Goal: Answer question/provide support: Share knowledge or assist other users

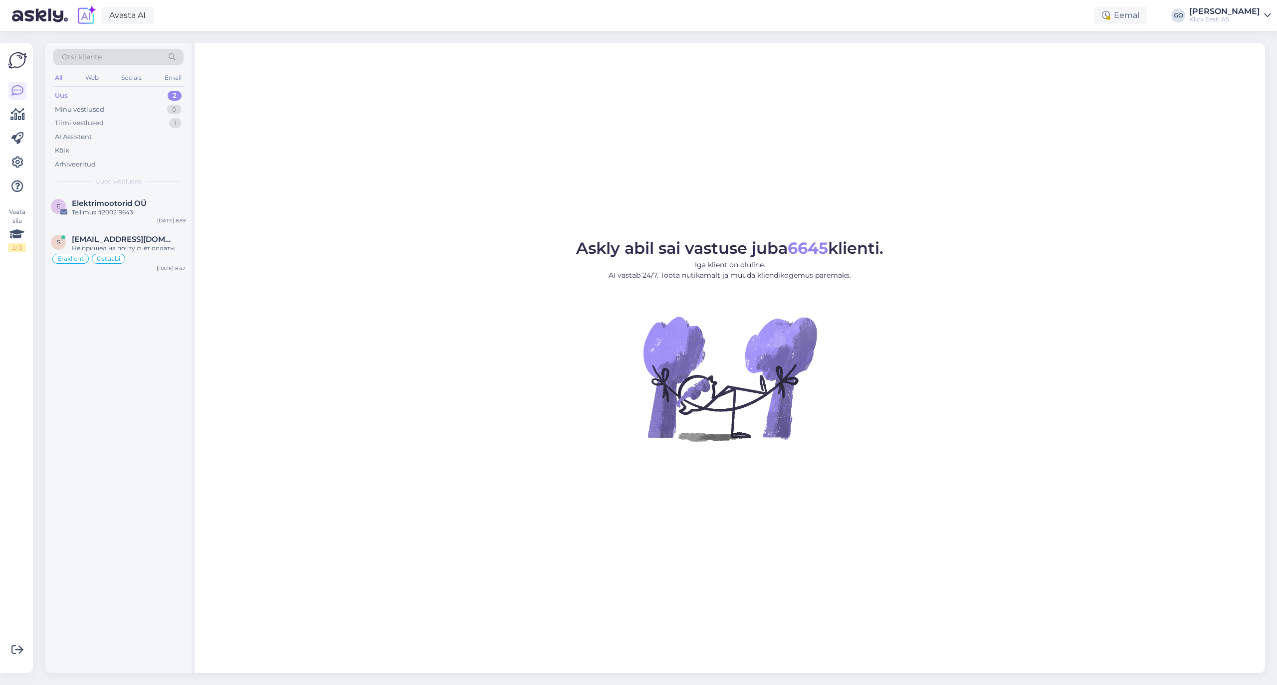
click at [58, 92] on div "Uus" at bounding box center [61, 96] width 13 height 10
click at [72, 150] on div "Kõik" at bounding box center [118, 151] width 131 height 14
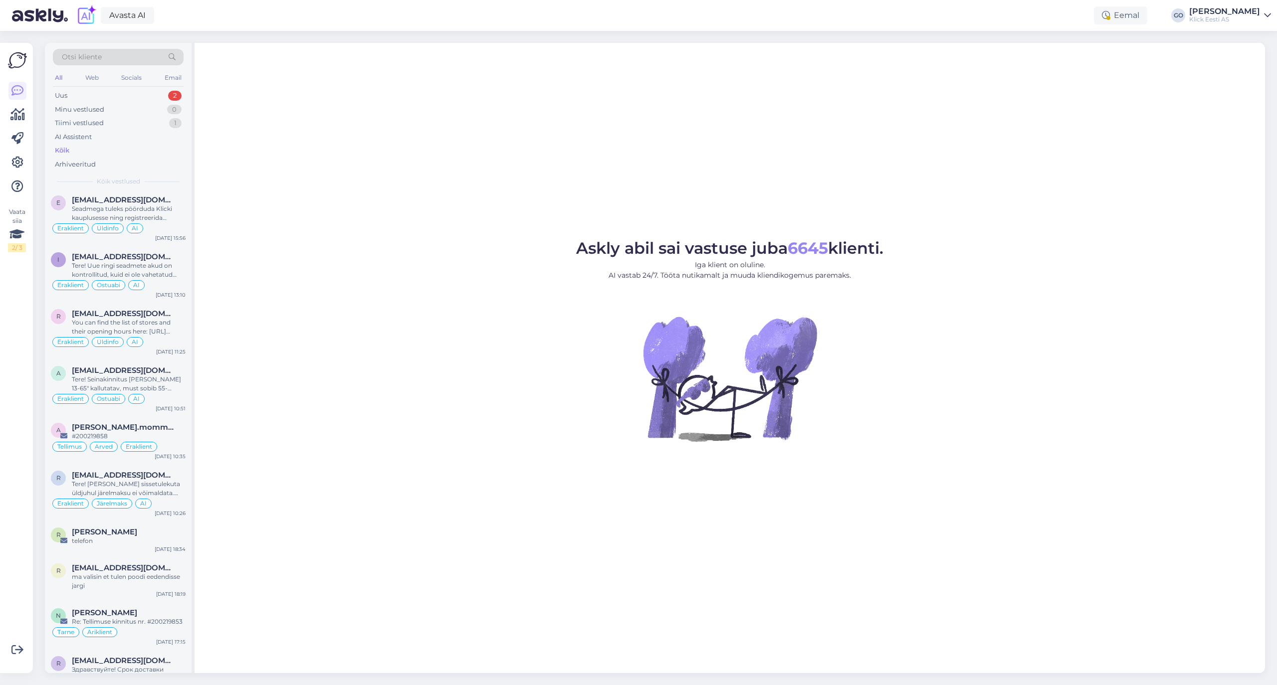
scroll to position [1197, 0]
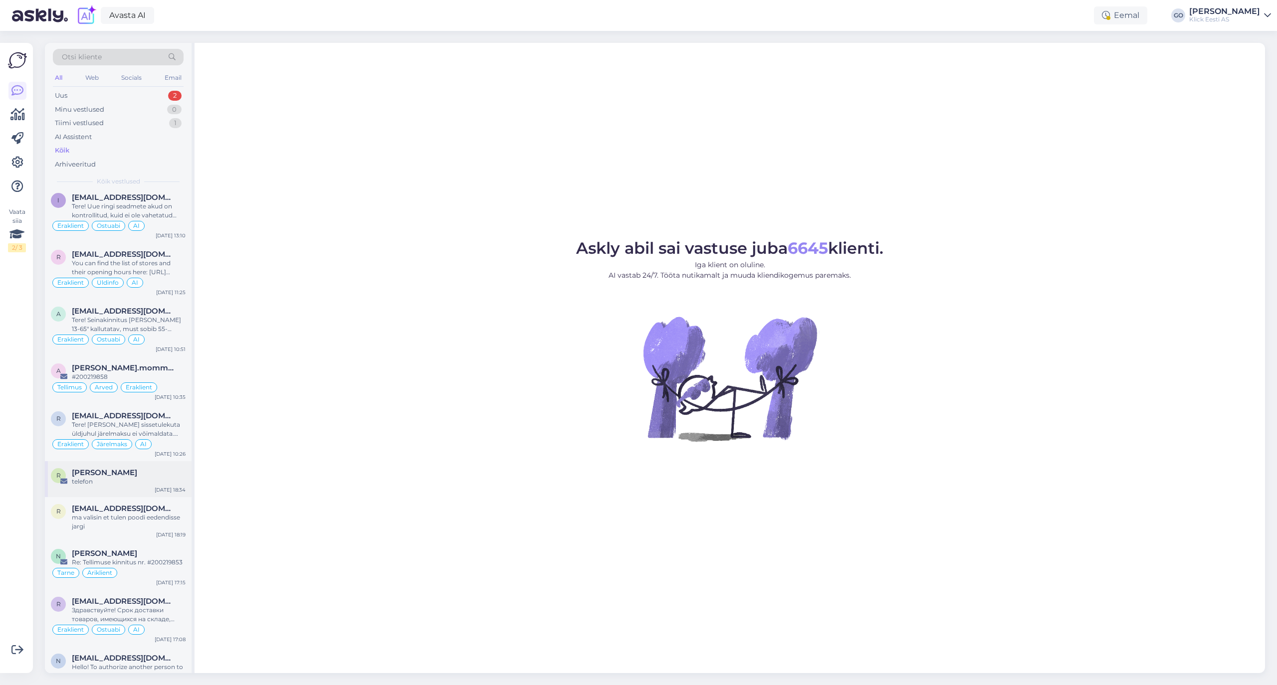
click at [131, 477] on div "[PERSON_NAME]" at bounding box center [129, 472] width 114 height 9
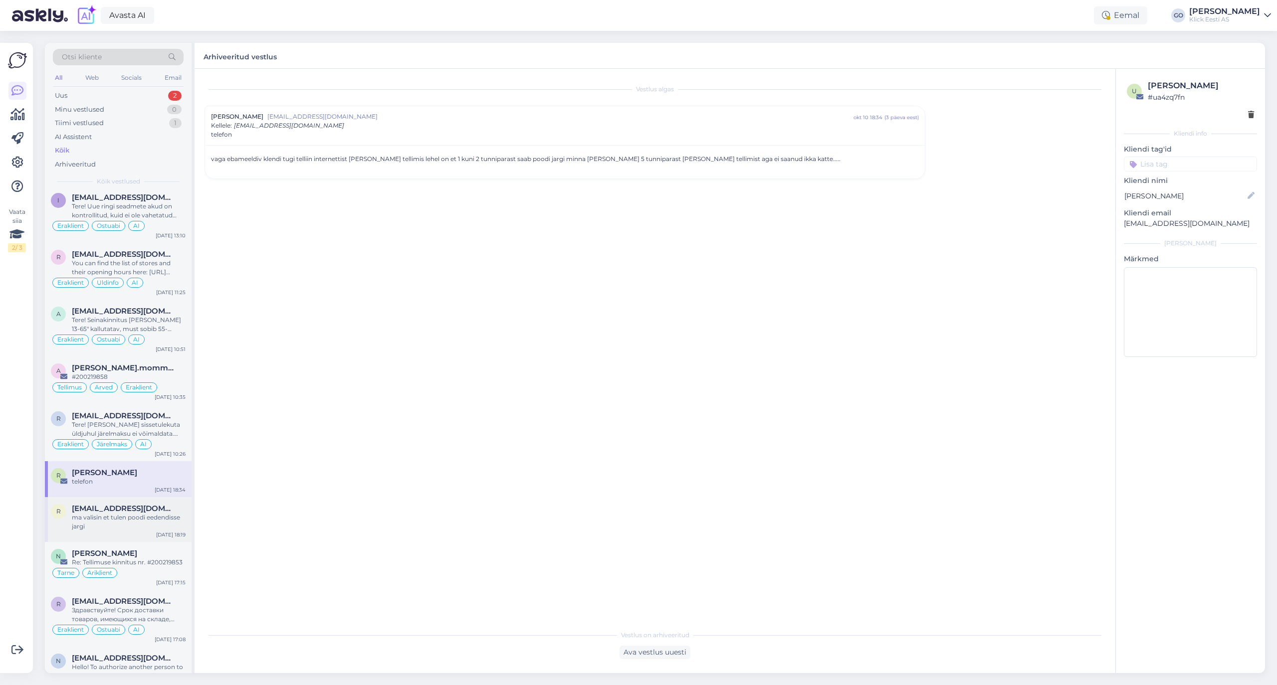
click at [128, 513] on span "[EMAIL_ADDRESS][DOMAIN_NAME]" at bounding box center [124, 508] width 104 height 9
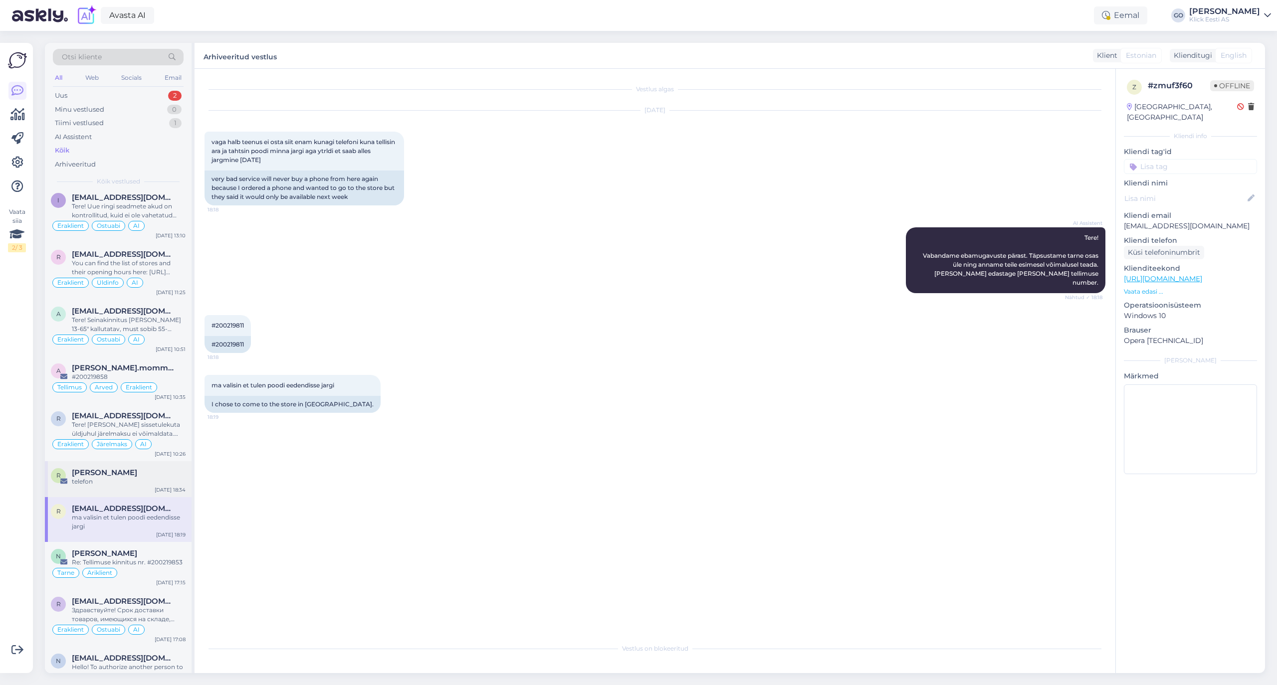
click at [122, 477] on div "[PERSON_NAME]" at bounding box center [129, 472] width 114 height 9
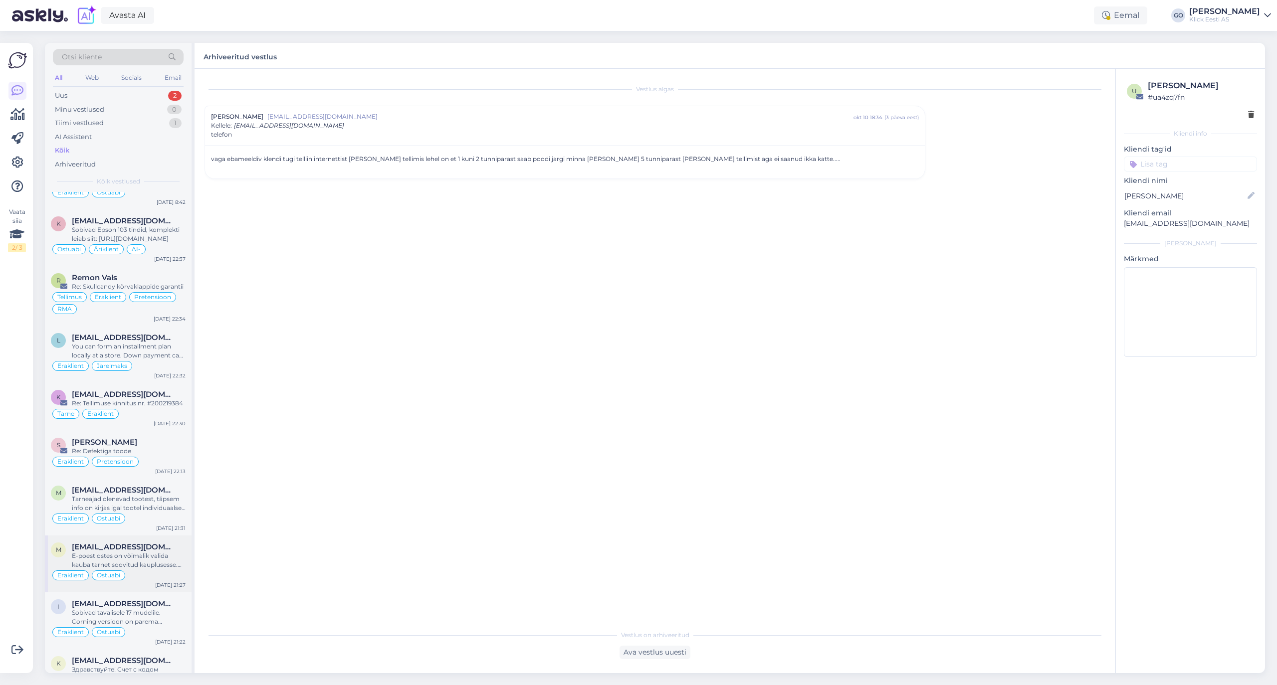
scroll to position [0, 0]
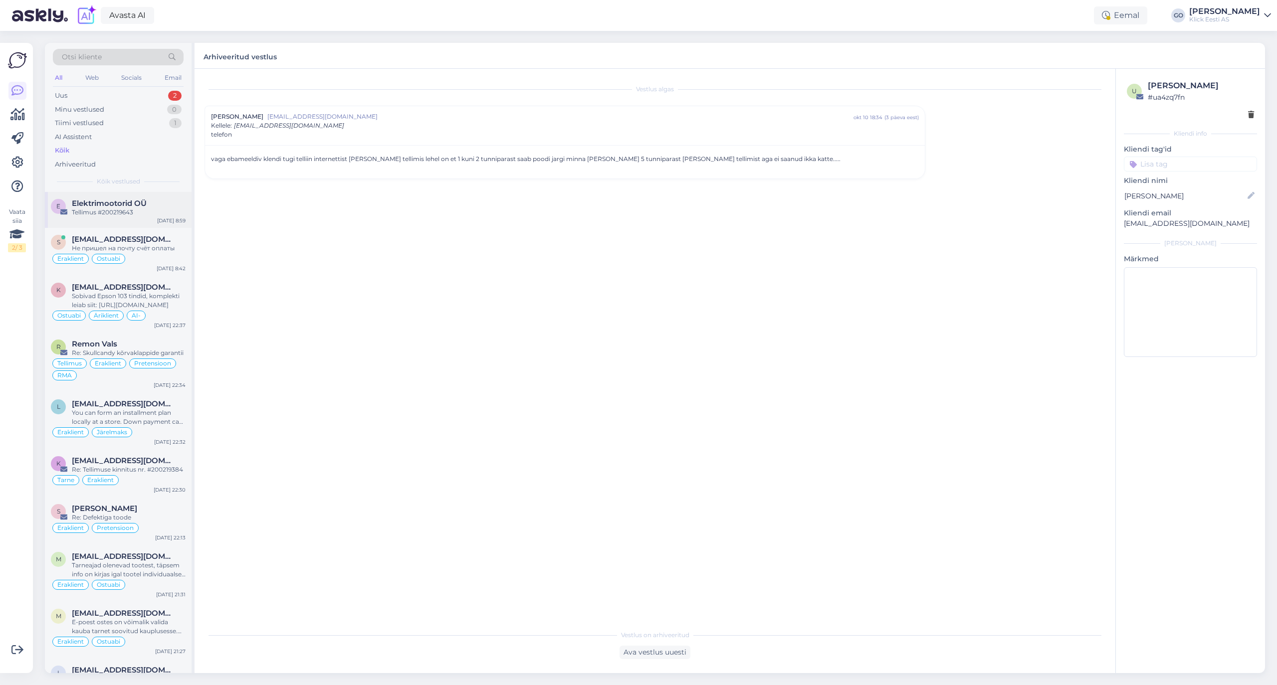
click at [118, 210] on div "Tellimus #200219643" at bounding box center [129, 212] width 114 height 9
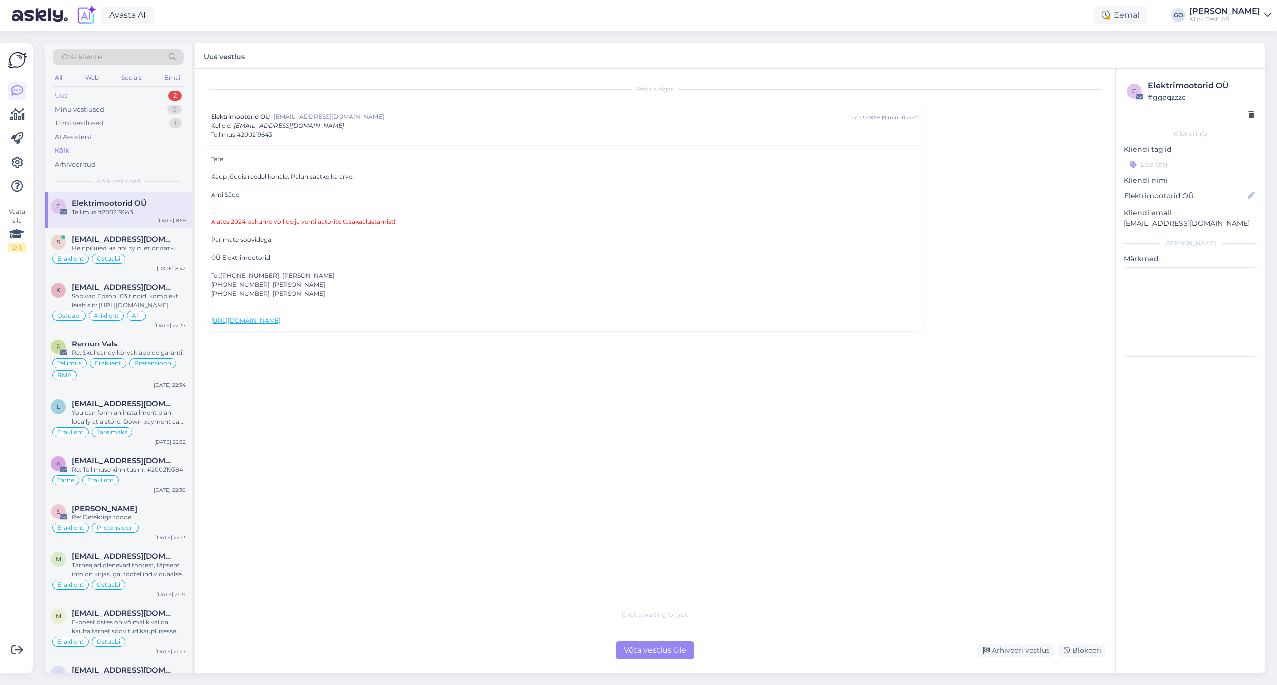
click at [93, 95] on div "Uus 2" at bounding box center [118, 96] width 131 height 14
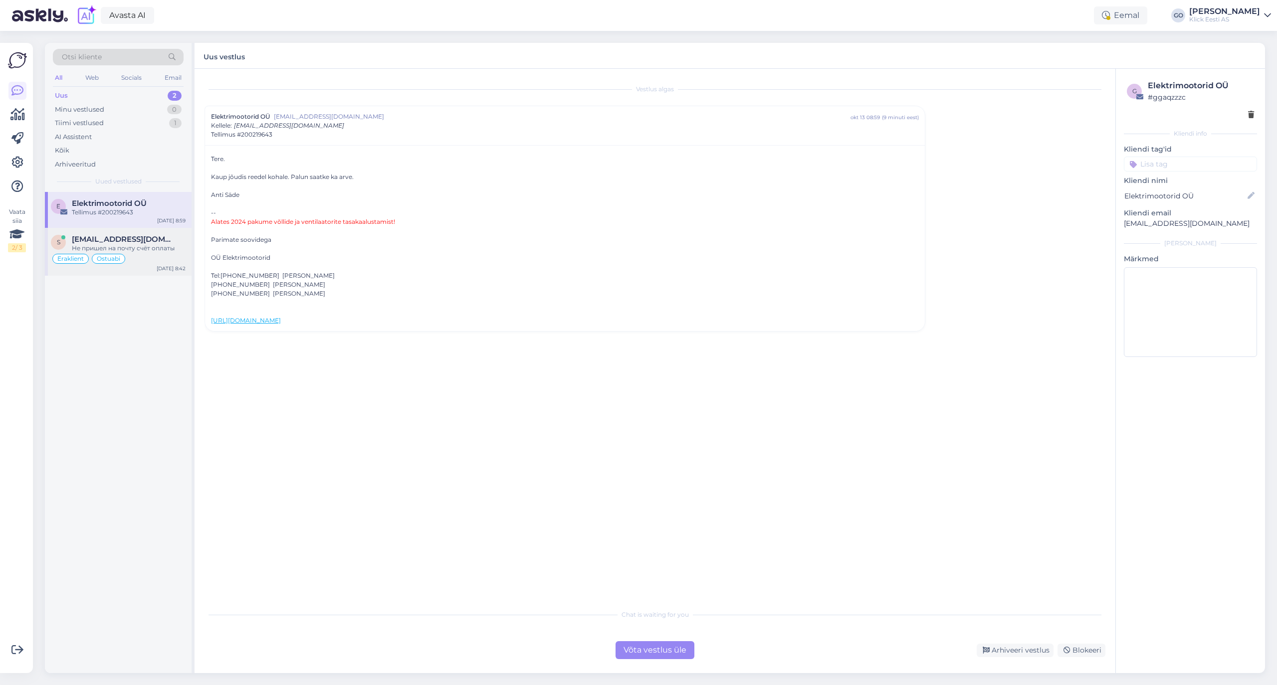
click at [153, 240] on div "[EMAIL_ADDRESS][DOMAIN_NAME]" at bounding box center [129, 239] width 114 height 9
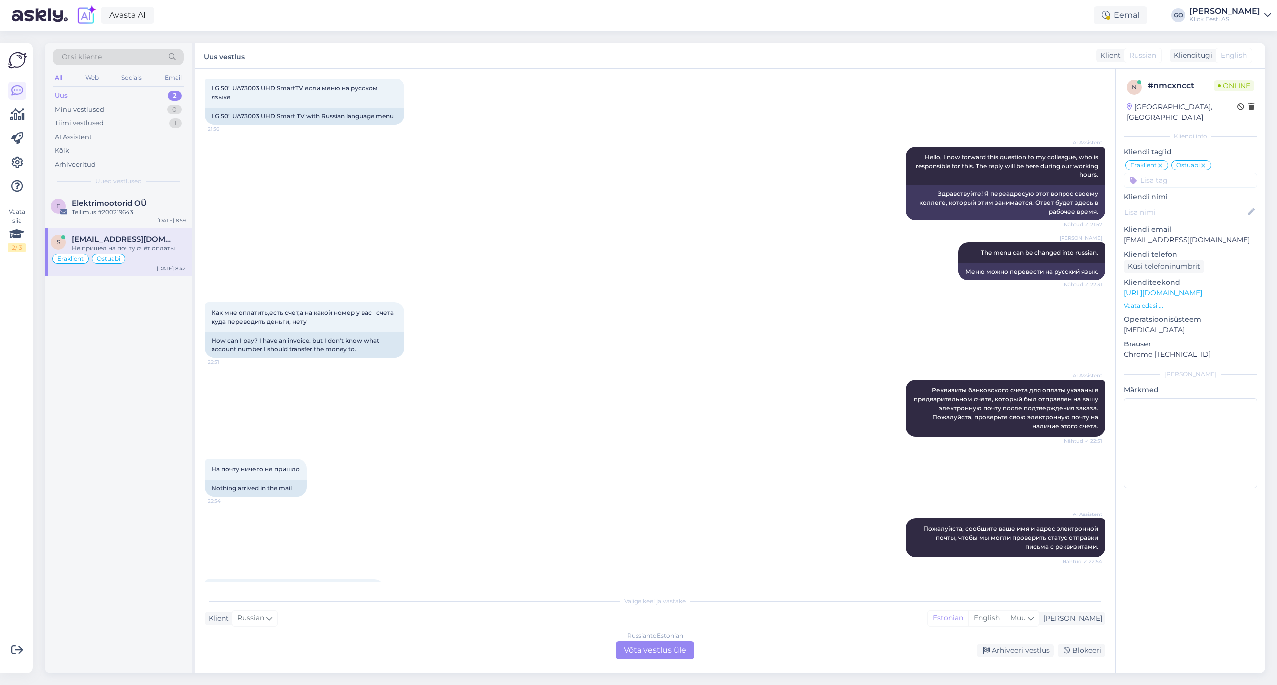
scroll to position [181, 0]
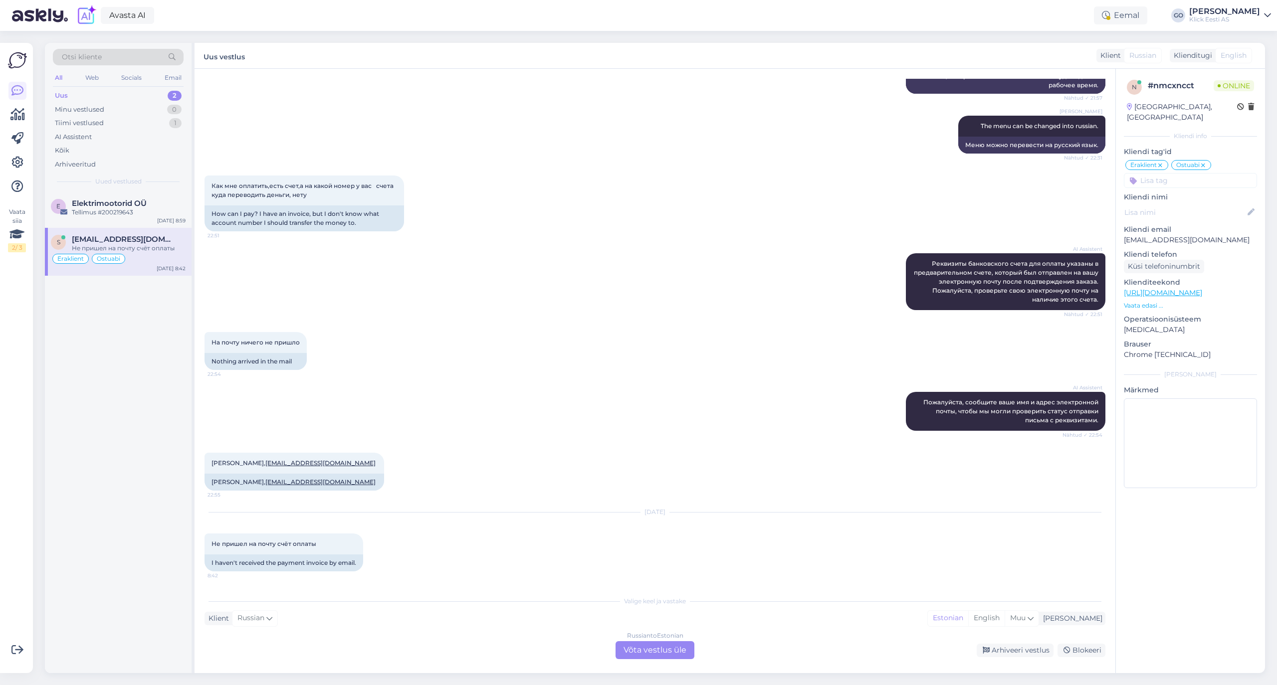
click at [681, 651] on div "Russian to Estonian Võta vestlus üle" at bounding box center [654, 650] width 79 height 18
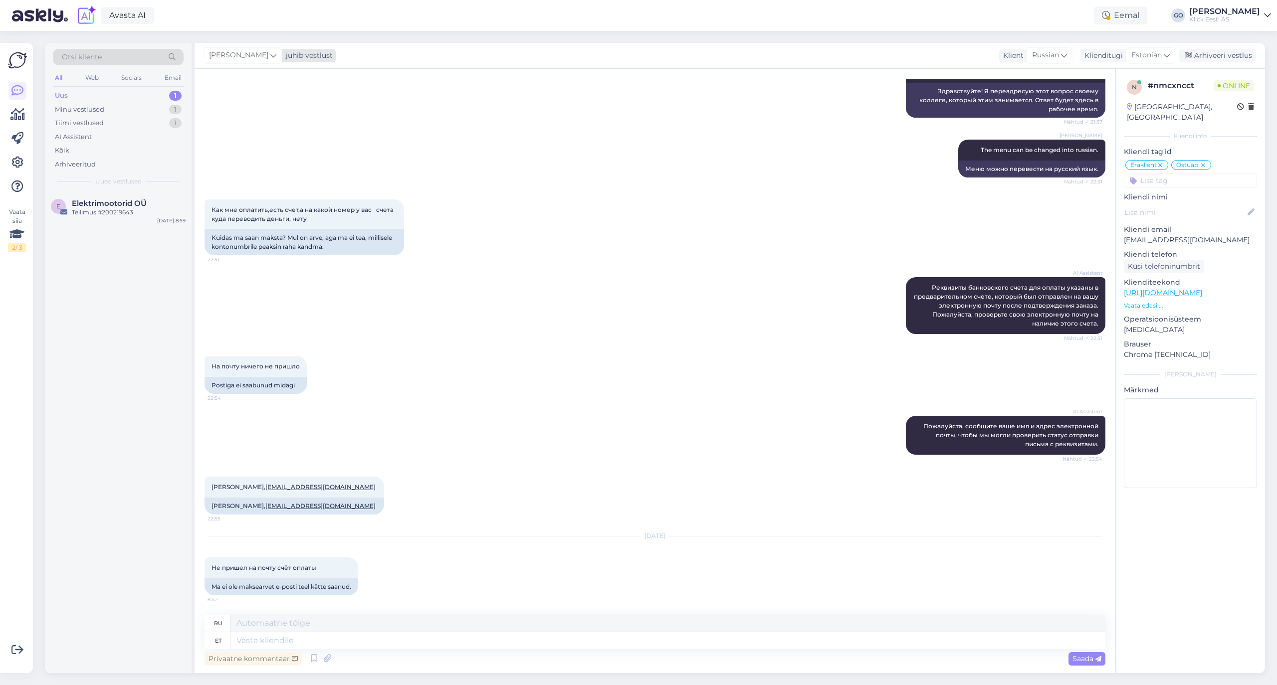
click at [276, 54] on icon at bounding box center [273, 55] width 6 height 11
click at [254, 176] on div "[PERSON_NAME]" at bounding box center [270, 175] width 86 height 12
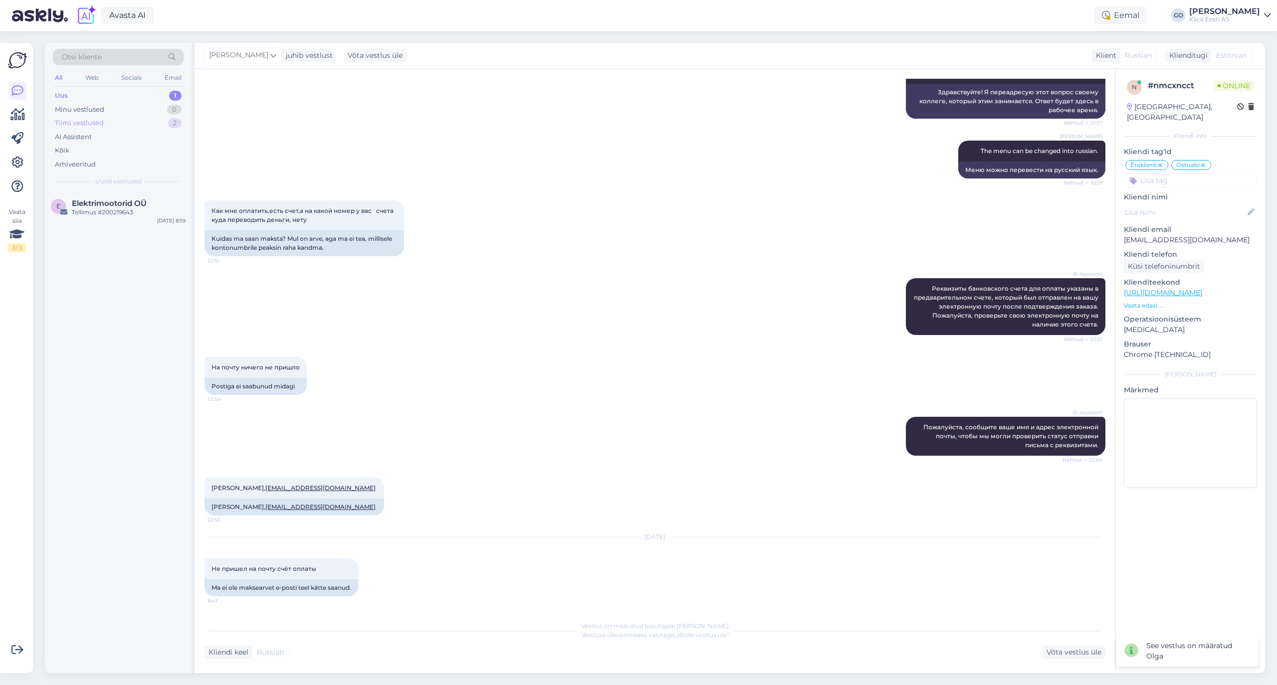
click at [84, 120] on div "Tiimi vestlused" at bounding box center [79, 123] width 49 height 10
click at [83, 105] on div "Minu vestlused" at bounding box center [79, 110] width 49 height 10
click at [80, 94] on div "Uus 1" at bounding box center [118, 96] width 131 height 14
click at [119, 203] on span "Elektrimootorid OÜ" at bounding box center [109, 203] width 75 height 9
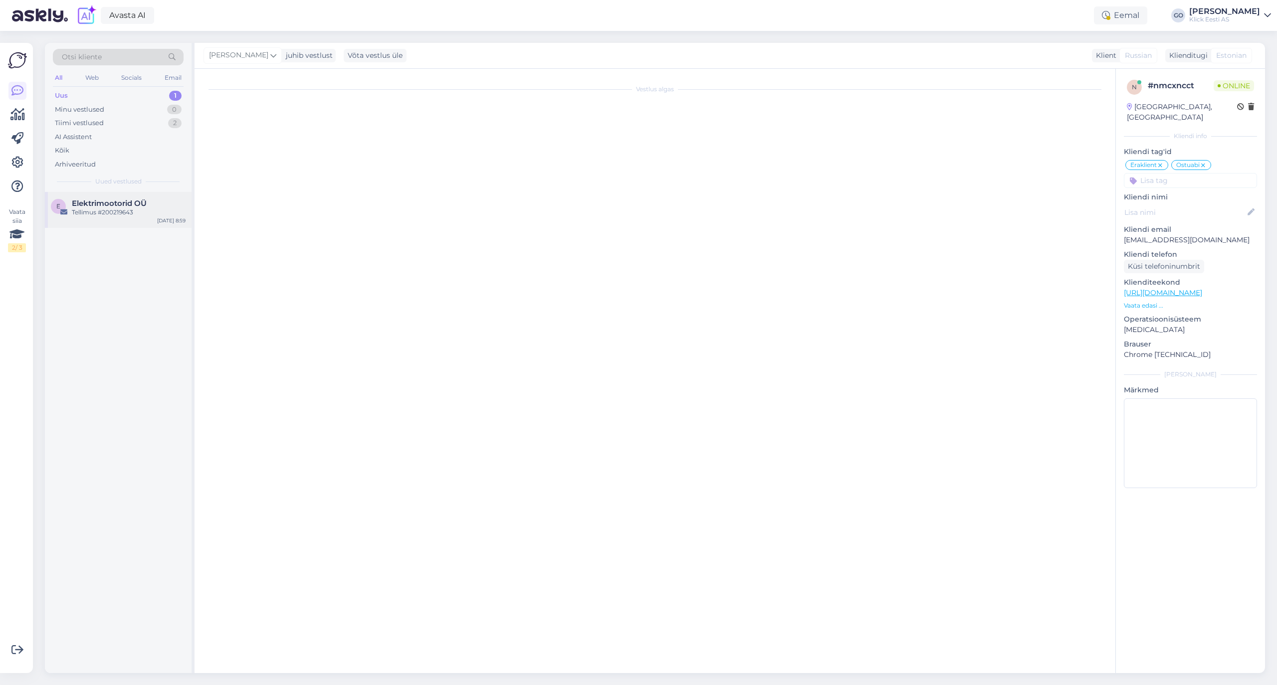
scroll to position [0, 0]
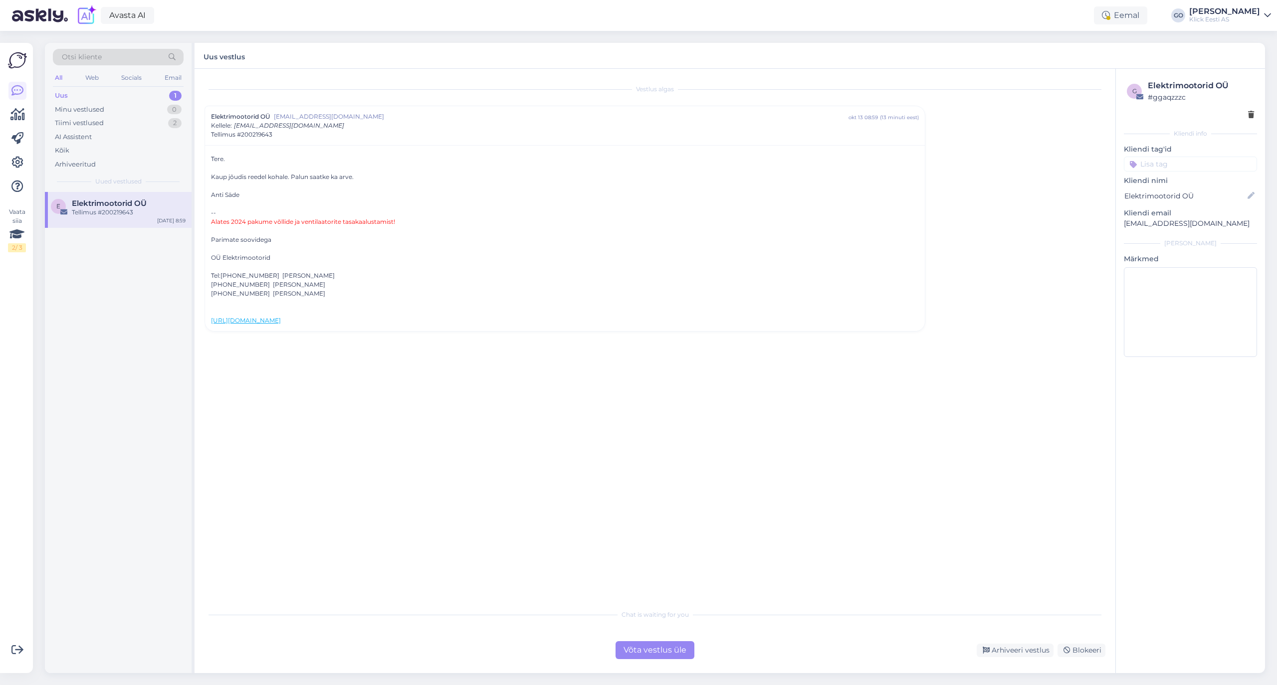
click at [658, 650] on div "Võta vestlus üle" at bounding box center [654, 650] width 79 height 18
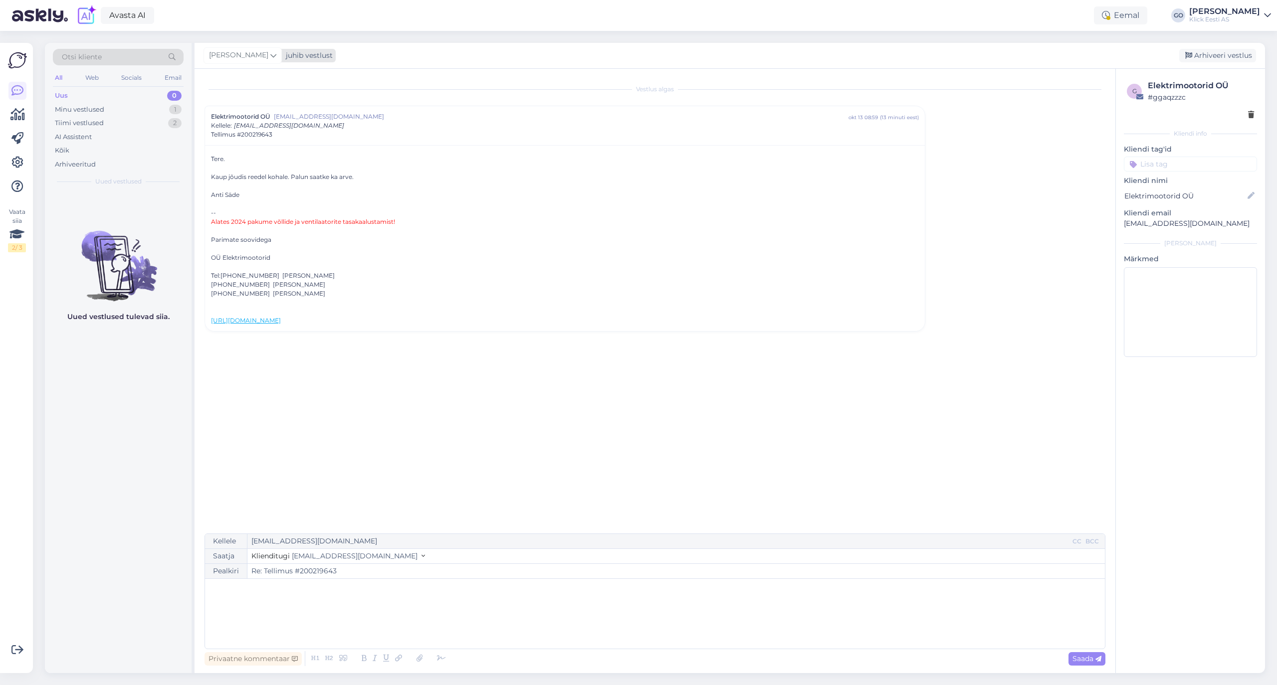
click at [276, 57] on icon at bounding box center [273, 55] width 6 height 11
click at [274, 173] on div "[PERSON_NAME]" at bounding box center [270, 175] width 86 height 12
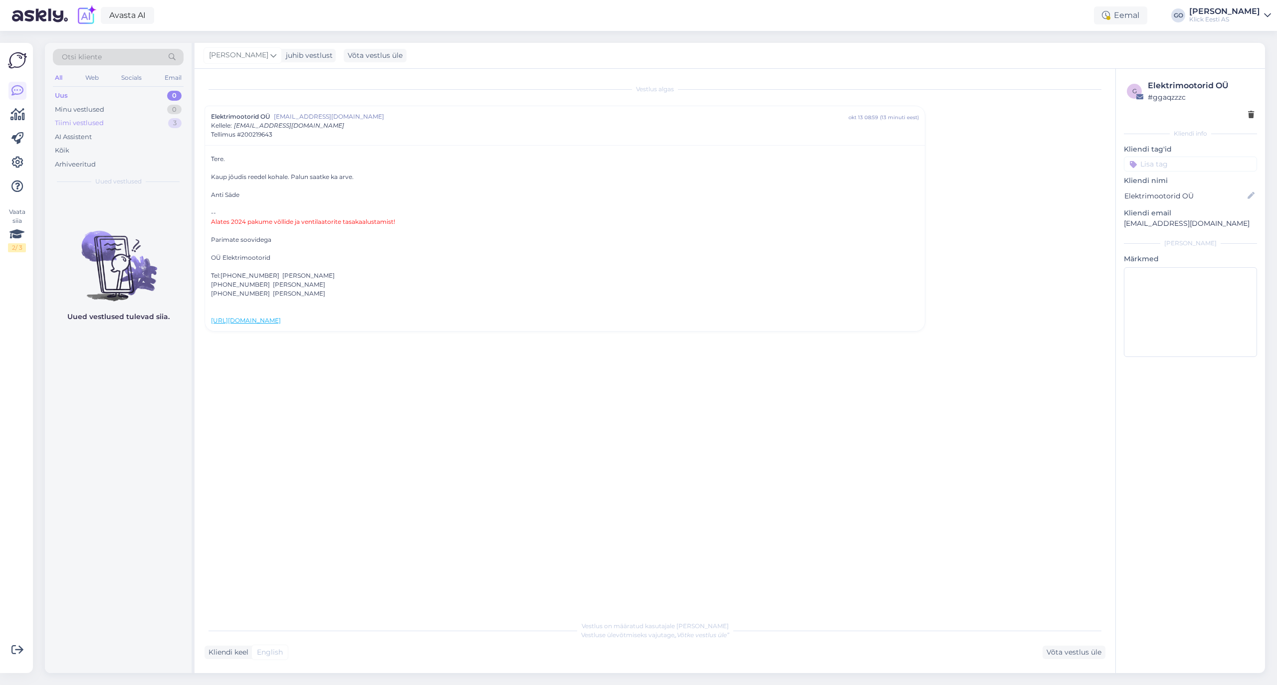
click at [70, 123] on div "Tiimi vestlused" at bounding box center [79, 123] width 49 height 10
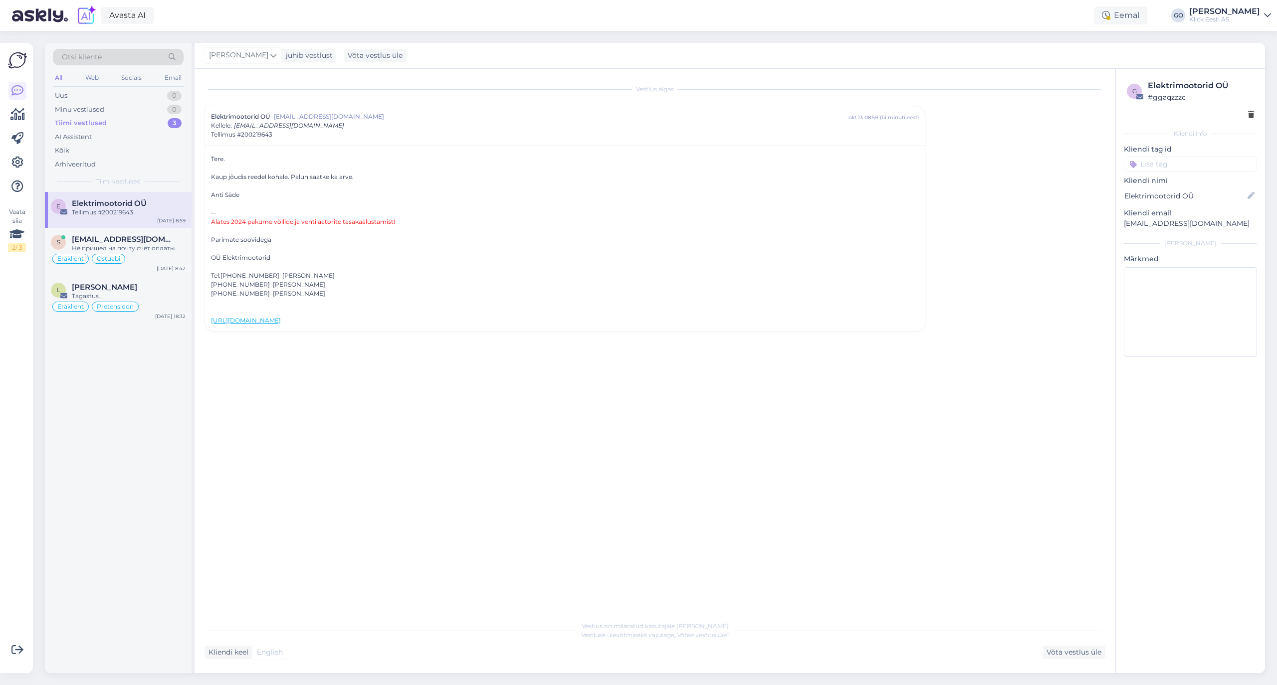
click at [138, 206] on span "Elektrimootorid OÜ" at bounding box center [109, 203] width 75 height 9
click at [1205, 167] on input at bounding box center [1189, 164] width 133 height 15
click at [1215, 252] on span "Äriklient" at bounding box center [1208, 251] width 25 height 6
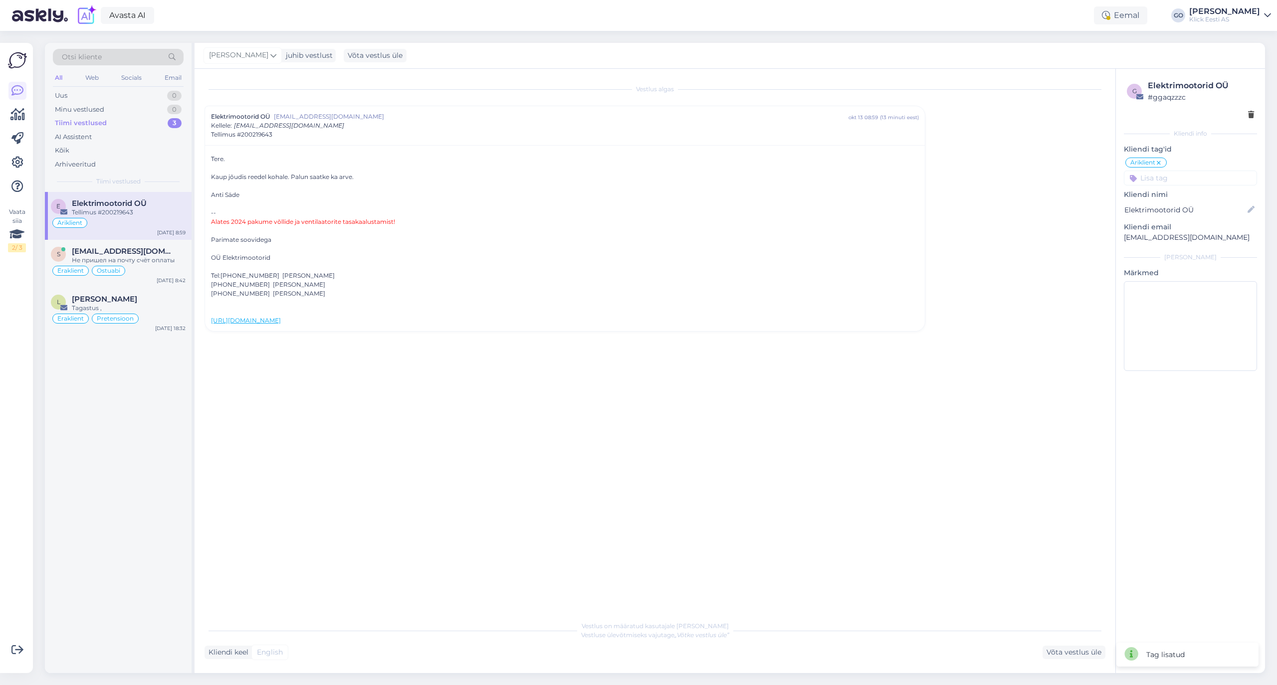
click at [1195, 178] on input at bounding box center [1189, 178] width 133 height 15
click at [1176, 266] on span "Arved" at bounding box center [1174, 265] width 18 height 6
click at [1179, 178] on input at bounding box center [1189, 178] width 133 height 15
click at [1193, 205] on span "Tellimus" at bounding box center [1192, 205] width 24 height 6
click at [1244, 162] on div "Tellimus" at bounding box center [1227, 163] width 41 height 10
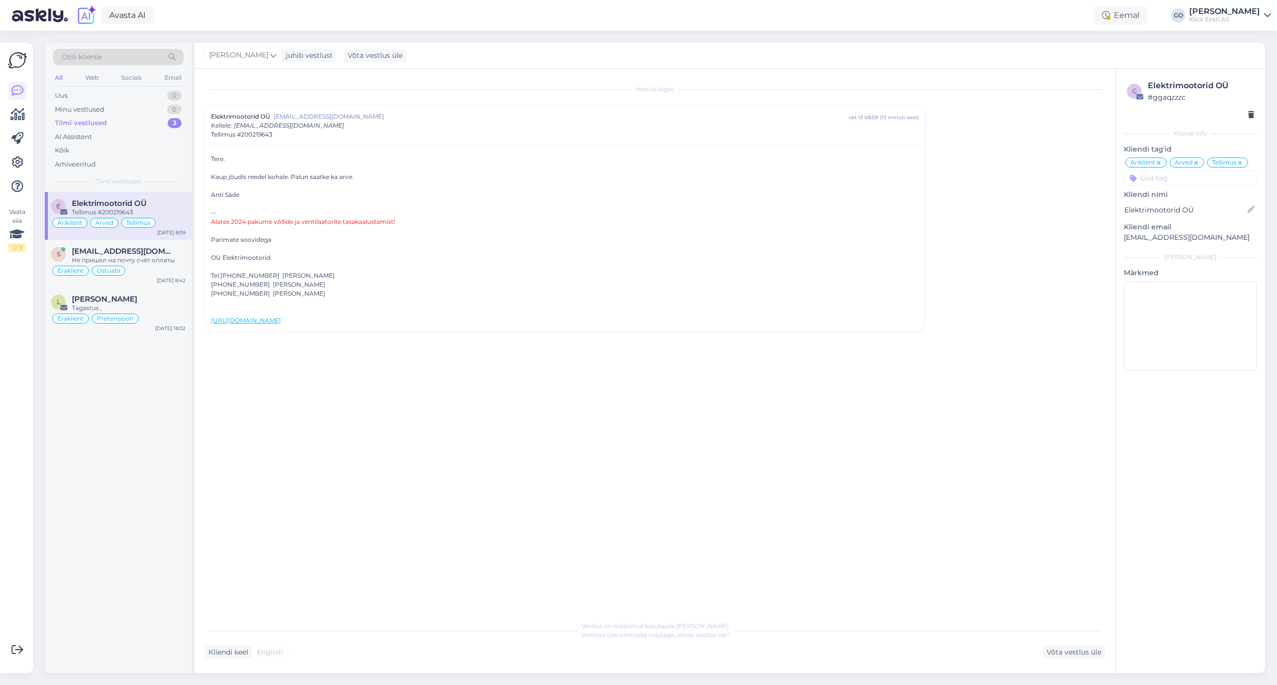
click at [1241, 164] on icon at bounding box center [1240, 163] width 6 height 8
click at [164, 257] on div "Не пришел на почту счёт оплаты" at bounding box center [129, 260] width 114 height 9
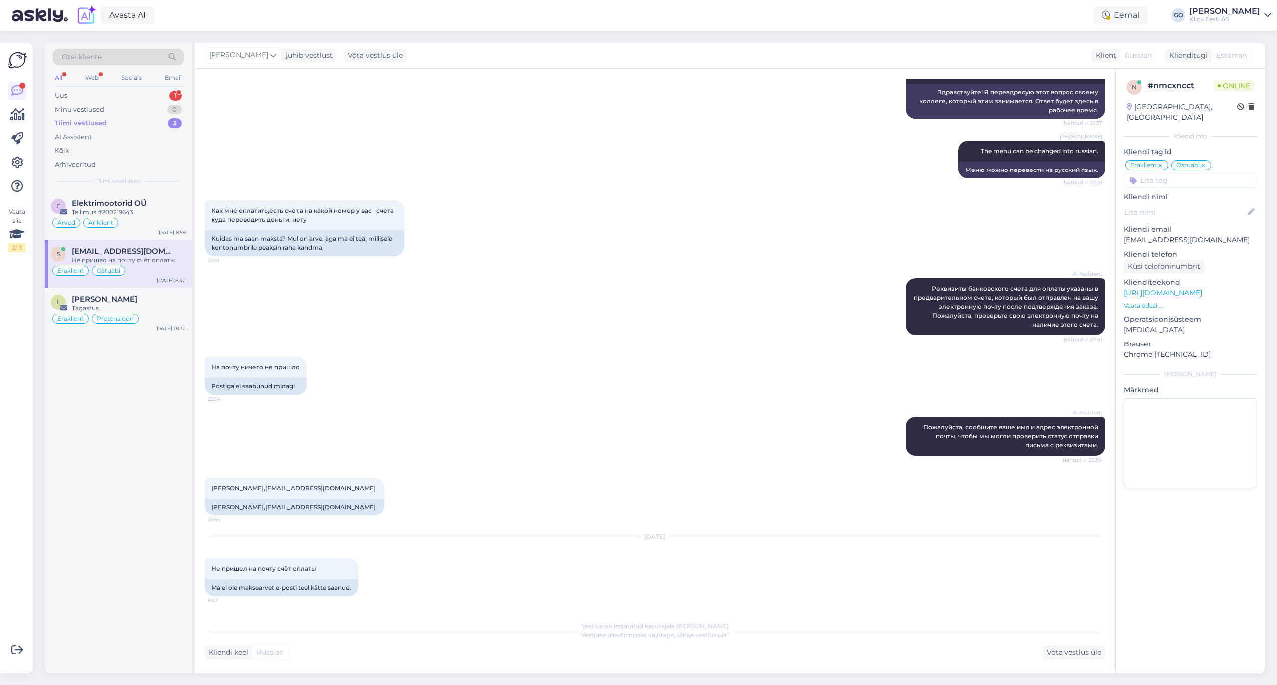
click at [1208, 160] on div "Ostuabi" at bounding box center [1191, 165] width 40 height 10
click at [1206, 162] on icon at bounding box center [1203, 166] width 6 height 8
click at [1179, 173] on input at bounding box center [1189, 180] width 133 height 15
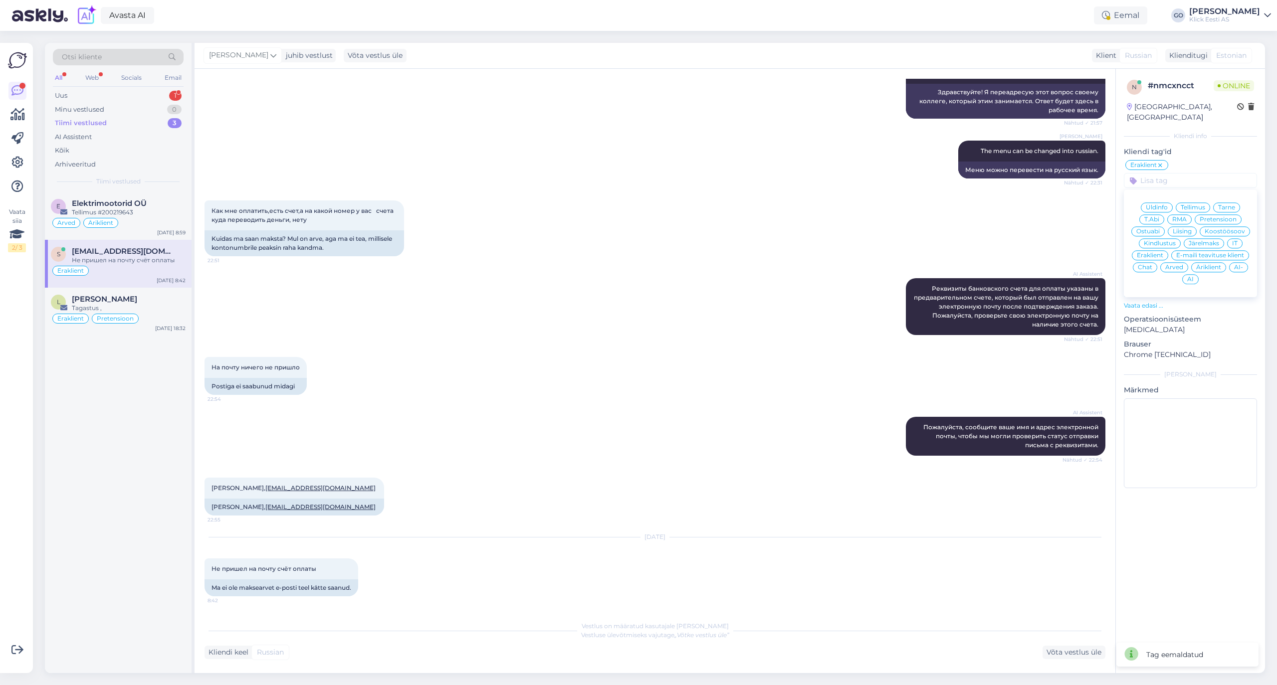
click at [1174, 264] on span "Arved" at bounding box center [1174, 267] width 18 height 6
click at [170, 302] on div "[PERSON_NAME]" at bounding box center [129, 299] width 114 height 9
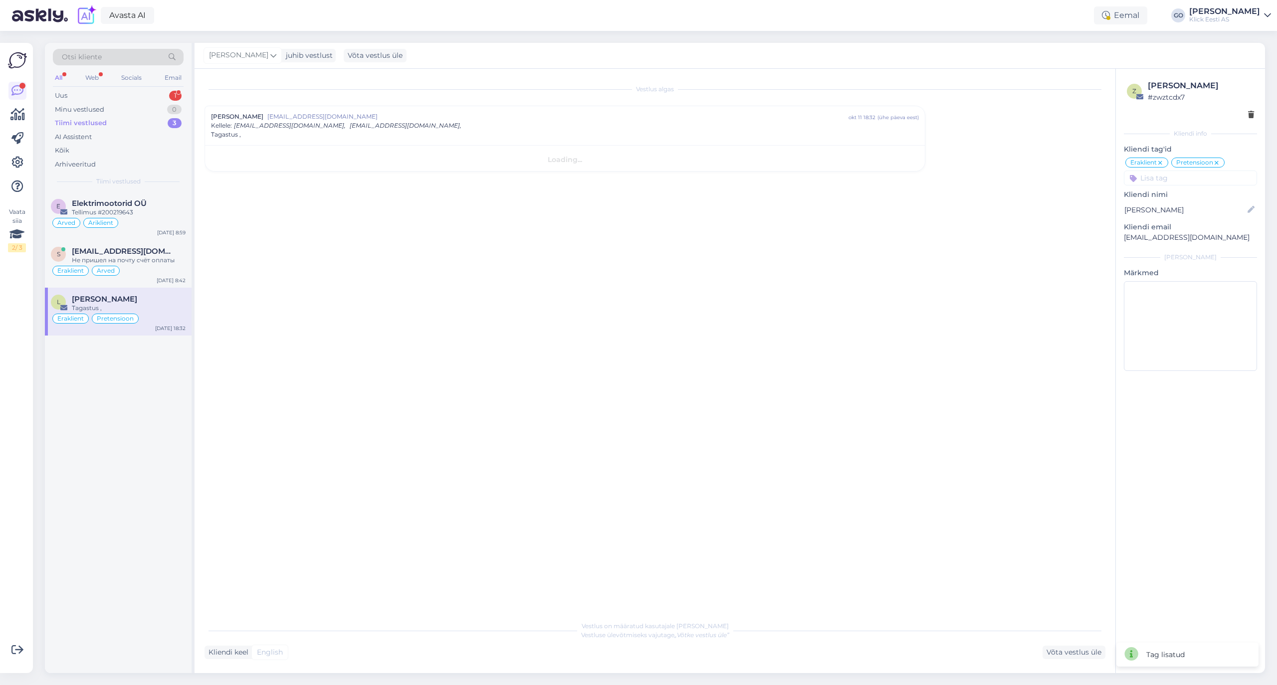
scroll to position [0, 0]
click at [1171, 177] on input at bounding box center [1189, 178] width 133 height 15
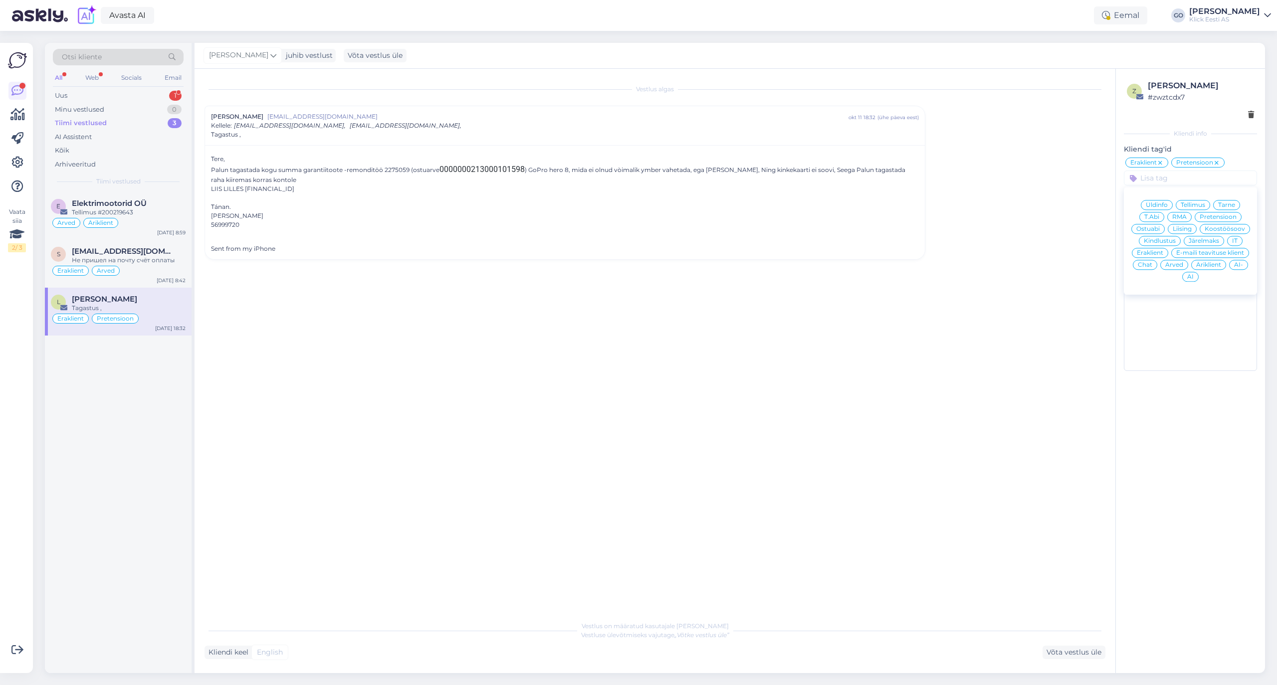
click at [1181, 215] on span "RMA" at bounding box center [1179, 217] width 14 height 6
click at [142, 270] on div "Eraklient Arved" at bounding box center [118, 271] width 135 height 12
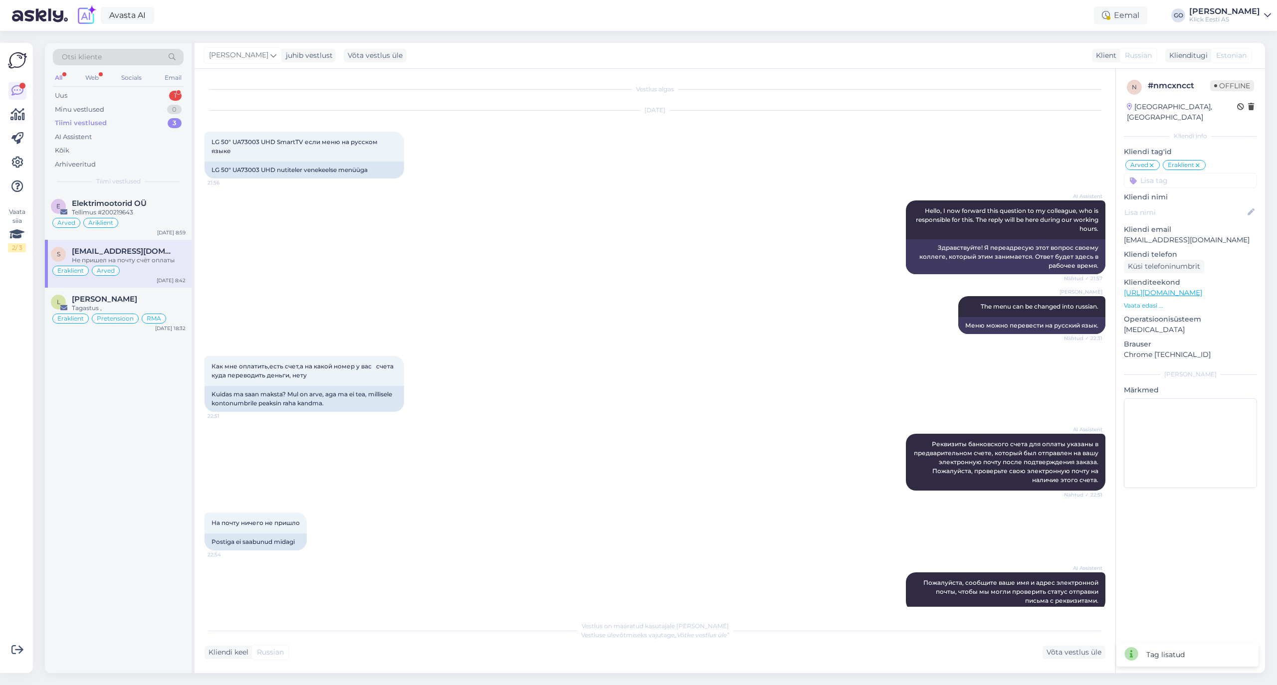
scroll to position [156, 0]
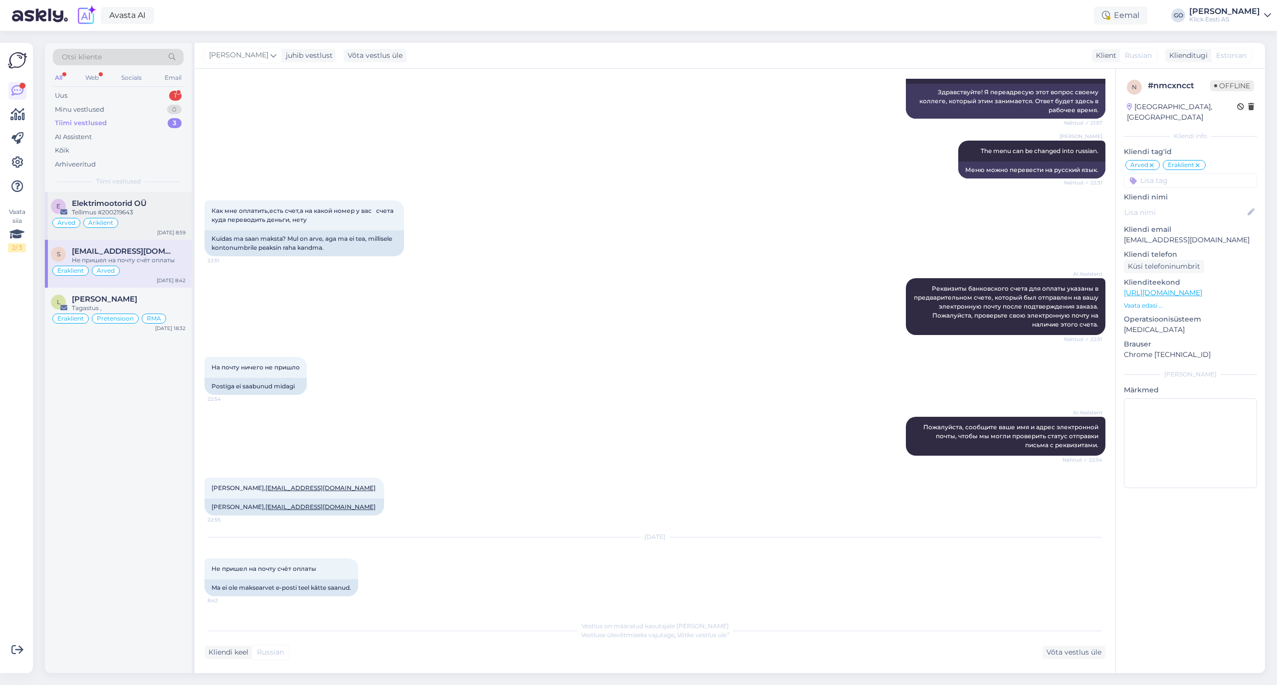
click at [153, 216] on div "Tellimus #200219643" at bounding box center [129, 212] width 114 height 9
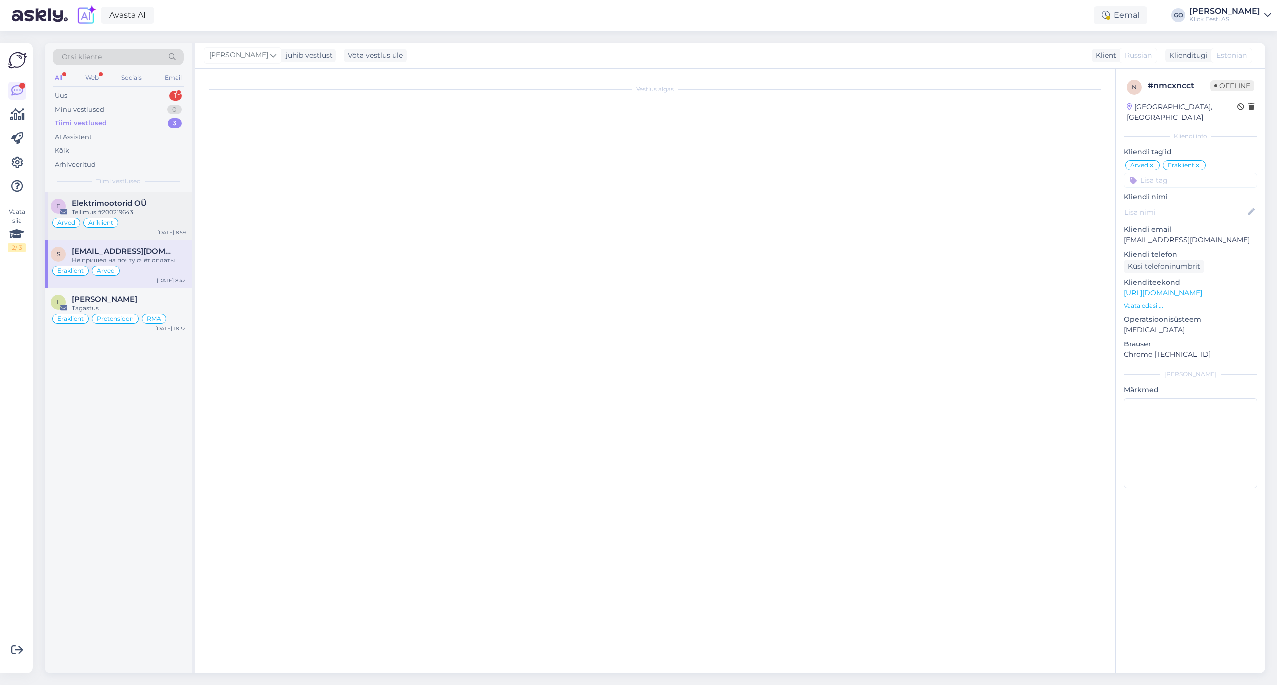
scroll to position [0, 0]
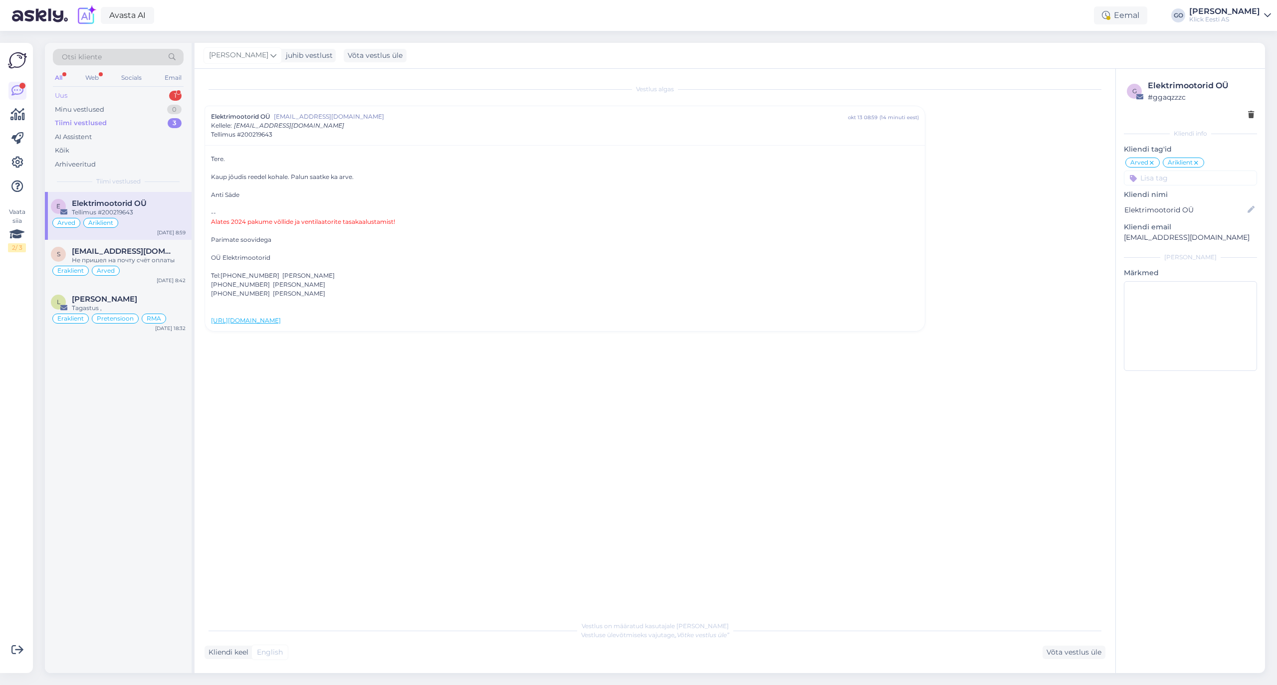
click at [128, 92] on div "Uus 1" at bounding box center [118, 96] width 131 height 14
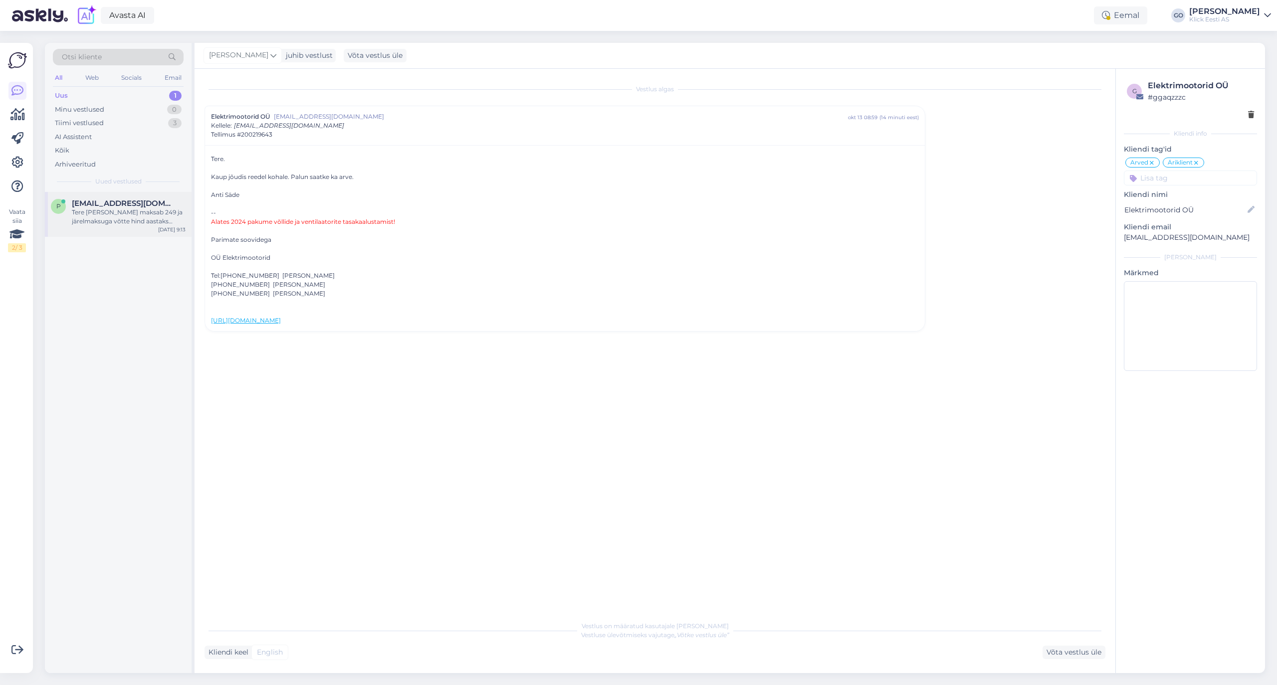
click at [113, 215] on div "Tere [PERSON_NAME] maksab 249 ja järelmaksuga võtte hind aastaks 500????? Mis j…" at bounding box center [129, 217] width 114 height 18
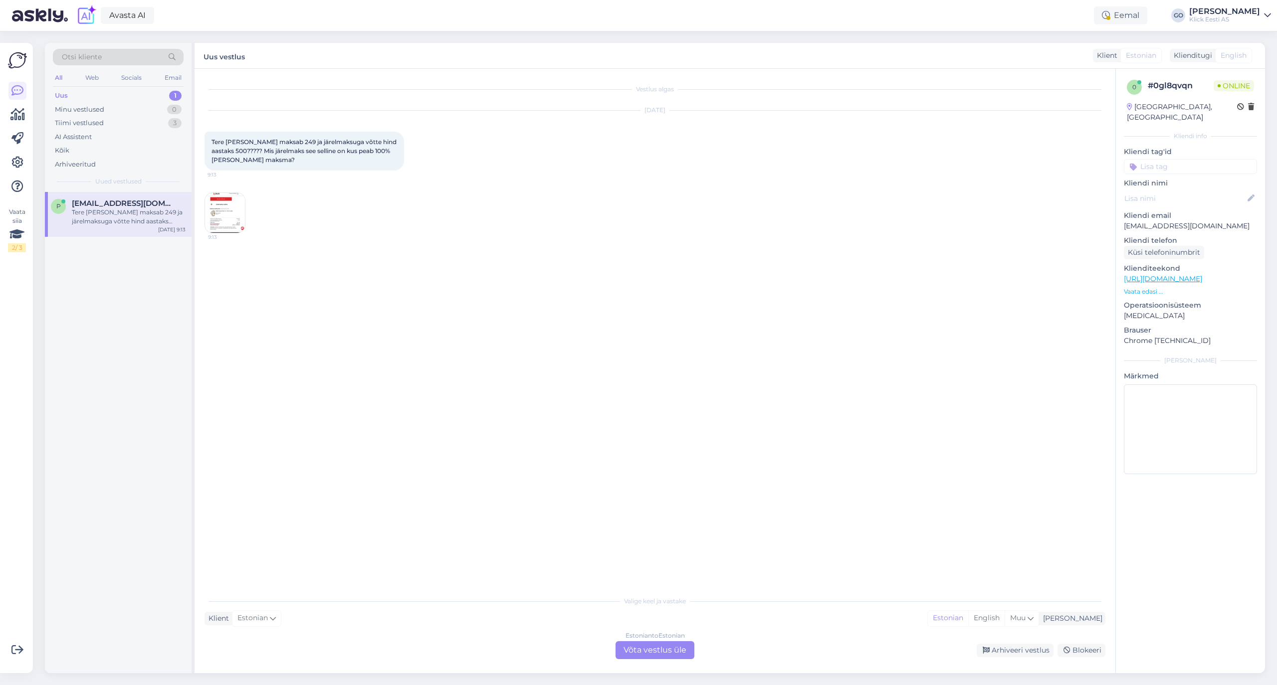
click at [228, 207] on img at bounding box center [225, 213] width 40 height 40
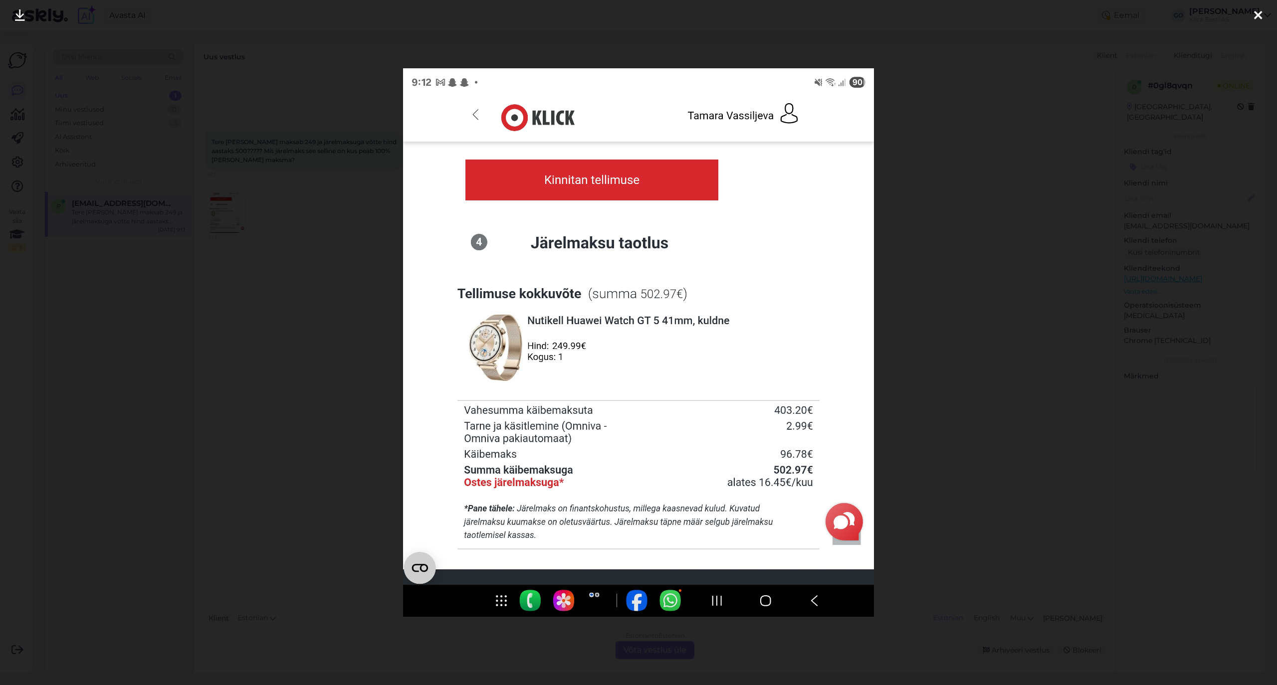
click at [1261, 14] on icon at bounding box center [1258, 15] width 8 height 13
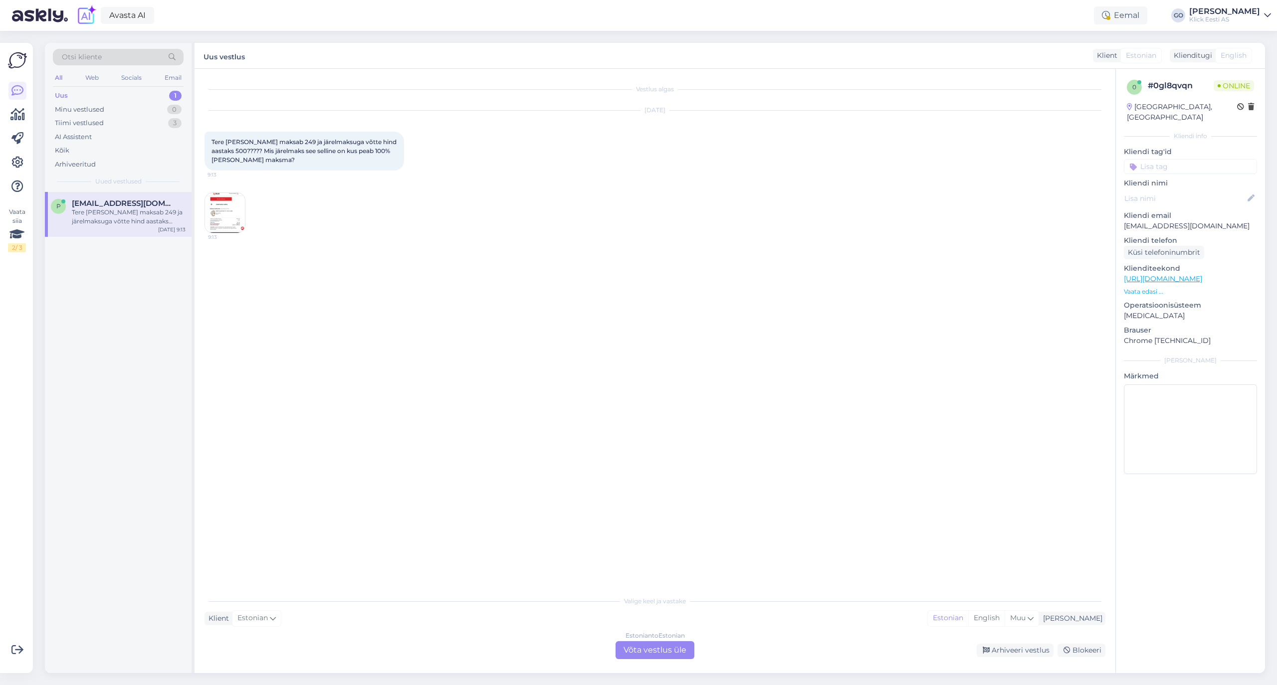
click at [228, 217] on img at bounding box center [225, 213] width 40 height 40
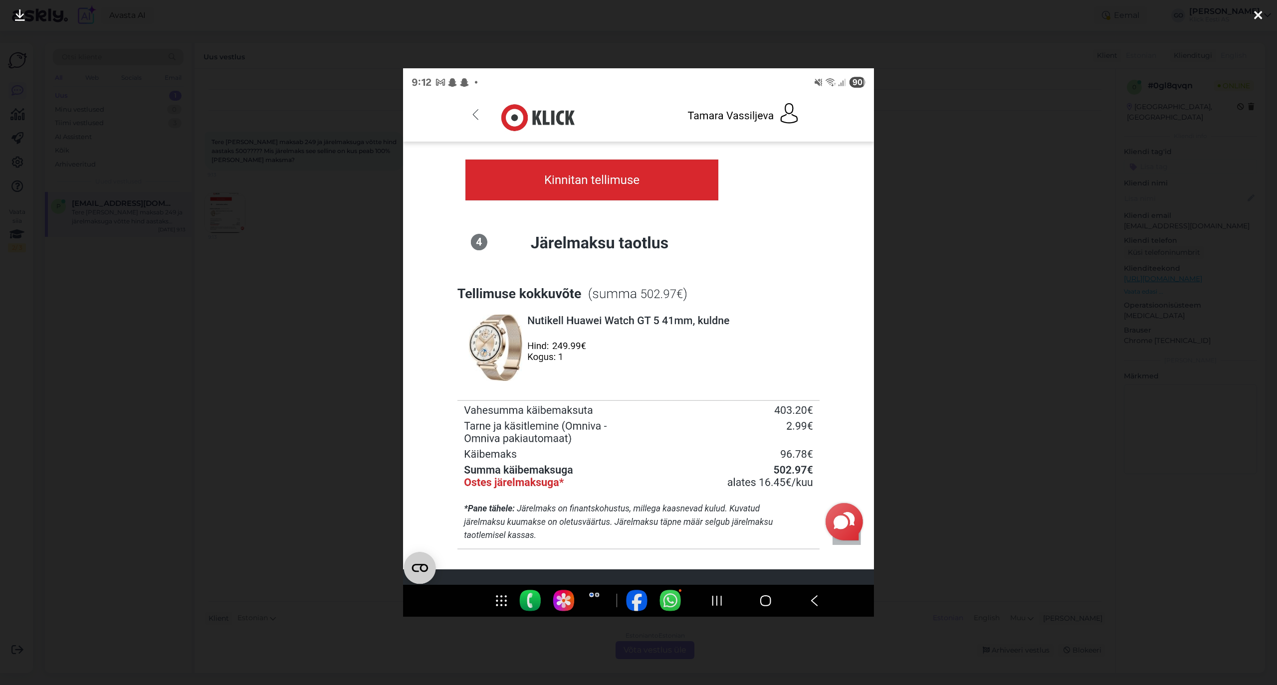
click at [18, 18] on icon at bounding box center [20, 15] width 10 height 13
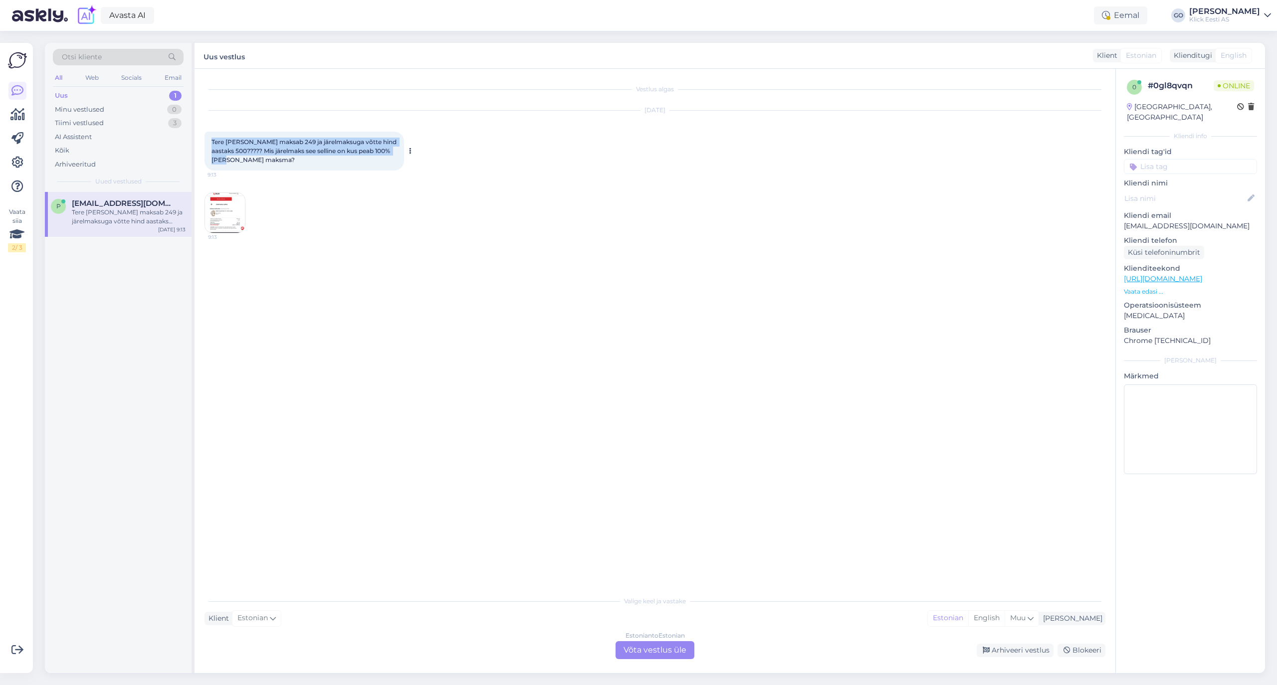
drag, startPoint x: 240, startPoint y: 160, endPoint x: 208, endPoint y: 143, distance: 35.7
click at [208, 143] on div "Tere [PERSON_NAME] maksab 249 ja järelmaksuga võtte hind aastaks 500????? Mis j…" at bounding box center [303, 151] width 199 height 39
copy span "Tere [PERSON_NAME] maksab 249 ja järelmaksuga võtte hind aastaks 500????? Mis j…"
click at [218, 216] on img at bounding box center [225, 213] width 40 height 40
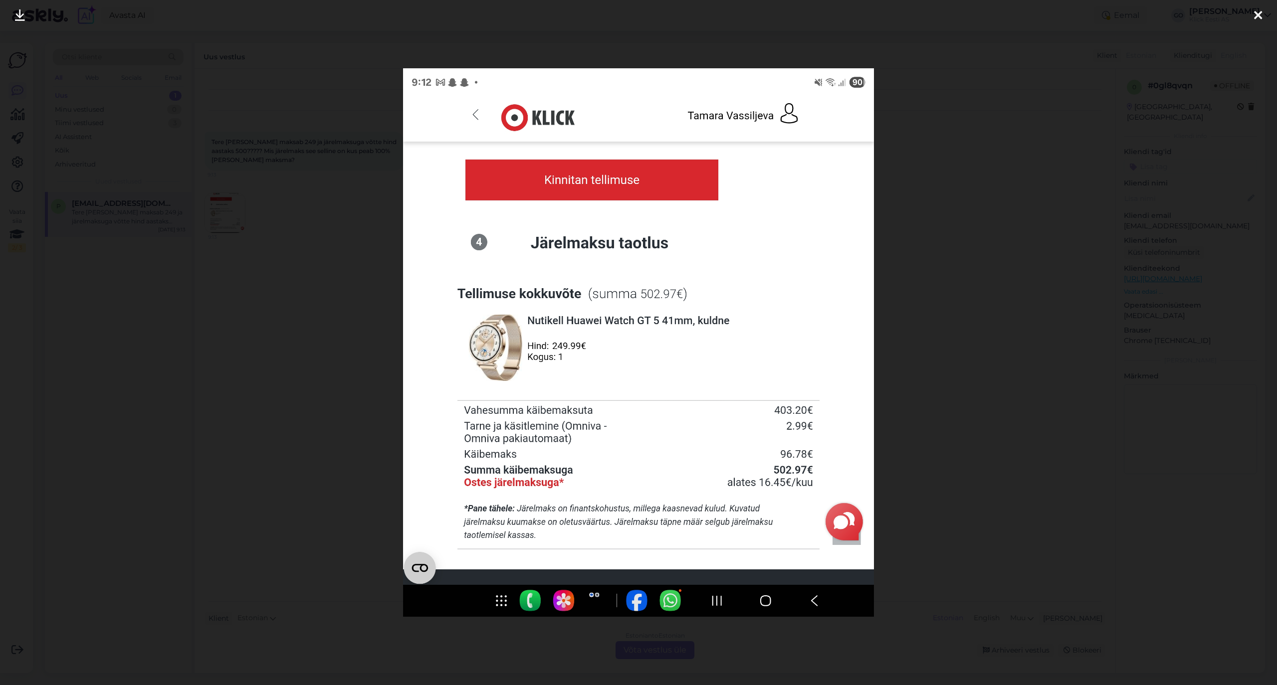
click at [1255, 12] on icon at bounding box center [1258, 15] width 8 height 13
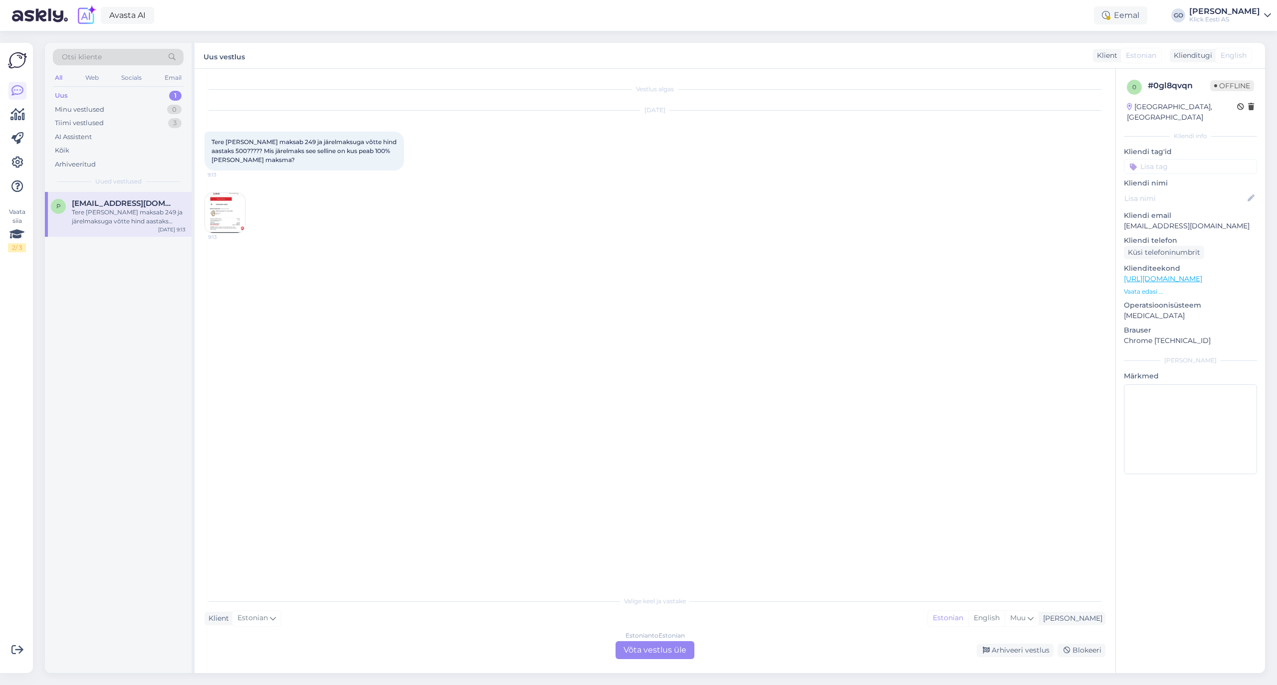
click at [228, 211] on img at bounding box center [225, 213] width 40 height 40
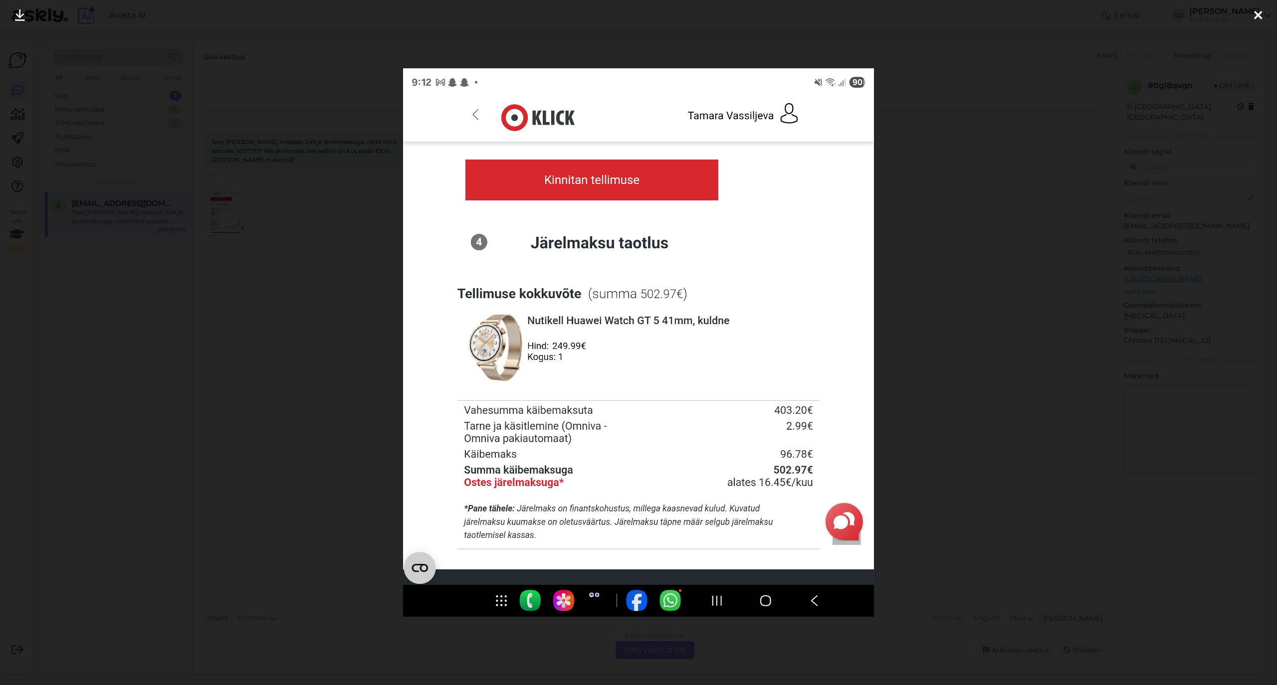
click at [1257, 13] on icon at bounding box center [1258, 15] width 8 height 13
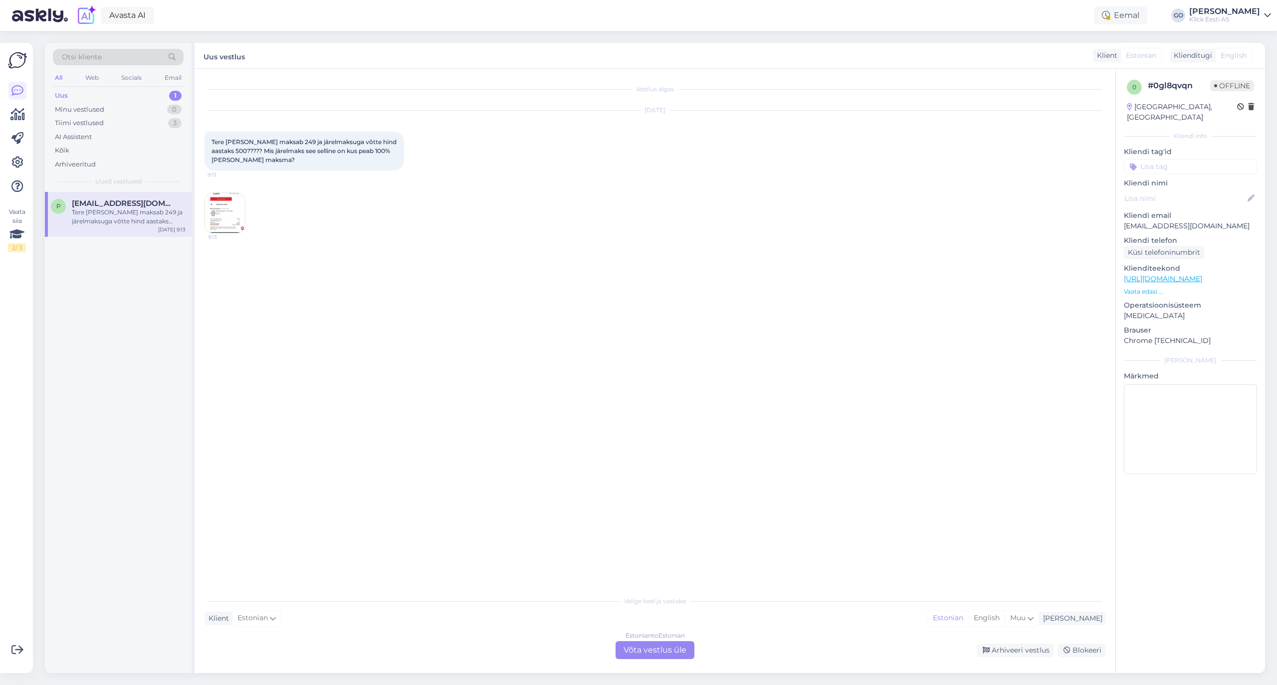
click at [683, 647] on div "Estonian to Estonian Võta vestlus üle" at bounding box center [654, 650] width 79 height 18
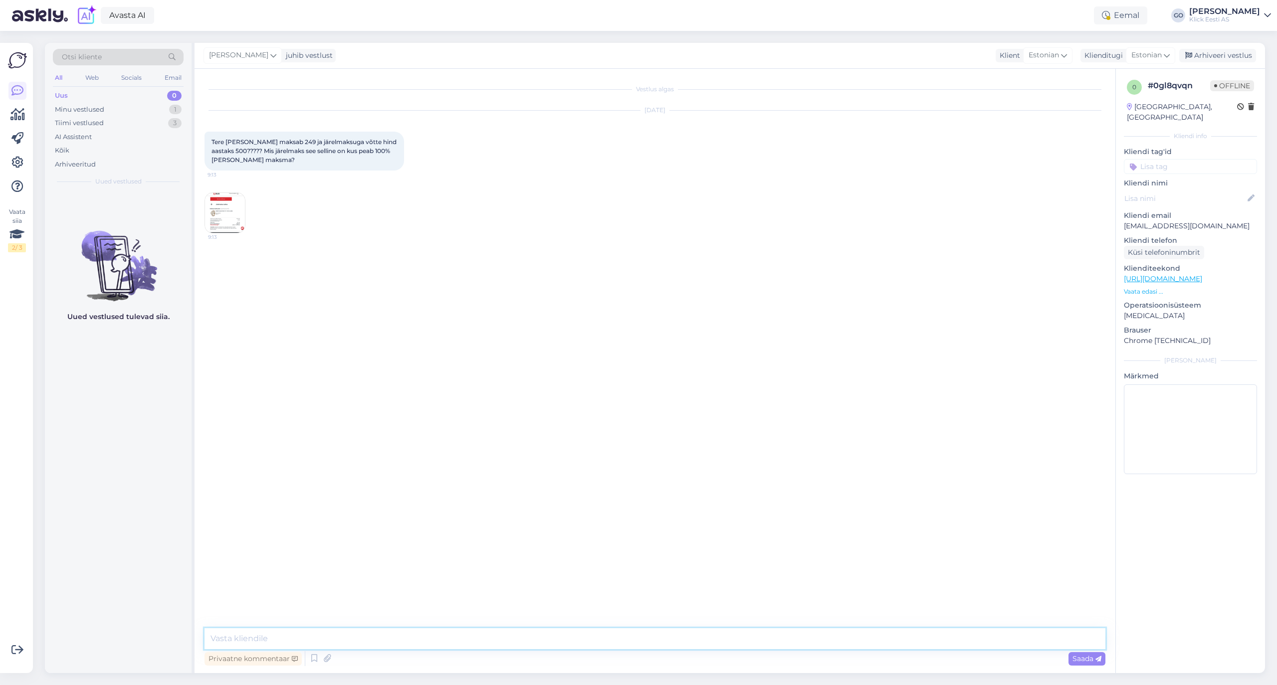
click at [355, 638] on textarea at bounding box center [654, 638] width 901 height 21
click at [407, 639] on textarea "Tere, See ei tohiks nii olla. Palun kustutage toode ostukorvist ja lisage uuest…" at bounding box center [654, 638] width 901 height 21
type textarea "Tere, See ei tohiks nii olla. Palun tühjendage ostukorv ja lisage toode uuesti.…"
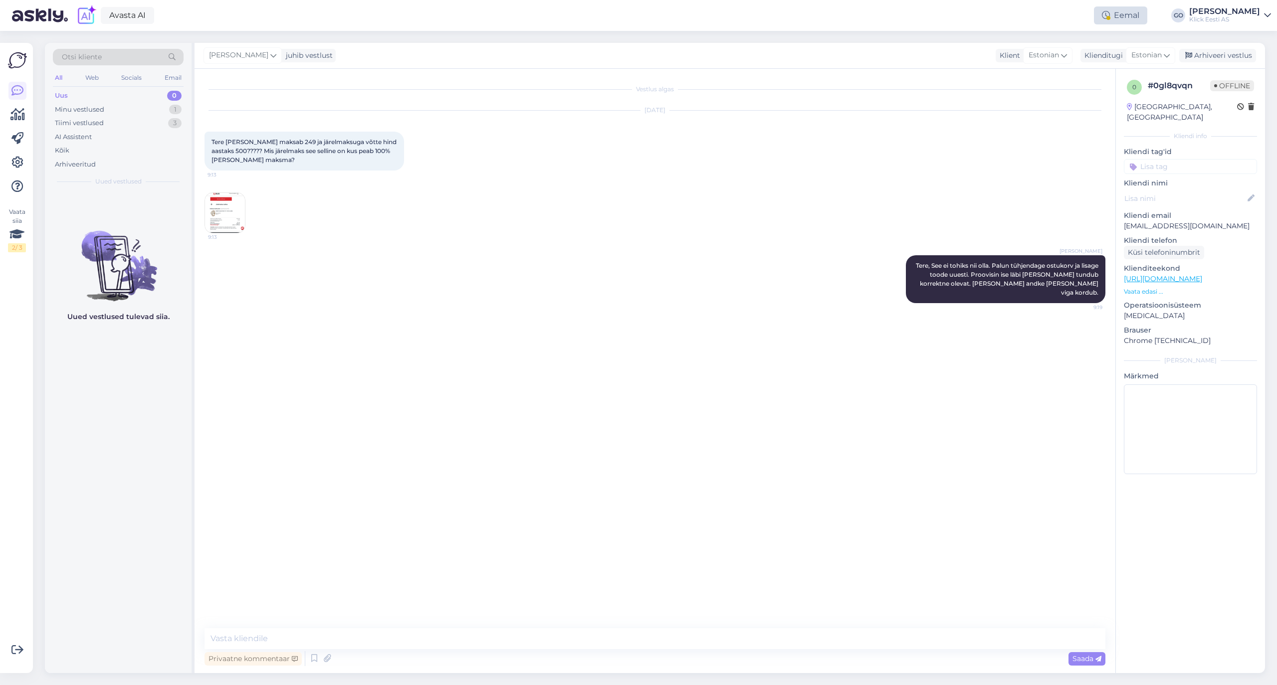
click at [1131, 12] on div "Eemal" at bounding box center [1120, 15] width 53 height 18
click at [1080, 111] on button "Lõpeta puhkuse režiim" at bounding box center [1087, 114] width 87 height 11
click at [769, 207] on div "[DATE] Tere [PERSON_NAME] maksab 249 ja järelmaksuga võtte hind aastaks 500????…" at bounding box center [654, 172] width 901 height 145
click at [458, 240] on div "[DATE] Tere [PERSON_NAME] maksab 249 ja järelmaksuga võtte hind aastaks 500????…" at bounding box center [654, 172] width 901 height 145
click at [83, 150] on div "Kõik" at bounding box center [118, 151] width 131 height 14
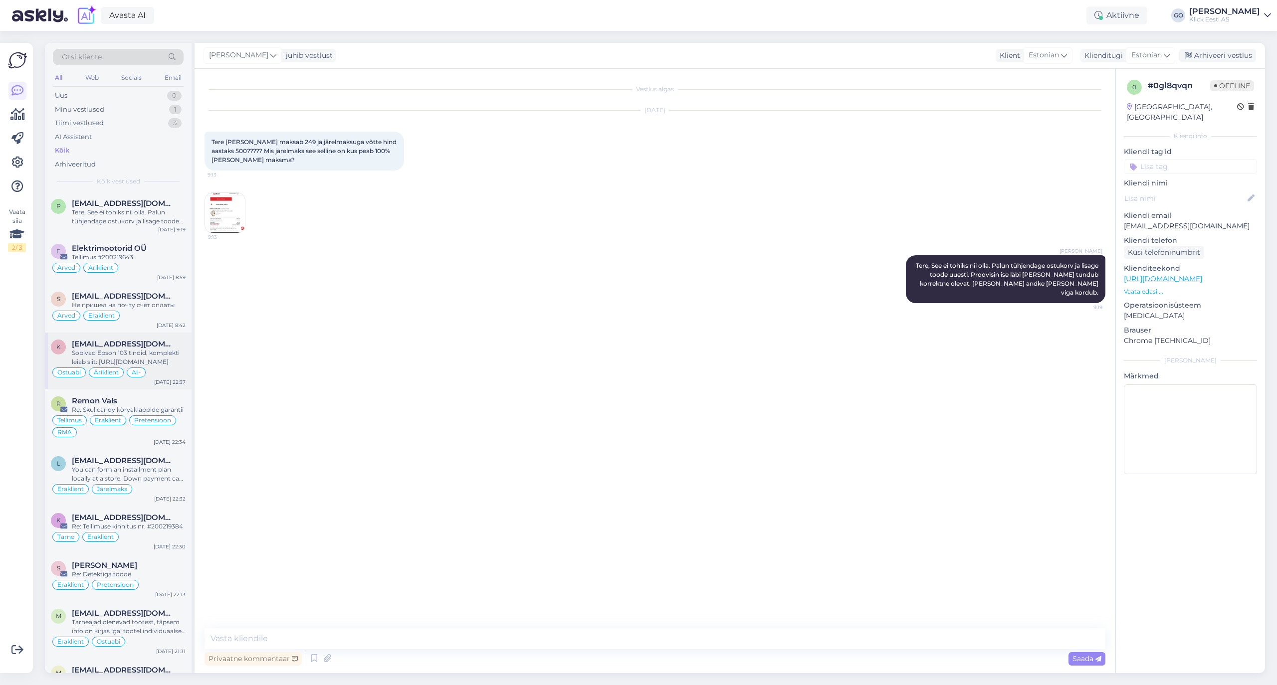
click at [170, 354] on div "Sobivad Epson 103 tindid, komplekti leiab siit: [URL][DOMAIN_NAME]" at bounding box center [129, 358] width 114 height 18
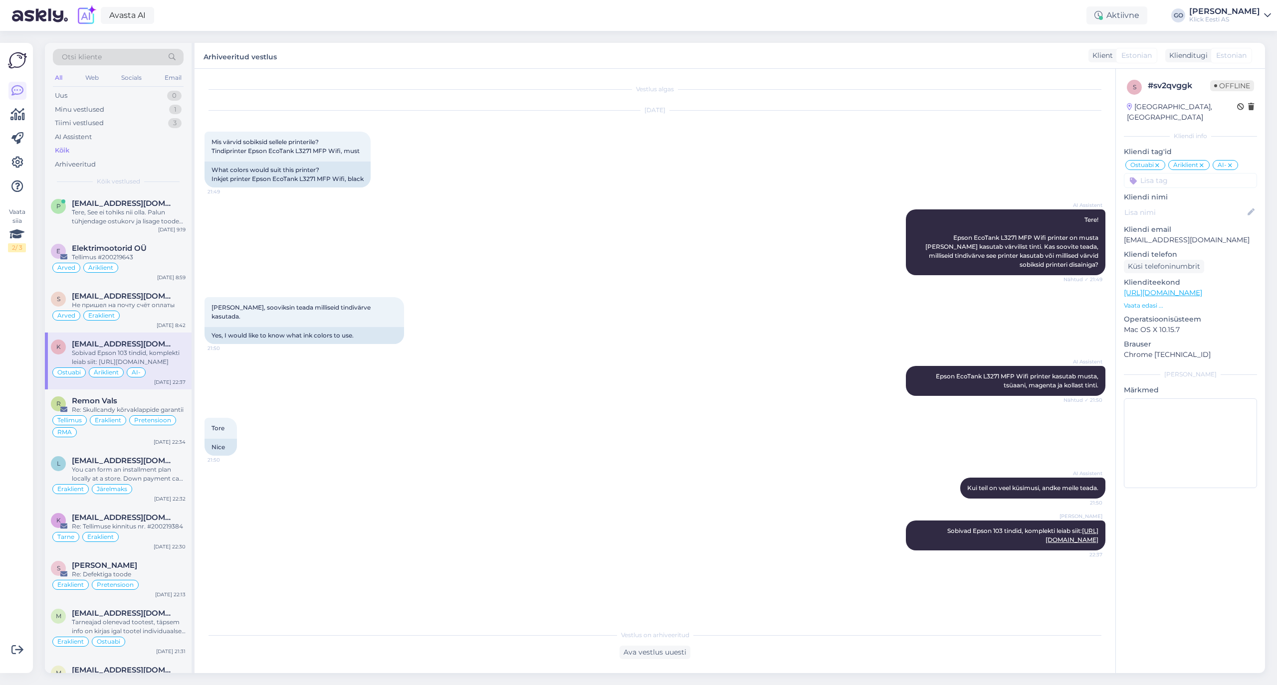
click at [504, 288] on div "[PERSON_NAME], sooviksin teada milliseid tindivärve kasutada. 21:50 Yes, I woul…" at bounding box center [654, 320] width 901 height 69
click at [155, 370] on div "Ostuabi Äriklient AI-" at bounding box center [118, 373] width 135 height 12
click at [150, 435] on div "Tellimus Eraklient Pretensioon RMA" at bounding box center [118, 426] width 135 height 24
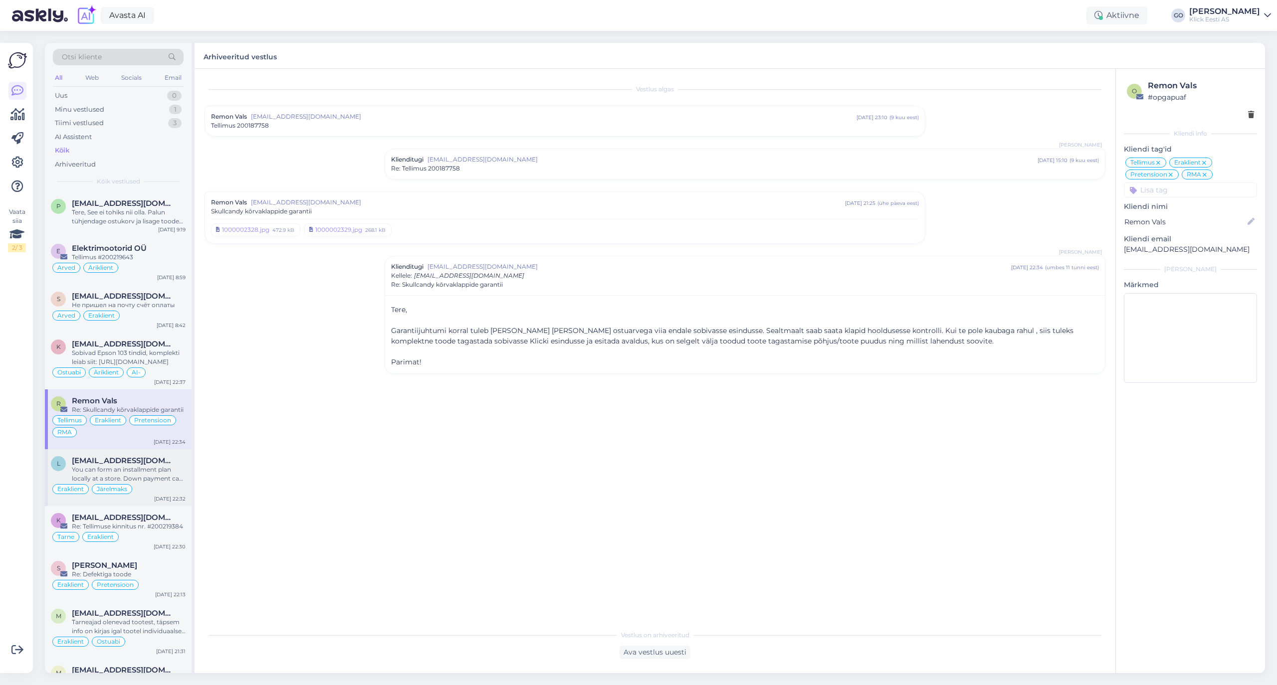
click at [168, 470] on div "You can form an installment plan locally at a store. Down payment can be added …" at bounding box center [129, 474] width 114 height 18
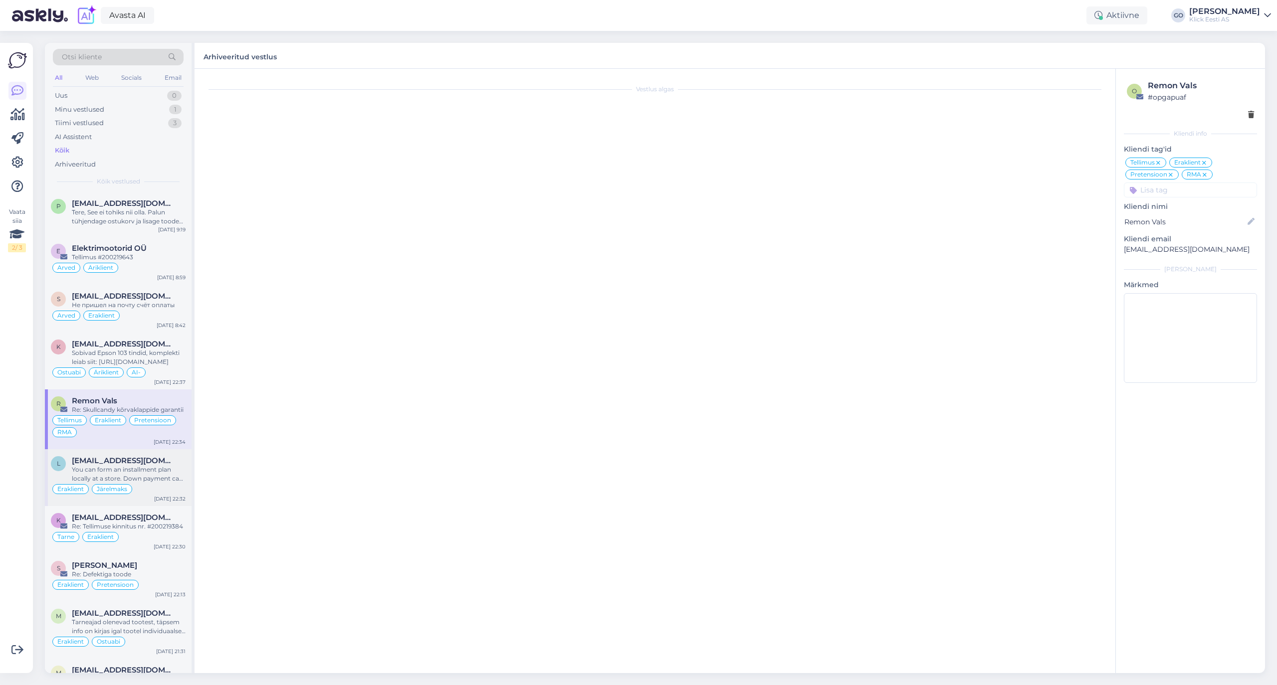
scroll to position [918, 0]
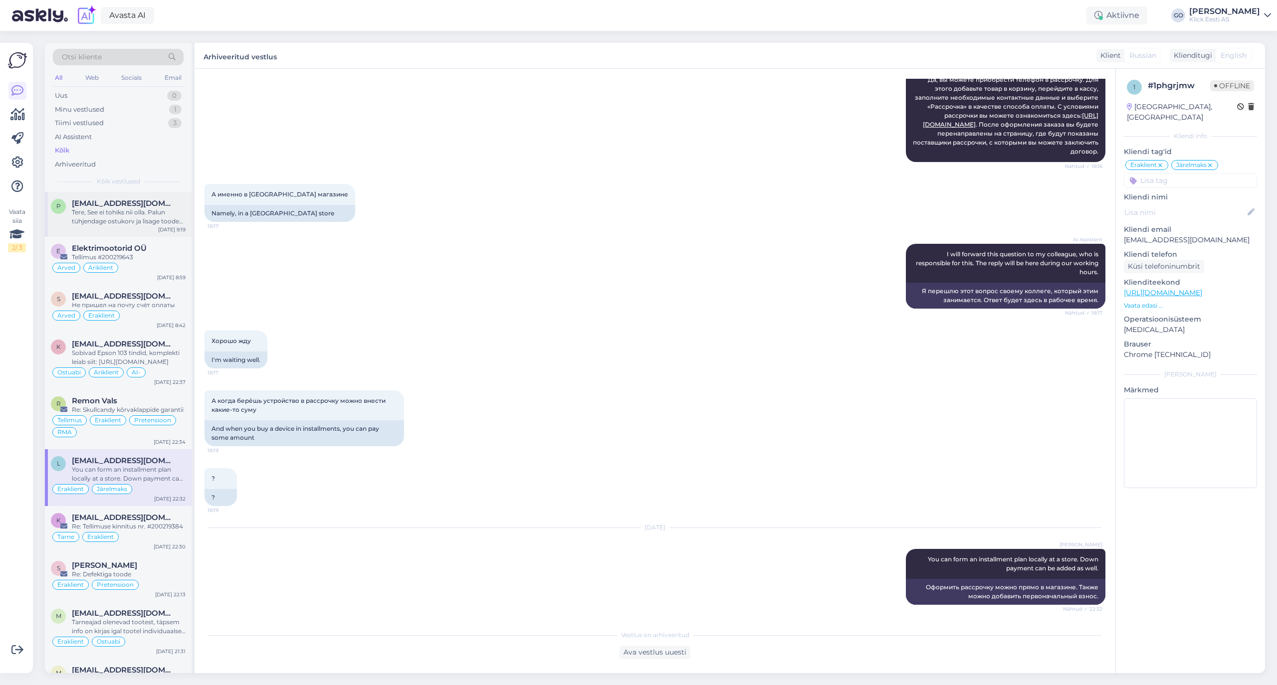
click at [126, 212] on div "Tere, See ei tohiks nii olla. Palun tühjendage ostukorv ja lisage toode uuesti.…" at bounding box center [129, 217] width 114 height 18
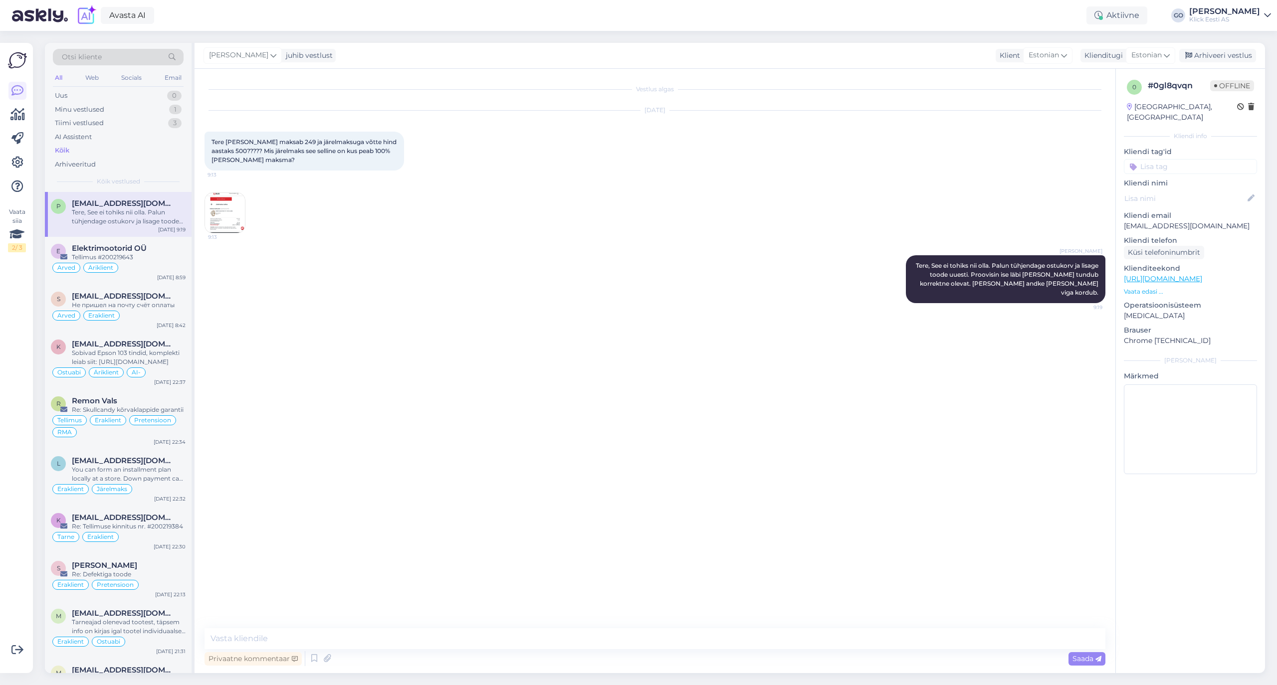
scroll to position [0, 0]
click at [219, 210] on img at bounding box center [225, 213] width 40 height 40
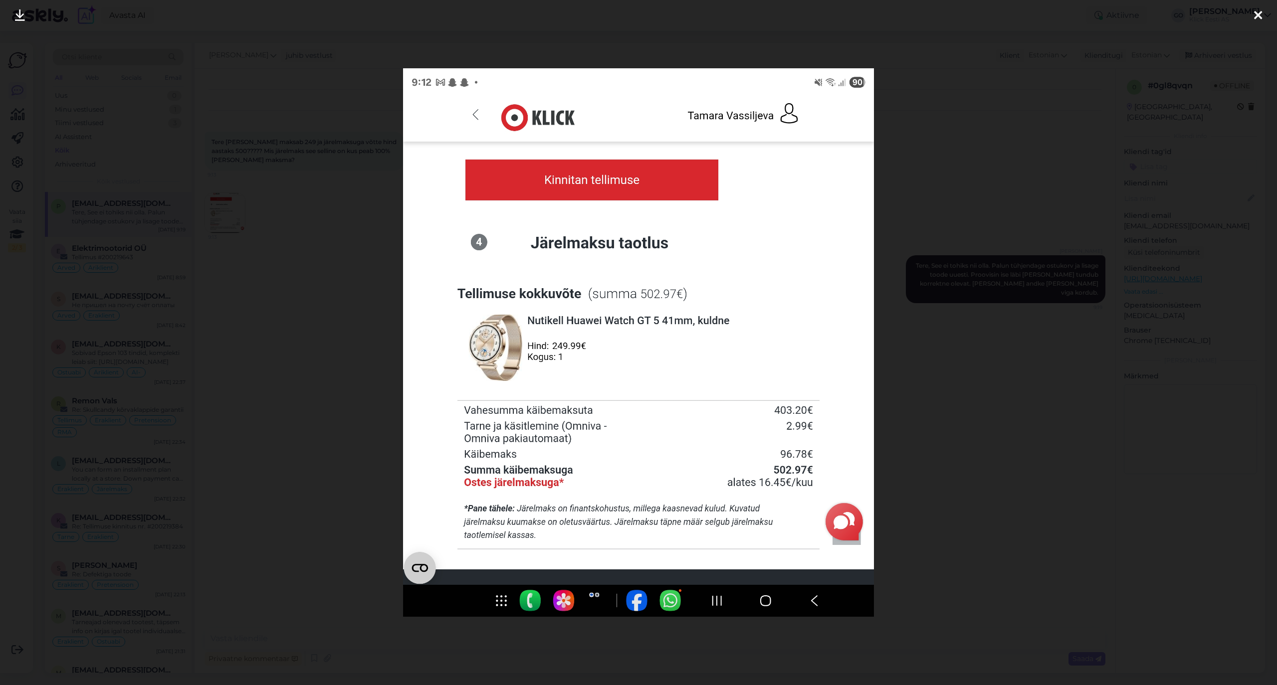
click at [1259, 11] on icon at bounding box center [1258, 15] width 8 height 13
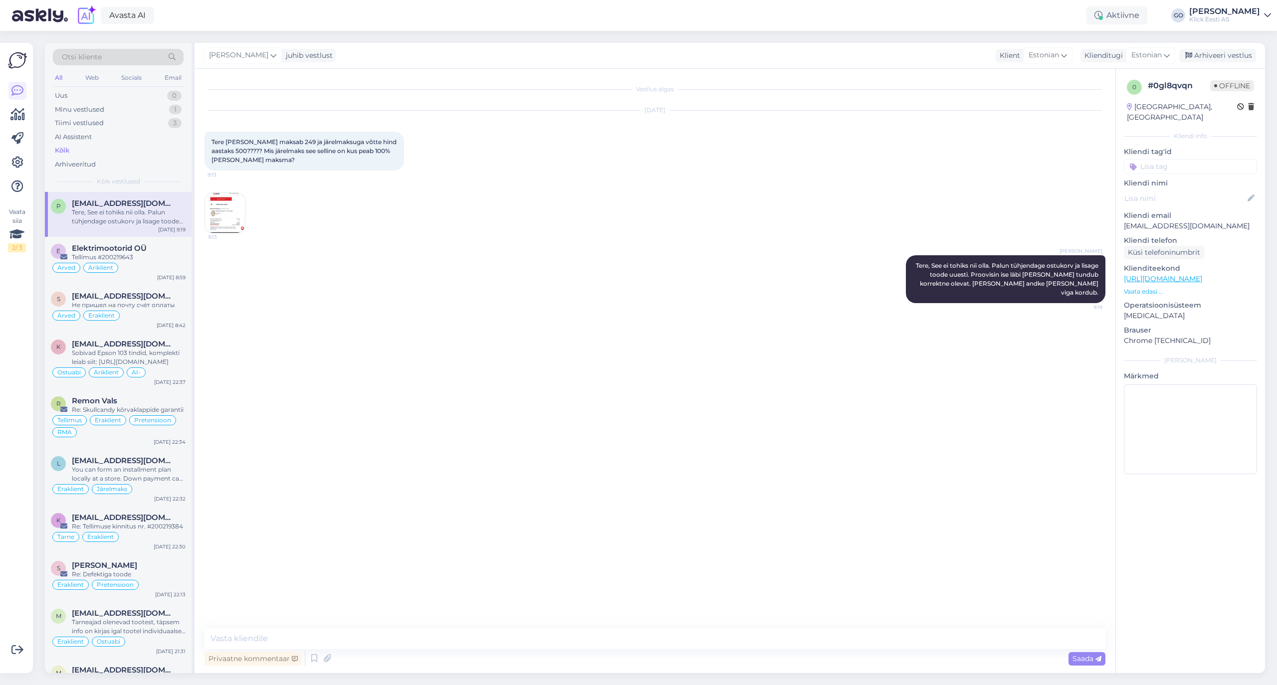
click at [319, 239] on div "[DATE] Tere [PERSON_NAME] maksab 249 ja järelmaksuga võtte hind aastaks 500????…" at bounding box center [654, 172] width 901 height 145
click at [93, 105] on div "Minu vestlused" at bounding box center [79, 110] width 49 height 10
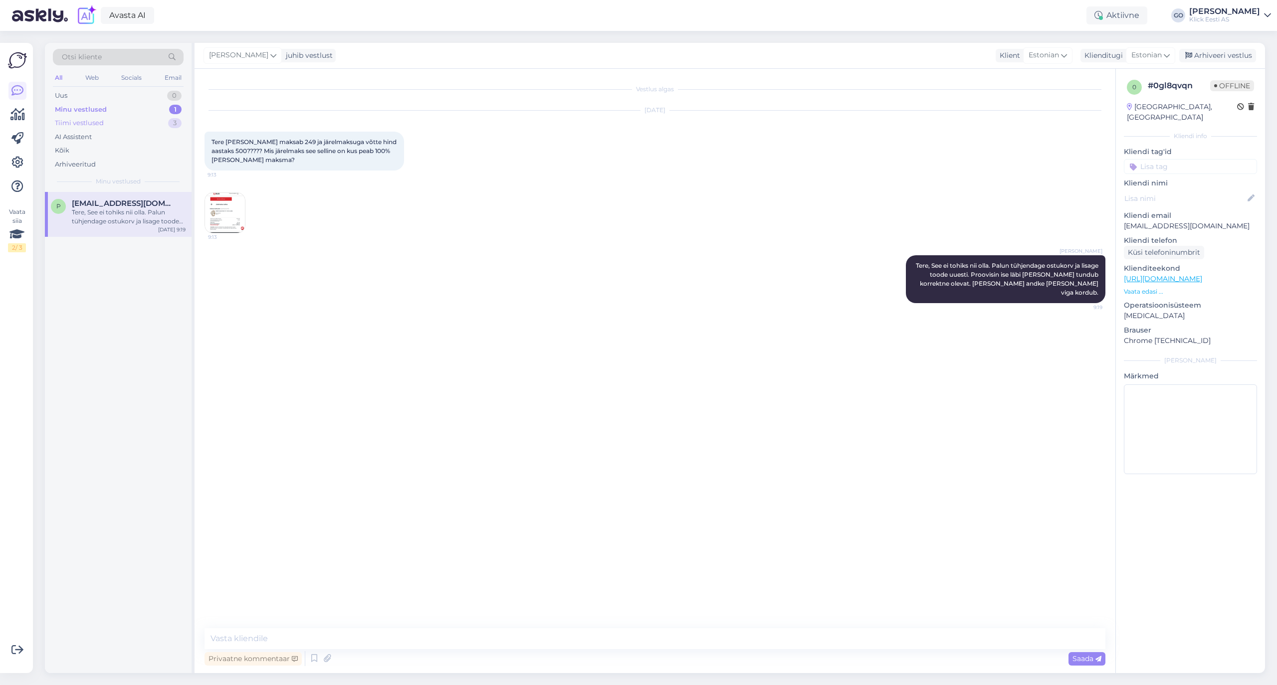
click at [94, 121] on div "Tiimi vestlused" at bounding box center [79, 123] width 49 height 10
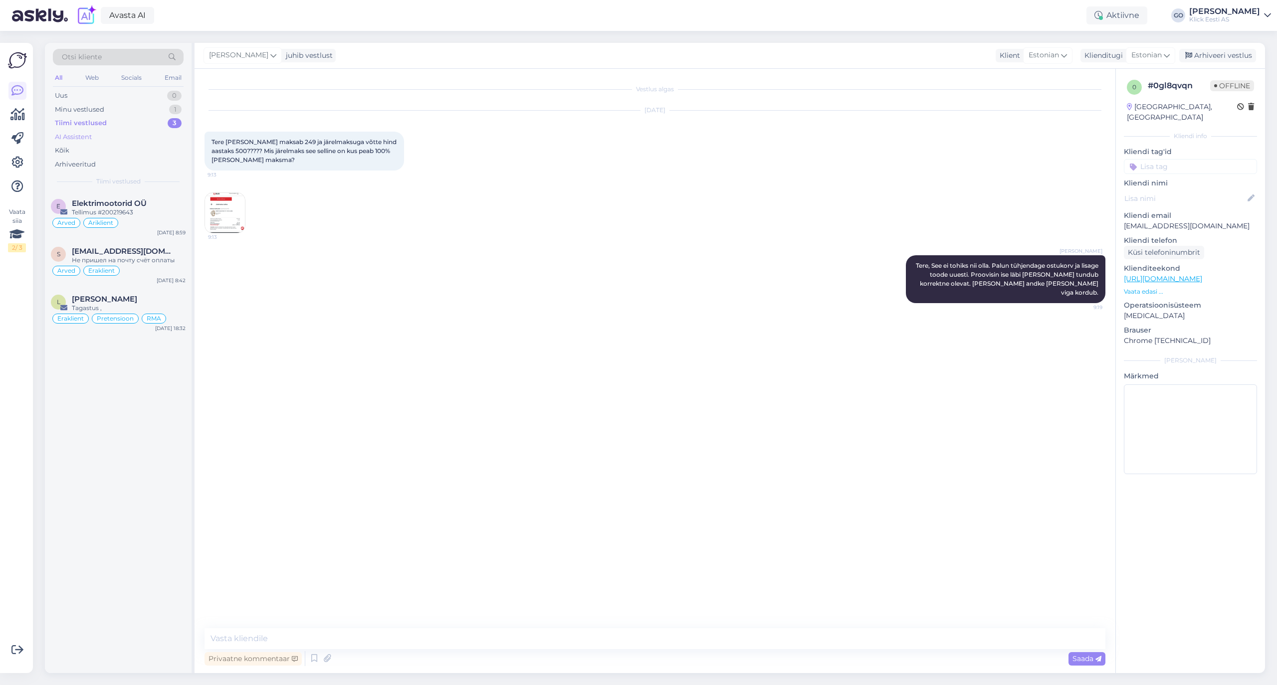
click at [85, 135] on div "AI Assistent" at bounding box center [73, 137] width 37 height 10
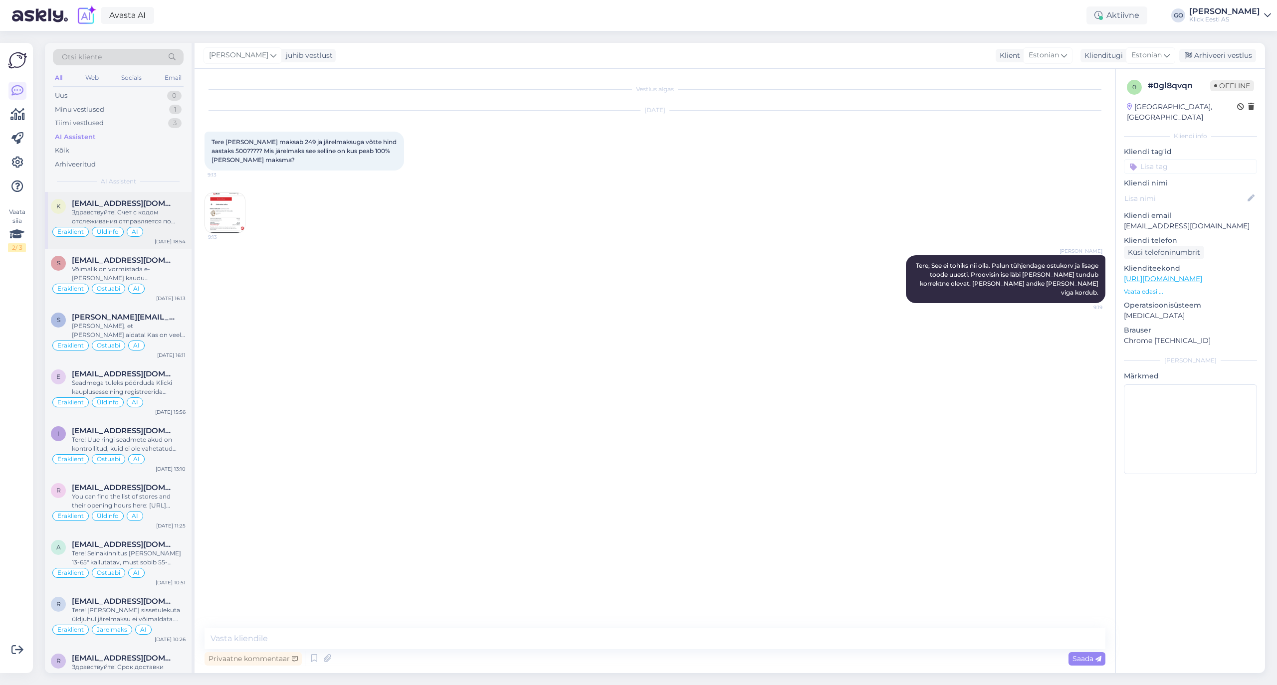
click at [174, 214] on div "Здравствуйте! Счет с кодом отслеживания отправляется по электронной почте тольк…" at bounding box center [129, 217] width 114 height 18
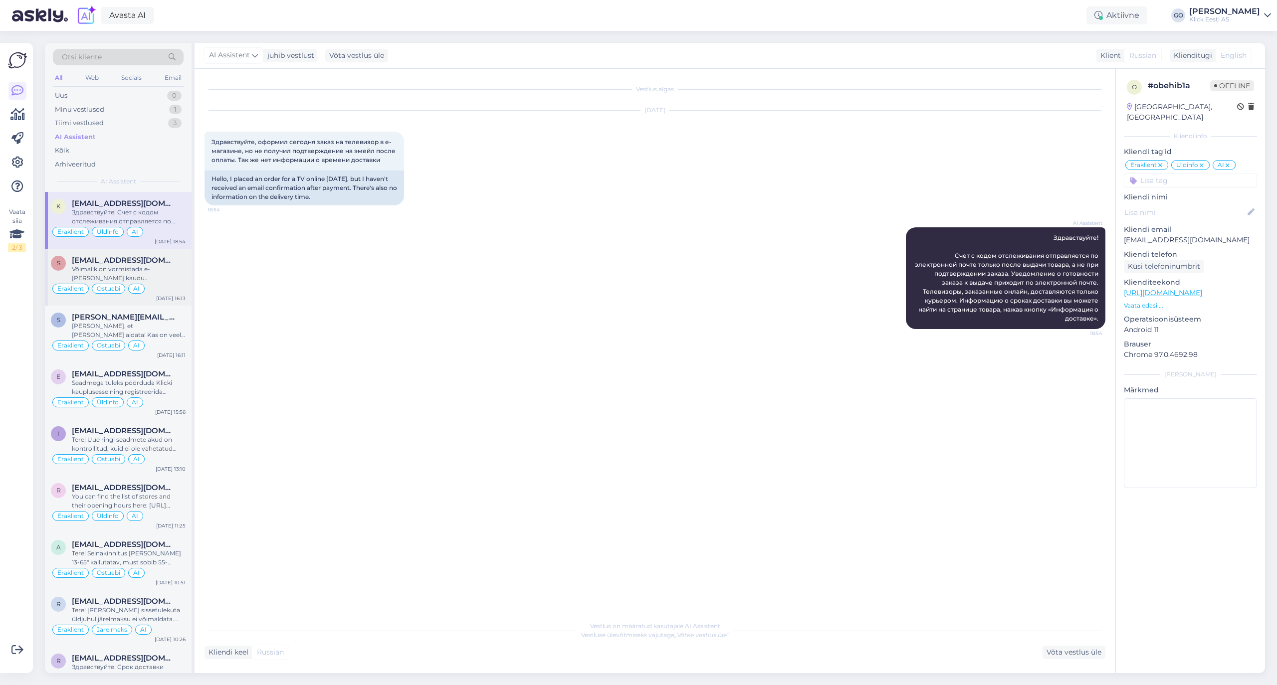
click at [159, 272] on div "Võimalik on vormistada e-[PERSON_NAME] kaudu ettemaksuarve, mille saab kaupluse…" at bounding box center [129, 274] width 114 height 18
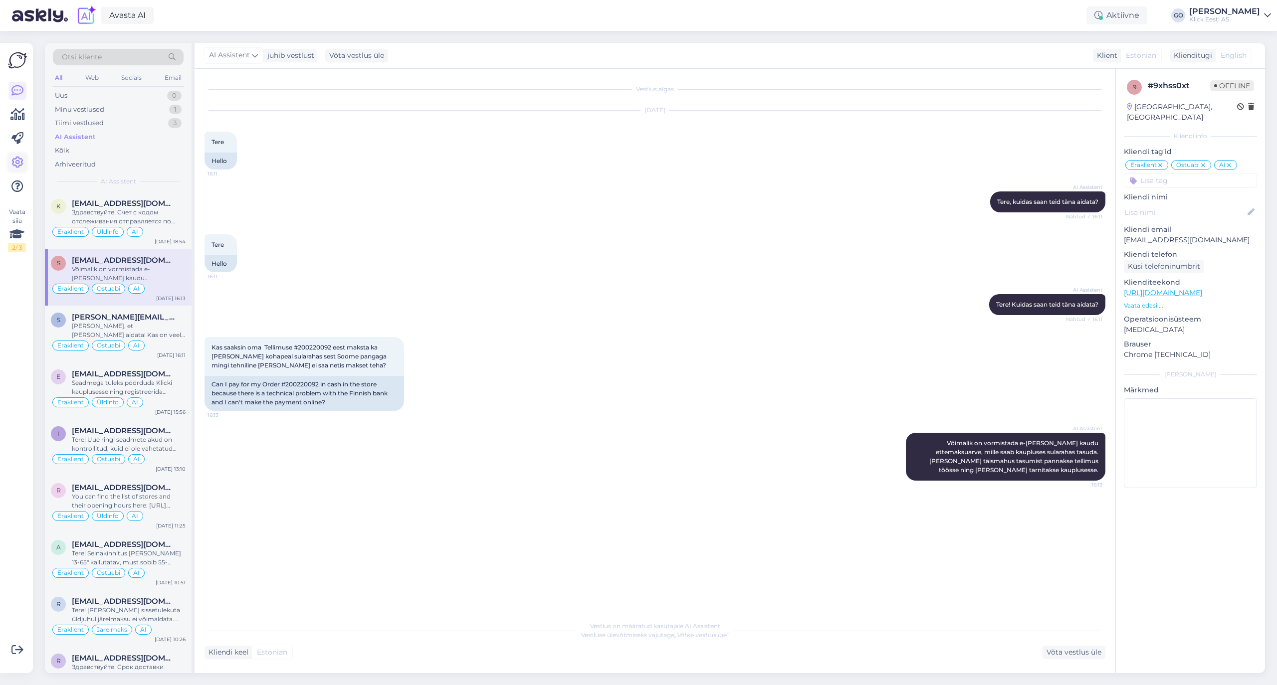
click at [19, 161] on icon at bounding box center [17, 163] width 12 height 12
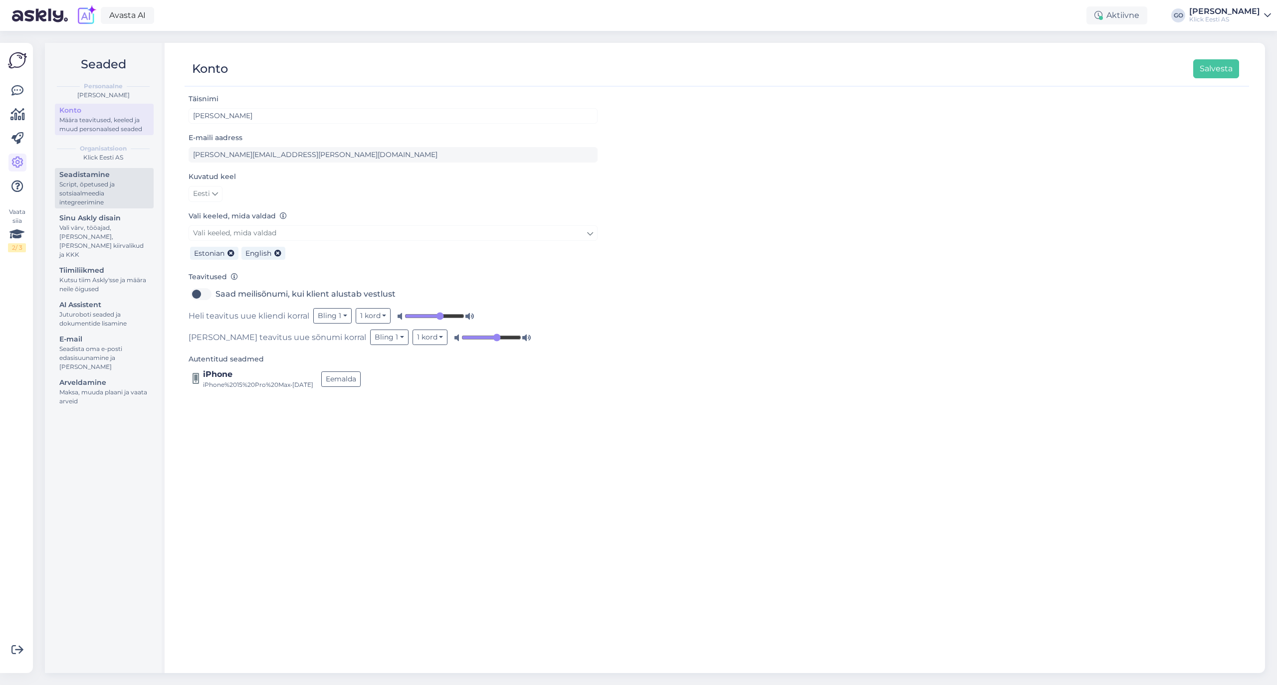
click at [108, 196] on div "Script, õpetused ja sotsiaalmeedia integreerimine" at bounding box center [104, 193] width 90 height 27
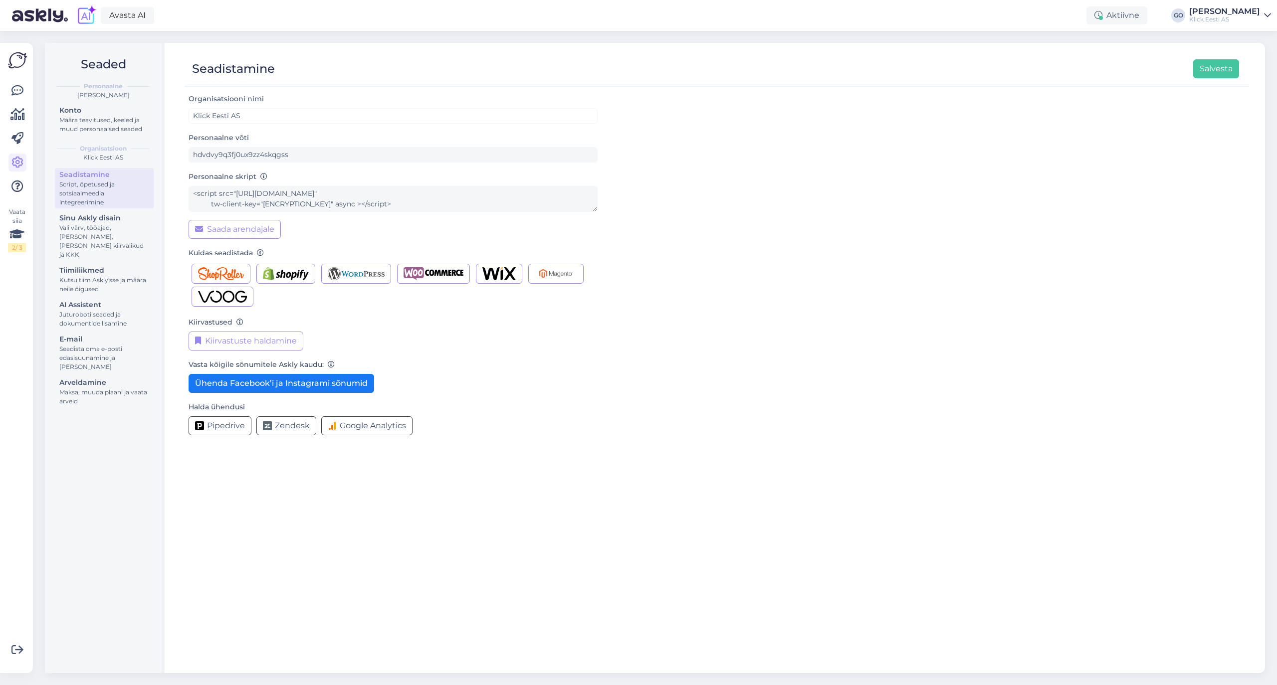
click at [108, 187] on div "Script, õpetused ja sotsiaalmeedia integreerimine" at bounding box center [104, 193] width 90 height 27
click at [112, 128] on div "Määra teavitused, keeled ja muud personaalsed seaded" at bounding box center [104, 125] width 90 height 18
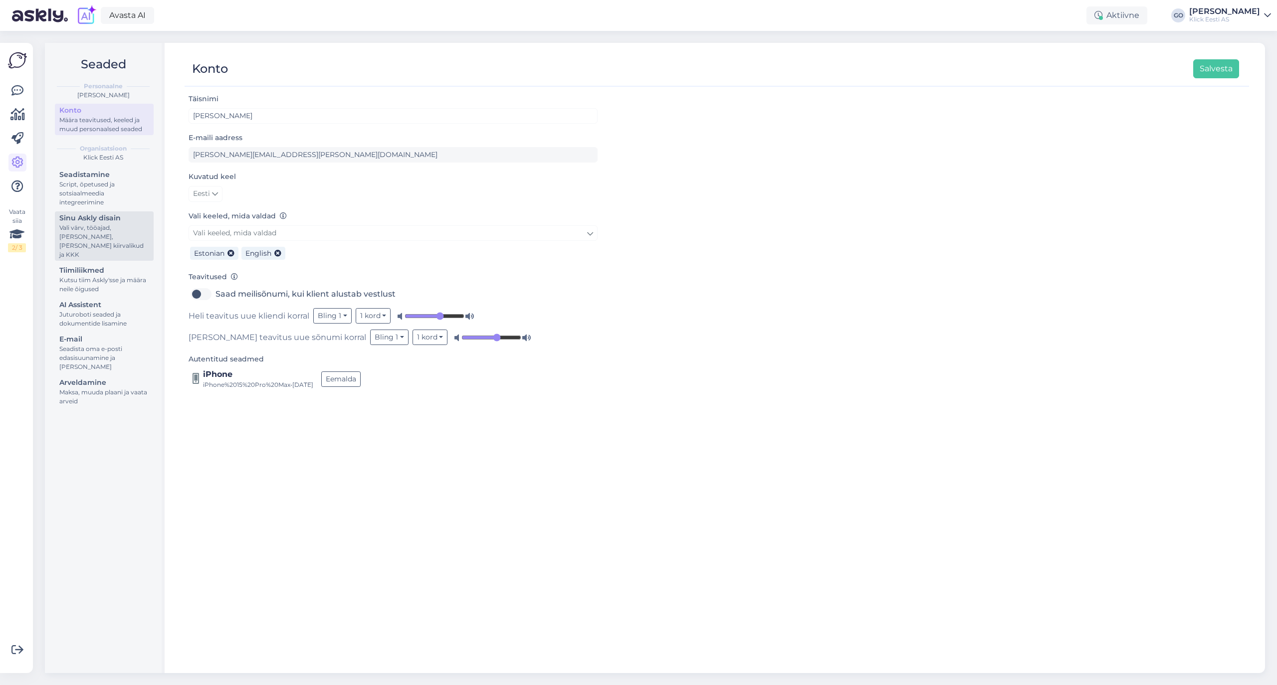
click at [100, 221] on div "Sinu Askly disain" at bounding box center [104, 218] width 90 height 10
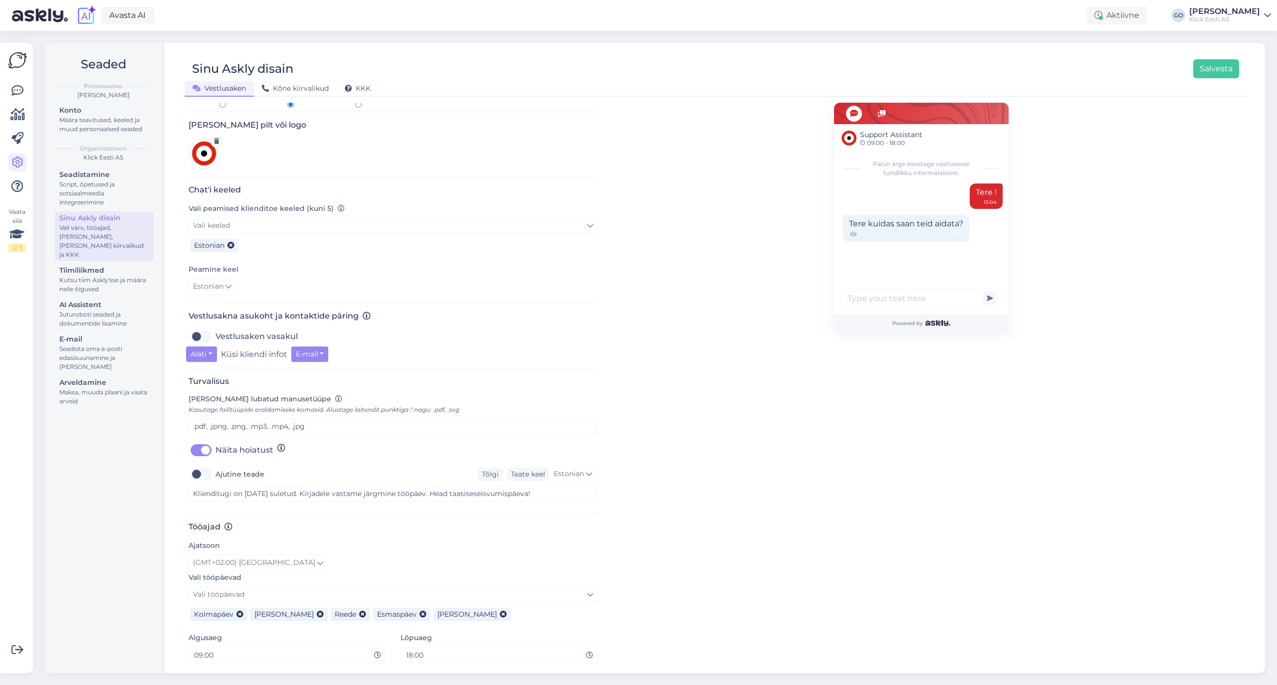
scroll to position [172, 0]
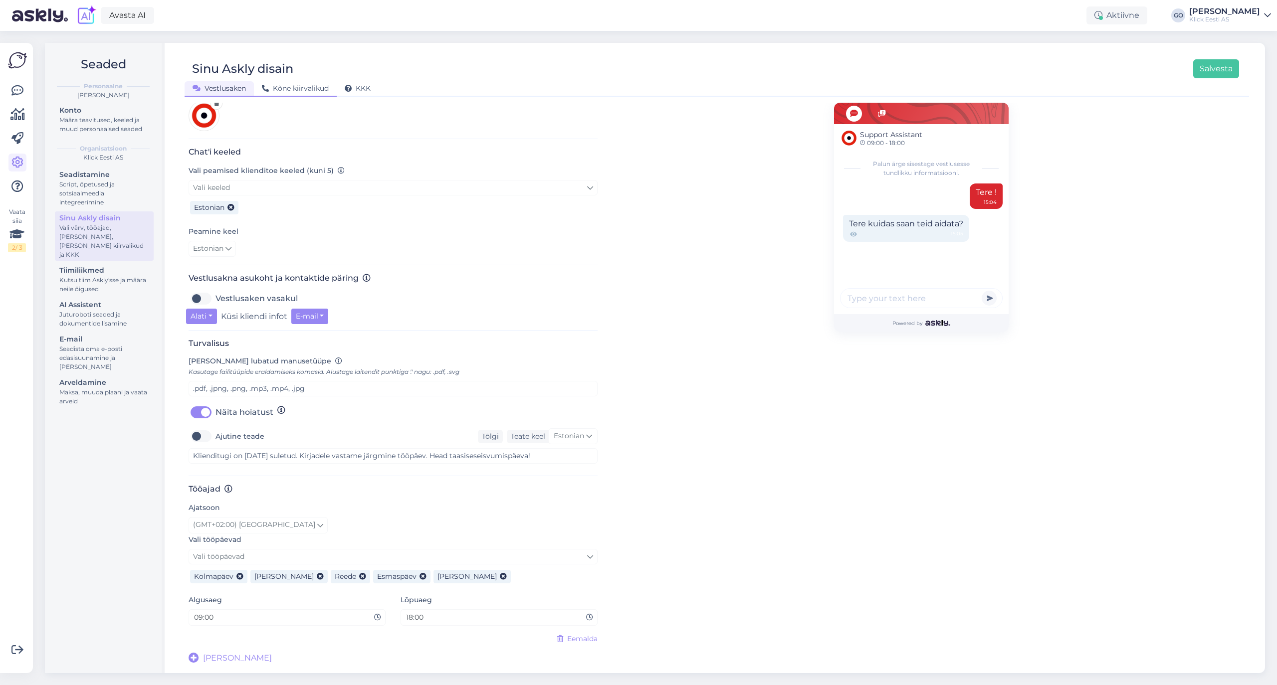
click at [297, 88] on span "Kõne kiirvalikud" at bounding box center [295, 88] width 67 height 9
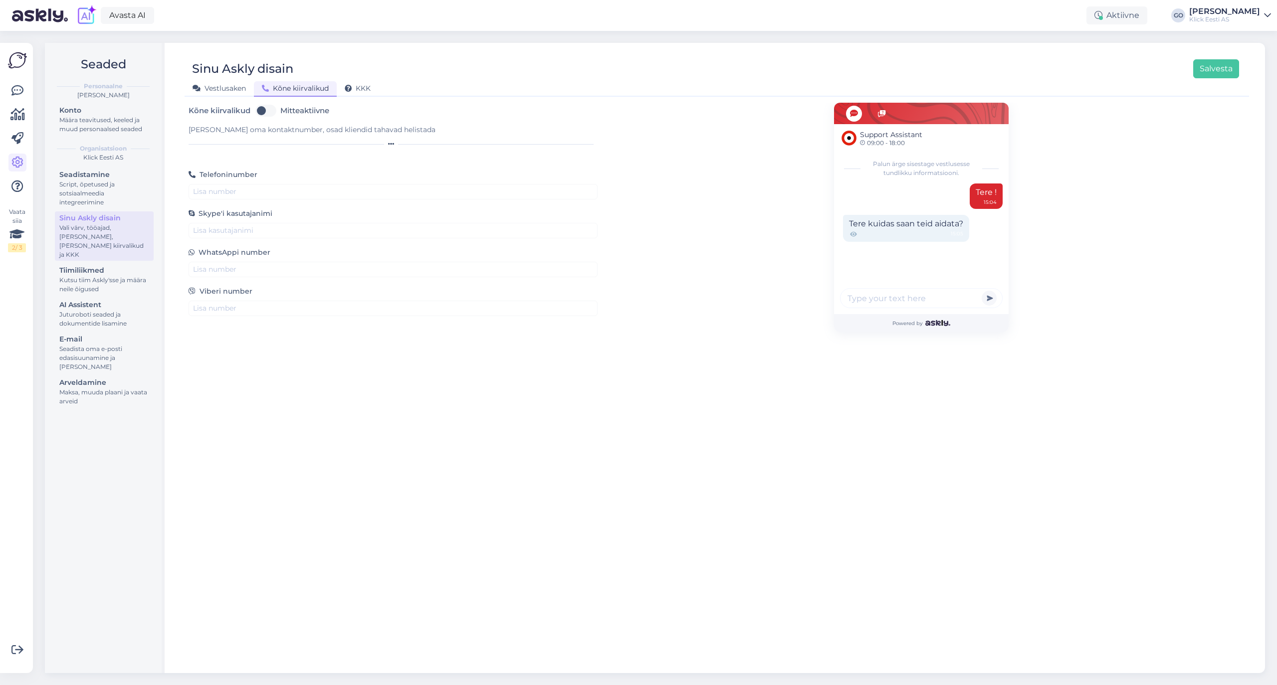
scroll to position [0, 0]
click at [369, 88] on span "KKK" at bounding box center [358, 88] width 26 height 9
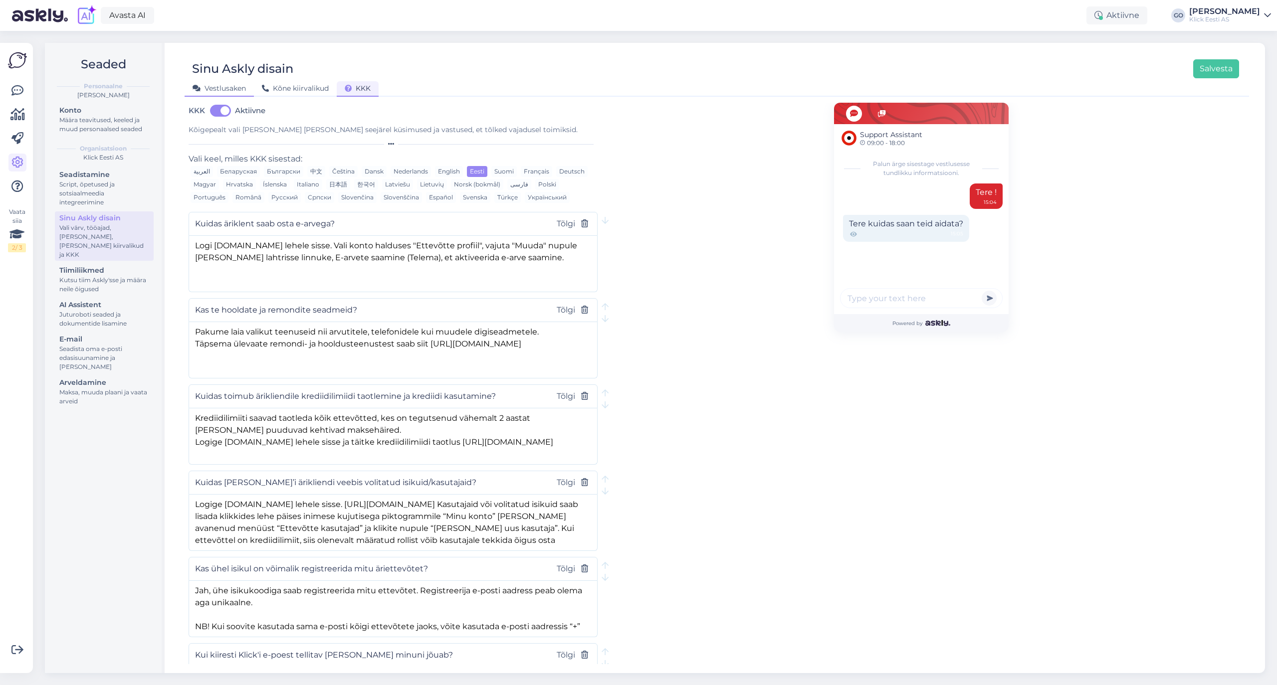
click at [226, 88] on span "Vestlusaken" at bounding box center [218, 88] width 53 height 9
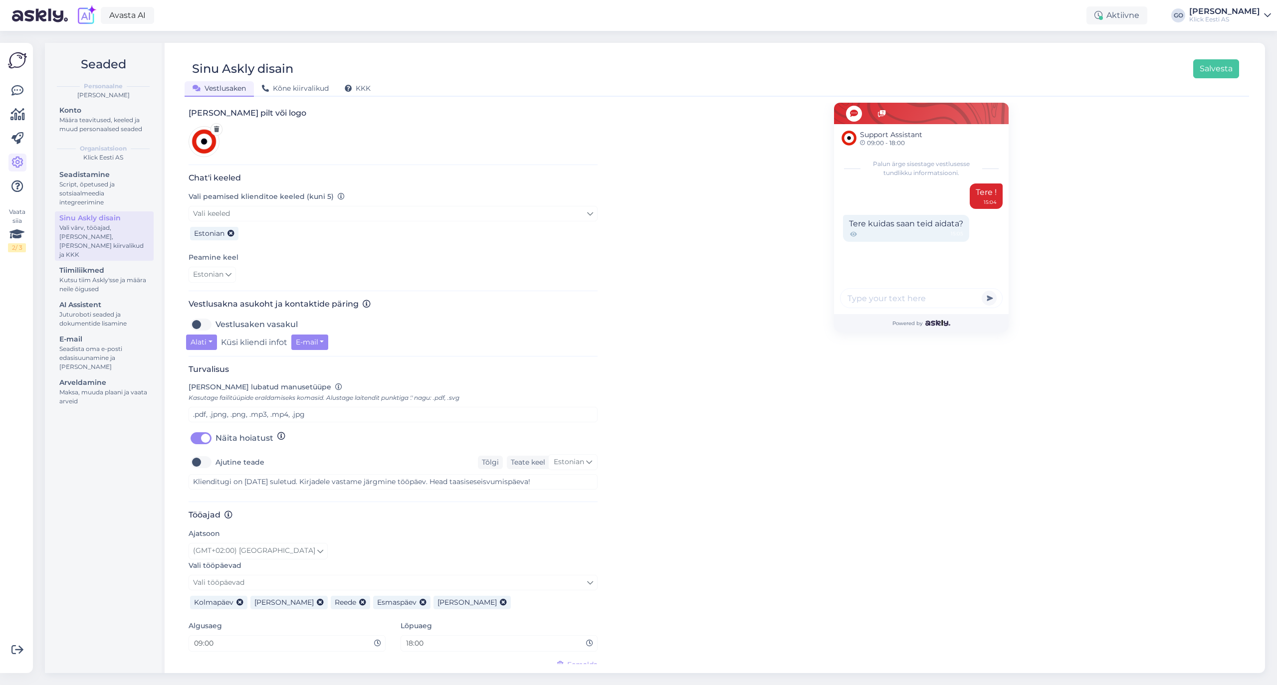
scroll to position [172, 0]
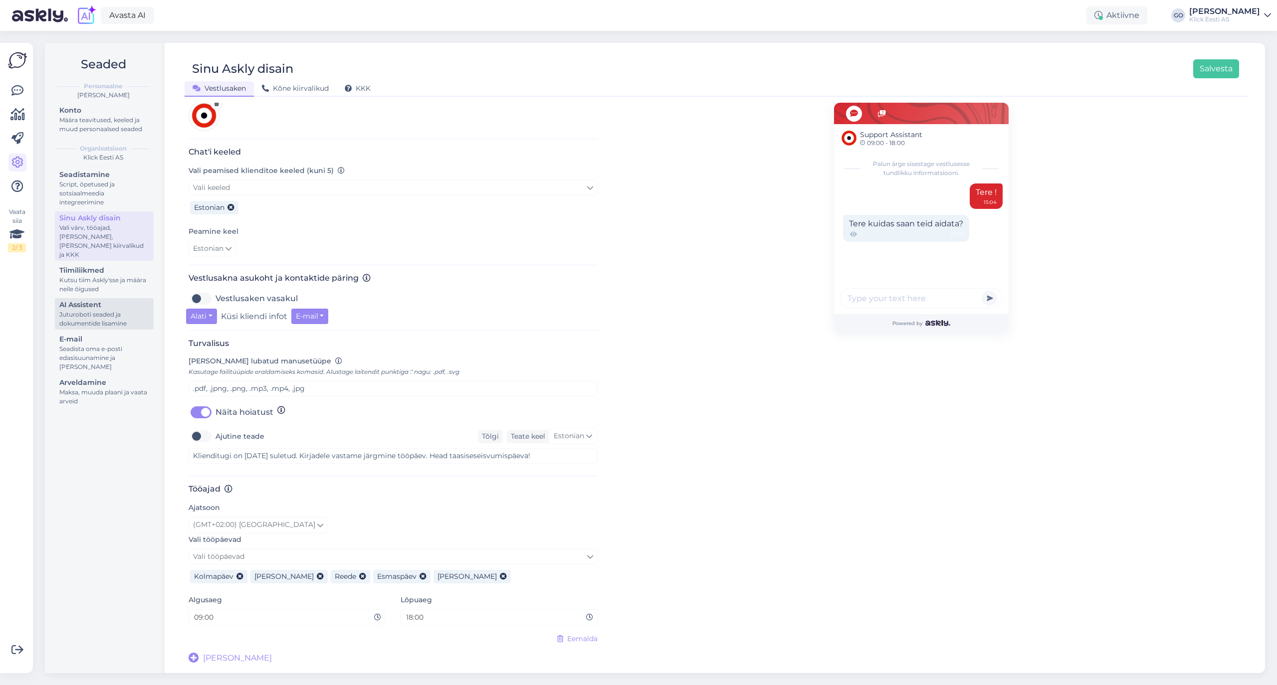
click at [110, 300] on div "AI Assistent" at bounding box center [104, 305] width 90 height 10
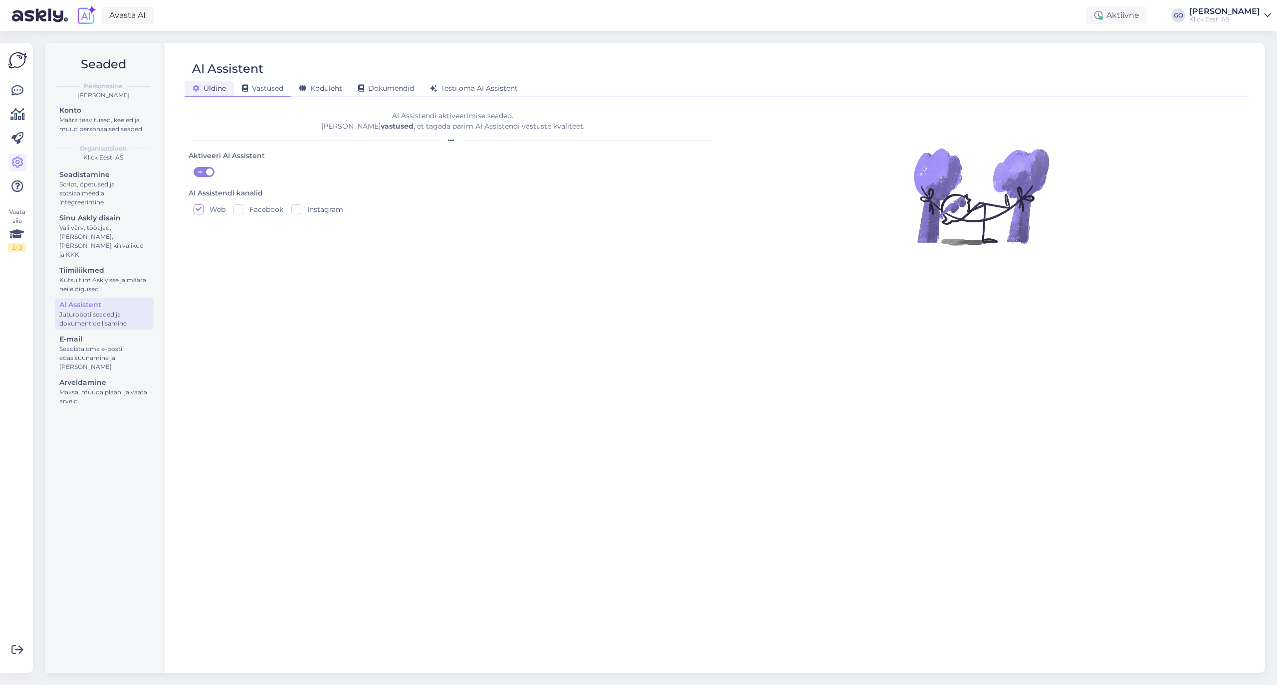
click at [270, 88] on span "Vastused" at bounding box center [262, 88] width 41 height 9
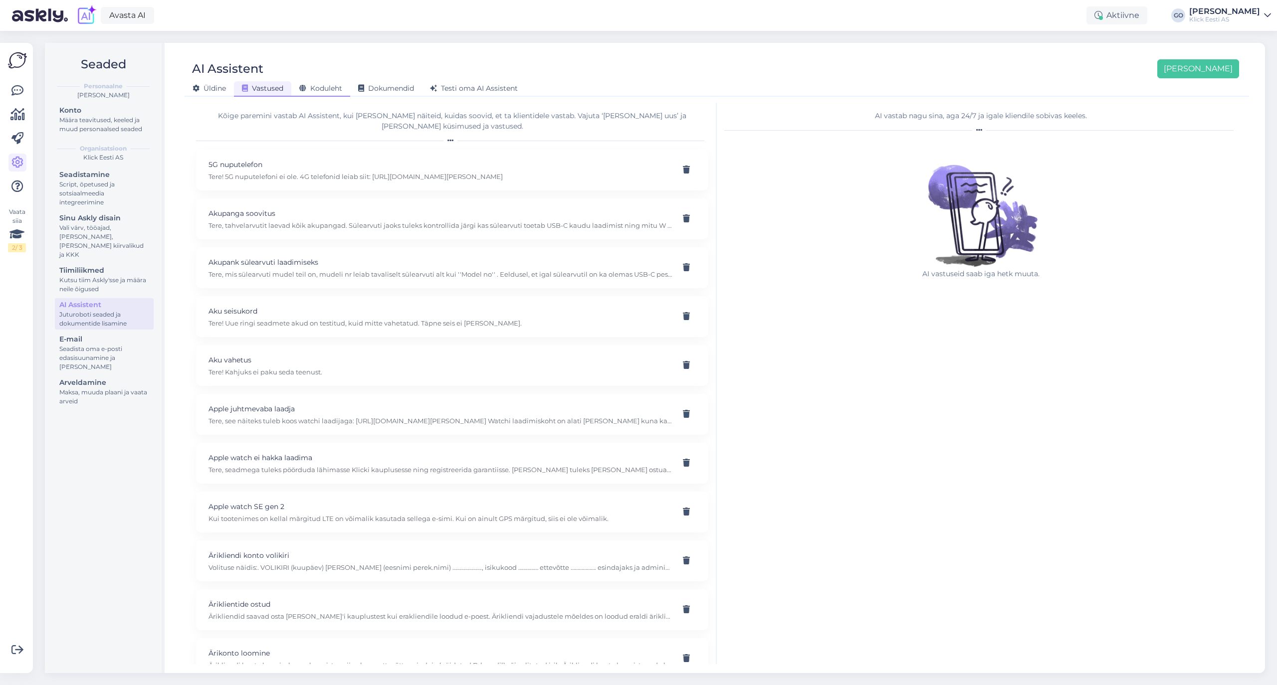
click at [314, 87] on span "Koduleht" at bounding box center [320, 88] width 43 height 9
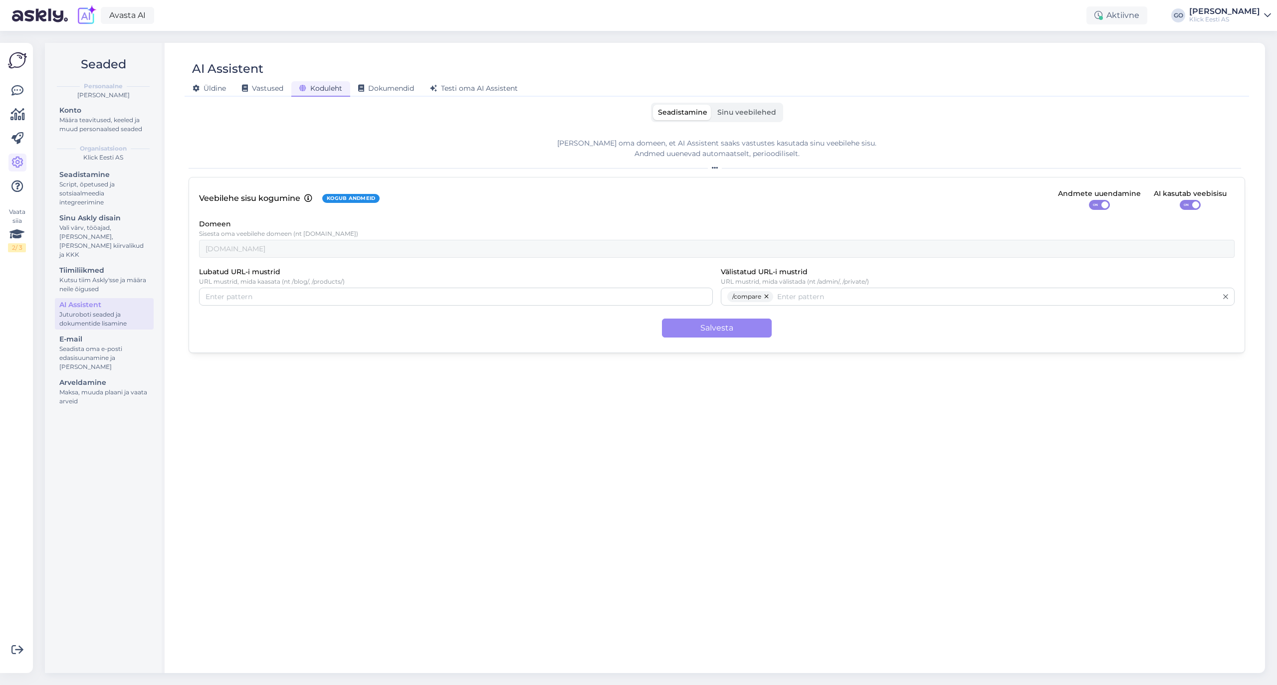
click at [750, 112] on span "Sinu veebilehed" at bounding box center [746, 112] width 59 height 9
click at [712, 105] on input "Sinu veebilehed" at bounding box center [712, 105] width 0 height 0
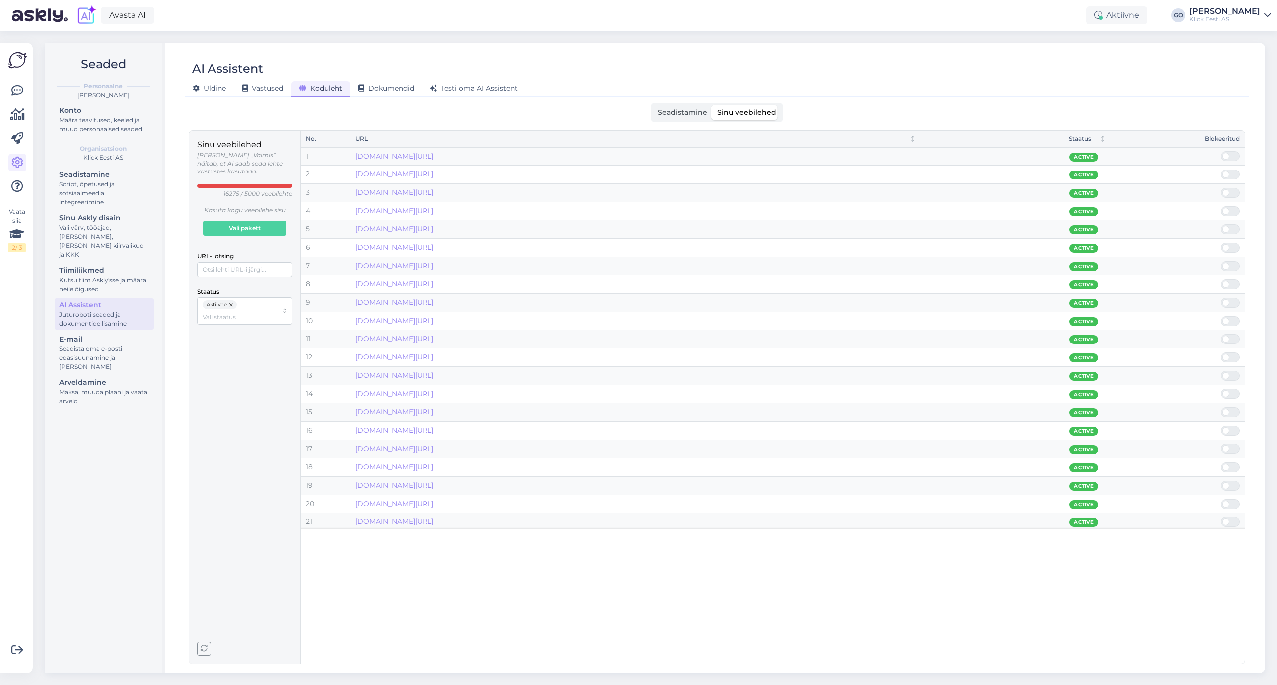
click at [680, 112] on span "Seadistamine" at bounding box center [682, 112] width 49 height 9
click at [653, 105] on input "Seadistamine" at bounding box center [653, 105] width 0 height 0
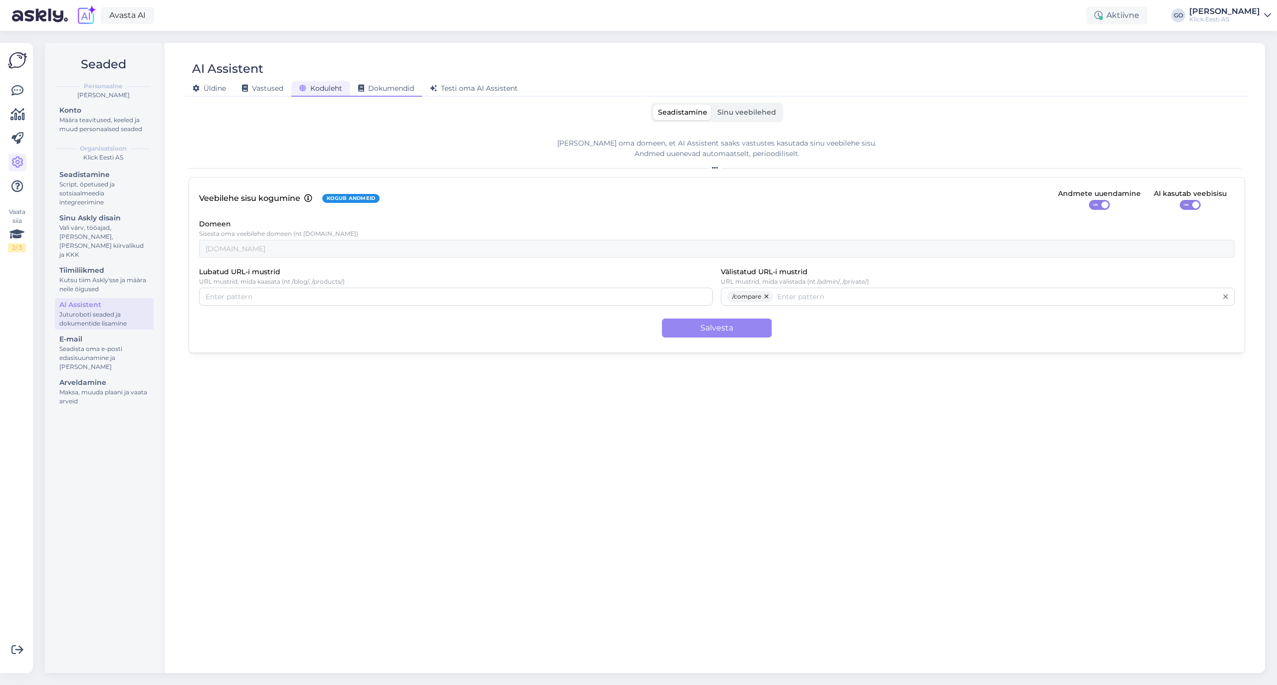
click at [397, 90] on span "Dokumendid" at bounding box center [386, 88] width 56 height 9
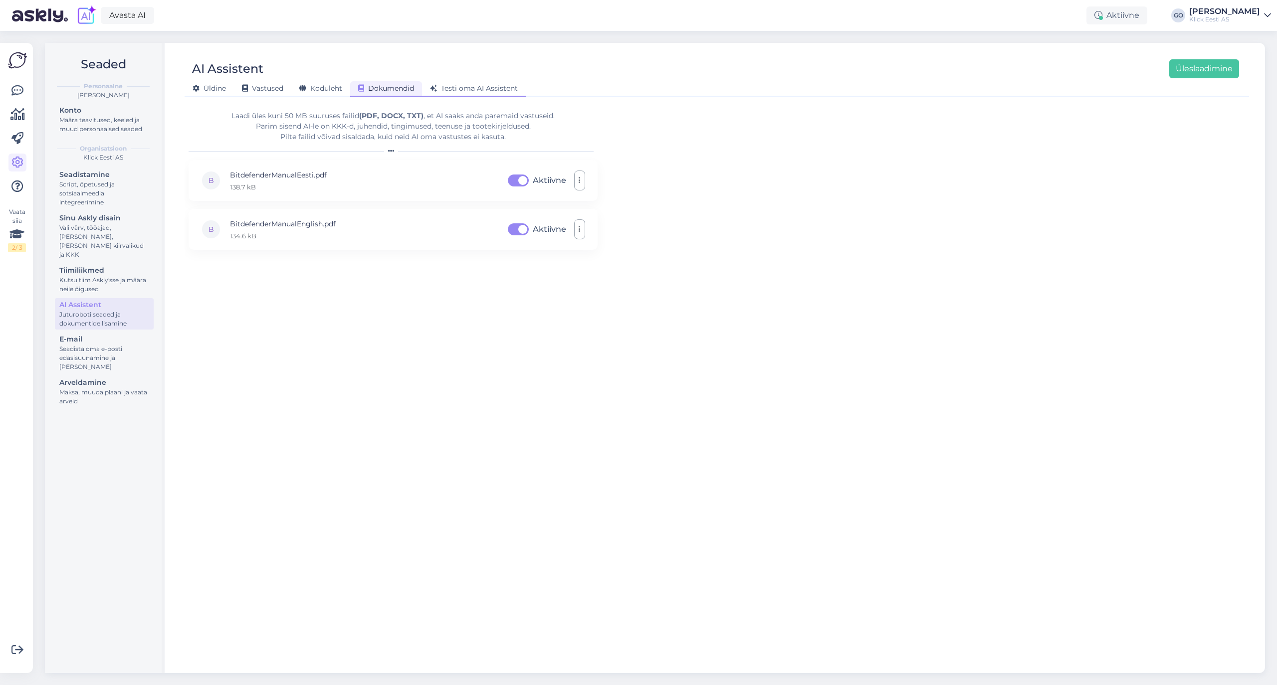
click at [486, 88] on span "Testi oma AI Assistent" at bounding box center [474, 88] width 88 height 9
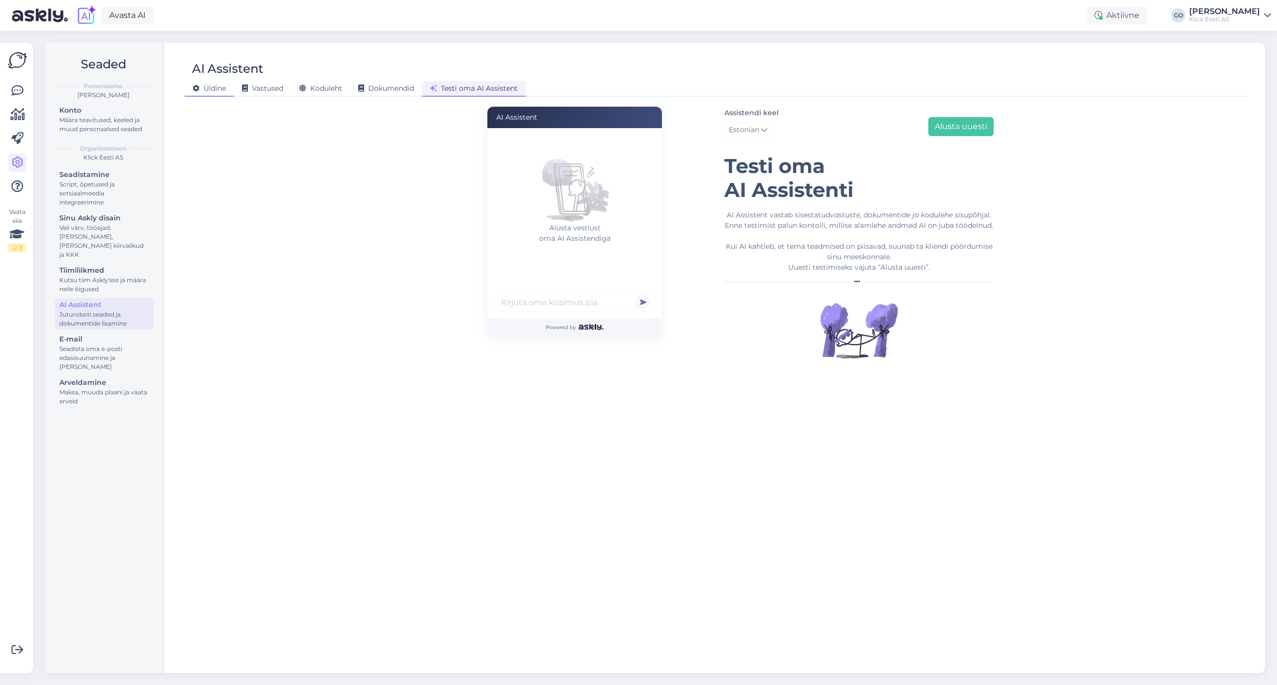
click at [212, 90] on span "Üldine" at bounding box center [208, 88] width 33 height 9
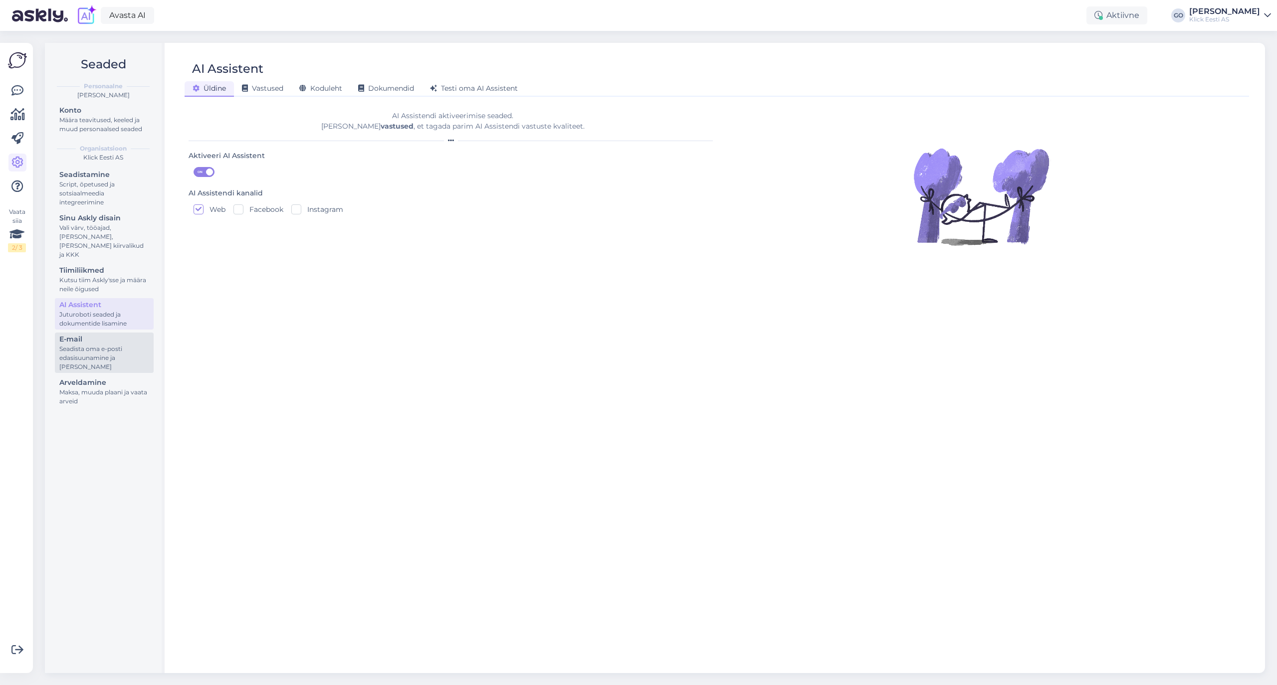
click at [111, 334] on div "E-mail" at bounding box center [104, 339] width 90 height 10
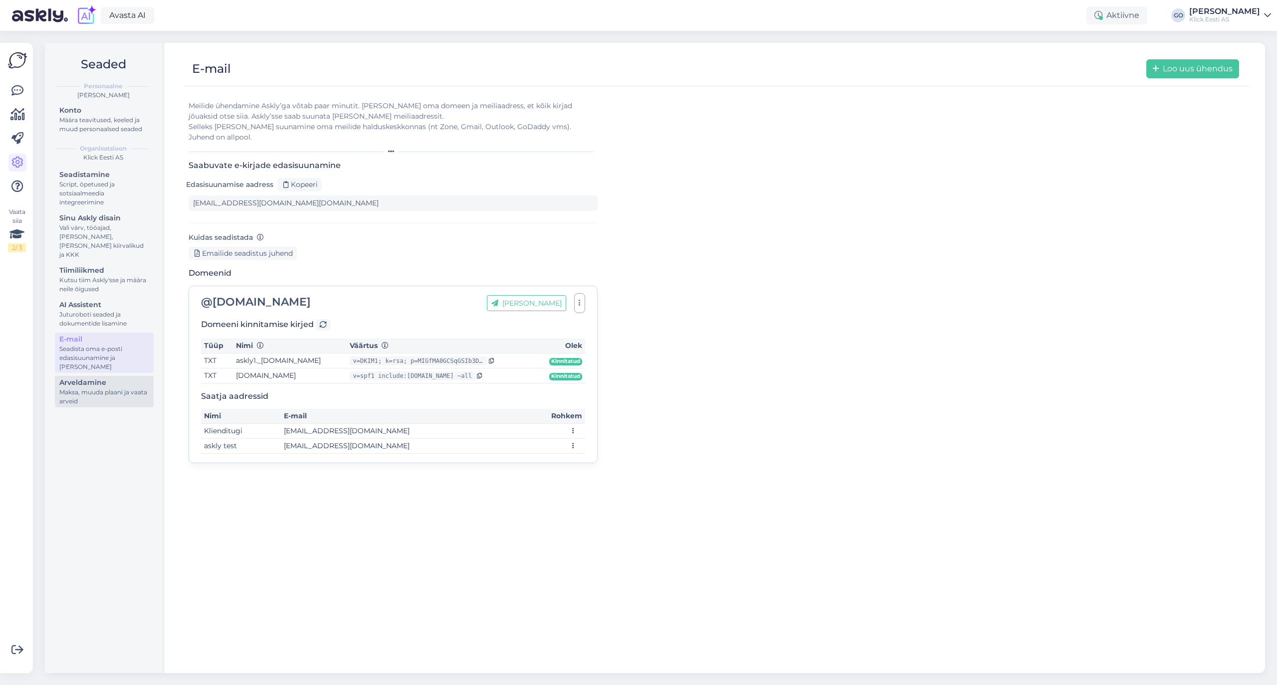
click at [100, 388] on div "Maksa, muuda plaani ja vaata arveid" at bounding box center [104, 397] width 90 height 18
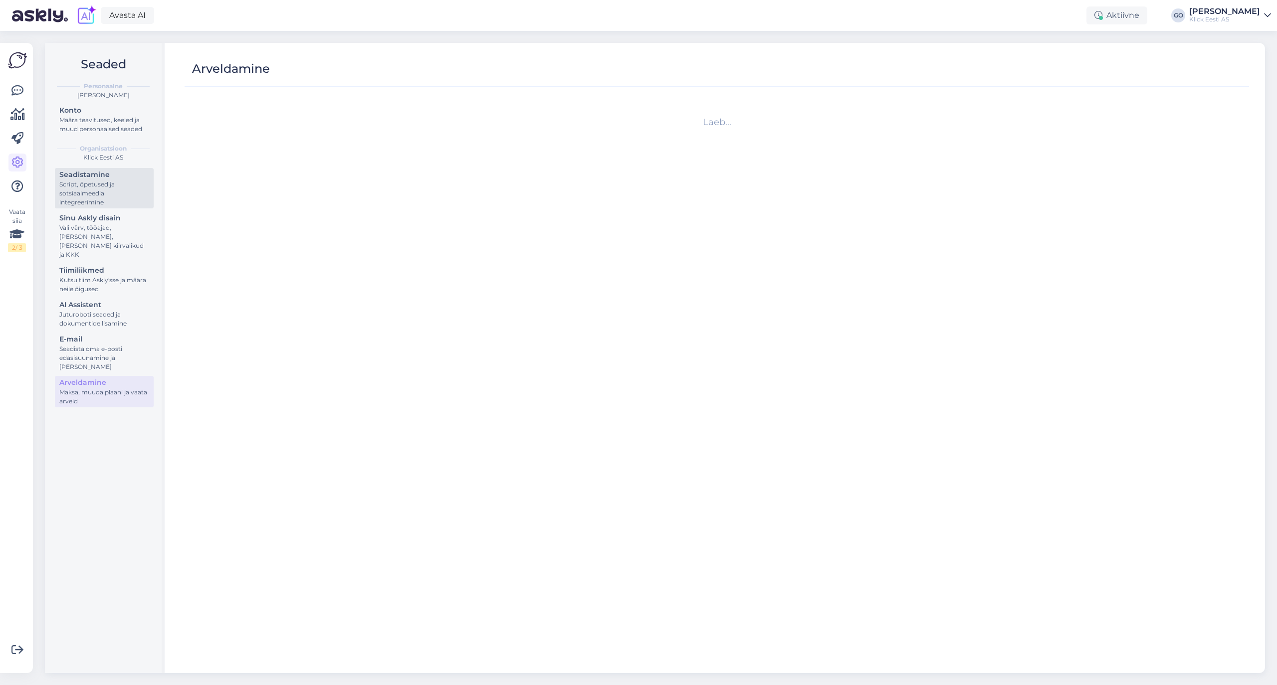
click at [120, 180] on div "Script, õpetused ja sotsiaalmeedia integreerimine" at bounding box center [104, 193] width 90 height 27
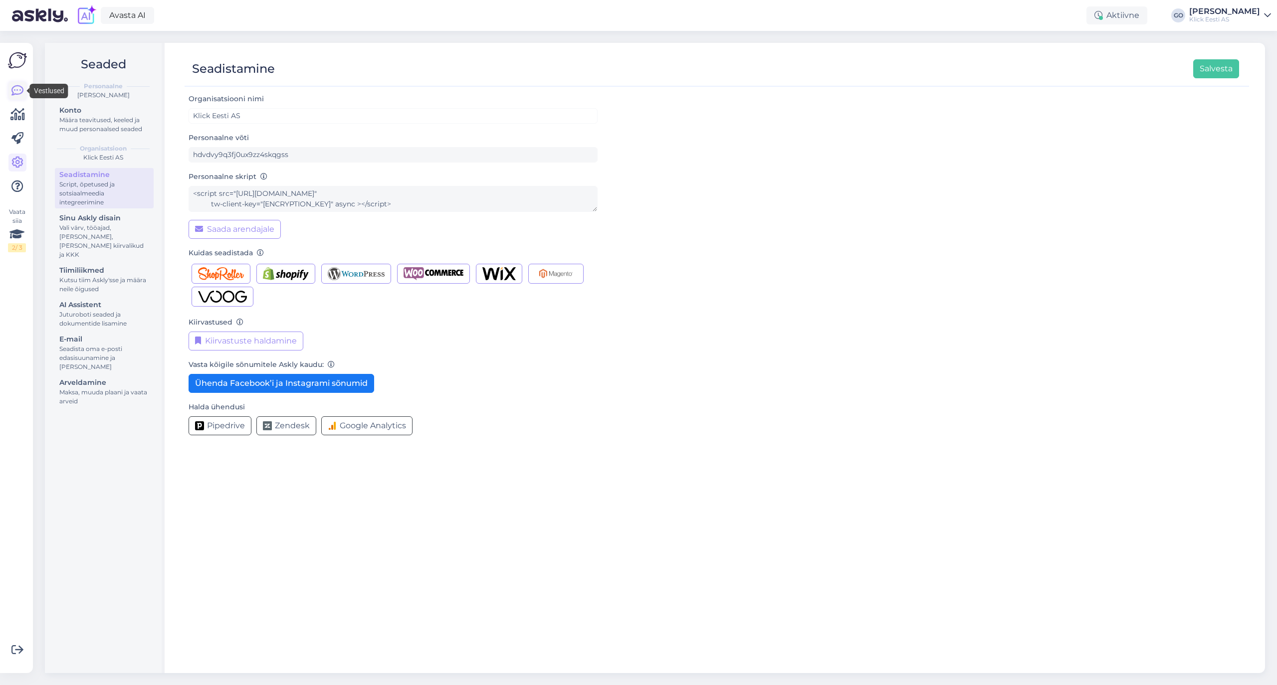
click at [16, 89] on icon at bounding box center [17, 91] width 12 height 12
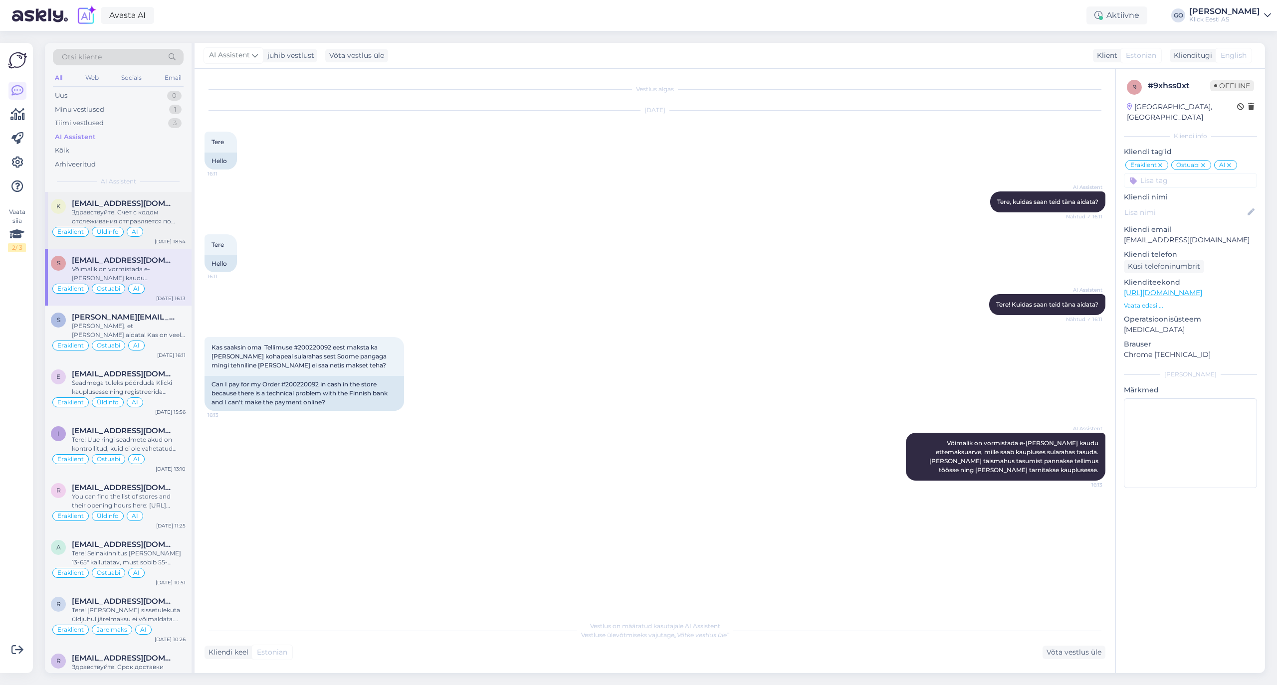
click at [153, 199] on span "[EMAIL_ADDRESS][DOMAIN_NAME]" at bounding box center [124, 203] width 104 height 9
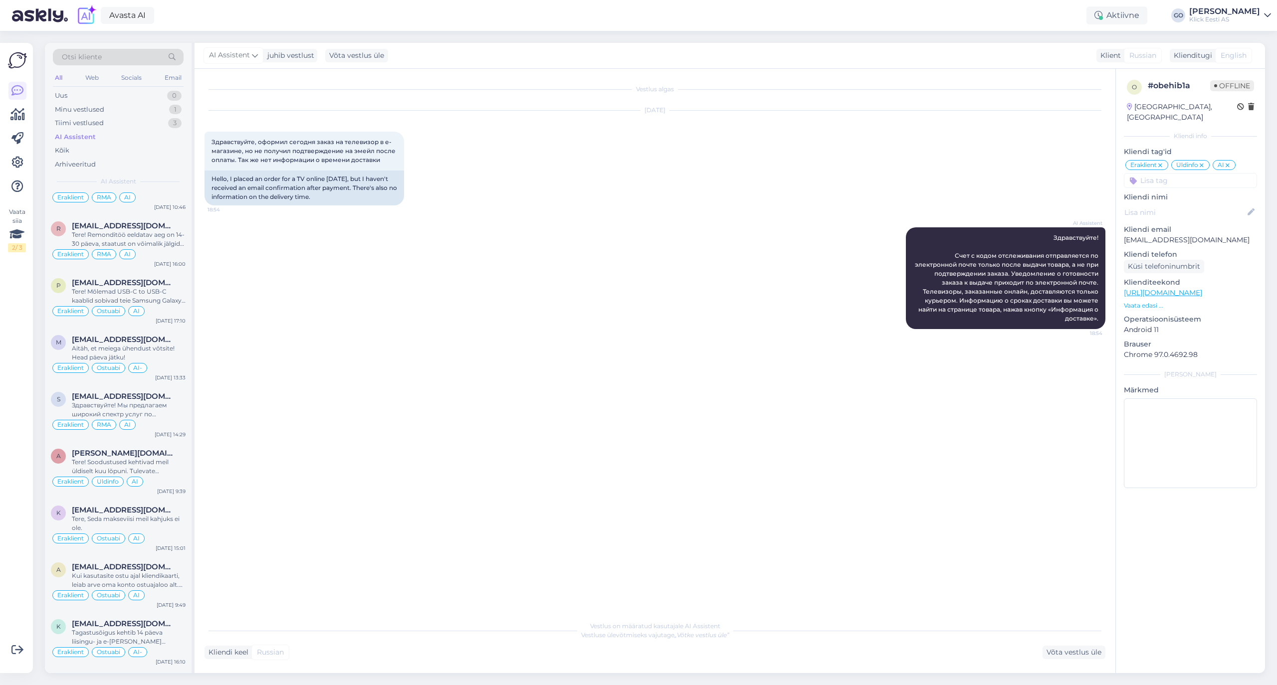
scroll to position [2087, 0]
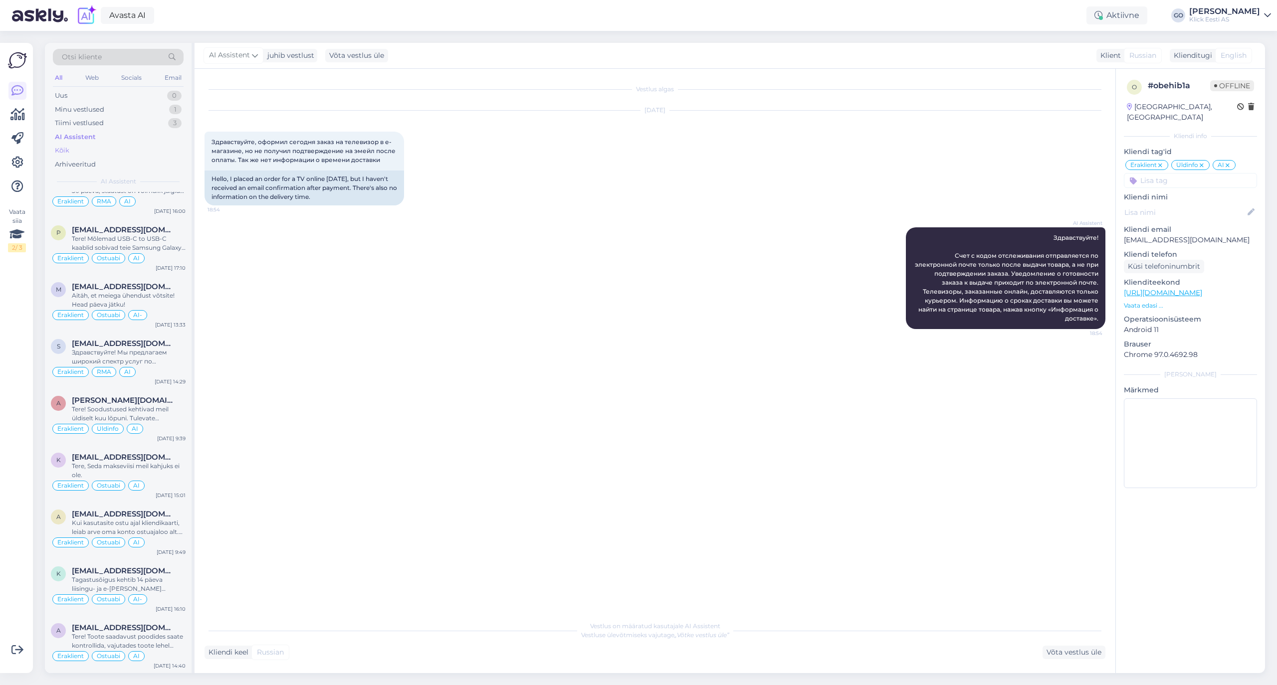
click at [64, 150] on div "Kõik" at bounding box center [62, 151] width 14 height 10
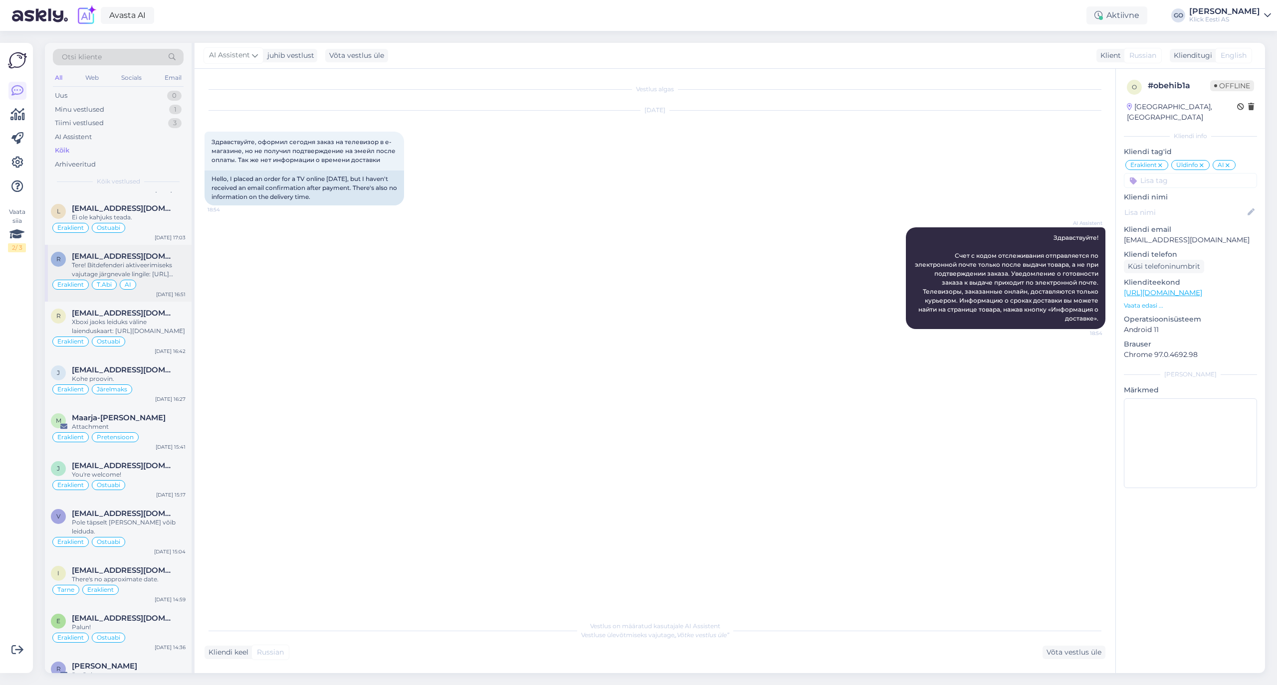
scroll to position [26993, 0]
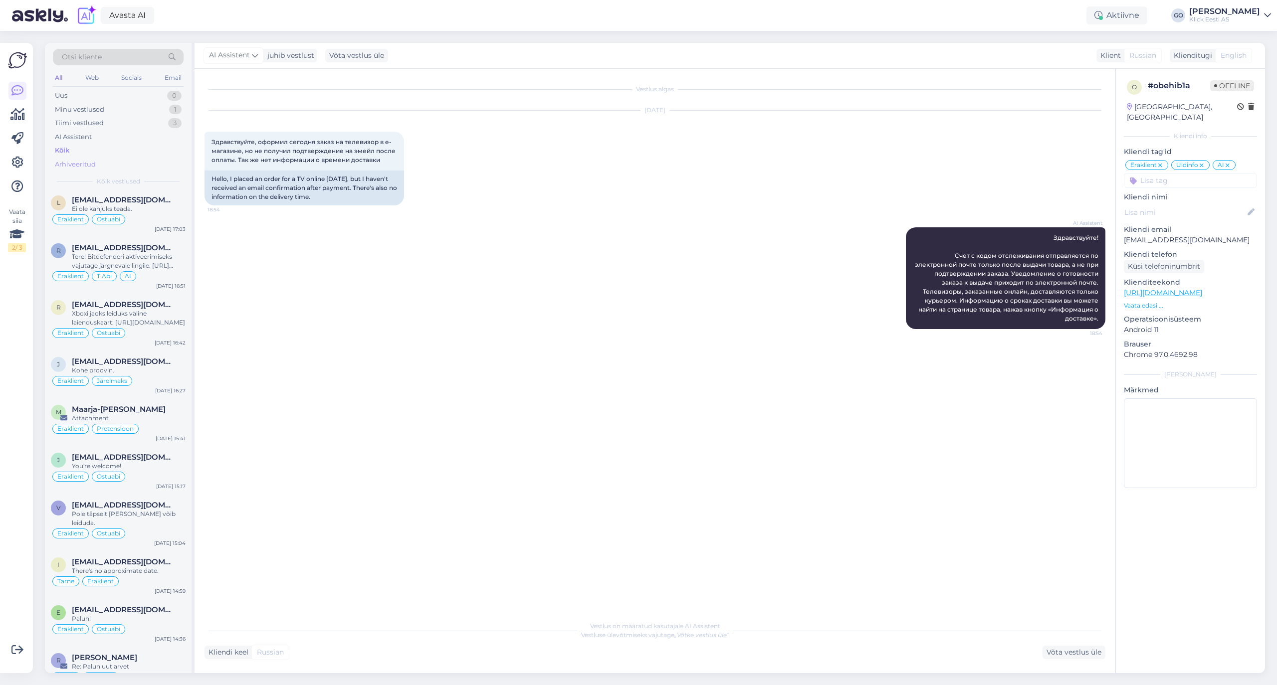
click at [78, 162] on div "Arhiveeritud" at bounding box center [75, 165] width 41 height 10
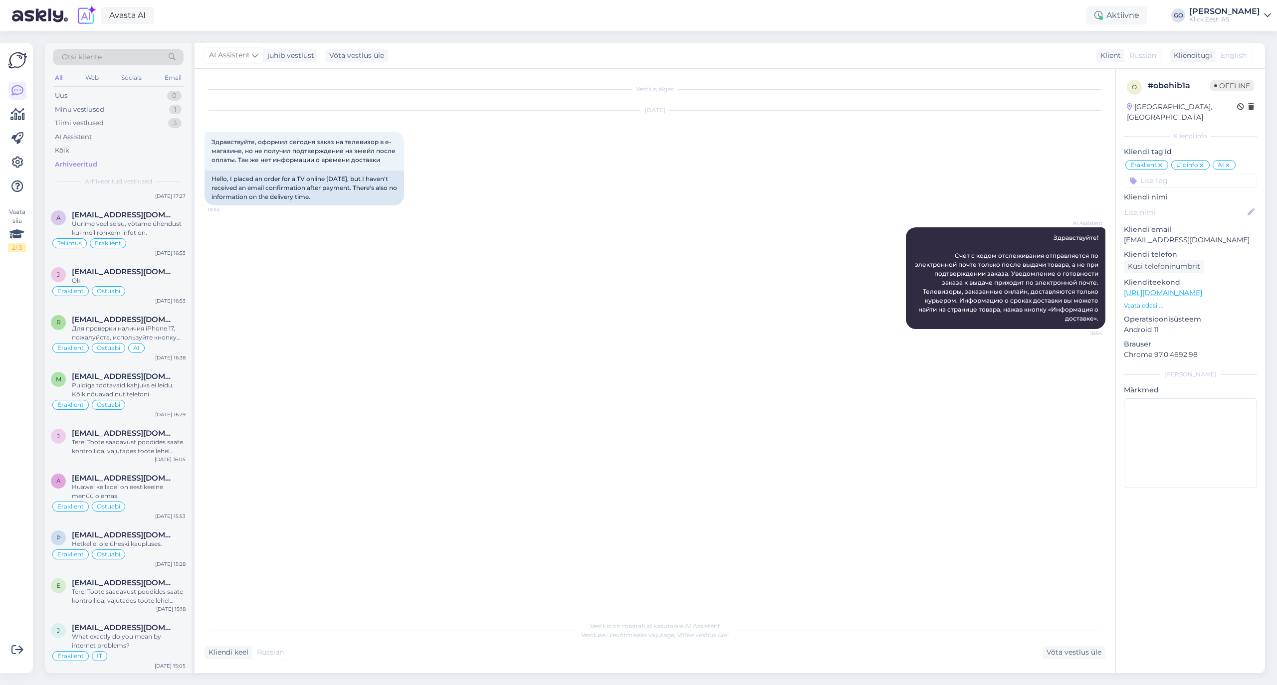
scroll to position [0, 0]
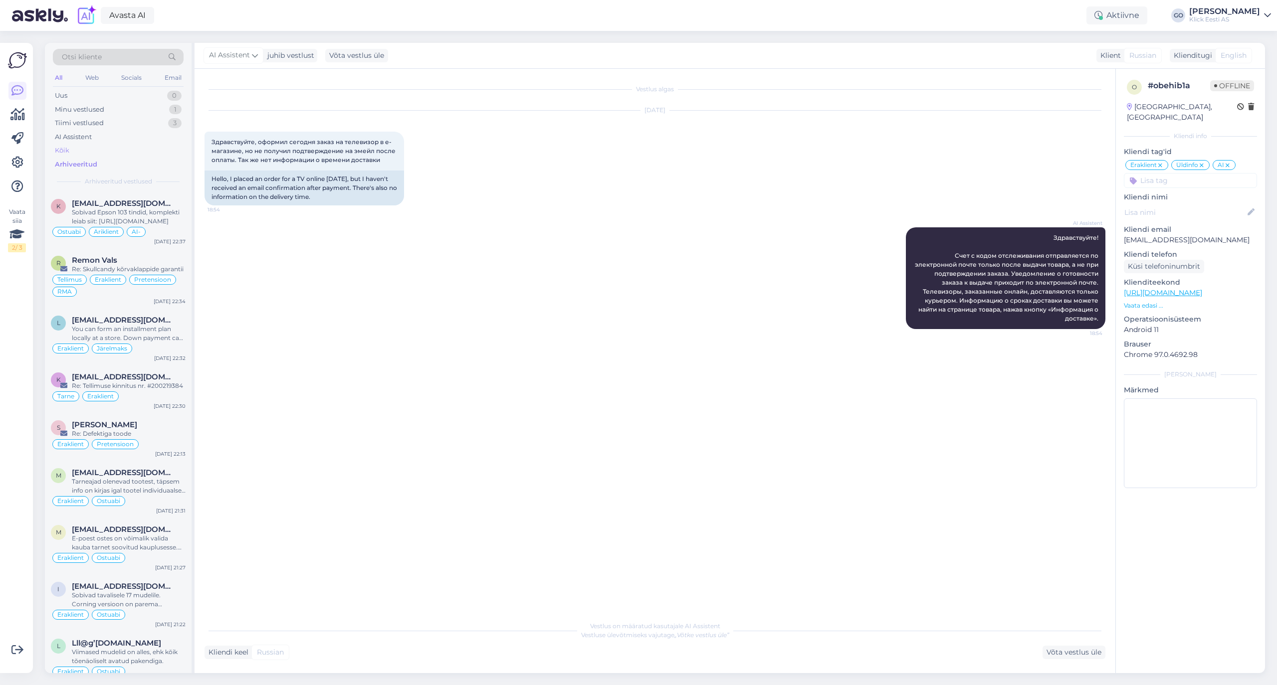
click at [60, 150] on div "Kõik" at bounding box center [62, 151] width 14 height 10
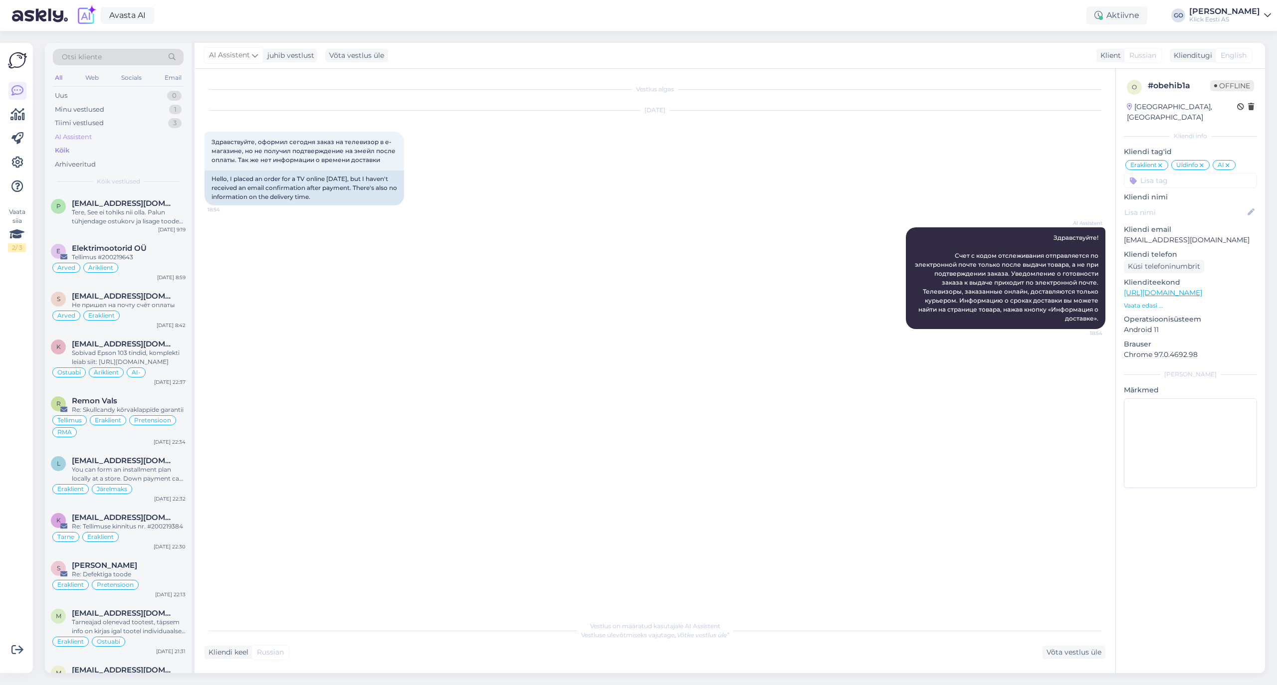
click at [78, 134] on div "AI Assistent" at bounding box center [73, 137] width 37 height 10
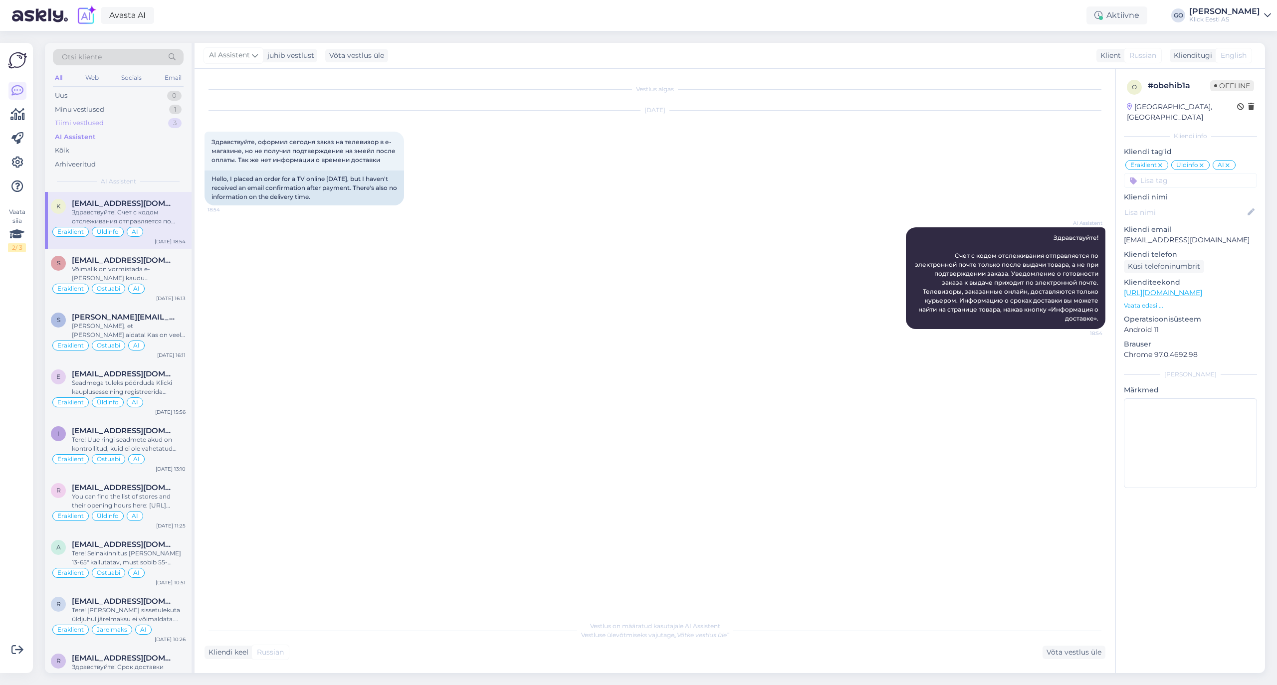
click at [80, 122] on div "Tiimi vestlused" at bounding box center [79, 123] width 49 height 10
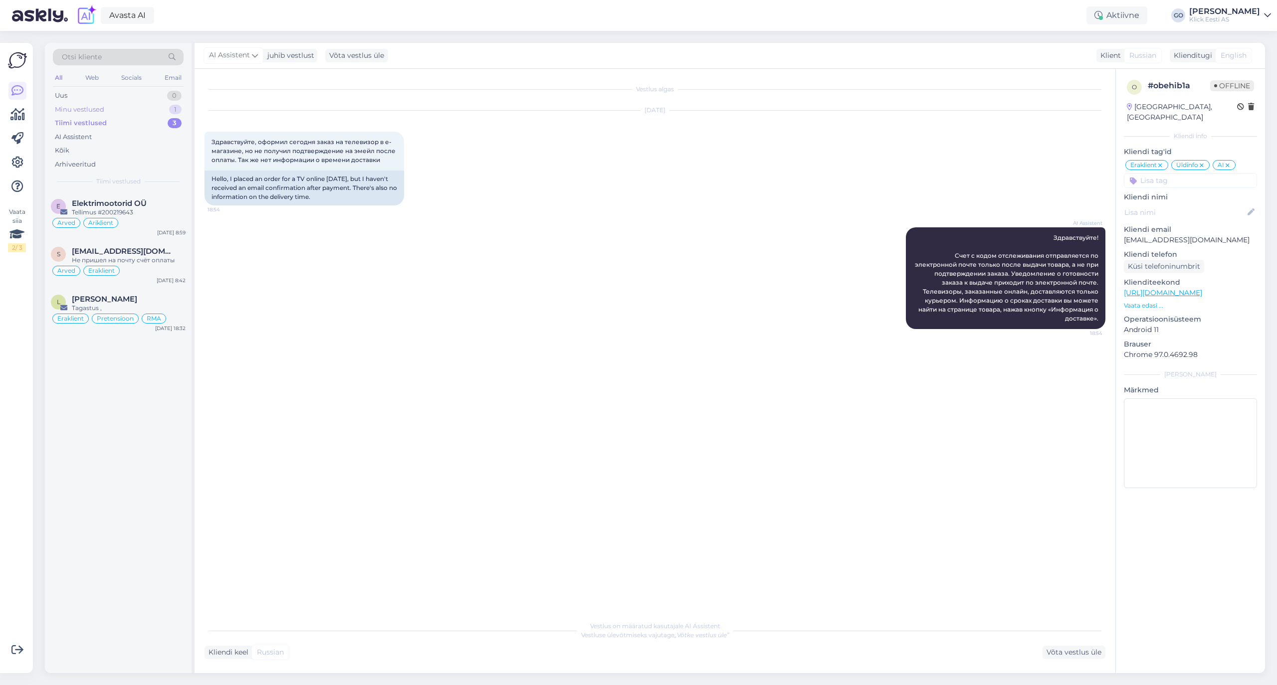
click at [82, 106] on div "Minu vestlused" at bounding box center [79, 110] width 49 height 10
click at [67, 94] on div "Uus" at bounding box center [61, 96] width 12 height 10
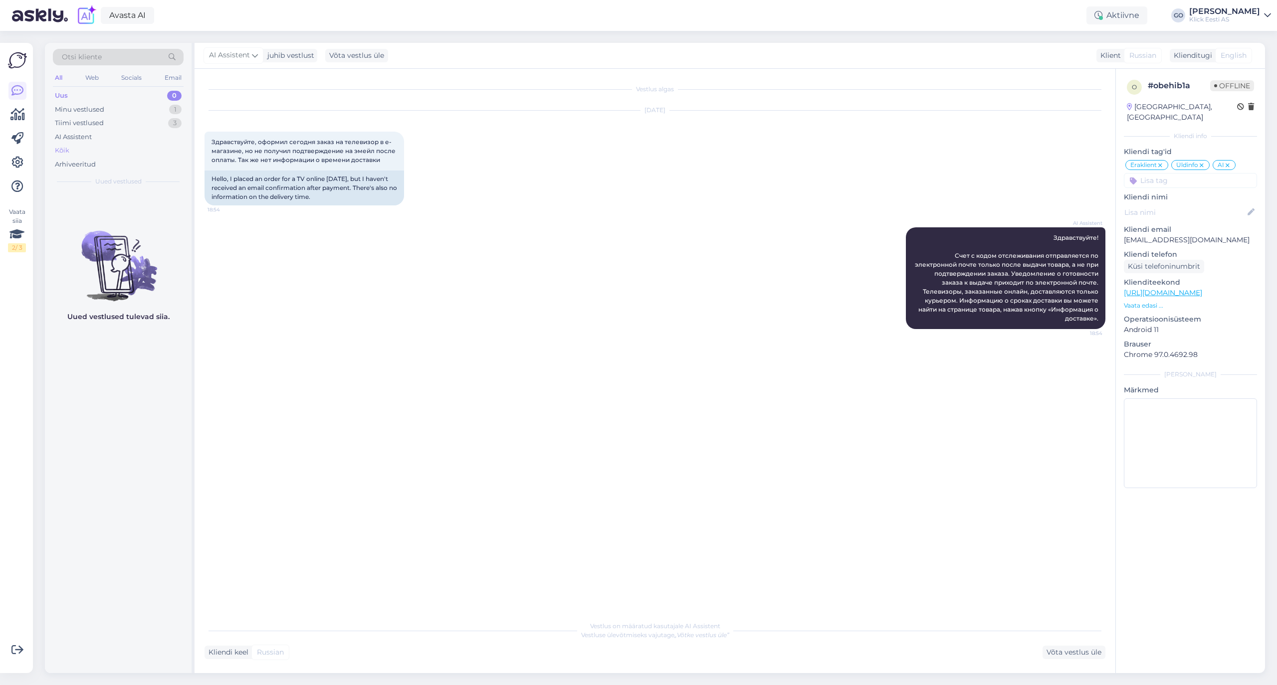
click at [64, 148] on div "Kõik" at bounding box center [62, 151] width 14 height 10
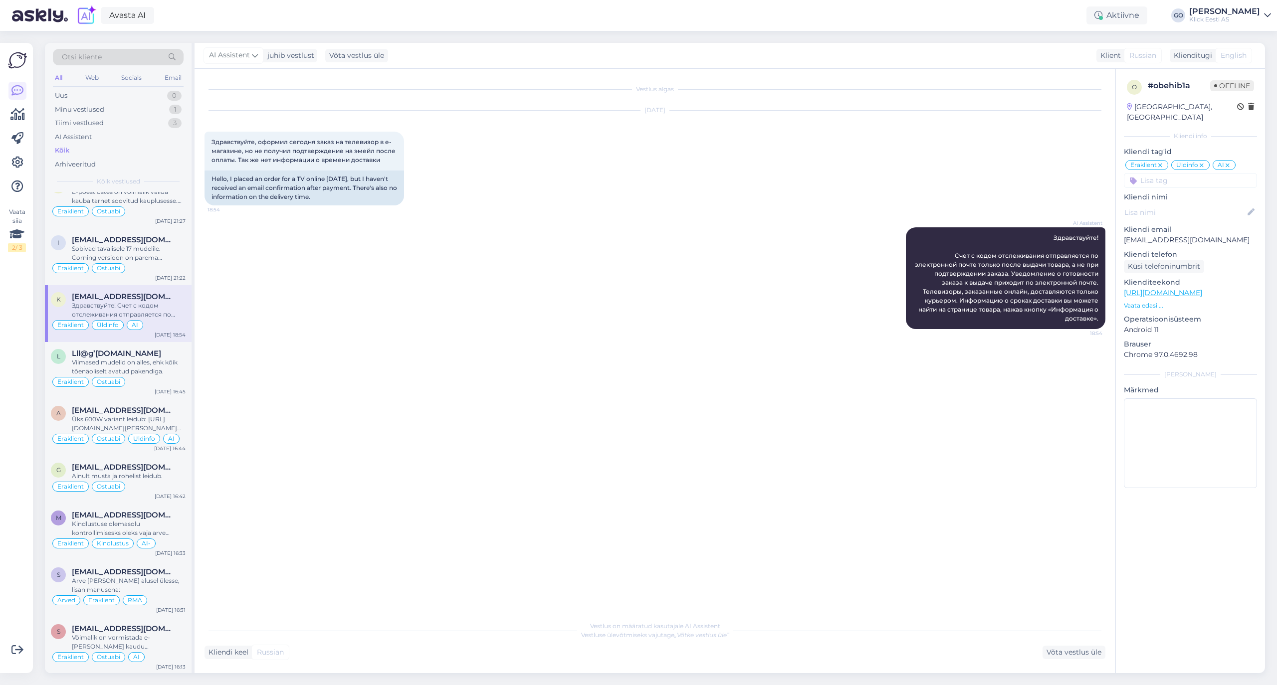
scroll to position [532, 0]
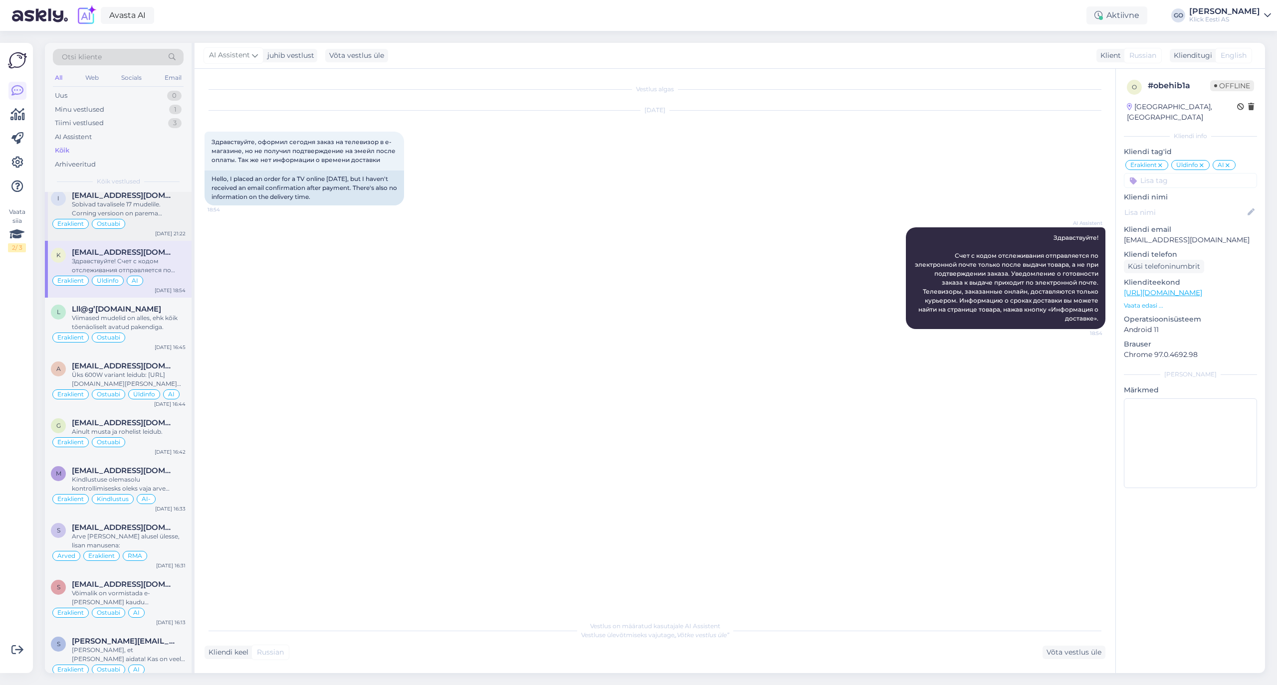
click at [152, 206] on div "Sobivad tavalisele 17 mudelile. Corning versioon on parema karastusega kui tava…" at bounding box center [129, 209] width 114 height 18
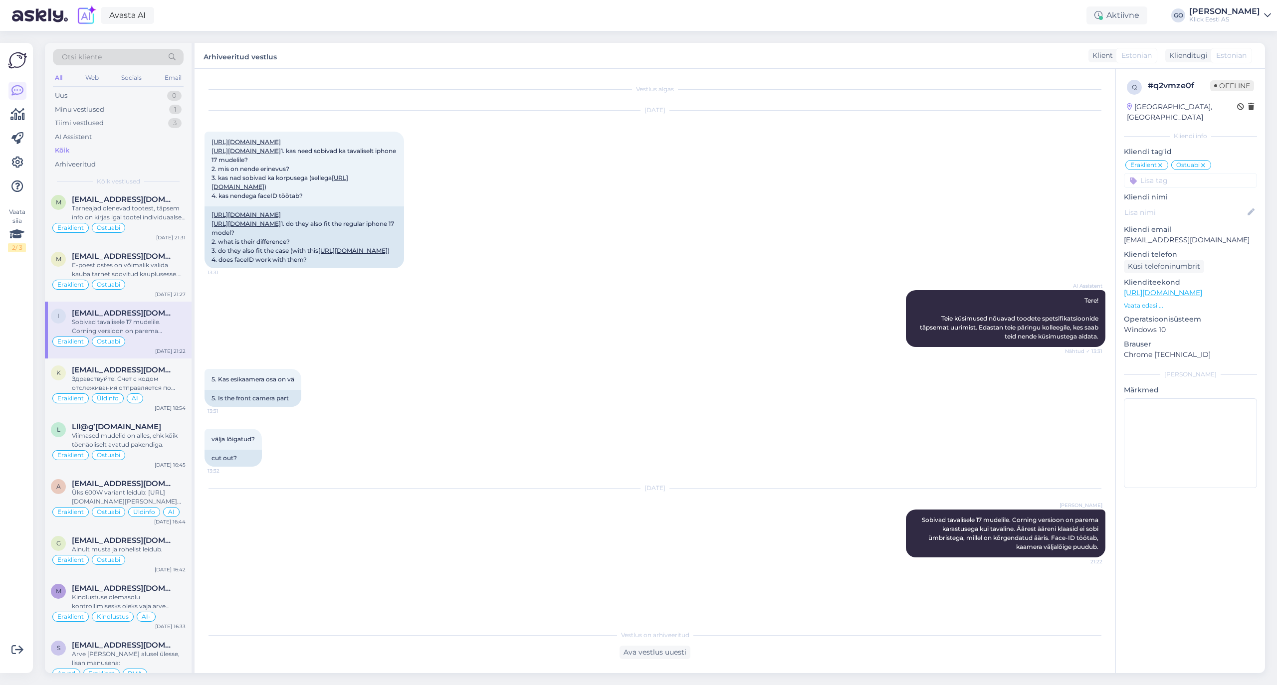
scroll to position [399, 0]
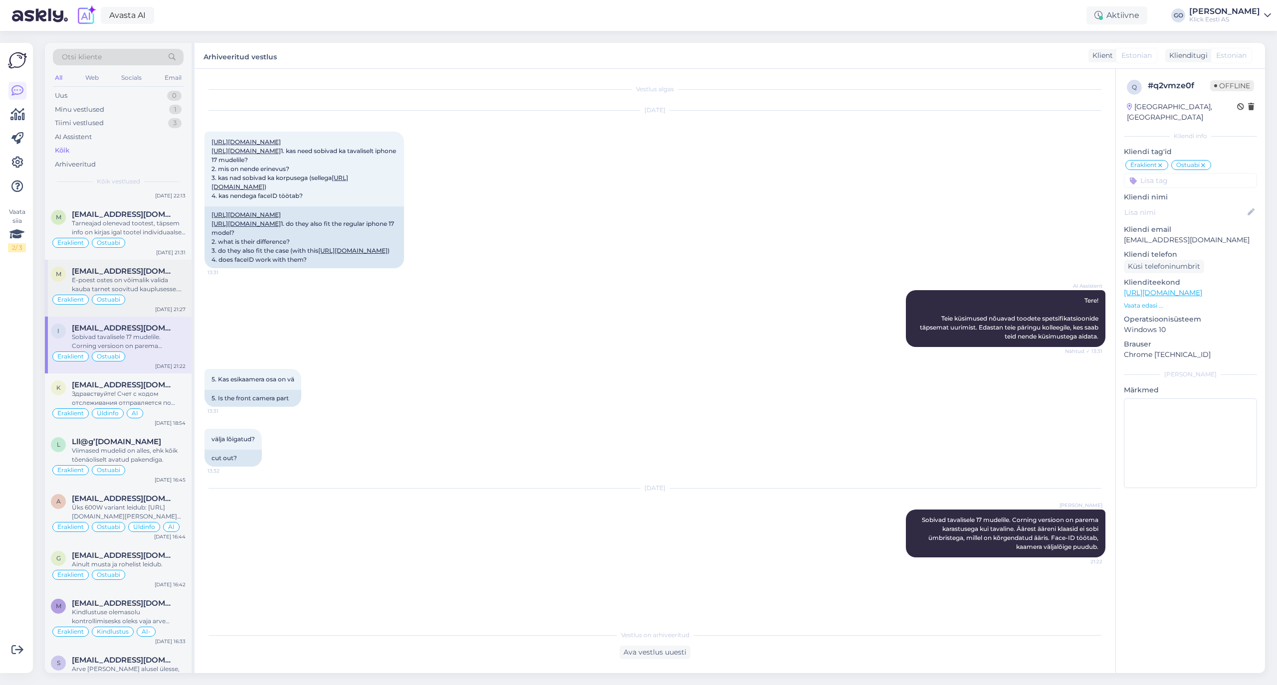
click at [150, 290] on div "E-poest ostes on võimalik valida kauba tarnet soovitud kauplusesse. Selleks tul…" at bounding box center [129, 285] width 114 height 18
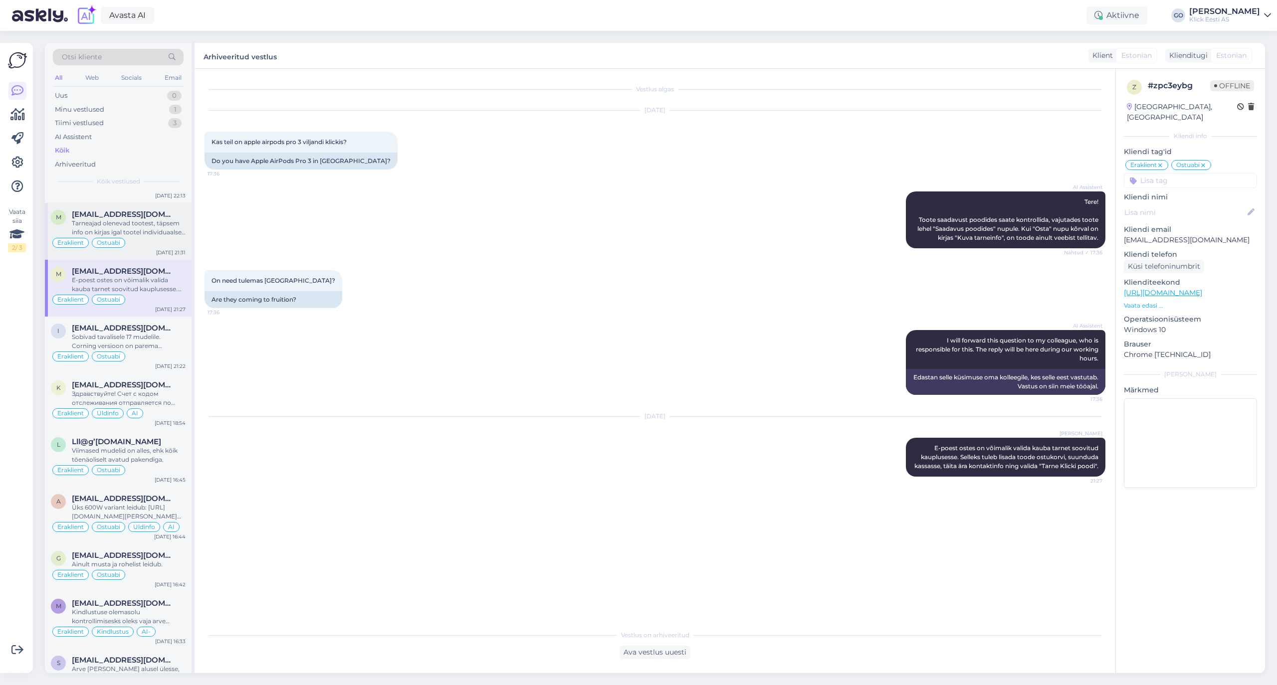
click at [149, 234] on div "Tarneajad olenevad tootest, täpsem info on kirjas igal tootel individuaalselt t…" at bounding box center [129, 228] width 114 height 18
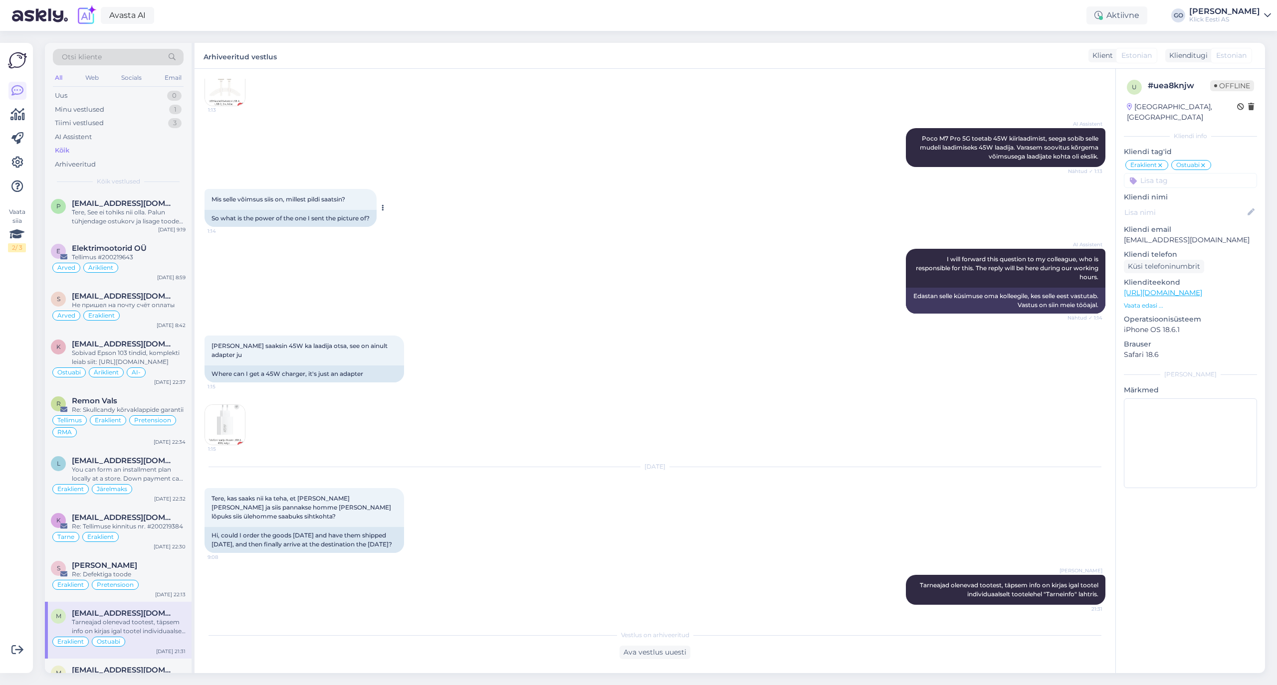
scroll to position [1177, 0]
click at [121, 213] on div "Tere, See ei tohiks nii olla. Palun tühjendage ostukorv ja lisage toode uuesti.…" at bounding box center [129, 217] width 114 height 18
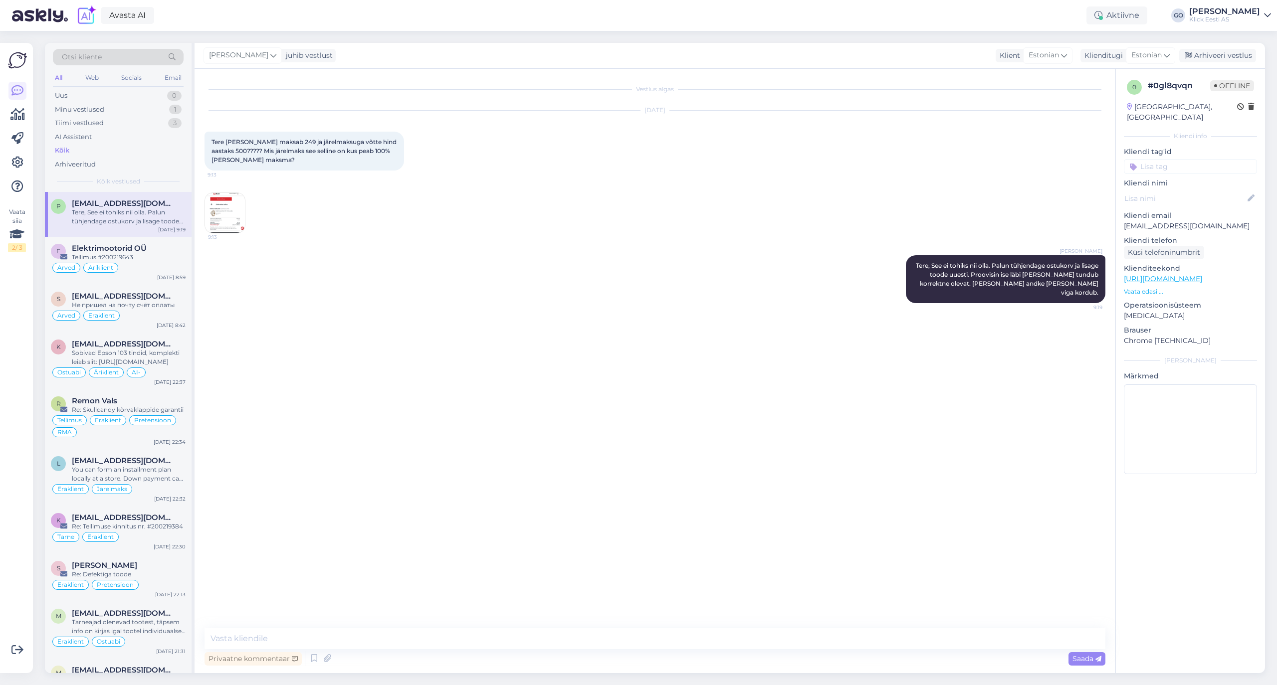
scroll to position [0, 0]
click at [144, 310] on div "Arved Eraklient" at bounding box center [118, 316] width 135 height 12
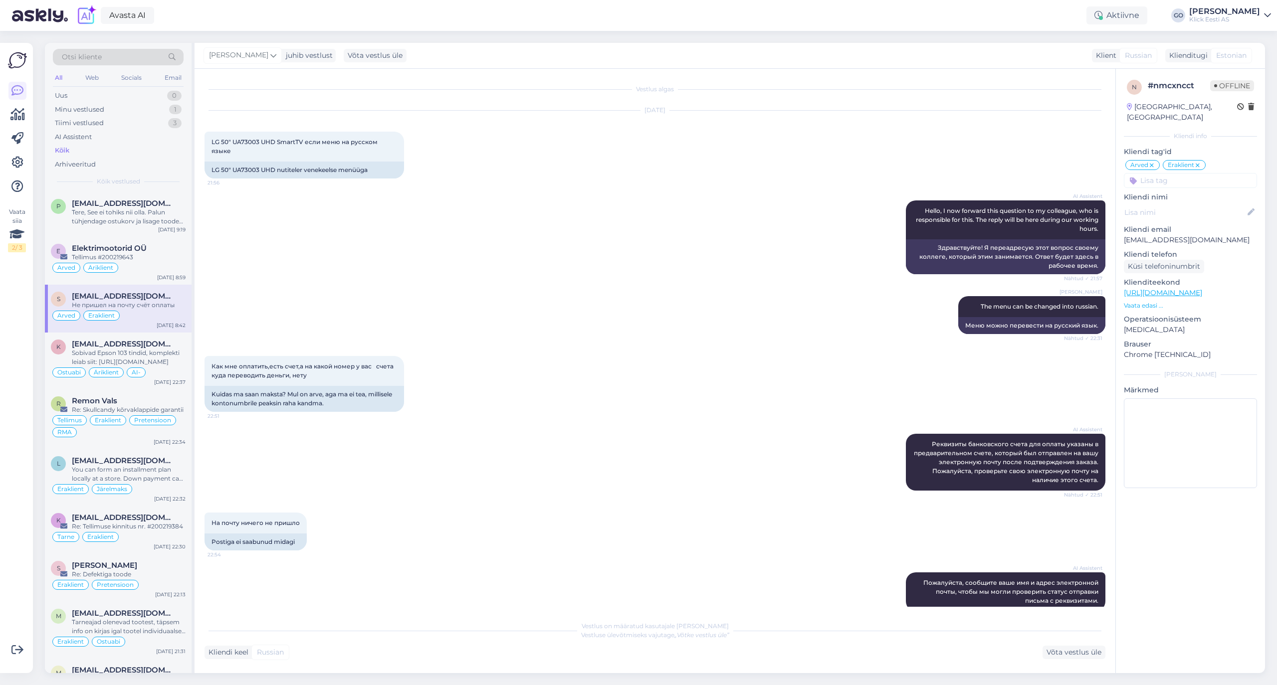
scroll to position [156, 0]
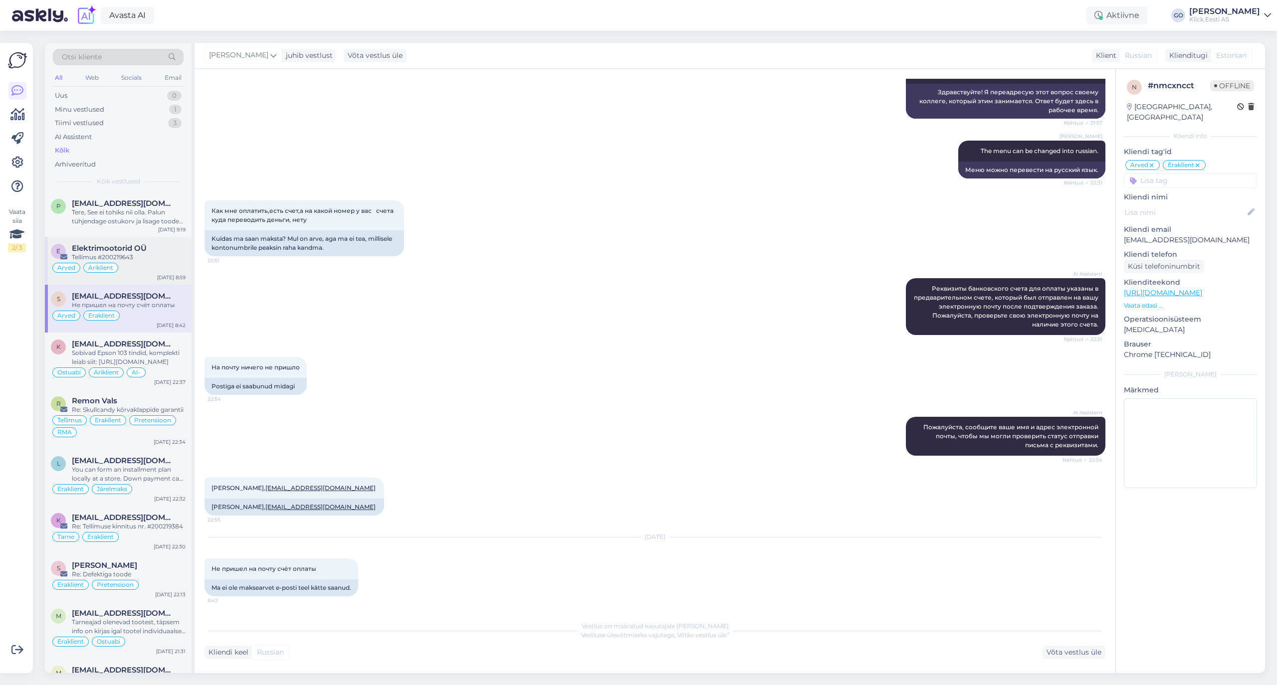
click at [146, 252] on span "Elektrimootorid OÜ" at bounding box center [109, 248] width 75 height 9
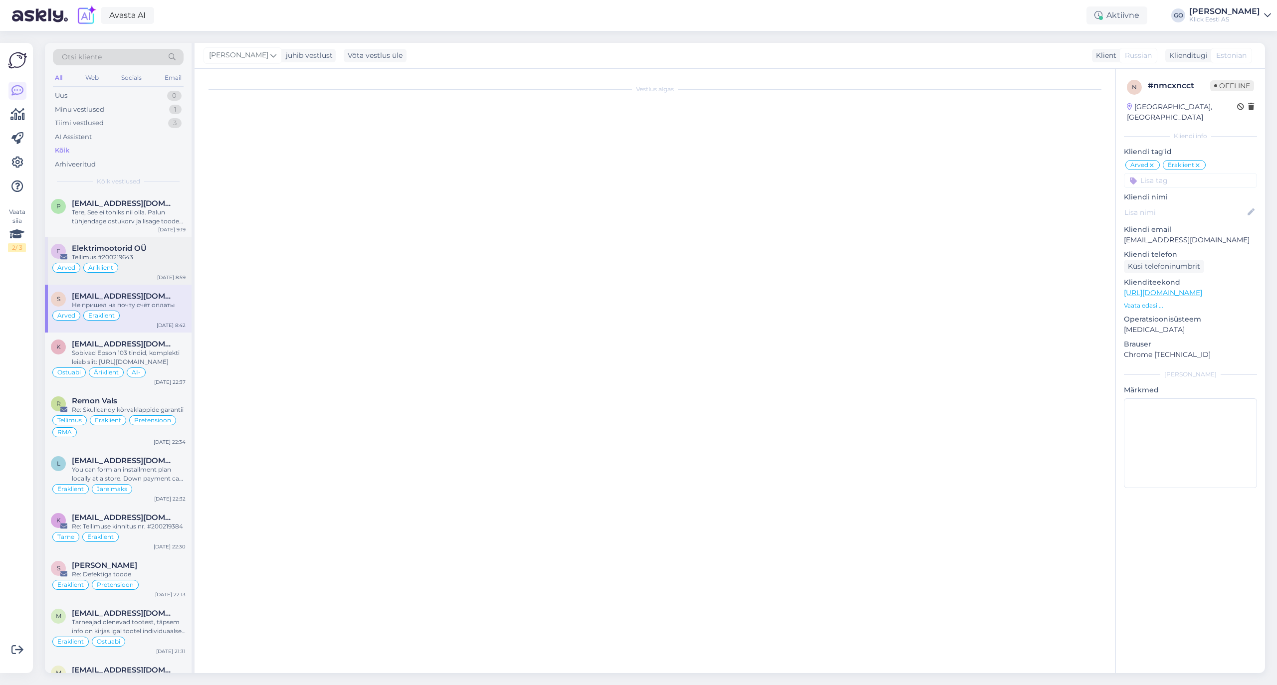
scroll to position [0, 0]
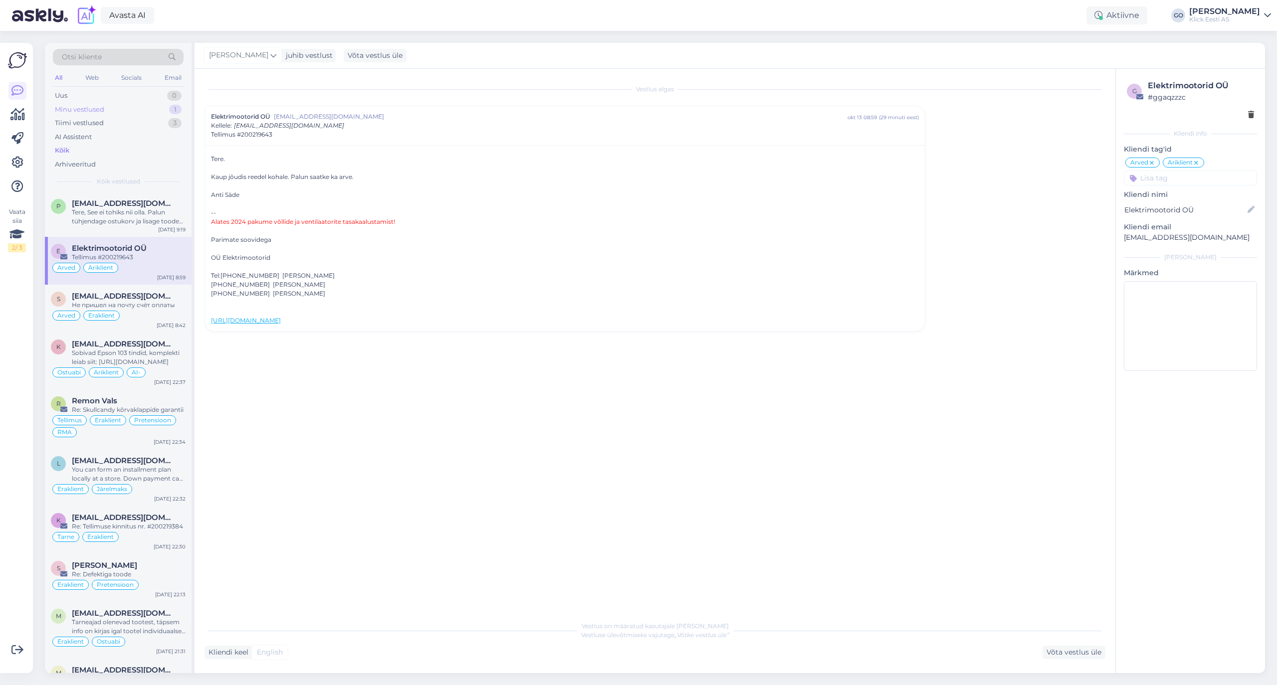
click at [106, 106] on div "Minu vestlused 1" at bounding box center [118, 110] width 131 height 14
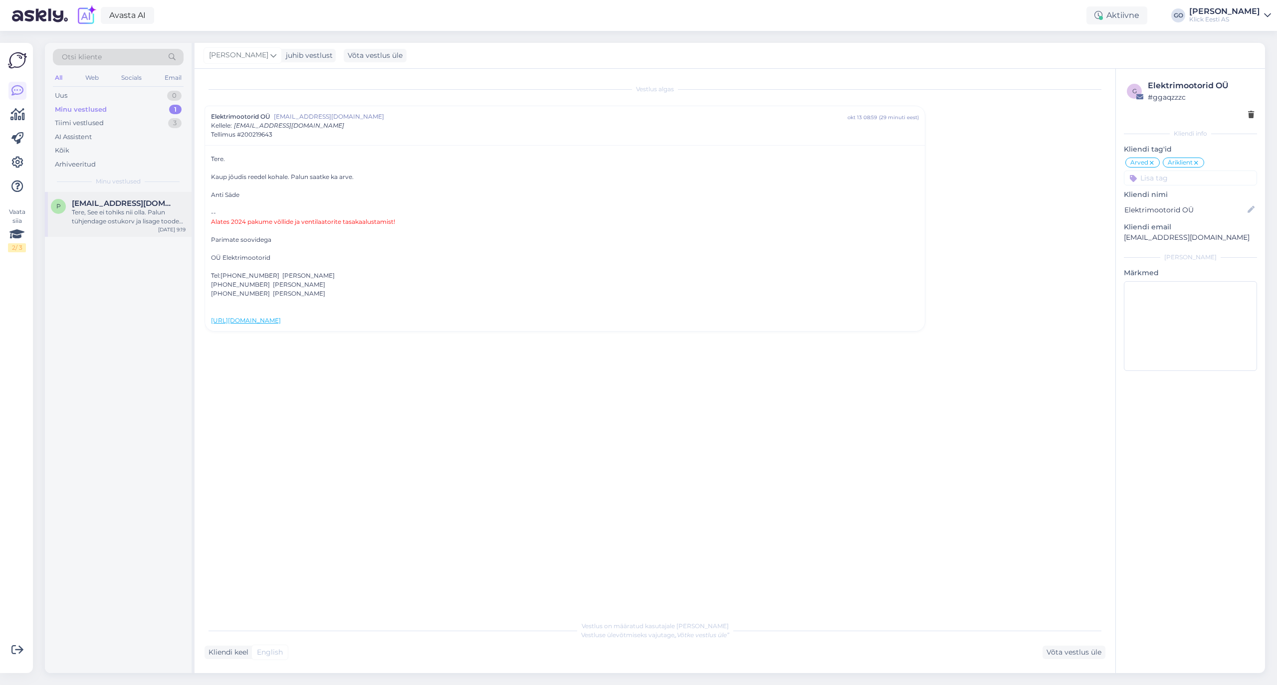
click at [143, 215] on div "Tere, See ei tohiks nii olla. Palun tühjendage ostukorv ja lisage toode uuesti.…" at bounding box center [129, 217] width 114 height 18
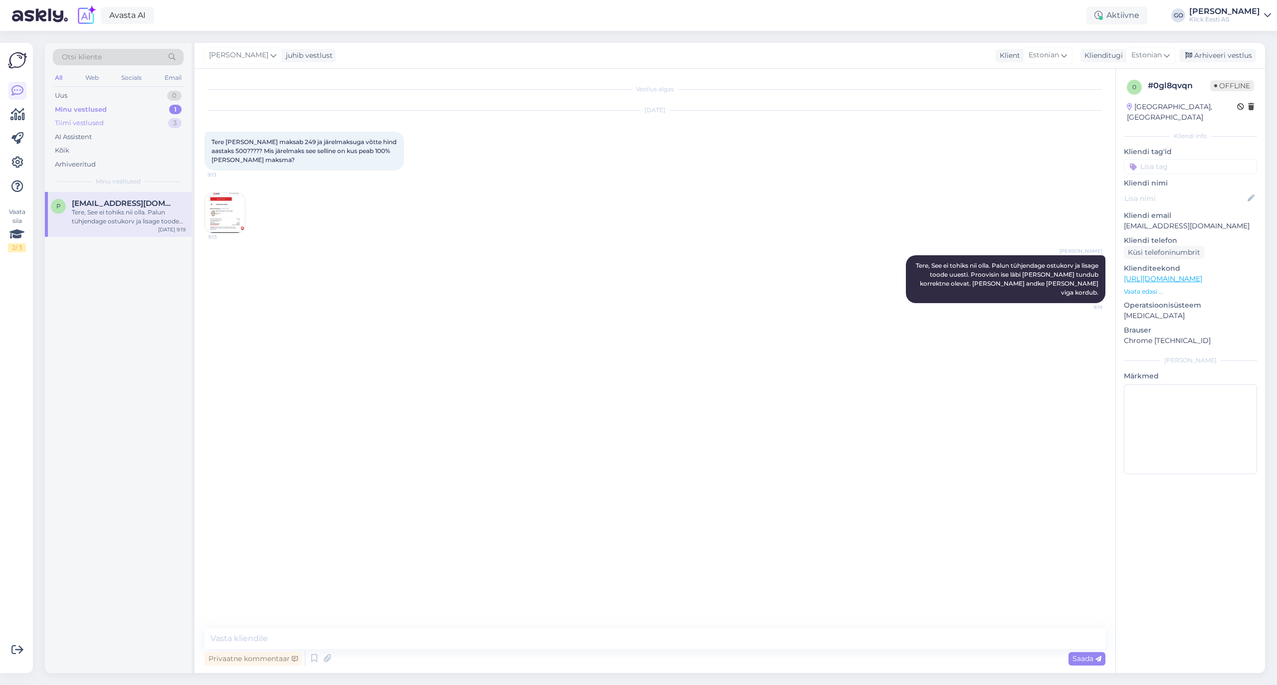
click at [81, 124] on div "Tiimi vestlused" at bounding box center [79, 123] width 49 height 10
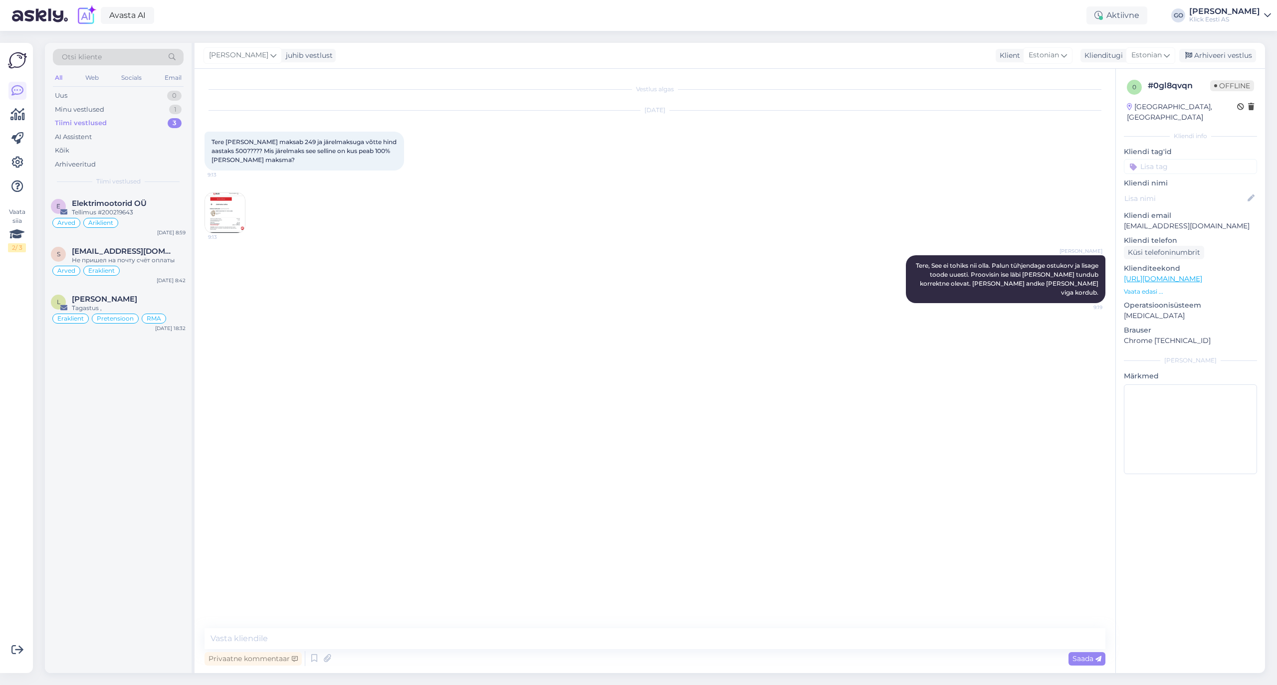
click at [108, 121] on div "Tiimi vestlused 3" at bounding box center [118, 123] width 131 height 14
click at [148, 297] on div "[PERSON_NAME]" at bounding box center [129, 299] width 114 height 9
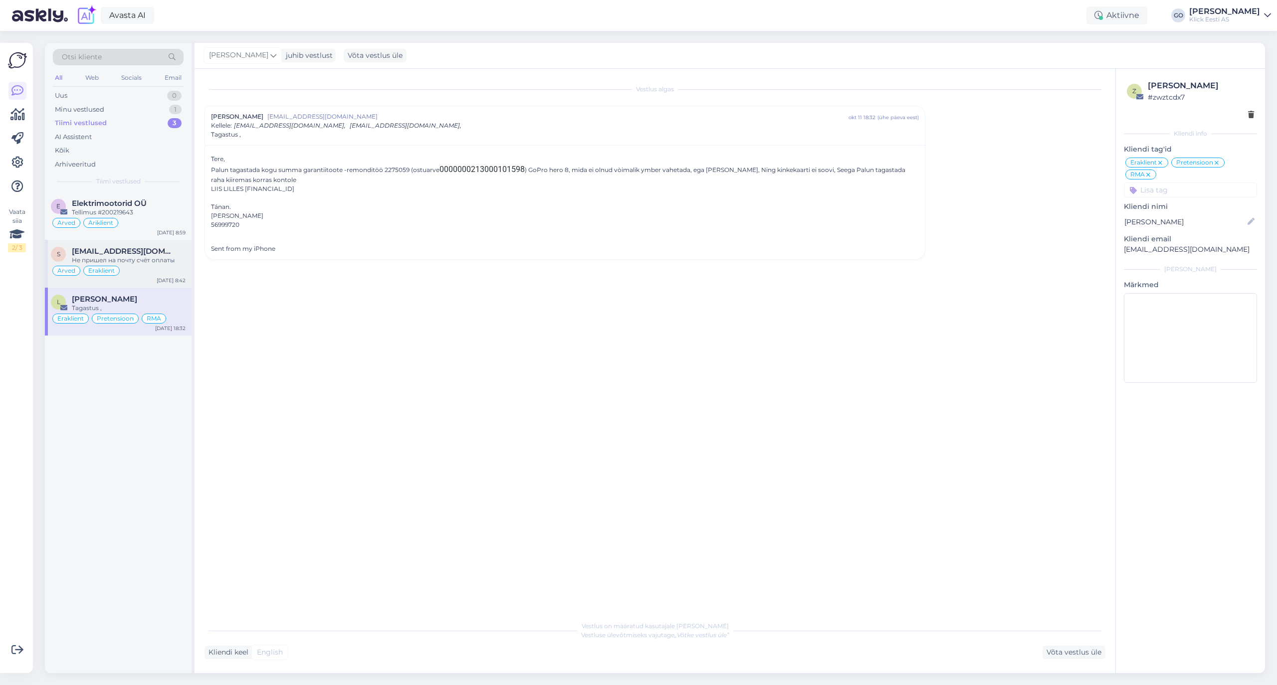
click at [148, 255] on div "[EMAIL_ADDRESS][DOMAIN_NAME]" at bounding box center [129, 251] width 114 height 9
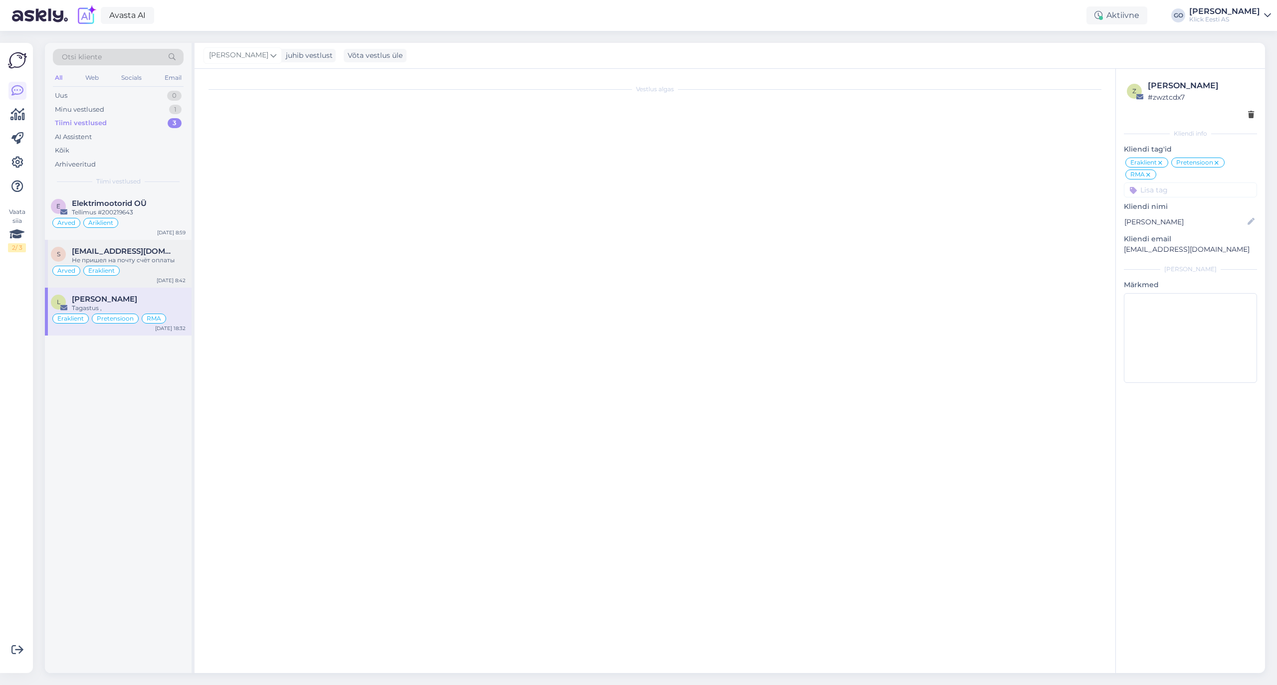
scroll to position [156, 0]
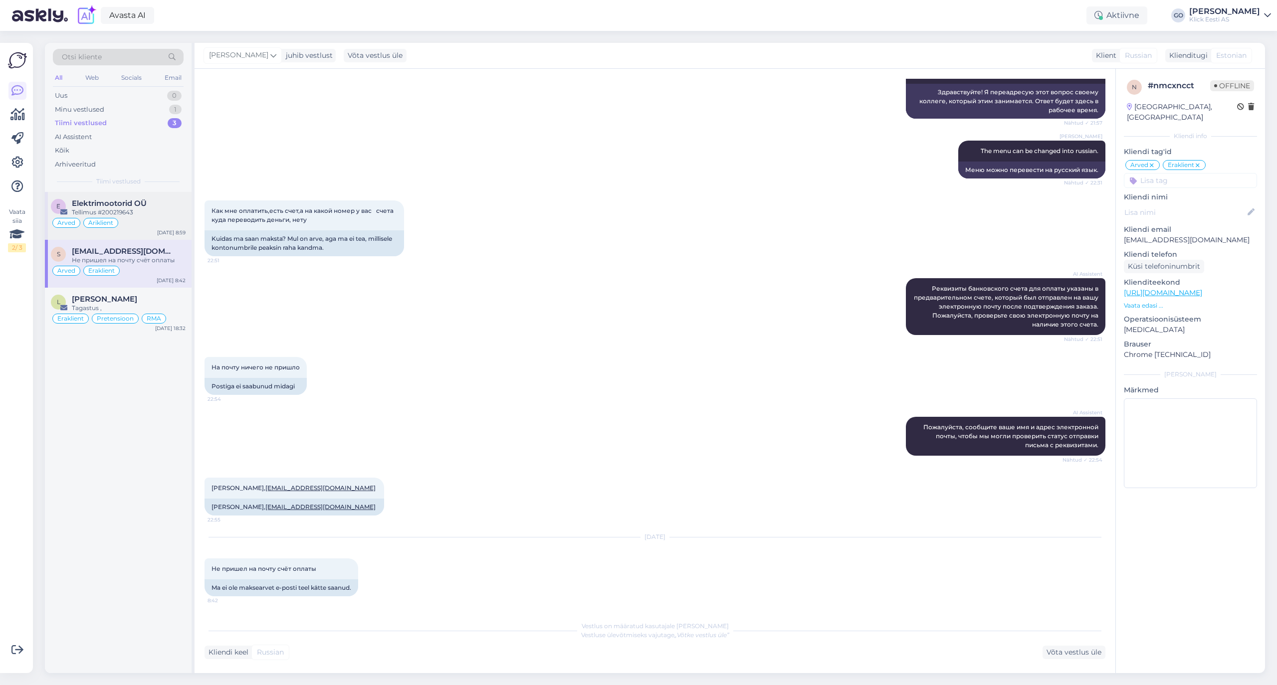
click at [155, 207] on div "Elektrimootorid OÜ" at bounding box center [129, 203] width 114 height 9
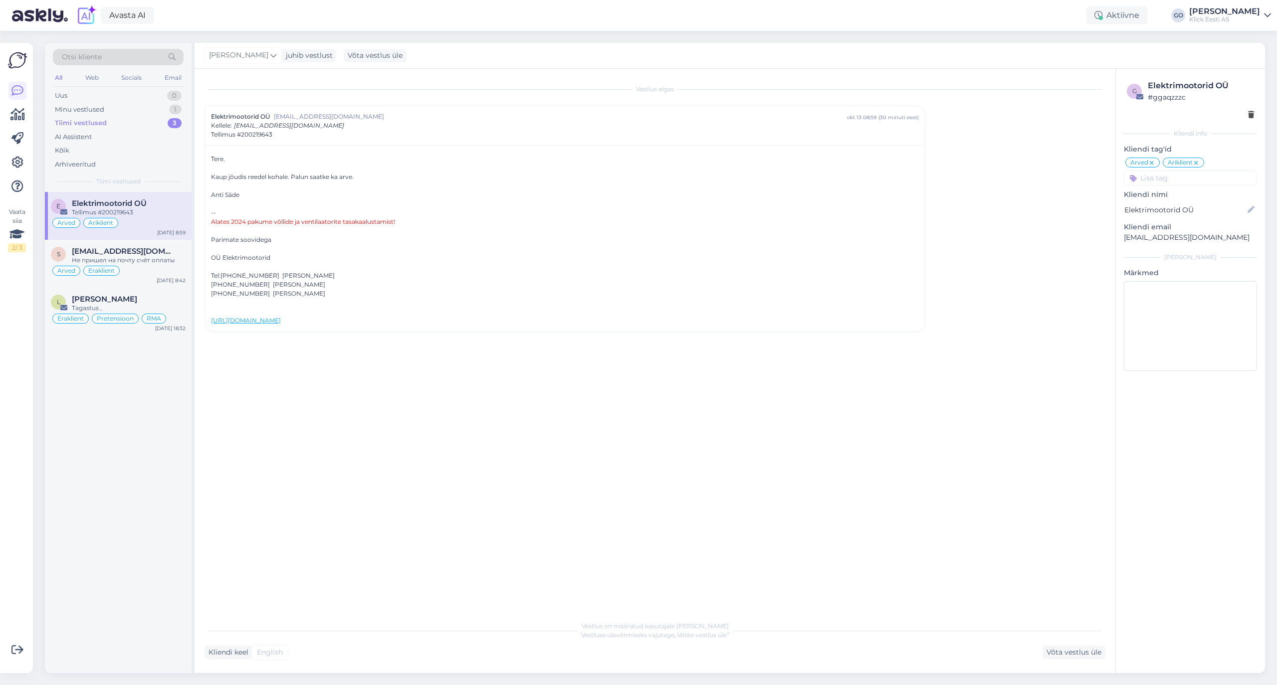
scroll to position [0, 0]
click at [112, 106] on div "Minu vestlused 1" at bounding box center [118, 110] width 131 height 14
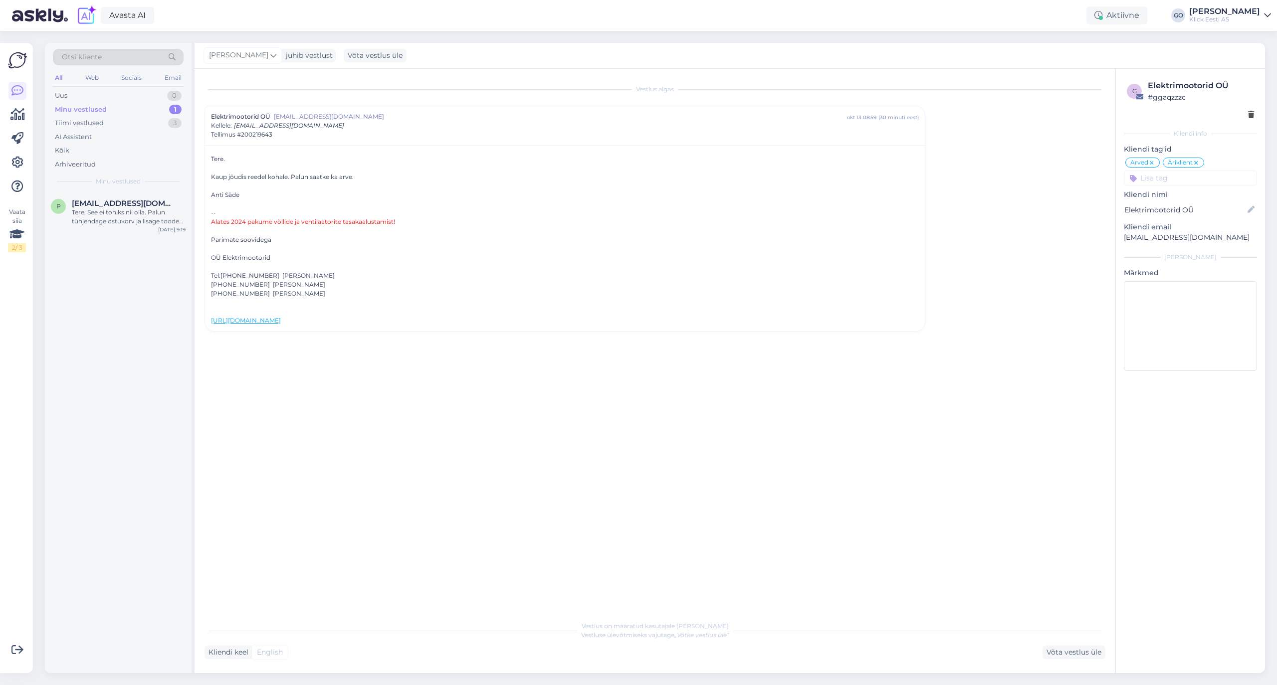
click at [109, 108] on div "Minu vestlused 1" at bounding box center [118, 110] width 131 height 14
click at [125, 218] on div "Tere, See ei tohiks nii olla. Palun tühjendage ostukorv ja lisage toode uuesti.…" at bounding box center [129, 217] width 114 height 18
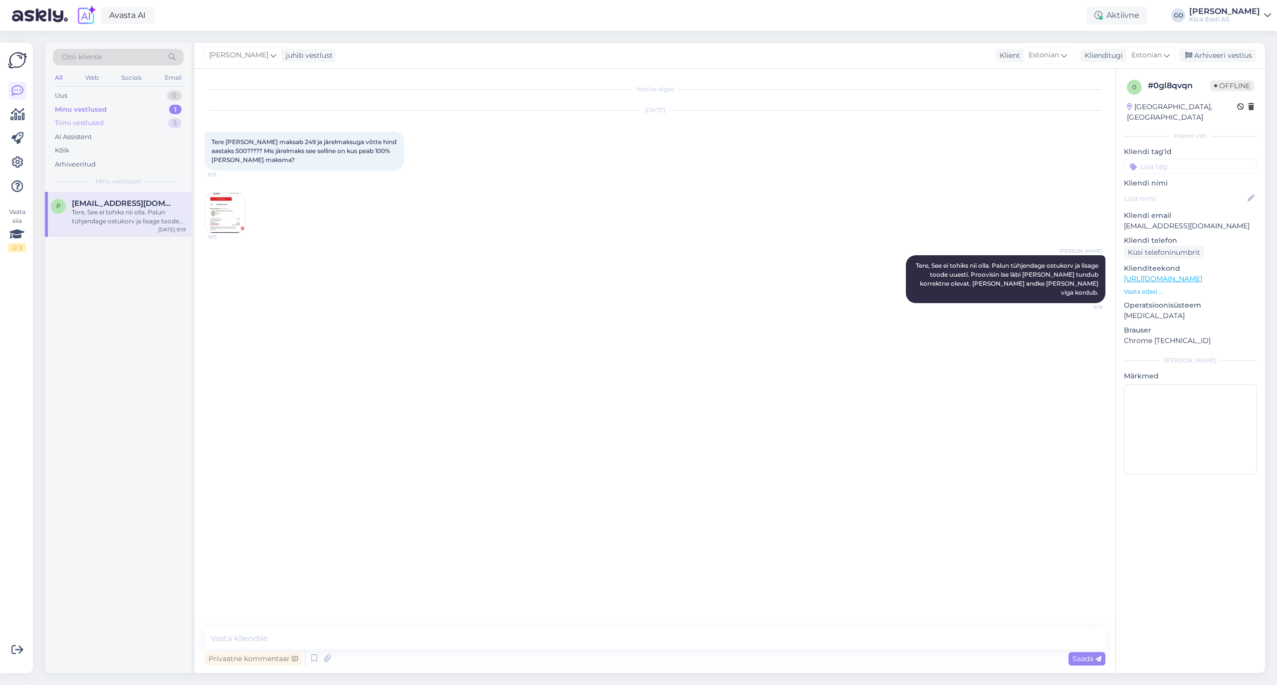
click at [82, 122] on div "Tiimi vestlused" at bounding box center [79, 123] width 49 height 10
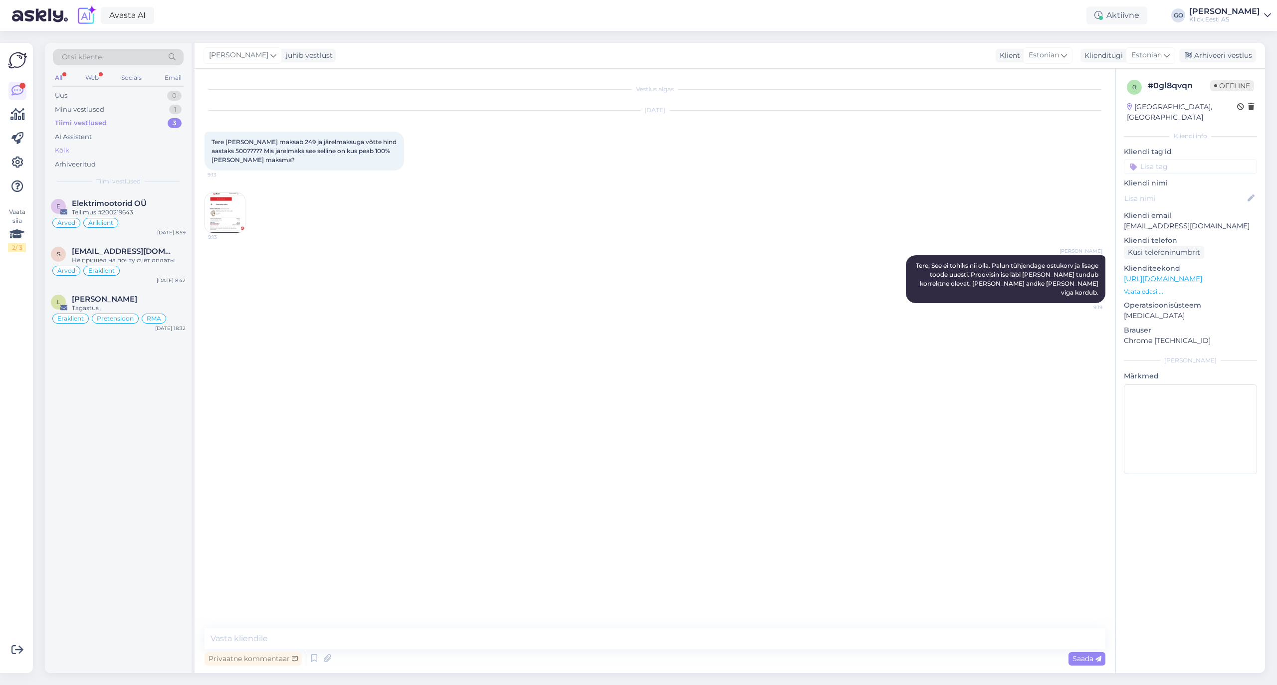
click at [78, 154] on div "Kõik" at bounding box center [118, 151] width 131 height 14
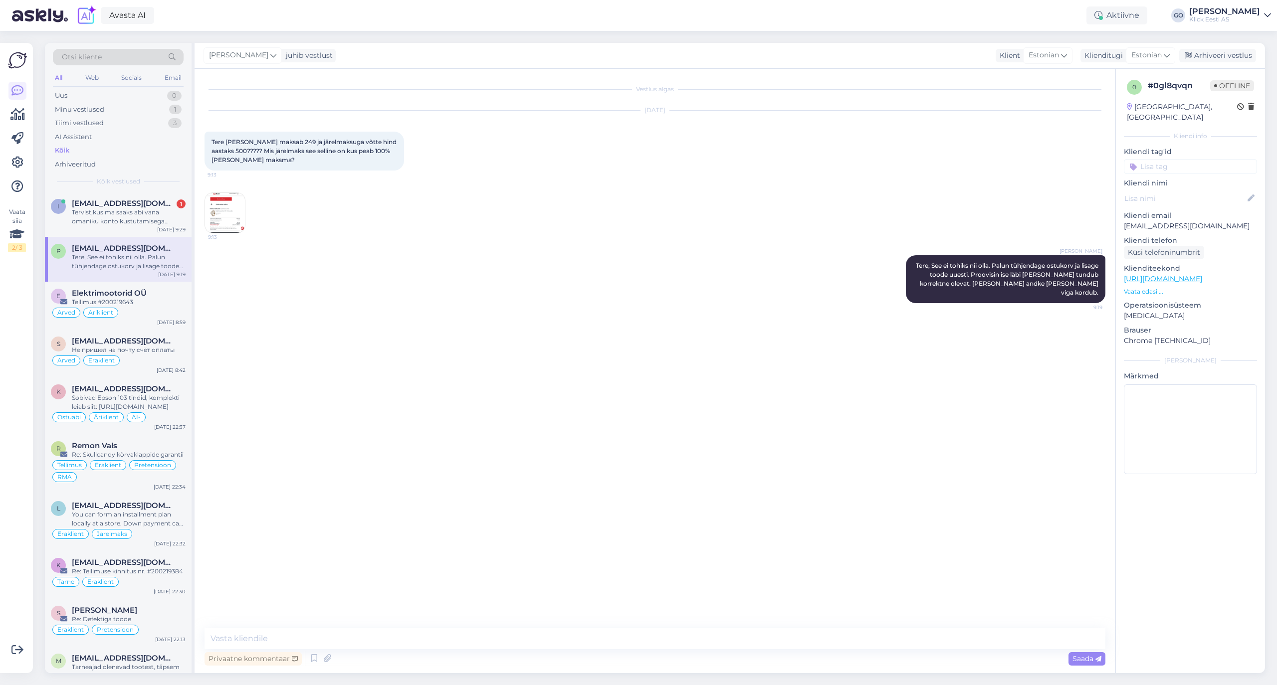
click at [163, 264] on div "Tere, See ei tohiks nii olla. Palun tühjendage ostukorv ja lisage toode uuesti.…" at bounding box center [129, 262] width 114 height 18
click at [152, 209] on div "Tervist,kus ma saaks abi vana omaniku konto kustutamisega seadmest,tegemist iph…" at bounding box center [129, 217] width 114 height 18
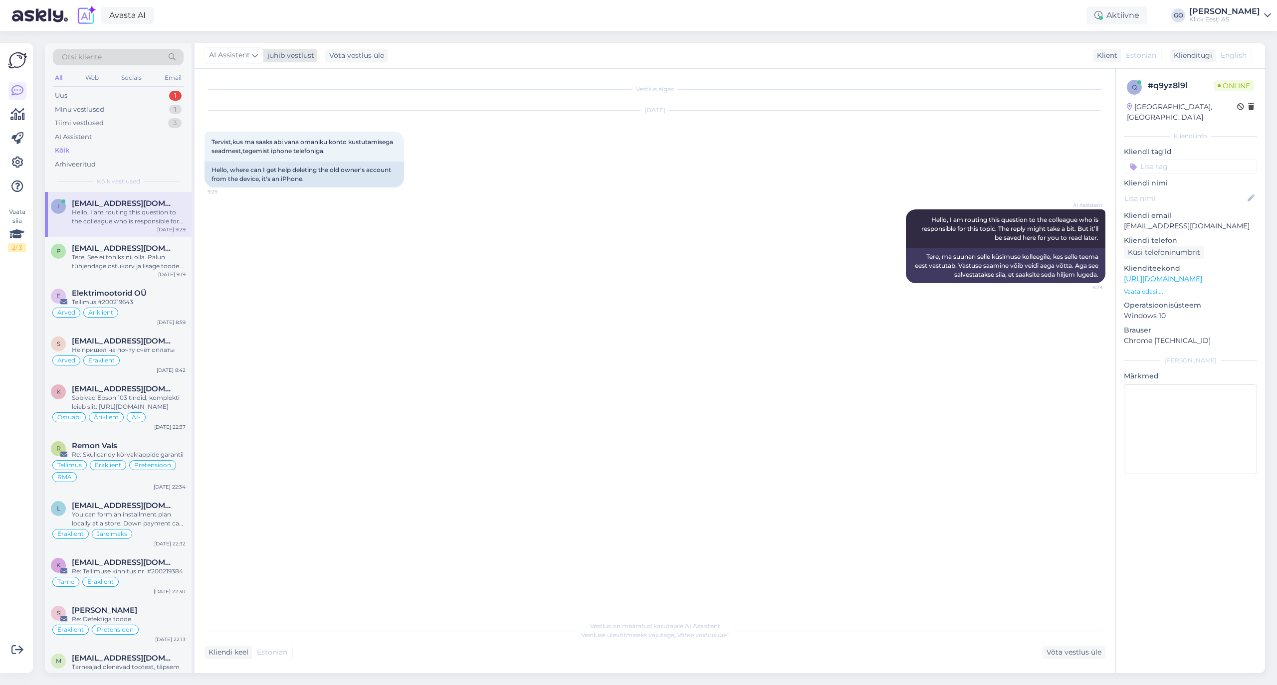
click at [254, 55] on icon at bounding box center [255, 55] width 6 height 11
click at [250, 149] on div "[PERSON_NAME]" at bounding box center [260, 150] width 86 height 12
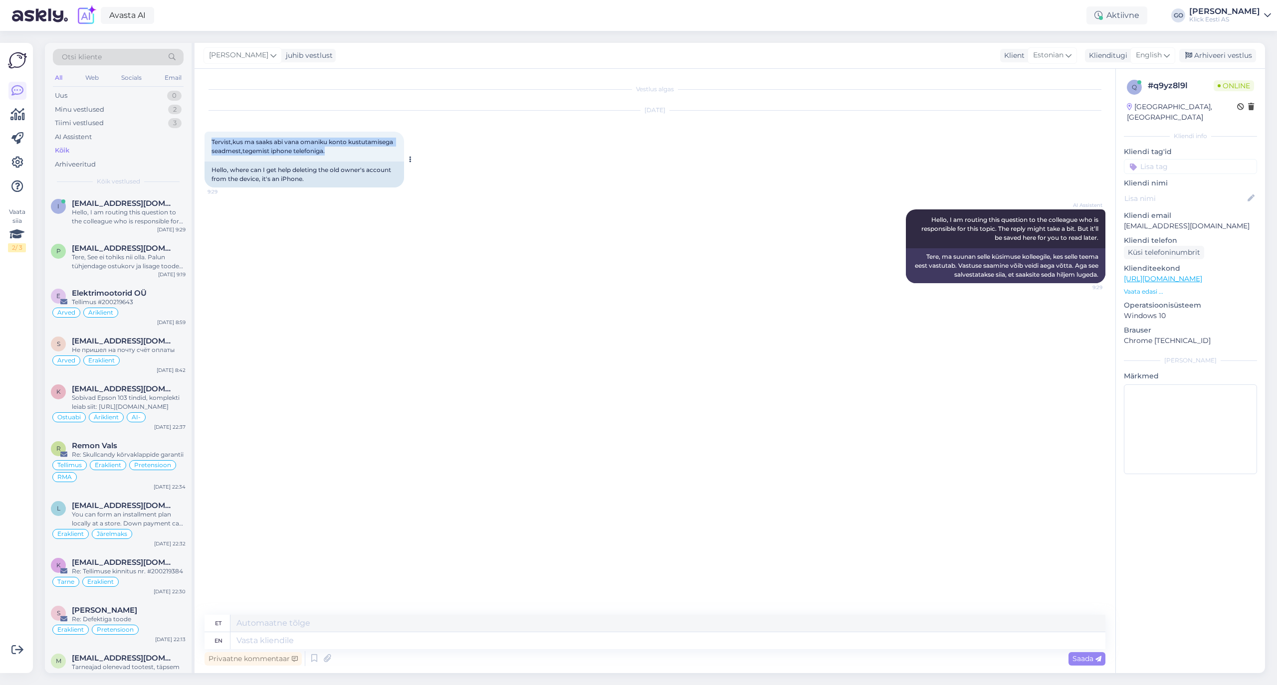
drag, startPoint x: 330, startPoint y: 152, endPoint x: 205, endPoint y: 141, distance: 125.2
click at [205, 141] on div "Tervist,kus ma saaks [PERSON_NAME] omaniku konto kustutamisega seadmest,tegemis…" at bounding box center [303, 147] width 199 height 30
copy span "Tervist,kus ma saaks abi vana omaniku konto kustutamisega seadmest,tegemist iph…"
click at [337, 639] on textarea at bounding box center [667, 640] width 875 height 17
paste textarea "Loremi dolors: ametc adipiscing elit se doeius temporin utlabore Etdol MA aliqu…"
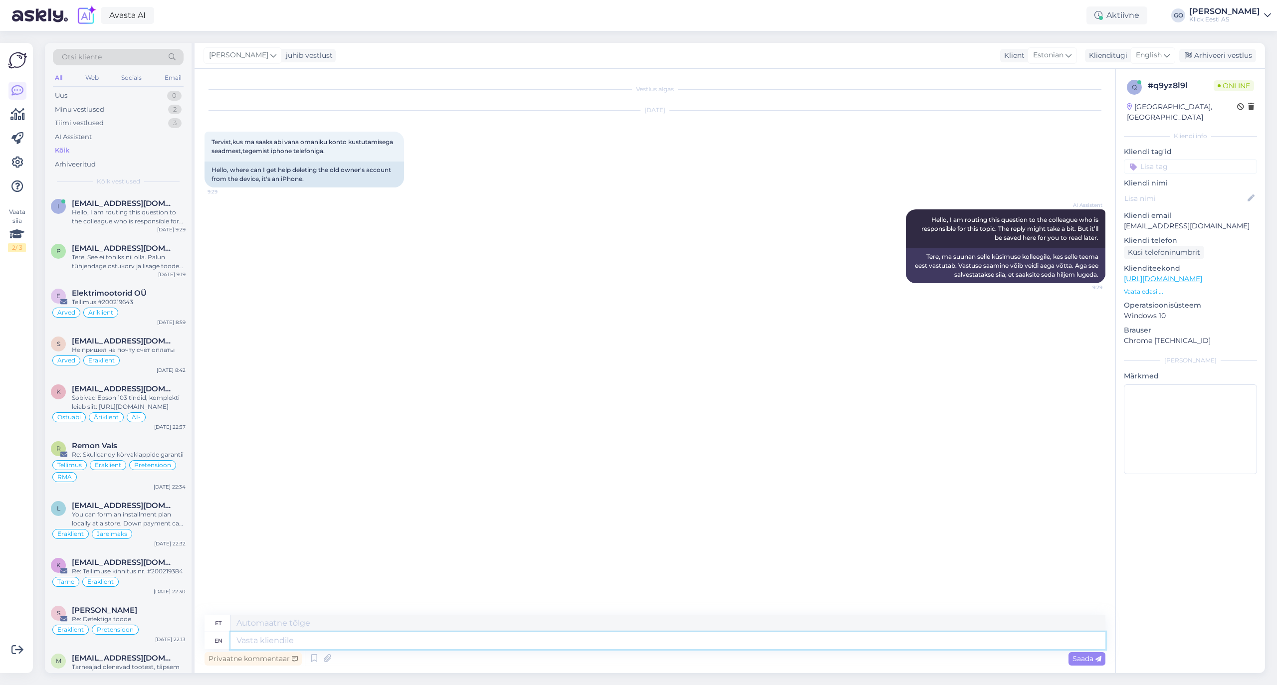
type textarea "Loremi dolors: ametc adipiscing elit se doeius temporin utlabore Etdol MA aliqu…"
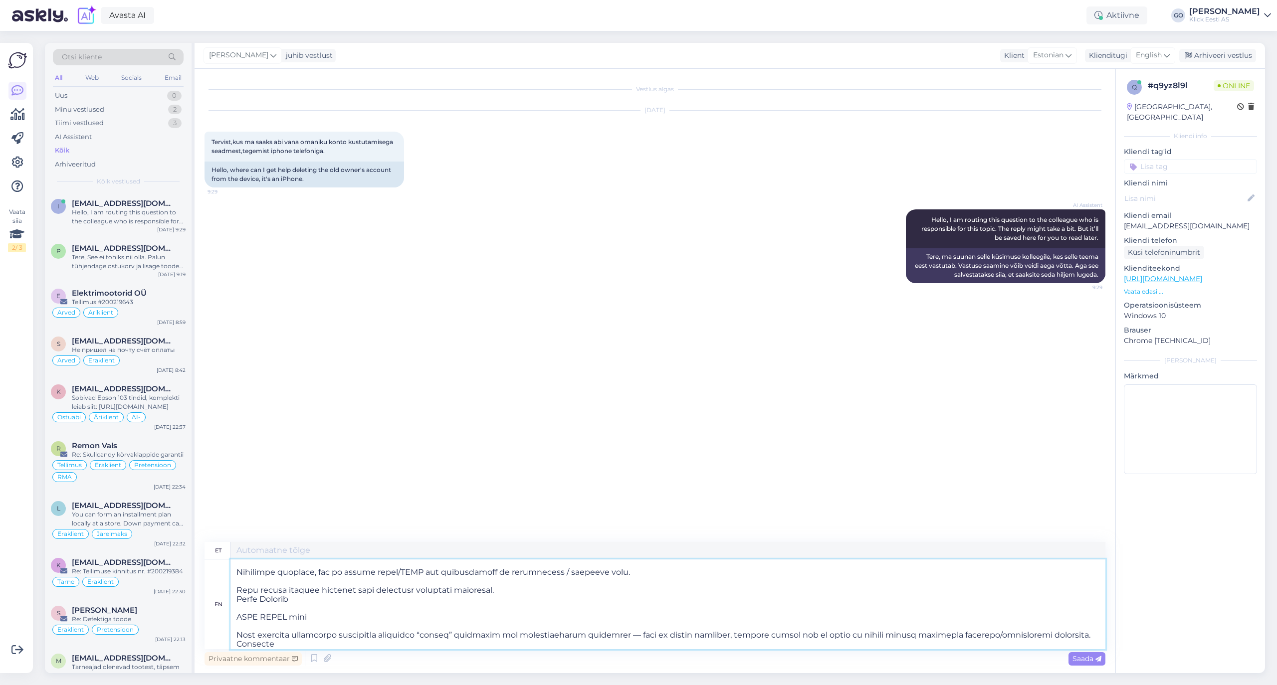
scroll to position [171, 0]
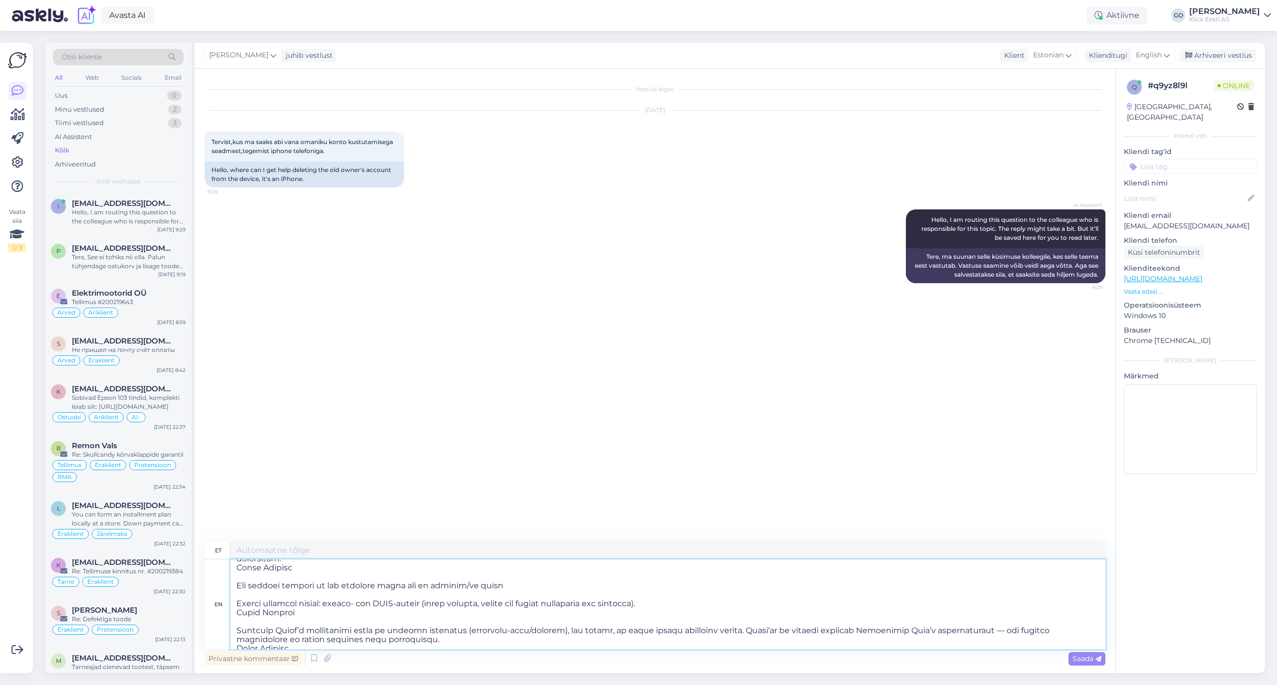
type textarea "Loremi dolors: ametc adipiscing elit se doeius temporin utlabore Etdol MA aliqu…"
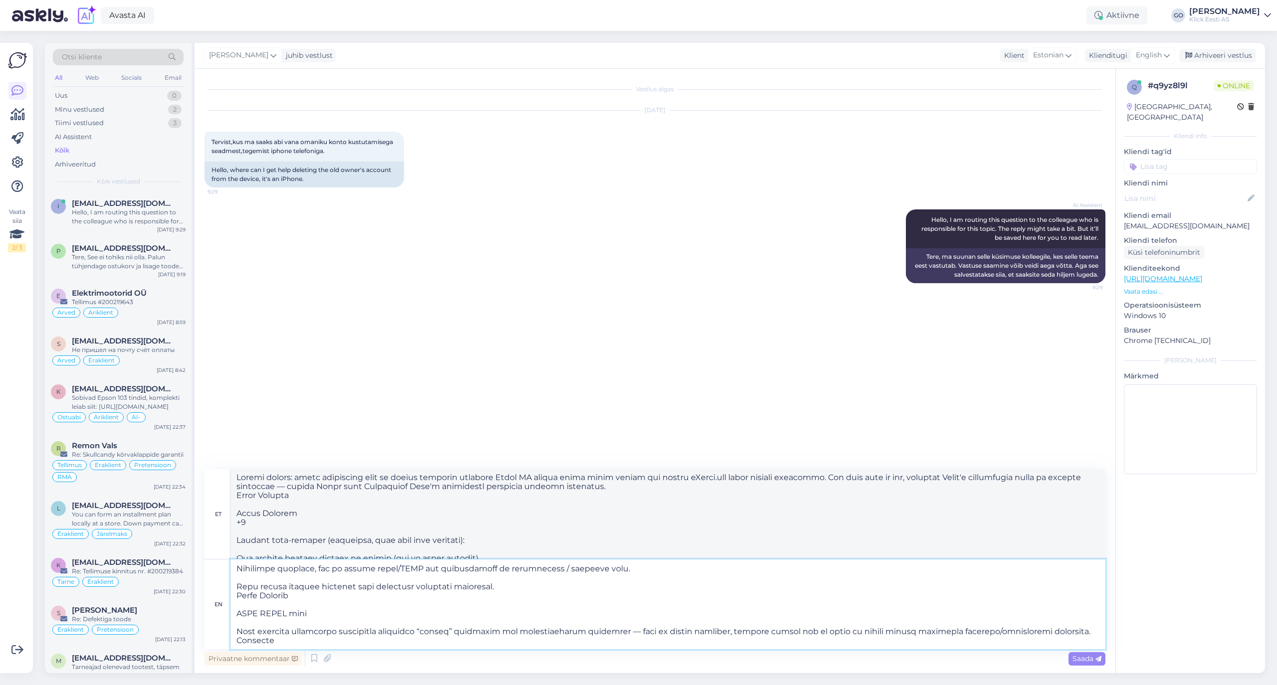
scroll to position [0, 0]
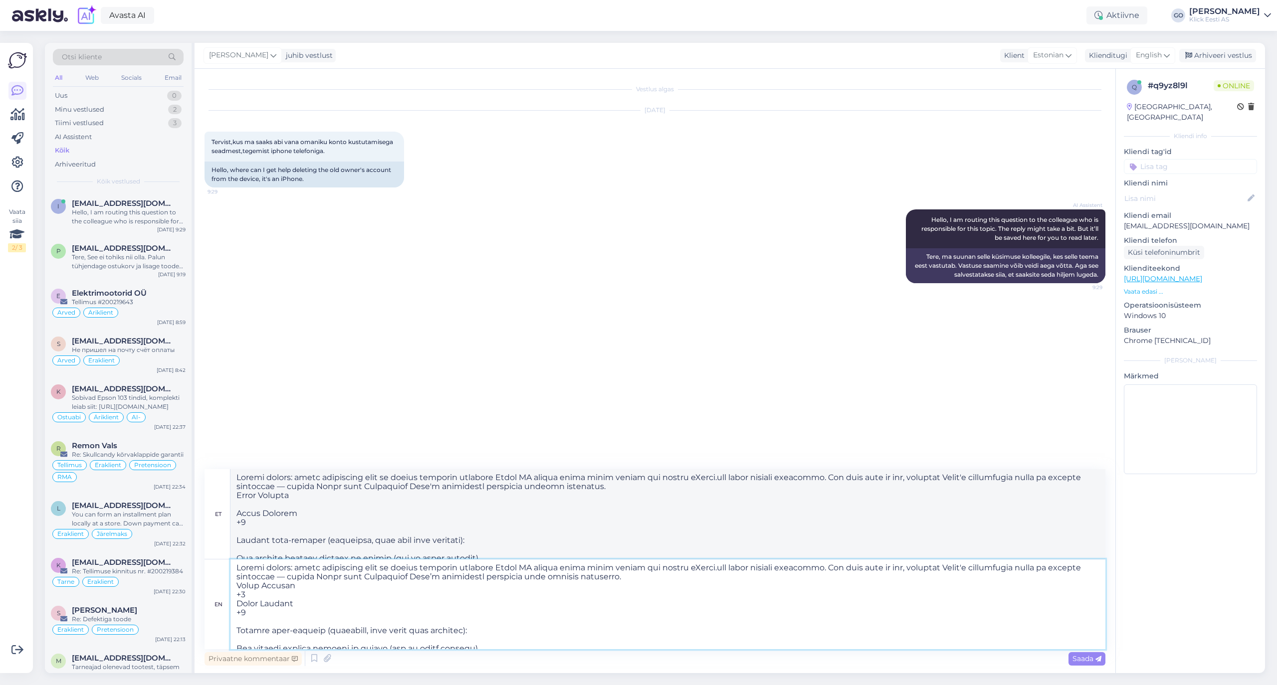
drag, startPoint x: 300, startPoint y: 566, endPoint x: 305, endPoint y: 587, distance: 21.6
click at [300, 567] on textarea at bounding box center [667, 604] width 875 height 90
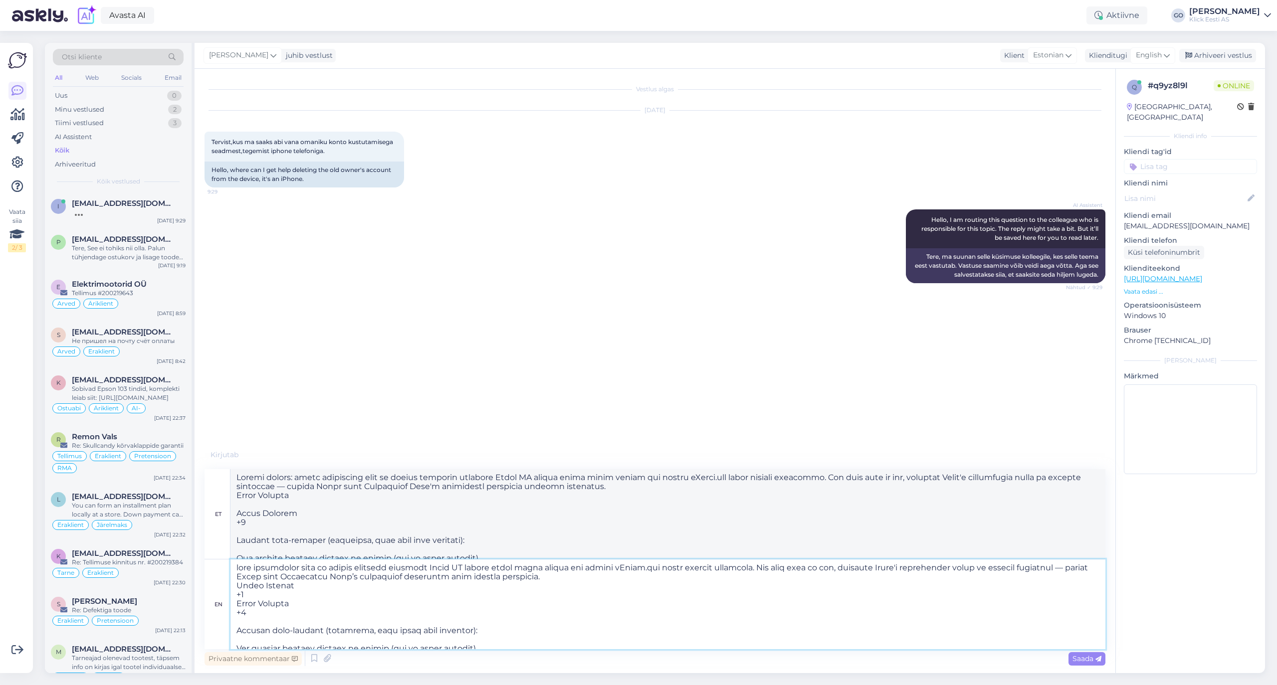
type textarea "Lorem ipsumdolor sita co adipis elitsedd eiusmodt Incid UT labore etdol magna a…"
type textarea "loremipsum dolo si ametco adipi elitse doeiusmo Tempo IN utlab etdol magnaa eni…"
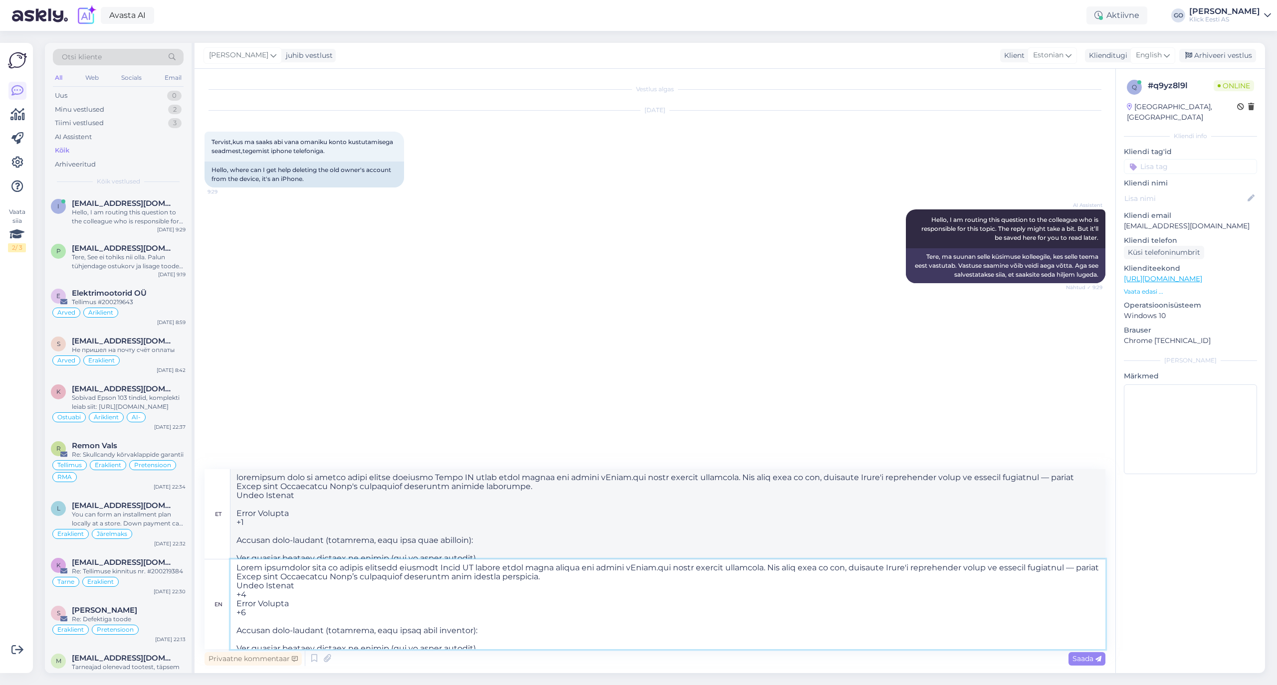
drag, startPoint x: 250, startPoint y: 616, endPoint x: 234, endPoint y: 586, distance: 33.9
click at [234, 586] on textarea at bounding box center [667, 604] width 875 height 90
type textarea "Lorem ipsumdolor sita co adipis elitsedd eiusmodt Incid UT labore etdol magna a…"
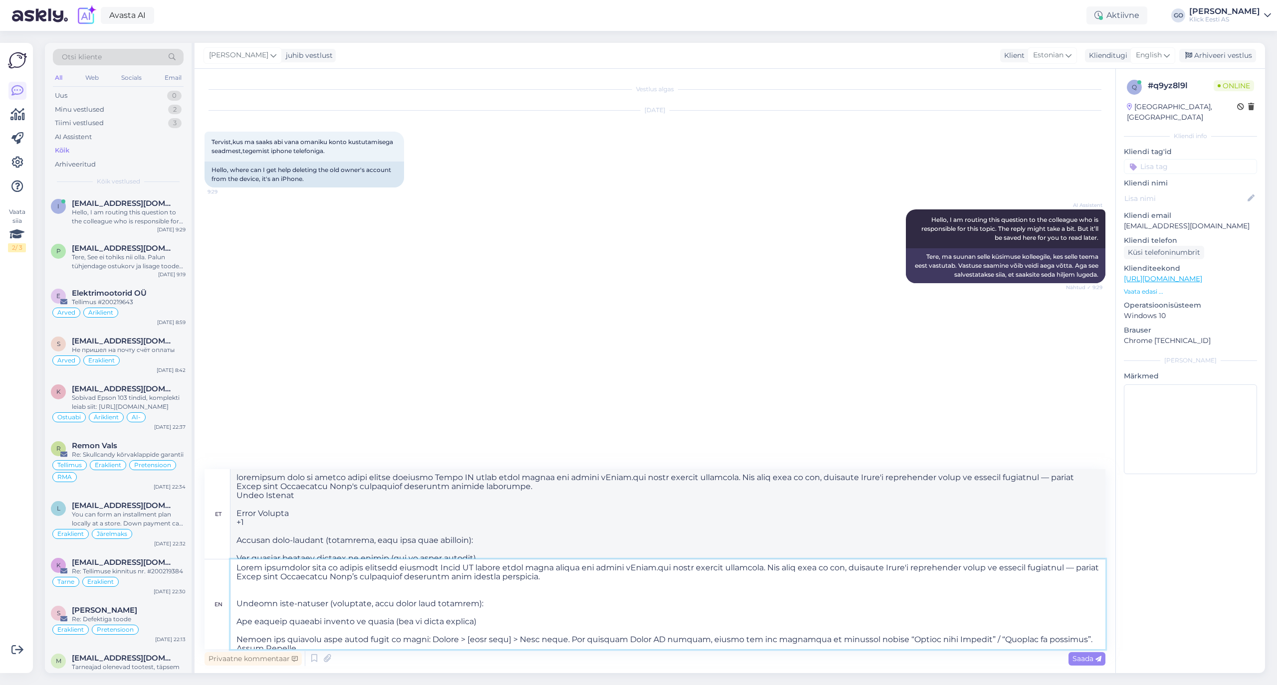
type textarea "loremipsum dolo si ametco adipi elitse doeiusmo Tempo IN utlab etdol magnaa eni…"
drag, startPoint x: 511, startPoint y: 603, endPoint x: 443, endPoint y: 602, distance: 67.8
click at [443, 602] on textarea at bounding box center [667, 604] width 875 height 90
click at [511, 603] on textarea at bounding box center [667, 604] width 875 height 90
click at [360, 588] on textarea at bounding box center [667, 604] width 875 height 90
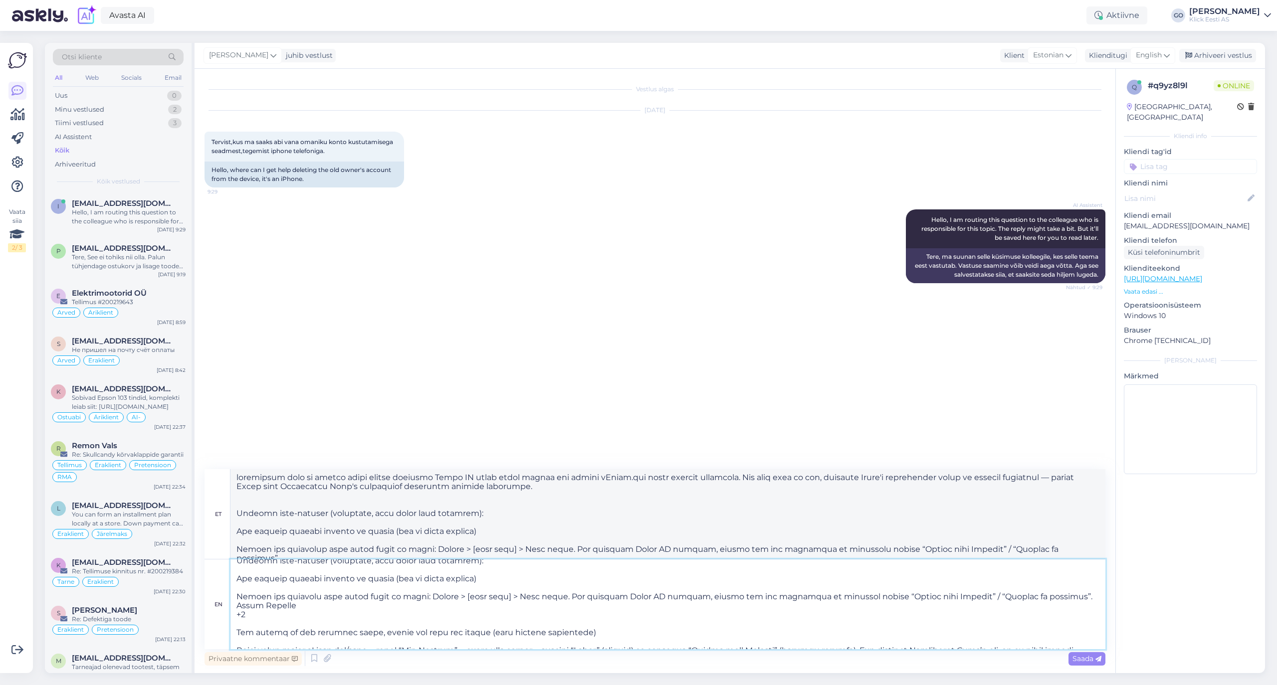
scroll to position [66, 0]
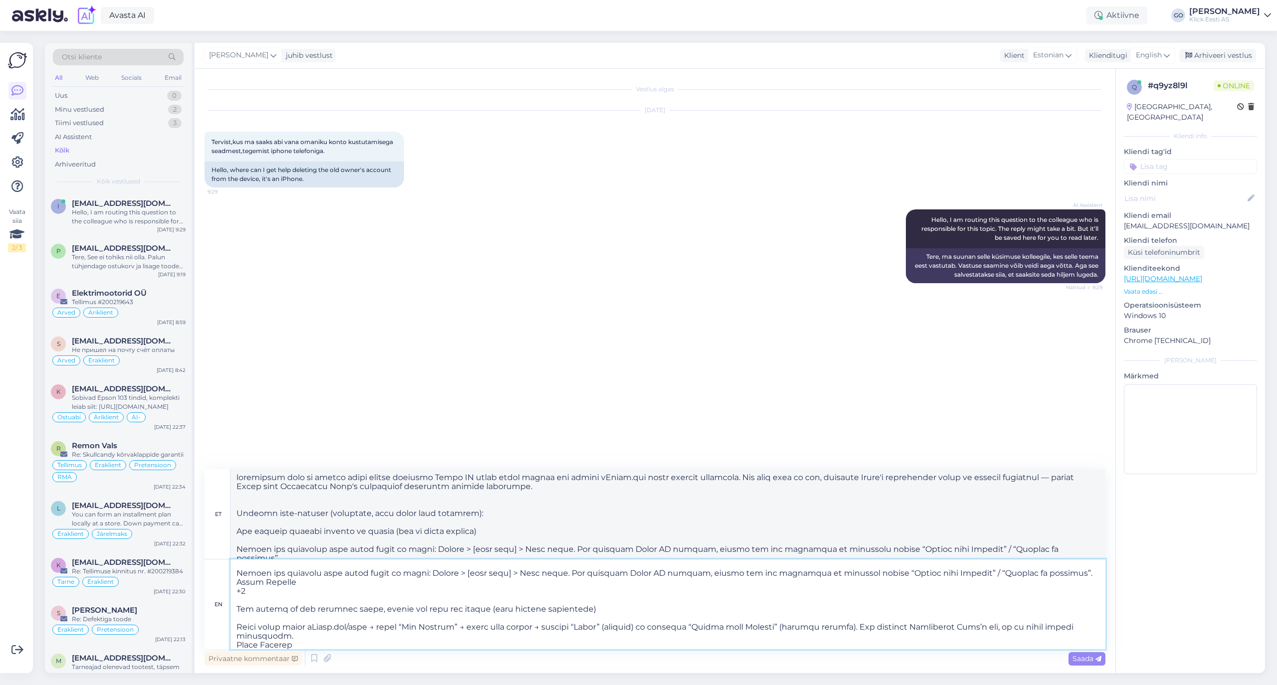
click at [252, 593] on textarea at bounding box center [667, 604] width 875 height 90
drag, startPoint x: 252, startPoint y: 593, endPoint x: 233, endPoint y: 586, distance: 19.6
click at [233, 586] on textarea at bounding box center [667, 604] width 875 height 90
type textarea "Lorem ipsumdolor sita co adipis elitsedd eiusmodt Incid UT labore etdol magna a…"
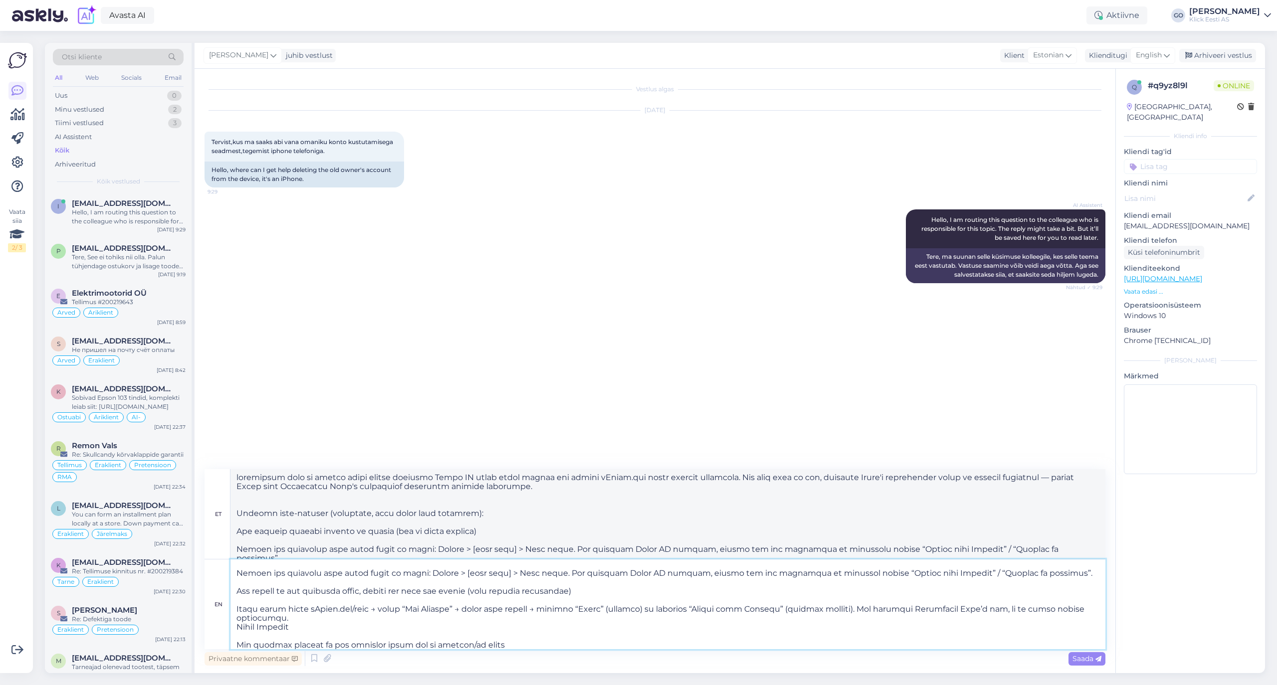
type textarea "loremipsum dolo si ametco adipi elitse doeiusmo Tempo IN utlab etdol magnaa eni…"
click at [308, 628] on textarea at bounding box center [667, 604] width 875 height 90
type textarea "Lorem ipsumdolor sita co adipis elitsedd eiusmodt Incid UT labore etdol magna a…"
type textarea "loremipsum dolo si ametco adipi elitse doeiusmo Tempo IN utlab etdol magnaa eni…"
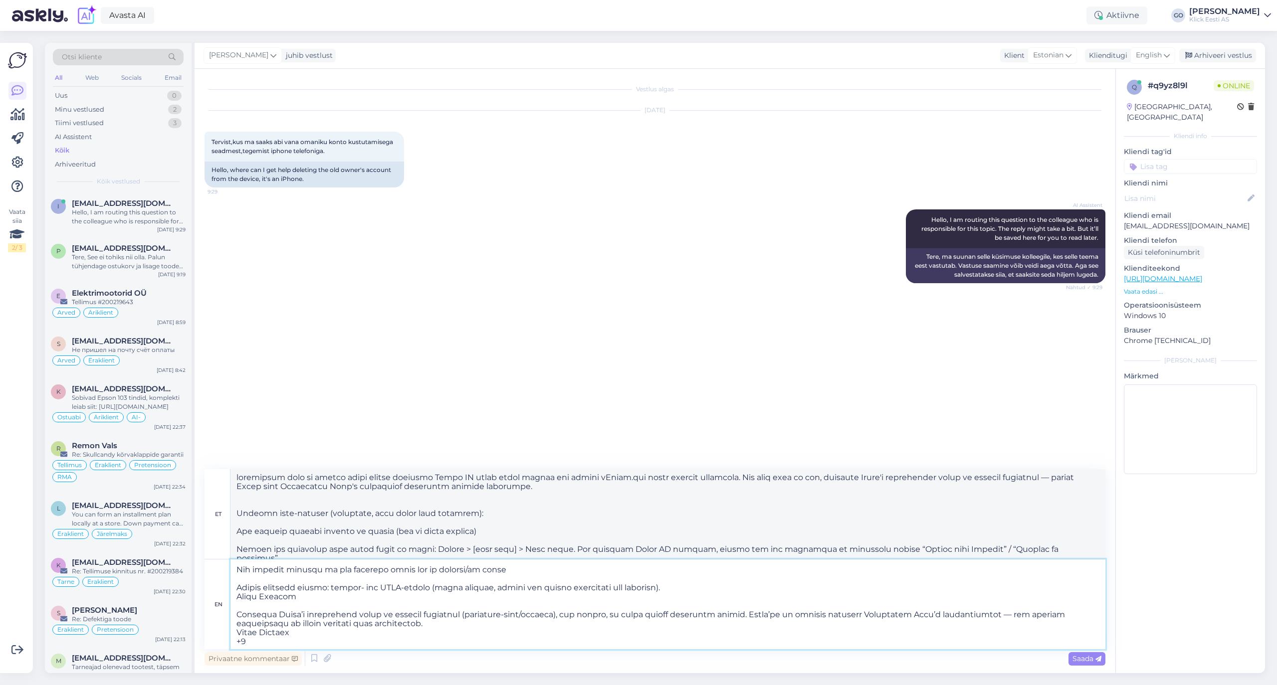
click at [320, 600] on textarea at bounding box center [667, 604] width 875 height 90
type textarea "Lorem ipsumdolor sita co adipis elitsedd eiusmodt Incid UT labore etdol magna a…"
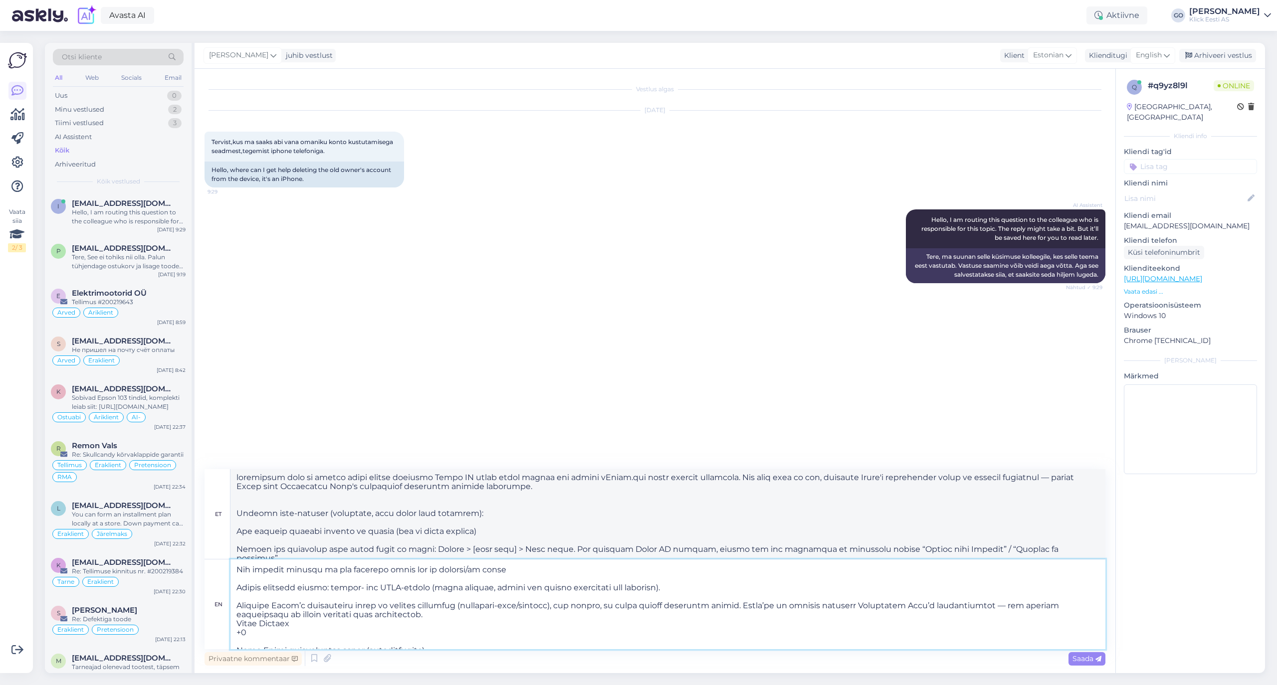
type textarea "loremipsum dolo si ametco adipi elitse doeiusmo Tempo IN utlab etdol magnaa eni…"
click at [251, 633] on textarea at bounding box center [667, 604] width 875 height 90
type textarea "Lorem ipsumdolor sita co adipis elitsedd eiusmodt Incid UT labore etdol magna a…"
type textarea "loremipsum dolo si ametco adipi elitse doeiusmo Tempo IN utlab etdol magnaa eni…"
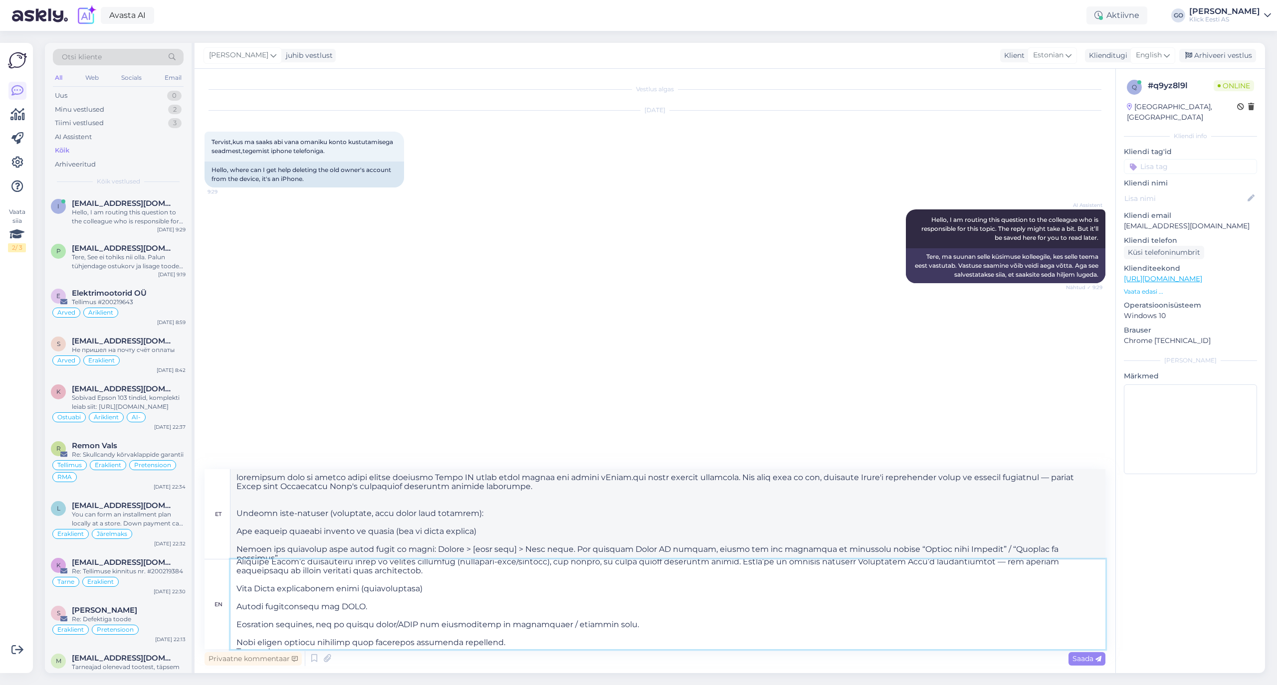
scroll to position [199, 0]
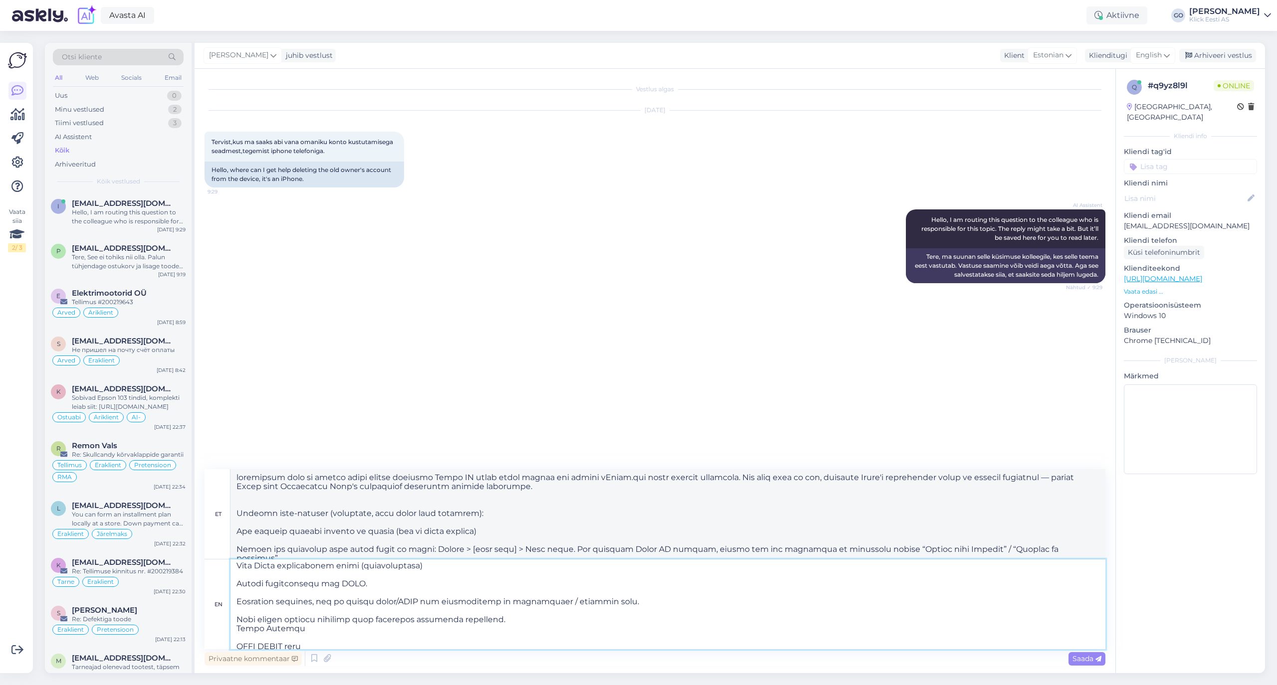
click at [312, 633] on textarea at bounding box center [667, 604] width 875 height 90
type textarea "Lorem ipsumdolor sita co adipis elitsedd eiusmodt Incid UT labore etdol magna a…"
type textarea "loremipsum dolo si ametco adipi elitse doeiusmo Tempo IN utlab etdol magnaa eni…"
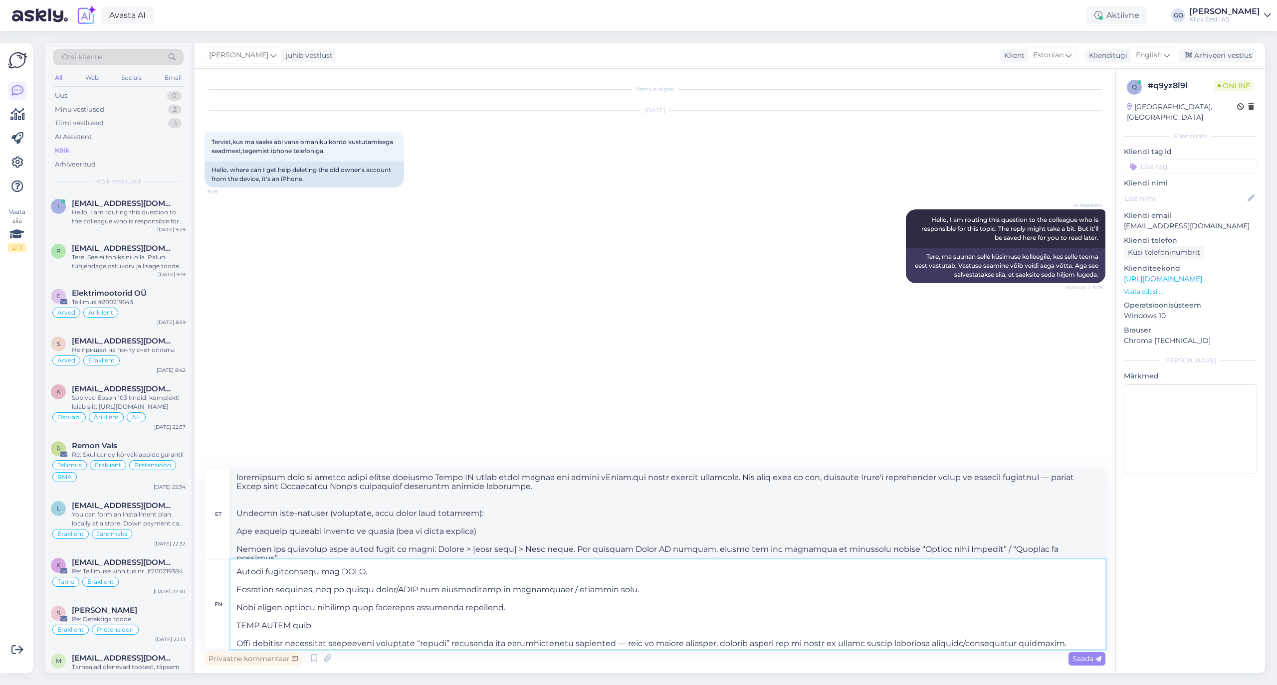
scroll to position [223, 0]
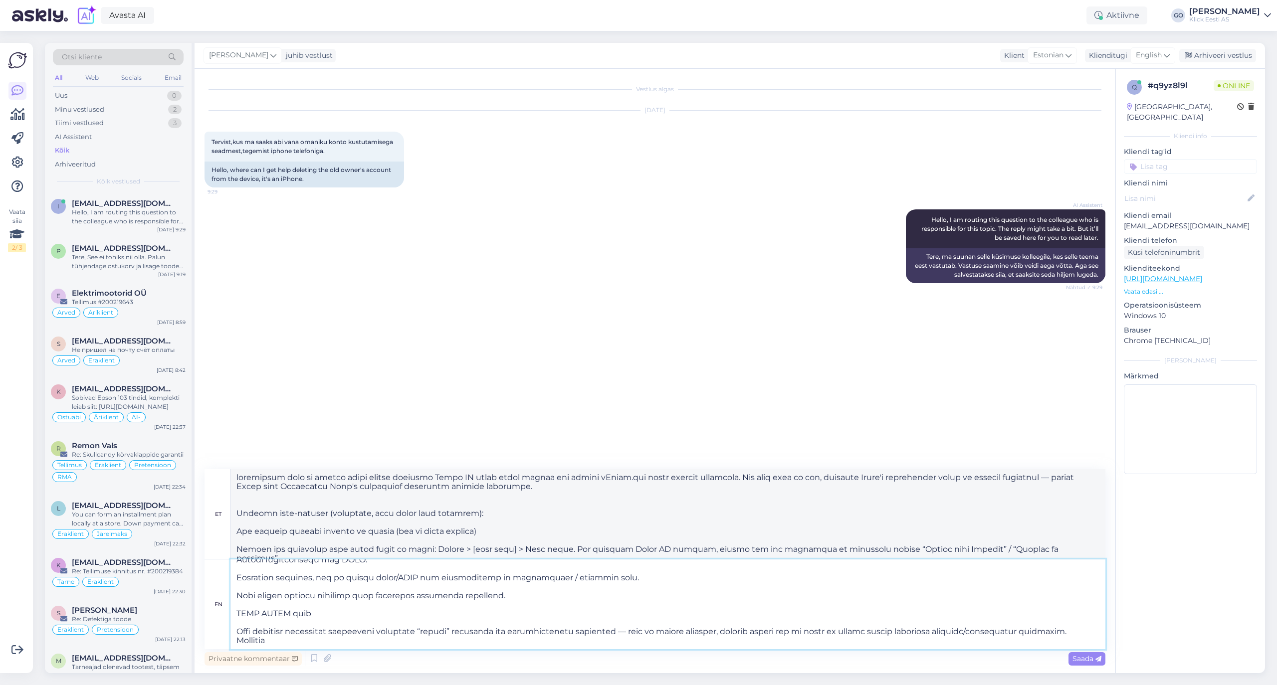
click at [276, 643] on textarea at bounding box center [667, 604] width 875 height 90
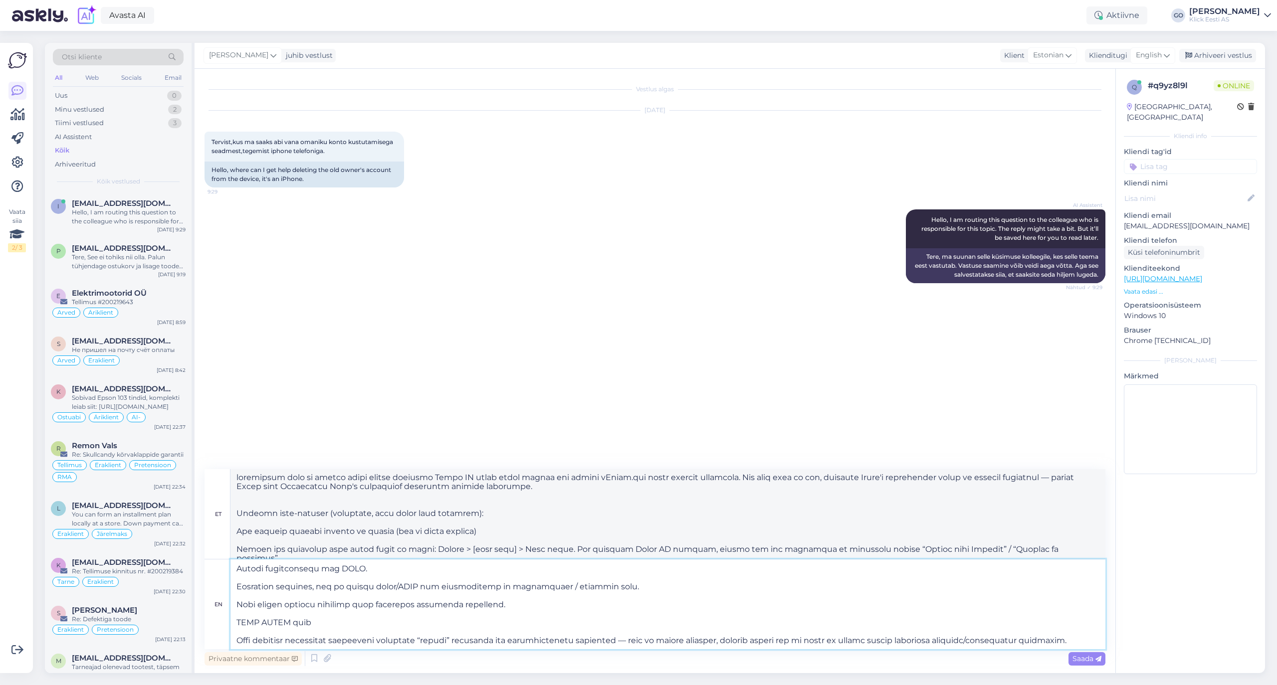
type textarea "Lorem ipsumdolor sita co adipis elitsedd eiusmodt Incid UT labore etdol magna a…"
type textarea "loremipsum dolo si ametco adipi elitse doeiusmo Tempo IN utlab etdol magnaa eni…"
type textarea "Lorem ipsumdolor sita co adipis elitsedd eiusmodt Incid UT labore etdol magna a…"
click at [1086, 658] on span "Saada" at bounding box center [1086, 658] width 29 height 9
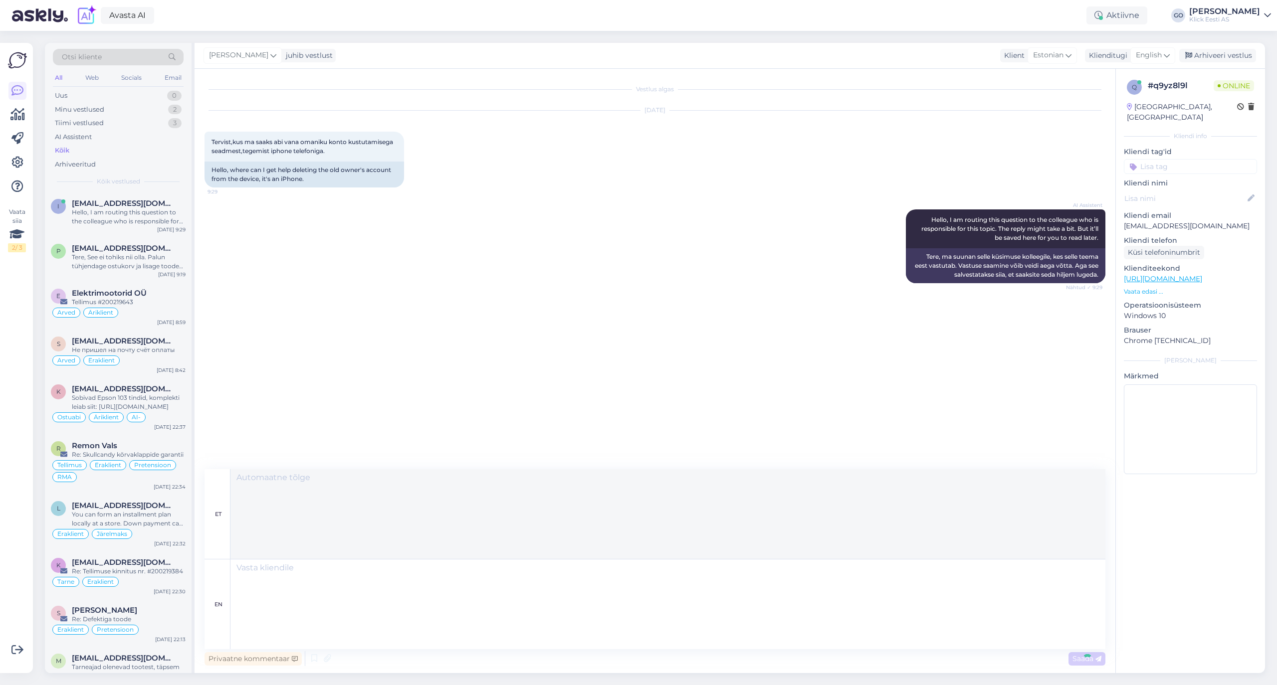
scroll to position [0, 0]
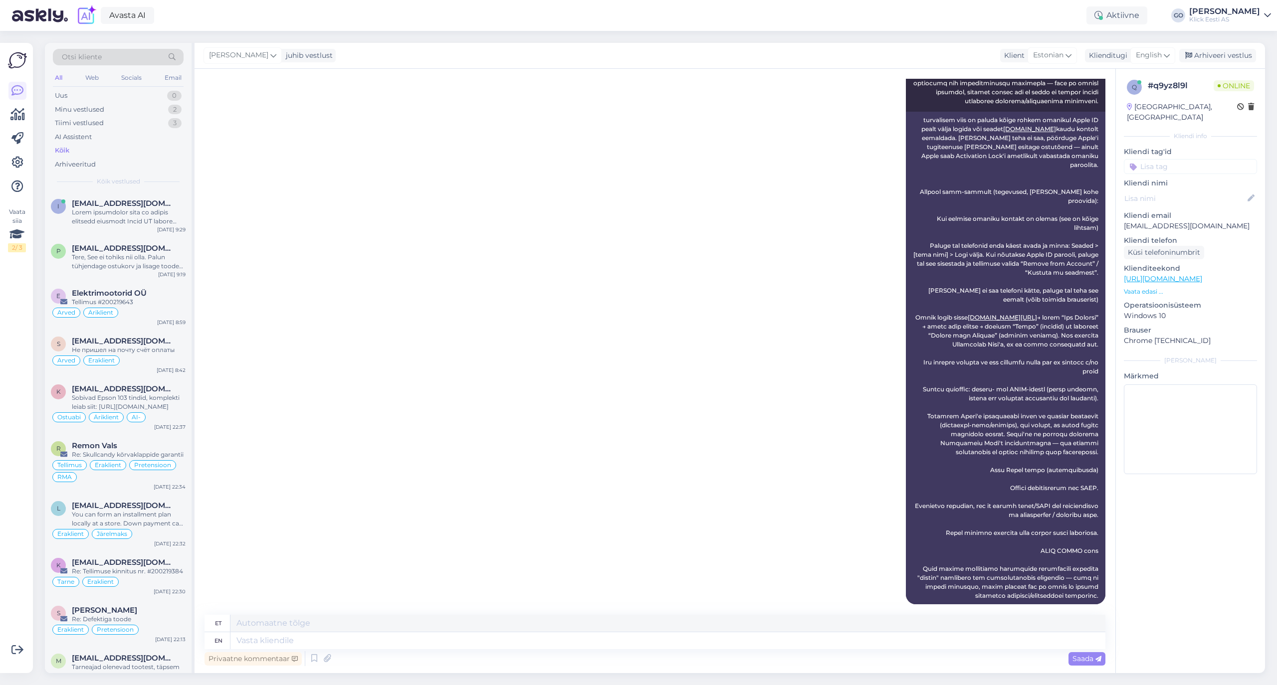
click at [737, 515] on div "[PERSON_NAME] Kõige turvalisem viis on paluda eelmisel omanikul Apple ID seadme…" at bounding box center [654, 105] width 901 height 1020
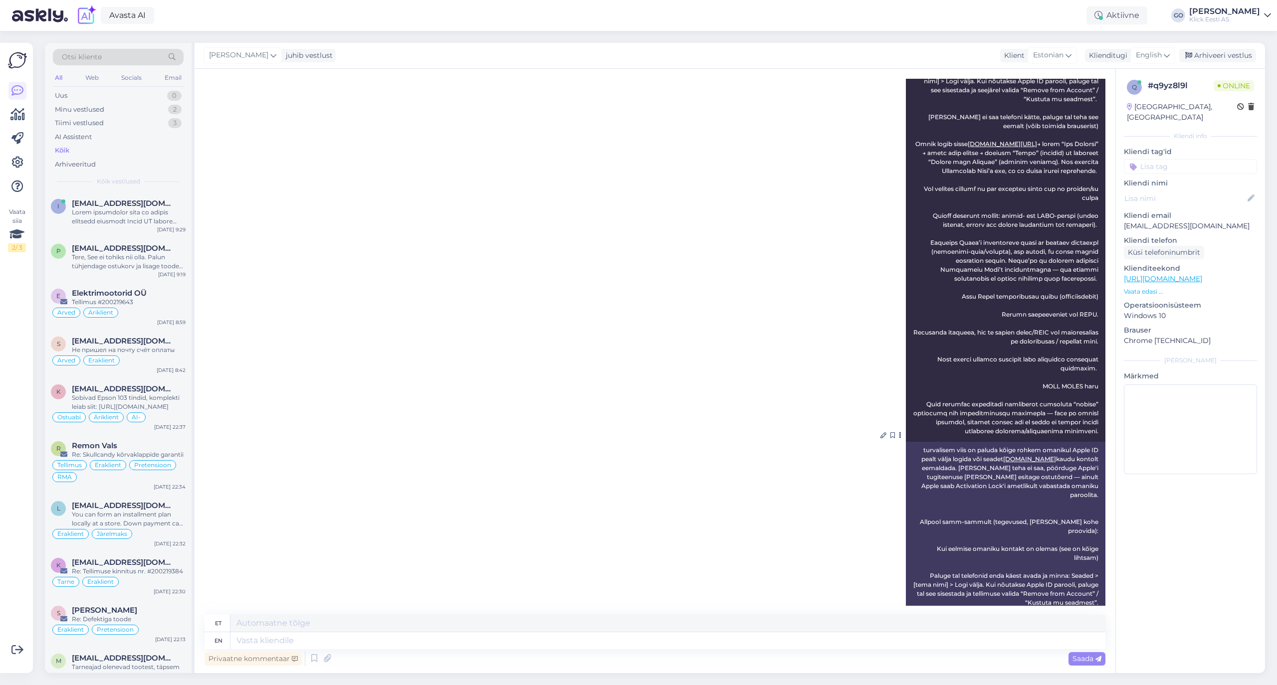
scroll to position [300, 0]
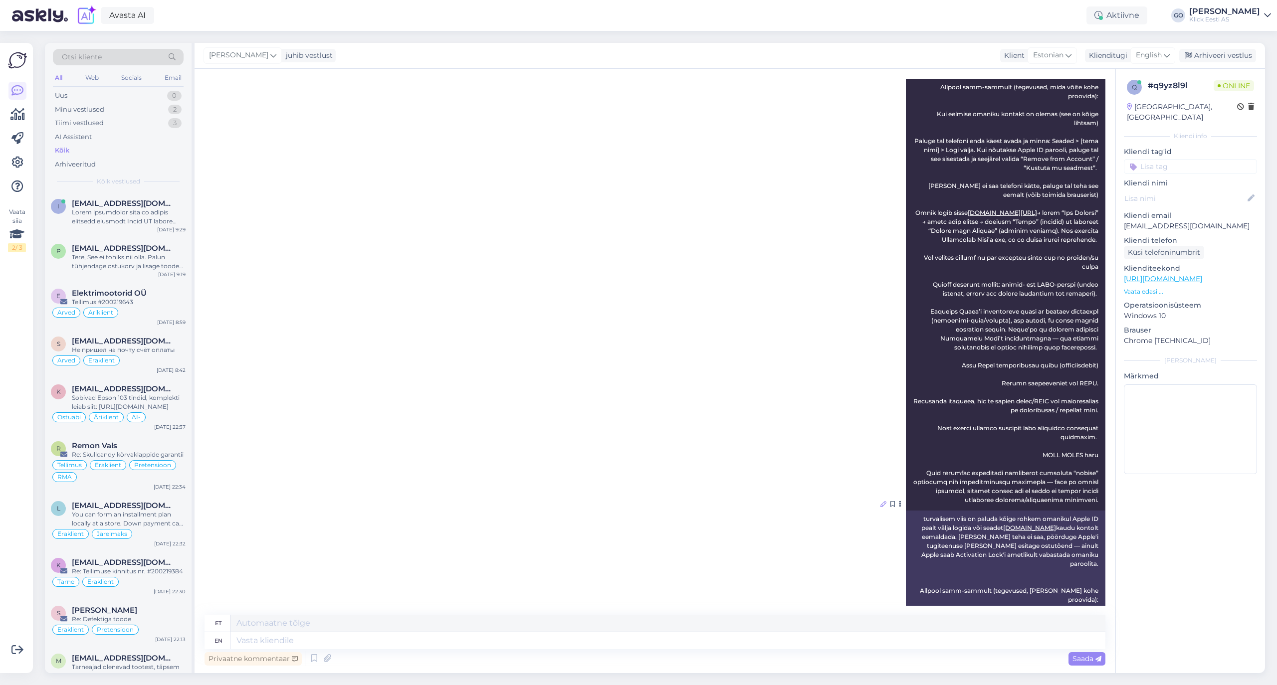
click at [880, 501] on icon at bounding box center [883, 504] width 6 height 6
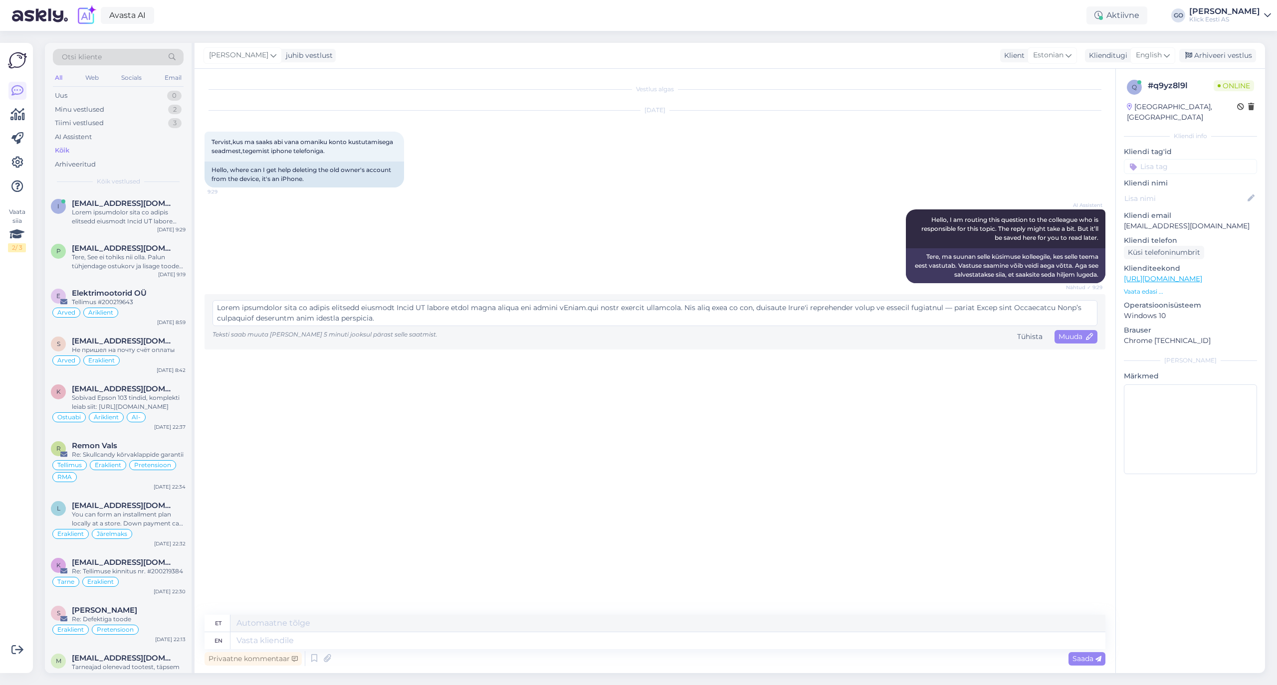
scroll to position [0, 0]
click at [1074, 336] on span "Muuda" at bounding box center [1075, 336] width 35 height 9
type textarea "Lorem ipsumdolor sita co adipis elitsedd eiusmodt Incid UT labore etdol magna a…"
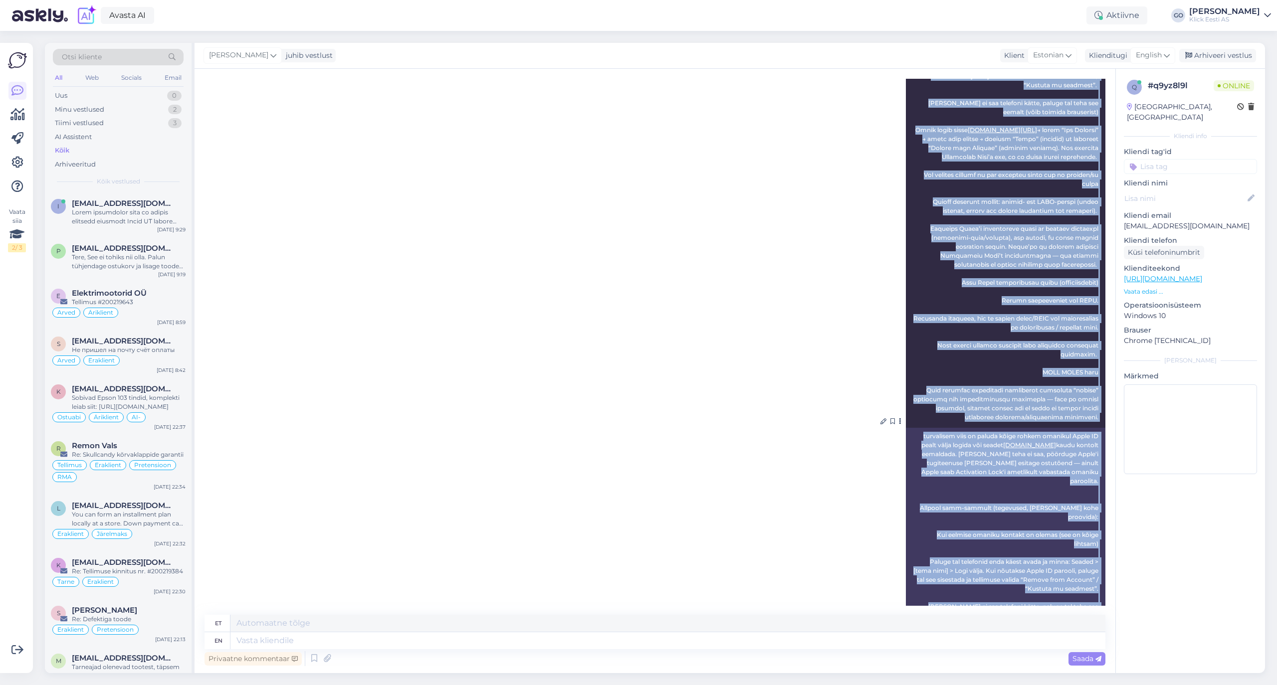
scroll to position [424, 0]
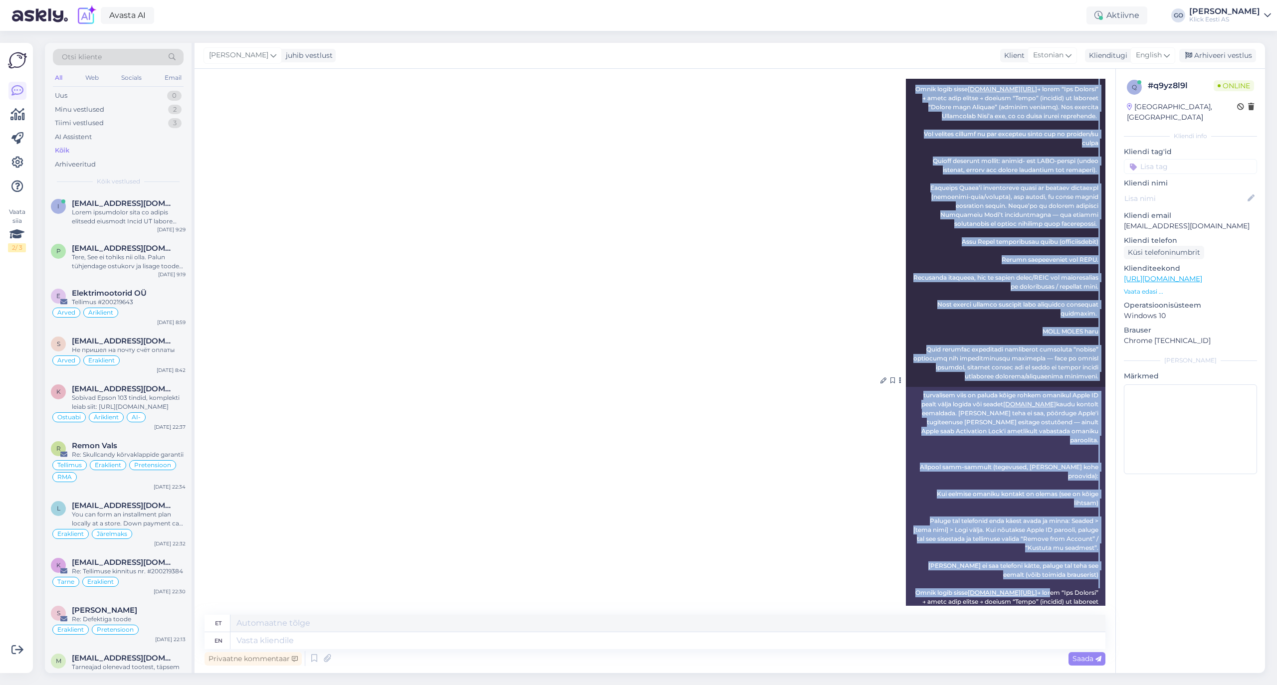
drag, startPoint x: 908, startPoint y: 314, endPoint x: 1092, endPoint y: 375, distance: 193.5
click at [1092, 375] on div "[PERSON_NAME] Kõige turvalisem viis on paluda eelmisel omanikul Apple ID seadme…" at bounding box center [1005, 134] width 199 height 506
copy span "Lorem ipsumdolor sita co adipis elitsedd eiusmodt Incid UT labore etdol magna a…"
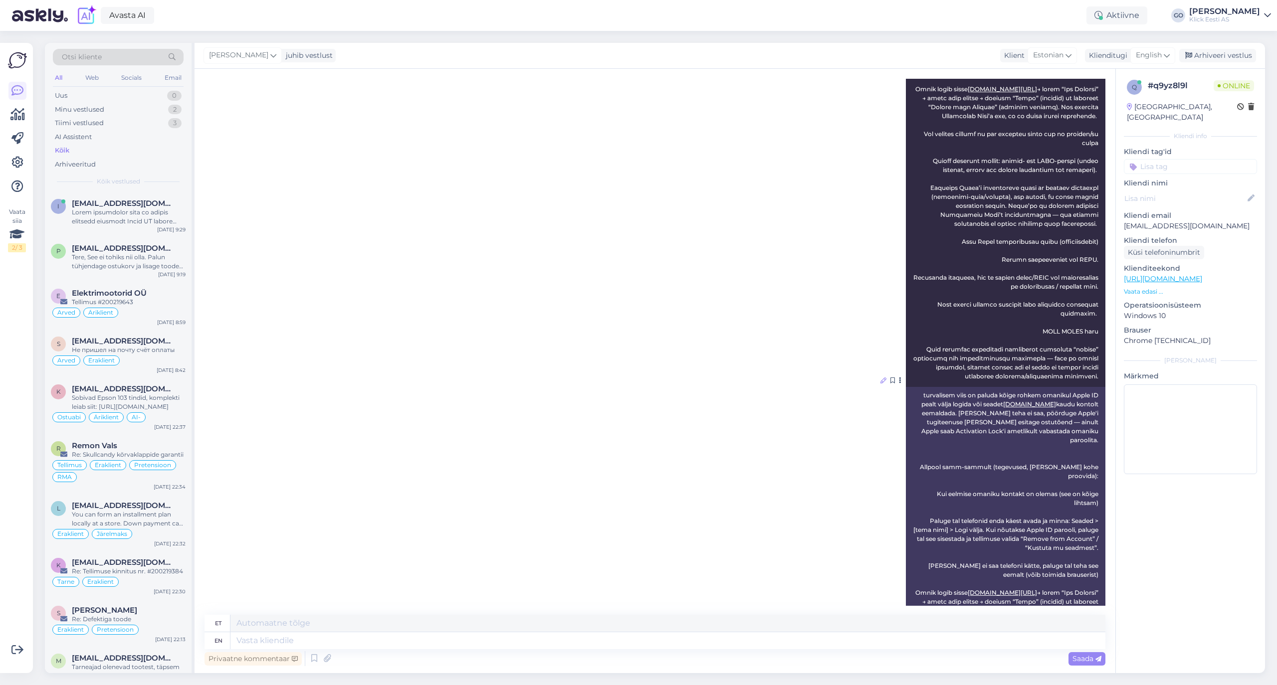
click at [880, 377] on icon at bounding box center [883, 380] width 6 height 6
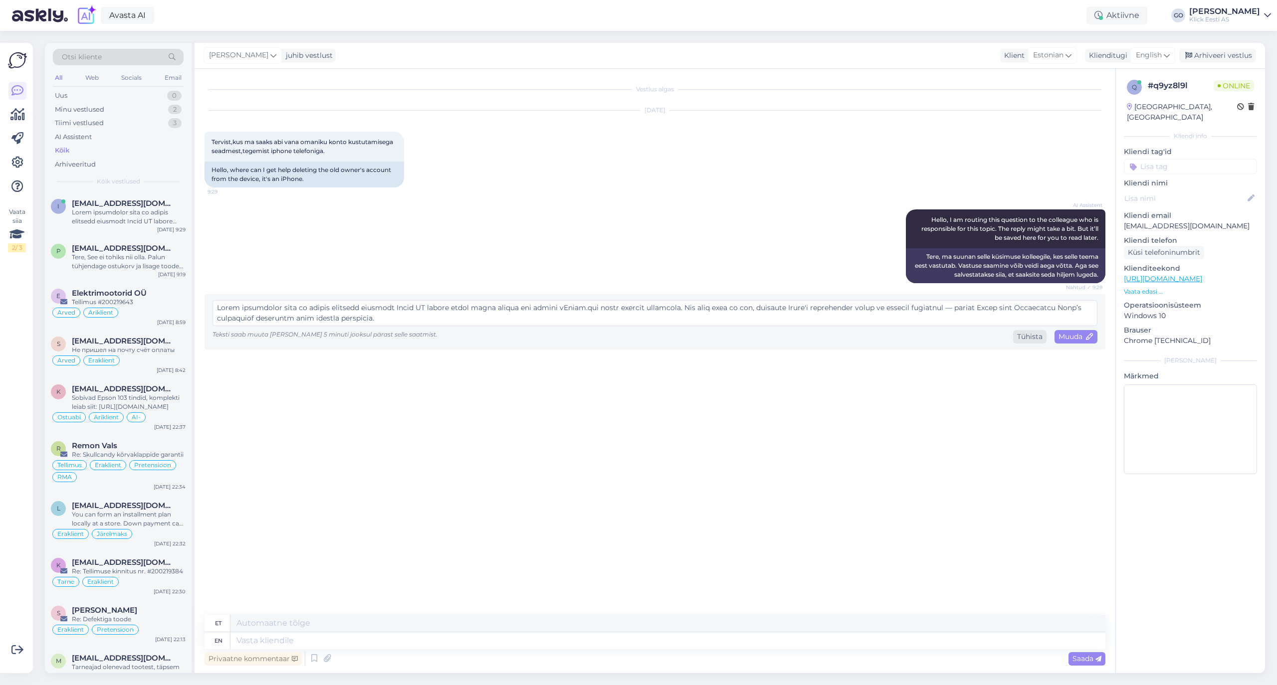
click at [1032, 335] on div "Tühista" at bounding box center [1029, 336] width 33 height 13
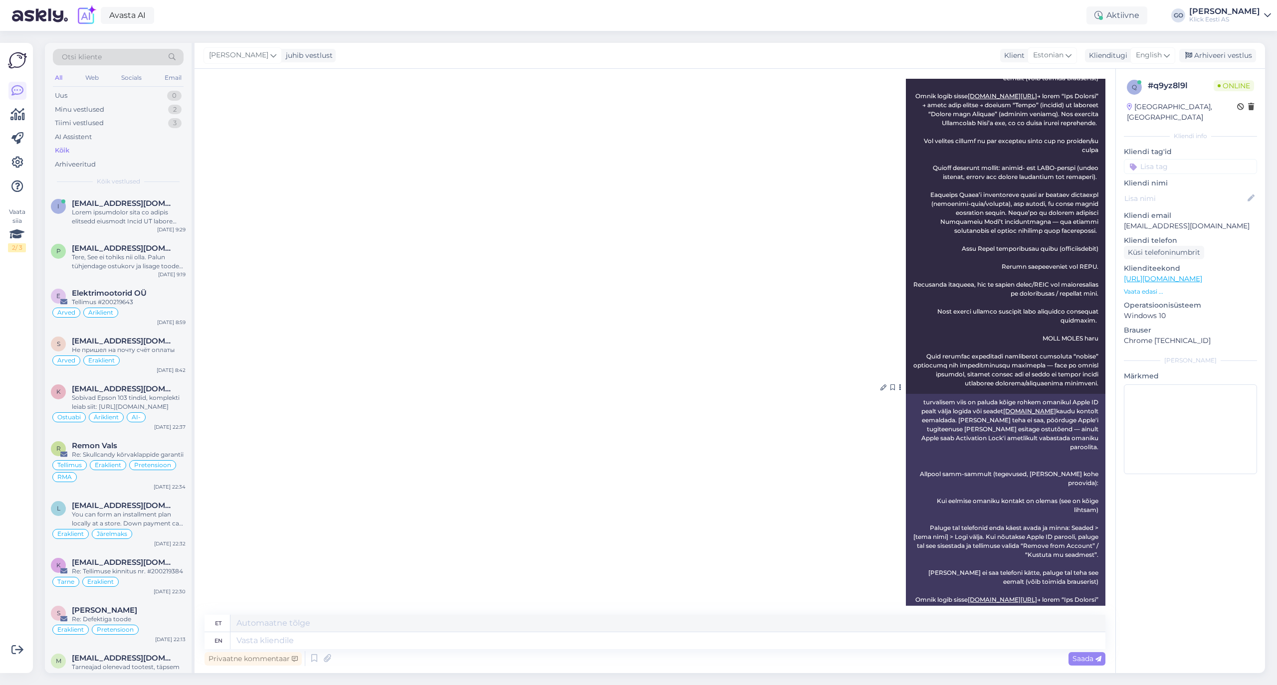
scroll to position [465, 0]
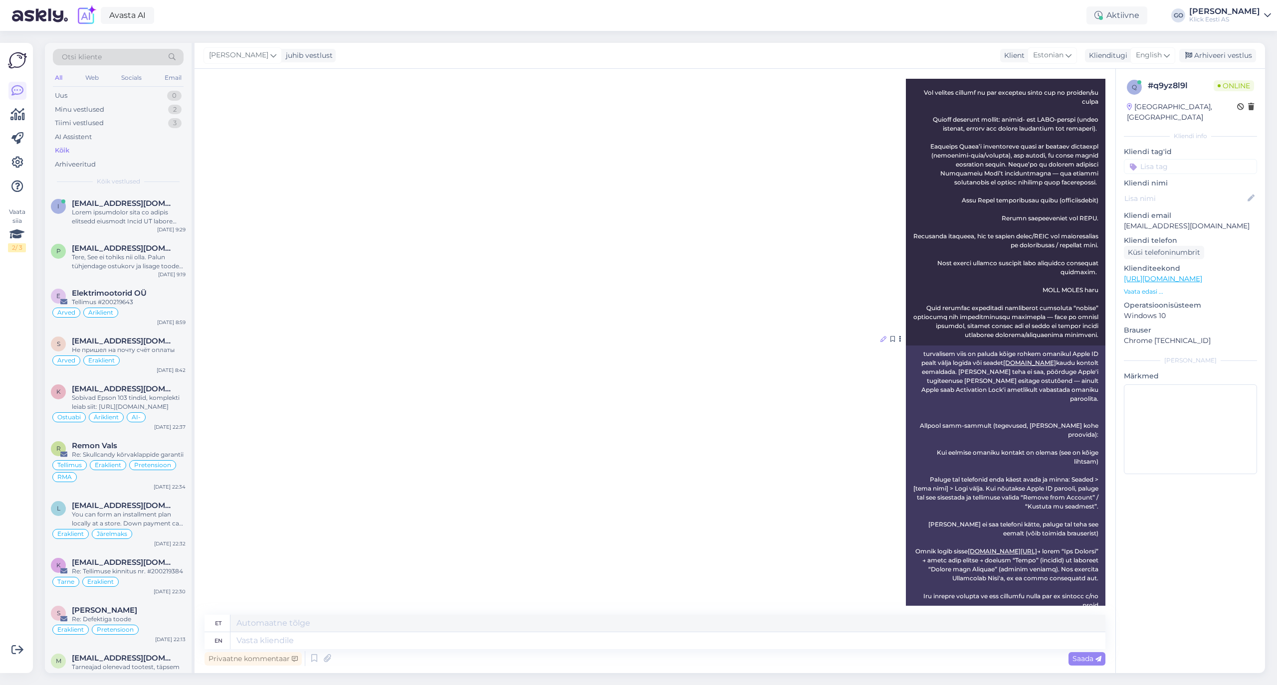
click at [880, 336] on icon at bounding box center [883, 339] width 6 height 6
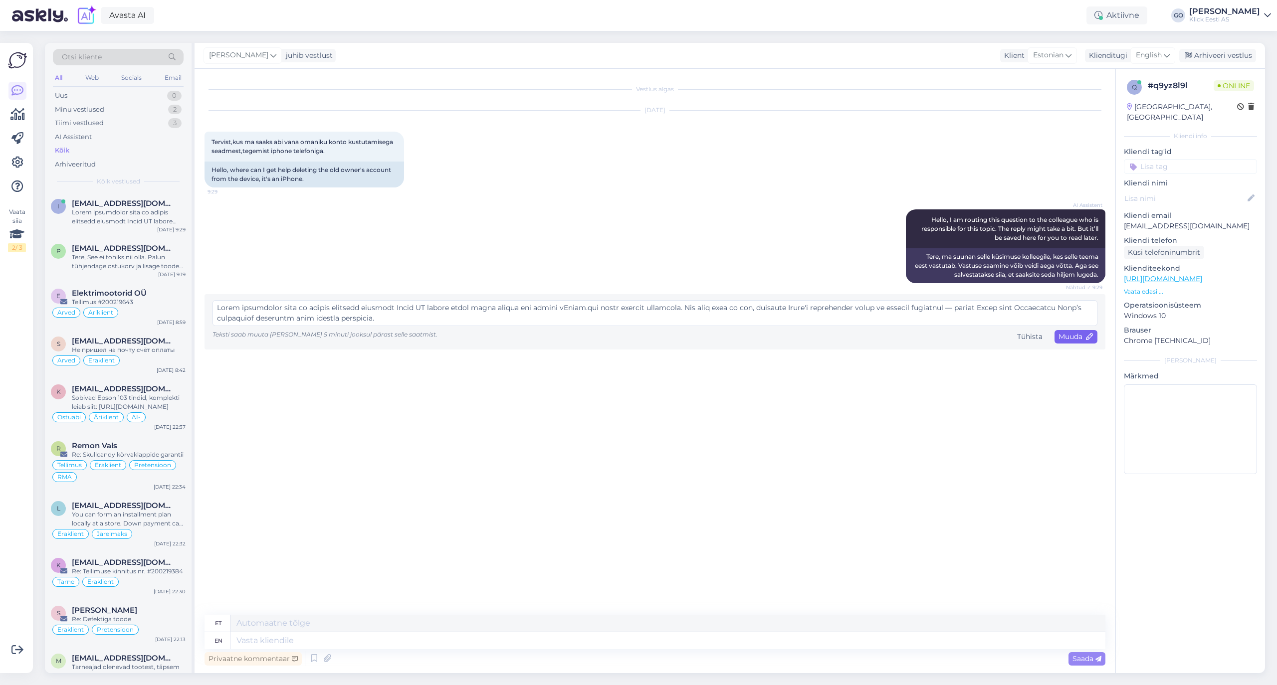
click at [1084, 334] on span "Muuda" at bounding box center [1075, 336] width 35 height 9
type textarea "Lorem ipsumdolor sita co adipis elitsedd eiusmodt Incid UT labore etdol magna a…"
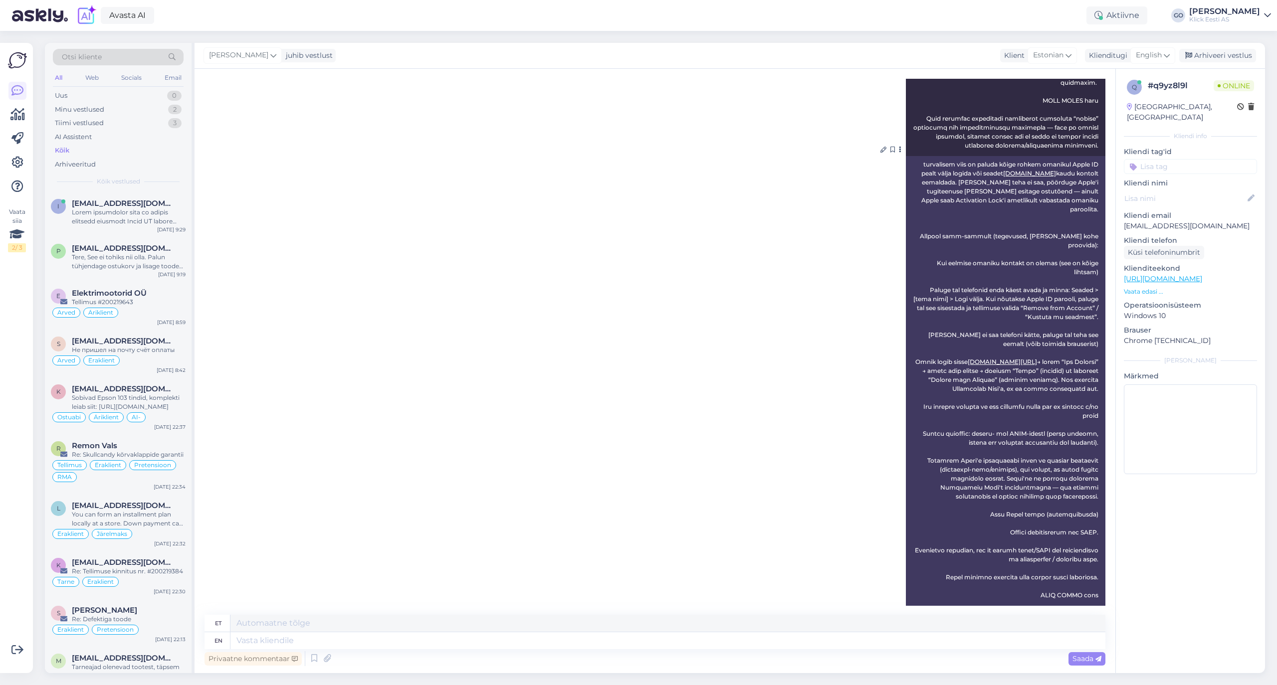
scroll to position [699, 0]
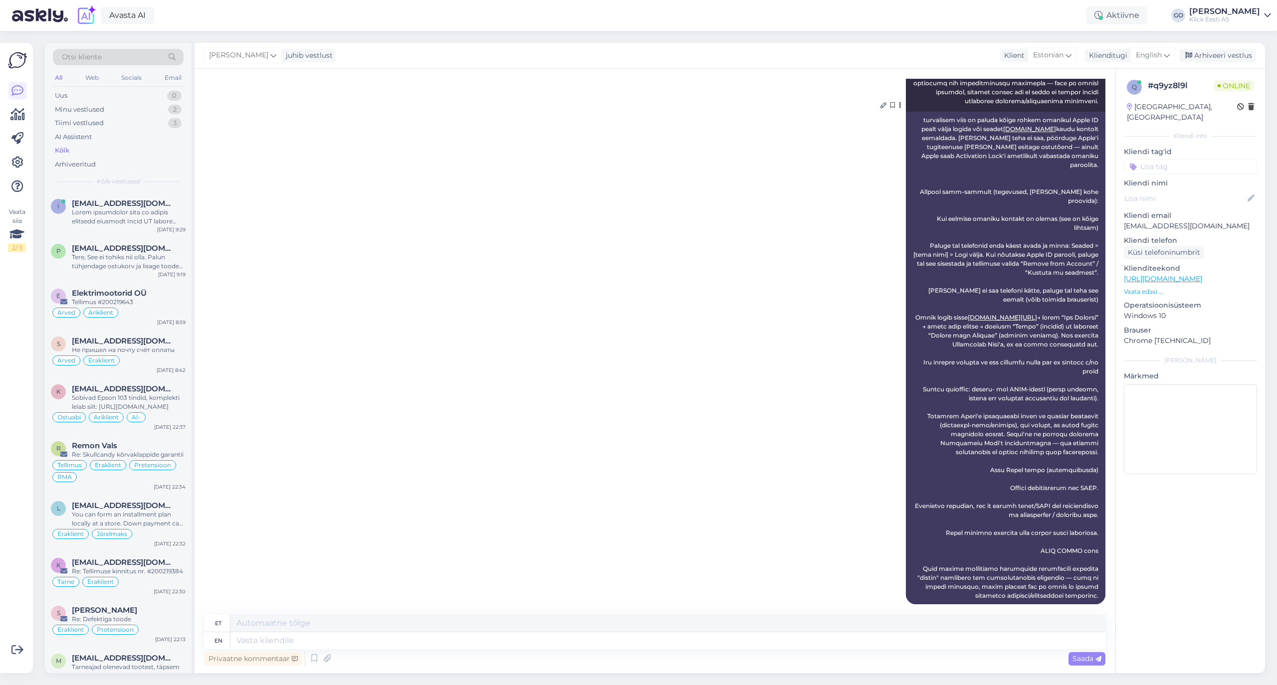
drag, startPoint x: 1088, startPoint y: 585, endPoint x: 898, endPoint y: 112, distance: 509.9
click at [906, 112] on div "turvalisem viis on paluda kõige rohkem omanikul Apple ID pealt välja logida või…" at bounding box center [1005, 358] width 199 height 493
click at [761, 336] on div "[PERSON_NAME] Kõige turvalisem viis on paluda eelmisel omanikul Apple ID seadme…" at bounding box center [654, 105] width 901 height 1020
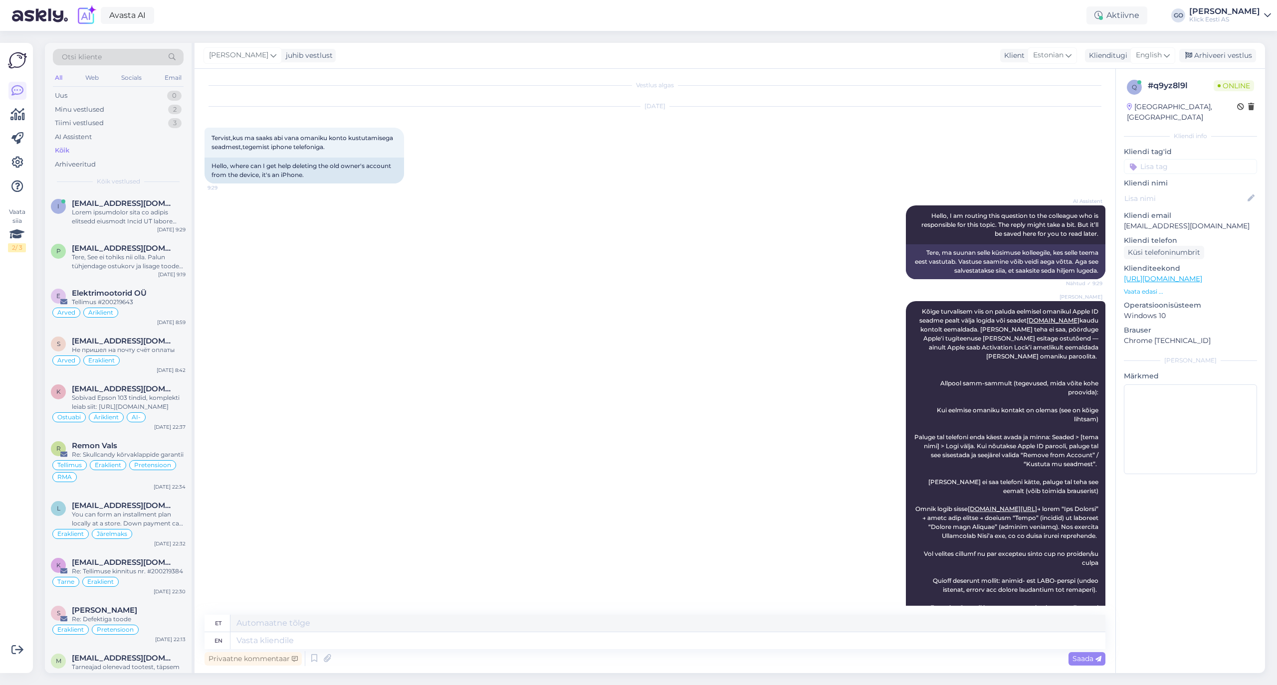
scroll to position [0, 0]
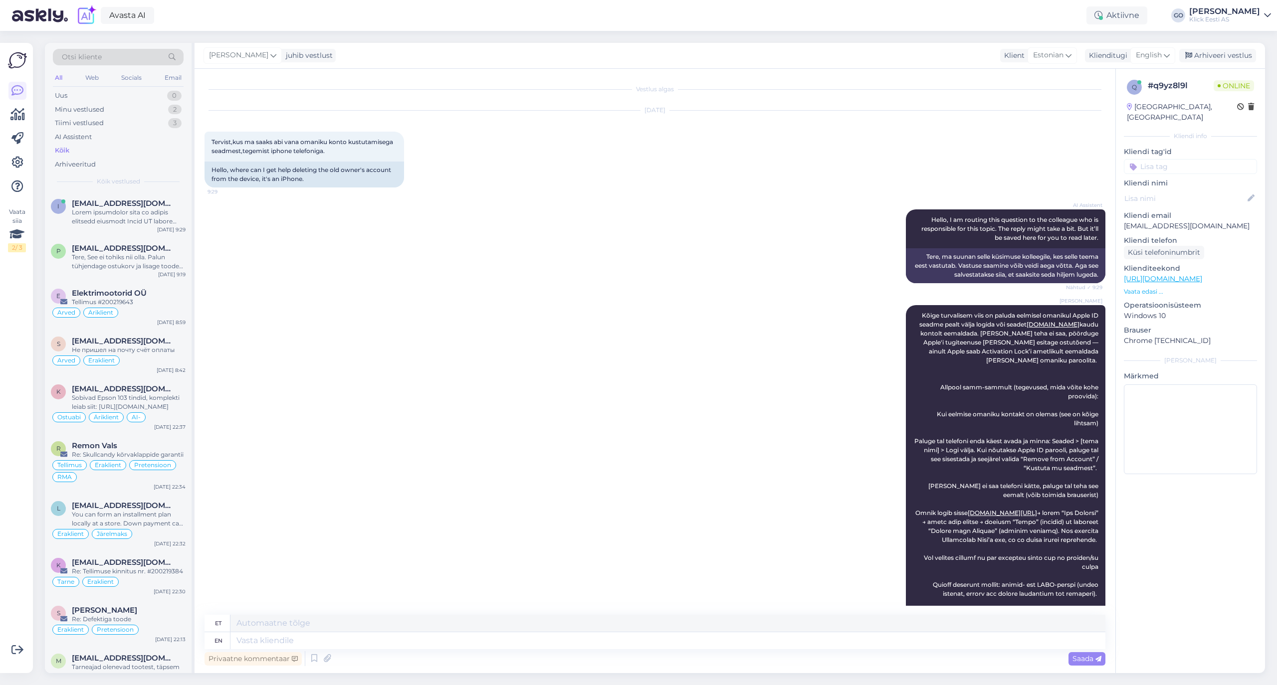
click at [104, 256] on div "Tere, See ei tohiks nii olla. Palun tühjendage ostukorv ja lisage toode uuesti.…" at bounding box center [129, 262] width 114 height 18
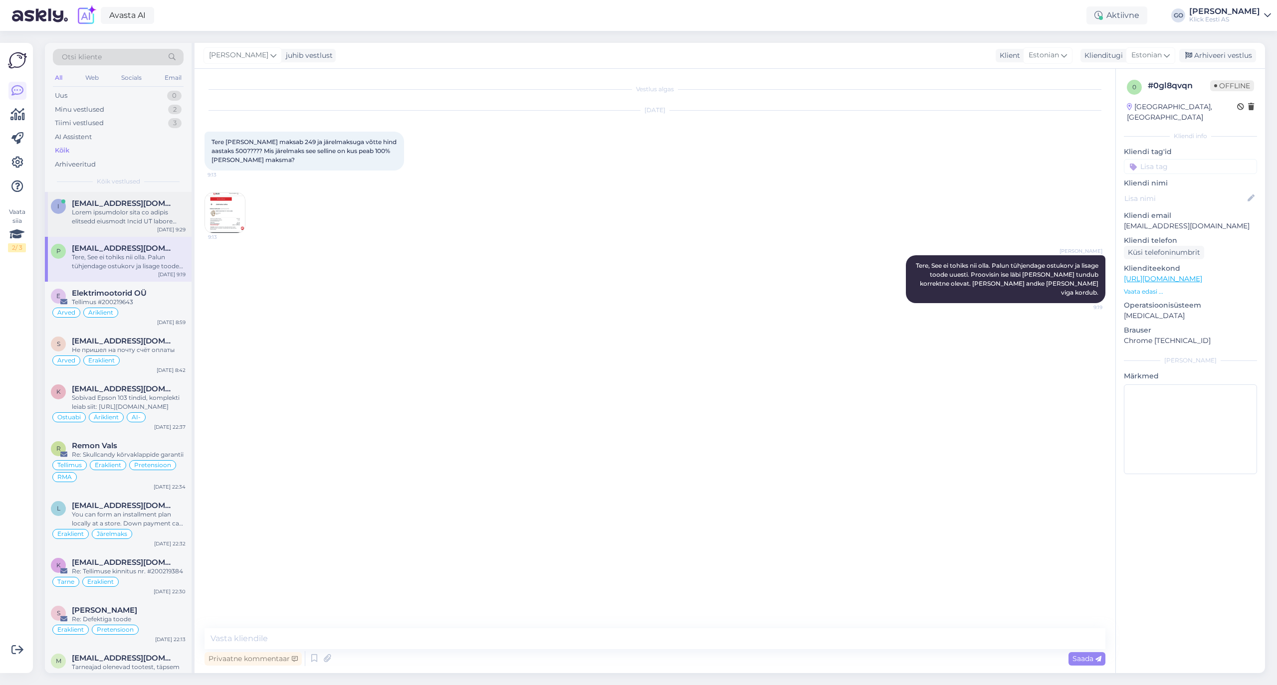
click at [96, 202] on span "[EMAIL_ADDRESS][DOMAIN_NAME]" at bounding box center [124, 203] width 104 height 9
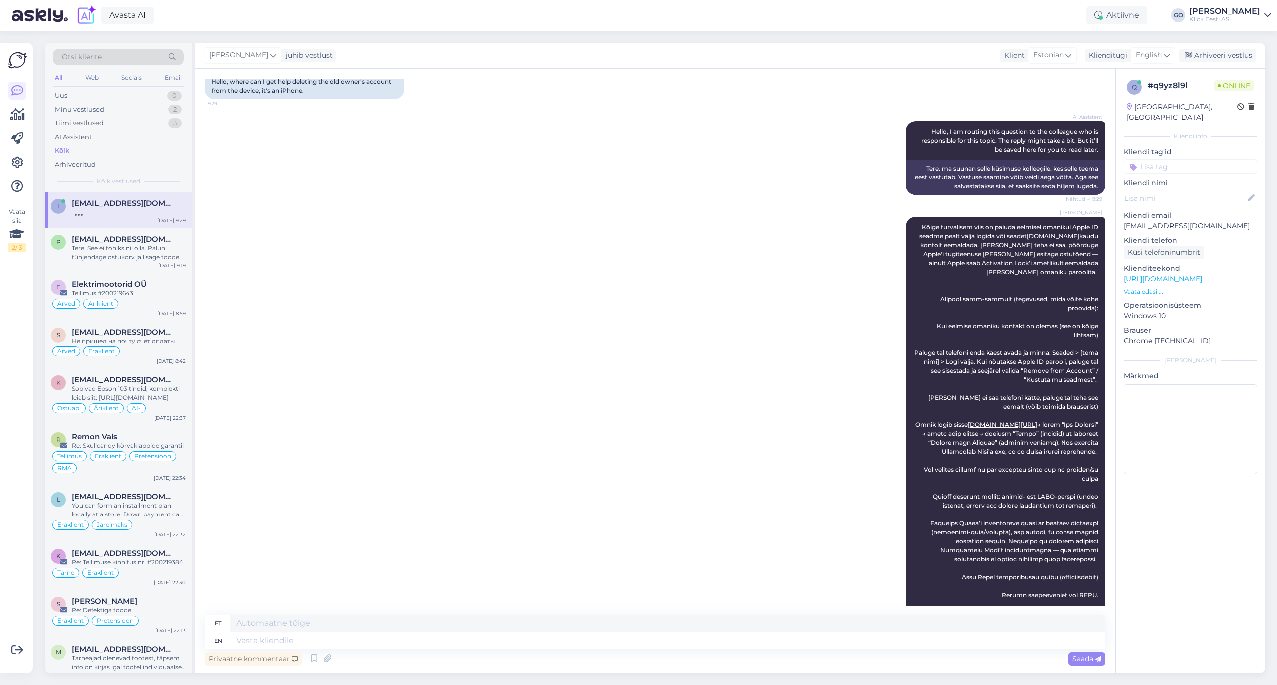
scroll to position [34, 0]
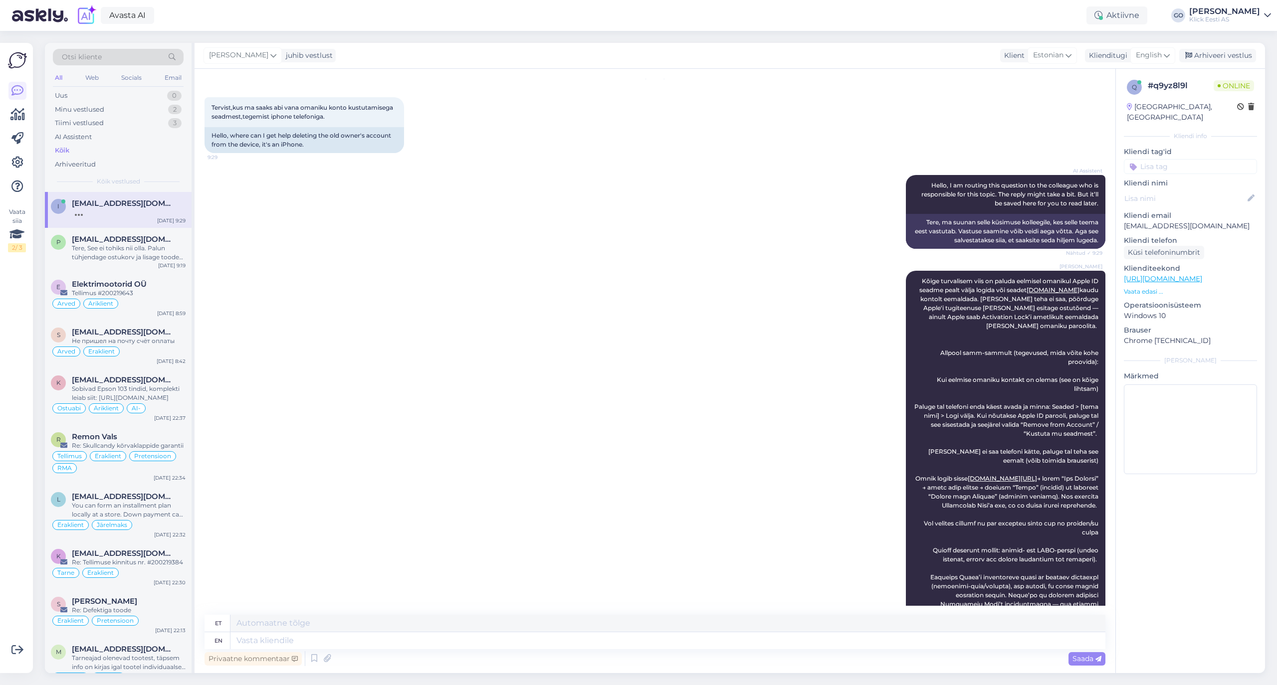
click at [309, 244] on div "AI Assistent Hello, I am routing this question to the colleague who is responsi…" at bounding box center [654, 212] width 901 height 96
click at [323, 230] on div "AI Assistent Hello, I am routing this question to the colleague who is responsi…" at bounding box center [654, 212] width 901 height 96
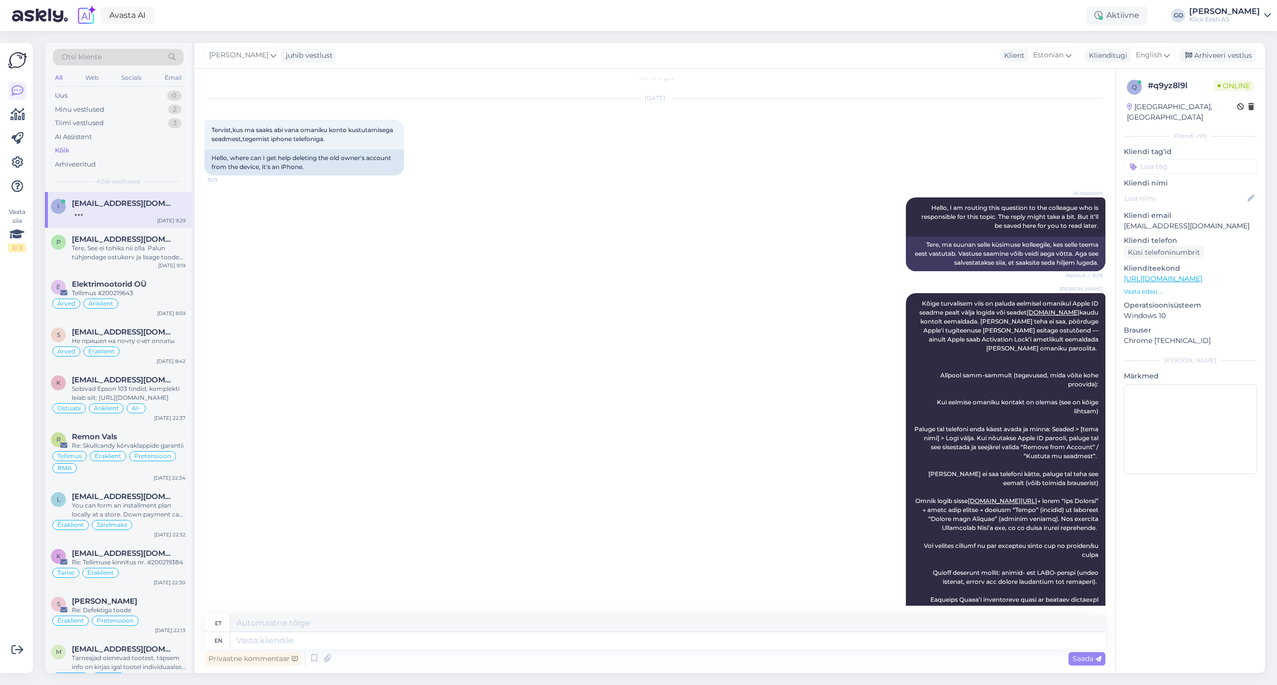
scroll to position [0, 0]
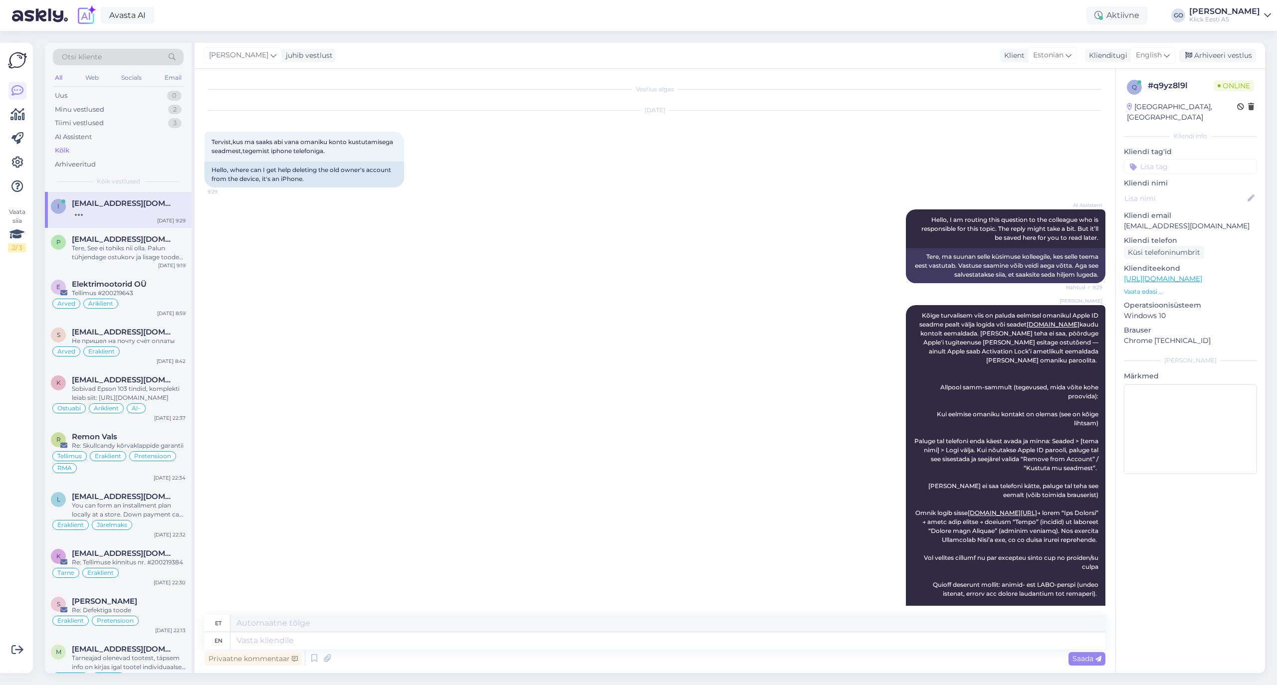
click at [449, 256] on div "AI Assistent Hello, I am routing this question to the colleague who is responsi…" at bounding box center [654, 246] width 901 height 96
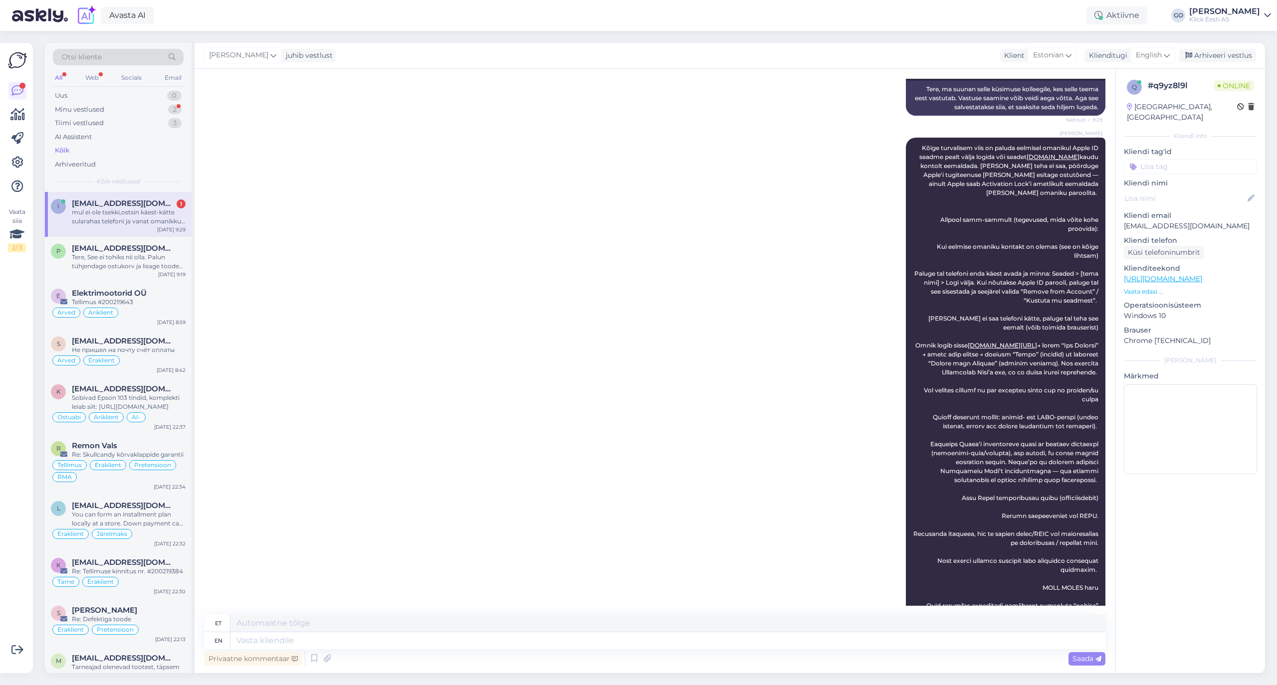
scroll to position [795, 0]
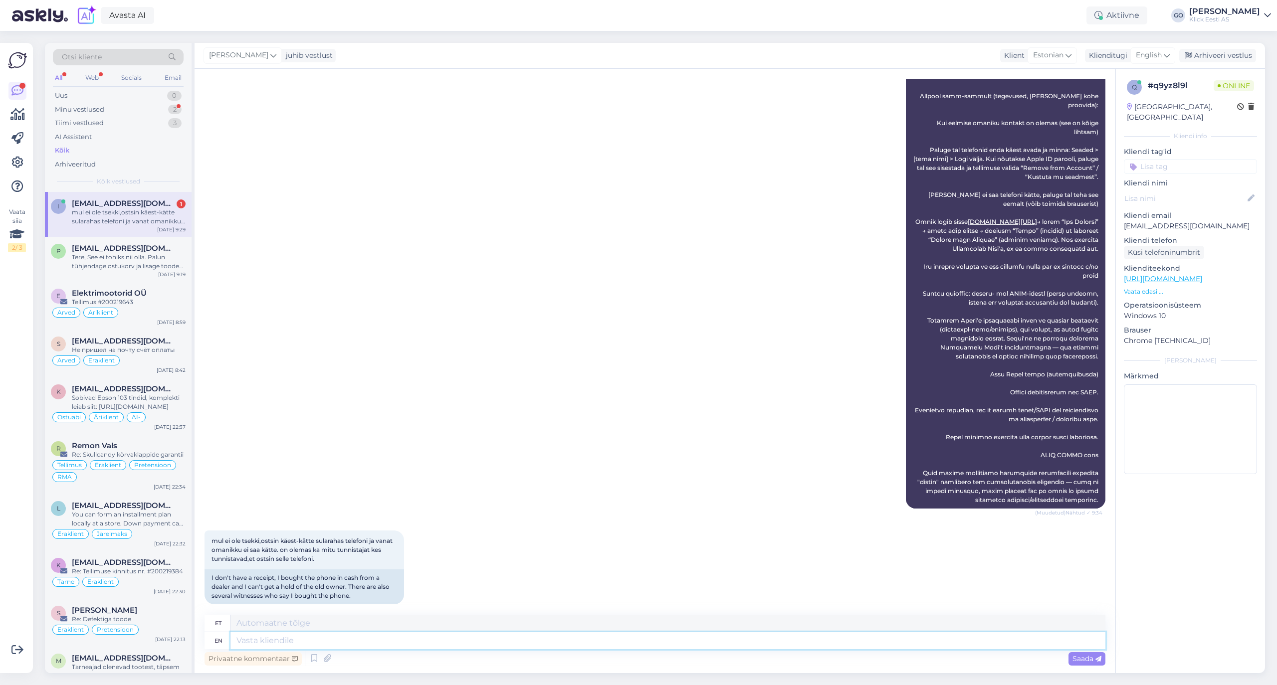
click at [346, 641] on textarea at bounding box center [667, 640] width 875 height 17
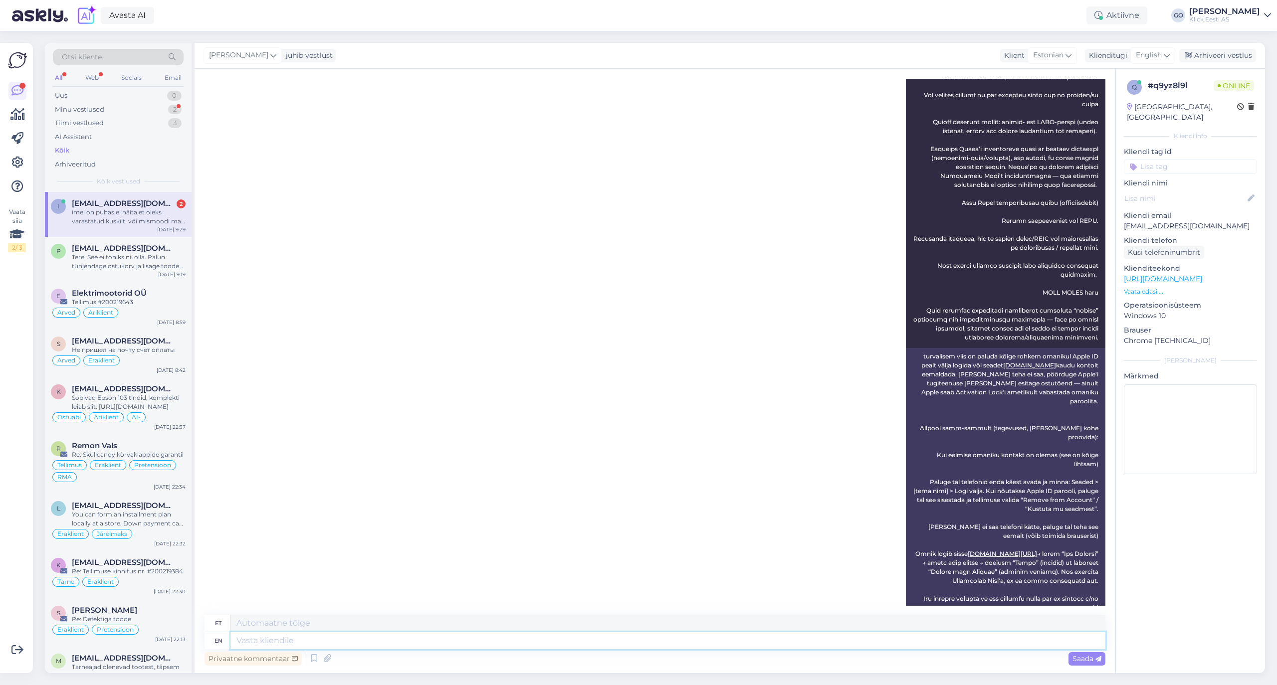
scroll to position [873, 0]
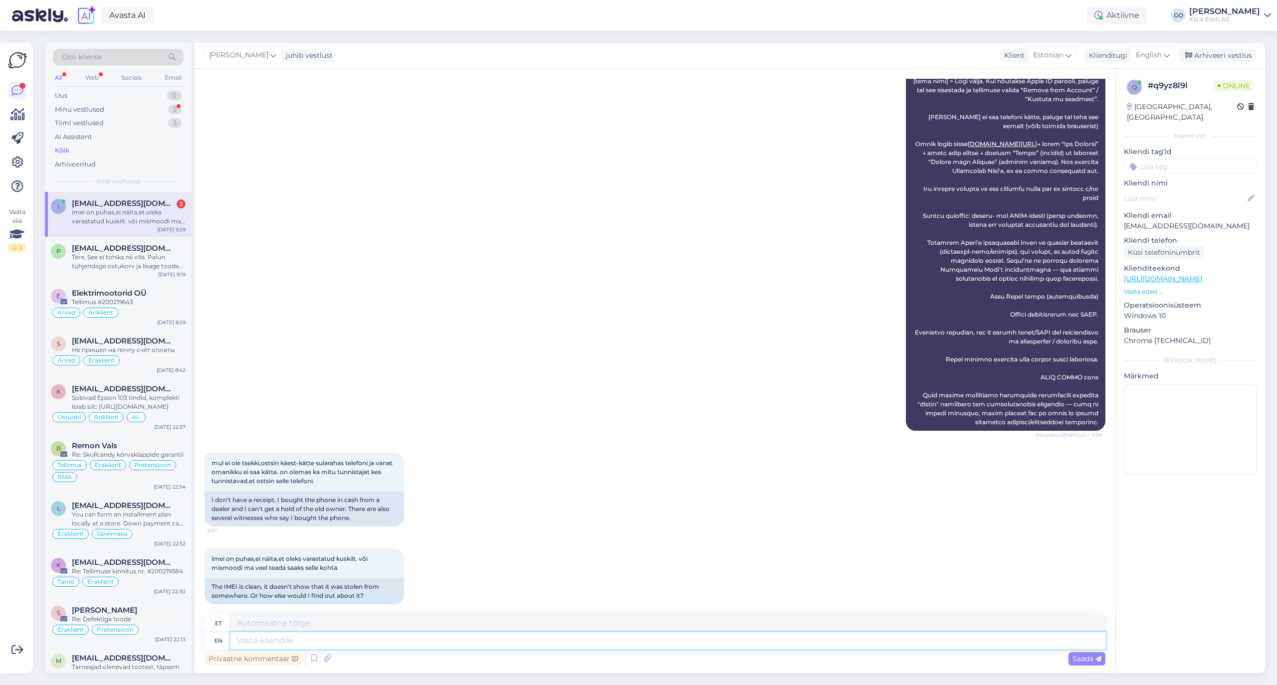
click at [383, 641] on textarea at bounding box center [667, 640] width 875 height 17
type textarea "Tõen"
type textarea "T"
click at [330, 623] on textarea at bounding box center [667, 623] width 875 height 17
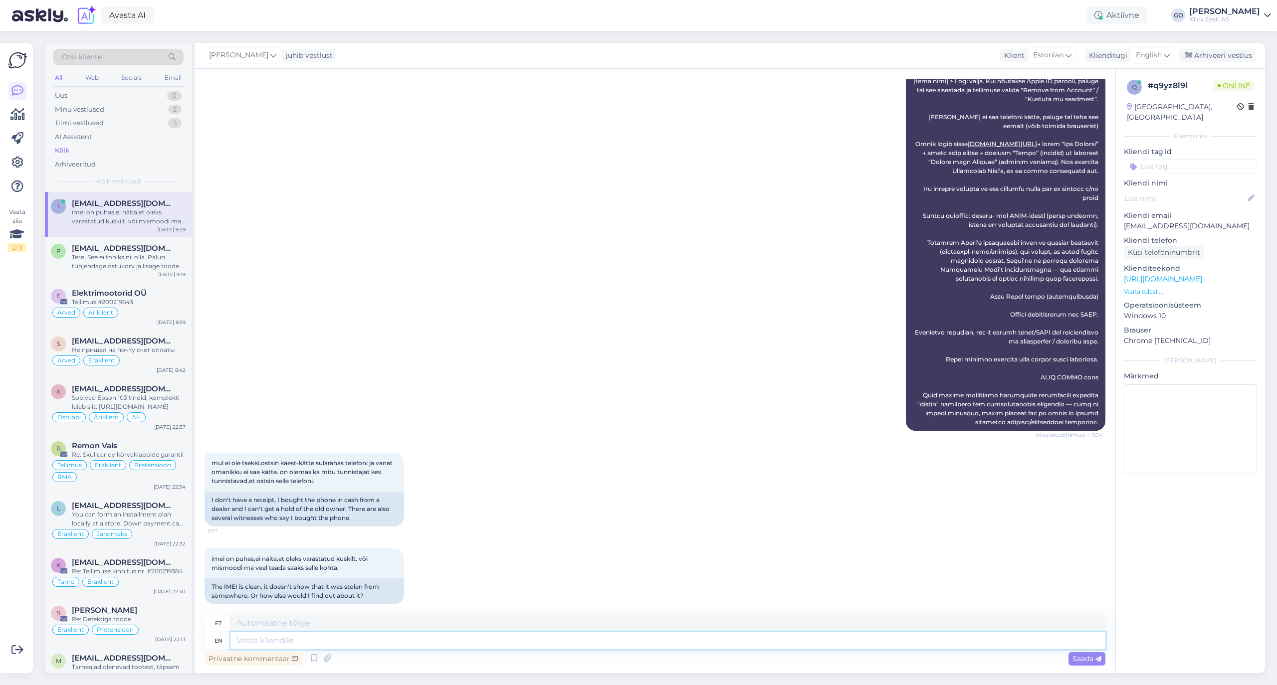
click at [327, 637] on textarea at bounding box center [667, 640] width 875 height 17
type textarea "An"
type textarea "Üks"
type textarea "Antud"
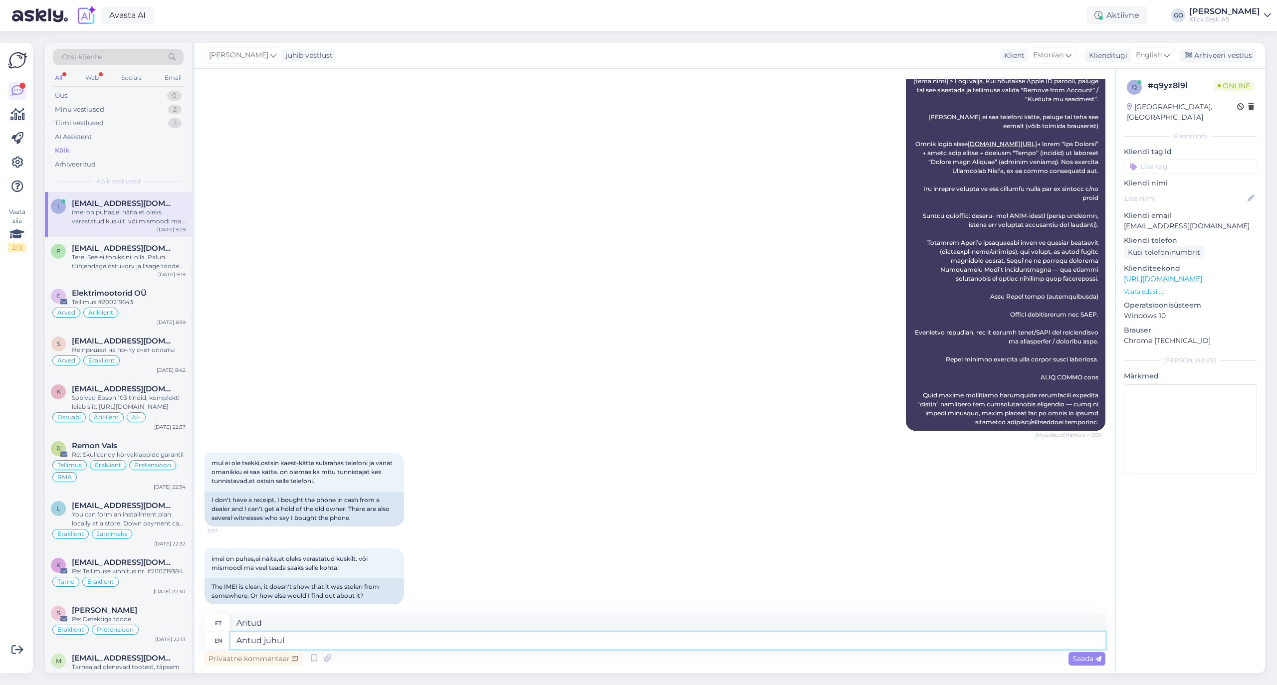
type textarea "Antud juhul o"
type textarea "[PERSON_NAME]"
type textarea "Antud juhul oleks"
type textarea "Antud juhul oleks parim"
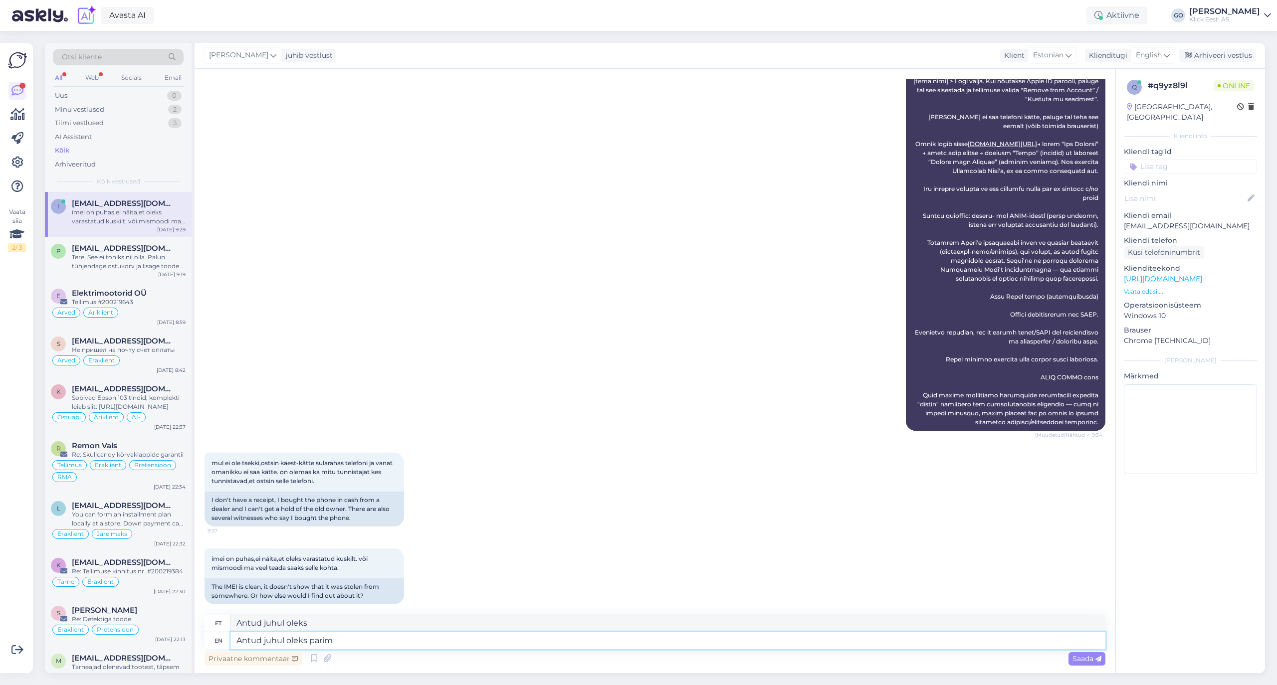
type textarea "Antud juhul oleks parim"
type textarea "Antud juhul oleks parim ühendust v"
type textarea "Antud juhul oleks parim kontakt"
type textarea "Antud juhul oleks parim ühendust [PERSON_NAME]"
type textarea "Antud juhul oleks parim kontakt [PERSON_NAME]"
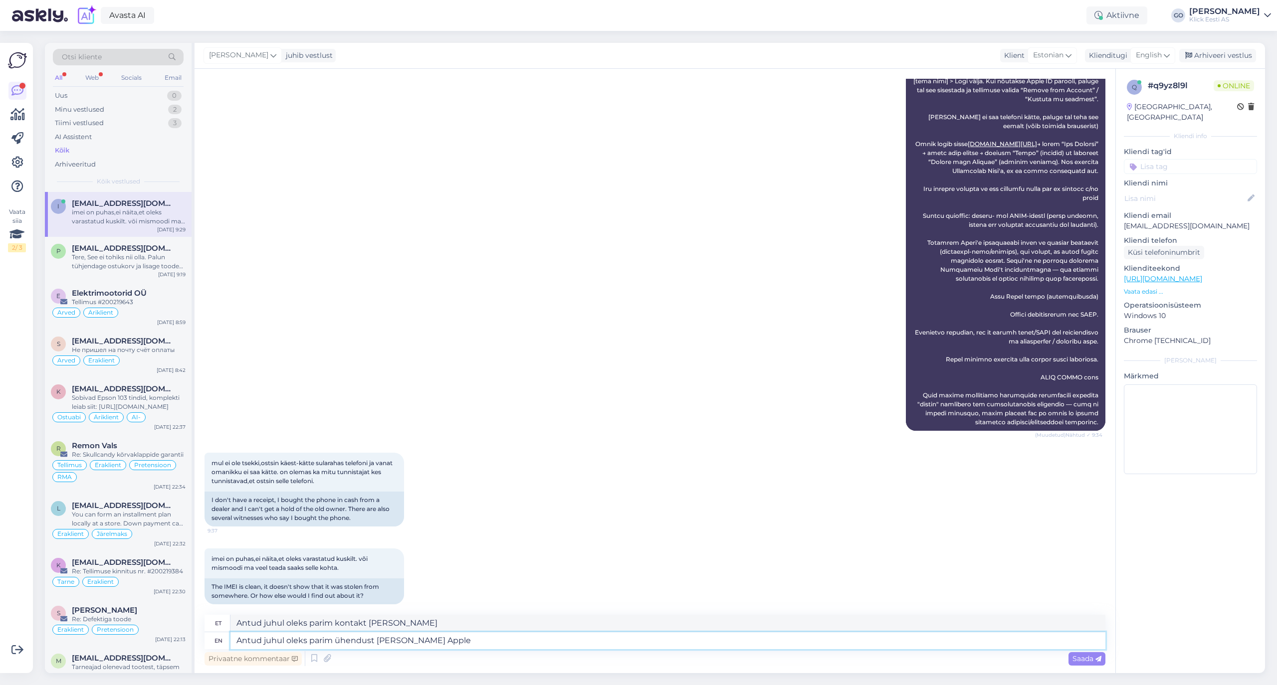
type textarea "Antud juhul oleks parim ühendust [PERSON_NAME] Apple"
type textarea "Antud juhul oleks parim ühendust [PERSON_NAME] Apple klienditoega"
type textarea "Antud juhul oleks [PERSON_NAME] Apple klienditoega"
paste textarea "[URL][DOMAIN_NAME]"
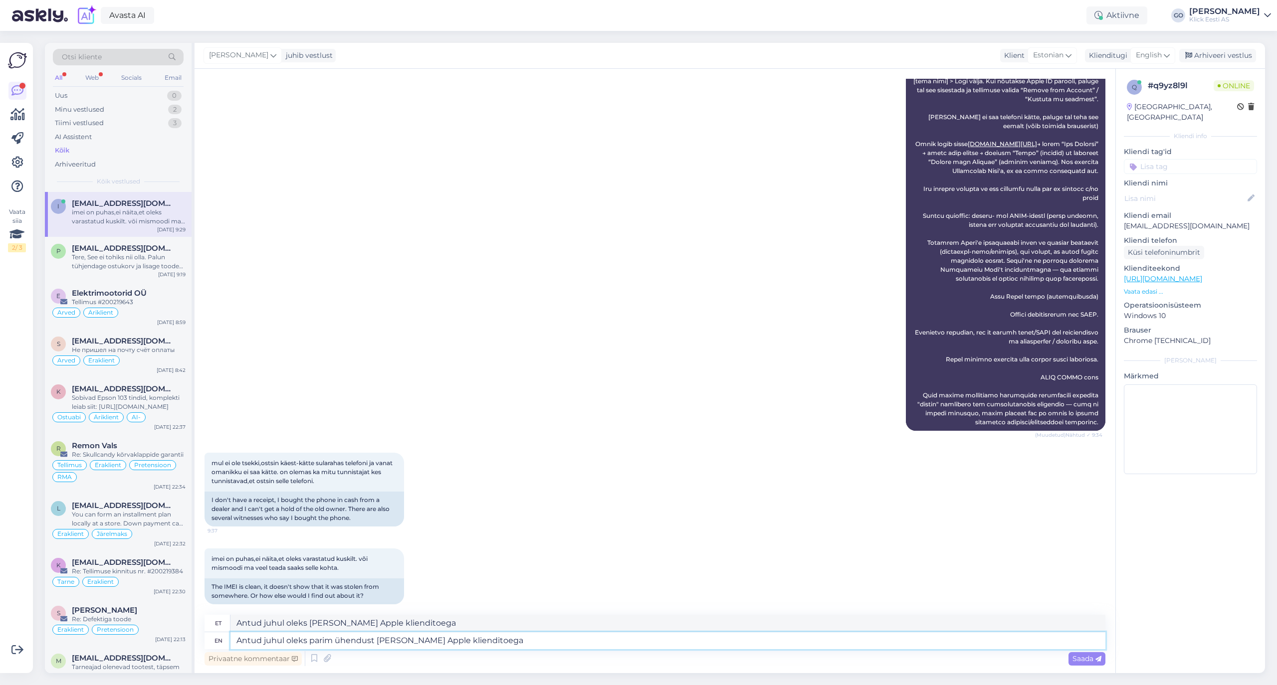
type textarea "Antud juhul oleks parim ühendust [PERSON_NAME] Apple klienditoega [URL][DOMAIN_…"
type textarea "Antud juhul oleks sobiv [PERSON_NAME] Apple klienditoega [URL][DOMAIN_NAME]"
type textarea "Antud juhul oleks parim ühendust [PERSON_NAME] Apple klienditoega [URL][DOMAIN_…"
click at [1084, 657] on span "Saada" at bounding box center [1086, 658] width 29 height 9
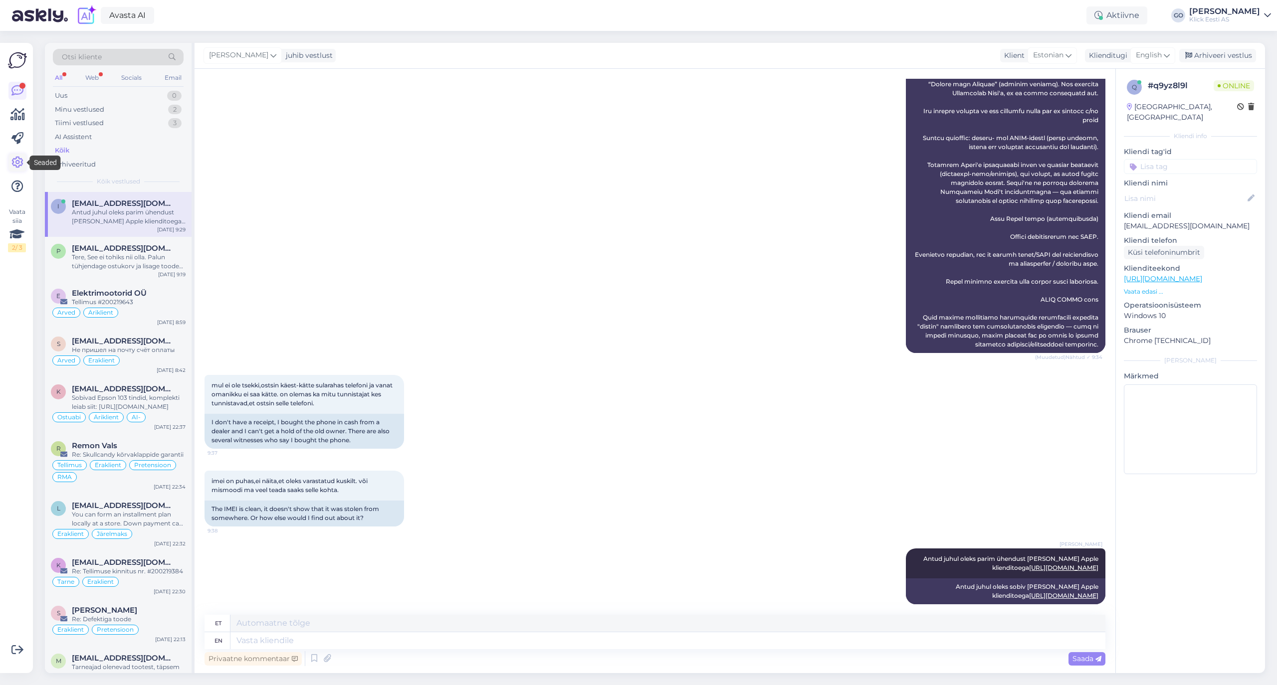
click at [18, 158] on icon at bounding box center [17, 163] width 12 height 12
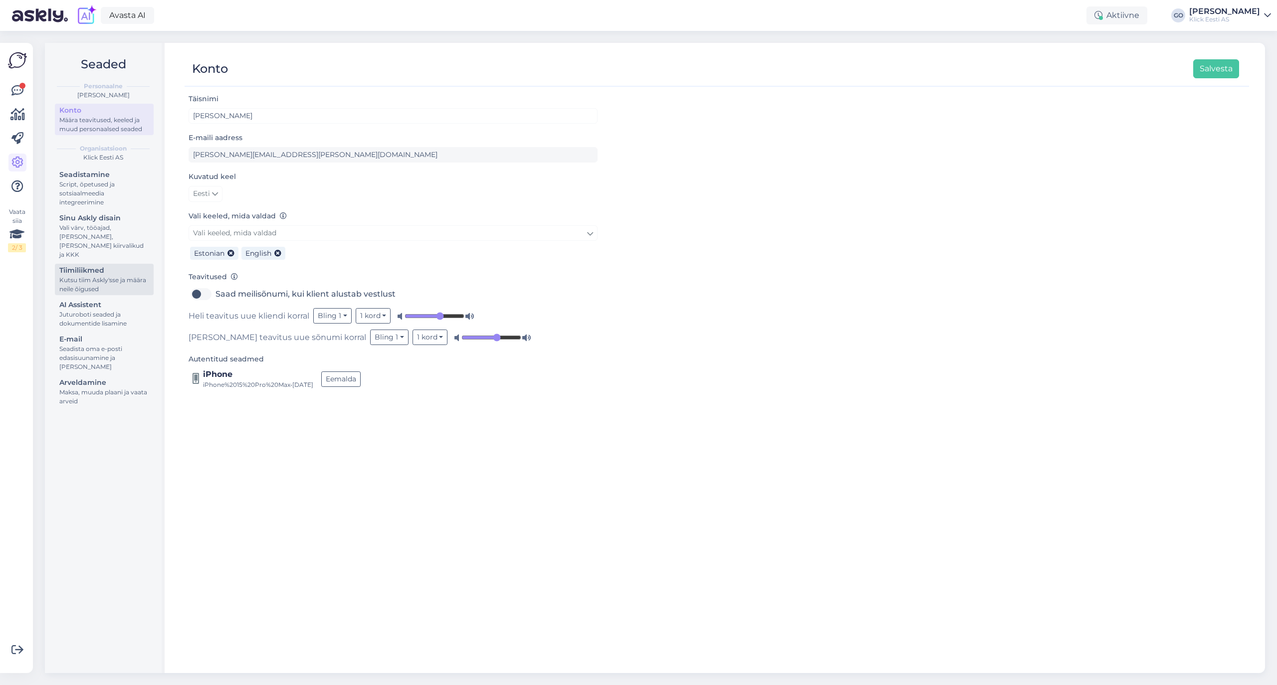
click at [90, 276] on div "Kutsu tiim Askly'sse ja määra neile õigused" at bounding box center [104, 285] width 90 height 18
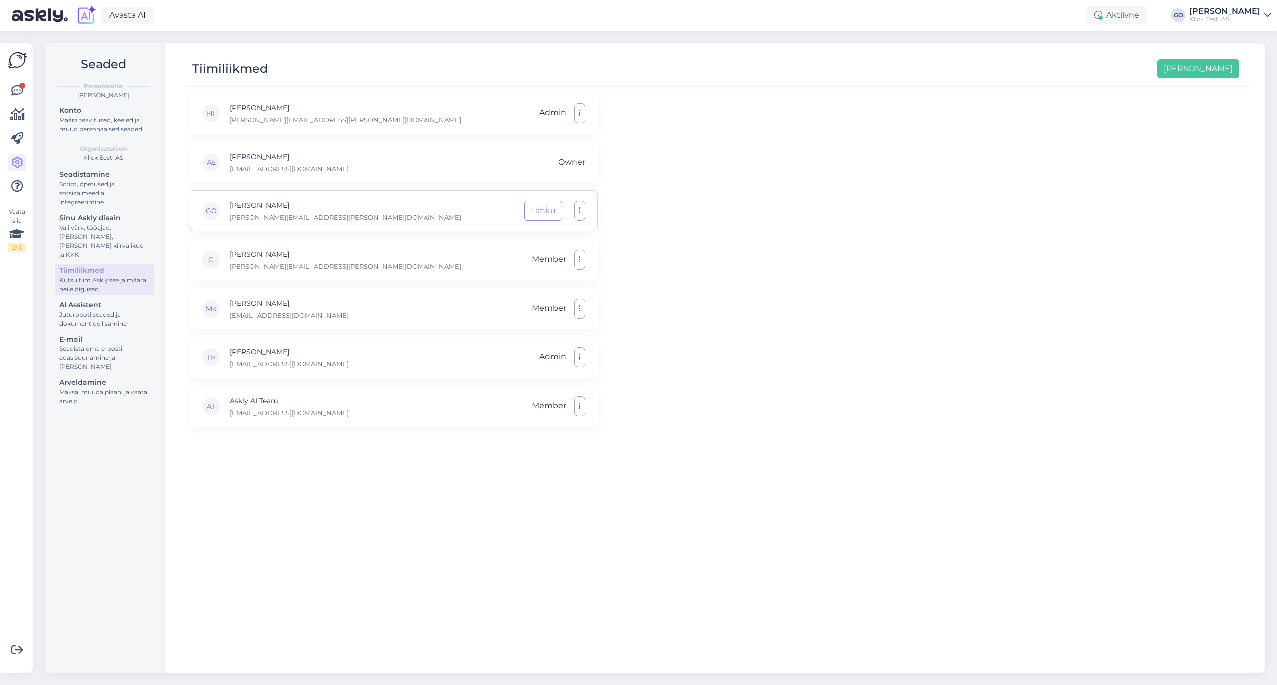
click at [339, 202] on div "GO [PERSON_NAME] [PERSON_NAME][EMAIL_ADDRESS][PERSON_NAME][DOMAIN_NAME] Lahku" at bounding box center [392, 210] width 409 height 41
click at [580, 212] on button "button" at bounding box center [579, 211] width 11 height 20
click at [846, 285] on div "HT [PERSON_NAME] [PERSON_NAME][EMAIL_ADDRESS][PERSON_NAME][DOMAIN_NAME] Admin A…" at bounding box center [716, 378] width 1064 height 571
click at [113, 224] on div "Vali värv, tööajad, [PERSON_NAME], [PERSON_NAME] kiirvalikud ja KKK" at bounding box center [104, 241] width 90 height 36
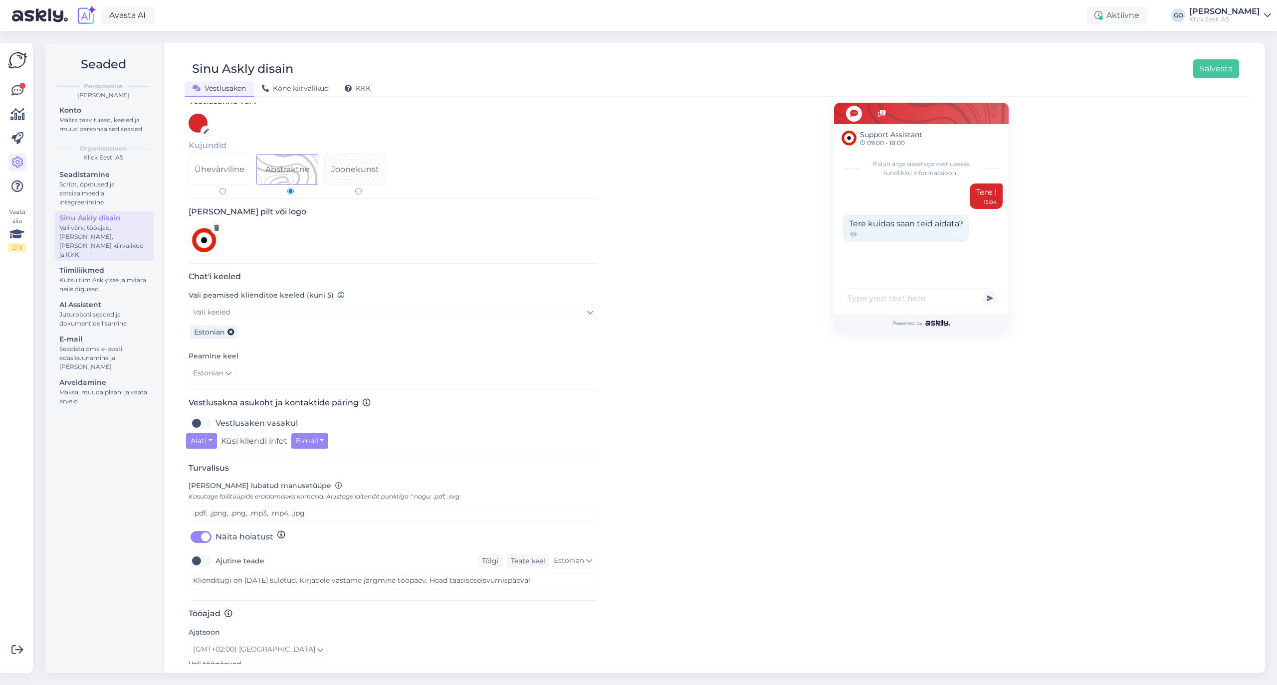
scroll to position [66, 0]
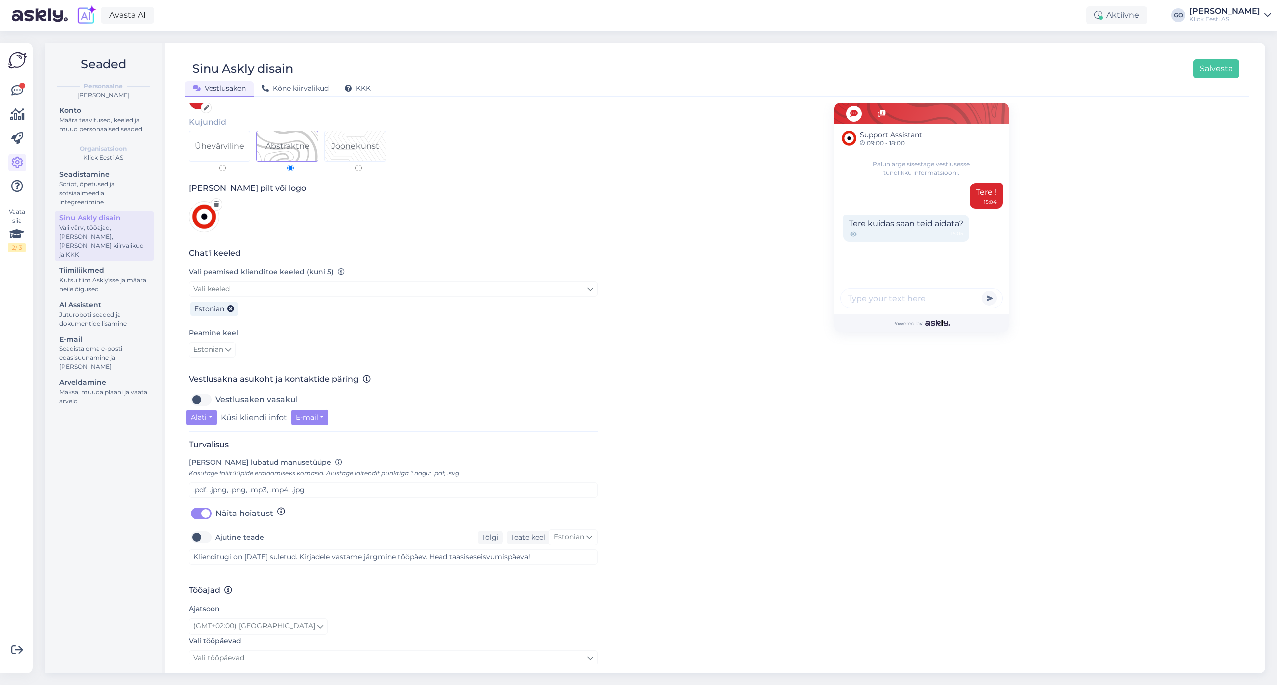
click at [371, 329] on div "Peamine keel Estonian" at bounding box center [392, 342] width 409 height 31
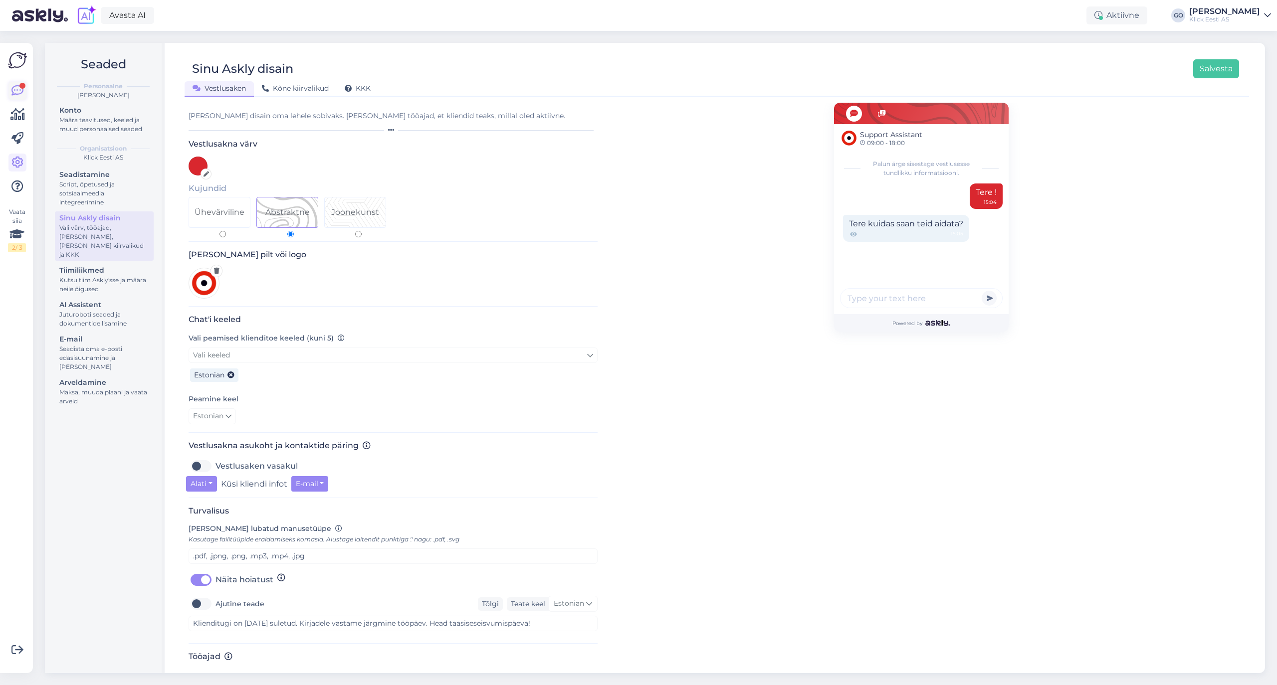
click at [15, 88] on icon at bounding box center [17, 91] width 12 height 12
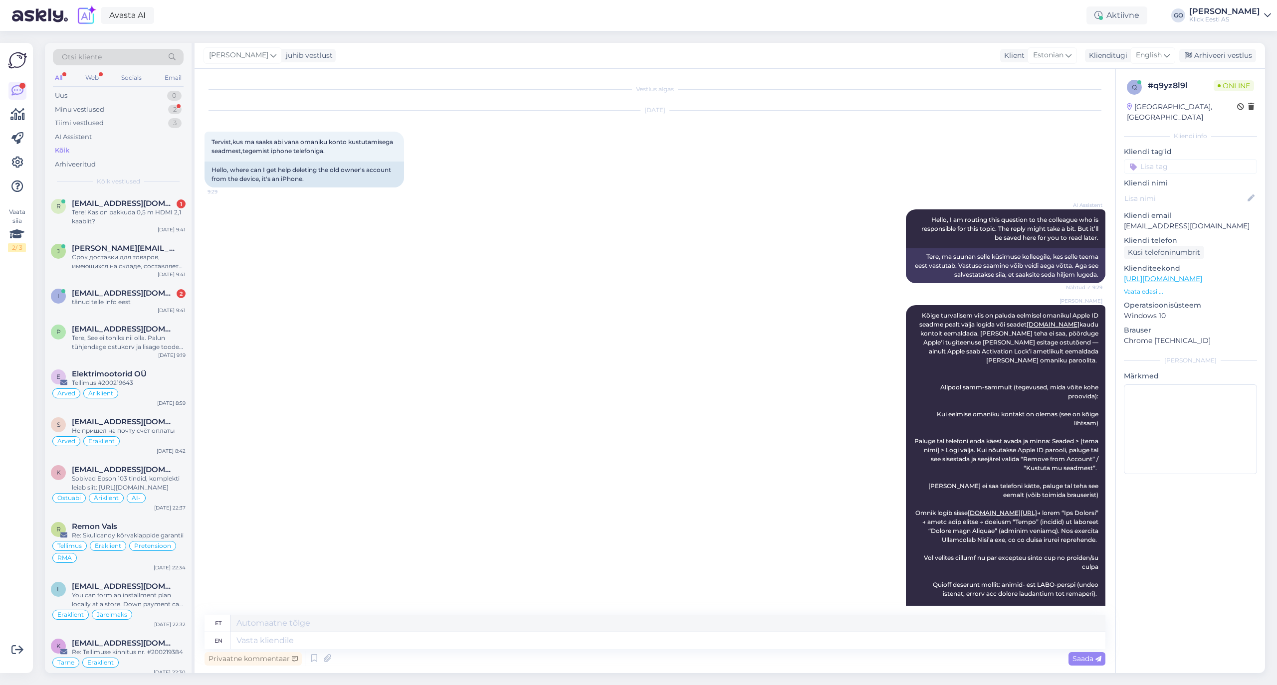
scroll to position [120, 0]
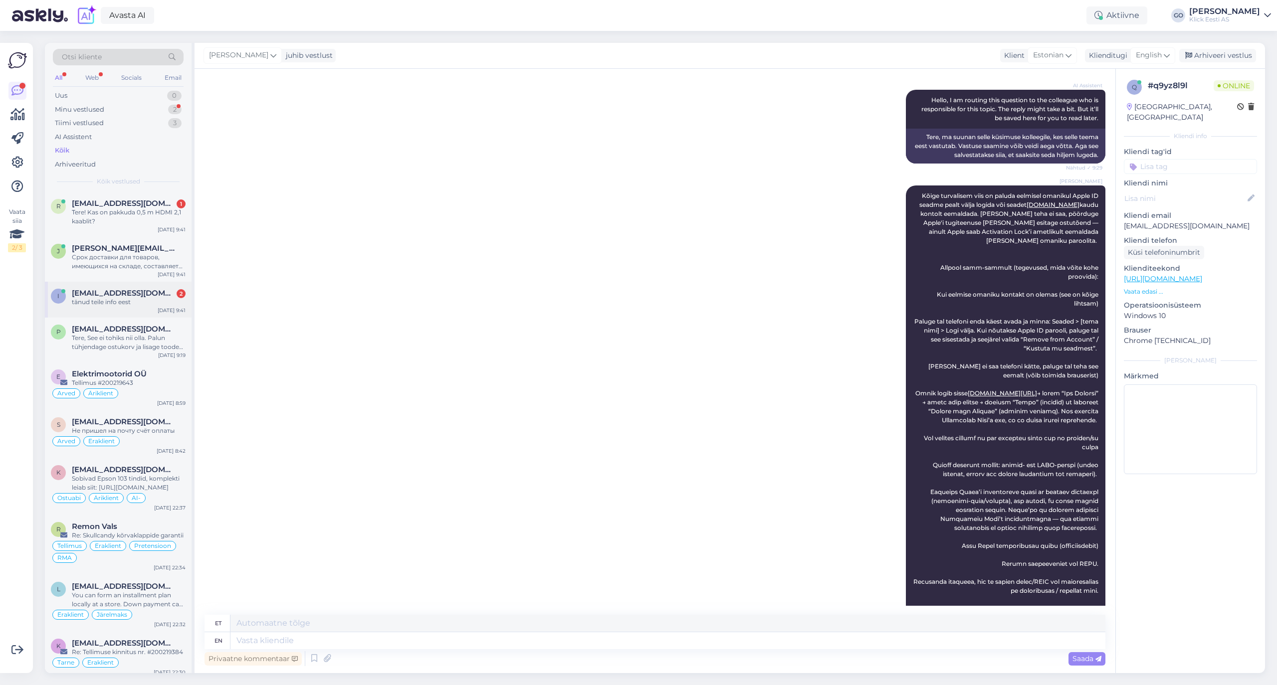
click at [118, 298] on div "tänud teile info eest" at bounding box center [129, 302] width 114 height 9
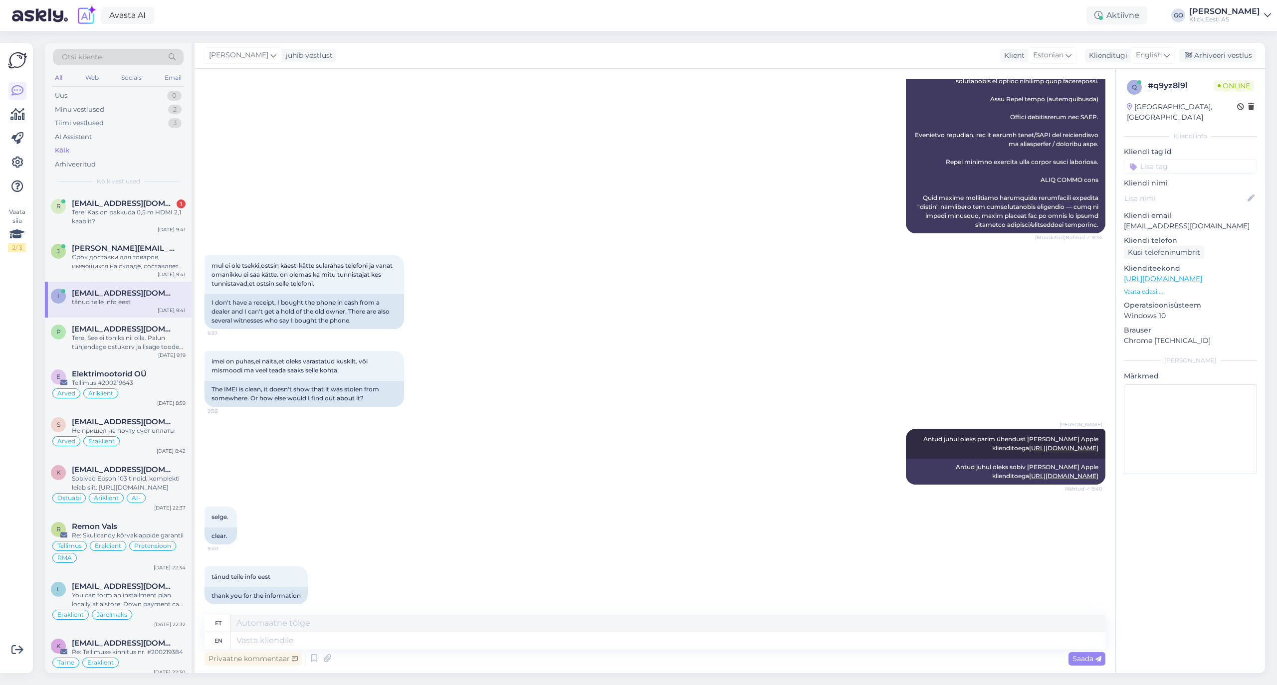
click at [512, 452] on div "[PERSON_NAME] Antud juhul oleks parim ühendust [PERSON_NAME] Apple klienditoega…" at bounding box center [654, 457] width 901 height 78
click at [527, 364] on div "imei on puhas,ei näita,et oleks varastatud kuskilt. või mismoodi ma veel teada …" at bounding box center [654, 379] width 901 height 78
click at [341, 637] on textarea at bounding box center [667, 640] width 875 height 17
type textarea "Palu"
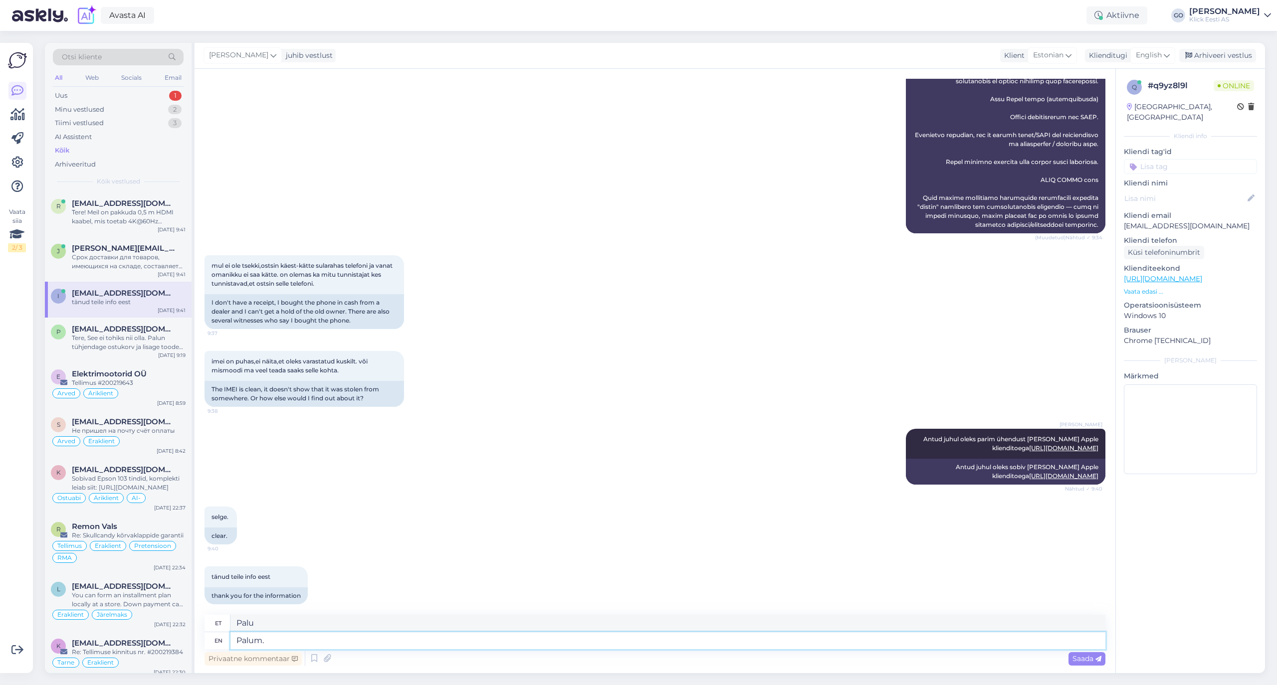
type textarea "Palum."
type textarea "Palun"
type textarea "Palu"
type textarea "Palun."
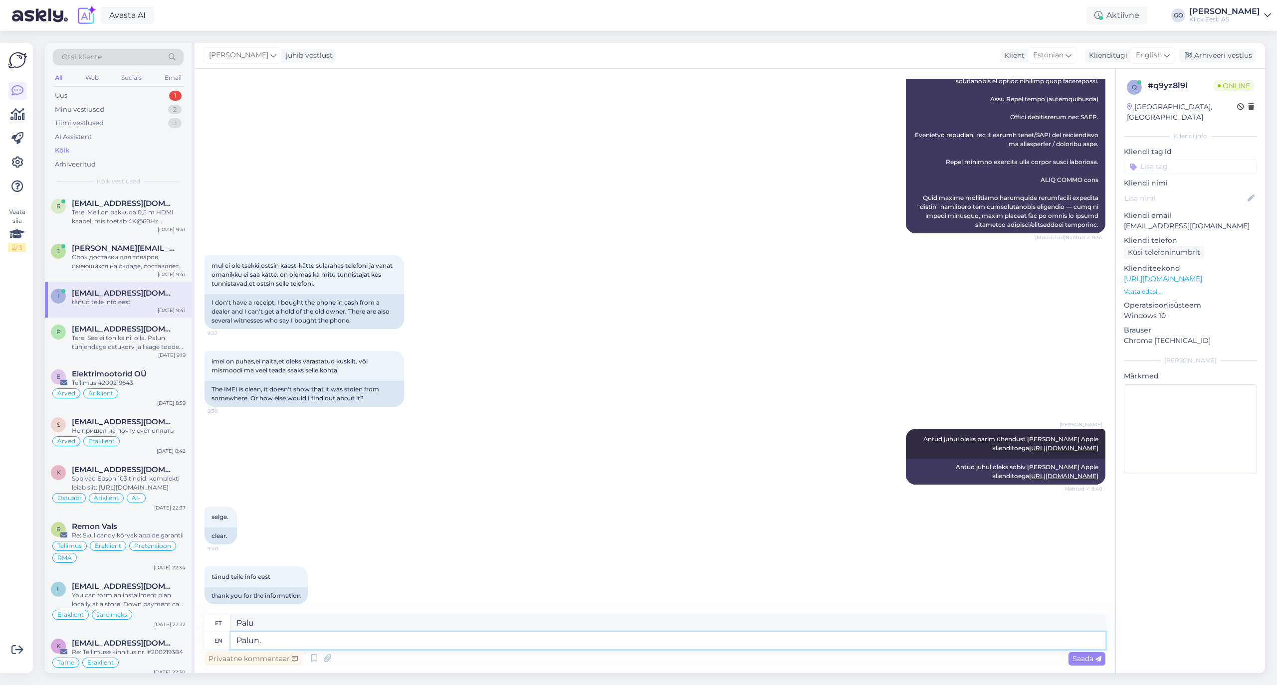
type textarea "Palun."
type textarea "Palun. Loodan, e"
type textarea "Palun. [GEOGRAPHIC_DATA],"
type textarea "Palun. Loodan, et"
type textarea "Palun. Loodan jt."
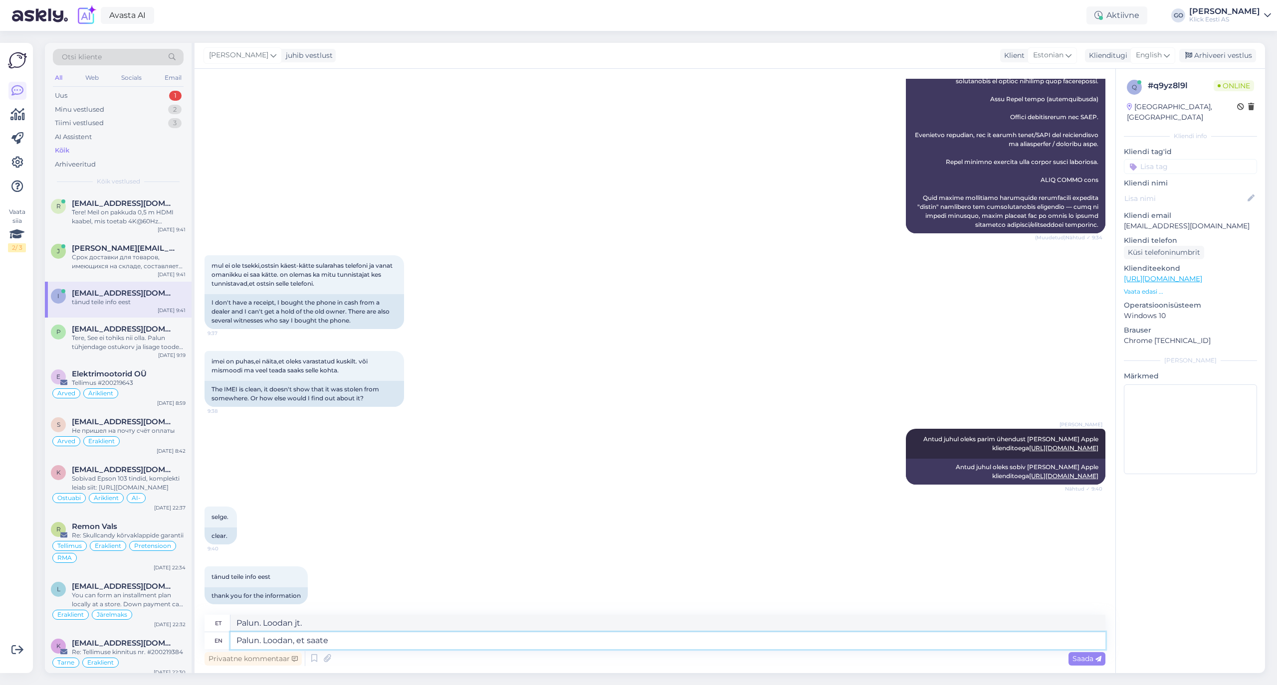
type textarea "Palun. Loodan, et saate"
type textarea "Palun. Loodan ja saate"
type textarea "Palun. Loodan, et saate kõik"
type textarea "Palun. Loodan, et saate kõik korda."
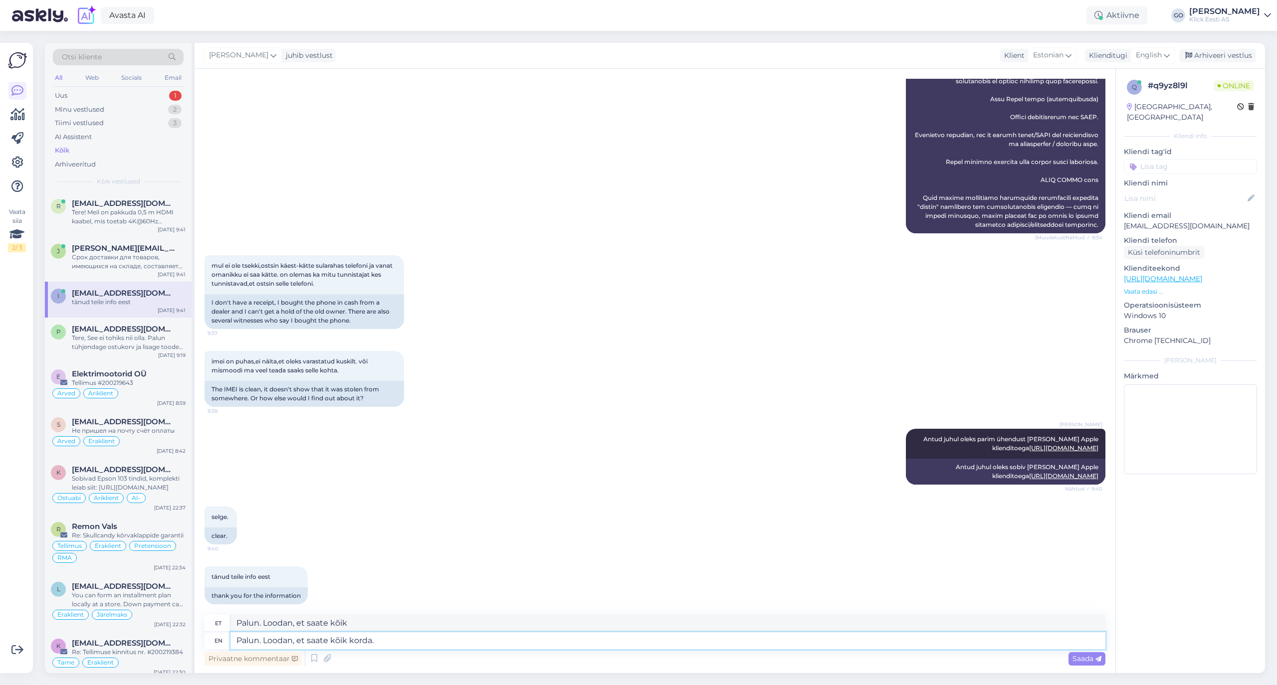
type textarea "Palun. Loodan, et saate kõik korda."
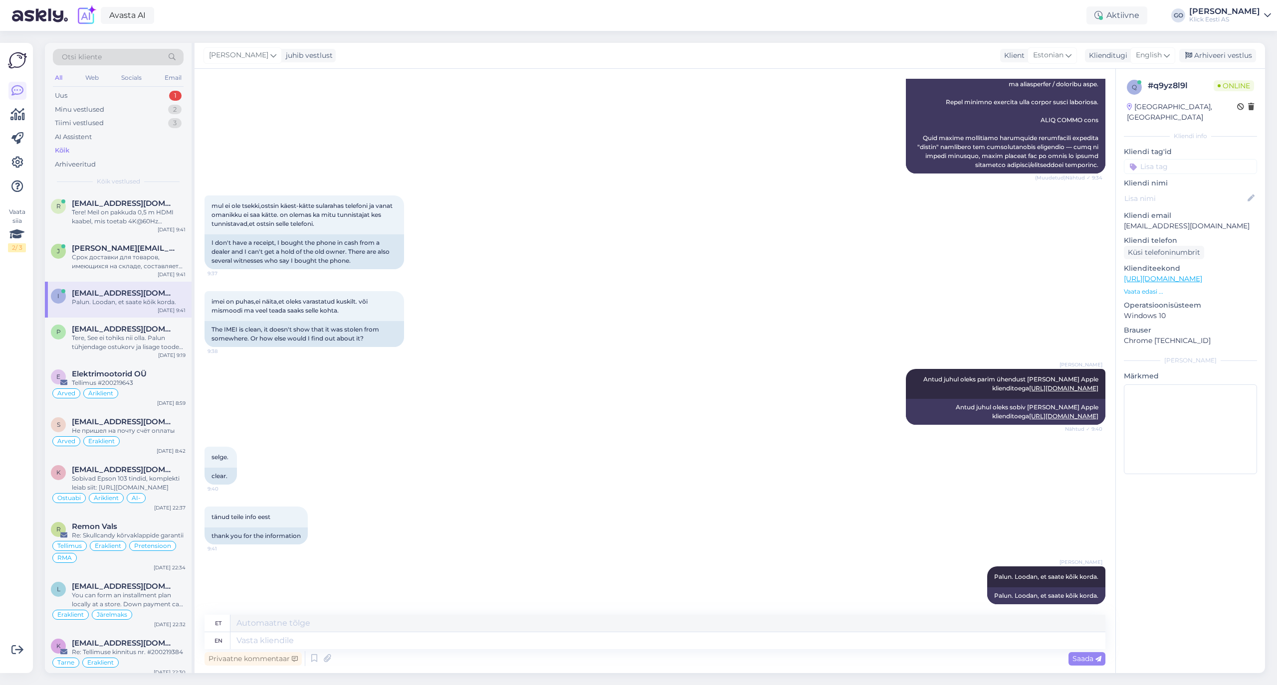
click at [148, 294] on div "[EMAIL_ADDRESS][DOMAIN_NAME]" at bounding box center [129, 293] width 114 height 9
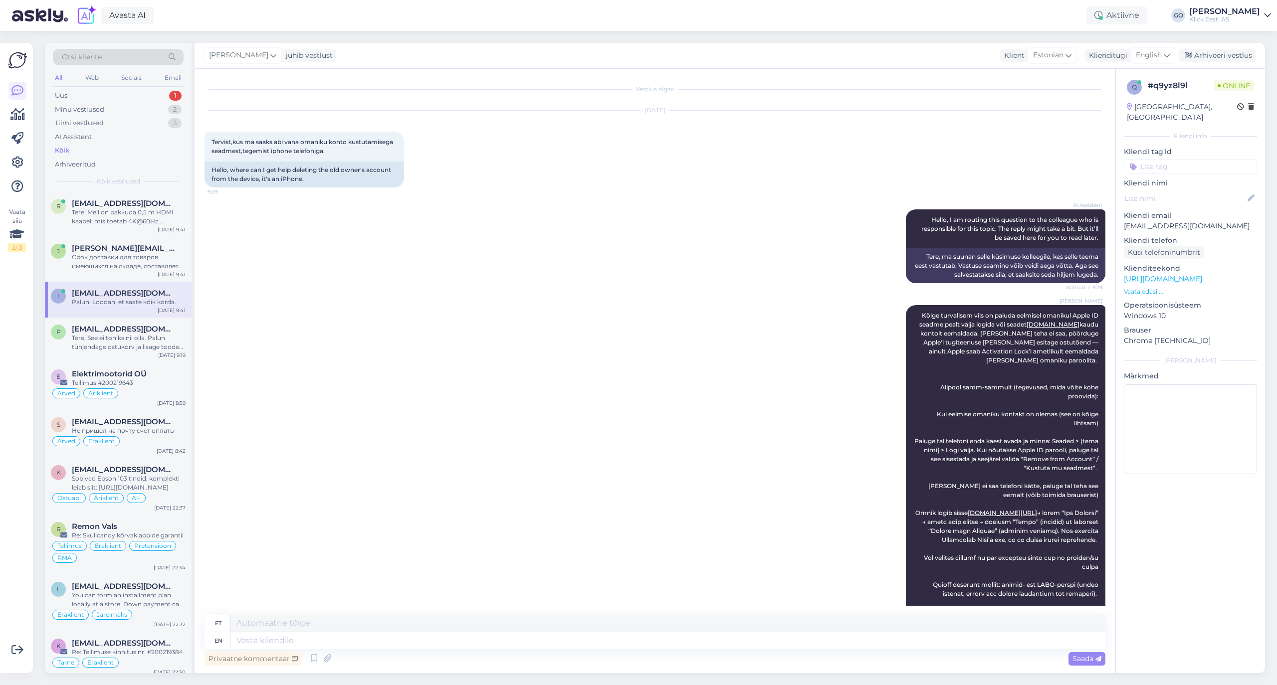
click at [1153, 159] on input at bounding box center [1189, 166] width 133 height 15
click at [1157, 238] on span "Eraklient" at bounding box center [1149, 241] width 26 height 6
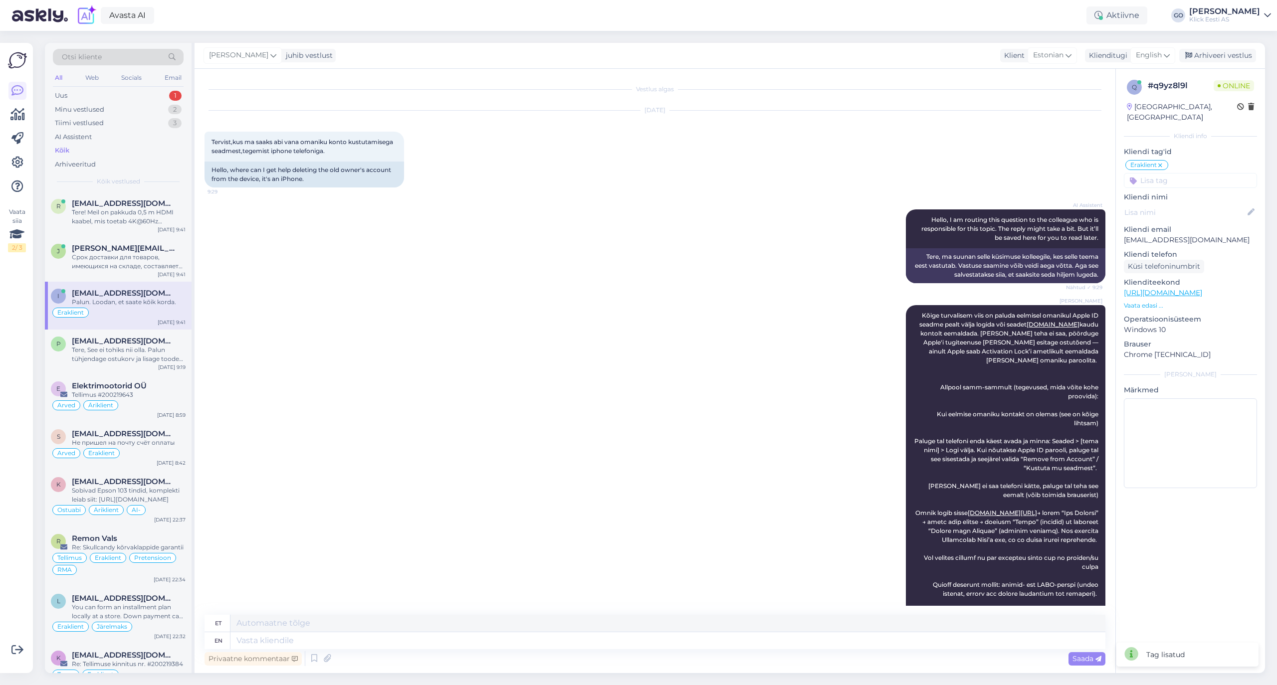
click at [1160, 173] on input at bounding box center [1189, 180] width 133 height 15
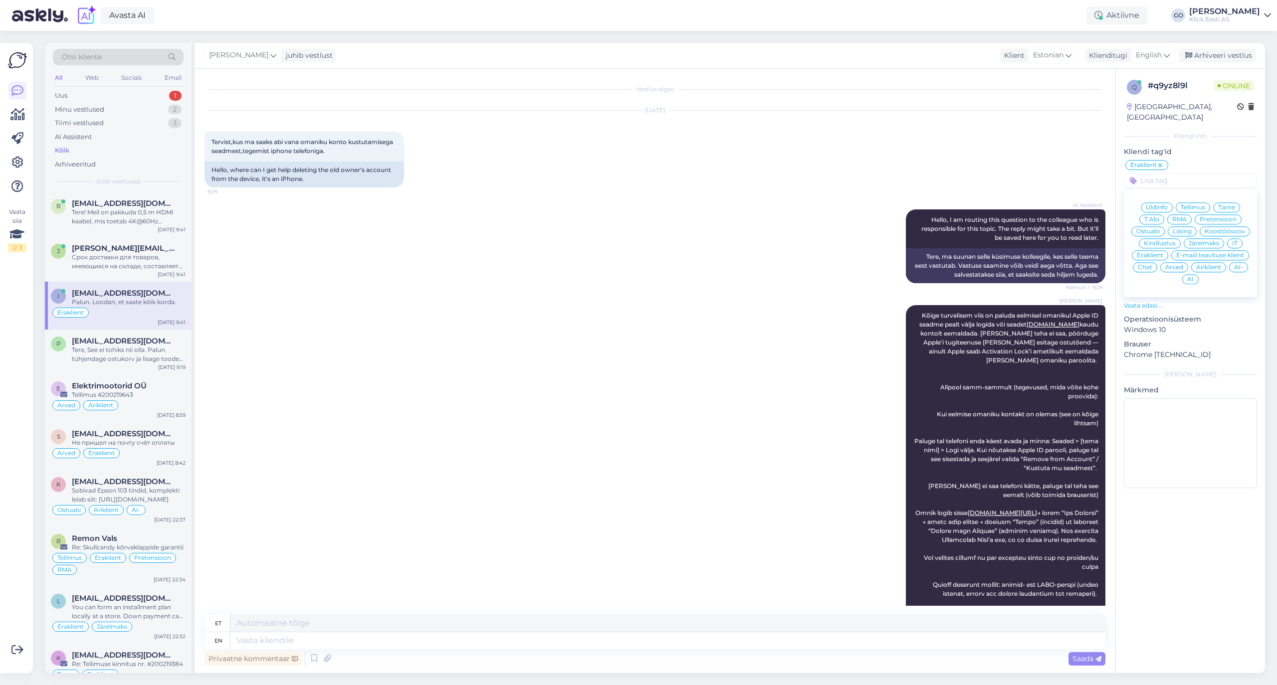
click at [1153, 216] on span "T.Abi" at bounding box center [1151, 219] width 15 height 6
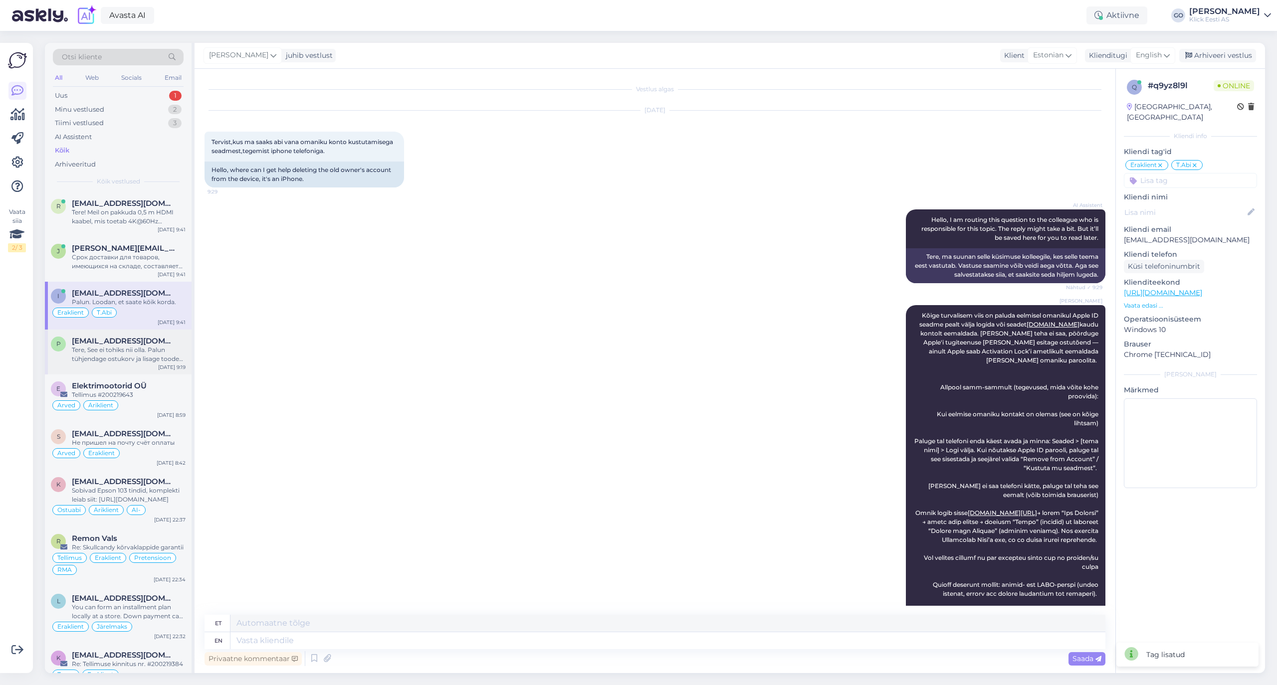
click at [124, 352] on div "Tere, See ei tohiks nii olla. Palun tühjendage ostukorv ja lisage toode uuesti.…" at bounding box center [129, 355] width 114 height 18
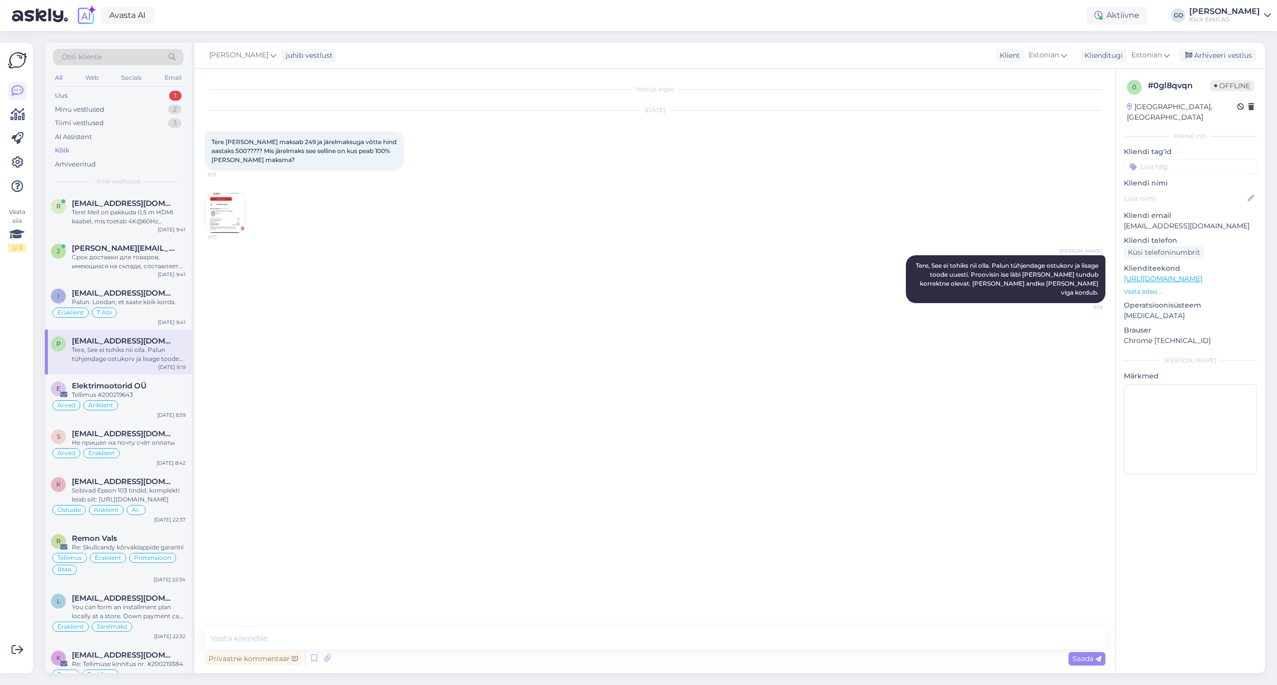
click at [1184, 159] on input at bounding box center [1189, 166] width 133 height 15
click at [1160, 238] on span "Eraklient" at bounding box center [1149, 241] width 26 height 6
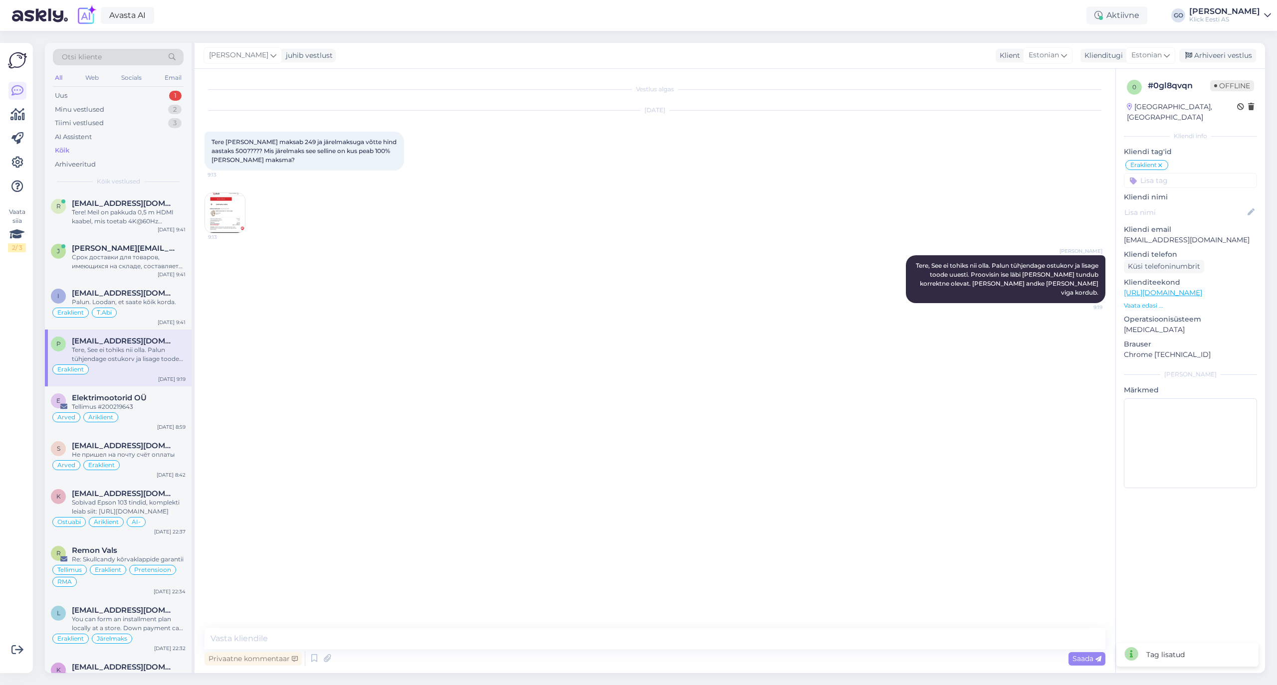
click at [1161, 173] on input at bounding box center [1189, 180] width 133 height 15
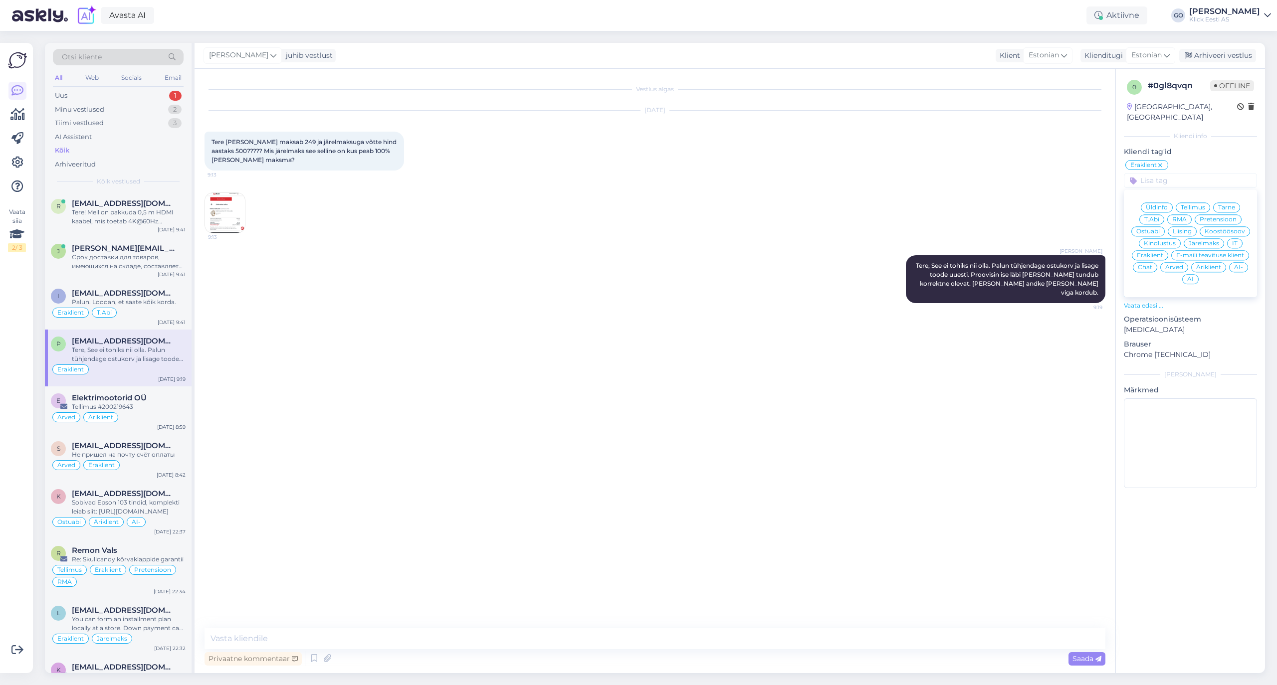
click at [1154, 228] on span "Ostuabi" at bounding box center [1147, 231] width 23 height 6
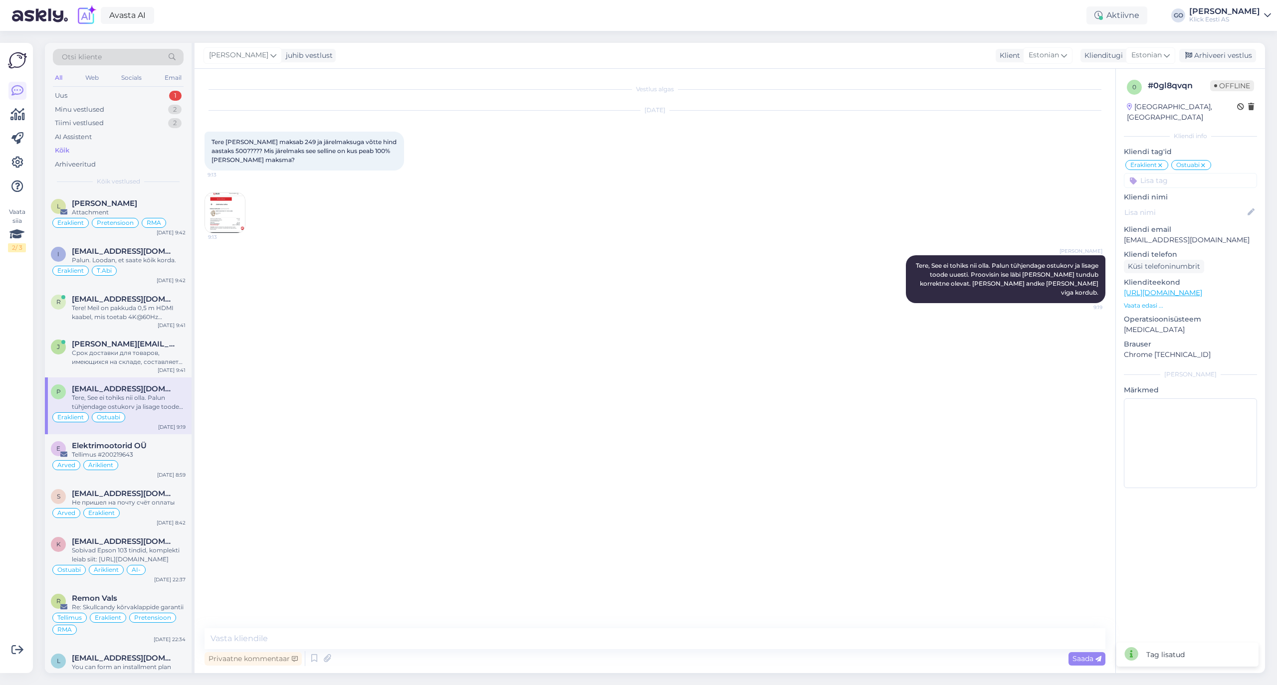
click at [141, 396] on div "Tere, See ei tohiks nii olla. Palun tühjendage ostukorv ja lisage toode uuesti.…" at bounding box center [129, 402] width 114 height 18
drag, startPoint x: 138, startPoint y: 345, endPoint x: 135, endPoint y: 328, distance: 17.7
click at [138, 344] on span "[PERSON_NAME][EMAIL_ADDRESS][PERSON_NAME][DOMAIN_NAME]" at bounding box center [124, 344] width 104 height 9
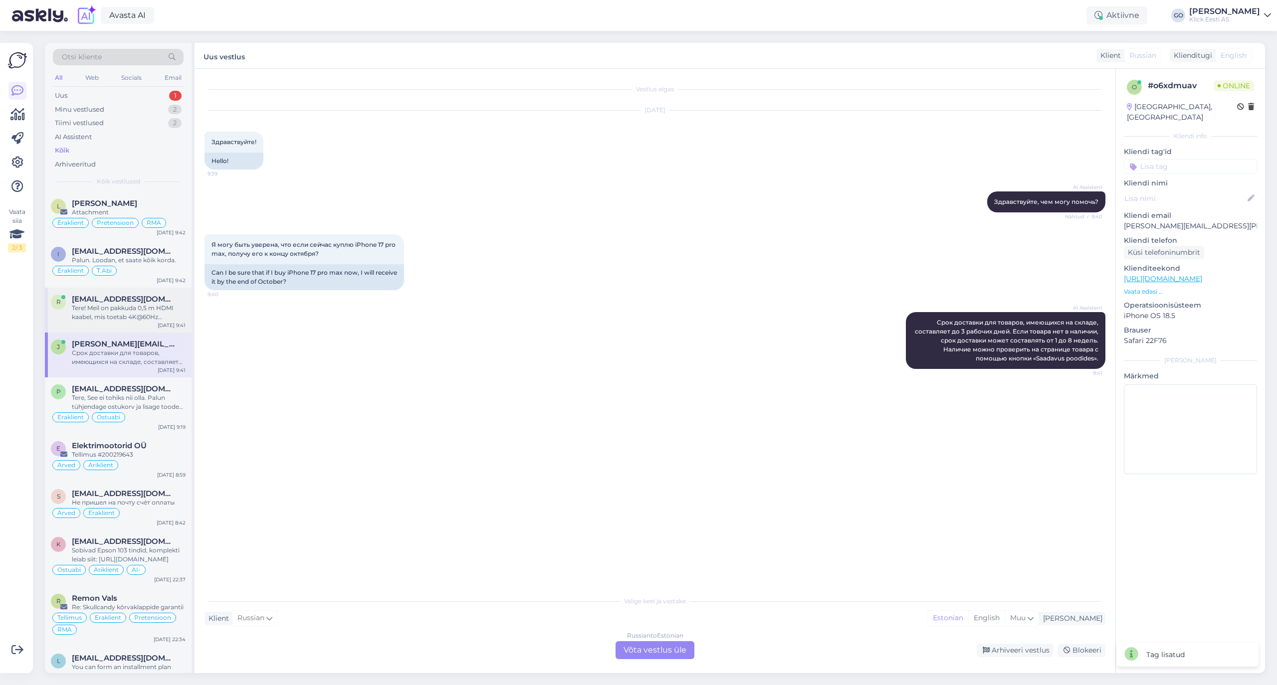
click at [134, 303] on span "[EMAIL_ADDRESS][DOMAIN_NAME]" at bounding box center [124, 299] width 104 height 9
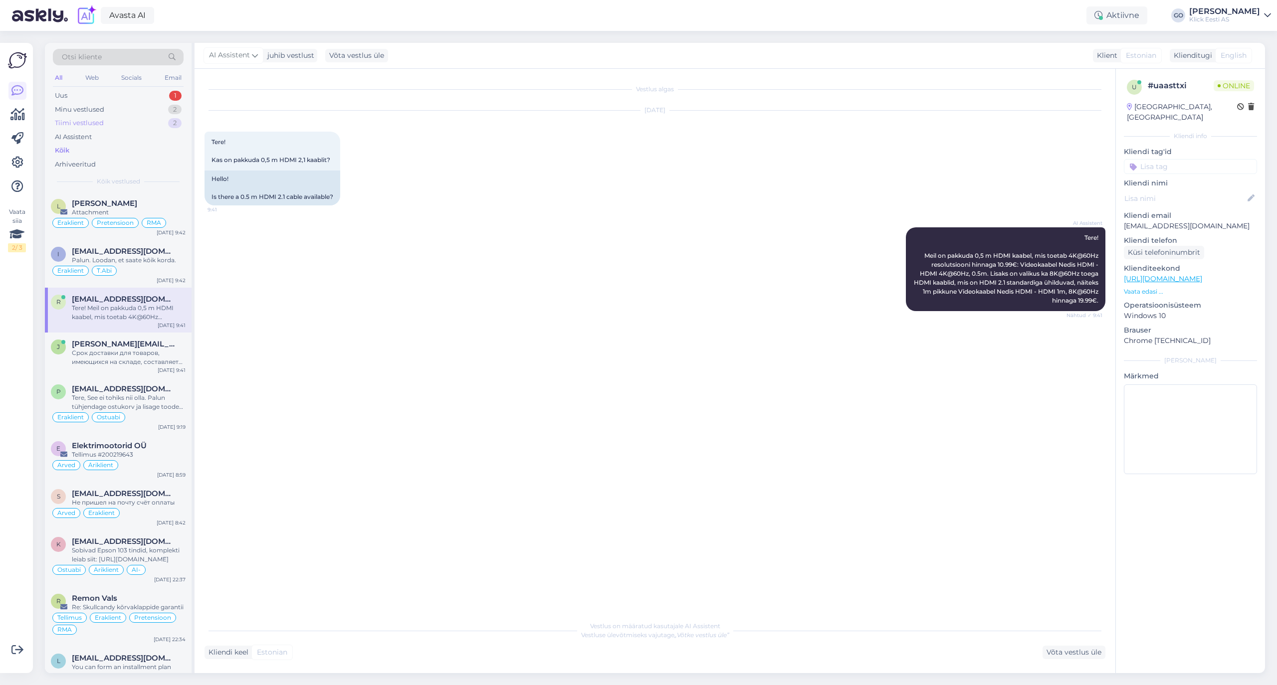
click at [84, 120] on div "Tiimi vestlused" at bounding box center [79, 123] width 49 height 10
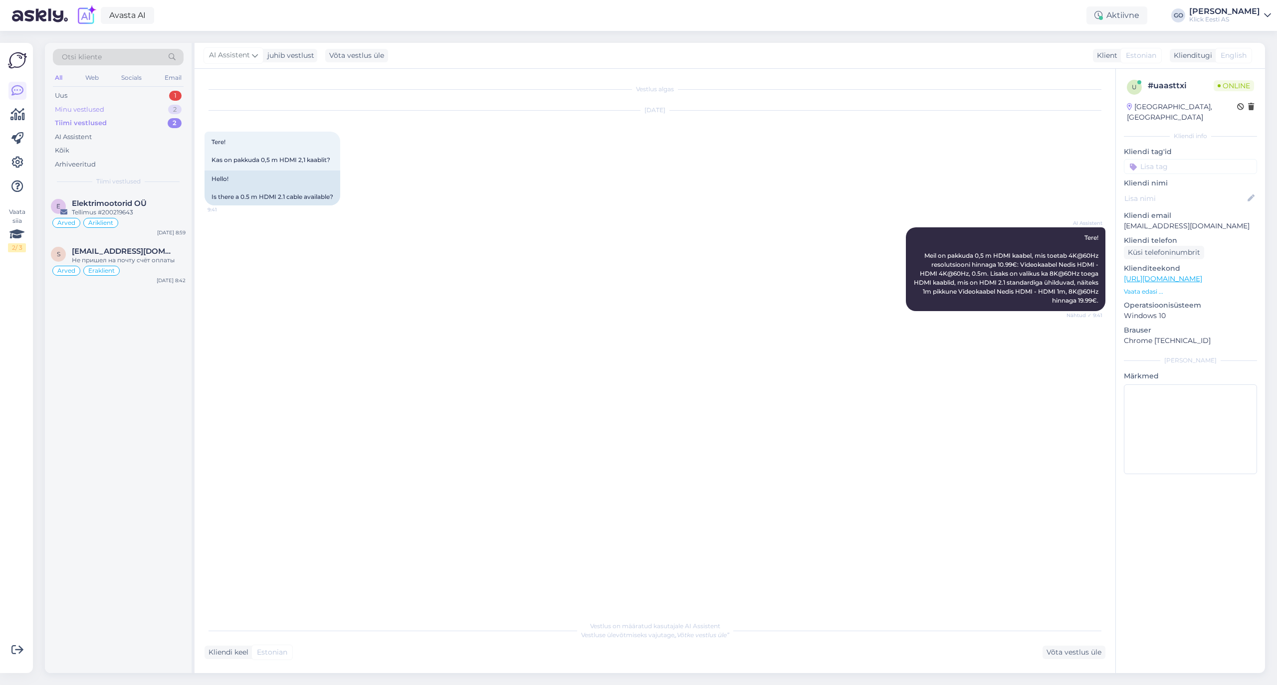
click at [85, 104] on div "Minu vestlused 2" at bounding box center [118, 110] width 131 height 14
click at [152, 258] on div "Tere, See ei tohiks nii olla. Palun tühjendage ostukorv ja lisage toode uuesti.…" at bounding box center [129, 265] width 114 height 18
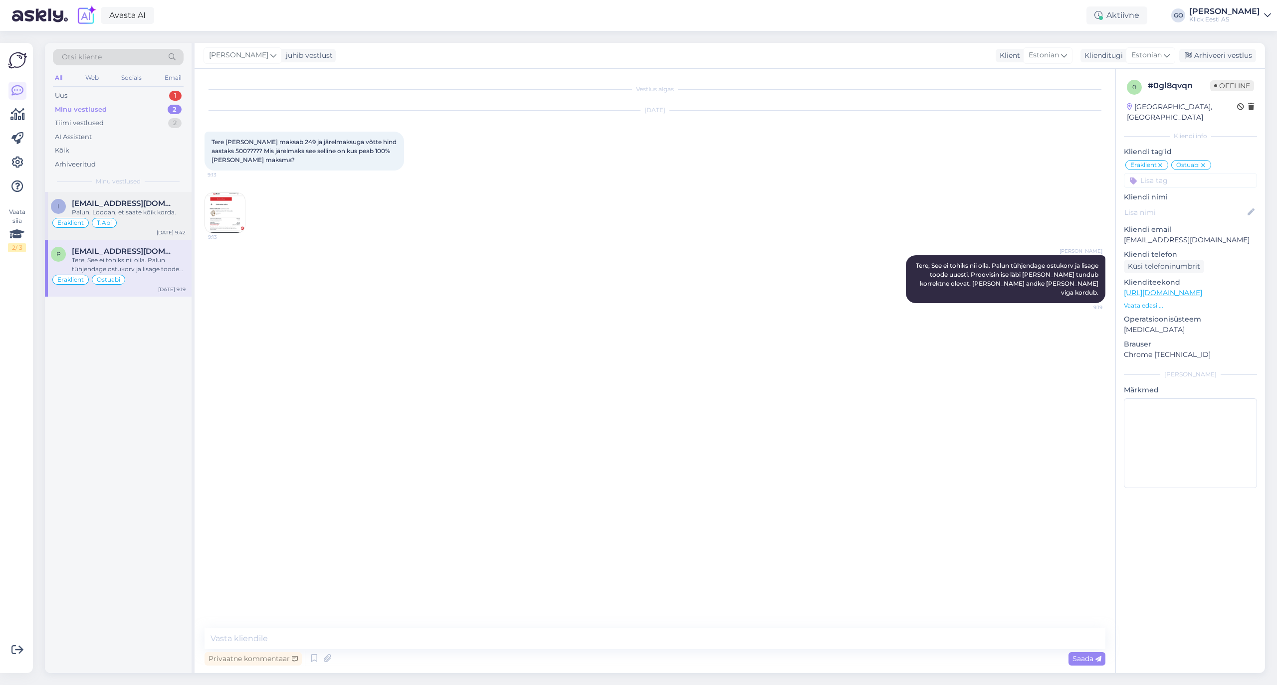
click at [143, 210] on div "Palun. Loodan, et saate kõik korda." at bounding box center [129, 212] width 114 height 9
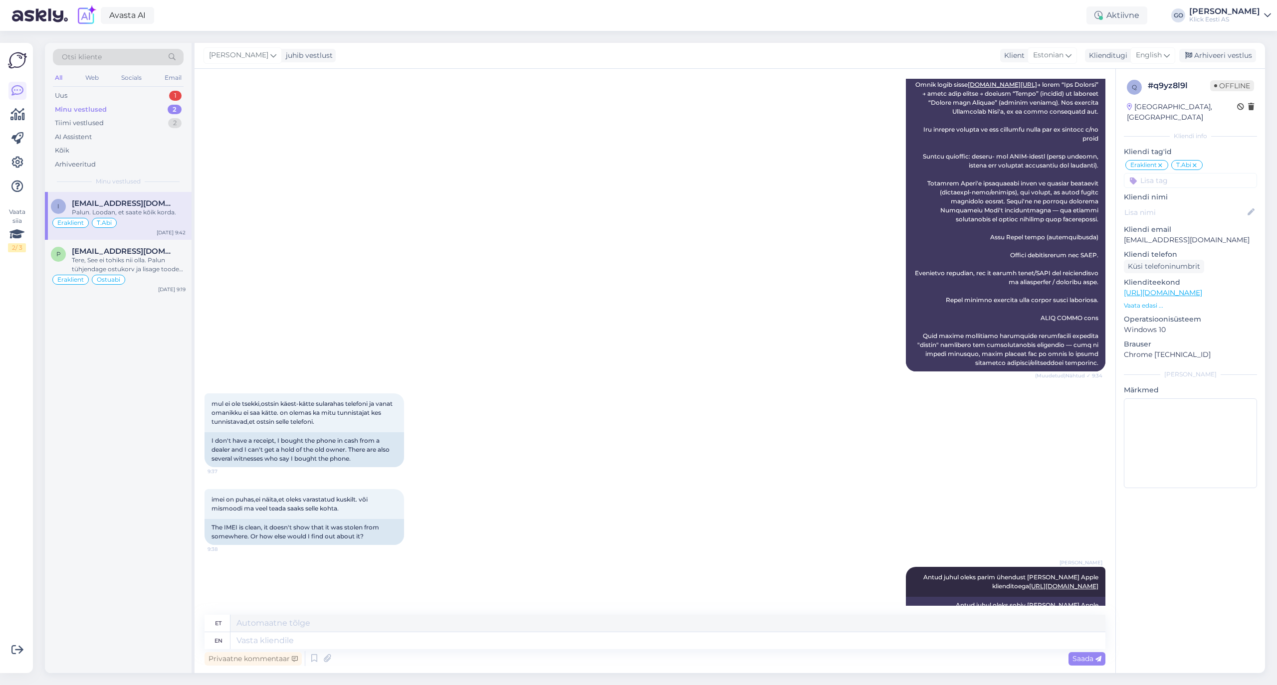
scroll to position [1130, 0]
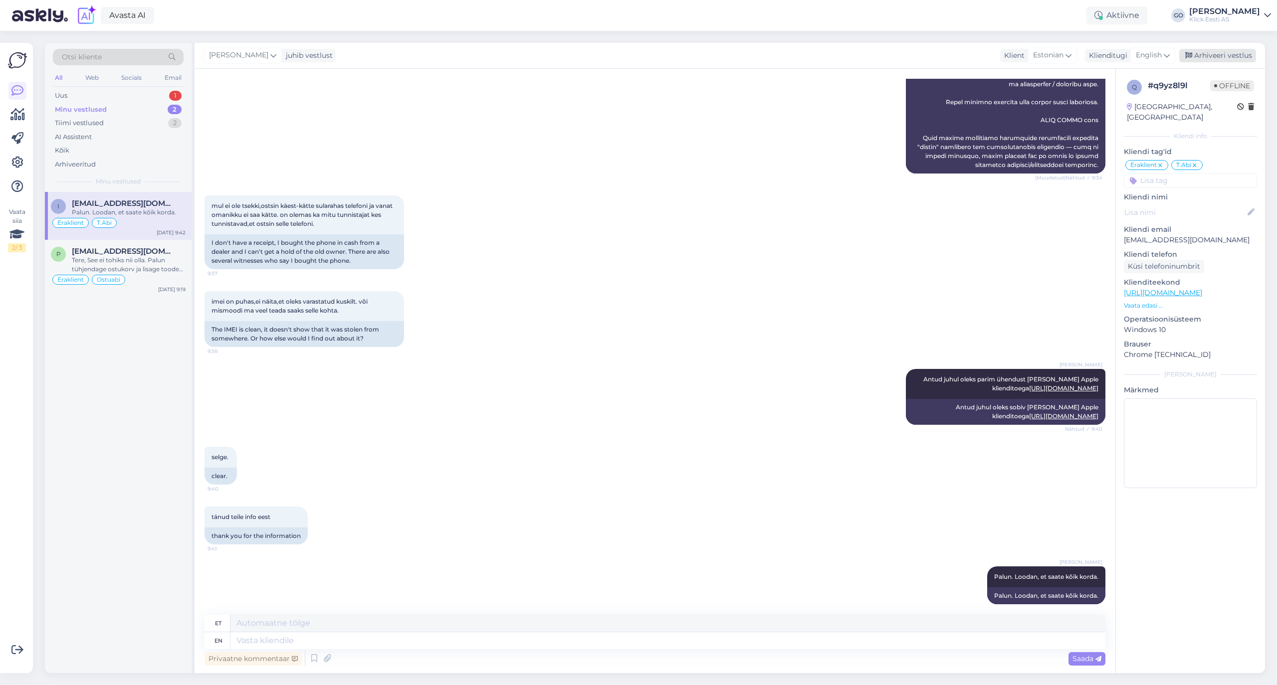
click at [1237, 54] on div "Arhiveeri vestlus" at bounding box center [1217, 55] width 77 height 13
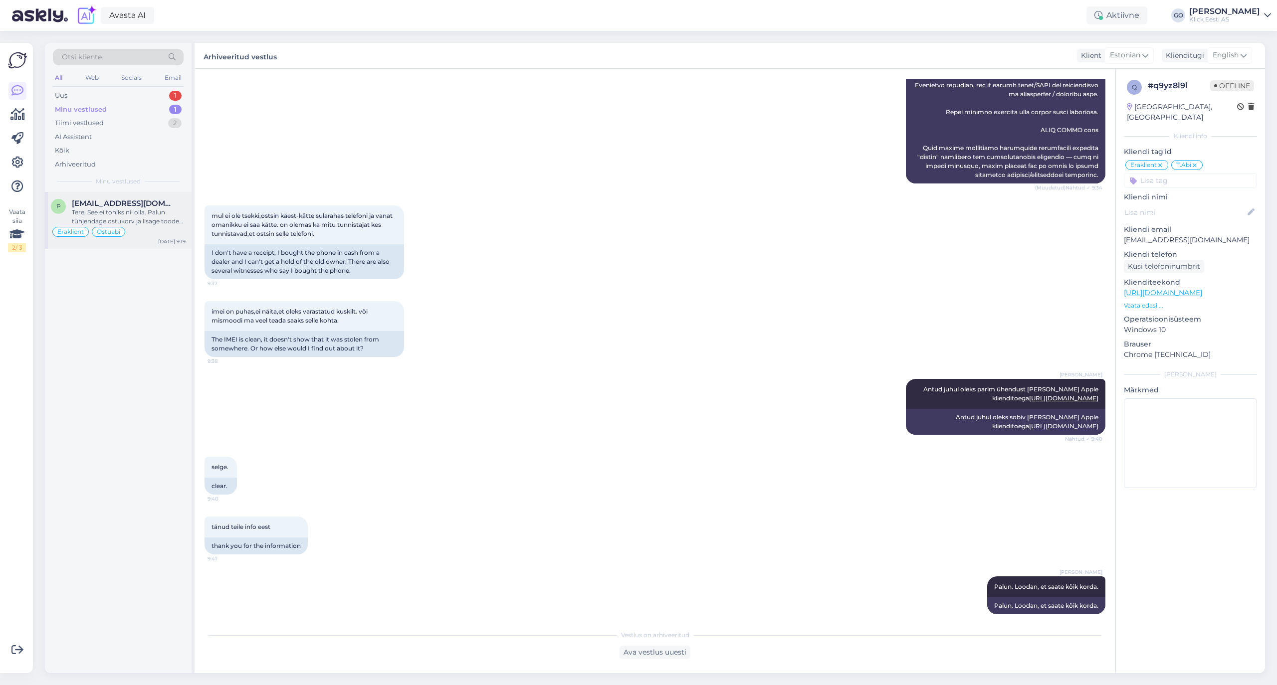
click at [145, 206] on span "[EMAIL_ADDRESS][DOMAIN_NAME]" at bounding box center [124, 203] width 104 height 9
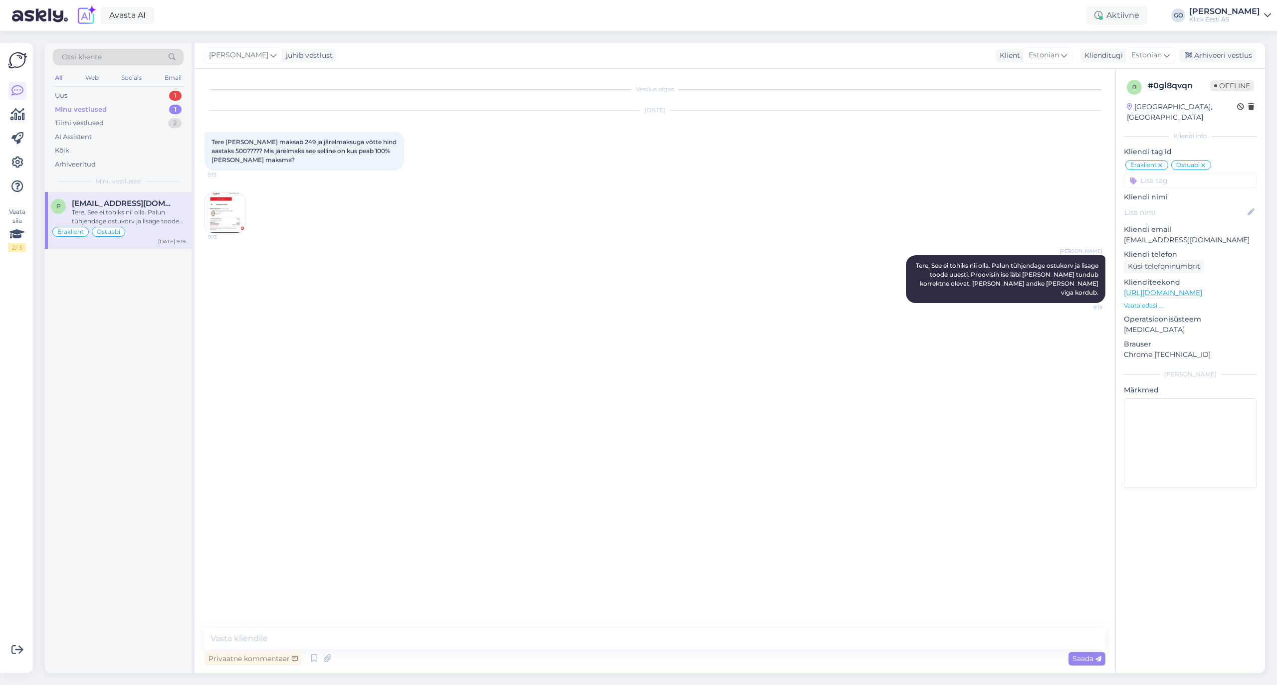
scroll to position [0, 0]
click at [1215, 54] on div "Arhiveeri vestlus" at bounding box center [1217, 55] width 77 height 13
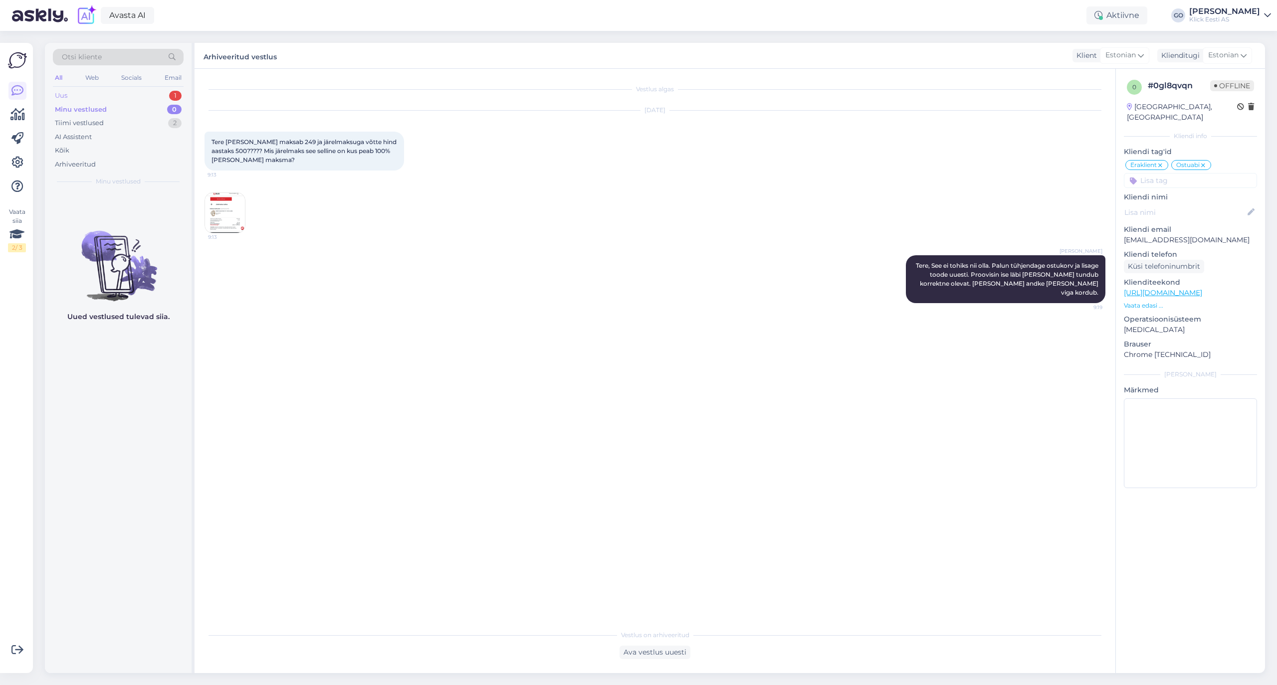
click at [62, 92] on div "Uus" at bounding box center [61, 96] width 12 height 10
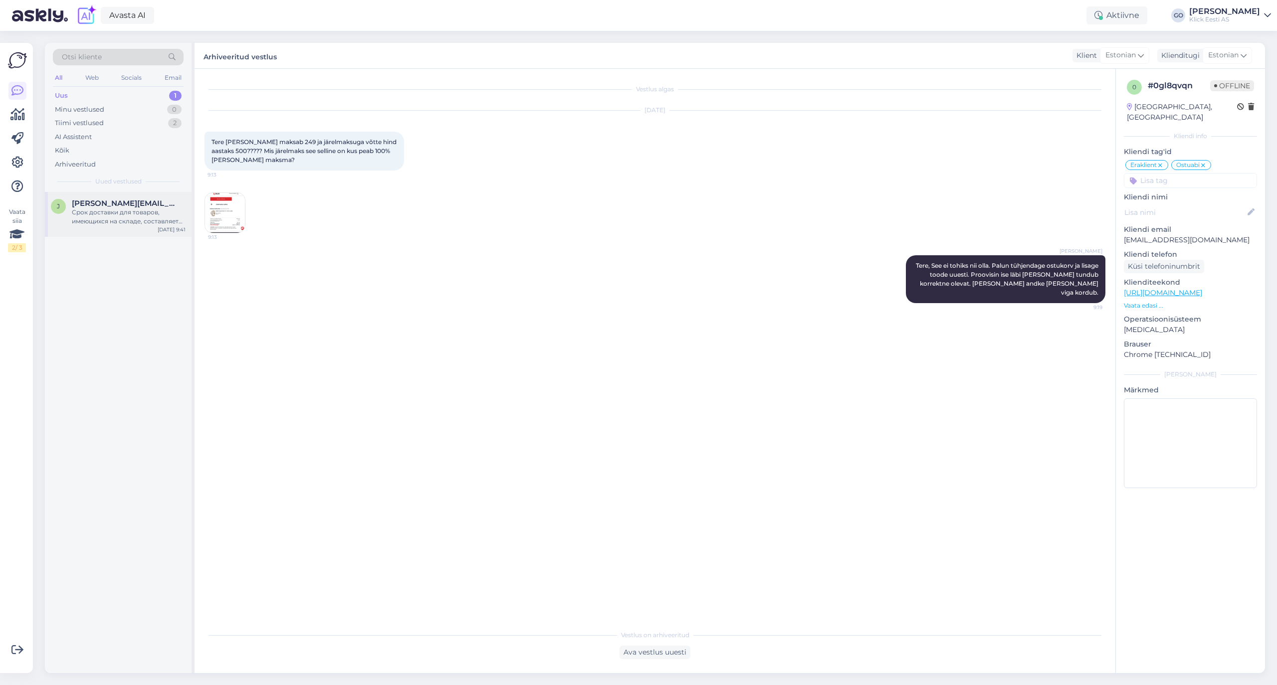
click at [90, 216] on div "Срок доставки для товаров, имеющихся на складе, составляет до 3 рабочих дней. Е…" at bounding box center [129, 217] width 114 height 18
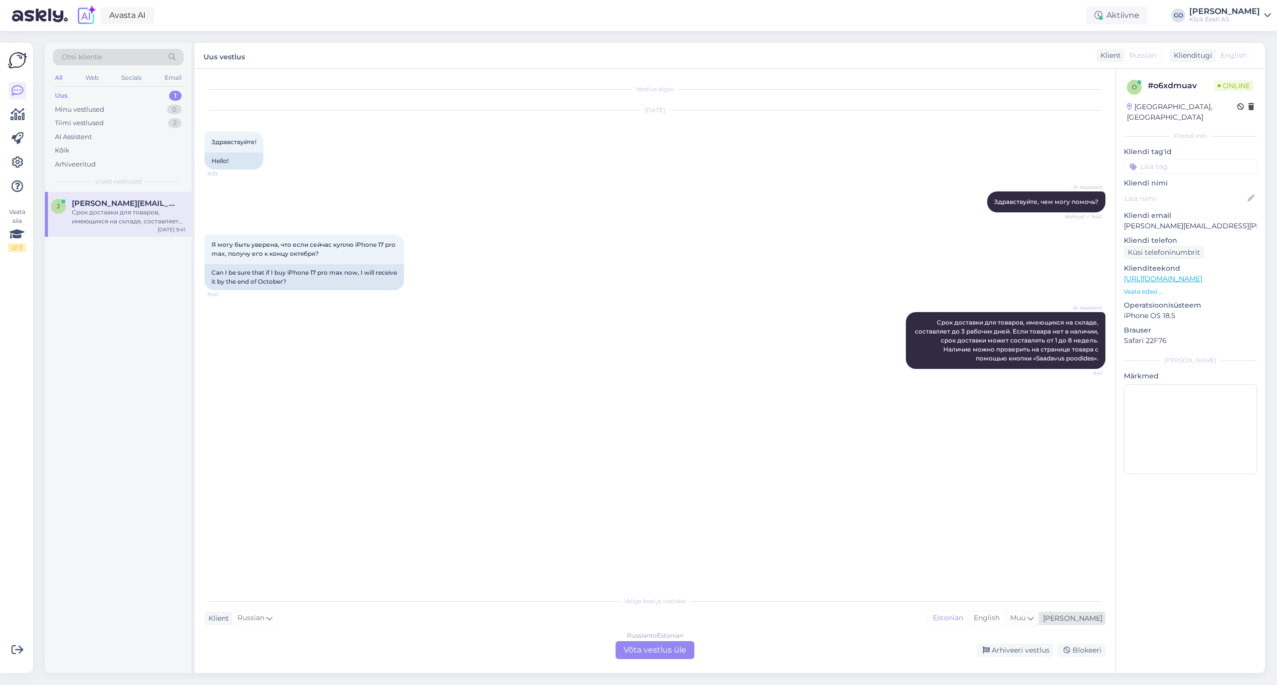
click at [1033, 619] on icon at bounding box center [1030, 618] width 6 height 11
click at [750, 533] on div "Vestlus algas [DATE] Здравствуйте! 9:39 Hello! AI Assistent Здравствуйте, чем м…" at bounding box center [659, 330] width 910 height 503
click at [679, 647] on div "Russian to Estonian Võta vestlus üle" at bounding box center [654, 650] width 79 height 18
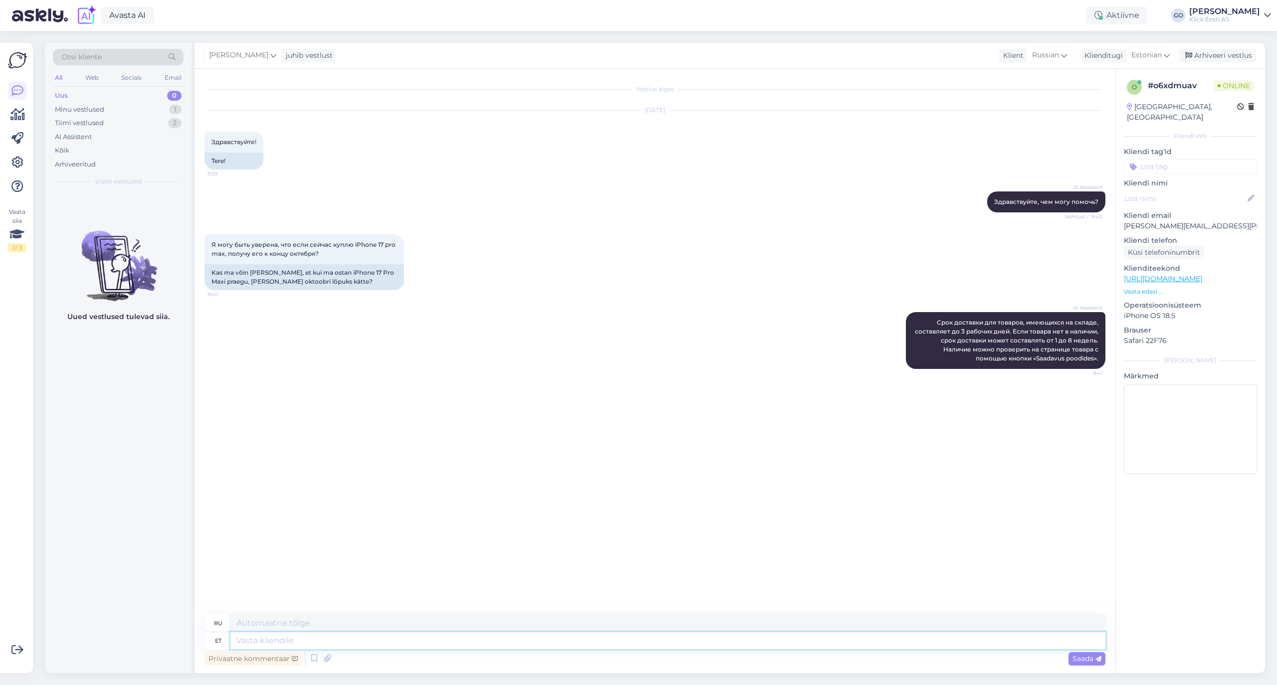
click at [385, 641] on textarea at bounding box center [667, 640] width 875 height 17
type textarea "Tere"
type textarea "Привет"
type textarea "Tere,"
type textarea "Привет,"
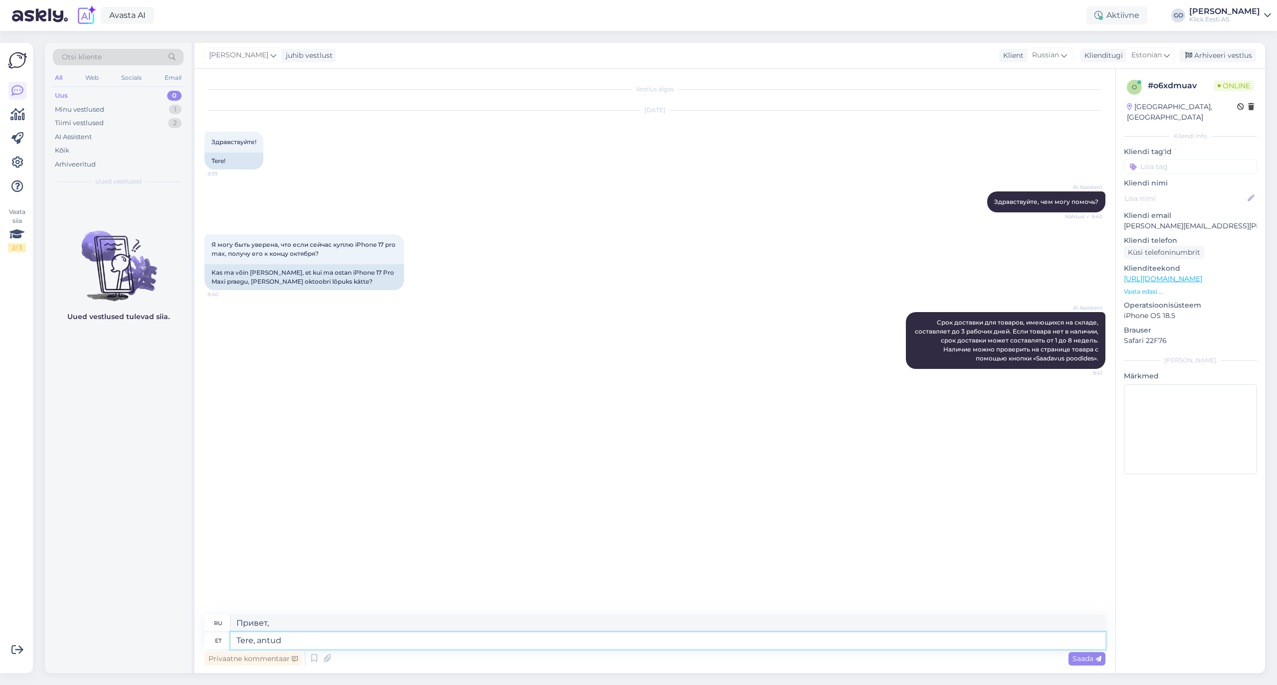
type textarea "Tere, antud"
type textarea "Привет, дано"
type textarea "Tere,"
type textarea "Привет,"
type textarea "Tere, hetkel"
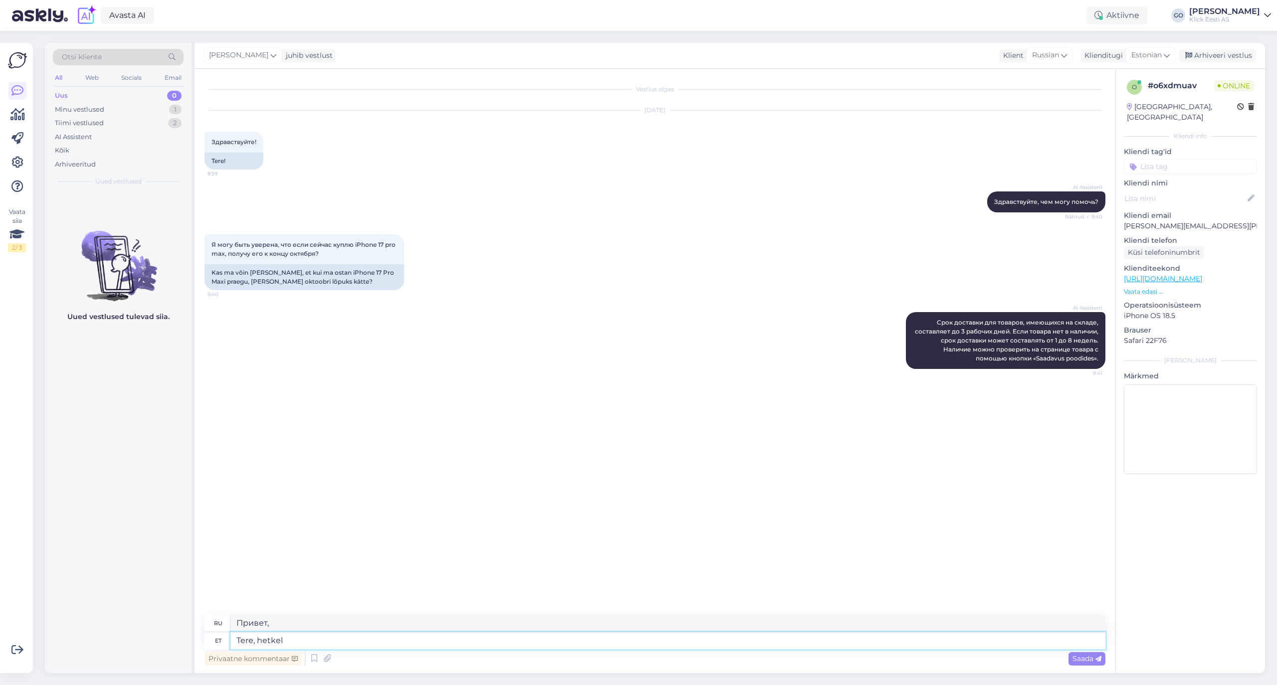
type textarea "Привет, в данный момент"
type textarea "Tere, hetkel hakkab"
type textarea "Привет, сейчас начнётся."
type textarea "Tere, hetkel hakkab Iphone"
type textarea "Здравствуйте, iPhone в настоящее время"
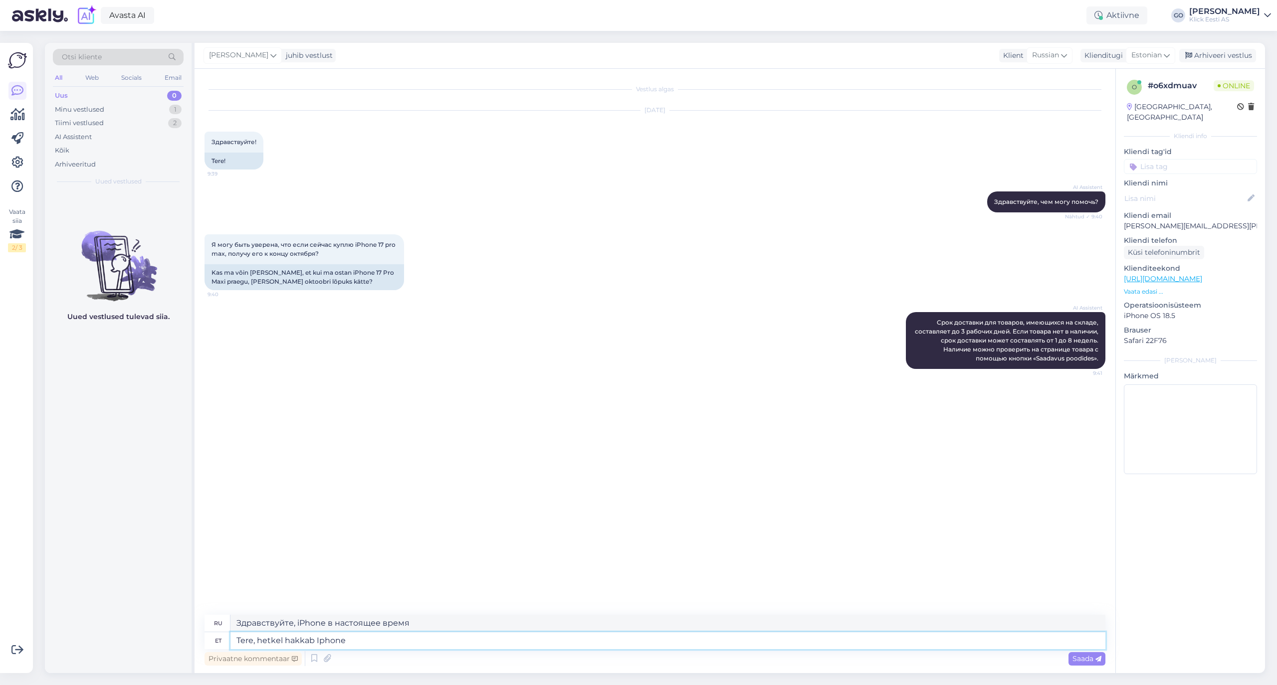
type textarea "Tere, hetkel hakkab Iphone 1"
type textarea "Здравствуйте, в настоящее время iPhone 1 запускается"
type textarea "Tere, hetkel hakkab Iphone 17"
type textarea "Здравствуйте, сейчас запускаю iPhone 17"
type textarea "Tere, hetkel hakkab Iphone 17 Pr"
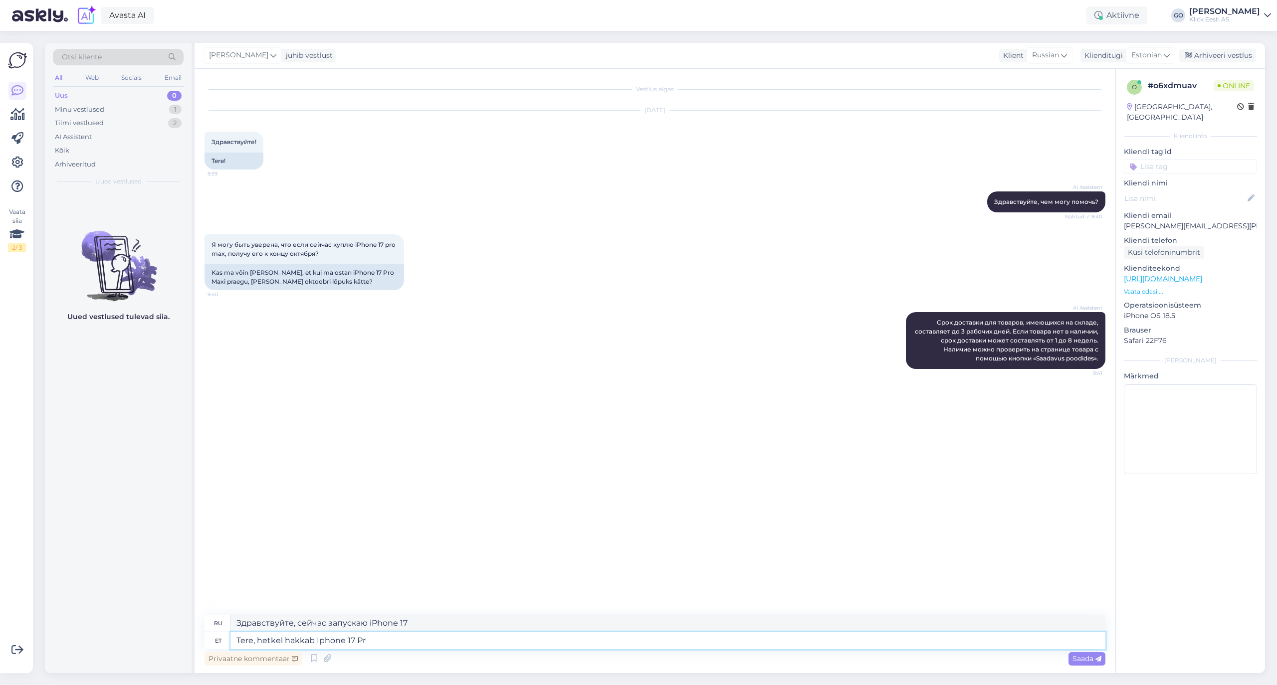
type textarea "Здравствуйте, в настоящее время начинается выпуск iPhone 17."
type textarea "Tere, hetkel hakkab Iphone 17"
type textarea "Здравствуйте, сейчас запускаю iPhone 17"
type textarea "Tere, hetkel hakkab Ip"
type textarea "Здравствуйте, iPhone в настоящее время"
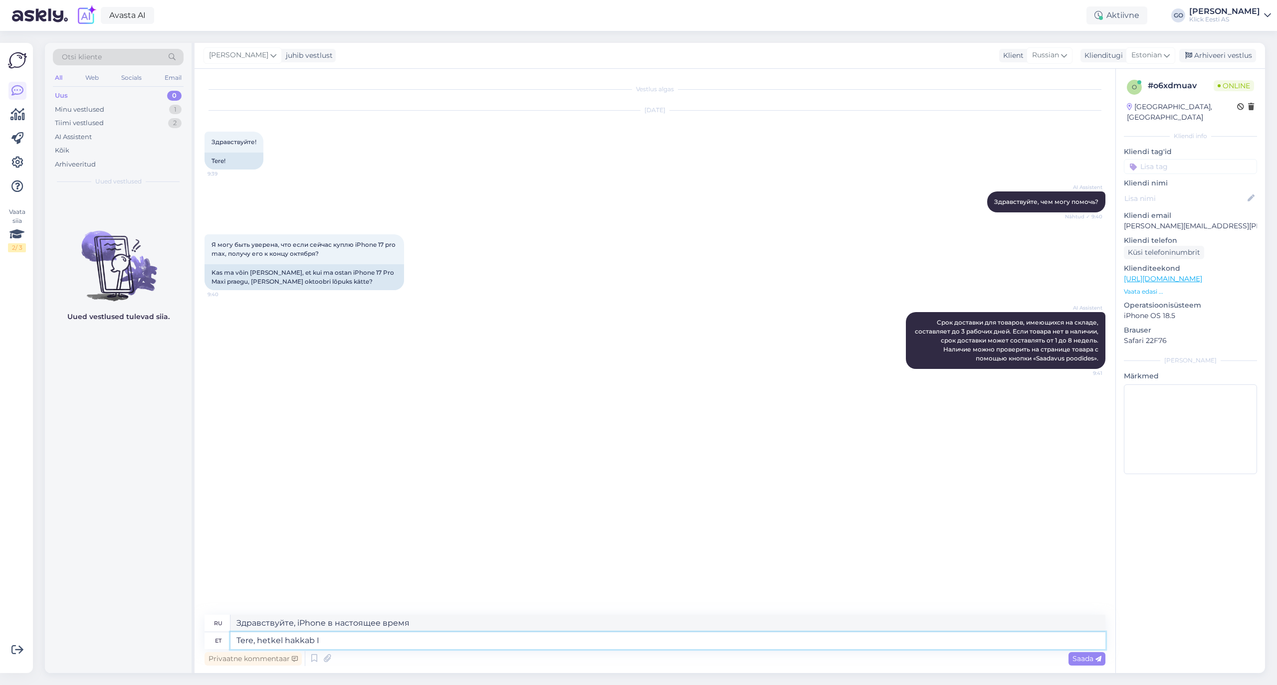
type textarea "Tere, hetkel hakkab"
type textarea "Привет, сейчас начнётся."
type textarea "Tere, hetkel hakkab uute"
type textarea "Привет, новые уже начинаются."
type textarea "Tere, hetkel hakkab uute Iphone"
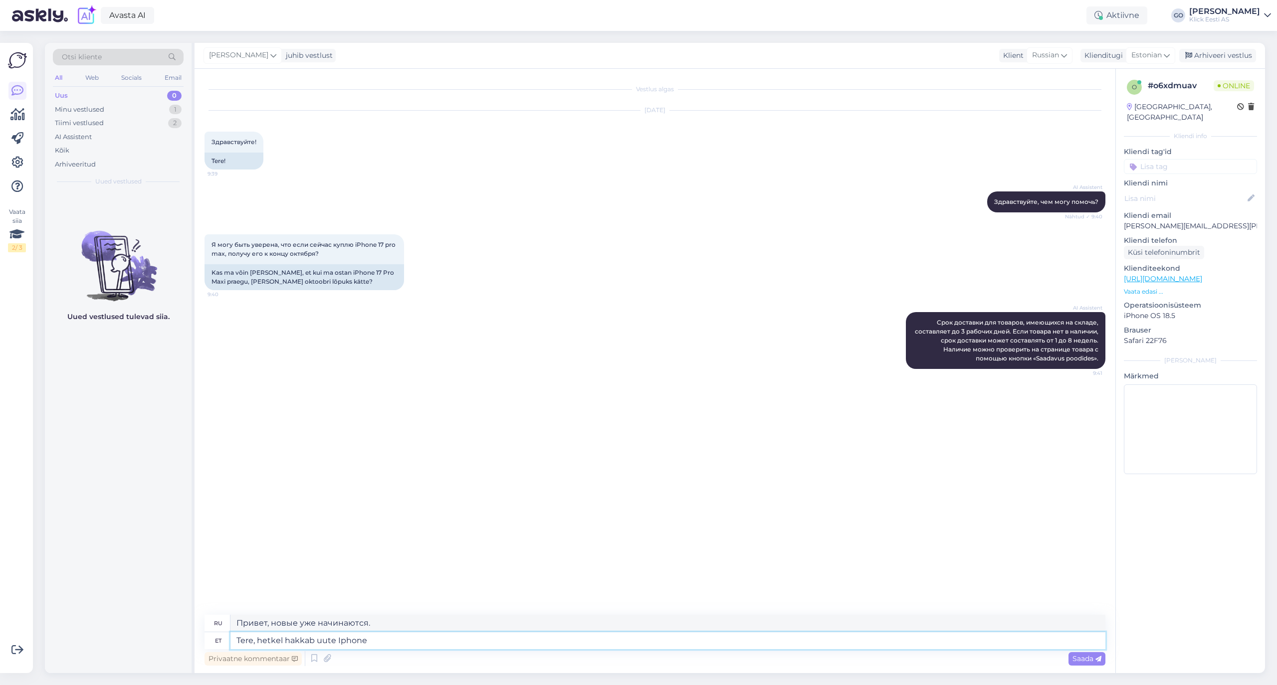
type textarea "Здравствуйте, в настоящее время ведутся продажи новых iPhone."
type textarea "Tere, hetkel hakkab uute Iphone 17"
type textarea "Здравствуйте, в настоящее время выходит новый iPhone 17."
type textarea "Tere, hetkel hakkab uute Iphone 17 m"
type textarea "Здравствуйте, сейчас выходит новый iPhone 17."
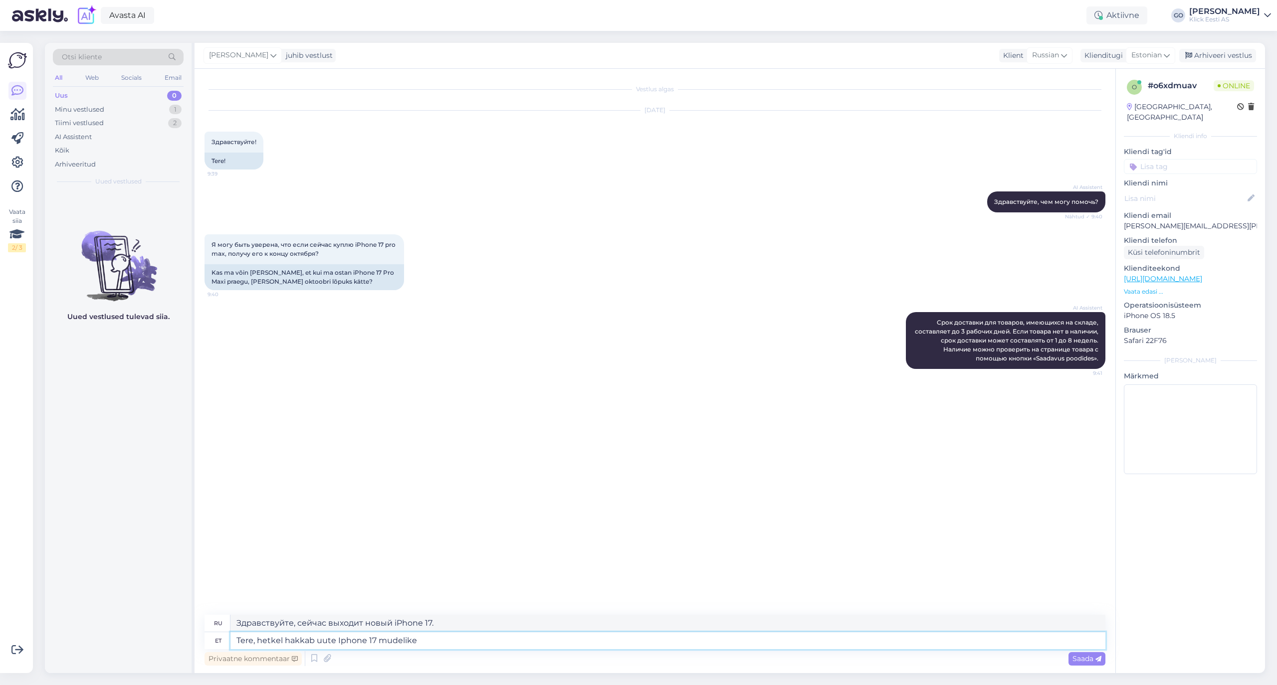
type textarea "Tere, hetkel hakkab uute Iphone 17 mudelike"
type textarea "Здравствуйте, в настоящее время поступают в продажу новые модели iPhone 17."
type textarea "Tere, hetkel hakkab uute Iphone 17 mudelike saadavus"
type textarea "Здравствуйте, новые модели iPhone 17 уже поступили в продажу."
type textarea "Tere, hetkel hak uute Iphone 17 mudelike saadavus"
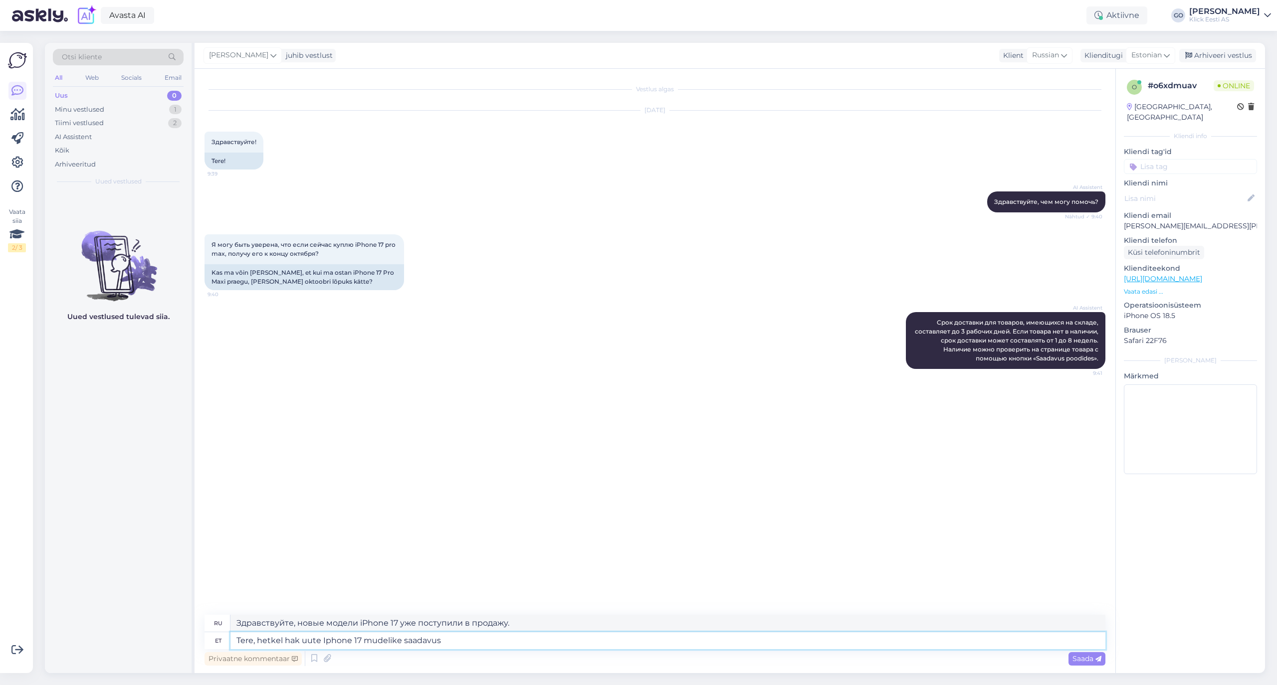
type textarea "Здравствуйте, в настоящее время доступность новых моделей iPhone 17 ограничена."
type textarea "Tere, hetkel ha uute Iphone 17 mudelike saadavus"
type textarea "Здравствуйте, в настоящее время наличие новых моделей iPhone 17 ограничено."
type textarea "Tere, hetkel h uute Iphone 17 mudelike saadavus"
type textarea "Здравствуйте, в настоящее время новые модели iPhone 17 недоступны."
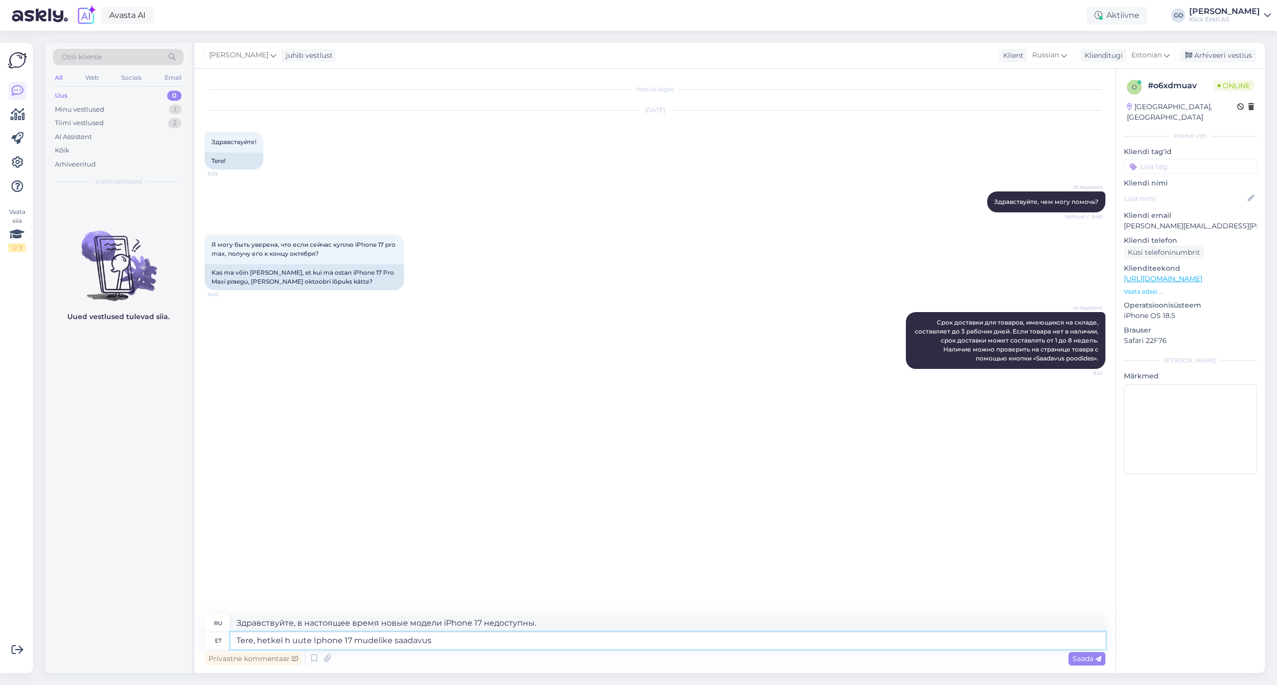
type textarea "Tere, hetkel uute Iphone 17 mudelike saadavus"
type textarea "Здравствуйте, на данный момент доступны новые модели iPhone 17"
type textarea "Tere, hetkel o uute Iphone 17 mudelike saadavus"
type textarea "Здравствуйте, в настоящее время новые модели iPhone 17 недоступны."
type textarea "Tere, hetkel on uute Iphone 17 mudelike saadavus"
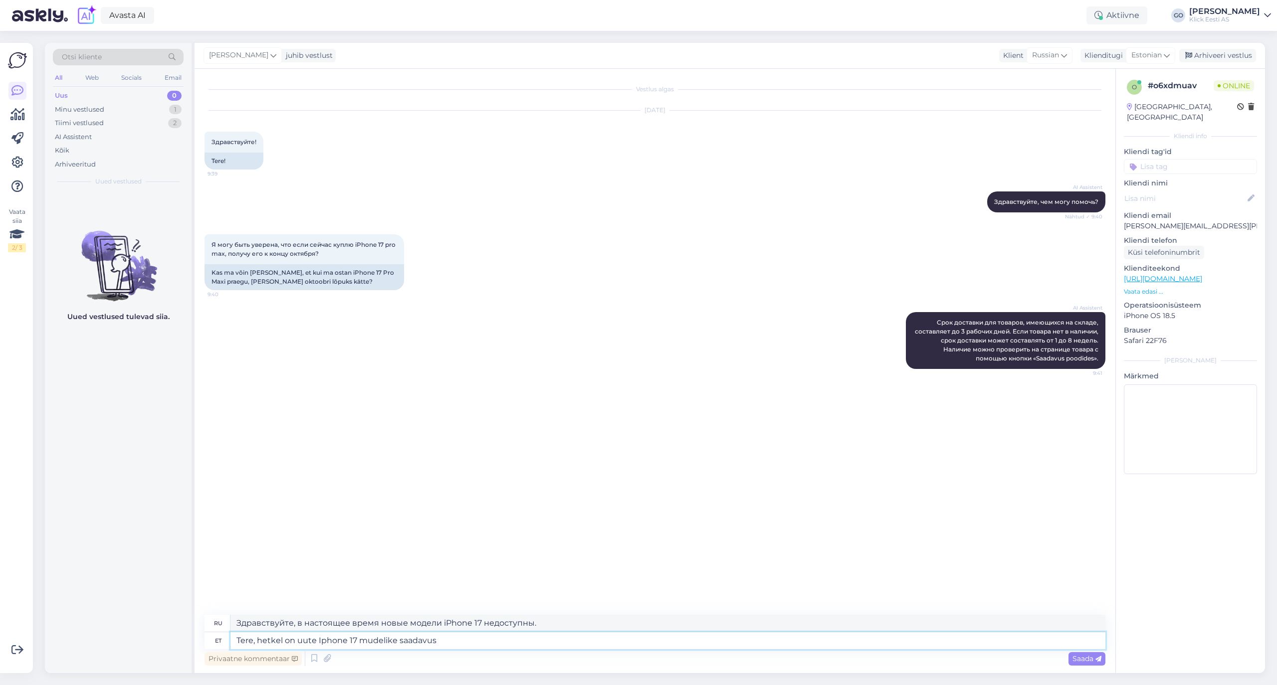
type textarea "Здравствуйте, новые модели iPhone 17 уже доступны."
type textarea "Tere, hetkel on uute Iphone 17 mudelike saadavus paranemas ja"
type textarea "Здравствуйте, в настоящее время доступность новых моделей iPhone 17 улучшается."
type textarea "Tere, hetkel on uute Iphone 17 mudelike saadavus paranemas ja"
type textarea "Здравствуйте, в настоящее время доступность новых моделей iPhone 17 улучшается и"
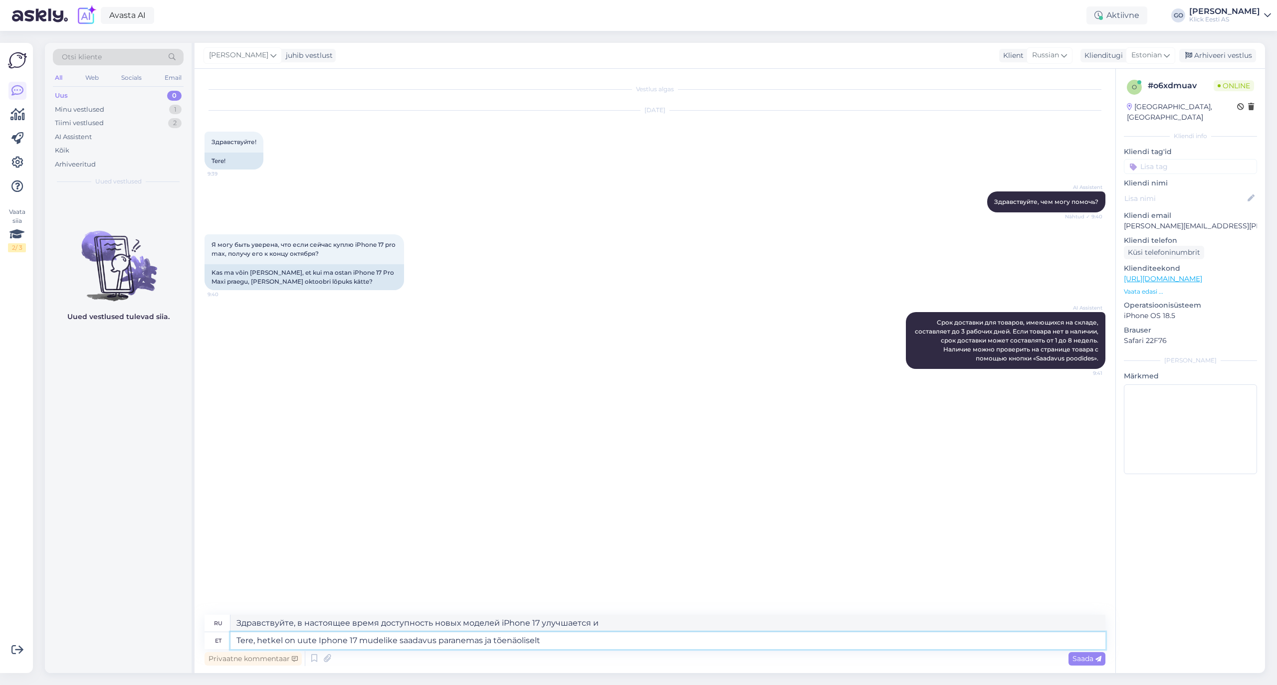
type textarea "Tere, hetkel on uute Iphone 17 mudelike saadavus paranemas ja tõenäoliselt"
type textarea "Здравствуйте, в настоящее время доступность новых моделей iPhone 17 улучшается …"
type textarea "Tere, hetkel on uute Iphone 17 mudelike saadavus paranemas ja tõenäoliselt või"
type textarea "Здравствуйте, в настоящее время доступность новых моделей iPhone 17 улучшается …"
type textarea "Tere, hetkel on uute Iphone 17 mudelike saadavus paranemas ja tõenäoliselt võib"
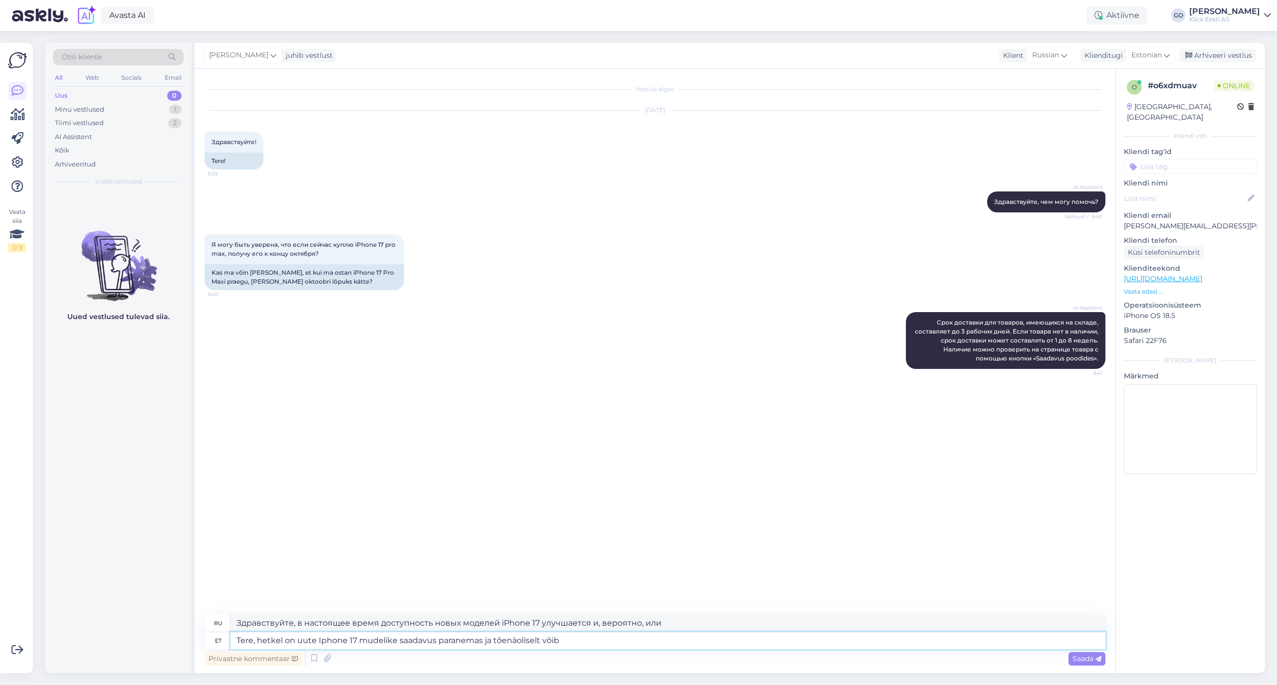
type textarea "Здравствуйте, в настоящее время доступность новых моделей iPhone 17 улучшается,…"
type textarea "Tere, hetkel on uute Iphone 17 mudelike saadavus paranemas ja tõenäoliselt võib…"
type textarea "Здравствуйте, в настоящее время доступность новых моделей iPhone 17 улучшается,…"
type textarea "Tere, hetkel on uute Iphone 17 mudelike saadavus paranemas ja tõenäoliselt võib…"
type textarea "Здравствуйте, в настоящее время доступность новых моделей iPhone 17 улучшается …"
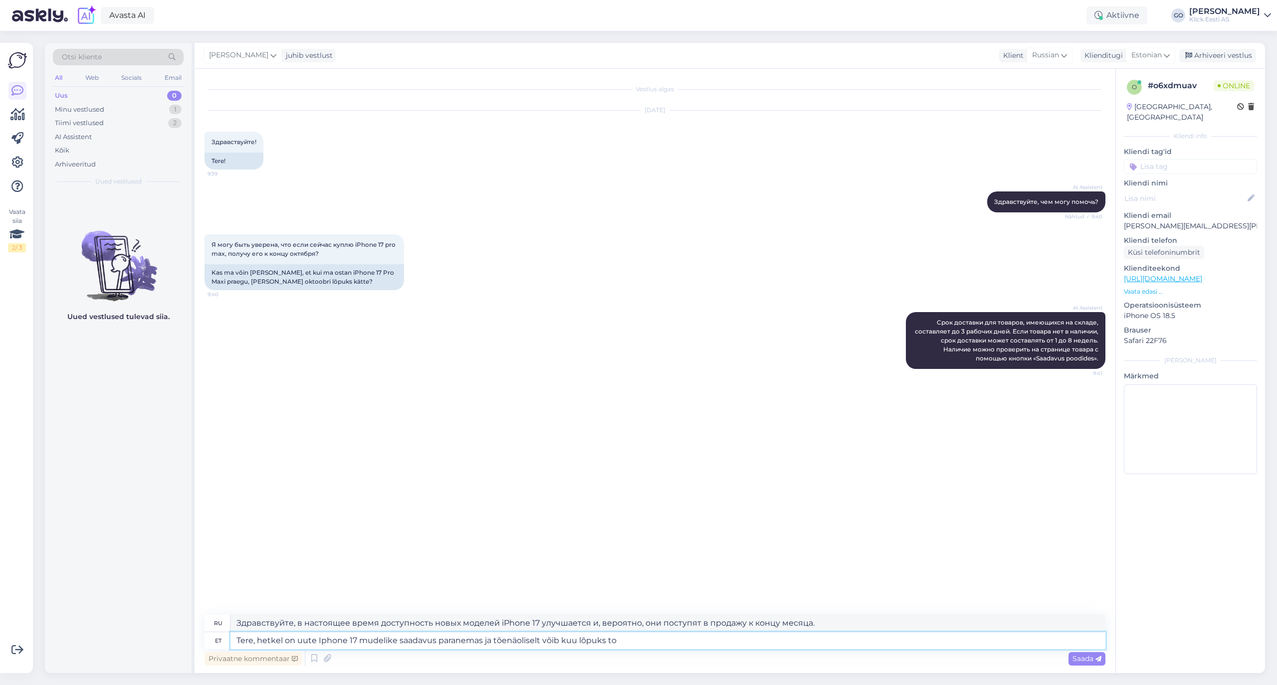
type textarea "Tere, hetkel on uute Iphone 17 mudelike saadavus paranemas ja tõenäoliselt võib…"
type textarea "Здравствуйте, в настоящее время доступность новых моделей iPhone 17 улучшается,…"
type textarea "Tere, hetkel on uute Iphone 17 mudelike saadavus paranemas ja tõenäoliselt võib…"
type textarea "Здравствуйте, в настоящее время доступность новых моделей iPhone 17 улучшается,…"
type textarea "Tere, hetkel on uute Iphone 17 mudelike saadavus paranemas ja tõenäoliselt võib…"
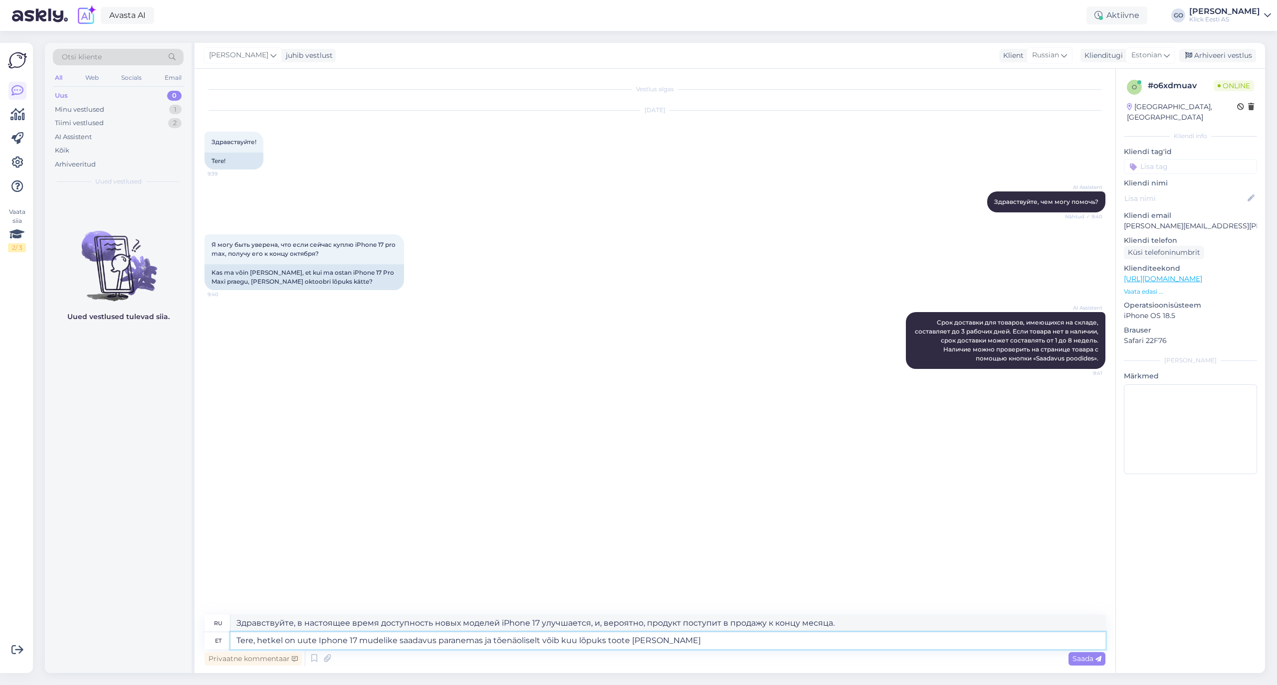
type textarea "Здравствуйте, в настоящее время доступность новых моделей iPhone 17 улучшается,…"
click at [281, 640] on textarea "Tere, hetkel on uute Iphone 17 mudelike saadavus paranemas ja tõenäoliselt võib…" at bounding box center [667, 640] width 875 height 17
type textarea "Tere, h on uute Iphone 17 mudelike saadavus paranemas ja tõenäoliselt võib kuu …"
type textarea "Здравствуйте, доступность новых моделей iPhone 17 улучшается, и, вероятно, вы с…"
type textarea "Tere, praegu on uute Iphone 17 mudelike saadavus paranemas ja tõenäoliselt võib…"
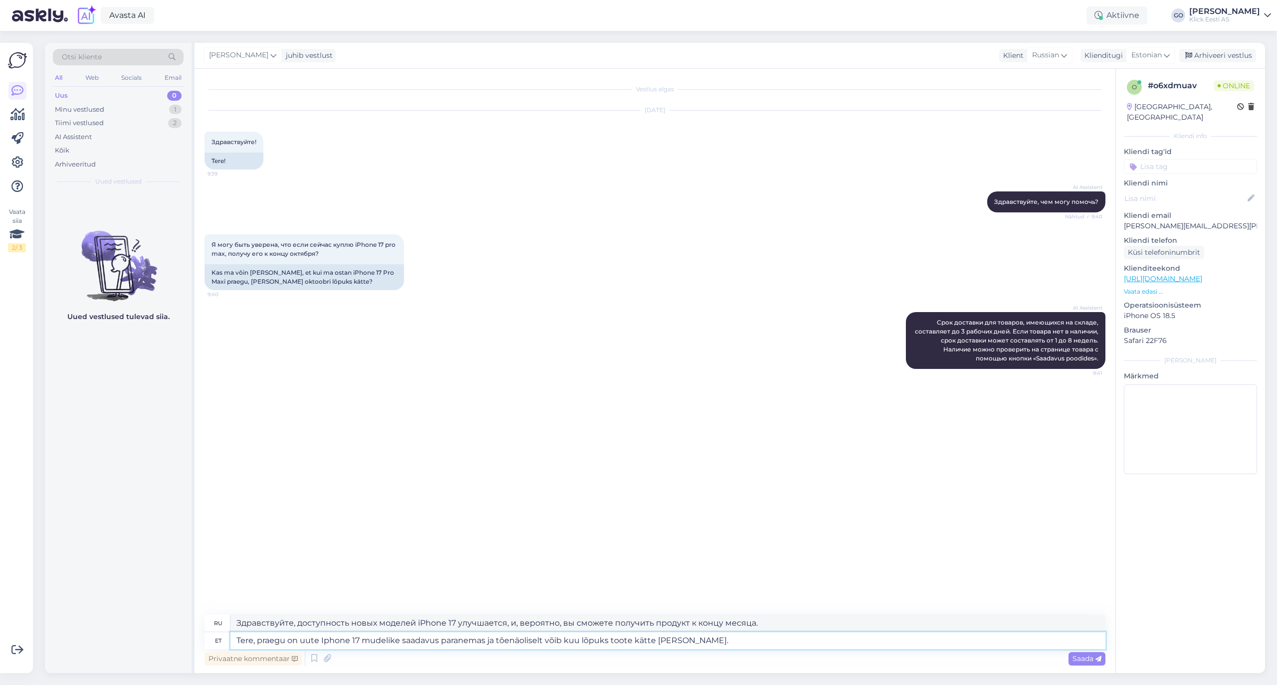
type textarea "Здравствуйте, в настоящее время доступность новых моделей iPhone 17 улучшается,…"
type textarea "Tere, praegu on uute Iphone 17 mudelike saadavus paranemas ja tõenäoliselt võib…"
type textarea "Здравствуйте, в настоящее время доступность новых моделей iPhone 17 улучшается,…"
type textarea "Tere, praegu on uute Iphone 17 mudelike saadavus paranemas ja tõenäoliselt võib…"
type textarea "Здравствуйте! В настоящее время доступность новых моделей iPhone 17 увеличивает…"
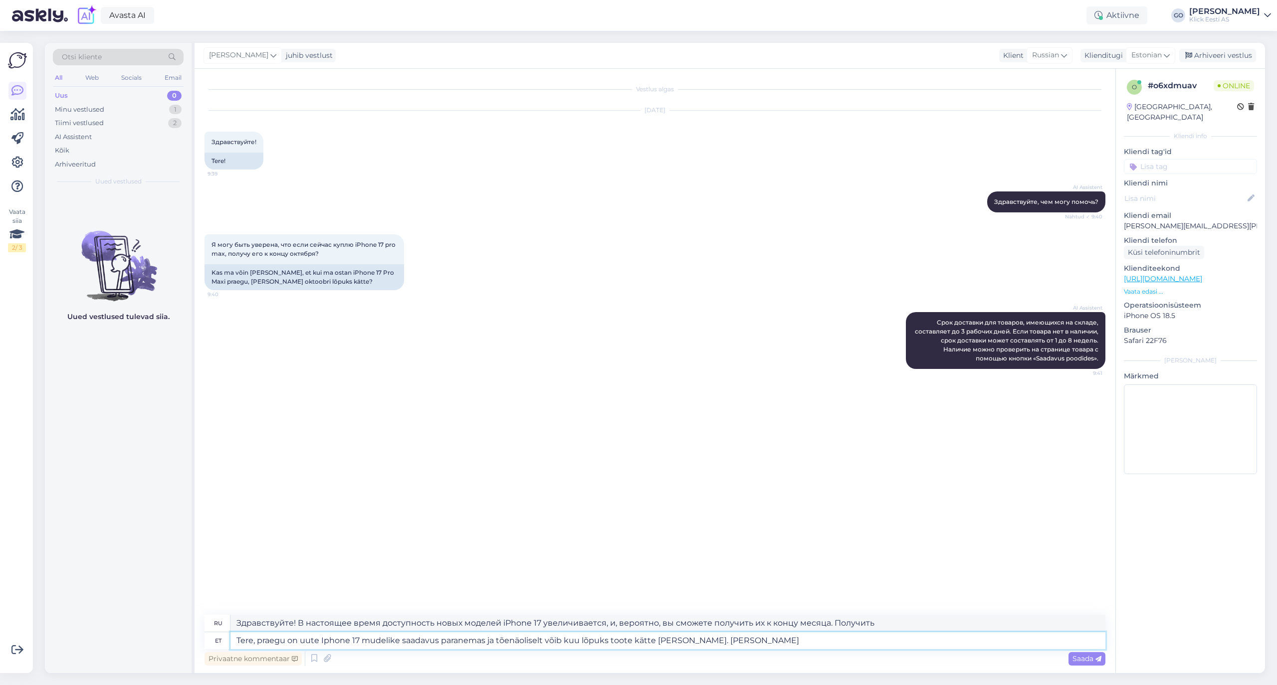
type textarea "Tere, praegu on uute Iphone 17 mudelike saadavus paranemas ja tõenäoliselt võib…"
type textarea "Здравствуйте! В настоящее время доступность новых моделей iPhone 17 увеличивает…"
type textarea "Tere, praegu on uute Iphone 17 mudelike saadavus paranemas ja tõenäoliselt võib…"
type textarea "Здравствуйте! В настоящее время доступность новых моделей iPhone 17 увеличивает…"
type textarea "Tere, praegu on uute Iphone 17 mudelike saadavus paranemas ja tõenäoliselt võib…"
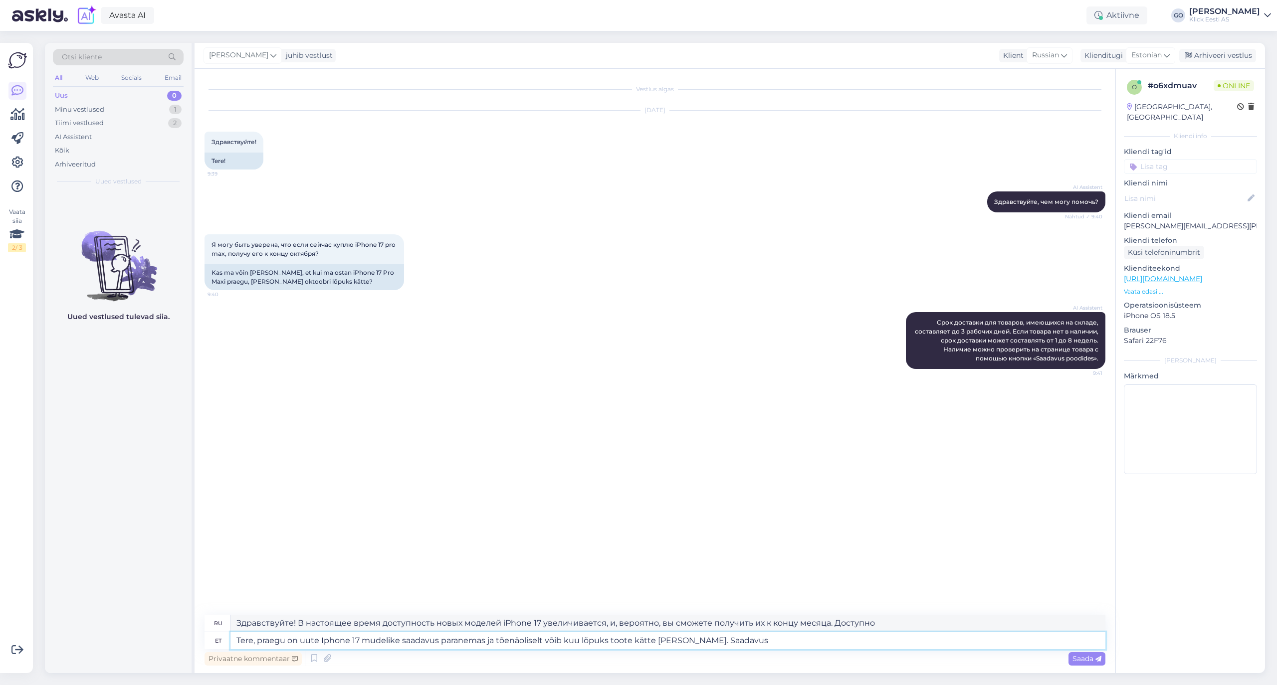
type textarea "Здравствуйте! В настоящее время доступность новых моделей iPhone 17 растёт, и, …"
type textarea "Tere, praegu on uute Iphone 17 mudelike saadavus paranemas ja tõenäoliselt võib…"
type textarea "Здравствуйте! Доступность новых моделей iPhone 17 в настоящее время увеличивает…"
type textarea "Tere, praegu on uute Iphone 17 mudelike saadavus paranemas ja tõenäoliselt võib…"
type textarea "Здравствуйте! В настоящее время доступность новых моделей iPhone 17 увеличивает…"
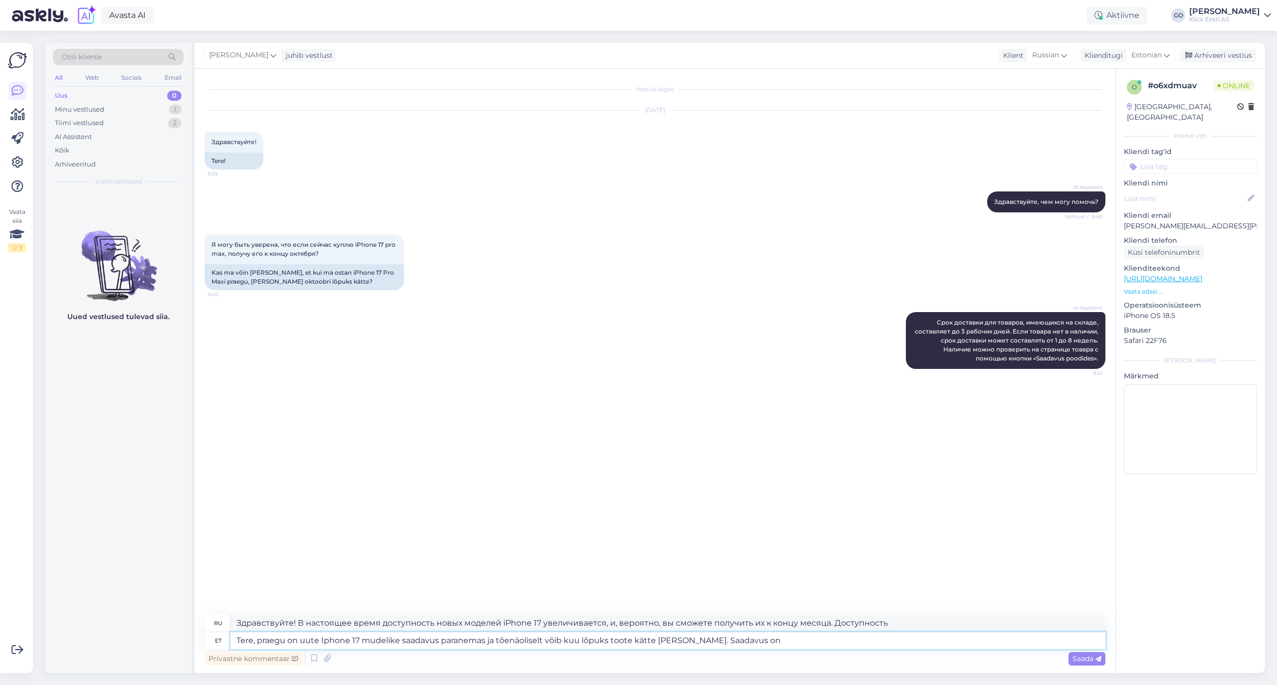
type textarea "Tere, praegu on uute Iphone 17 mudelike saadavus paranemas ja tõenäoliselt võib…"
type textarea "Здравствуйте! Доступность новых моделей iPhone 17 в настоящее время увеличивает…"
type textarea "Tere, praegu on uute Iphone 17 mudelike saadavus paranemas ja tõenäoliselt võib…"
type textarea "Здравствуйте! Доступность новых моделей iPhone 17 в настоящее время увеличивает…"
type textarea "Tere, praegu on uute Iphone 17 mudelike saadavus paranemas ja tõenäoliselt võib…"
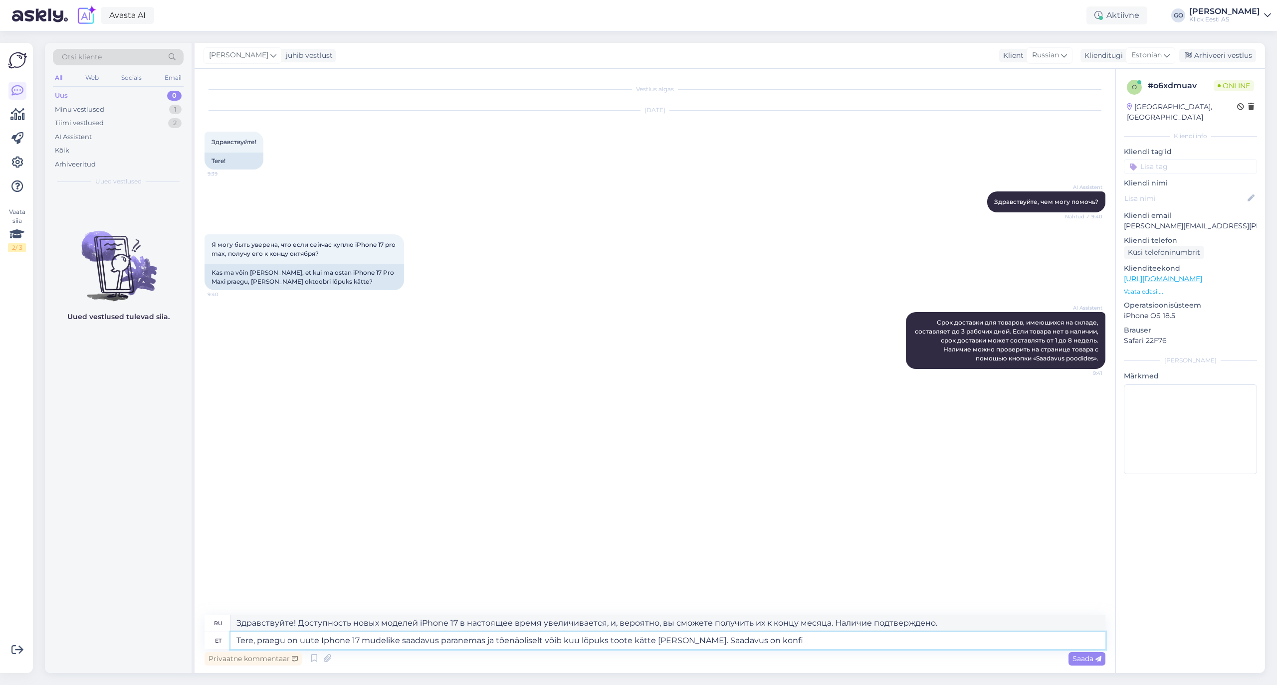
type textarea "Здравствуйте! В настоящее время доступность новых моделей iPhone 17 растёт, и, …"
type textarea "Tere, praegu on uute Iphone 17 mudelike saadavus paranemas ja tõenäoliselt võib…"
type textarea "Здравствуйте! Доступность новых моделей iPhone 17 в настоящее время увеличивает…"
type textarea "Tere, praegu on uute Iphone 17 mudelike saadavus paranemas ja tõenäoliselt võib…"
type textarea "Здравствуйте! Доступность новых моделей iPhone 17 в настоящее время увеличивает…"
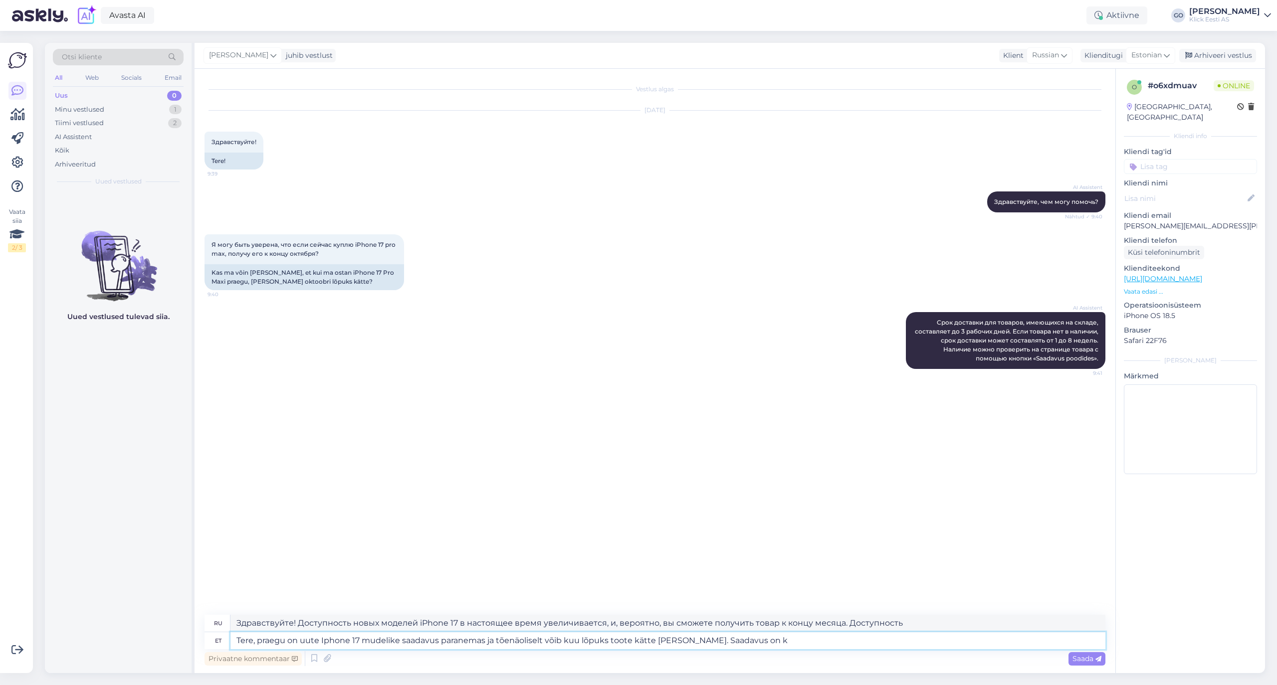
type textarea "Tere, praegu on uute Iphone 17 mudelike saadavus paranemas ja tõenäoliselt võib…"
type textarea "Здравствуйте! В настоящее время доступность новых моделей iPhone 17 увеличивает…"
type textarea "Tere, praegu on uute Iphone 17 mudelike saadavus paranemas ja tõenäoliselt võib…"
type textarea "Здравствуйте! Доступность новых моделей iPhone 17 в настоящее время увеличивает…"
type textarea "Tere, praegu on uute Iphone 17 mudelike saadavus paranemas ja tõenäoliselt võib…"
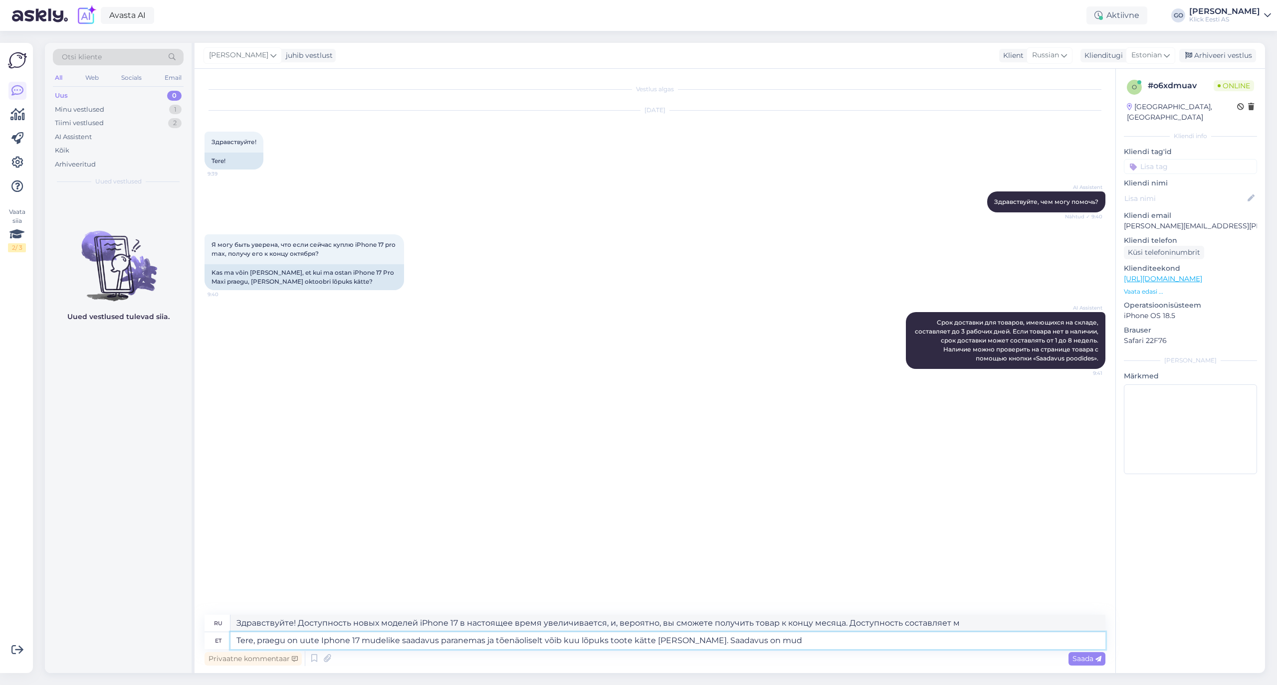
type textarea "Здравствуйте! Доступность новых моделей iPhone 17 в настоящее время увеличивает…"
type textarea "Tere, praegu on uute Iphone 17 mudelike saadavus paranemas ja tõenäoliselt võib…"
type textarea "Здравствуйте! В настоящее время доступность новых моделей iPhone 17 растёт, и в…"
type textarea "Tere, praegu on uute Iphone 17 mudelike saadavus paranemas ja tõenäoliselt võib…"
type textarea "Здравствуйте! В настоящее время доступность новых моделей iPhone 17 увеличивает…"
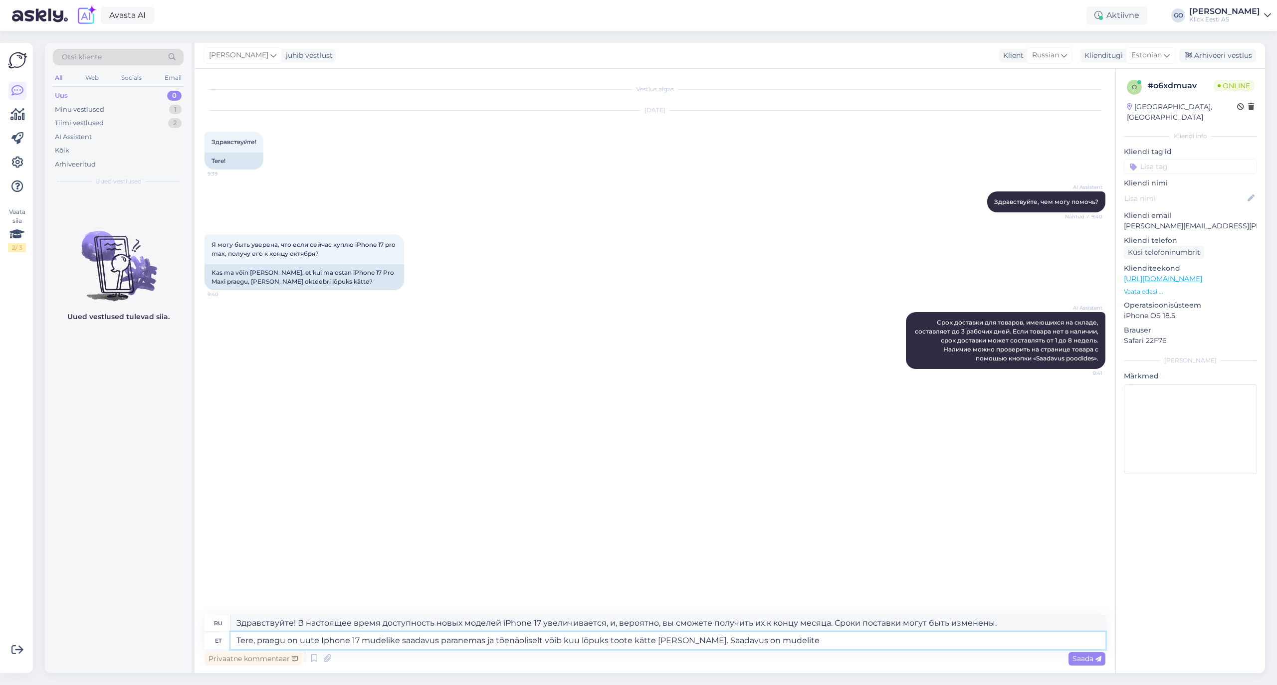
type textarea "Tere, praegu on uute Iphone 17 mudelike saadavus paranemas ja tõenäoliselt võib…"
type textarea "Здравствуйте! Доступность новых моделей iPhone 17 в настоящее время увеличивает…"
type textarea "Tere, praegu on uute Iphone 17 mudelike saadavus paranemas ja tõenäoliselt võib…"
type textarea "Здравствуйте! Доступность новых моделей iPhone 17 в настоящее время увеличивает…"
type textarea "Tere, praegu on uute Iphone 17 mudelike saadavus paranemas ja tõenäoliselt võib…"
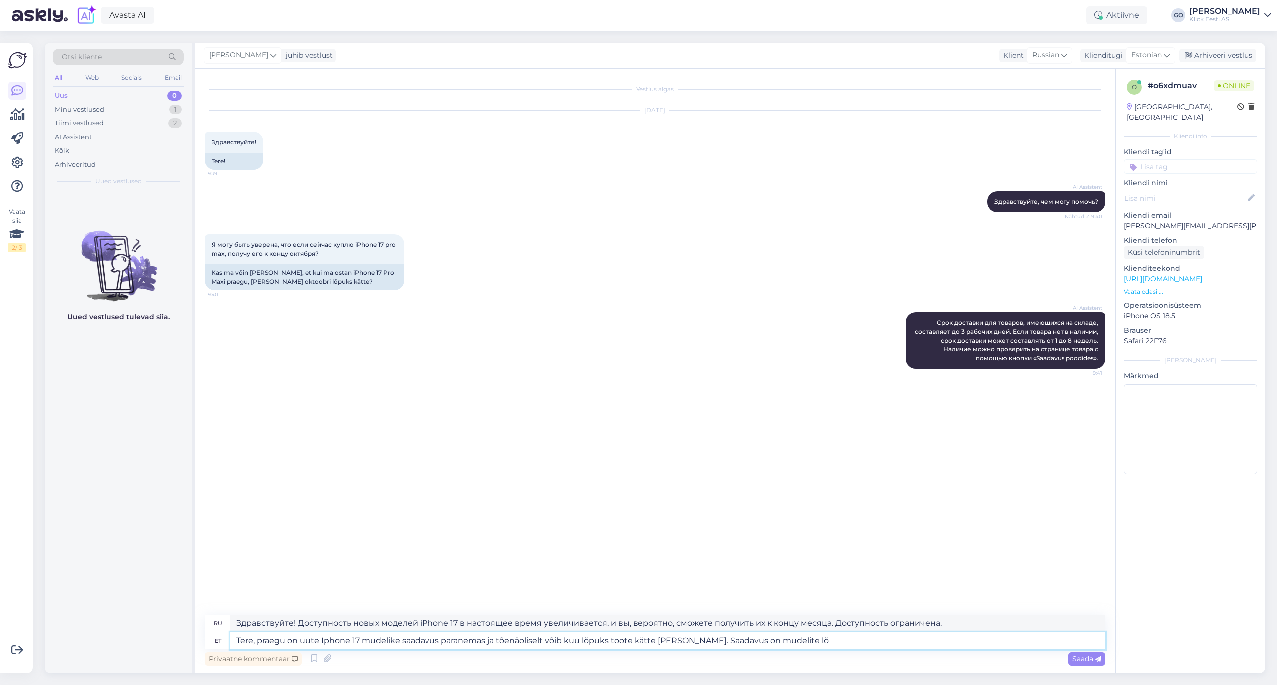
type textarea "Здравствуйте! Доступность новых моделей iPhone 17 в настоящее время увеличивает…"
type textarea "Tere, praegu on uute Iphone 17 mudelike saadavus paranemas ja tõenäoliselt võib…"
type textarea "Здравствуйте! Доступность новых моделей iPhone 17 в настоящее время увеличивает…"
type textarea "Tere, praegu on uute Iphone 17 mudelike saadavus paranemas ja tõenäoliselt võib…"
type textarea "Здравствуйте! Доступность новых моделей iPhone 17 в настоящее время увеличивает…"
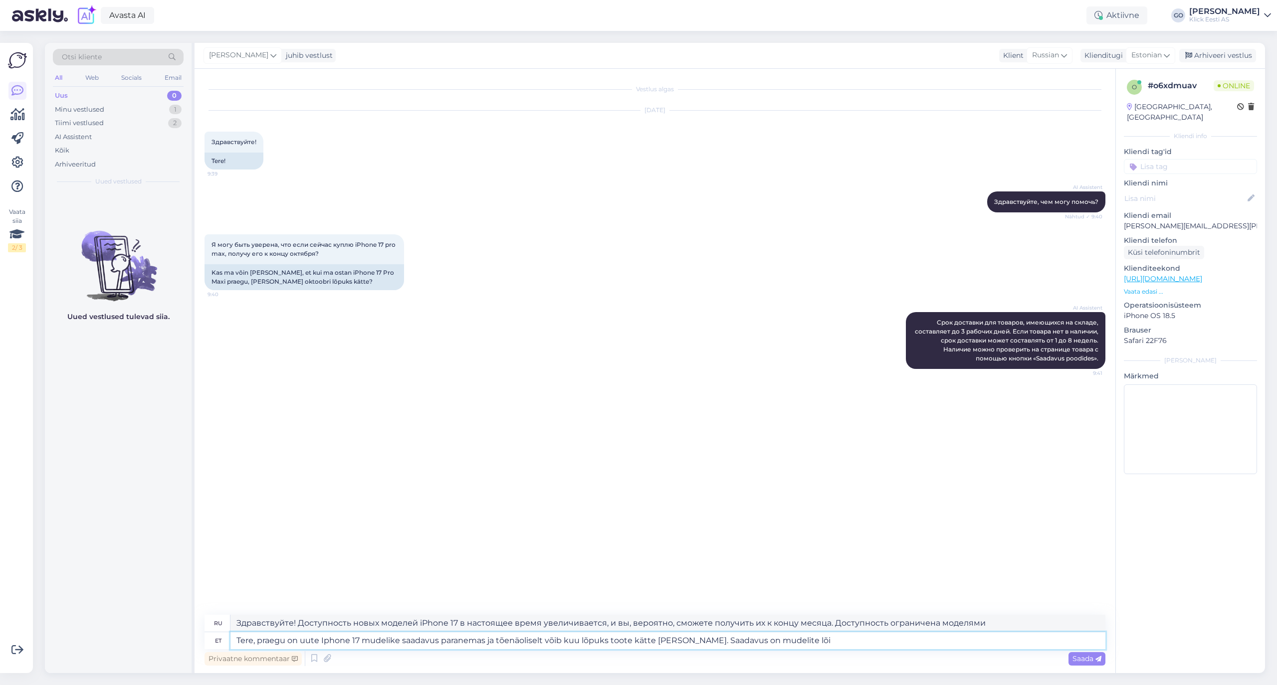
type textarea "Tere, praegu on uute Iphone 17 mudelike saadavus paranemas ja tõenäoliselt võib…"
type textarea "Здравствуйте! Доступность новых моделей iPhone 17 в настоящее время увеличивает…"
type textarea "Tere, praegu on uute Iphone 17 mudelike saadavus paranemas ja tõenäoliselt võib…"
type textarea "Здравствуйте! Доступность новых моделей iPhone 17 в настоящее время увеличивает…"
type textarea "Tere, praegu on uute Iphone 17 mudelike saadavus paranemas ja tõenäoliselt võib…"
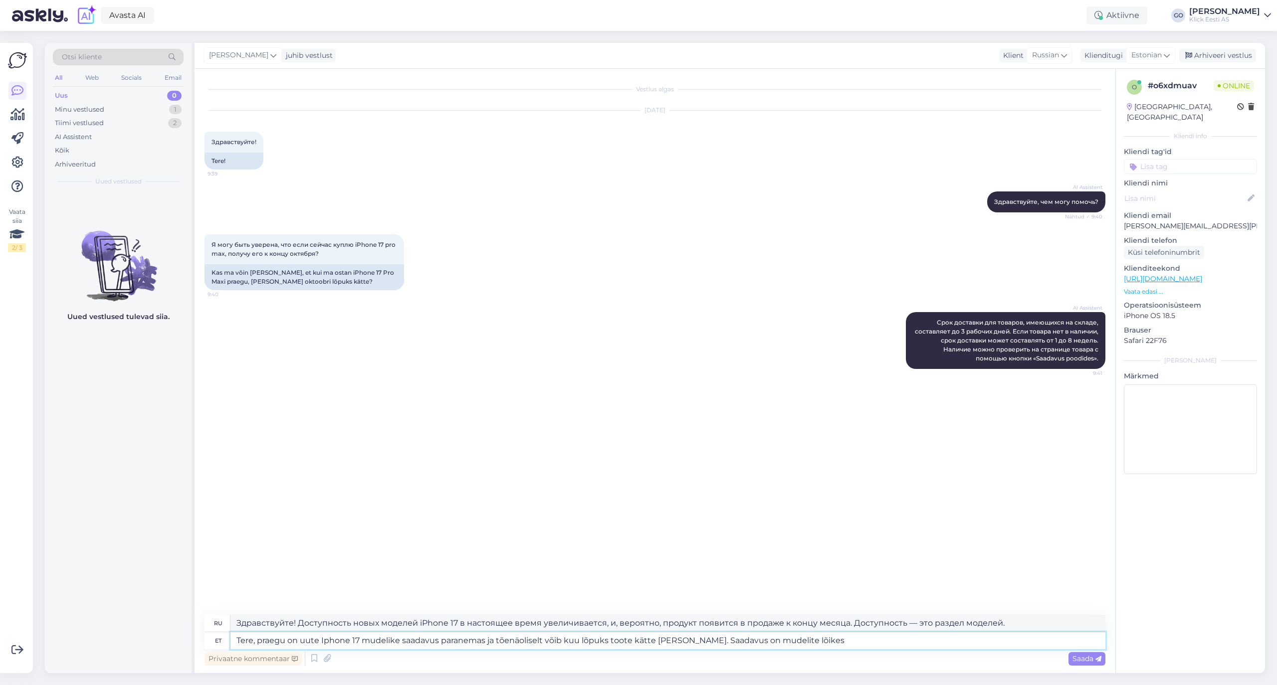
type textarea "Здравствуйте! В настоящее время доступность новых моделей iPhone 17 увеличивает…"
type textarea "Tere, praegu on uute Iphone 17 mudelike saadavus paranemas ja tõenäoliselt võib…"
type textarea "Здравствуйте! В настоящее время доступность новых моделей iPhone 17 увеличивает…"
type textarea "Tere, praegu on uute Iphone 17 mudelike saadavus paranemas ja tõenäoliselt võib…"
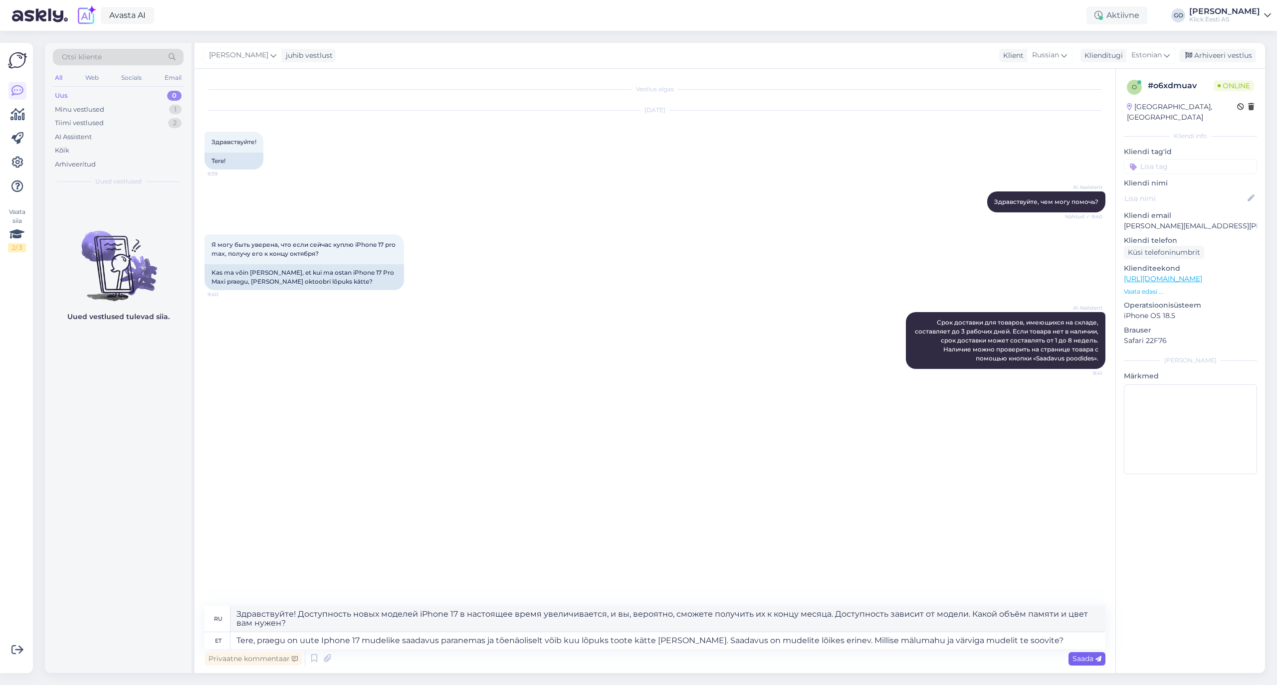
click at [1081, 657] on span "Saada" at bounding box center [1086, 658] width 29 height 9
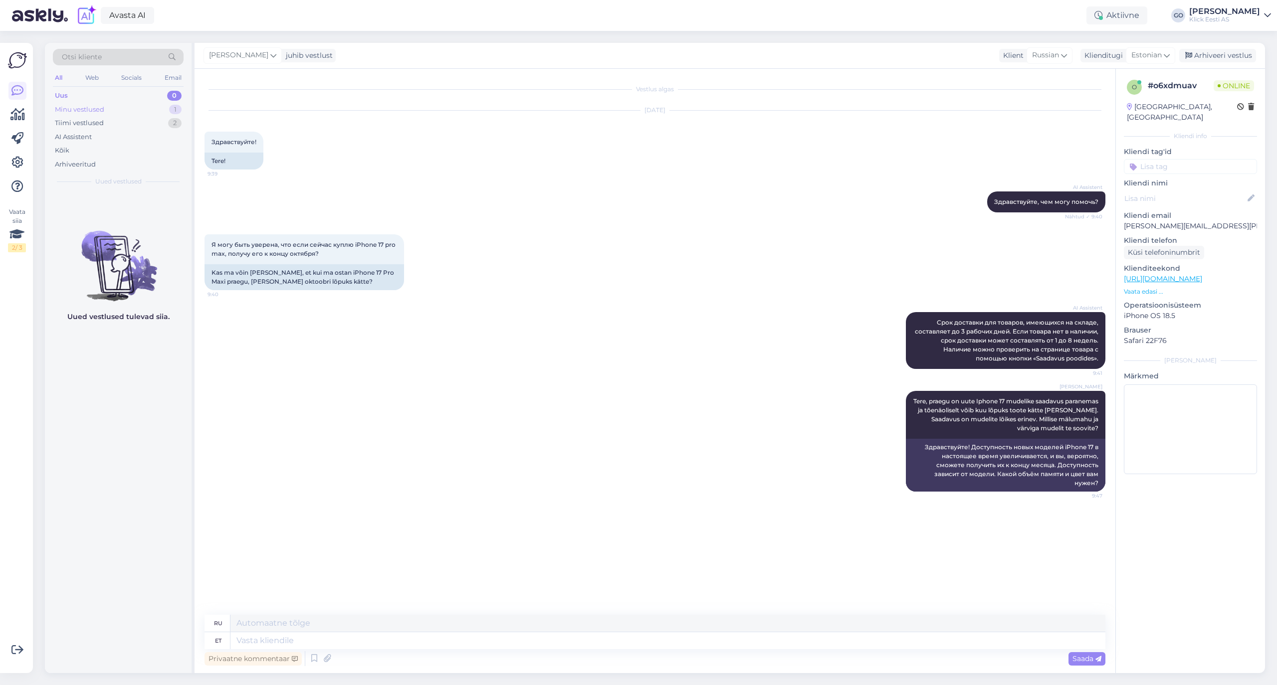
click at [102, 108] on div "Minu vestlused" at bounding box center [79, 110] width 49 height 10
click at [75, 93] on div "Uus 0" at bounding box center [118, 96] width 131 height 14
click at [86, 107] on div "Minu vestlused" at bounding box center [79, 110] width 49 height 10
click at [81, 120] on div "Tiimi vestlused" at bounding box center [79, 123] width 49 height 10
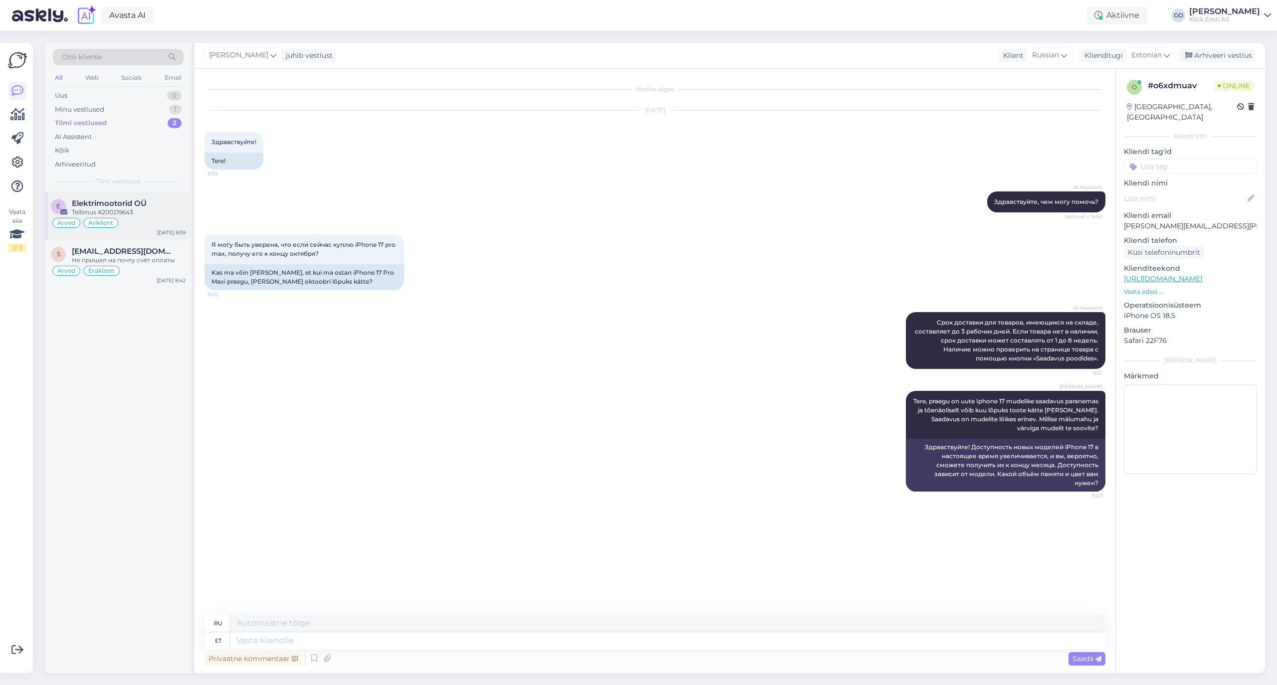
click at [150, 210] on div "Tellimus #200219643" at bounding box center [129, 212] width 114 height 9
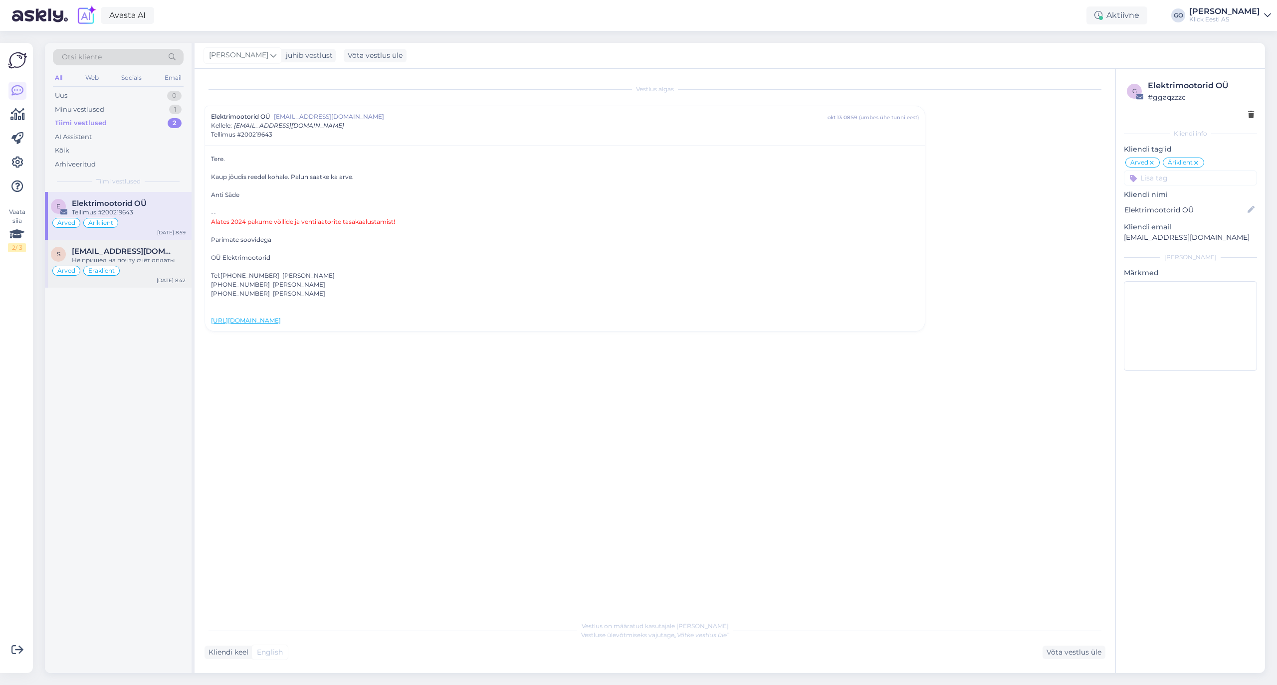
click at [154, 256] on div "[EMAIL_ADDRESS][DOMAIN_NAME]" at bounding box center [129, 251] width 114 height 9
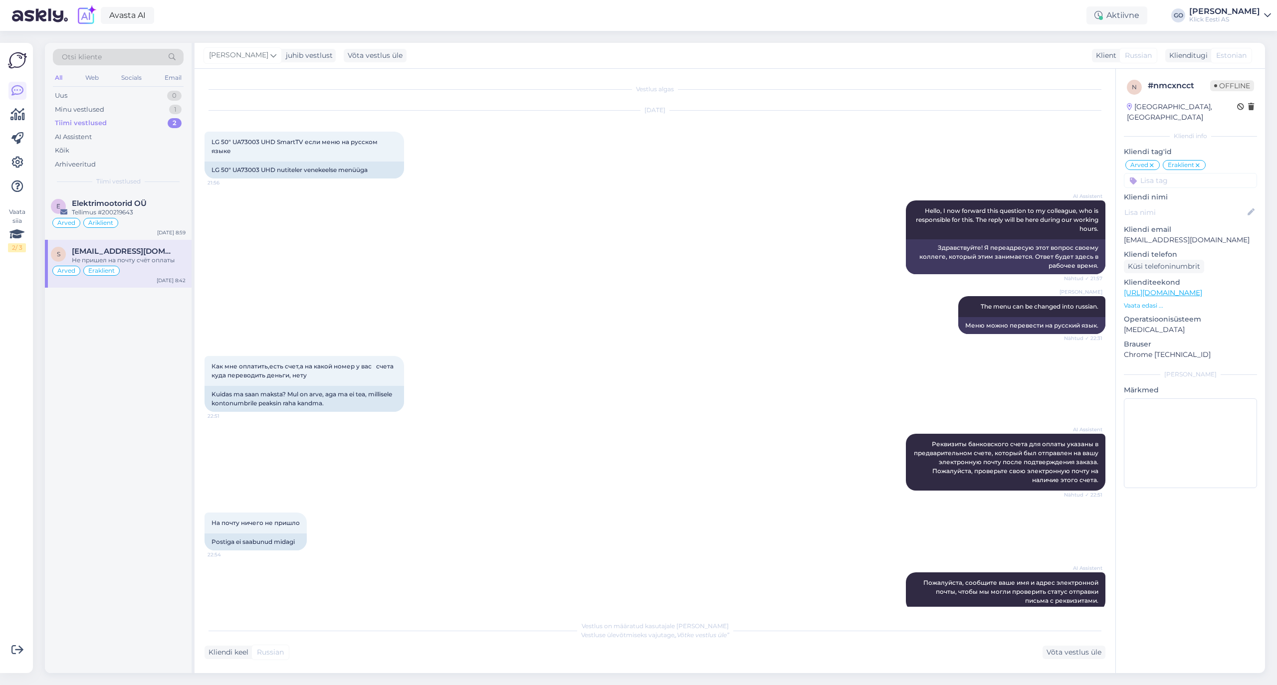
scroll to position [156, 0]
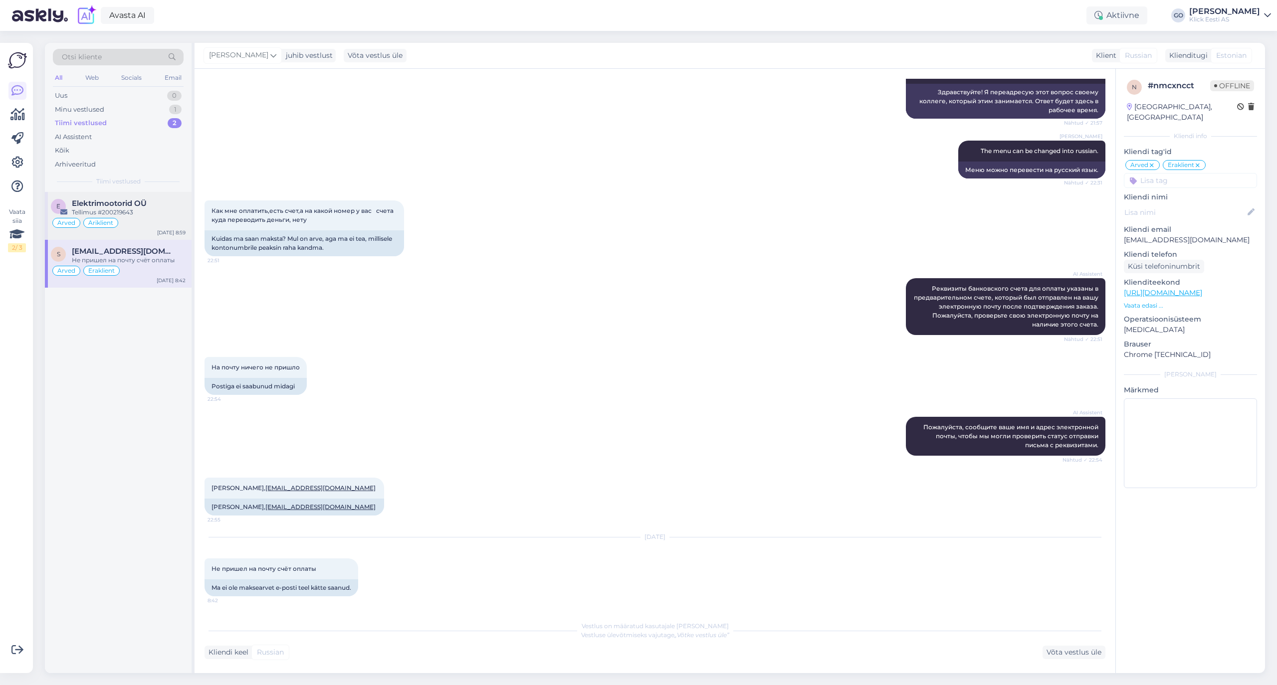
click at [152, 214] on div "Tellimus #200219643" at bounding box center [129, 212] width 114 height 9
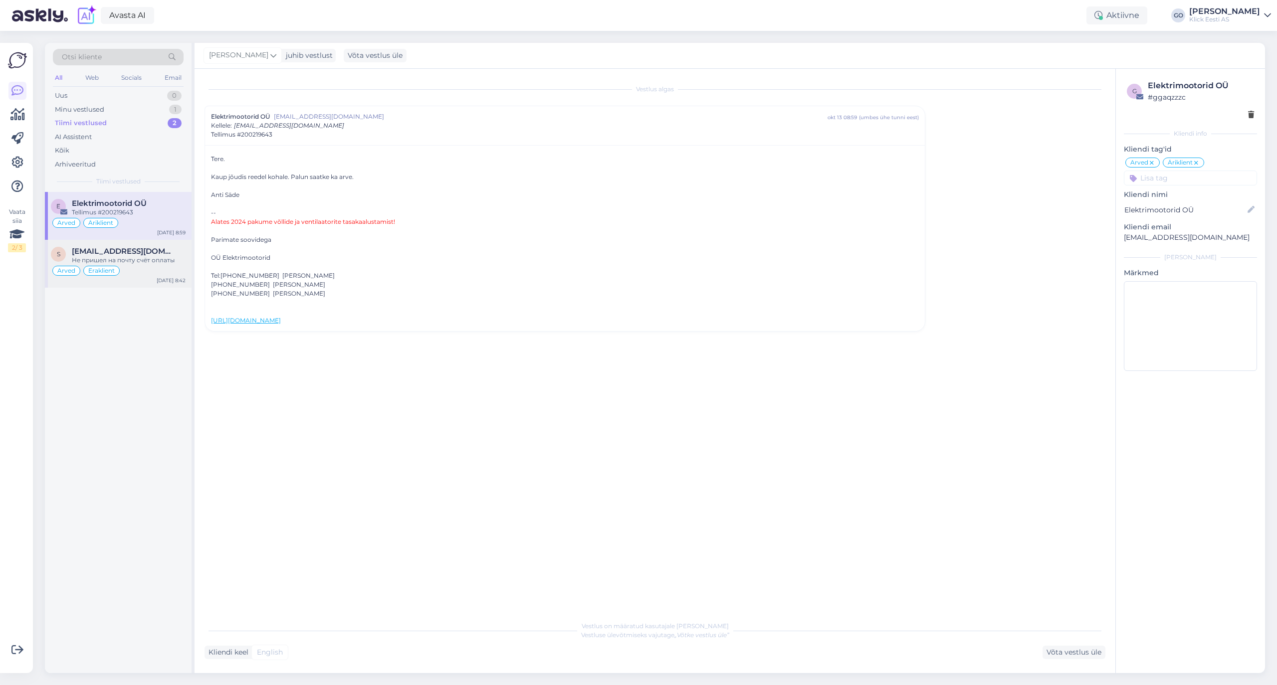
click at [157, 258] on div "Не пришел на почту счёт оплаты" at bounding box center [129, 260] width 114 height 9
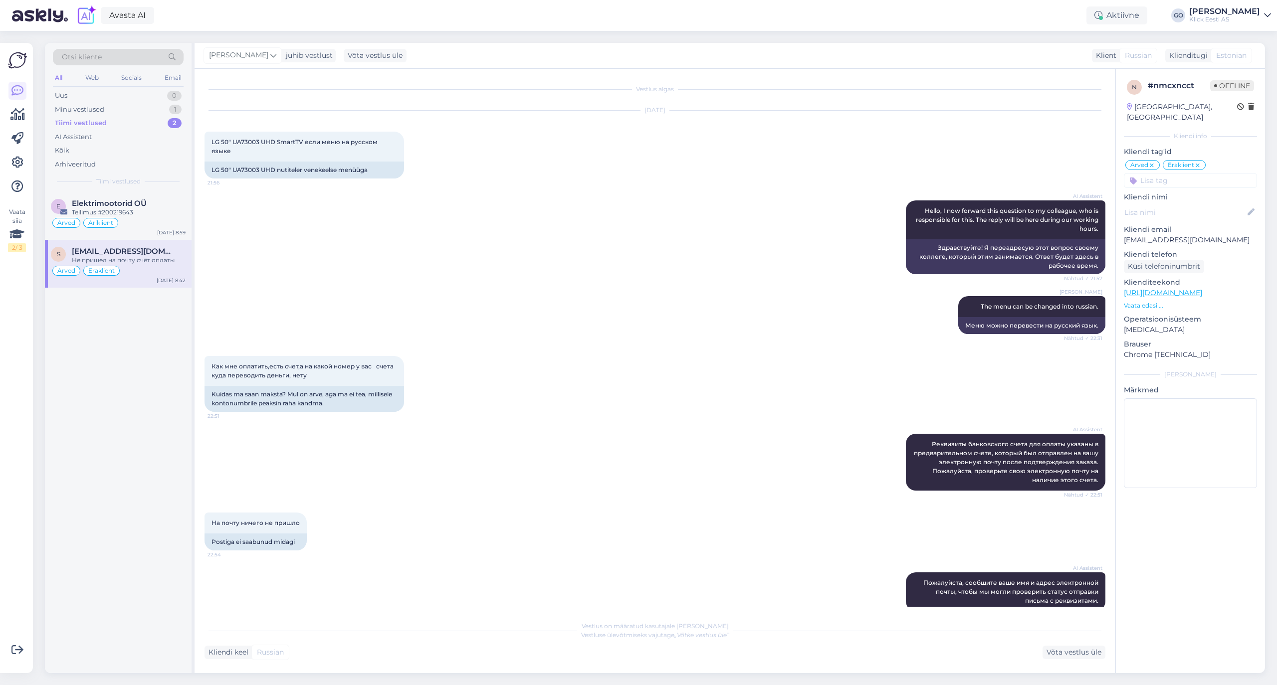
scroll to position [156, 0]
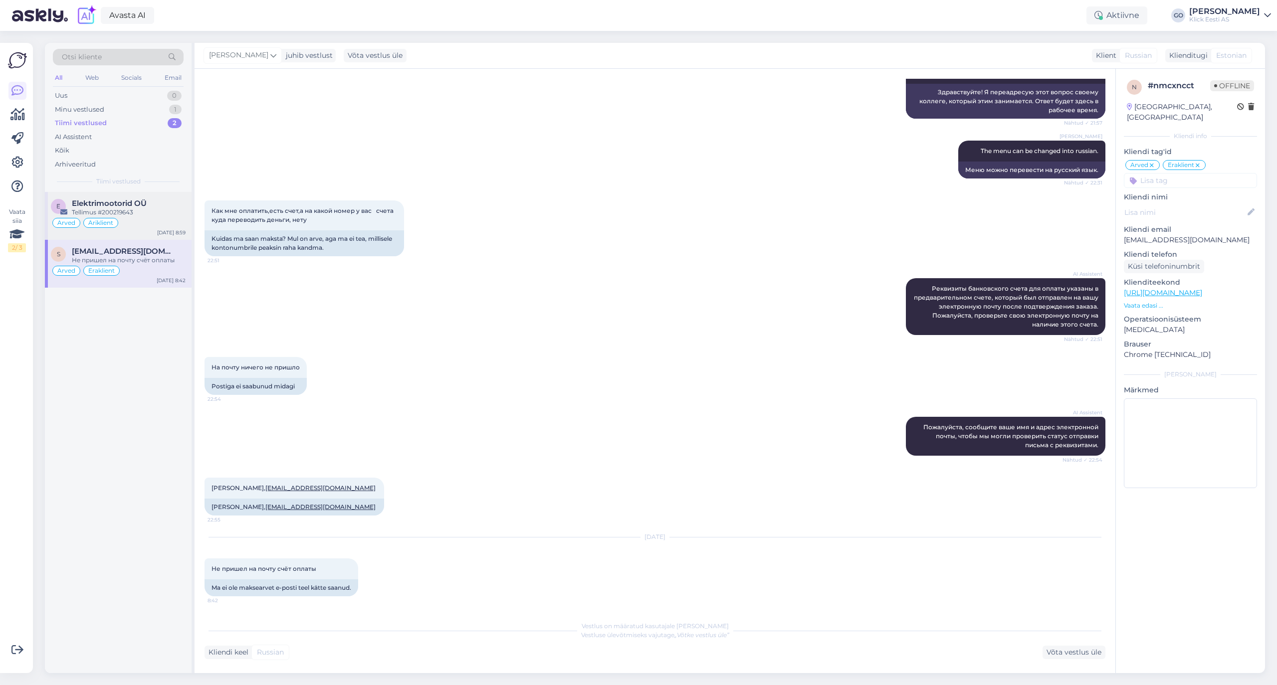
click at [152, 207] on div "Elektrimootorid OÜ" at bounding box center [129, 203] width 114 height 9
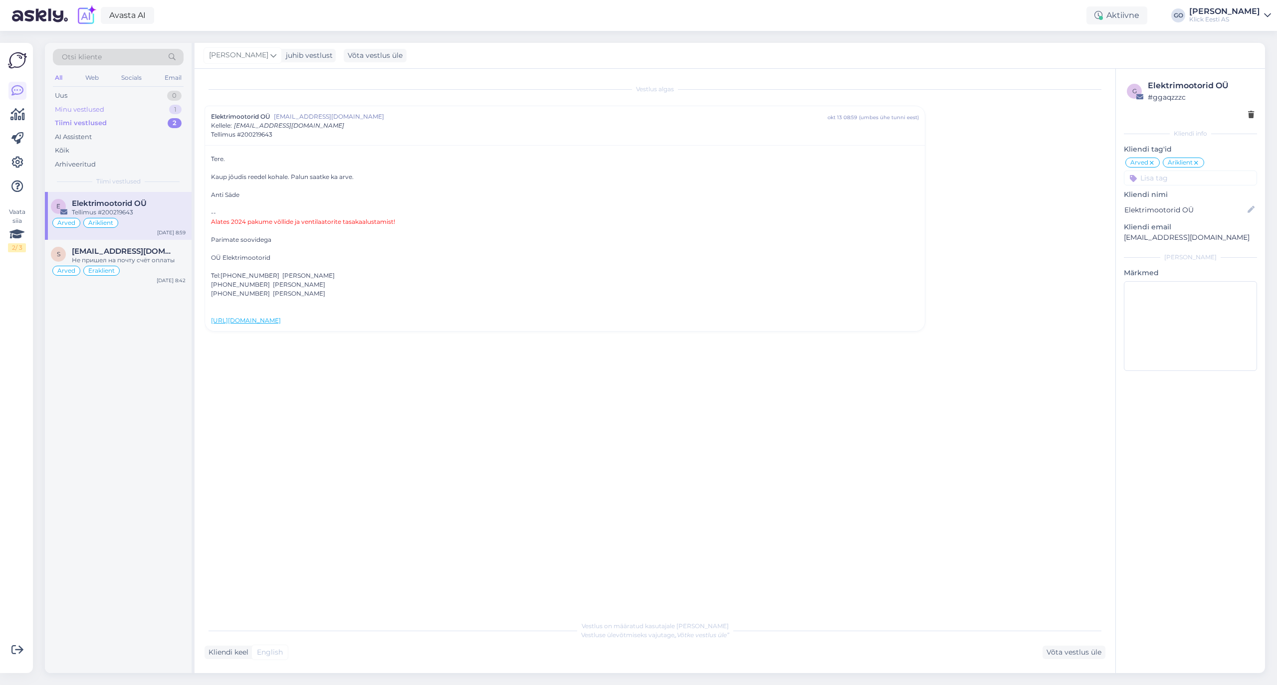
click at [105, 104] on div "Minu vestlused 1" at bounding box center [118, 110] width 131 height 14
click at [88, 110] on div "Minu vestlused" at bounding box center [81, 110] width 52 height 10
click at [96, 120] on div "Tiimi vestlused" at bounding box center [79, 123] width 49 height 10
click at [96, 107] on div "Minu vestlused" at bounding box center [79, 110] width 49 height 10
click at [120, 207] on span "[PERSON_NAME][EMAIL_ADDRESS][PERSON_NAME][DOMAIN_NAME]" at bounding box center [124, 203] width 104 height 9
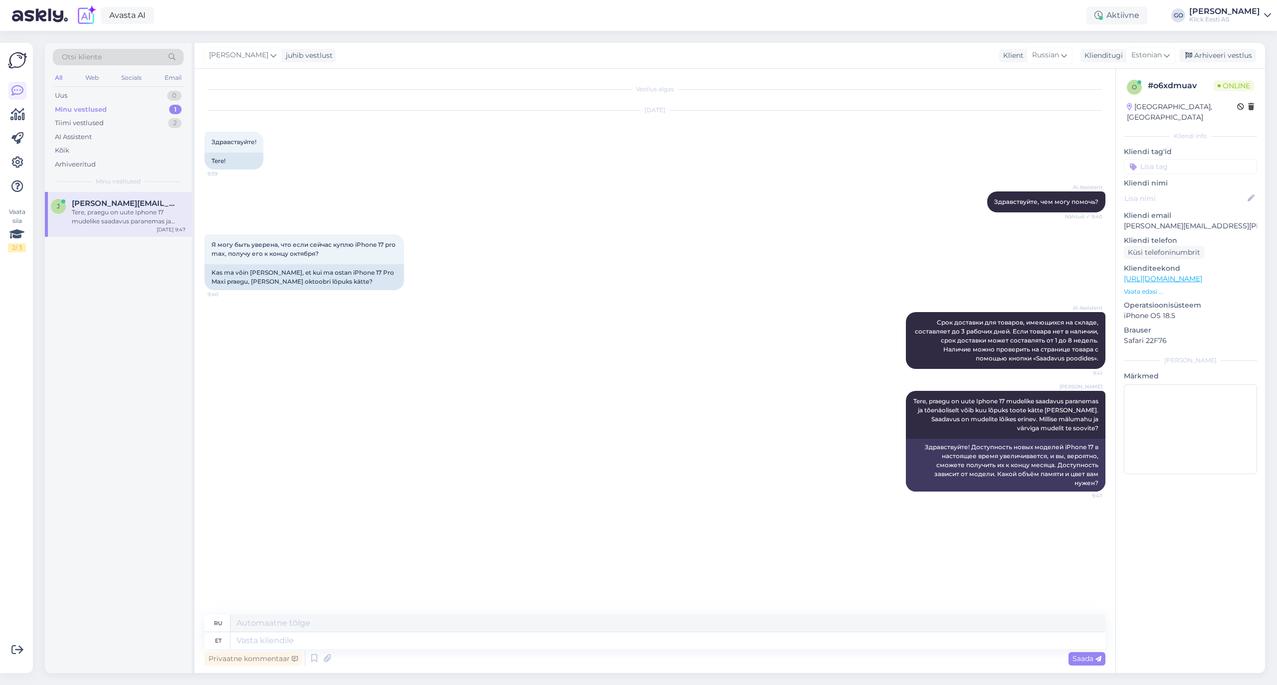
click at [595, 519] on div "Vestlus algas [DATE] Здравствуйте! 9:39 Tere! AI Assistent Здравствуйте, чем мо…" at bounding box center [659, 342] width 910 height 527
click at [72, 94] on div "Uus 1" at bounding box center [118, 96] width 131 height 14
click at [88, 92] on div "Uus 1" at bounding box center [118, 96] width 131 height 14
click at [109, 211] on div "Здравствуйте! Очень жаль, что мы не смогли вам помочь! Я передам вас специалист…" at bounding box center [129, 217] width 114 height 18
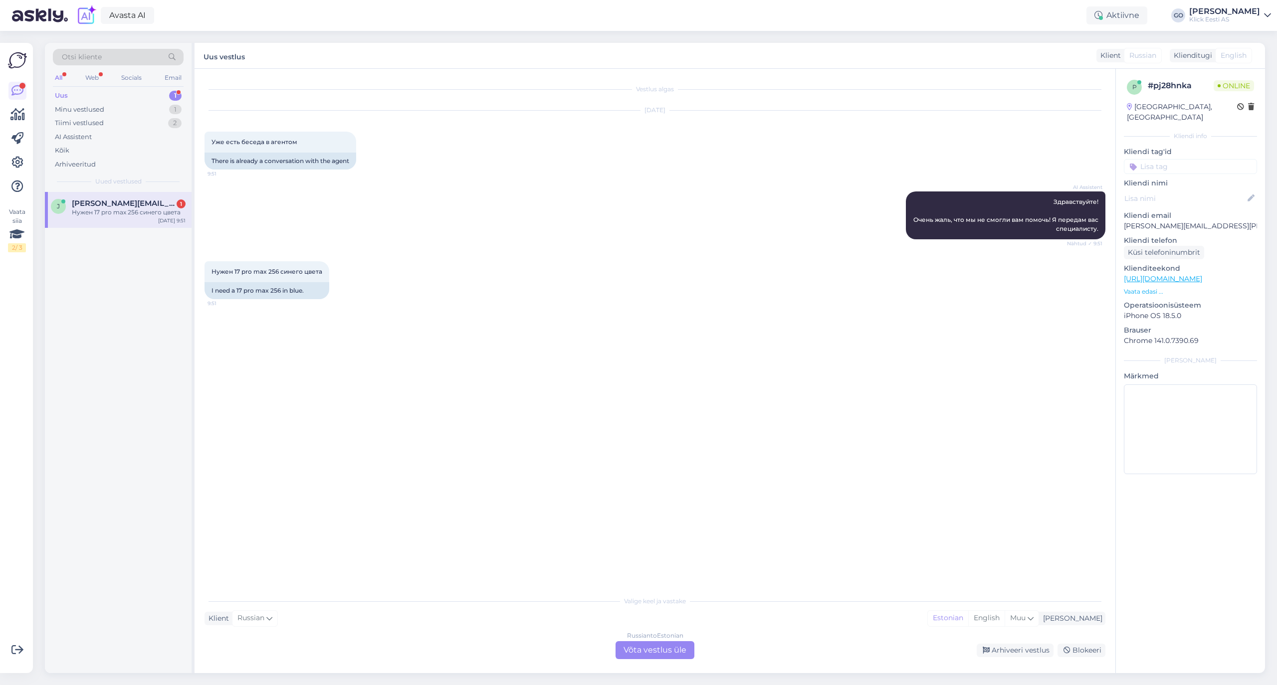
click at [653, 653] on div "Russian to Estonian Võta vestlus üle" at bounding box center [654, 650] width 79 height 18
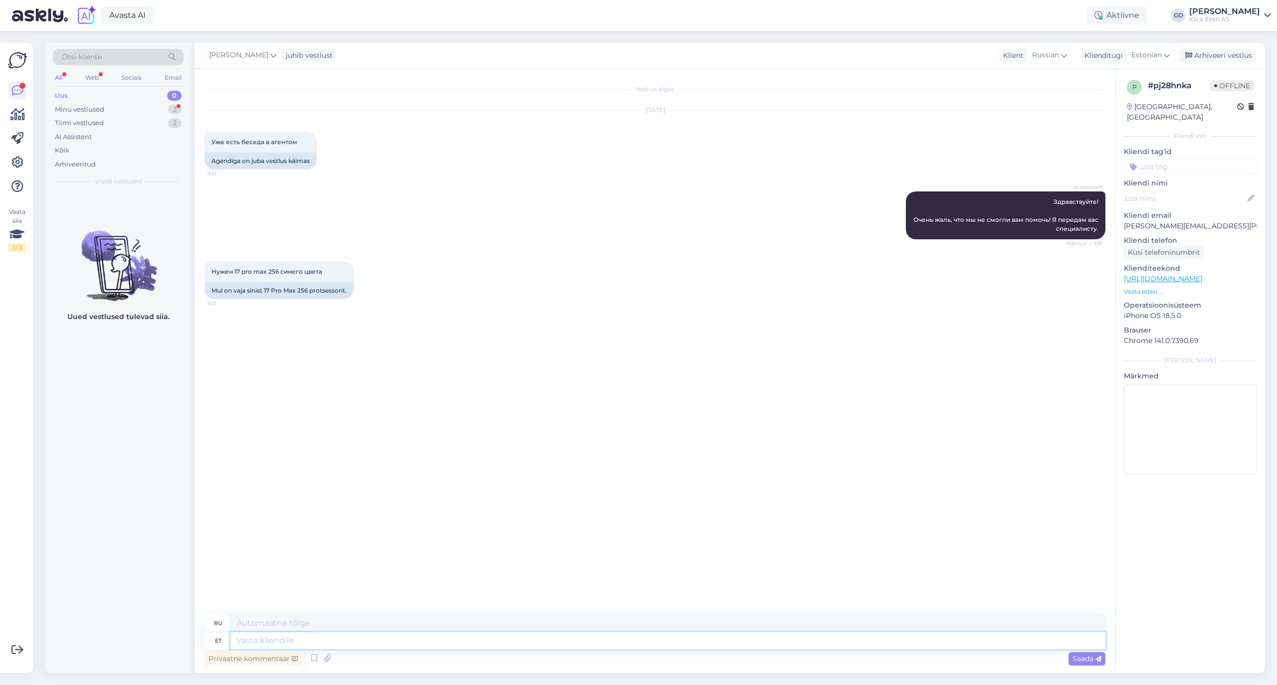
click at [308, 640] on textarea at bounding box center [667, 640] width 875 height 17
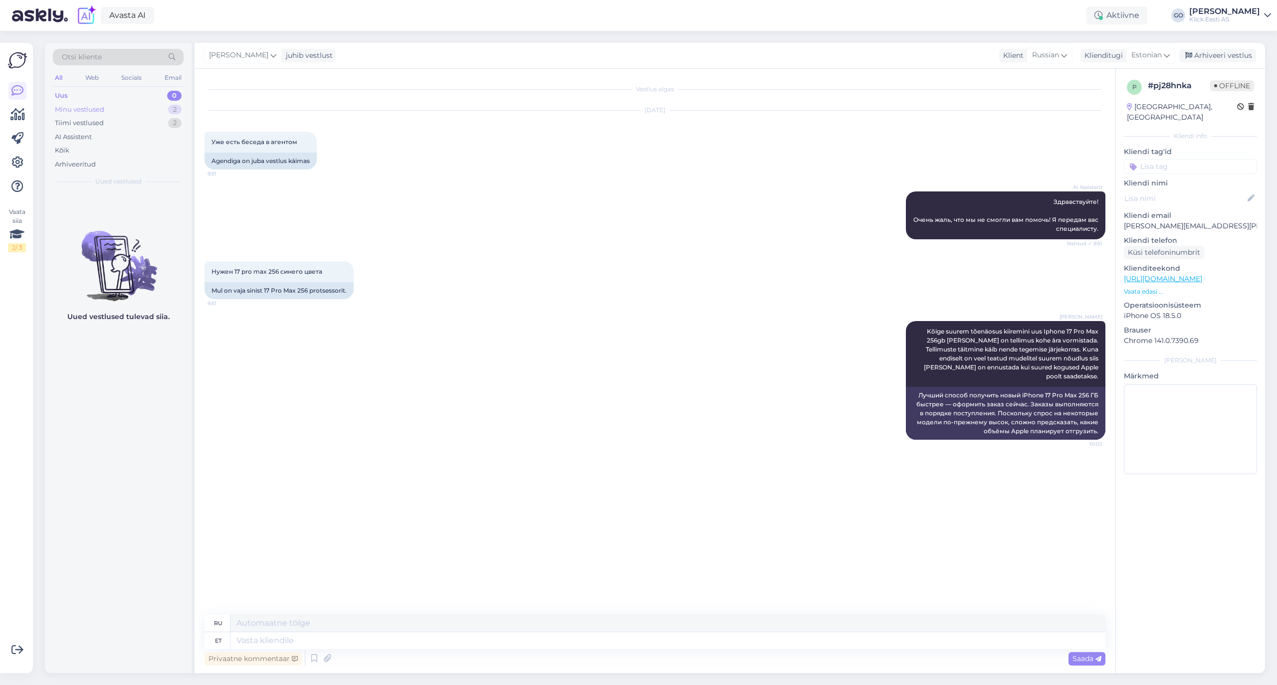
click at [103, 109] on div "Minu vestlused" at bounding box center [79, 110] width 49 height 10
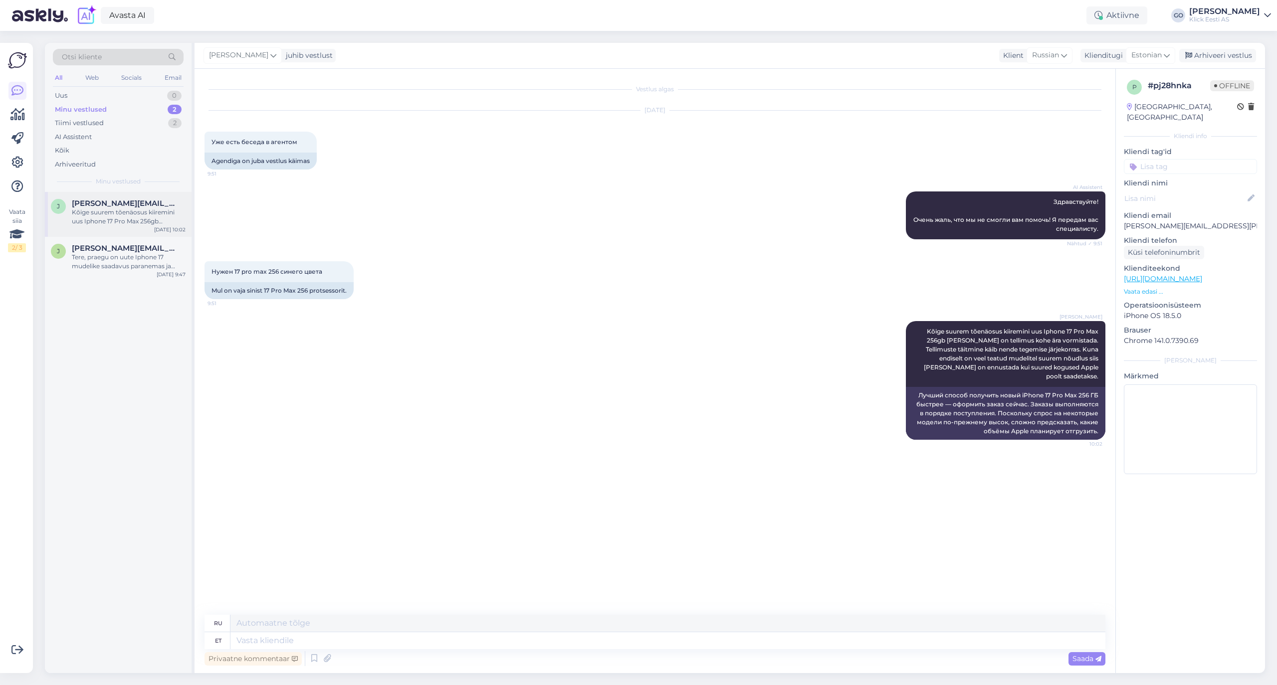
click at [110, 218] on div "Kõige suurem tõenäosus kiiremini uus Iphone 17 Pro Max 256gb [PERSON_NAME] on t…" at bounding box center [129, 217] width 114 height 18
click at [109, 255] on div "Tere, praegu on uute Iphone 17 mudelike saadavus paranemas ja tõenäoliselt võib…" at bounding box center [129, 262] width 114 height 18
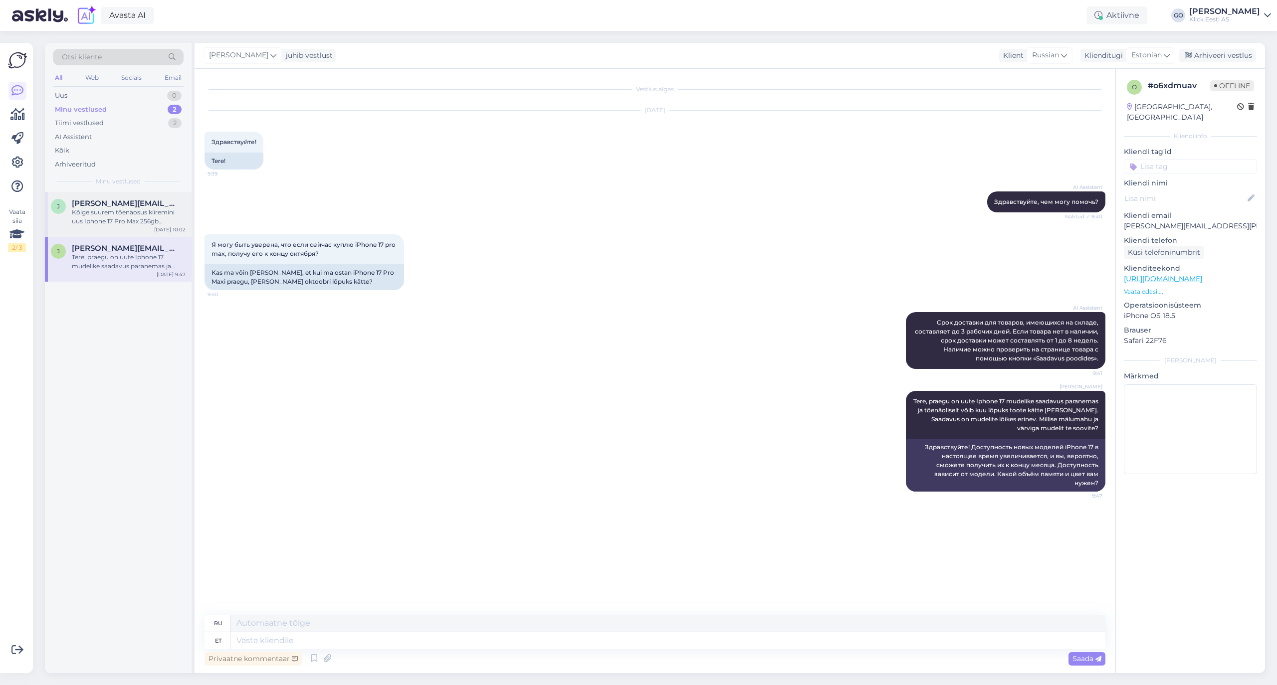
click at [108, 205] on span "[PERSON_NAME][EMAIL_ADDRESS][PERSON_NAME][DOMAIN_NAME]" at bounding box center [124, 203] width 104 height 9
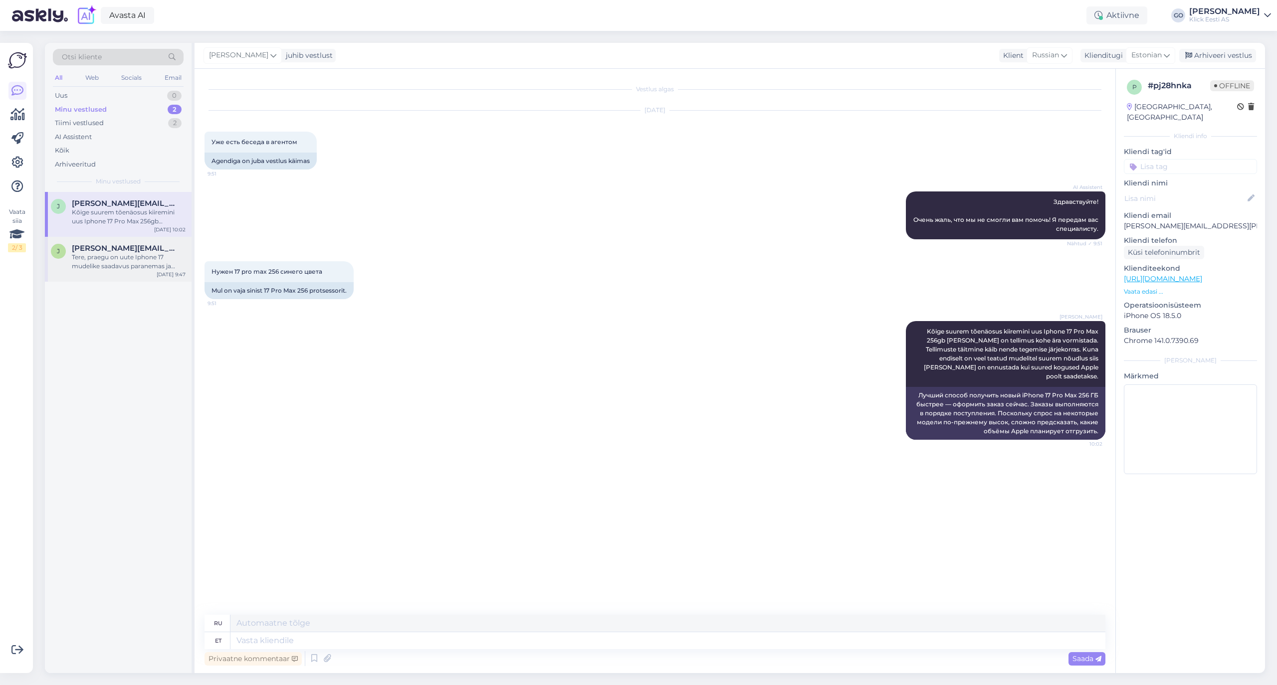
click at [106, 255] on div "Tere, praegu on uute Iphone 17 mudelike saadavus paranemas ja tõenäoliselt võib…" at bounding box center [129, 262] width 114 height 18
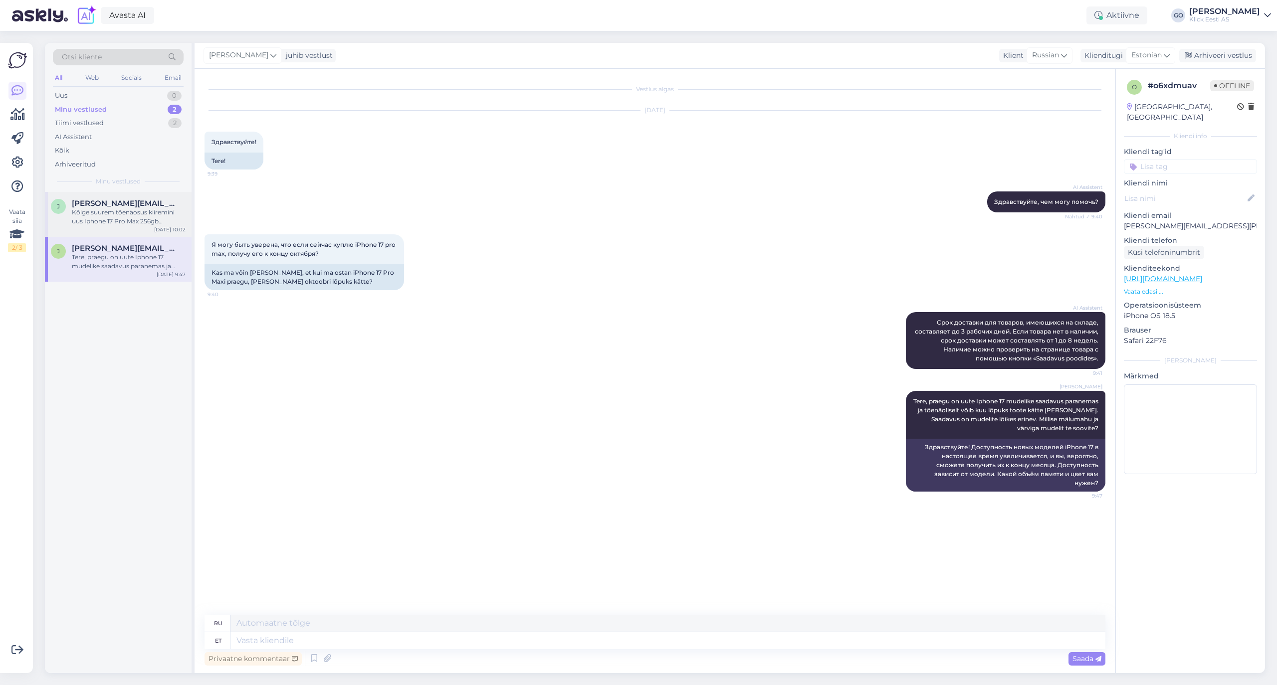
click at [112, 207] on span "[PERSON_NAME][EMAIL_ADDRESS][PERSON_NAME][DOMAIN_NAME]" at bounding box center [124, 203] width 104 height 9
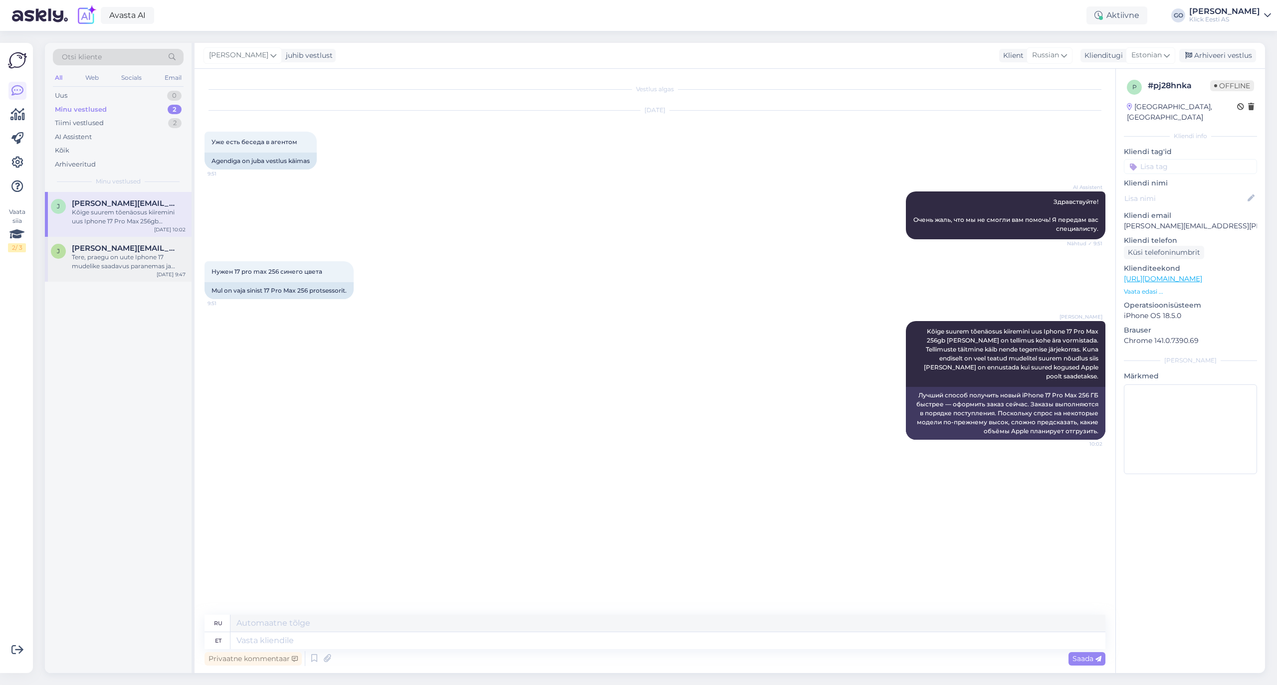
click at [118, 256] on div "Tere, praegu on uute Iphone 17 mudelike saadavus paranemas ja tõenäoliselt võib…" at bounding box center [129, 262] width 114 height 18
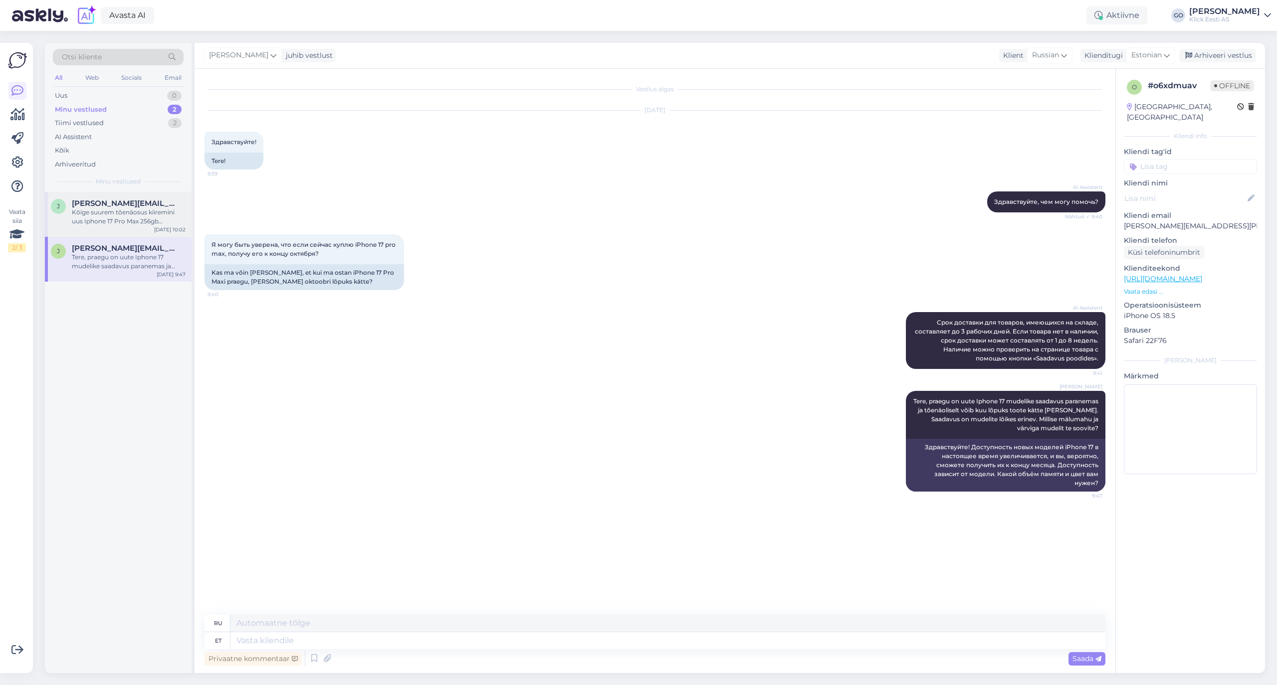
click at [121, 205] on span "[PERSON_NAME][EMAIL_ADDRESS][PERSON_NAME][DOMAIN_NAME]" at bounding box center [124, 203] width 104 height 9
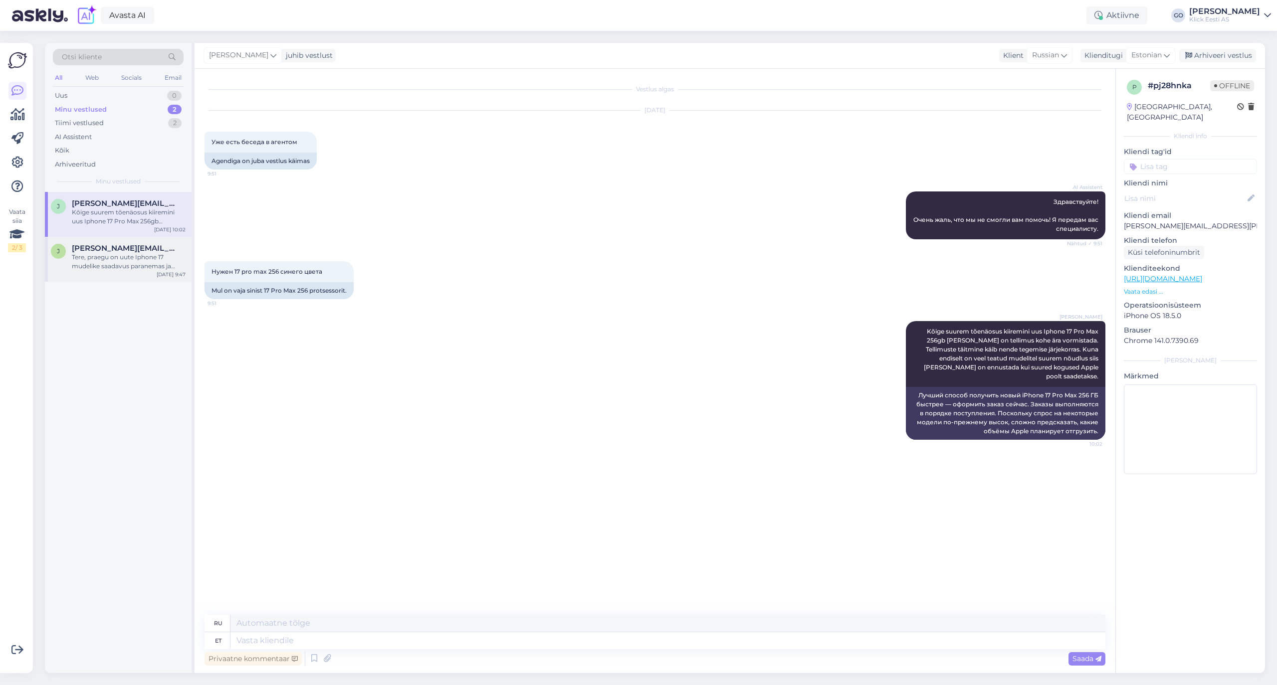
click at [118, 258] on div "Tere, praegu on uute Iphone 17 mudelike saadavus paranemas ja tõenäoliselt võib…" at bounding box center [129, 262] width 114 height 18
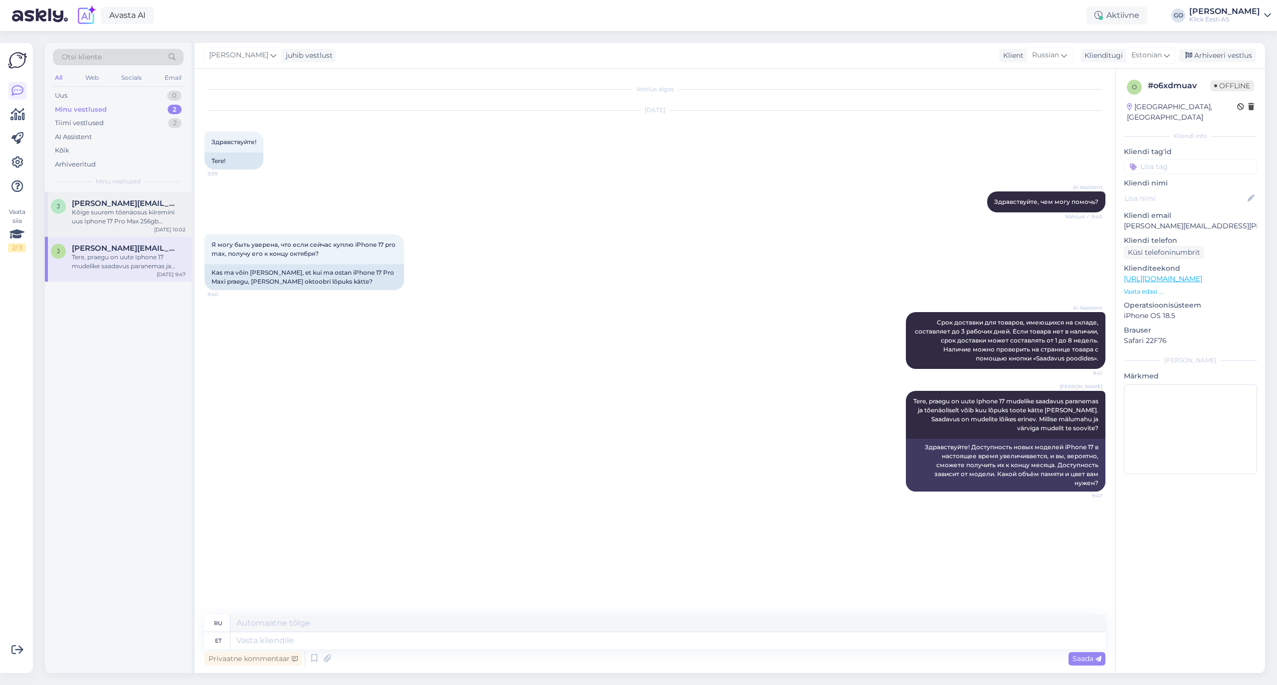
click at [109, 202] on span "[PERSON_NAME][EMAIL_ADDRESS][PERSON_NAME][DOMAIN_NAME]" at bounding box center [124, 203] width 104 height 9
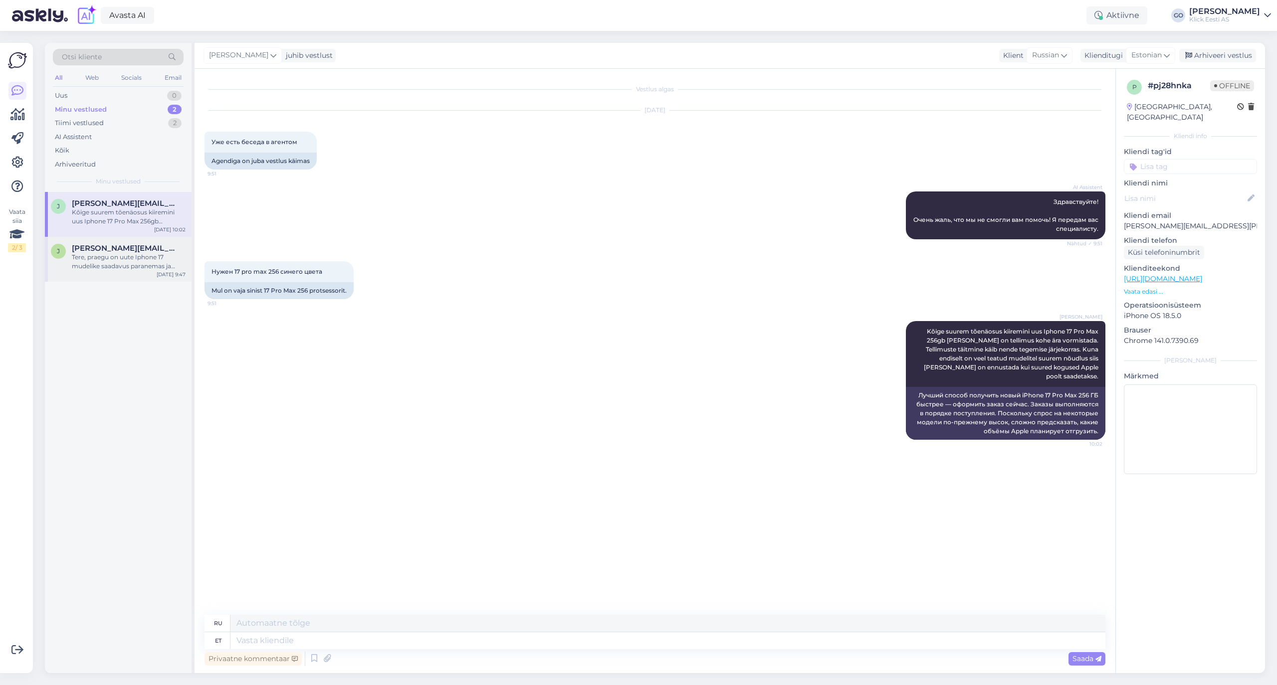
click at [109, 260] on div "Tere, praegu on uute Iphone 17 mudelike saadavus paranemas ja tõenäoliselt võib…" at bounding box center [129, 262] width 114 height 18
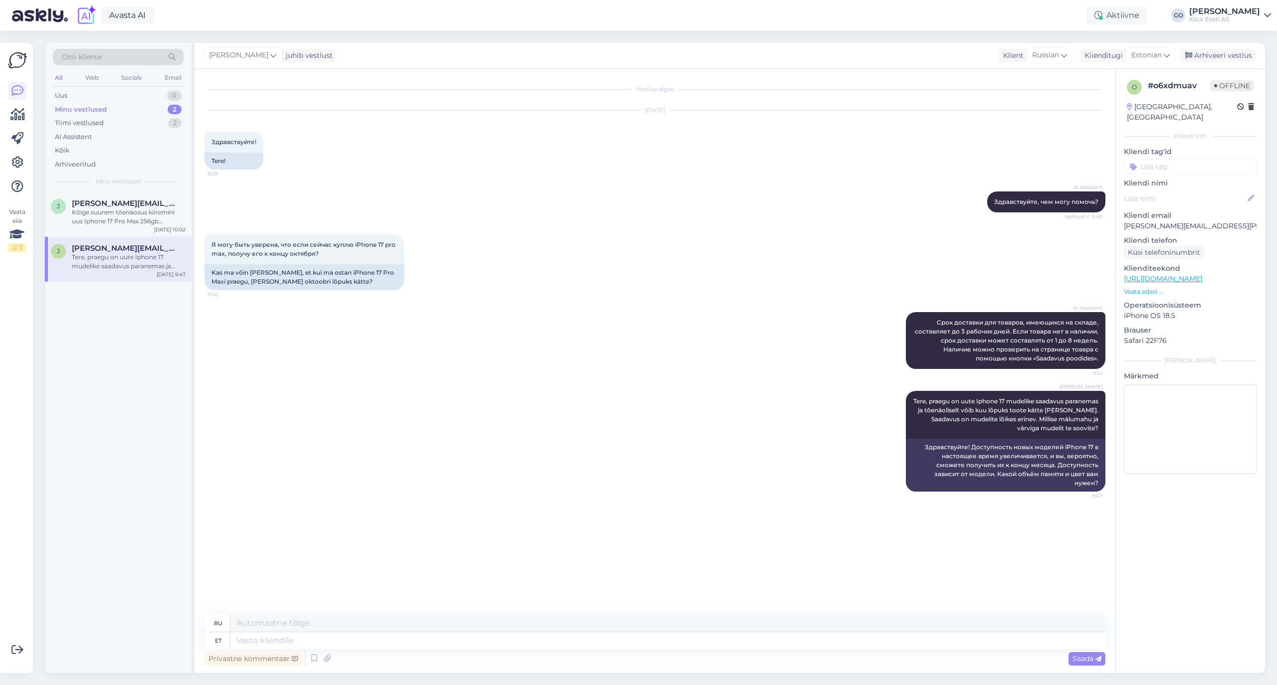
click at [1183, 274] on link "[URL][DOMAIN_NAME]" at bounding box center [1162, 278] width 78 height 9
click at [120, 211] on div "Kõige suurem tõenäosus kiiremini uus Iphone 17 Pro Max 256gb [PERSON_NAME] on t…" at bounding box center [129, 217] width 114 height 18
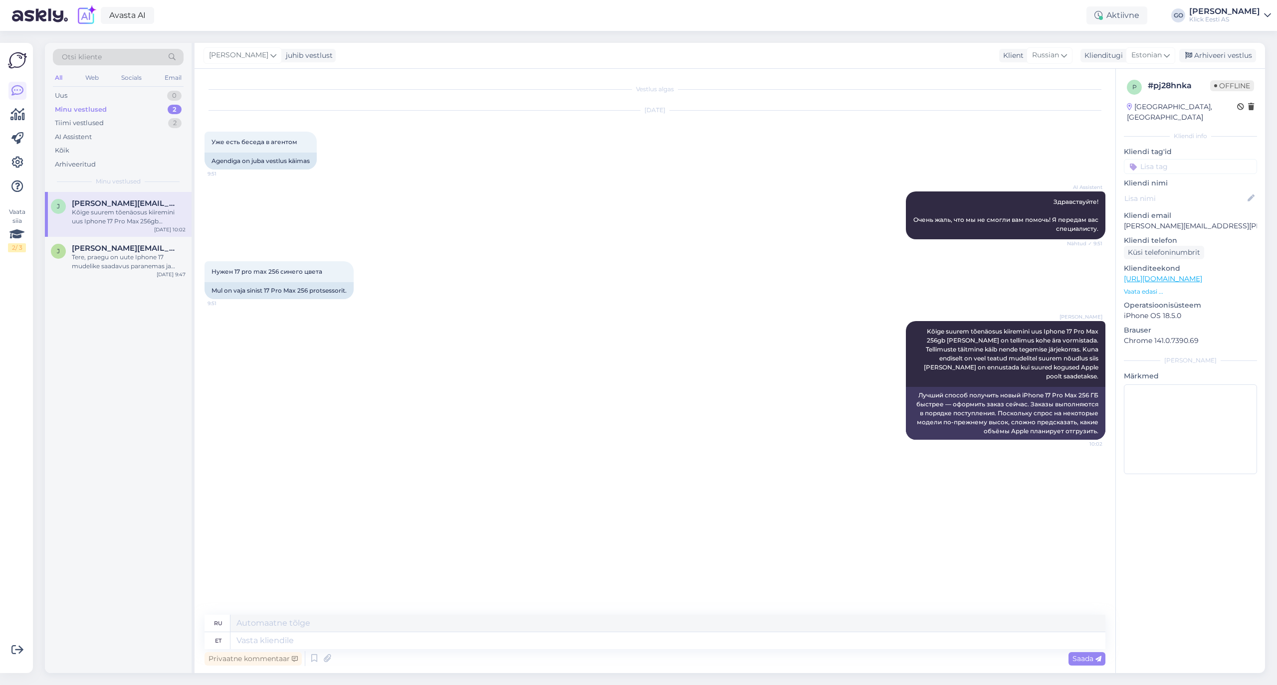
click at [107, 211] on div "Kõige suurem tõenäosus kiiremini uus Iphone 17 Pro Max 256gb [PERSON_NAME] on t…" at bounding box center [129, 217] width 114 height 18
click at [113, 264] on div "Tere, praegu on uute Iphone 17 mudelike saadavus paranemas ja tõenäoliselt võib…" at bounding box center [129, 262] width 114 height 18
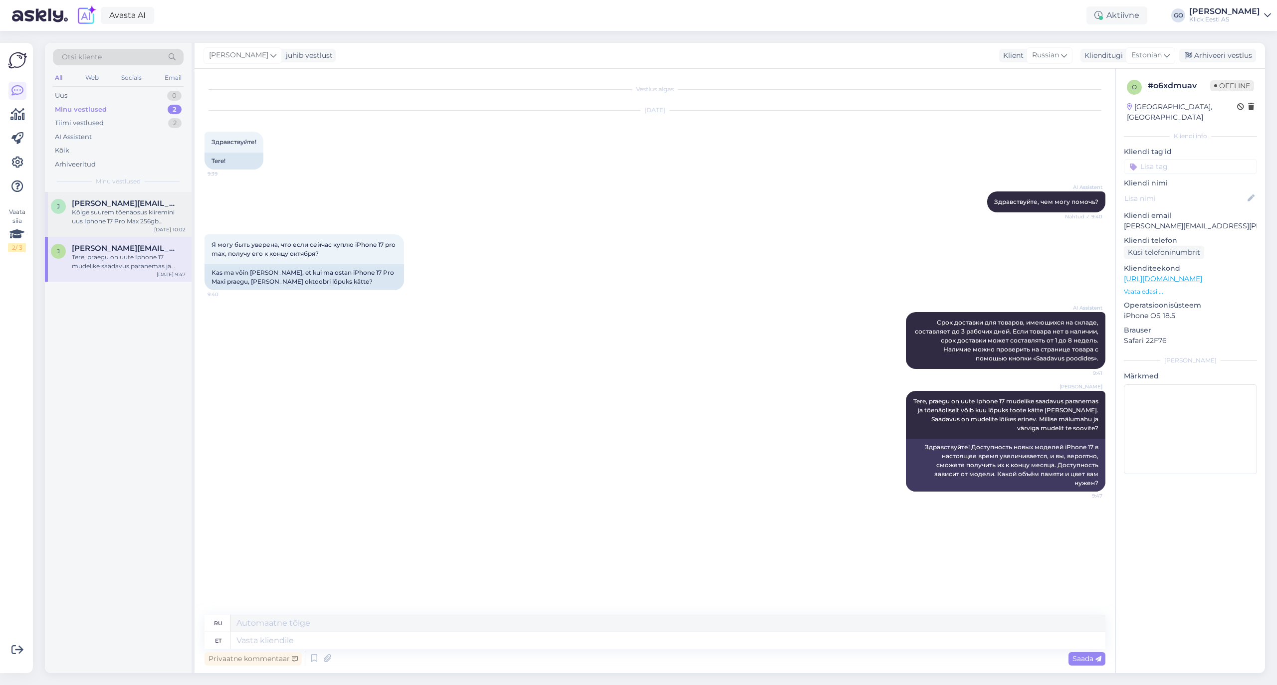
click at [108, 202] on span "[PERSON_NAME][EMAIL_ADDRESS][PERSON_NAME][DOMAIN_NAME]" at bounding box center [124, 203] width 104 height 9
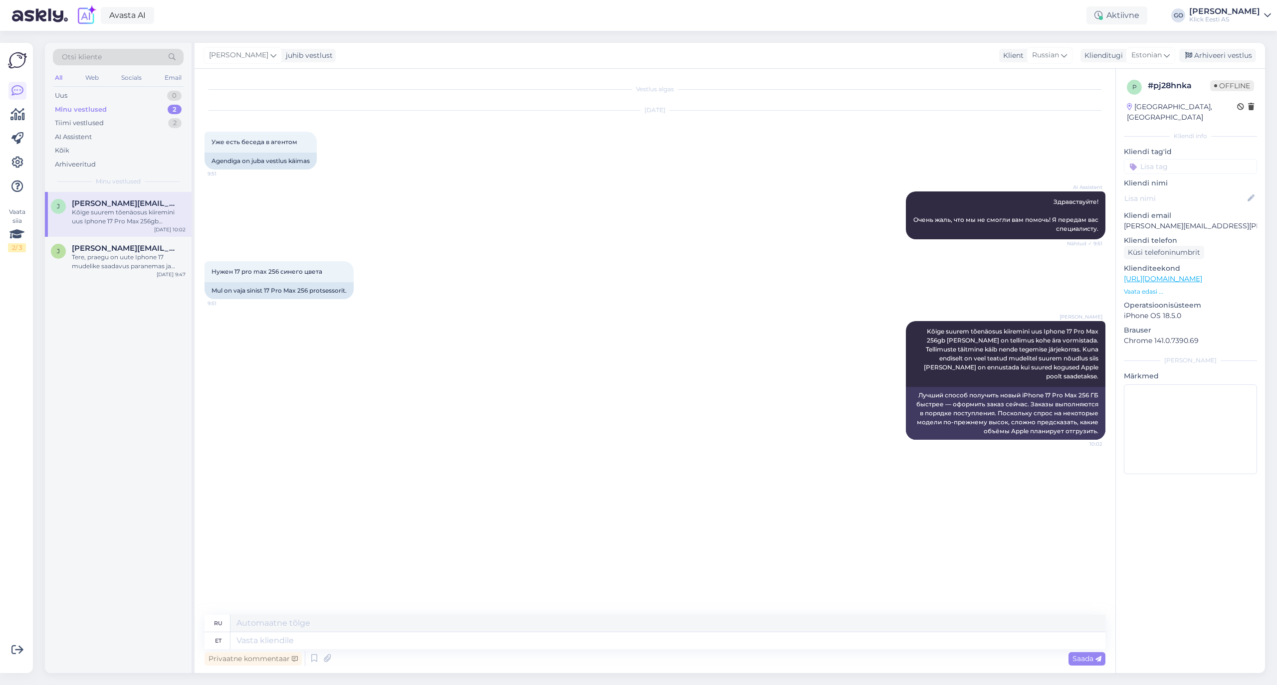
click at [1191, 159] on input at bounding box center [1189, 166] width 133 height 15
click at [1148, 238] on span "Eraklient" at bounding box center [1149, 241] width 26 height 6
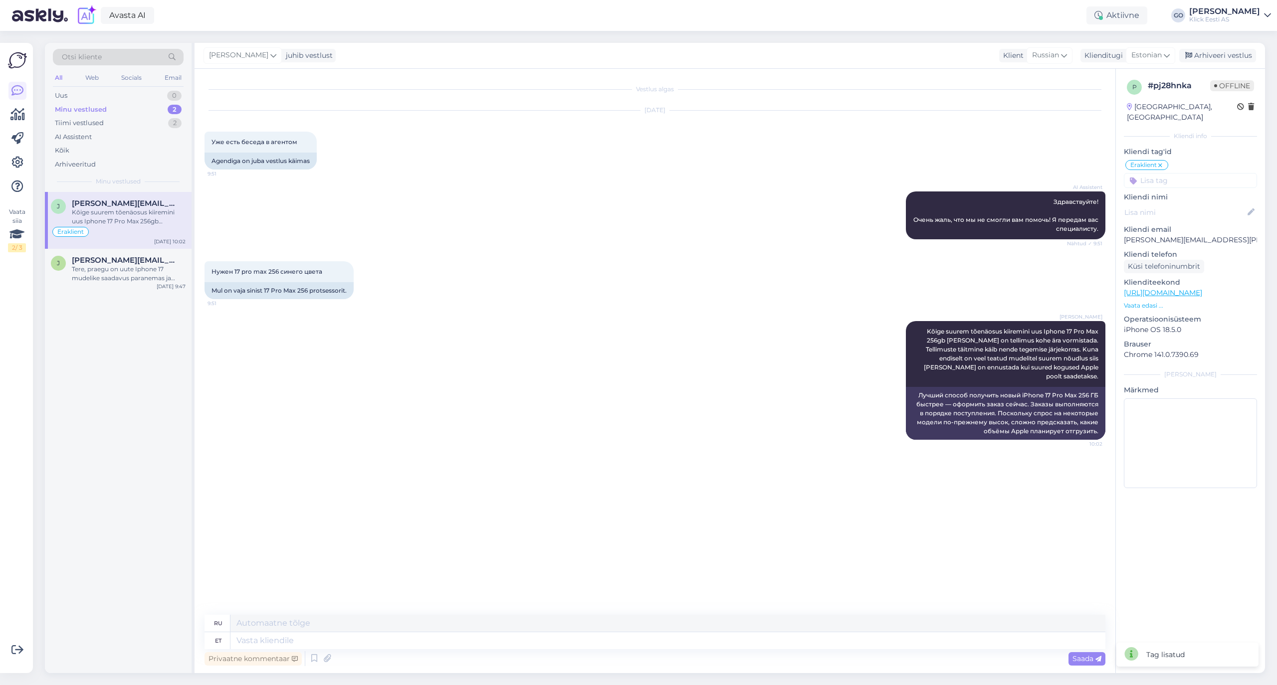
click at [1155, 173] on input at bounding box center [1189, 180] width 133 height 15
click at [1151, 226] on div "Ostuabi" at bounding box center [1147, 231] width 33 height 10
click at [108, 262] on span "[PERSON_NAME][EMAIL_ADDRESS][PERSON_NAME][DOMAIN_NAME]" at bounding box center [124, 260] width 104 height 9
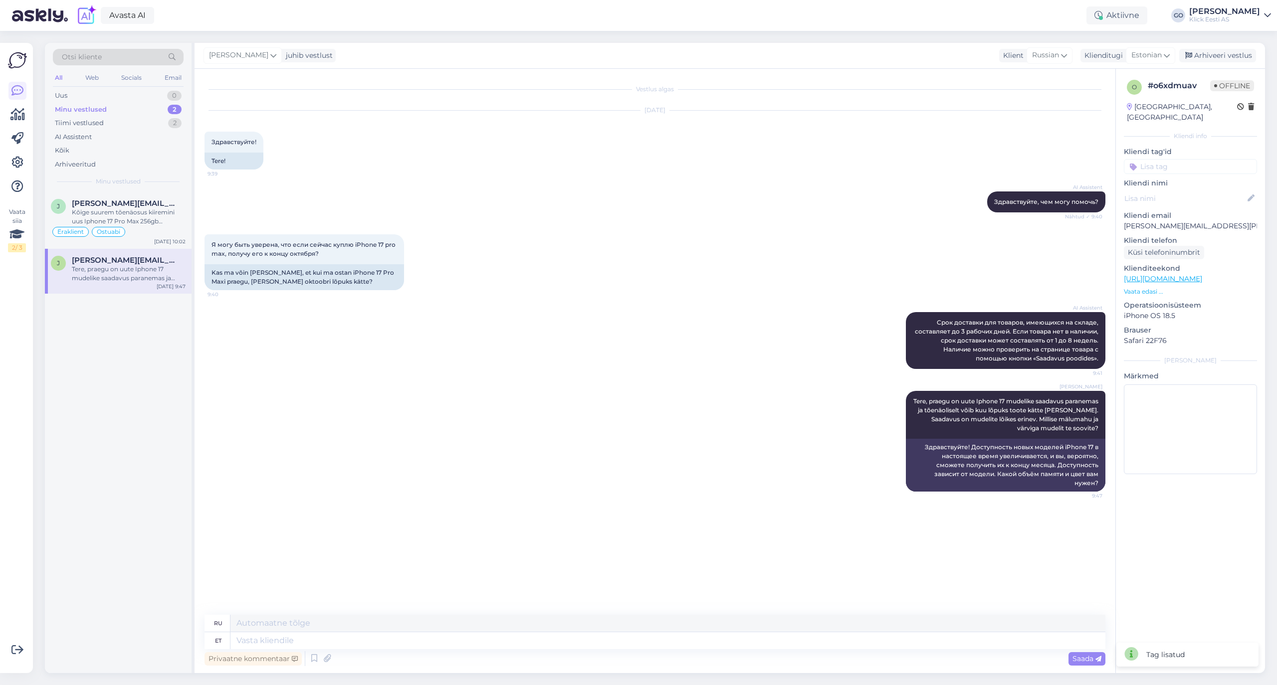
click at [1154, 159] on input at bounding box center [1189, 166] width 133 height 15
click at [1154, 238] on span "Eraklient" at bounding box center [1149, 241] width 26 height 6
click at [1175, 173] on input at bounding box center [1189, 180] width 133 height 15
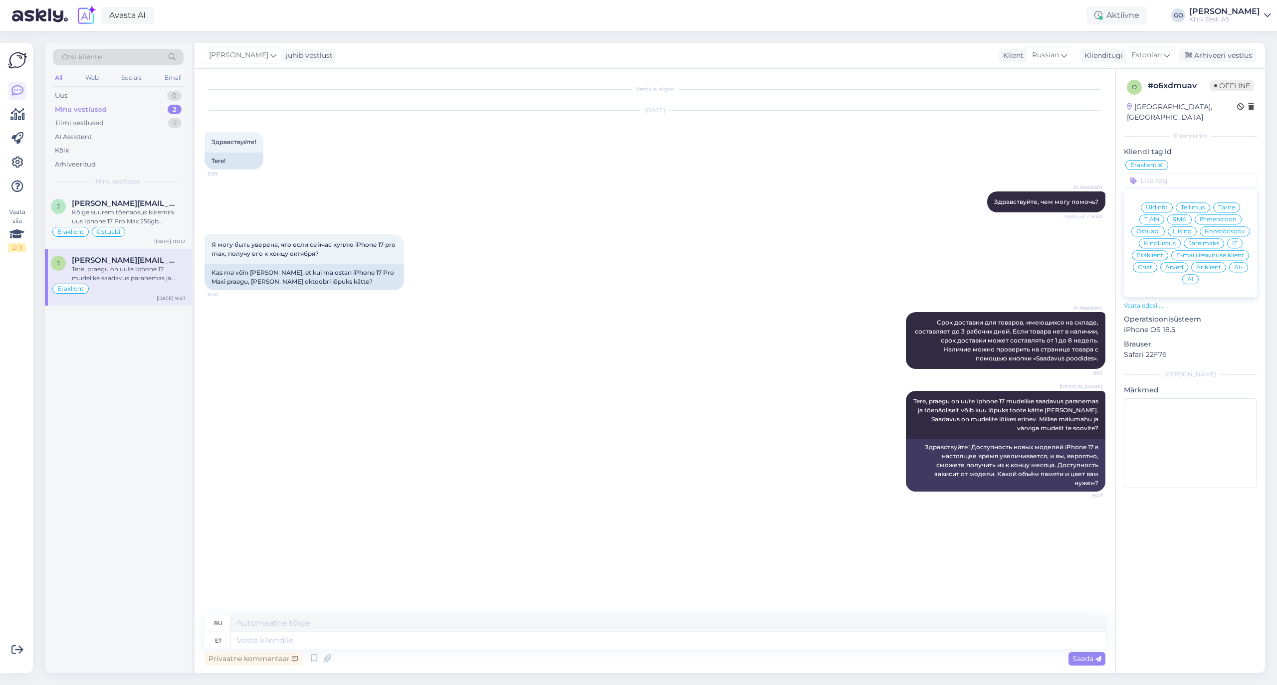
click at [1145, 216] on div "Üldinfo Tellimus Tarne T.Abi RMA Pretensioon Ostuabi Liising Koostöösoov Kindlu…" at bounding box center [1189, 243] width 133 height 100
click at [1145, 228] on span "Ostuabi" at bounding box center [1147, 231] width 23 height 6
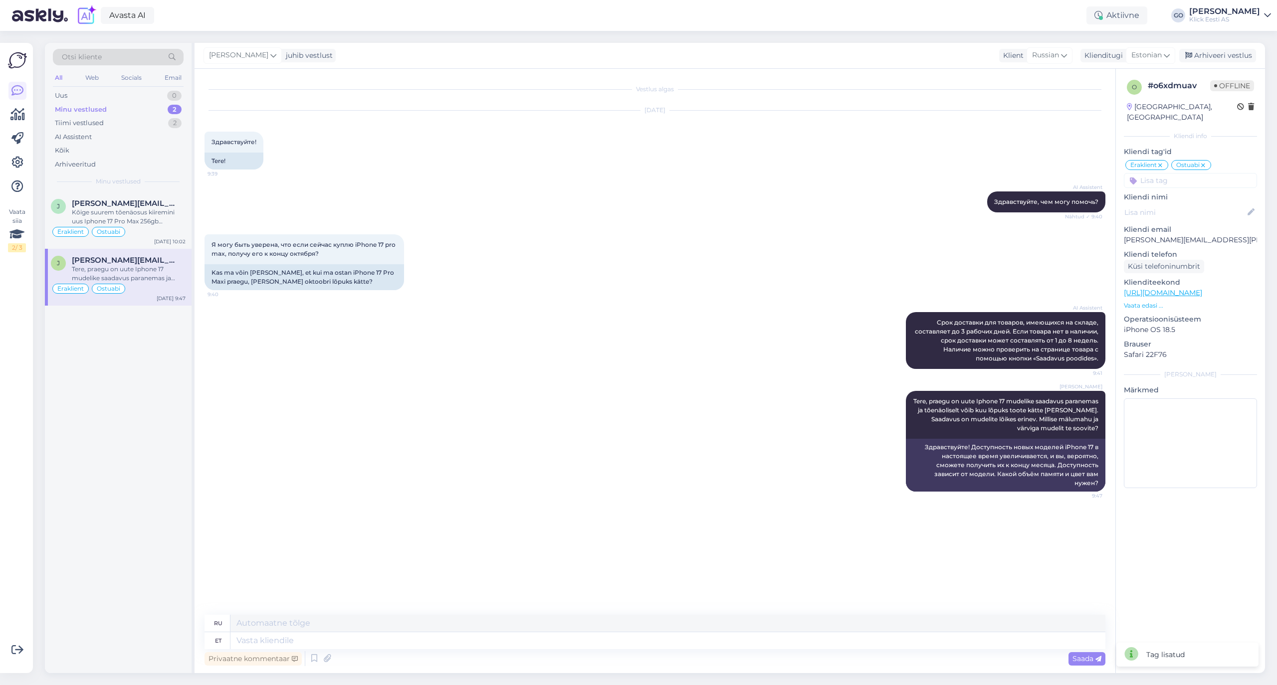
click at [345, 355] on div "AI Assistent Срок доставки для товаров, имеющихся на складе, составляет до 3 ра…" at bounding box center [654, 340] width 901 height 79
click at [144, 213] on div "Kõige suurem tõenäosus kiiremini uus Iphone 17 Pro Max 256gb [PERSON_NAME] on t…" at bounding box center [129, 217] width 114 height 18
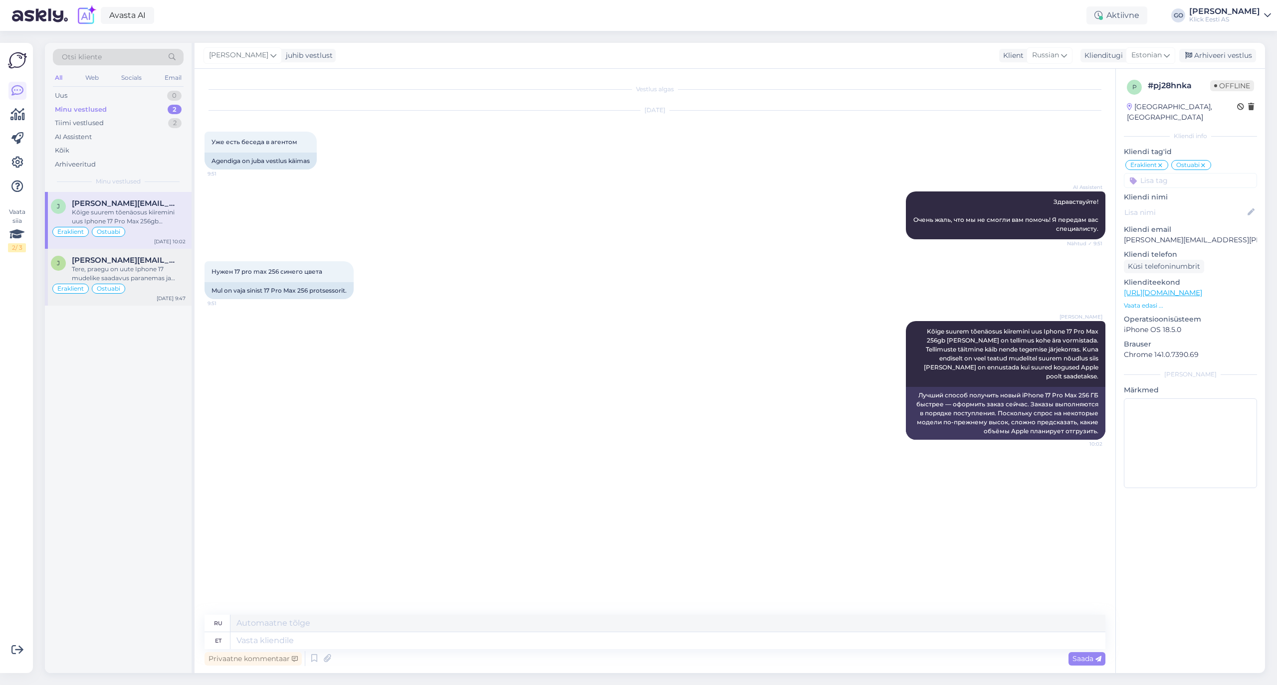
click at [158, 272] on div "Tere, praegu on uute Iphone 17 mudelike saadavus paranemas ja tõenäoliselt võib…" at bounding box center [129, 274] width 114 height 18
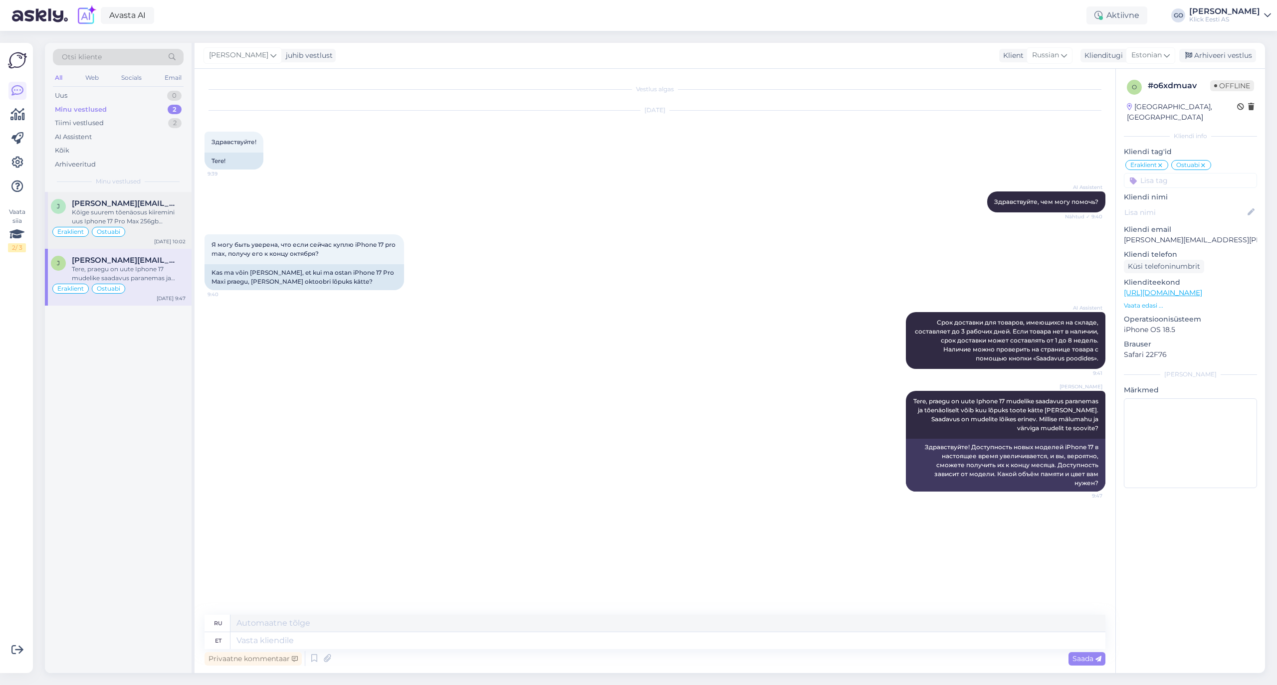
click at [153, 218] on div "Kõige suurem tõenäosus kiiremini uus Iphone 17 Pro Max 256gb [PERSON_NAME] on t…" at bounding box center [129, 217] width 114 height 18
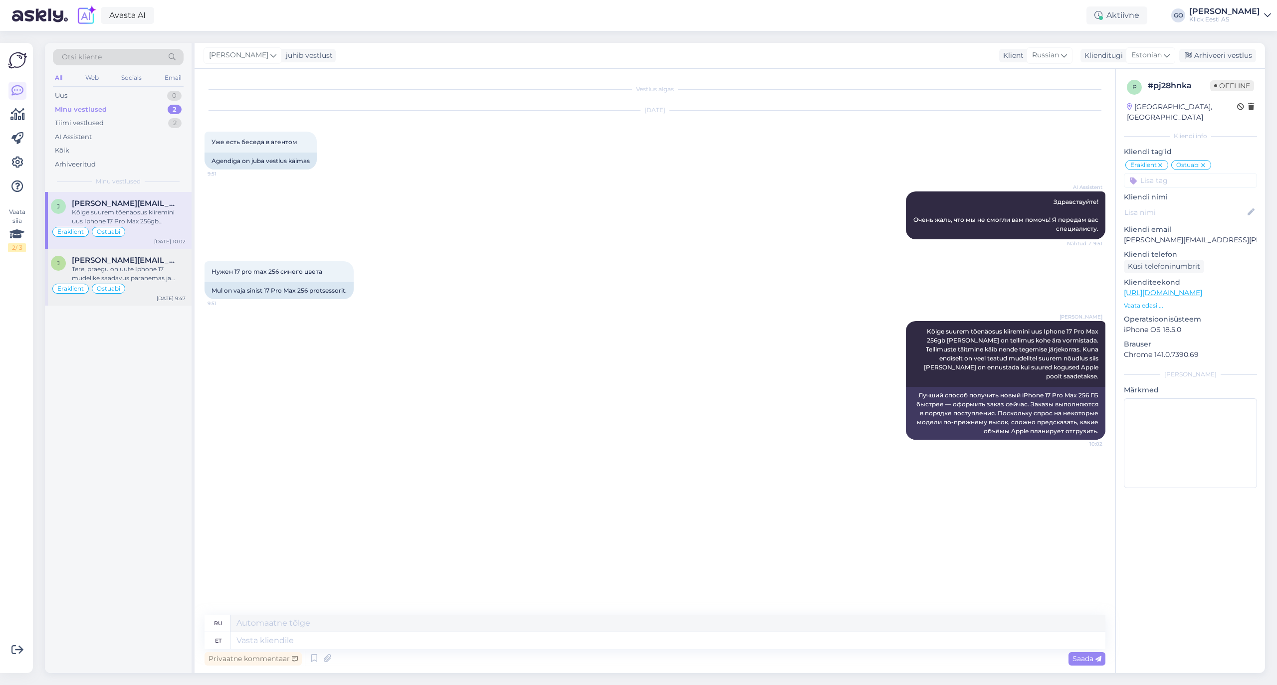
click at [160, 270] on div "Tere, praegu on uute Iphone 17 mudelike saadavus paranemas ja tõenäoliselt võib…" at bounding box center [129, 274] width 114 height 18
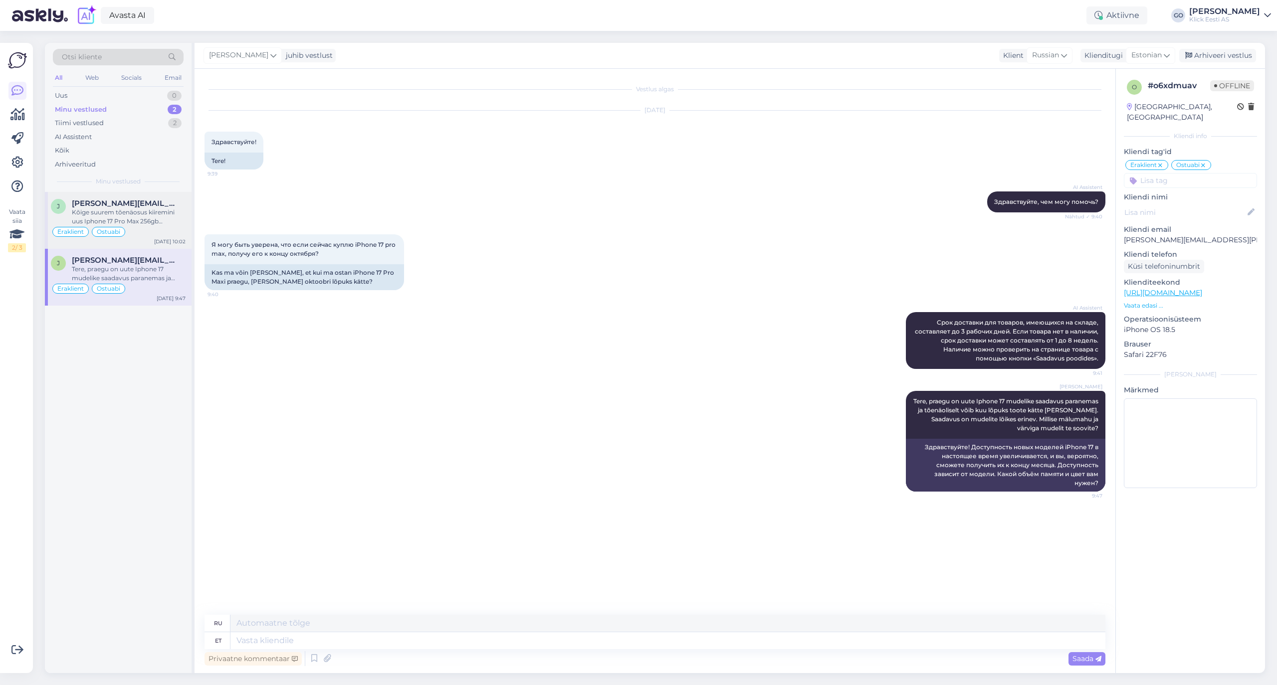
click at [155, 215] on div "Kõige suurem tõenäosus kiiremini uus Iphone 17 Pro Max 256gb [PERSON_NAME] on t…" at bounding box center [129, 217] width 114 height 18
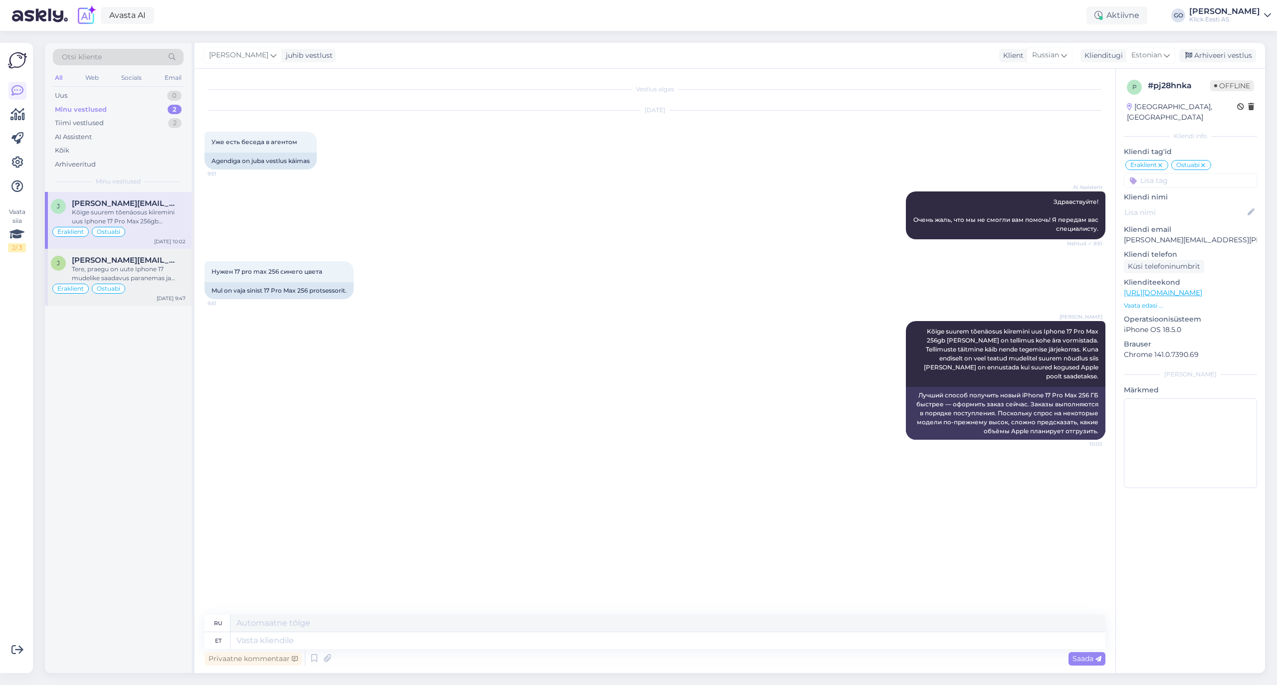
click at [142, 269] on div "Tere, praegu on uute Iphone 17 mudelike saadavus paranemas ja tõenäoliselt võib…" at bounding box center [129, 274] width 114 height 18
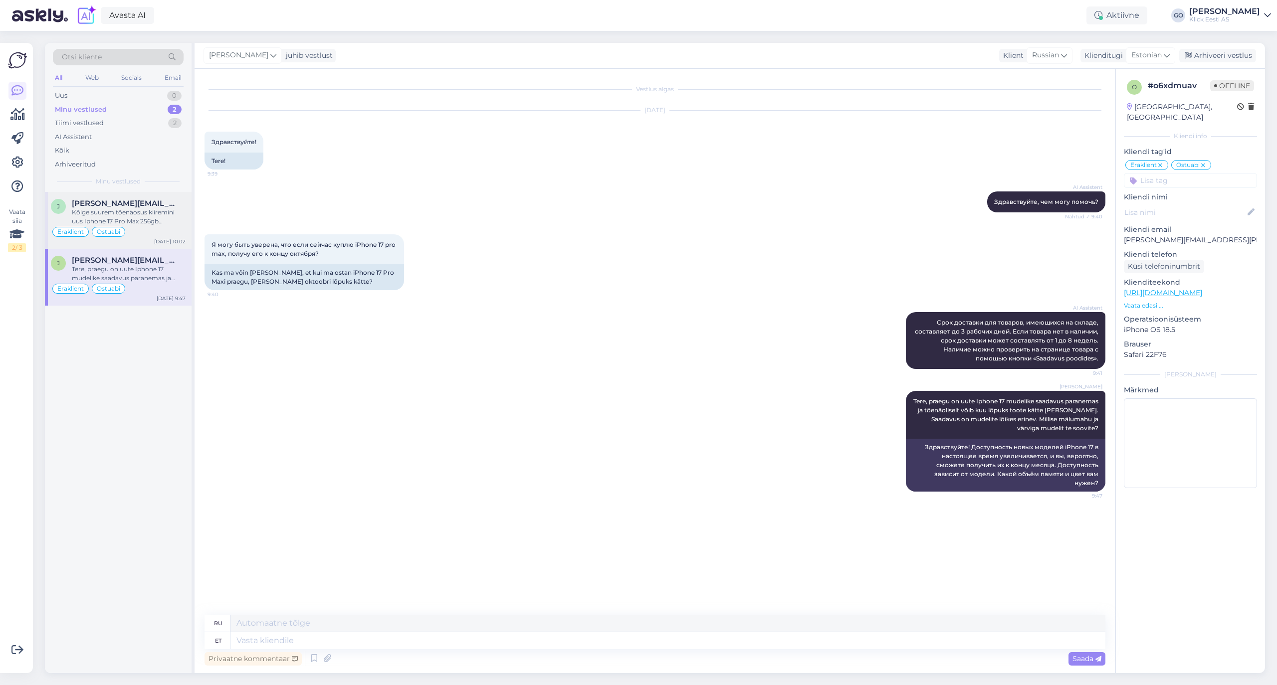
click at [147, 213] on div "Kõige suurem tõenäosus kiiremini uus Iphone 17 Pro Max 256gb [PERSON_NAME] on t…" at bounding box center [129, 217] width 114 height 18
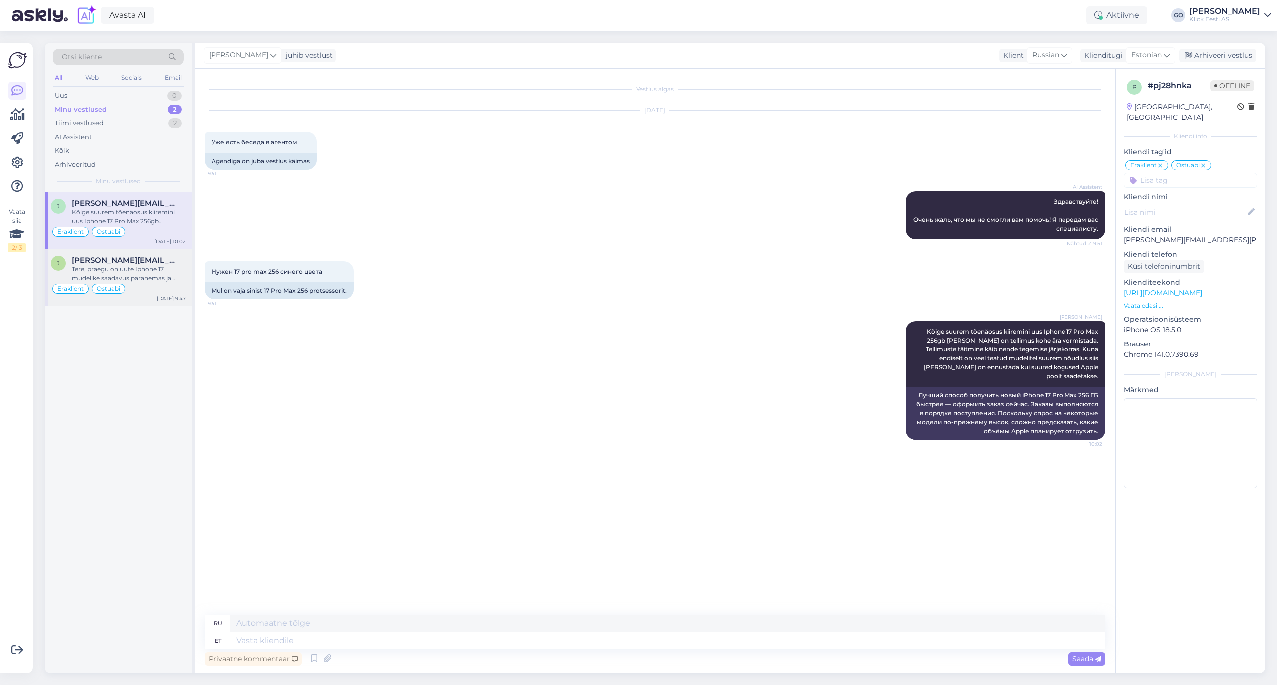
click at [148, 272] on div "Tere, praegu on uute Iphone 17 mudelike saadavus paranemas ja tõenäoliselt võib…" at bounding box center [129, 274] width 114 height 18
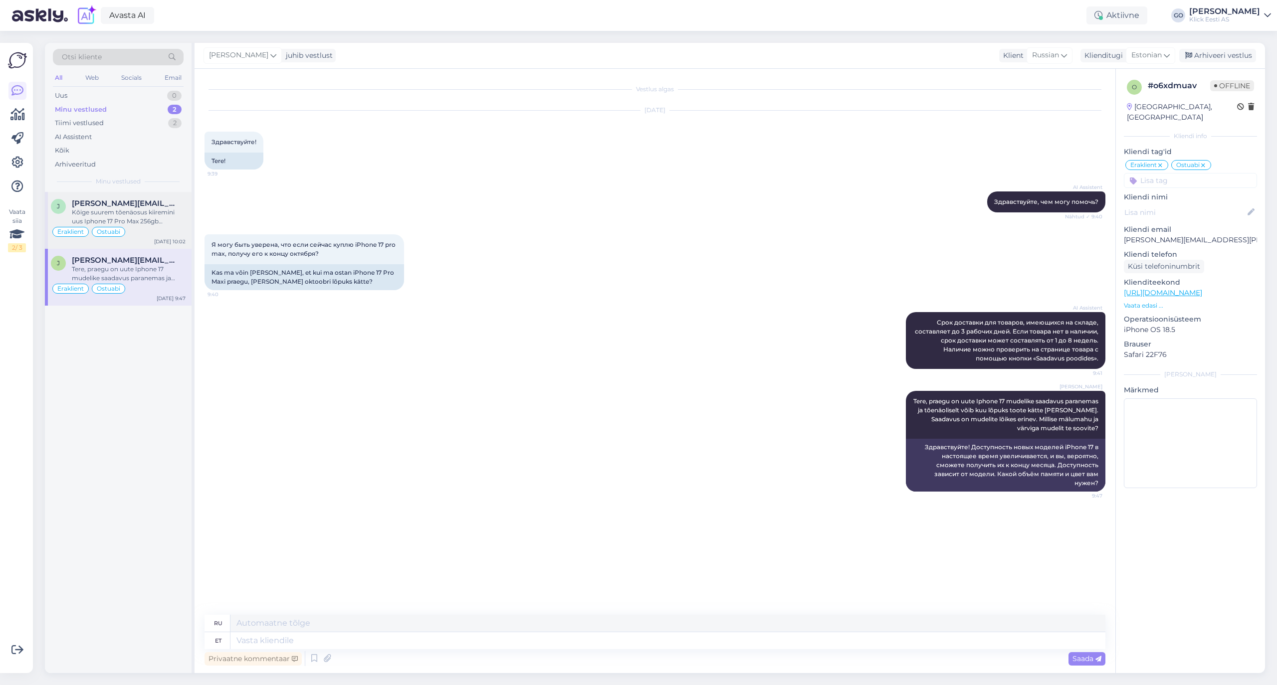
click at [151, 211] on div "Kõige suurem tõenäosus kiiremini uus Iphone 17 Pro Max 256gb [PERSON_NAME] on t…" at bounding box center [129, 217] width 114 height 18
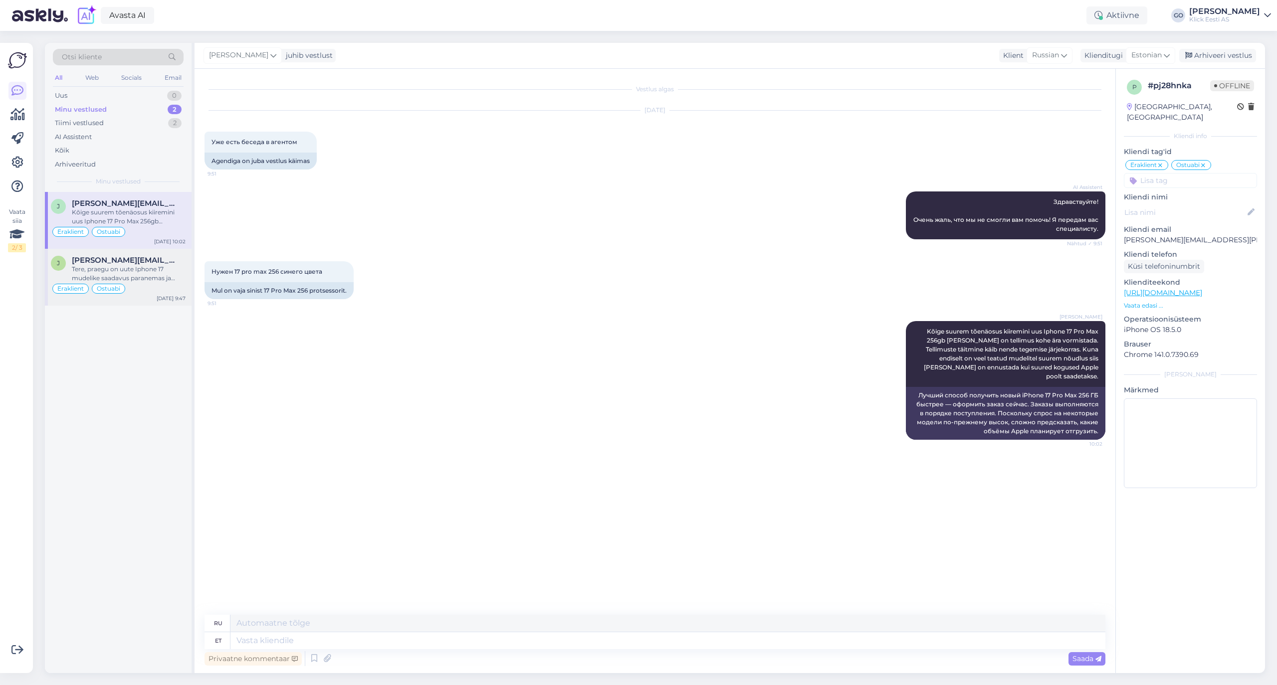
click at [152, 273] on div "Tere, praegu on uute Iphone 17 mudelike saadavus paranemas ja tõenäoliselt võib…" at bounding box center [129, 274] width 114 height 18
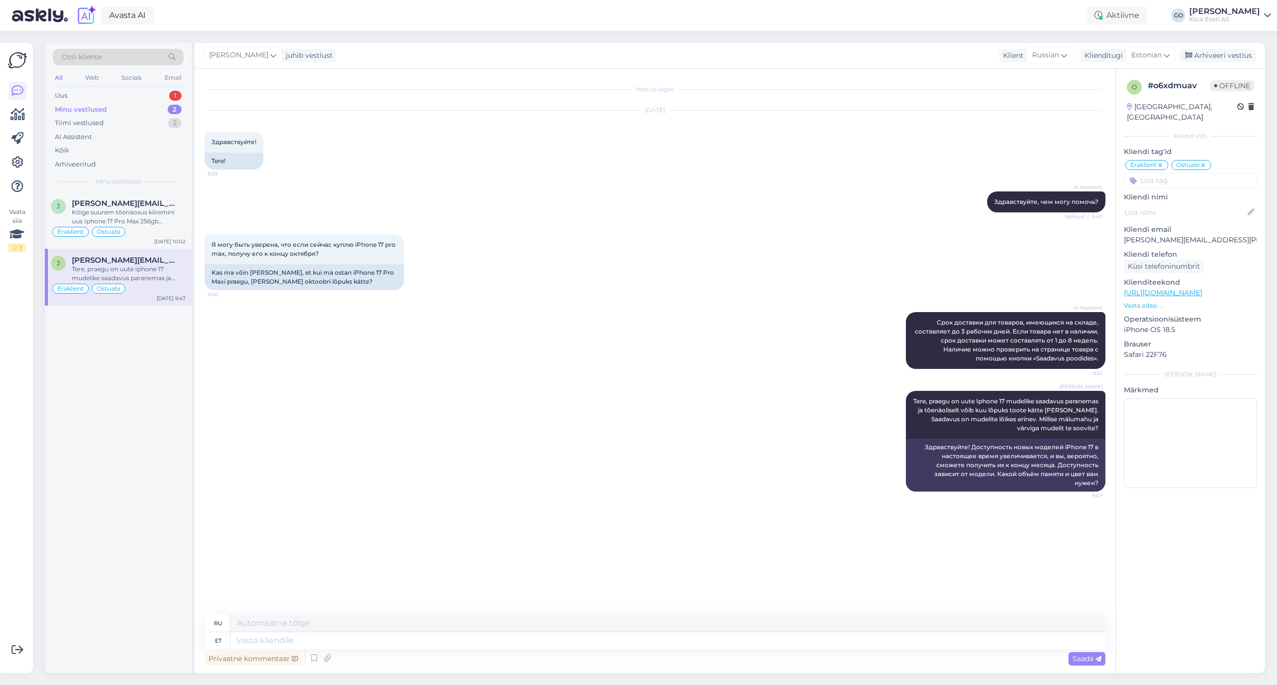
click at [96, 107] on div "Minu vestlused" at bounding box center [81, 110] width 52 height 10
click at [170, 207] on span "[PERSON_NAME][EMAIL_ADDRESS][PERSON_NAME][DOMAIN_NAME]" at bounding box center [124, 203] width 104 height 9
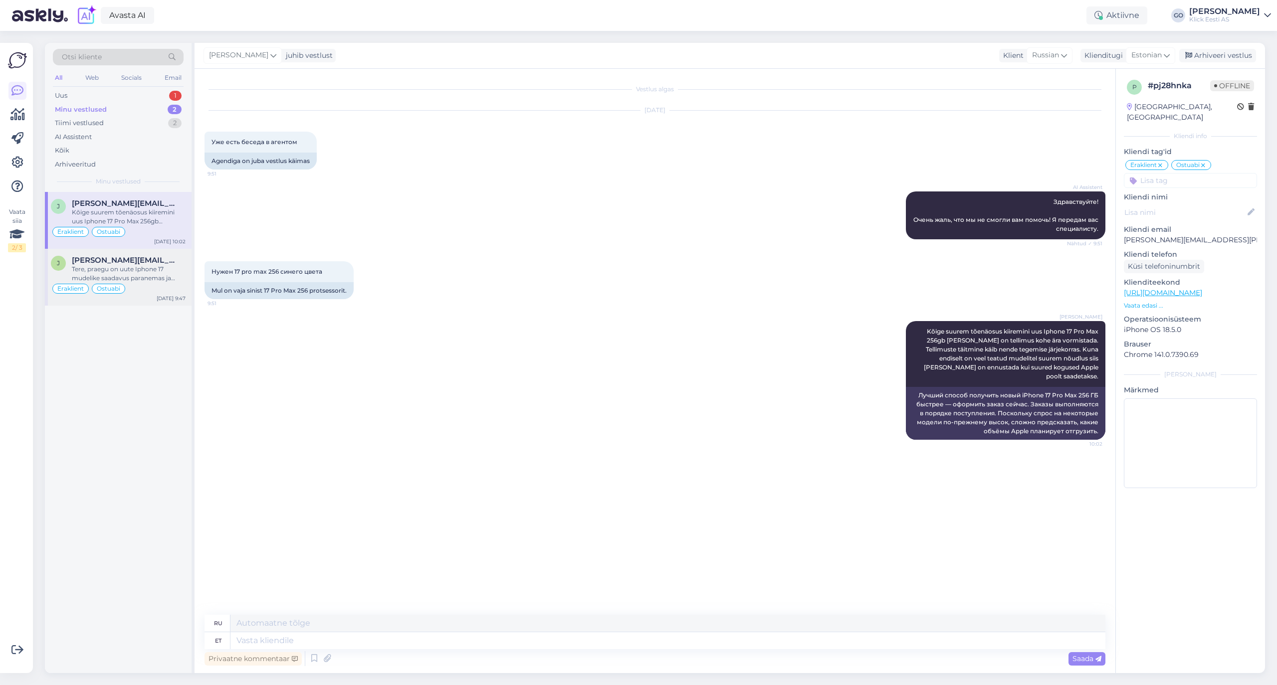
click at [168, 271] on div "Tere, praegu on uute Iphone 17 mudelike saadavus paranemas ja tõenäoliselt võib…" at bounding box center [129, 274] width 114 height 18
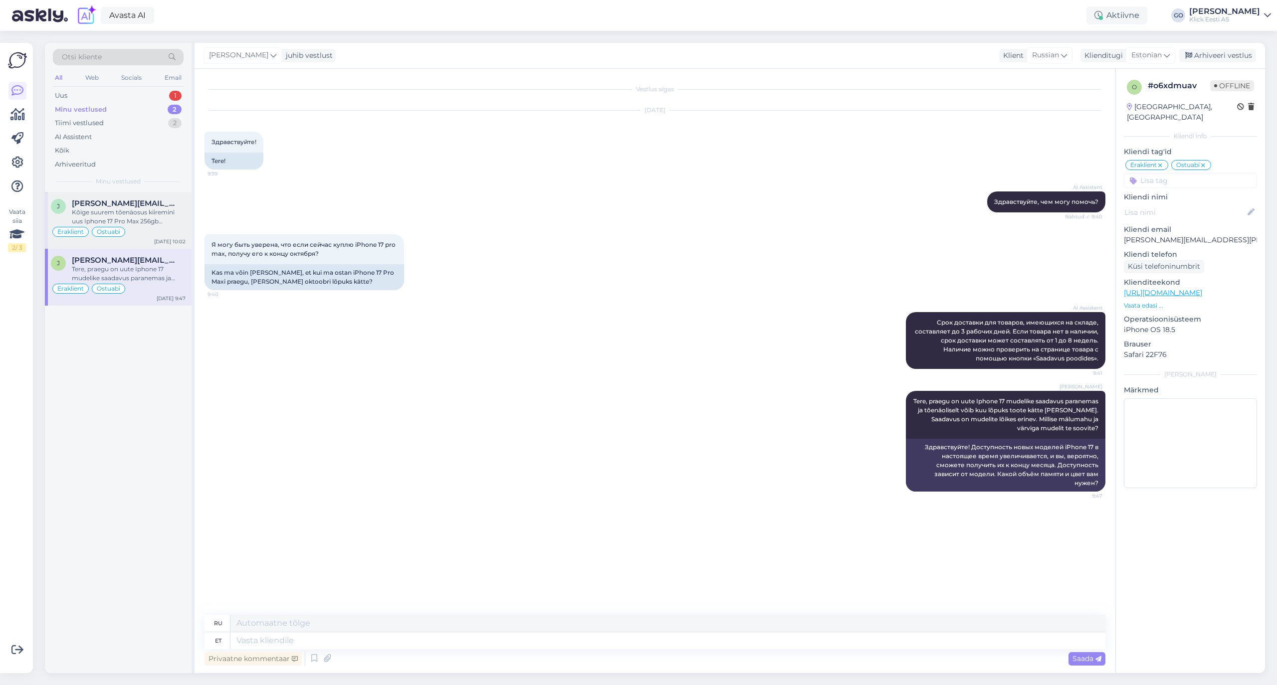
click at [148, 215] on div "Kõige suurem tõenäosus kiiremini uus Iphone 17 Pro Max 256gb [PERSON_NAME] on t…" at bounding box center [129, 217] width 114 height 18
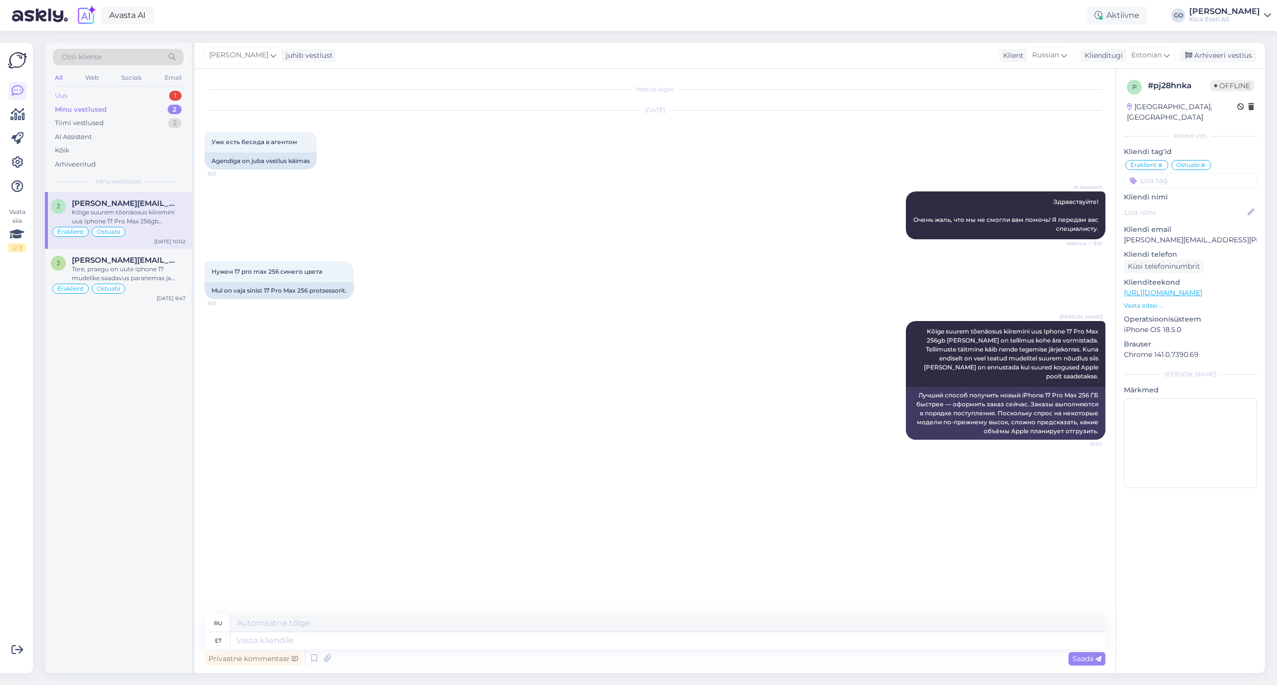
click at [113, 90] on div "Uus 1" at bounding box center [118, 96] width 131 height 14
click at [124, 216] on div "Здравствуйте! Я проверю информацию о наличии и возможности заказа беспроводного…" at bounding box center [129, 217] width 114 height 18
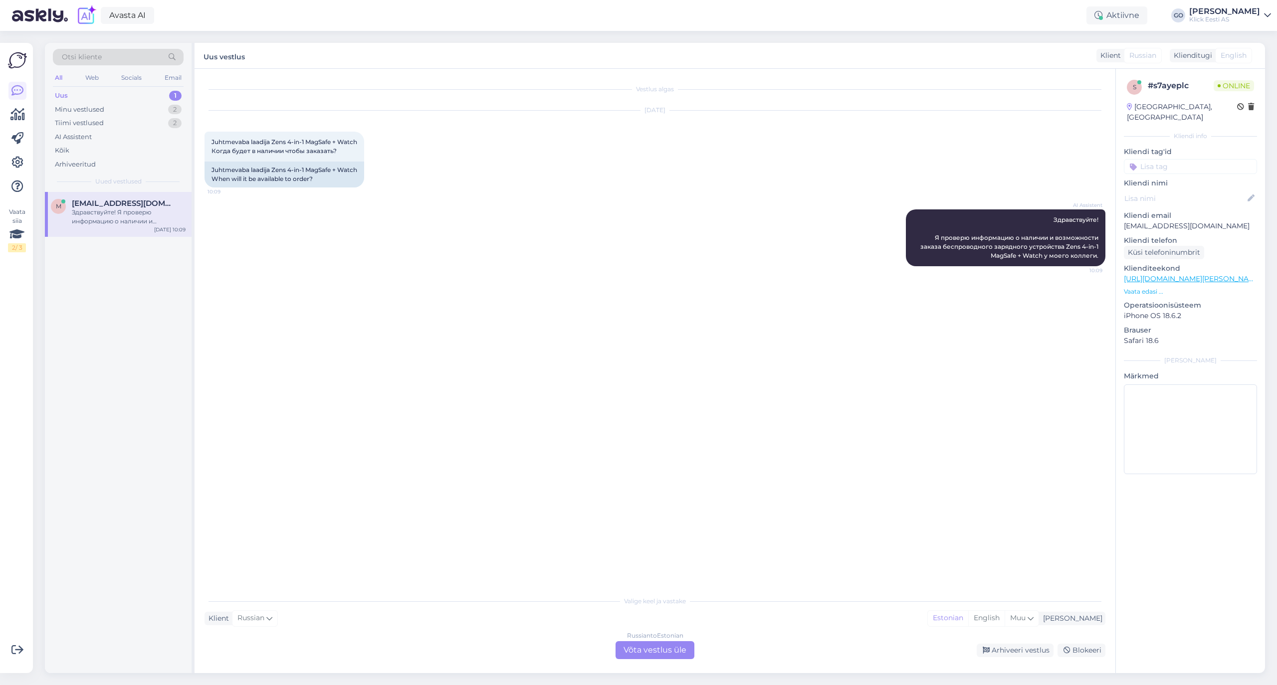
click at [1219, 274] on link "[URL][DOMAIN_NAME][PERSON_NAME]" at bounding box center [1192, 278] width 138 height 9
click at [681, 647] on div "Russian to Estonian Võta vestlus üle" at bounding box center [654, 650] width 79 height 18
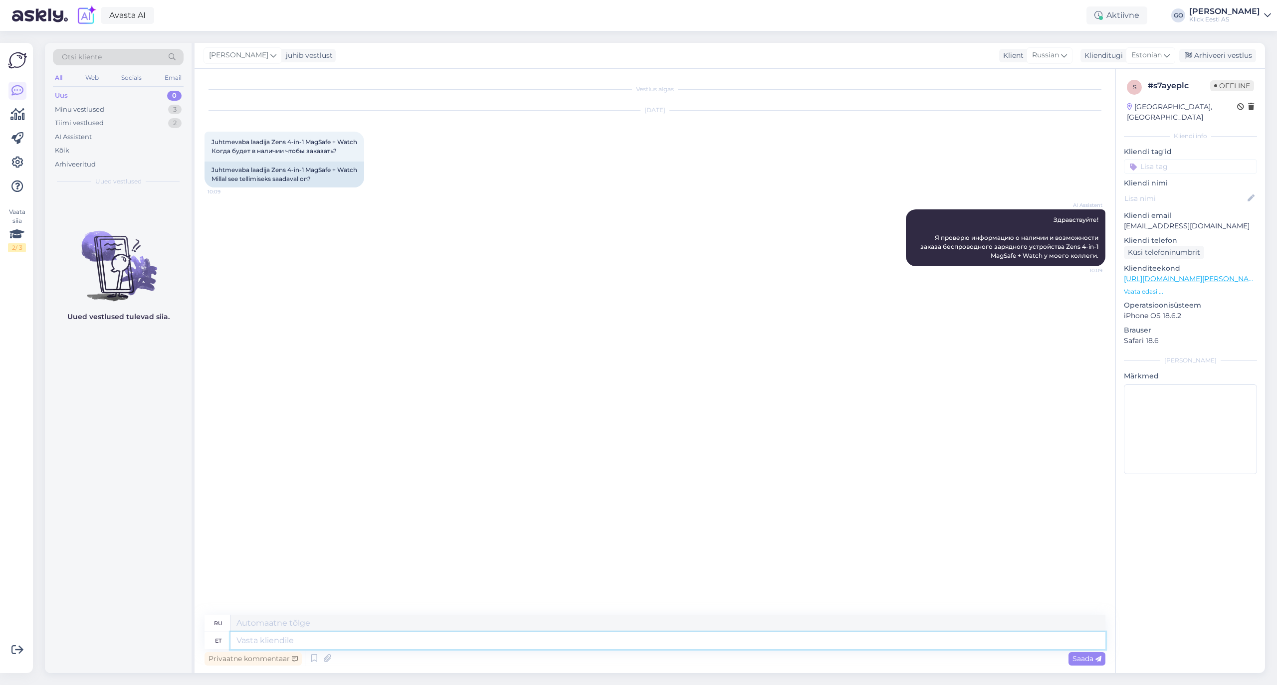
click at [295, 643] on textarea at bounding box center [667, 640] width 875 height 17
click at [348, 641] on textarea "Tere, Hetkel ei oska kahjuks tarneaega öelda." at bounding box center [667, 640] width 875 height 17
click at [521, 641] on textarea "Tere, Hetkel ei oska kahjuks selle toote uut tarneaega öelda." at bounding box center [667, 640] width 875 height 17
click at [1077, 656] on span "Saada" at bounding box center [1086, 658] width 29 height 9
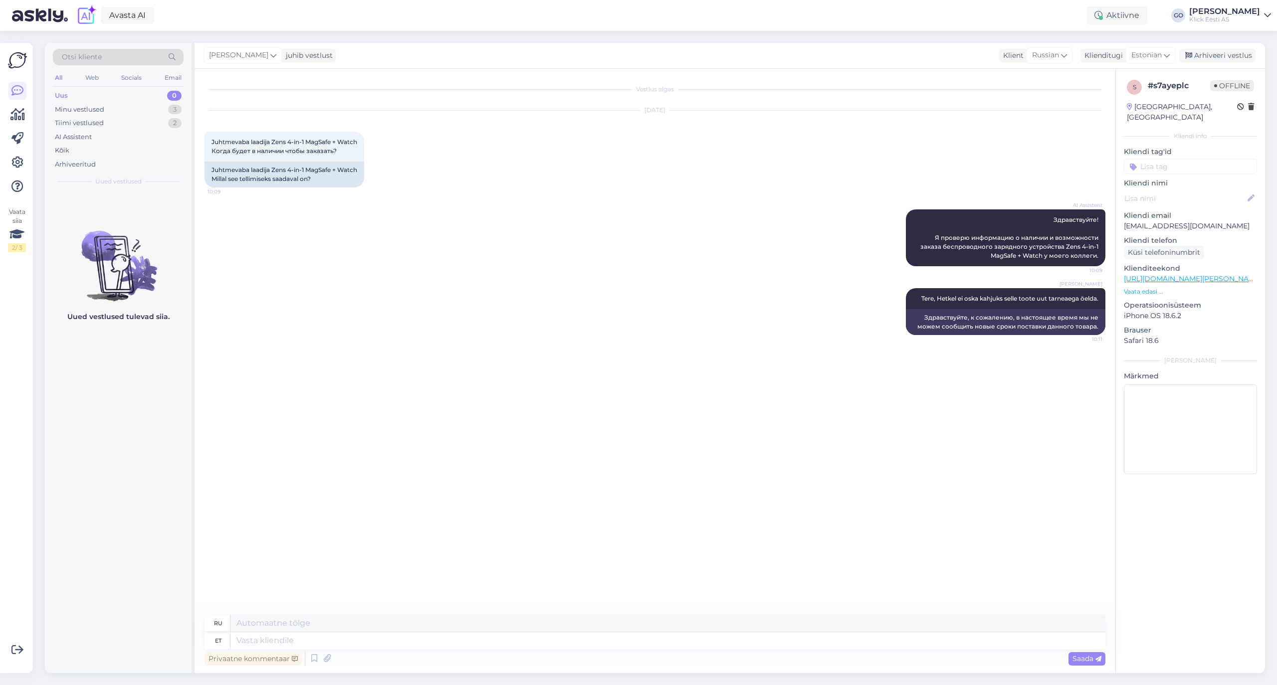
click at [1159, 147] on p "Kliendi tag'id" at bounding box center [1189, 152] width 133 height 10
click at [1159, 159] on input at bounding box center [1189, 166] width 133 height 15
click at [1155, 238] on span "Eraklient" at bounding box center [1149, 241] width 26 height 6
click at [1161, 173] on input at bounding box center [1189, 180] width 133 height 15
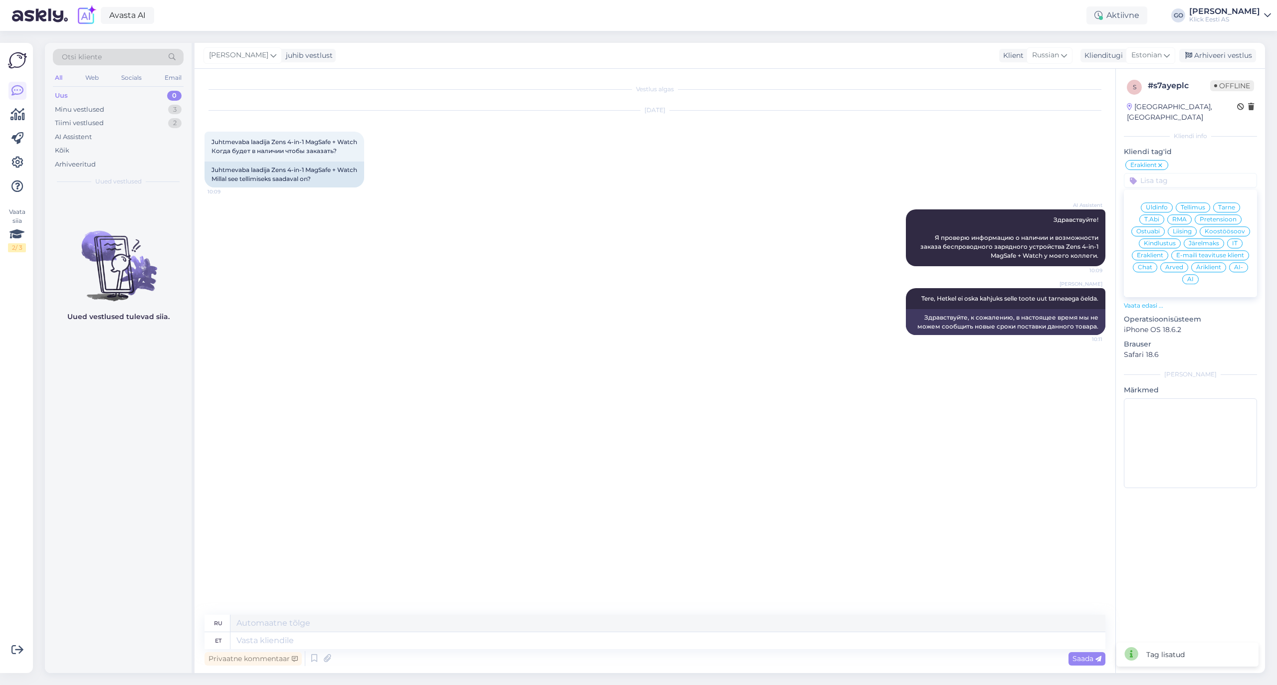
click at [1157, 228] on span "Ostuabi" at bounding box center [1147, 231] width 23 height 6
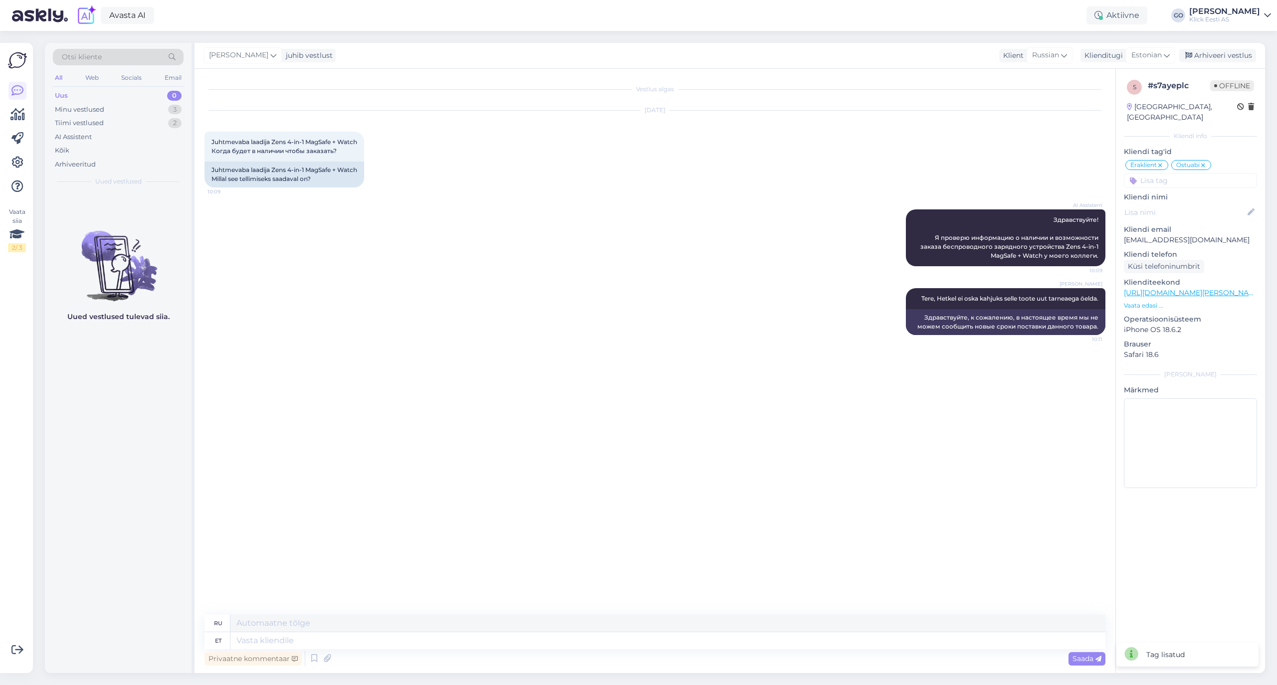
click at [487, 318] on div "[PERSON_NAME] Tere, Hetkel ei oska kahjuks selle toote uut tarneaega öelda. 10:…" at bounding box center [654, 311] width 901 height 69
click at [92, 107] on div "Minu vestlused" at bounding box center [79, 110] width 49 height 10
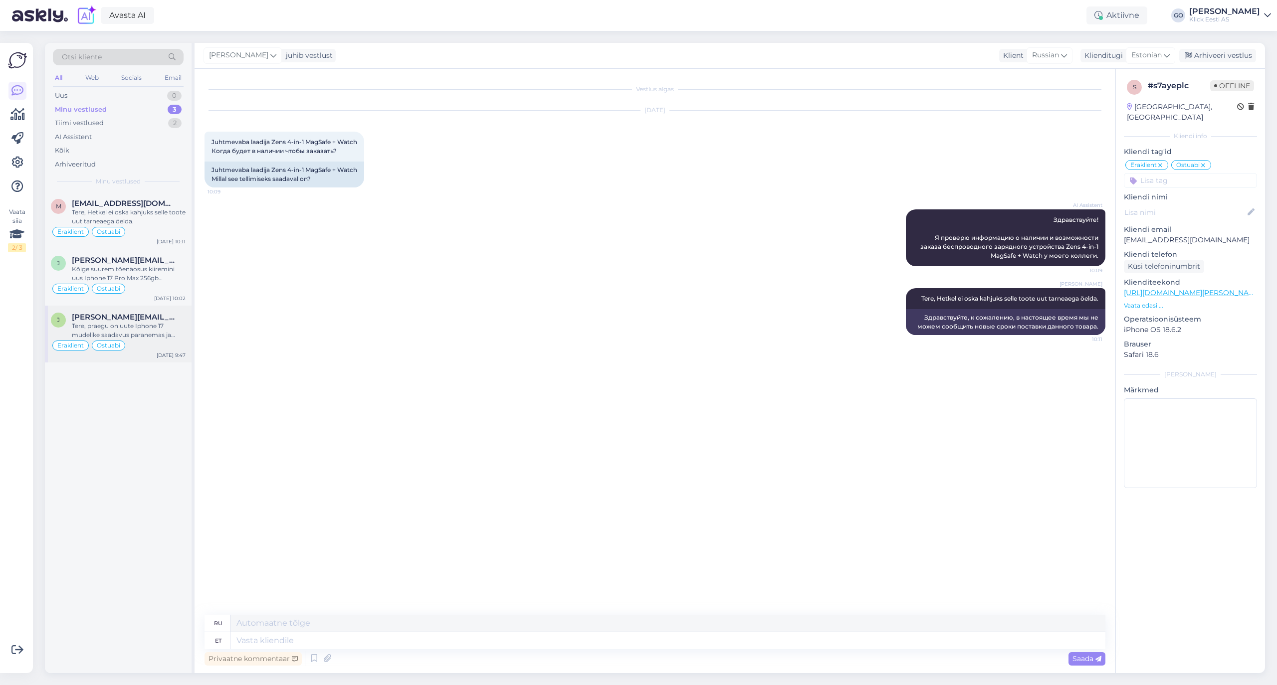
click at [148, 320] on span "[PERSON_NAME][EMAIL_ADDRESS][PERSON_NAME][DOMAIN_NAME]" at bounding box center [124, 317] width 104 height 9
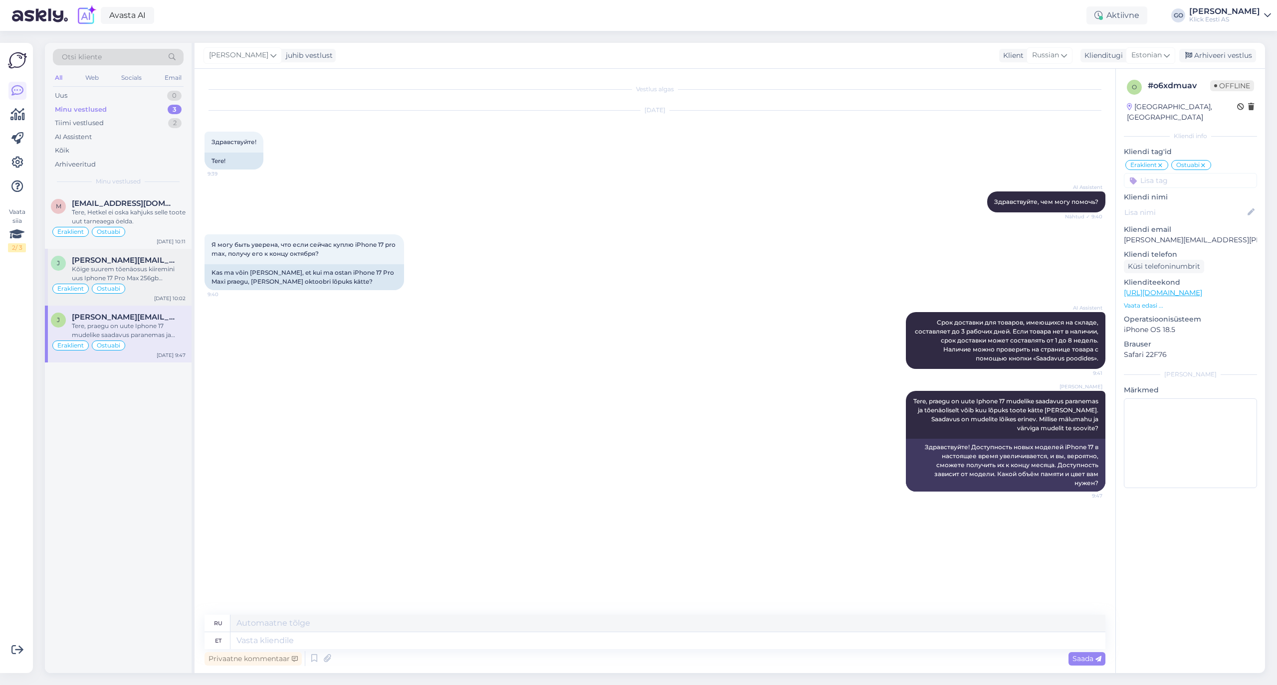
click at [148, 267] on div "Kõige suurem tõenäosus kiiremini uus Iphone 17 Pro Max 256gb [PERSON_NAME] on t…" at bounding box center [129, 274] width 114 height 18
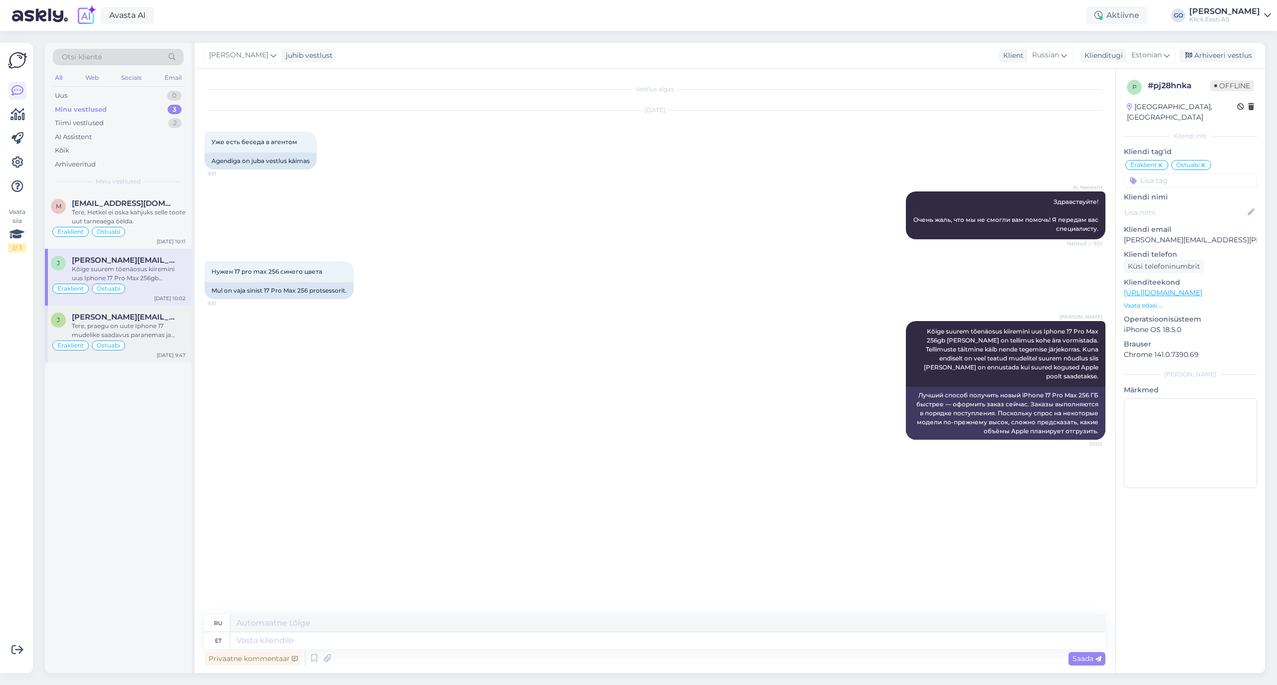
click at [157, 330] on div "Tere, praegu on uute Iphone 17 mudelike saadavus paranemas ja tõenäoliselt võib…" at bounding box center [129, 331] width 114 height 18
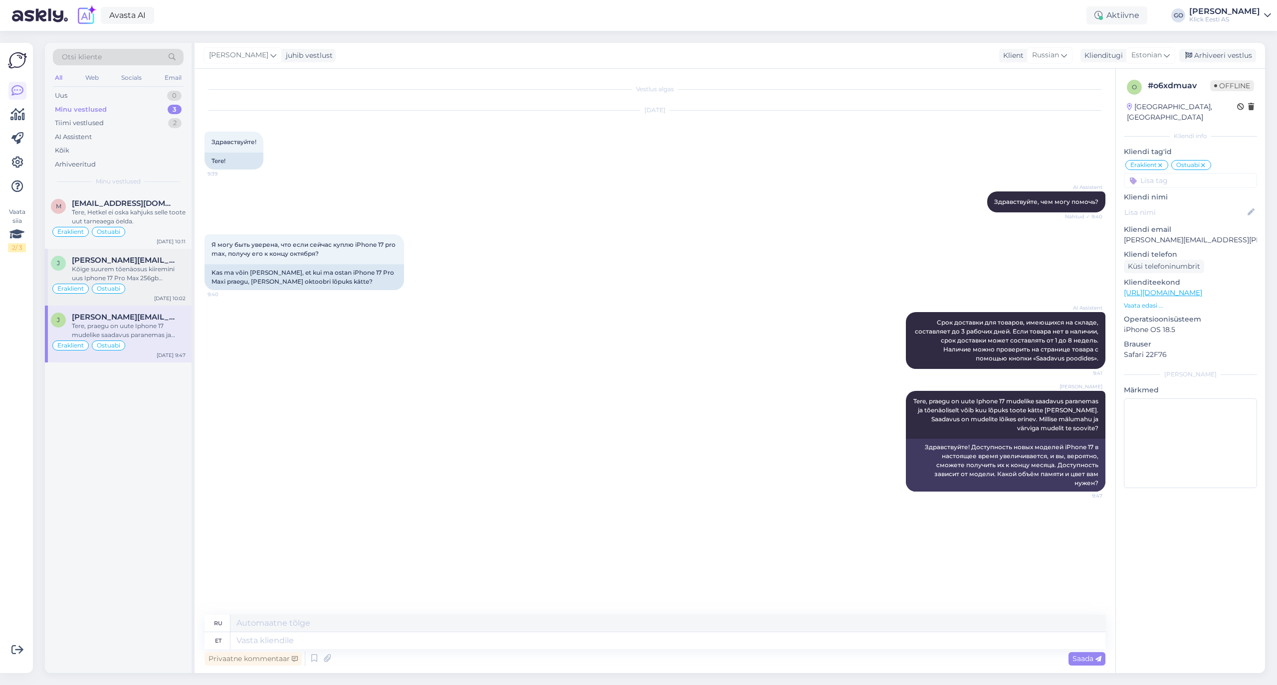
click at [136, 263] on span "[PERSON_NAME][EMAIL_ADDRESS][PERSON_NAME][DOMAIN_NAME]" at bounding box center [124, 260] width 104 height 9
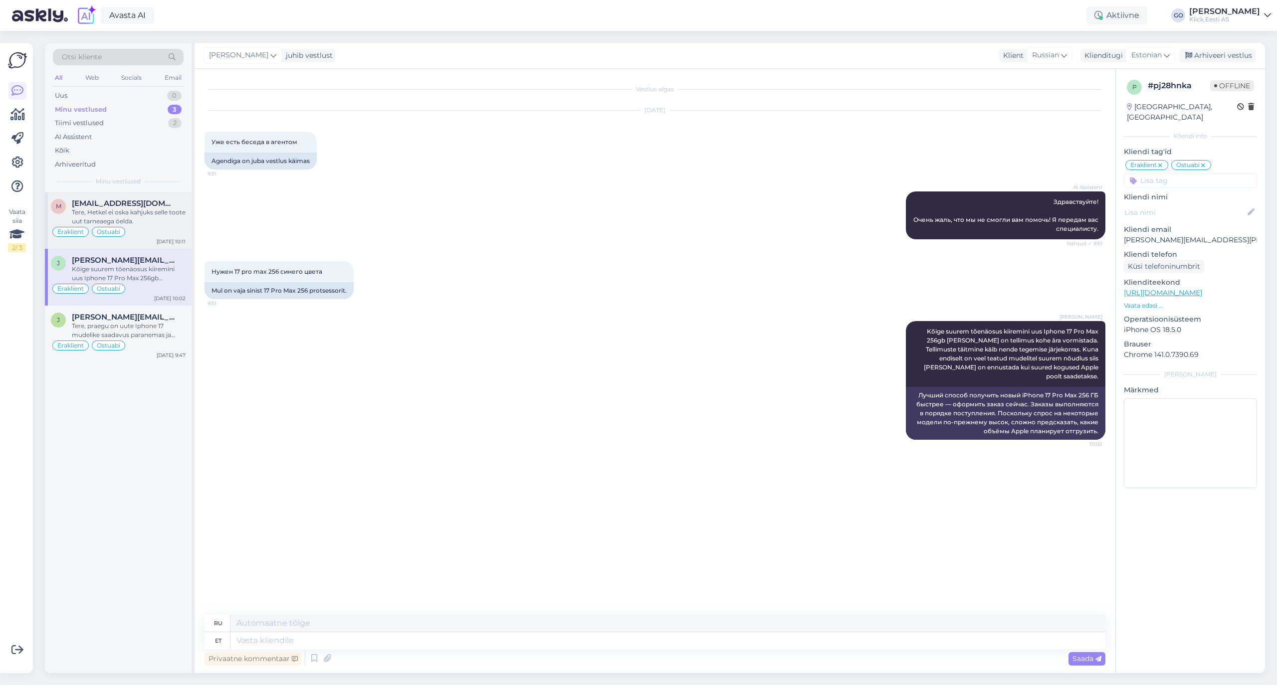
click at [136, 216] on div "Tere, Hetkel ei oska kahjuks selle toote uut tarneaega öelda." at bounding box center [129, 217] width 114 height 18
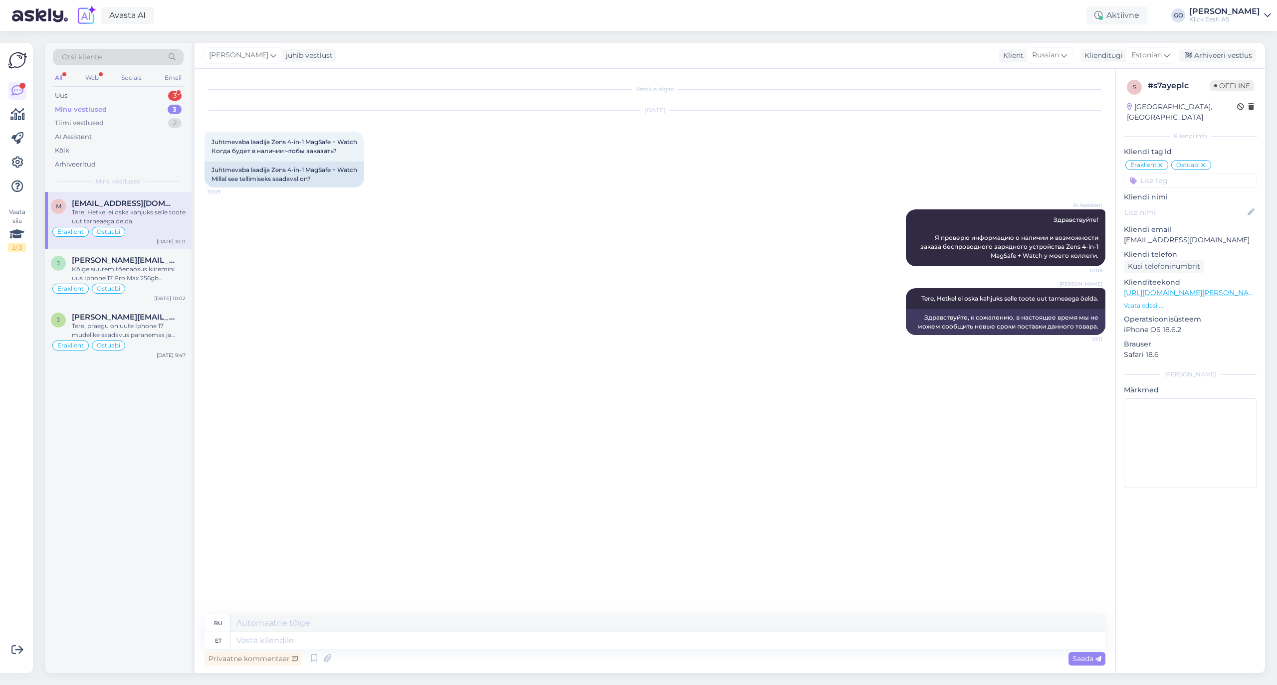
click at [97, 106] on div "Minu vestlused" at bounding box center [81, 110] width 52 height 10
click at [127, 326] on div "Tere, praegu on uute Iphone 17 mudelike saadavus paranemas ja tõenäoliselt võib…" at bounding box center [129, 331] width 114 height 18
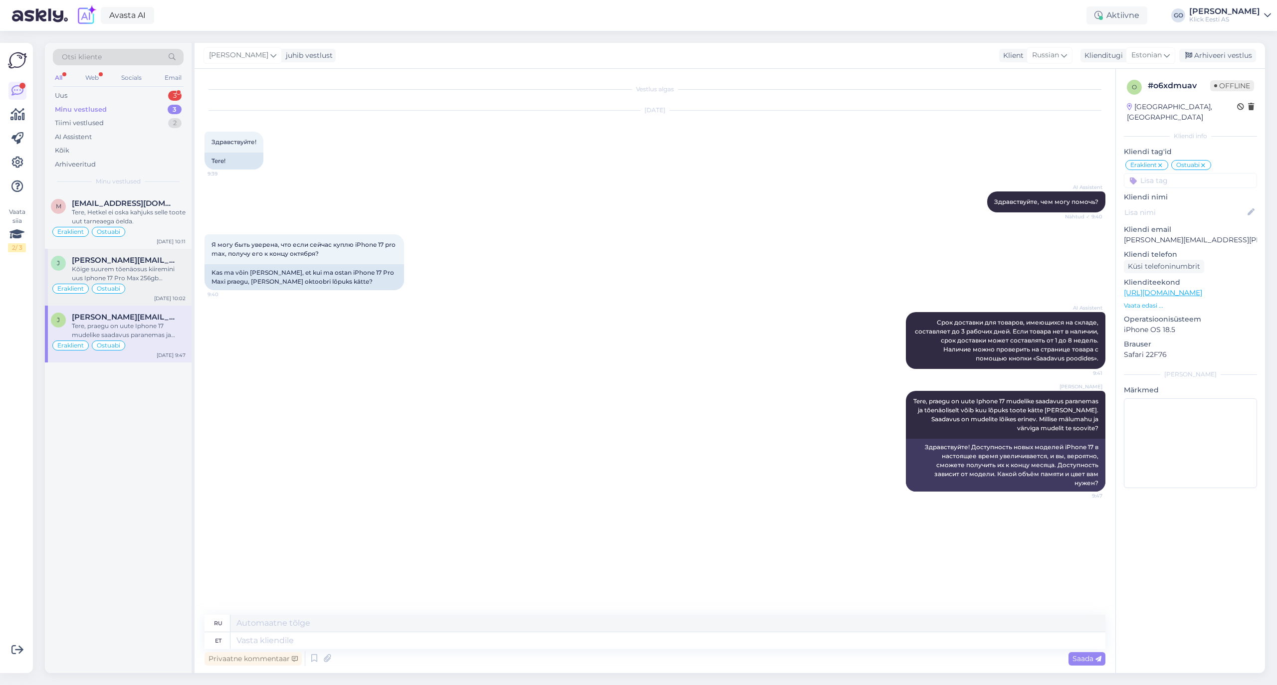
click at [137, 266] on div "Kõige suurem tõenäosus kiiremini uus Iphone 17 Pro Max 256gb [PERSON_NAME] on t…" at bounding box center [129, 274] width 114 height 18
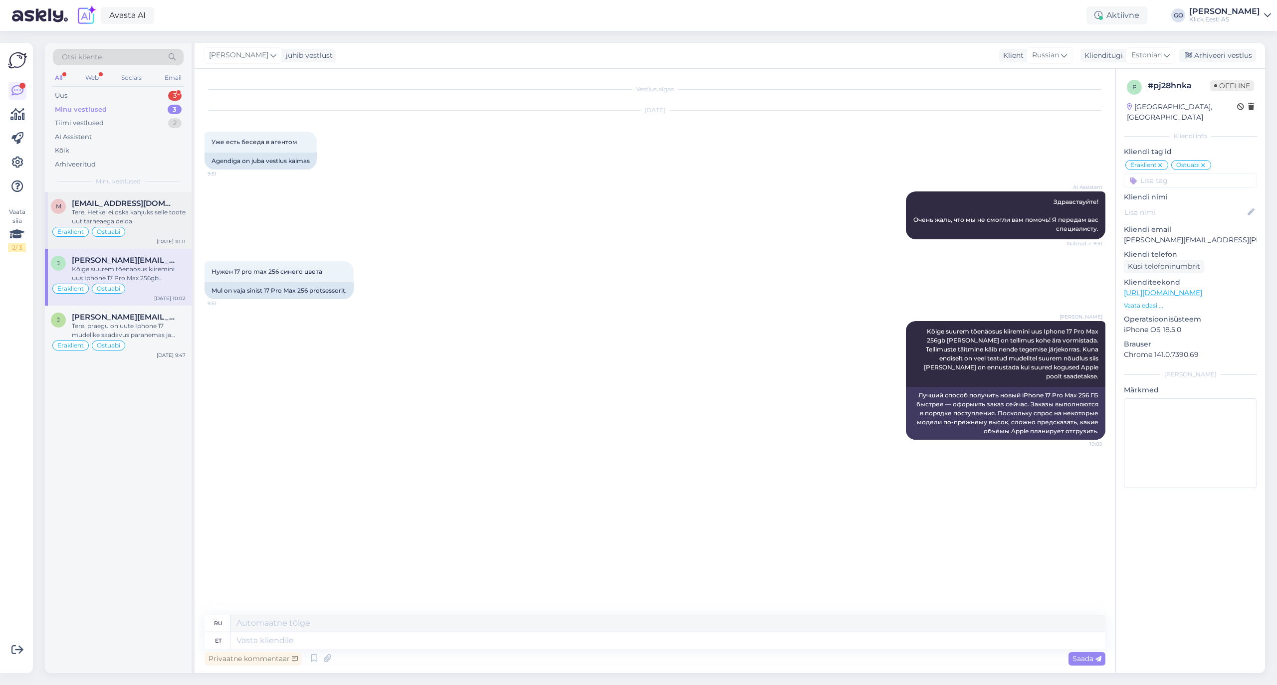
click at [152, 203] on span "[EMAIL_ADDRESS][DOMAIN_NAME]" at bounding box center [124, 203] width 104 height 9
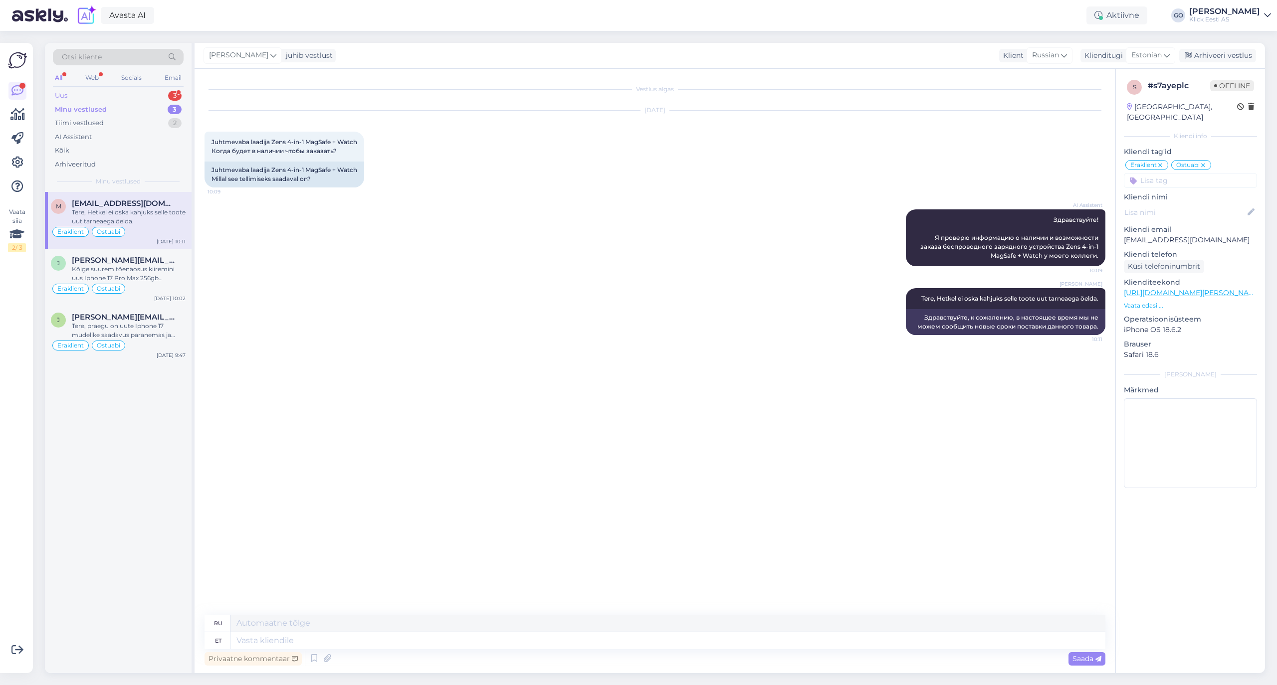
click at [93, 93] on div "Uus 3" at bounding box center [118, 96] width 131 height 14
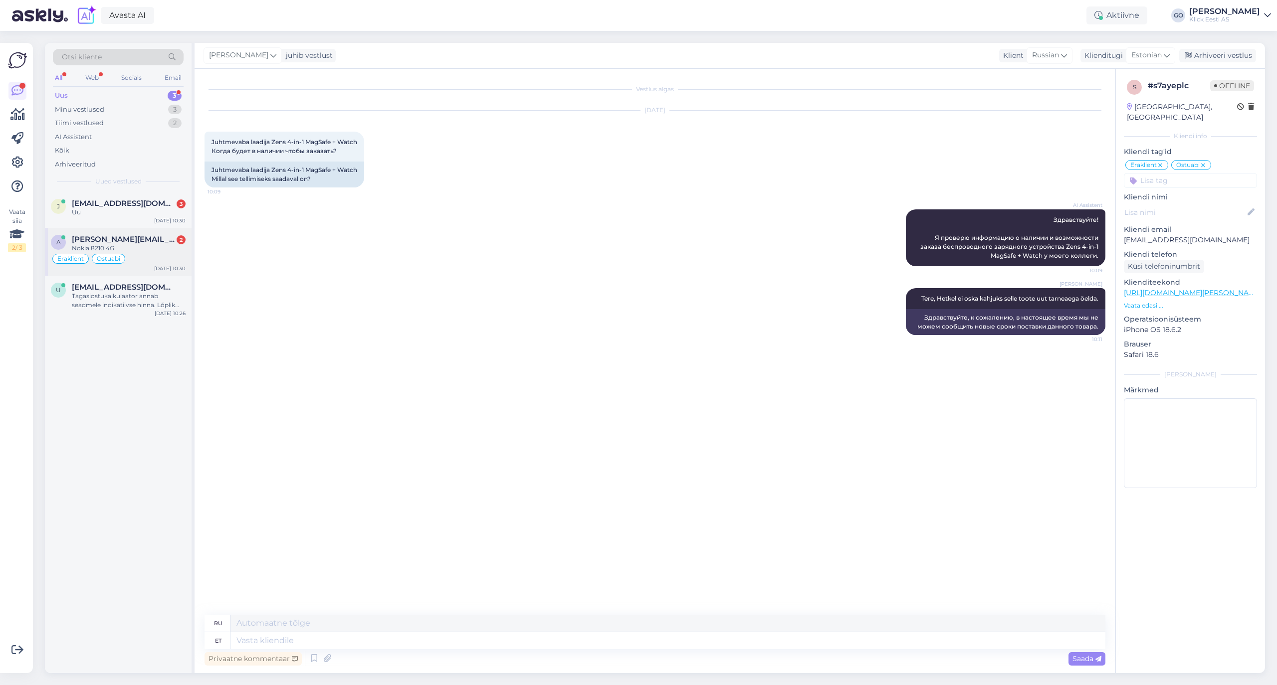
click at [142, 252] on div "Nokia 8210 4G" at bounding box center [129, 248] width 114 height 9
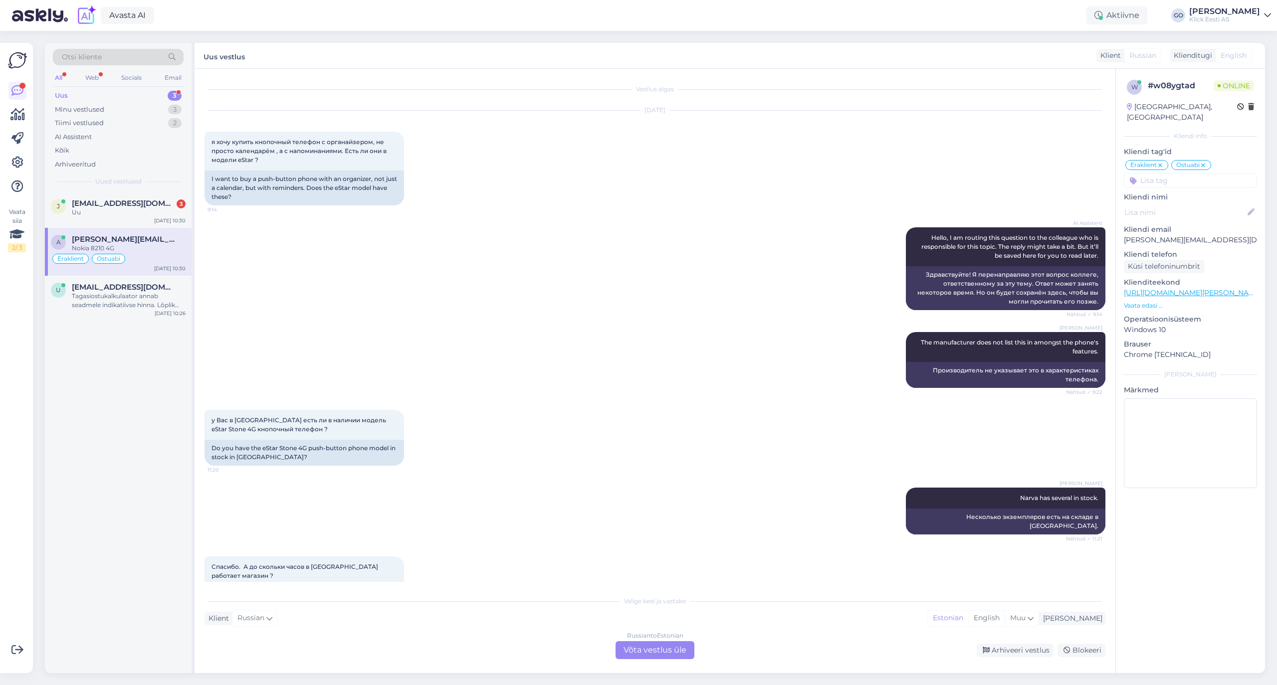
scroll to position [371, 0]
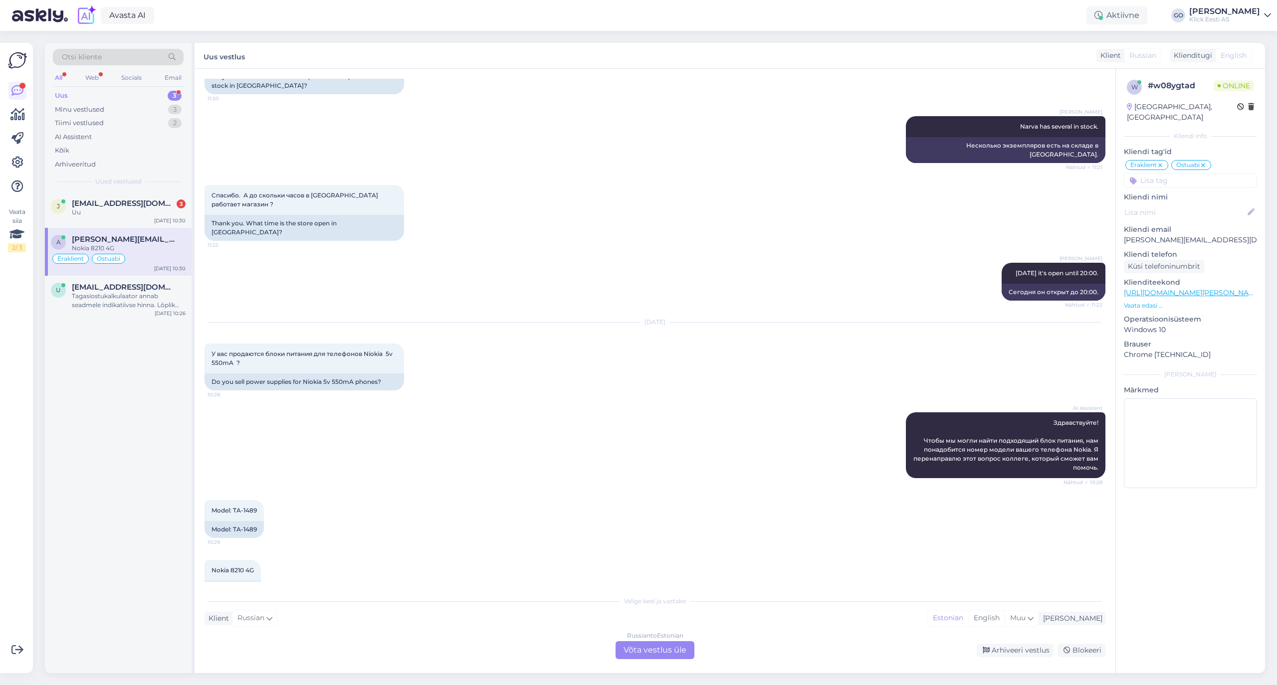
click at [422, 461] on div "AI Assistent Здравствуйте! Чтобы мы могли найти подходящий блок питания, нам по…" at bounding box center [654, 445] width 901 height 88
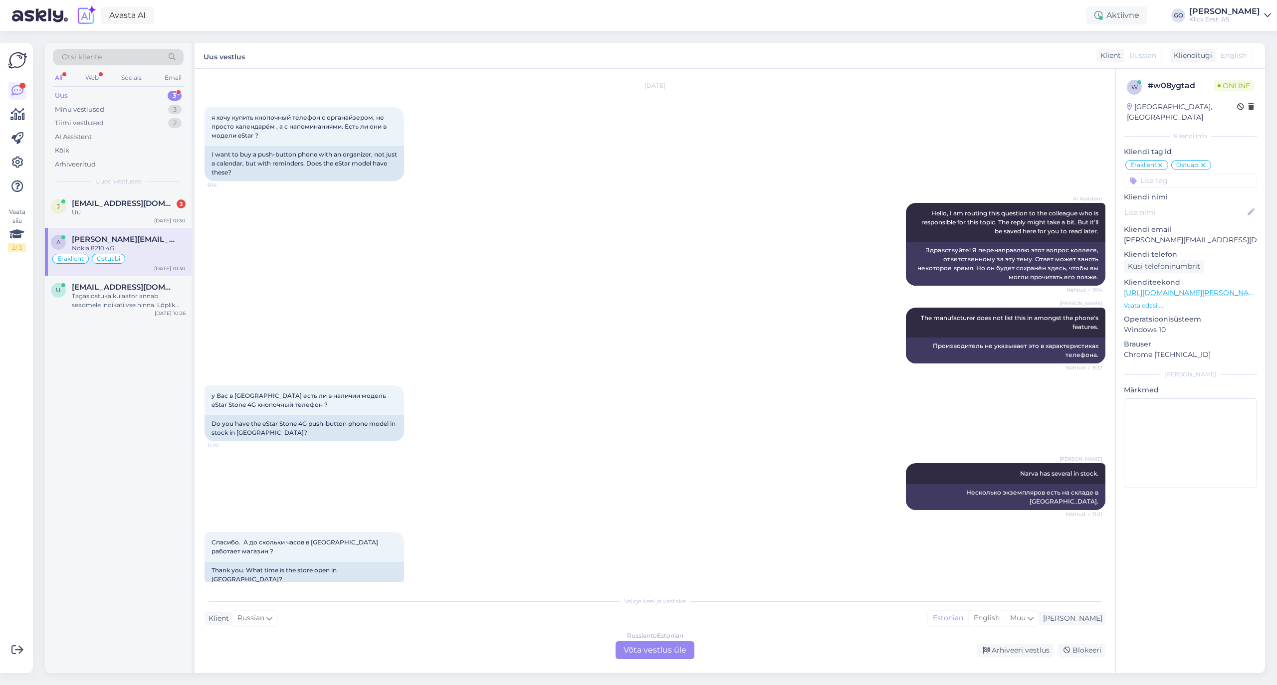
scroll to position [0, 0]
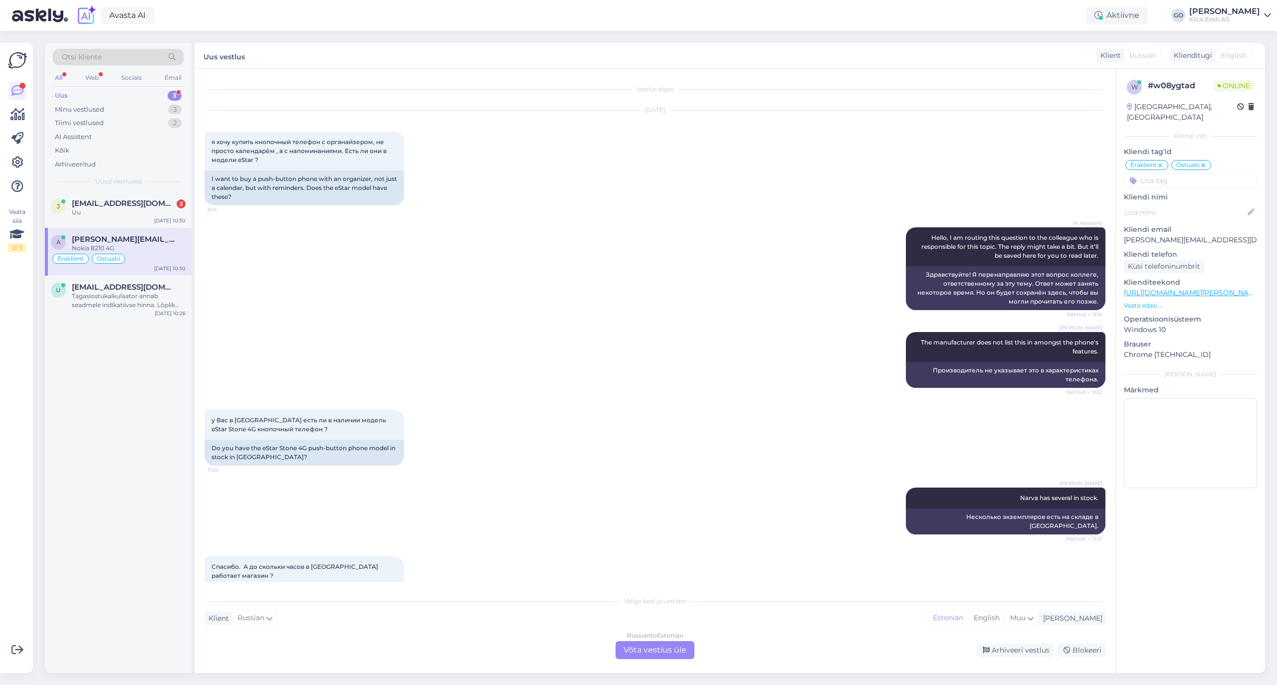
click at [1209, 288] on link "[URL][DOMAIN_NAME][PERSON_NAME]" at bounding box center [1192, 292] width 138 height 9
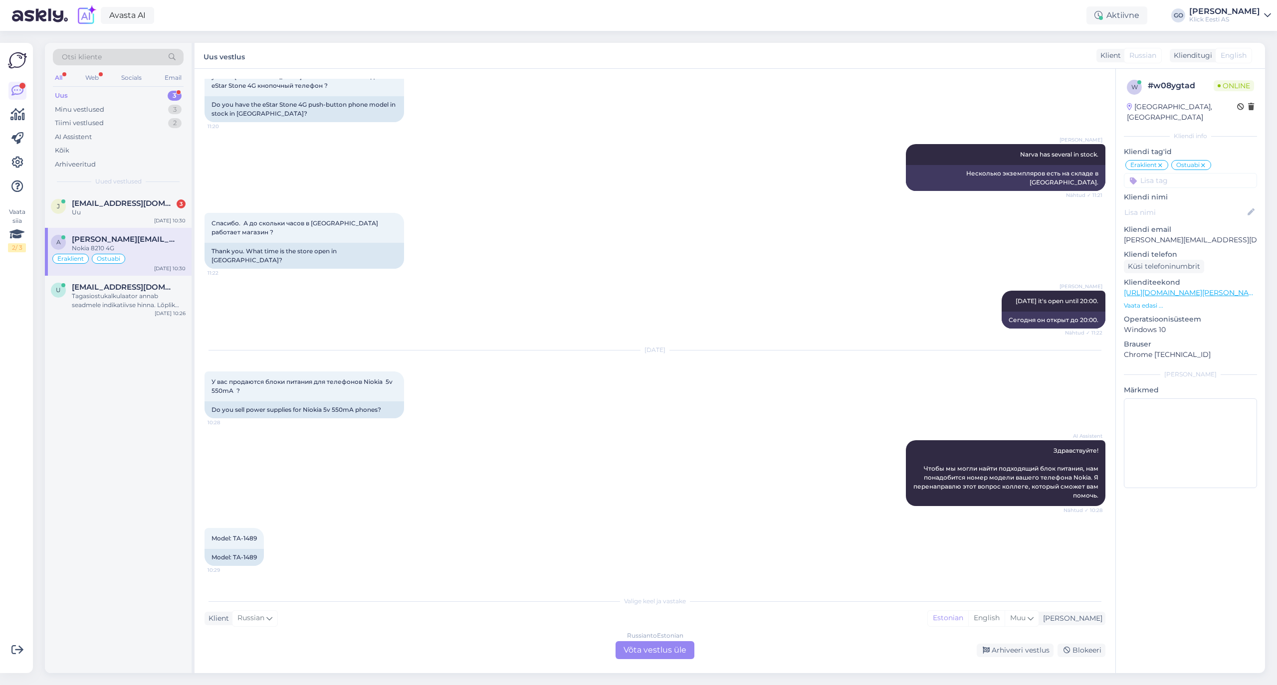
scroll to position [371, 0]
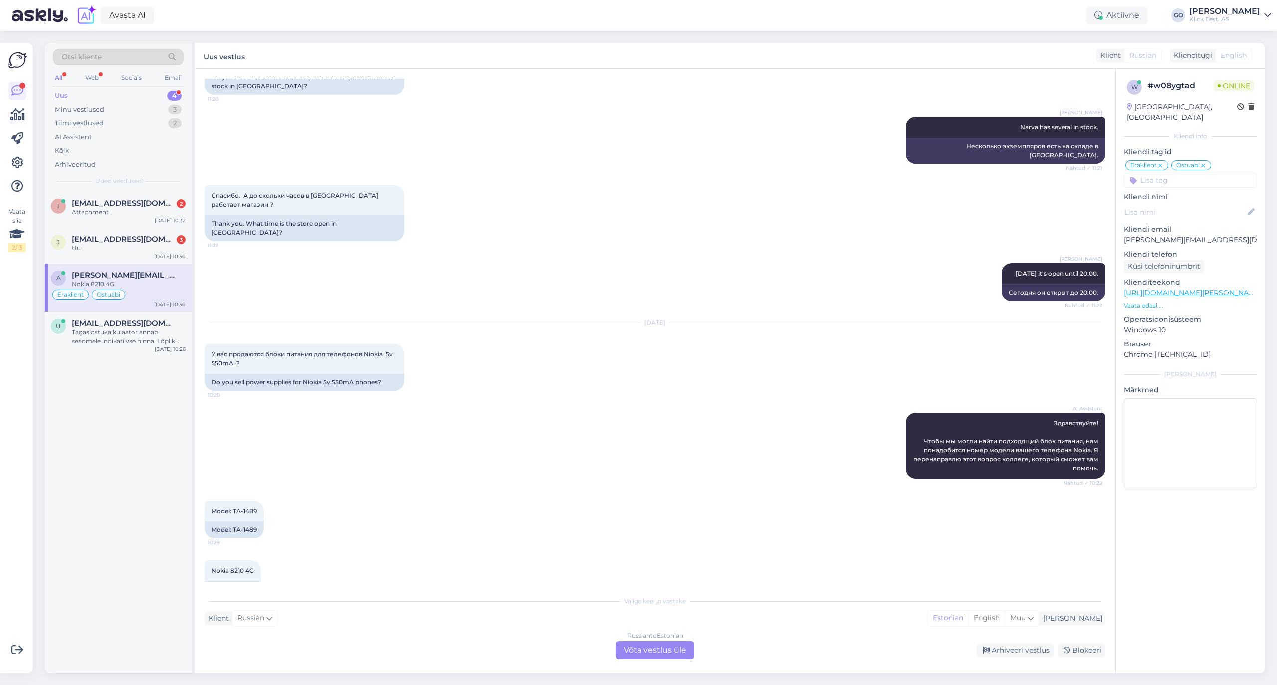
click at [678, 648] on div "Russian to Estonian Võta vestlus üle" at bounding box center [654, 650] width 79 height 18
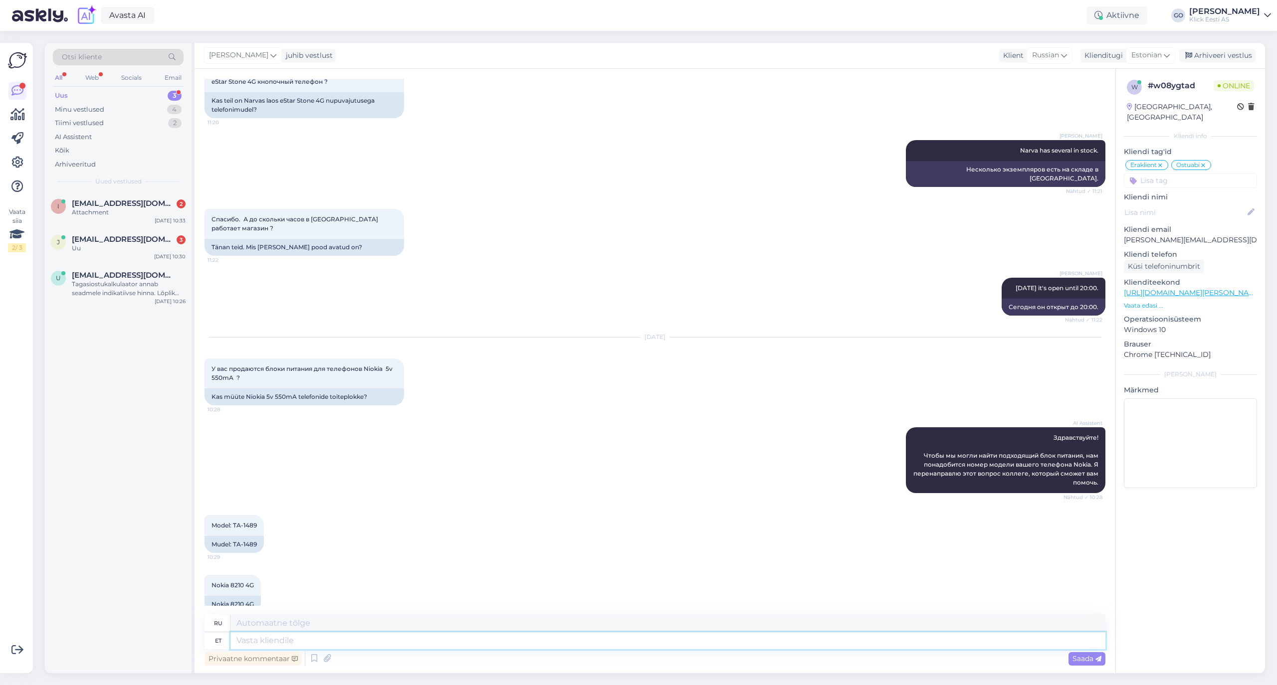
click at [363, 641] on textarea at bounding box center [667, 640] width 875 height 17
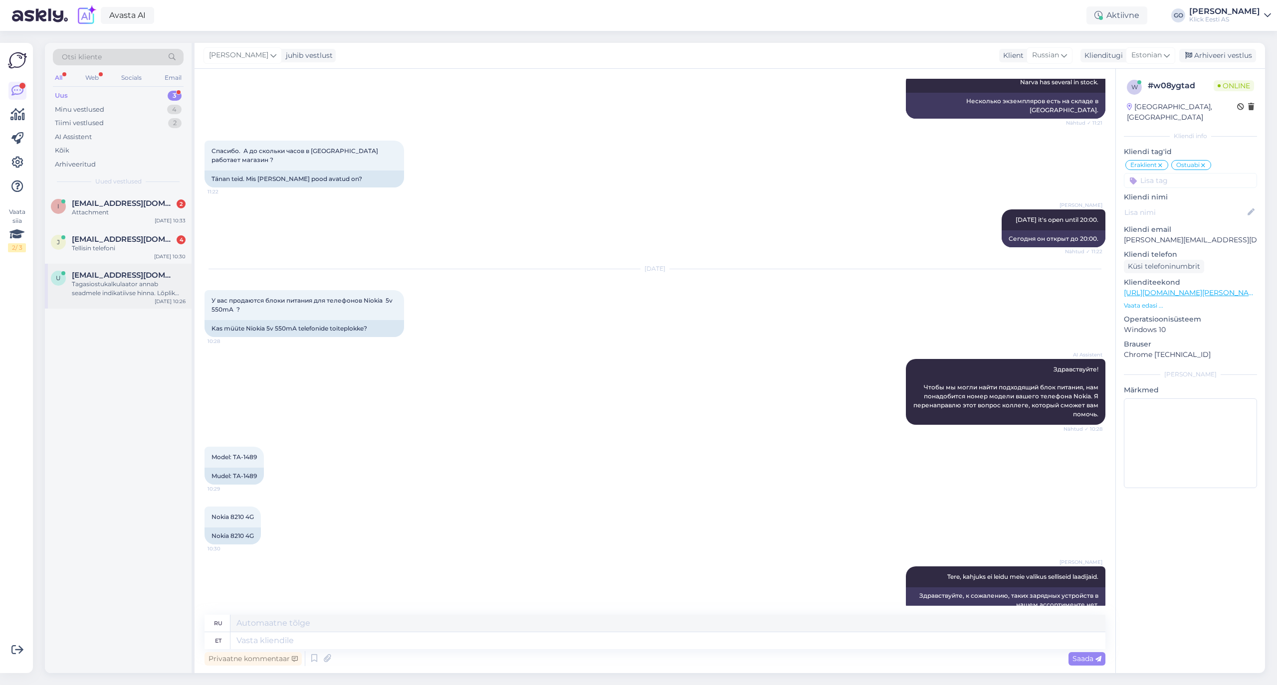
click at [133, 282] on div "Tagasiostukalkulaator annab seadmele indikatiivse hinna. Lõplik hindamine toimu…" at bounding box center [129, 289] width 114 height 18
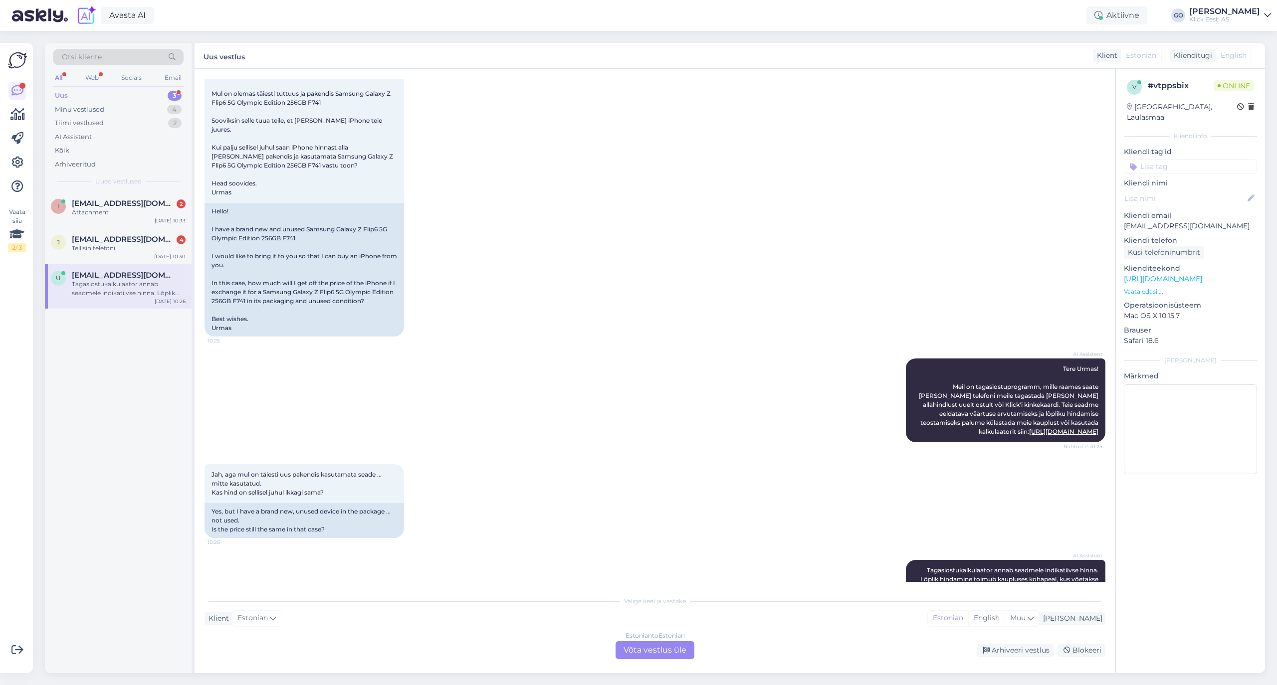
scroll to position [94, 0]
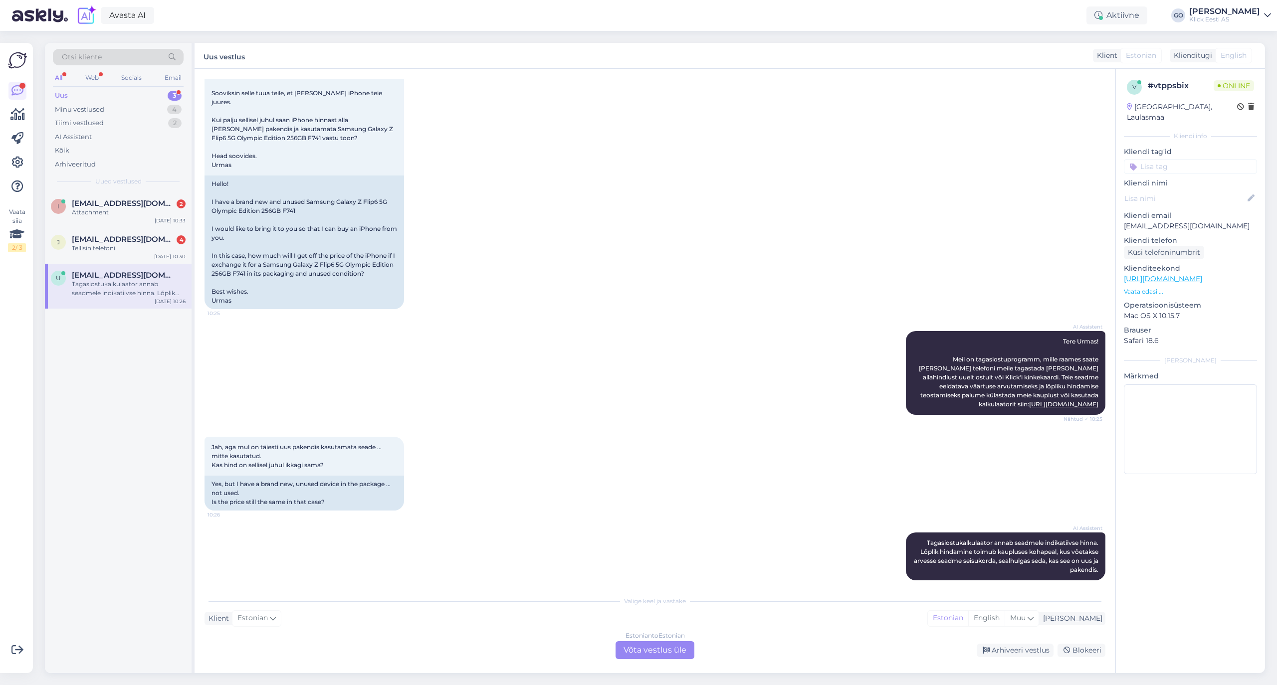
click at [1183, 159] on input at bounding box center [1189, 166] width 133 height 15
click at [1157, 236] on div "Eraklient" at bounding box center [1149, 241] width 36 height 10
click at [1164, 173] on input at bounding box center [1189, 180] width 133 height 15
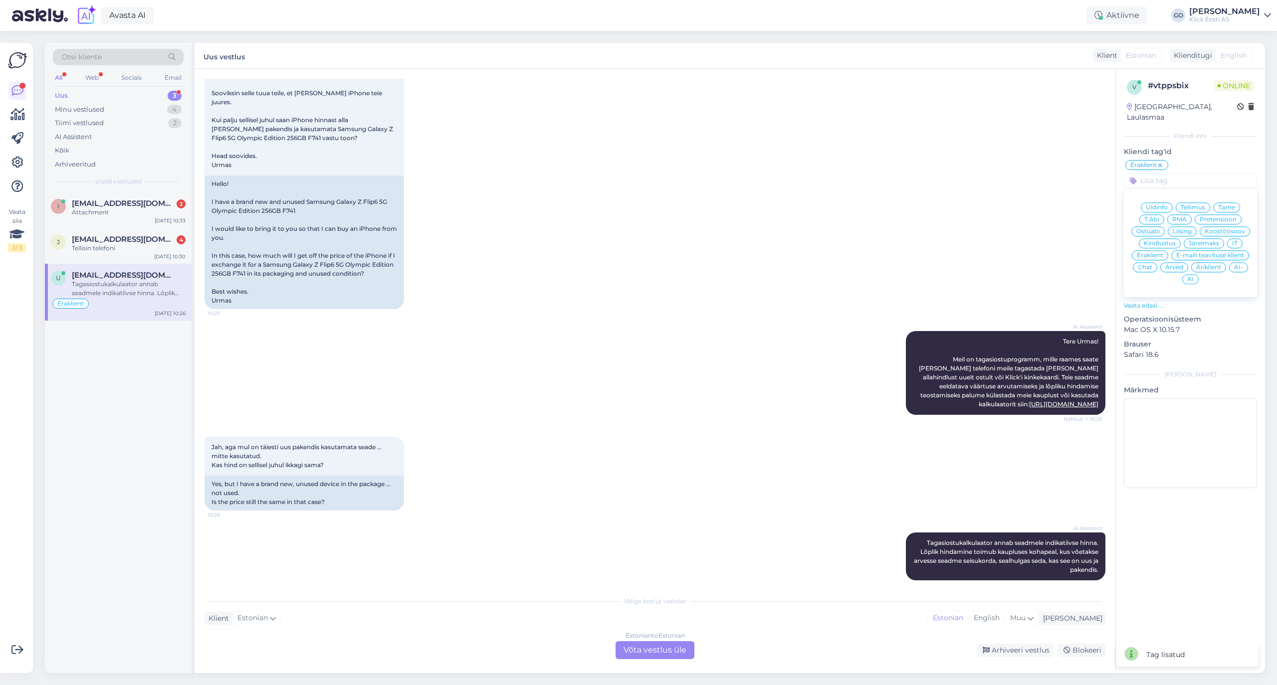
click at [1151, 228] on span "Ostuabi" at bounding box center [1147, 231] width 23 height 6
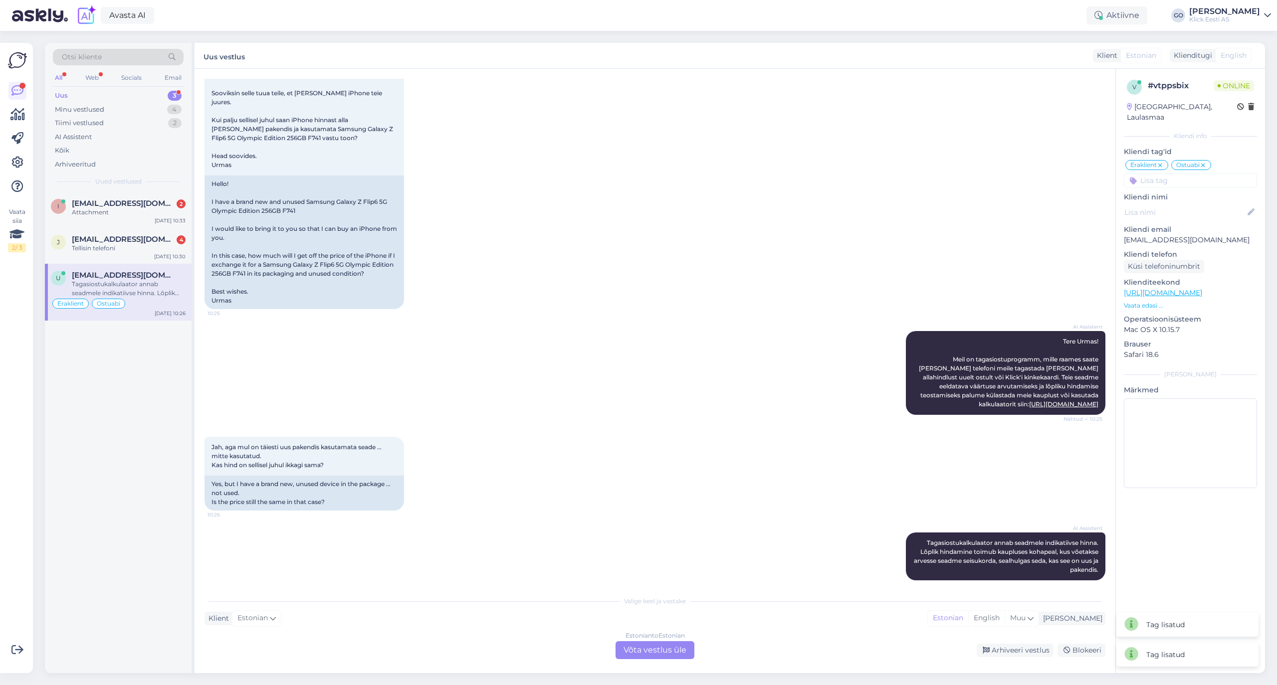
click at [1181, 173] on input at bounding box center [1189, 180] width 133 height 15
click at [1187, 276] on span "AI" at bounding box center [1190, 279] width 6 height 6
click at [124, 245] on div "Tellisin telefoni" at bounding box center [129, 248] width 114 height 9
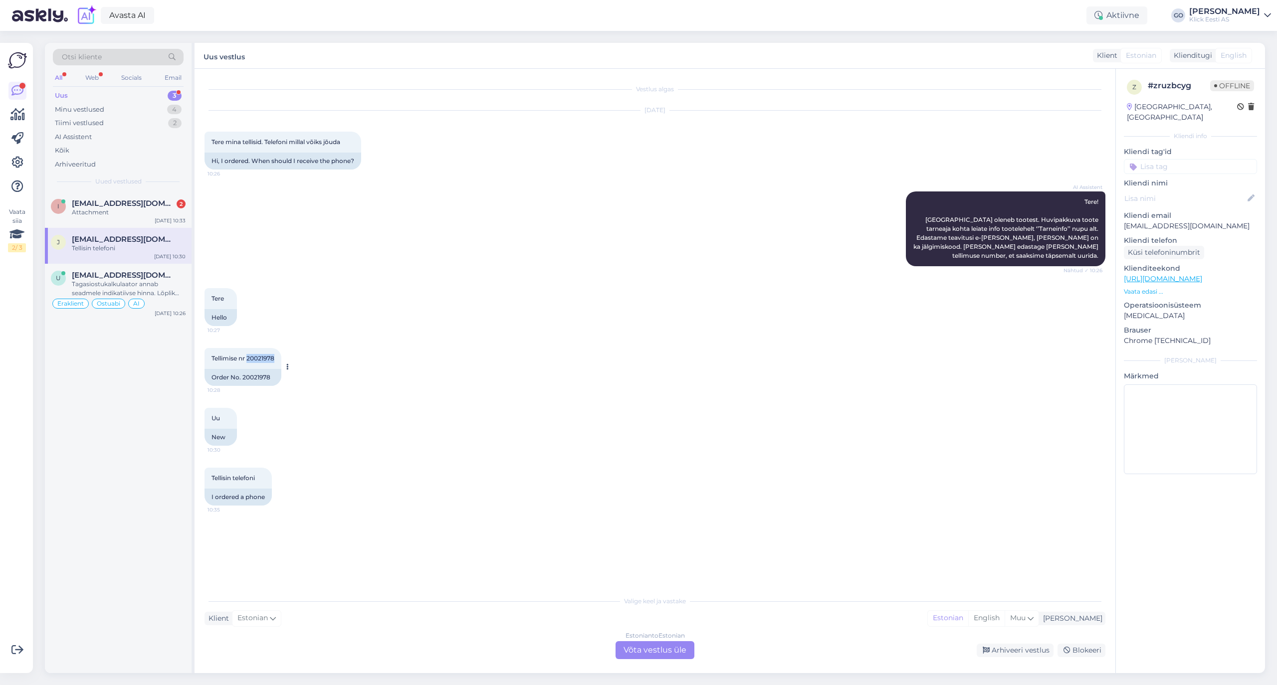
drag, startPoint x: 276, startPoint y: 352, endPoint x: 249, endPoint y: 349, distance: 27.0
click at [249, 349] on div "Tellimise nr 20021978 10:28" at bounding box center [242, 358] width 77 height 21
copy span "20021978"
click at [402, 418] on div "Uu 10:30 New" at bounding box center [654, 427] width 901 height 60
click at [413, 405] on div "Uu 10:30 New" at bounding box center [654, 427] width 901 height 60
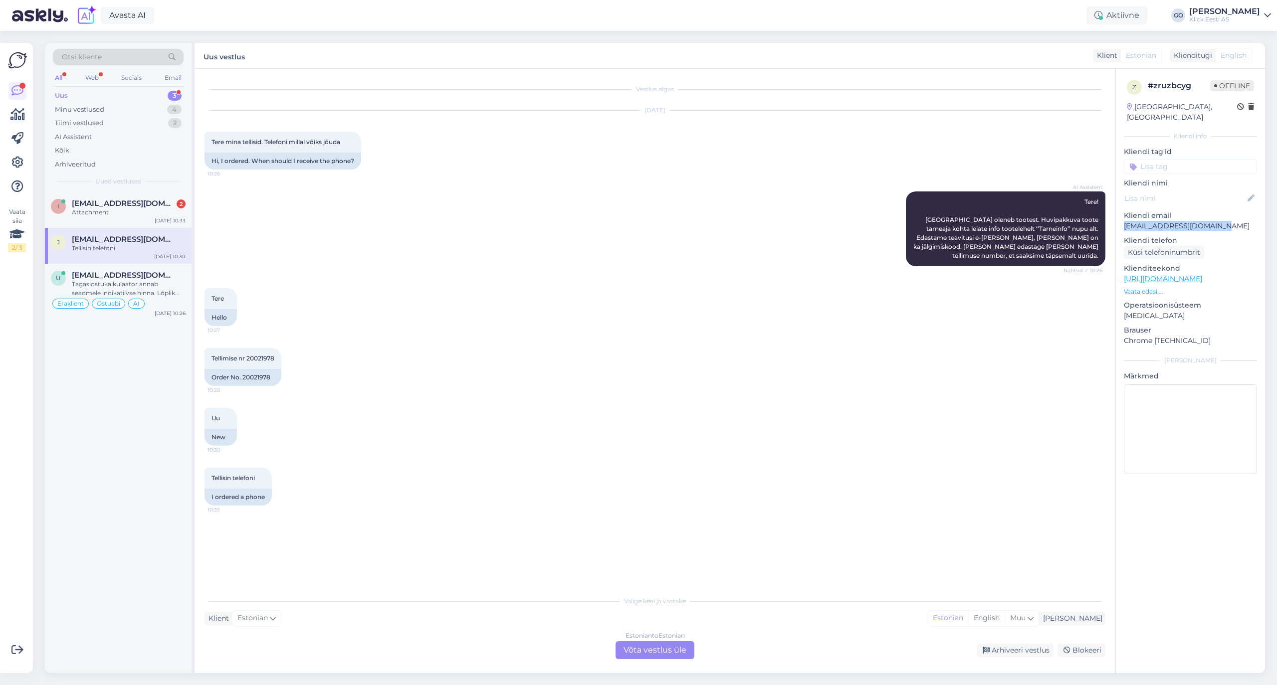
drag, startPoint x: 1226, startPoint y: 214, endPoint x: 1121, endPoint y: 218, distance: 104.3
click at [1121, 218] on div "z # zruzbcyg Offline [GEOGRAPHIC_DATA], [GEOGRAPHIC_DATA] Kliendi info Kliendi …" at bounding box center [1189, 279] width 149 height 420
copy p "[EMAIL_ADDRESS][DOMAIN_NAME]"
click at [393, 356] on div "Tellimise nr 20021978 10:28 Order No. 20021978" at bounding box center [654, 367] width 901 height 60
click at [407, 295] on div "Tere 10:27 Hello" at bounding box center [654, 307] width 901 height 60
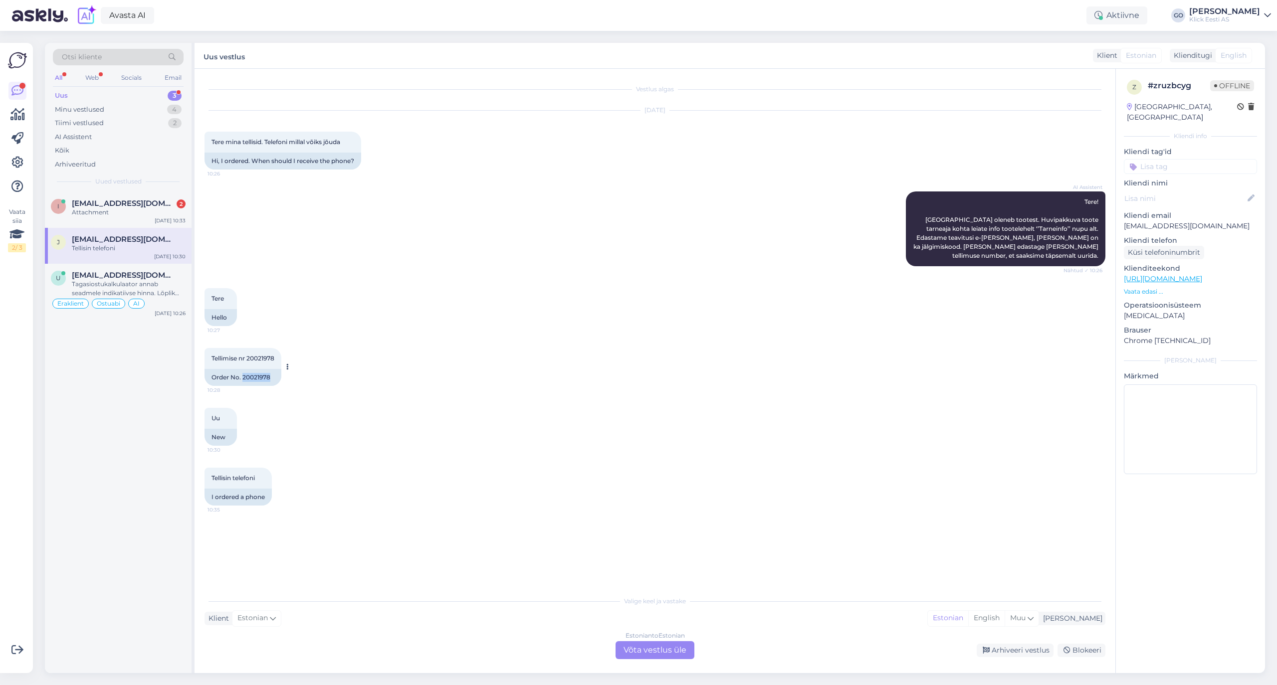
drag, startPoint x: 270, startPoint y: 371, endPoint x: 243, endPoint y: 371, distance: 26.9
click at [243, 371] on div "Order No. 20021978" at bounding box center [242, 377] width 77 height 17
copy div "20021978"
click at [660, 649] on div "Estonian to Estonian Võta vestlus üle" at bounding box center [654, 650] width 79 height 18
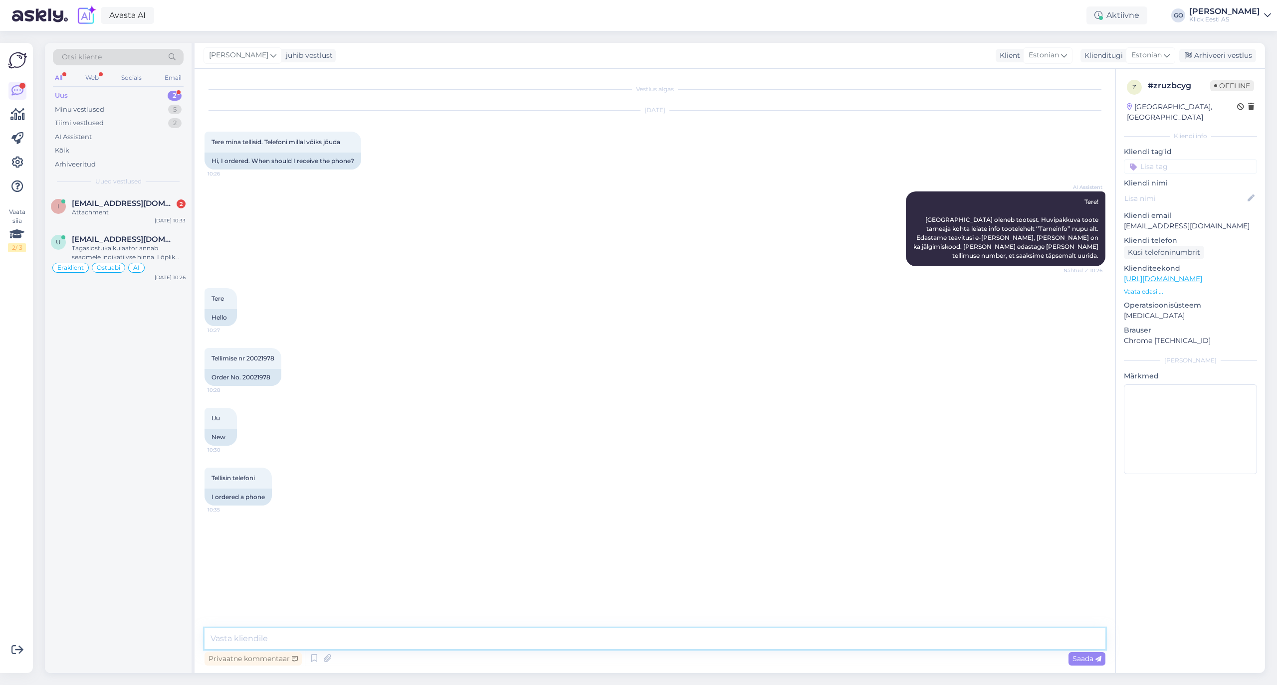
click at [418, 640] on textarea at bounding box center [654, 638] width 901 height 21
click at [525, 641] on textarea "Tere, ei leidnud kahjuks sellist tellimuse numbrit. Palun vaadake uuesti üle" at bounding box center [654, 638] width 901 height 21
click at [287, 637] on textarea "Tere, tellisite kauba kulleriga. Kulleri tarneaeg on vahemikus 1-4 tööpäeva. Sa…" at bounding box center [654, 638] width 901 height 21
click at [824, 638] on textarea "Tere, tellisite kauba ettemaksu arvega ja kulleriga. Kulleri tarneaeg on vahemi…" at bounding box center [654, 638] width 901 height 21
click at [696, 638] on textarea "Tere, tellisite kauba ettemaksu arvega ja kulleriga. Kulleri tarneaeg on vahemi…" at bounding box center [654, 638] width 901 height 21
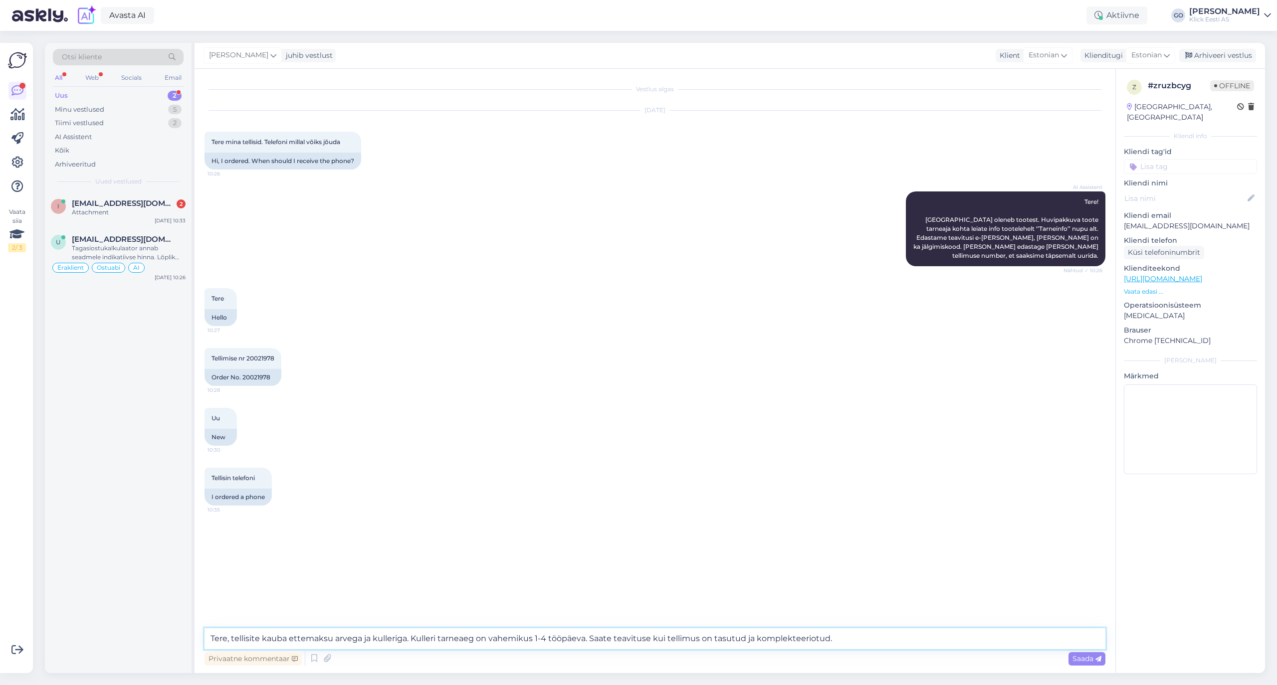
click at [812, 638] on textarea "Tere, tellisite kauba ettemaksu arvega ja kulleriga. Kulleri tarneaeg on vahemi…" at bounding box center [654, 638] width 901 height 21
click at [839, 637] on textarea "Tere, tellisite kauba ettemaksu arvega ja kulleriga. Kulleri tarneaeg on vahemi…" at bounding box center [654, 638] width 901 height 21
paste textarea "Kui tellimus on valmis, siis anname sulle sellest teada."
click at [752, 637] on textarea "Tere, tellisite kauba ettemaksu arvega ja kulleriga. Kulleri tarneaeg on vahemi…" at bounding box center [654, 638] width 901 height 21
click at [985, 637] on textarea "Tere, tellisite kauba ettemaksu arvega ja kulleriga. Kulleri tarneaeg on vahemi…" at bounding box center [654, 638] width 901 height 21
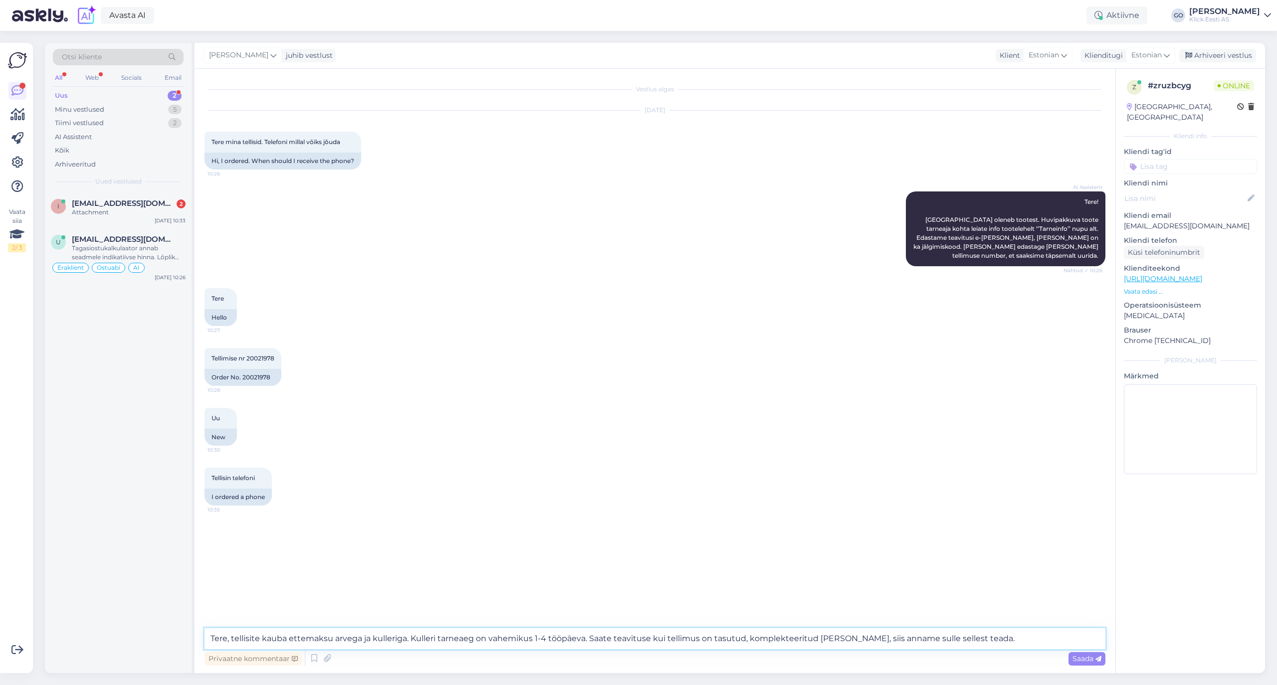
click at [925, 638] on textarea "Tere, tellisite kauba ettemaksu arvega ja kulleriga. Kulleri tarneaeg on vahemi…" at bounding box center [654, 638] width 901 height 21
click at [960, 641] on textarea "Tere, tellisite kauba ettemaksu arvega ja kulleriga. Kulleri tarneaeg on vahemi…" at bounding box center [654, 638] width 901 height 21
click at [1086, 657] on span "Saada" at bounding box center [1086, 658] width 29 height 9
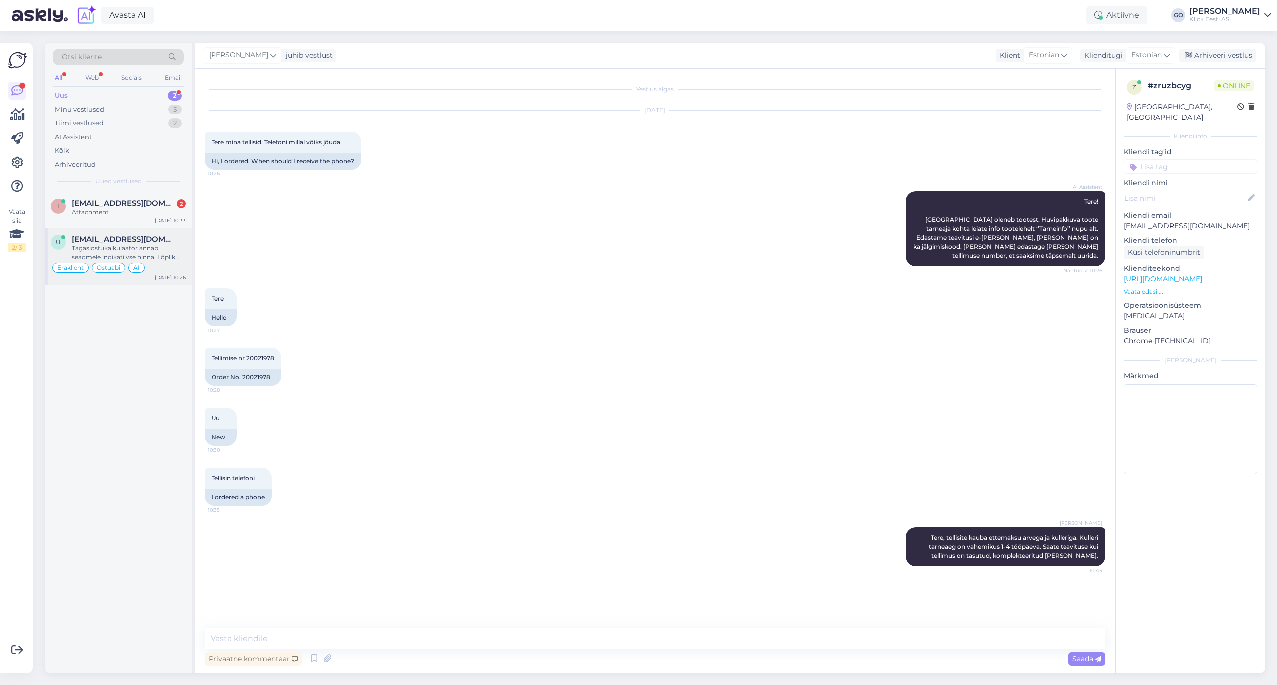
click at [130, 240] on span "[EMAIL_ADDRESS][DOMAIN_NAME]" at bounding box center [124, 239] width 104 height 9
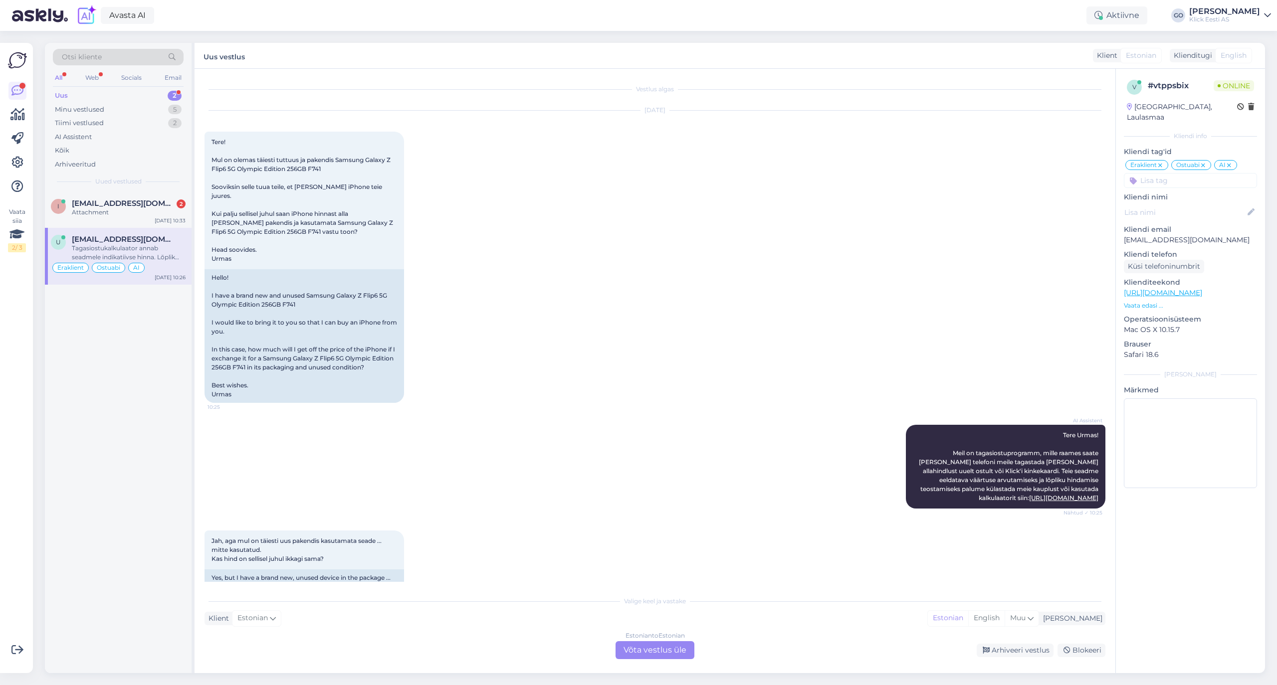
scroll to position [94, 0]
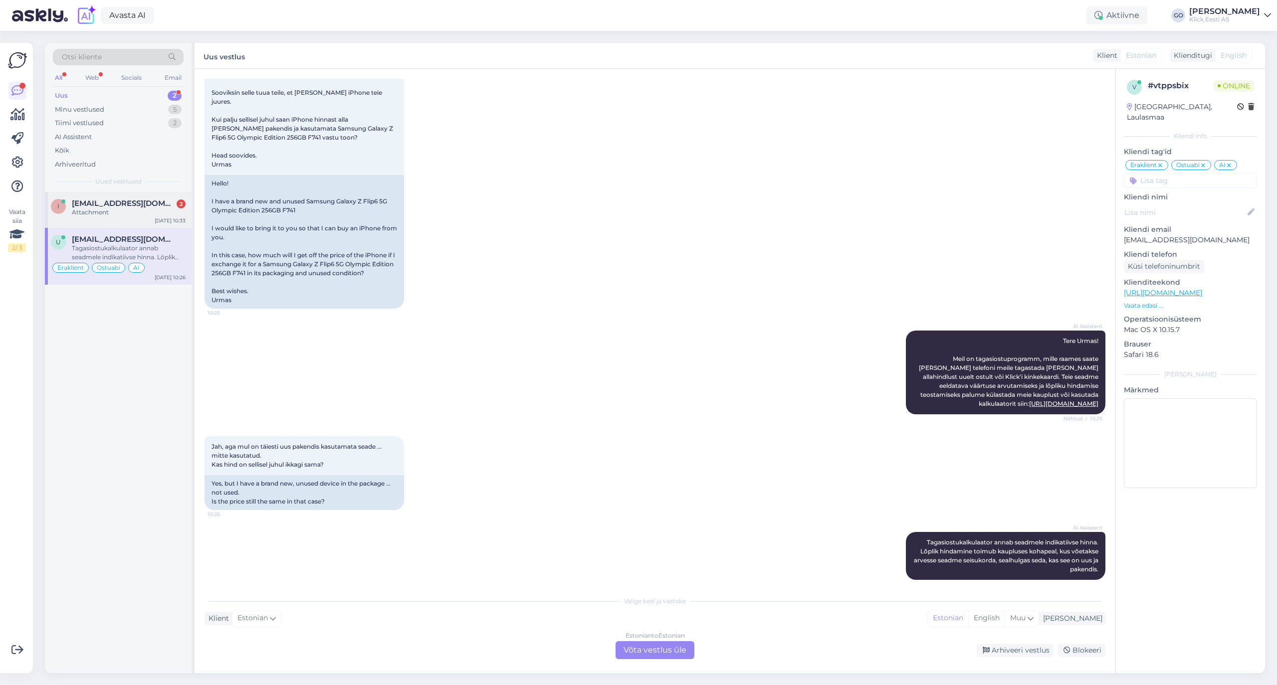
click at [92, 202] on span "[EMAIL_ADDRESS][DOMAIN_NAME]" at bounding box center [124, 203] width 104 height 9
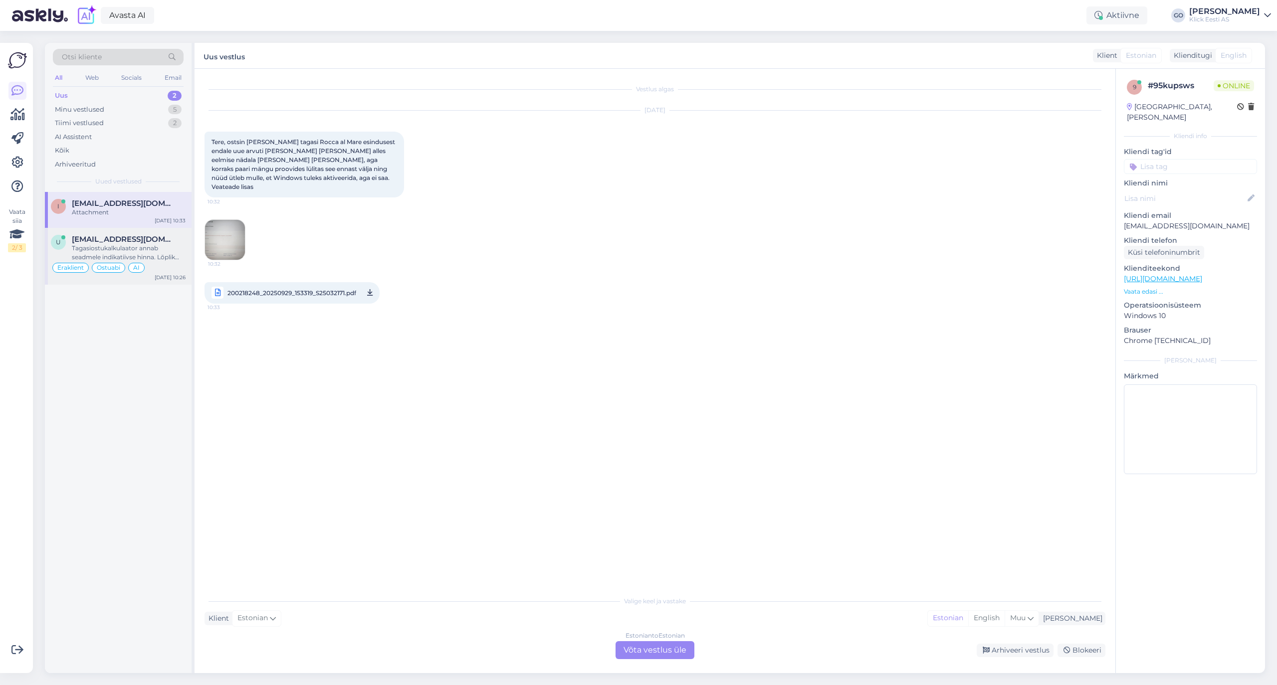
click at [122, 236] on span "[EMAIL_ADDRESS][DOMAIN_NAME]" at bounding box center [124, 239] width 104 height 9
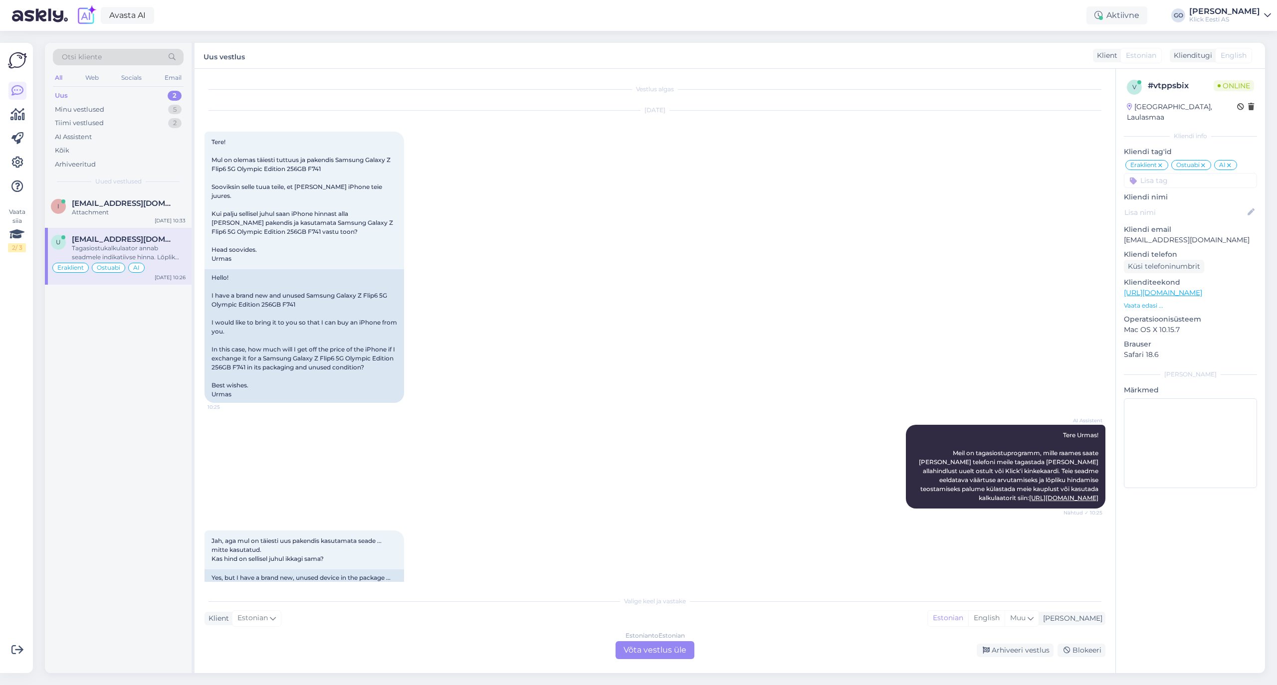
scroll to position [94, 0]
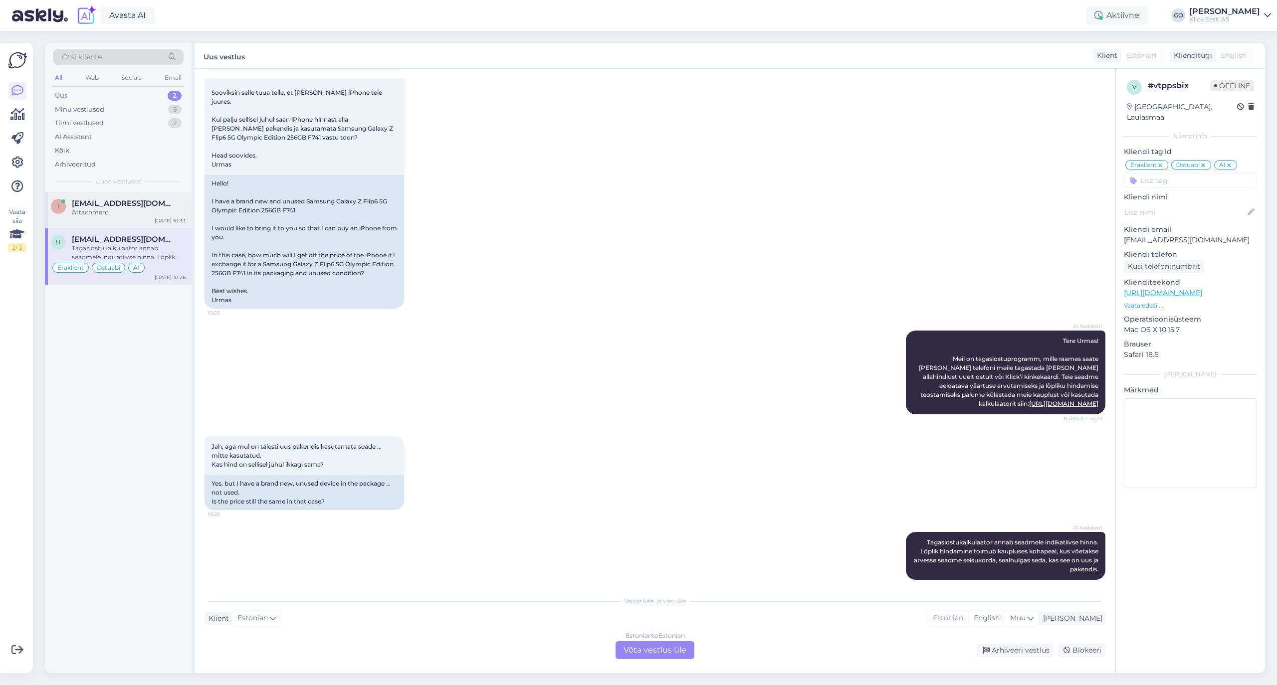
click at [118, 203] on span "[EMAIL_ADDRESS][DOMAIN_NAME]" at bounding box center [124, 203] width 104 height 9
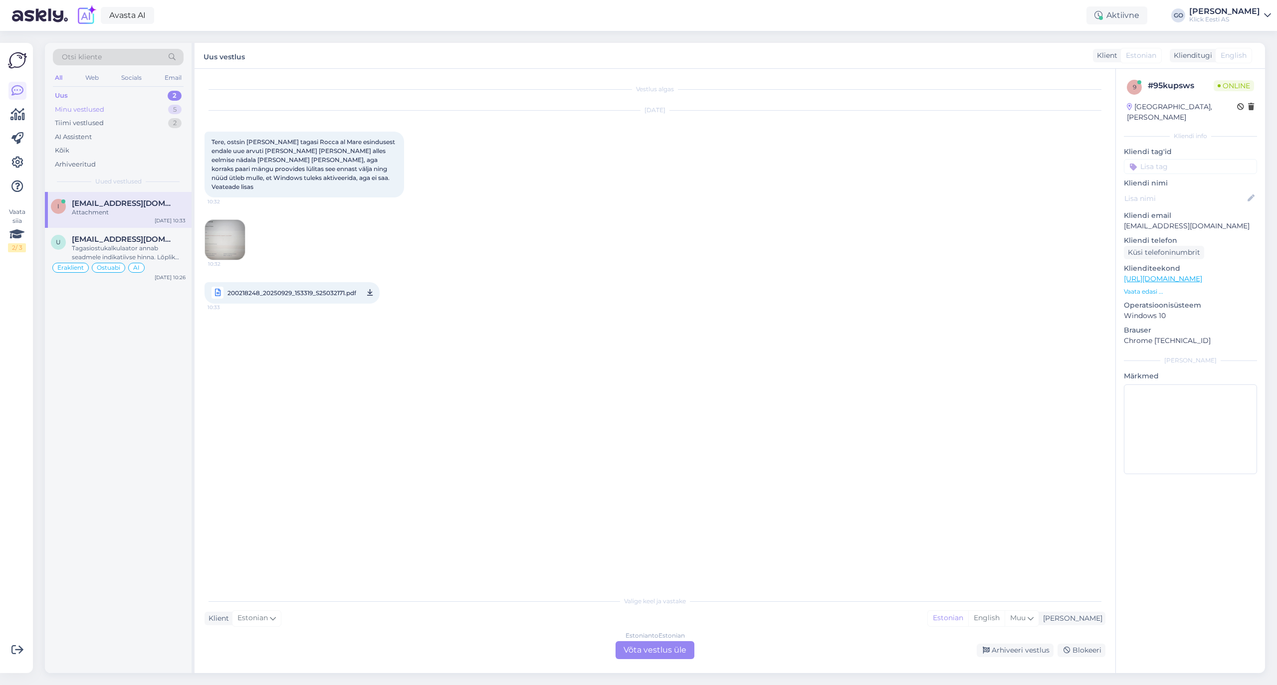
click at [99, 106] on div "Minu vestlused" at bounding box center [79, 110] width 49 height 10
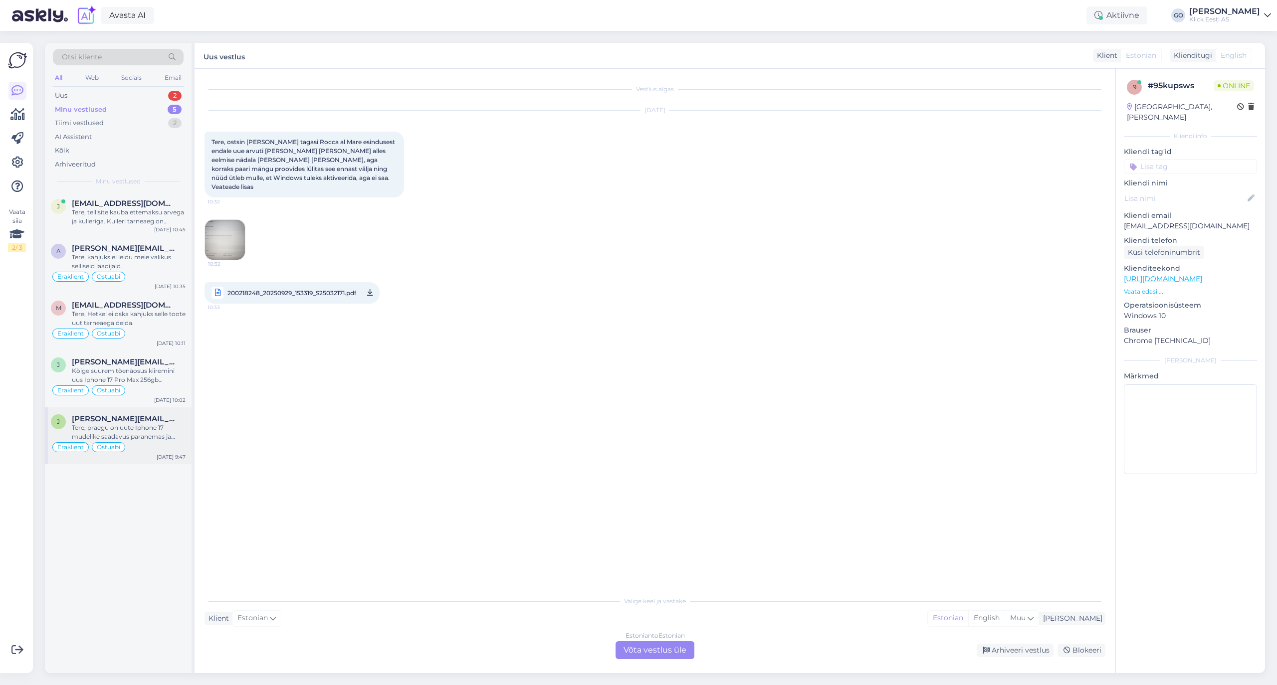
click at [164, 428] on div "Tere, praegu on uute Iphone 17 mudelike saadavus paranemas ja tõenäoliselt võib…" at bounding box center [129, 432] width 114 height 18
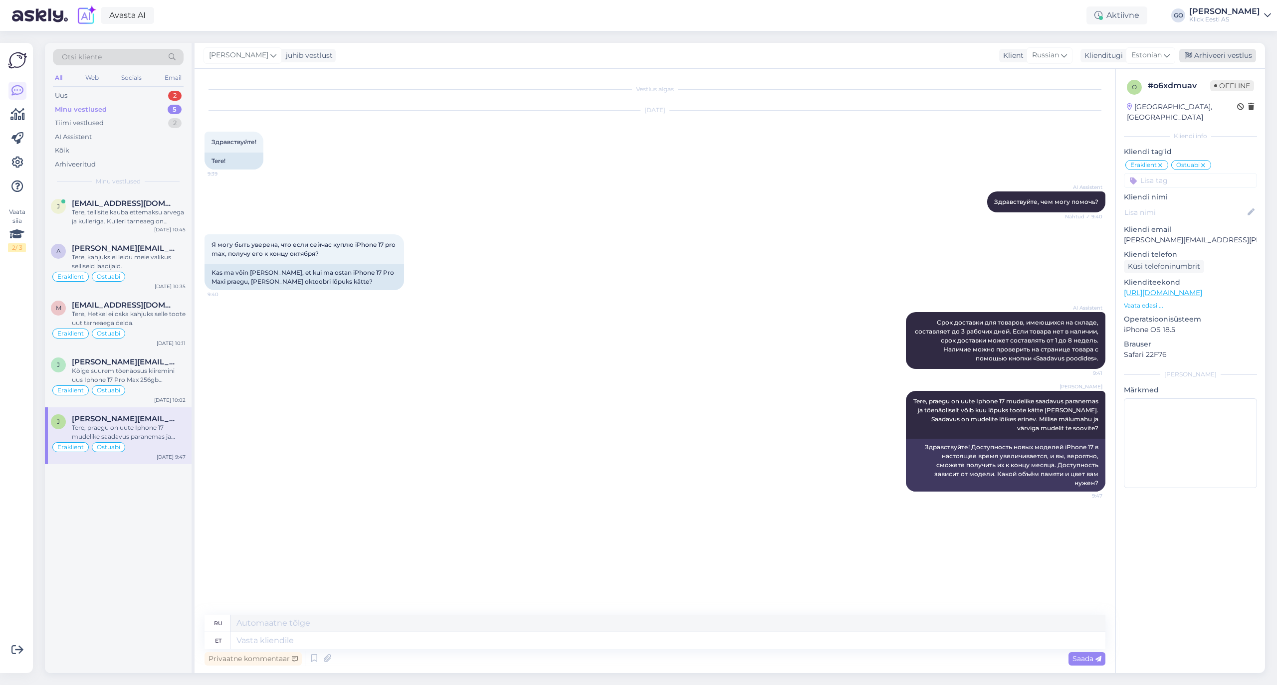
click at [1239, 56] on div "Arhiveeri vestlus" at bounding box center [1217, 55] width 77 height 13
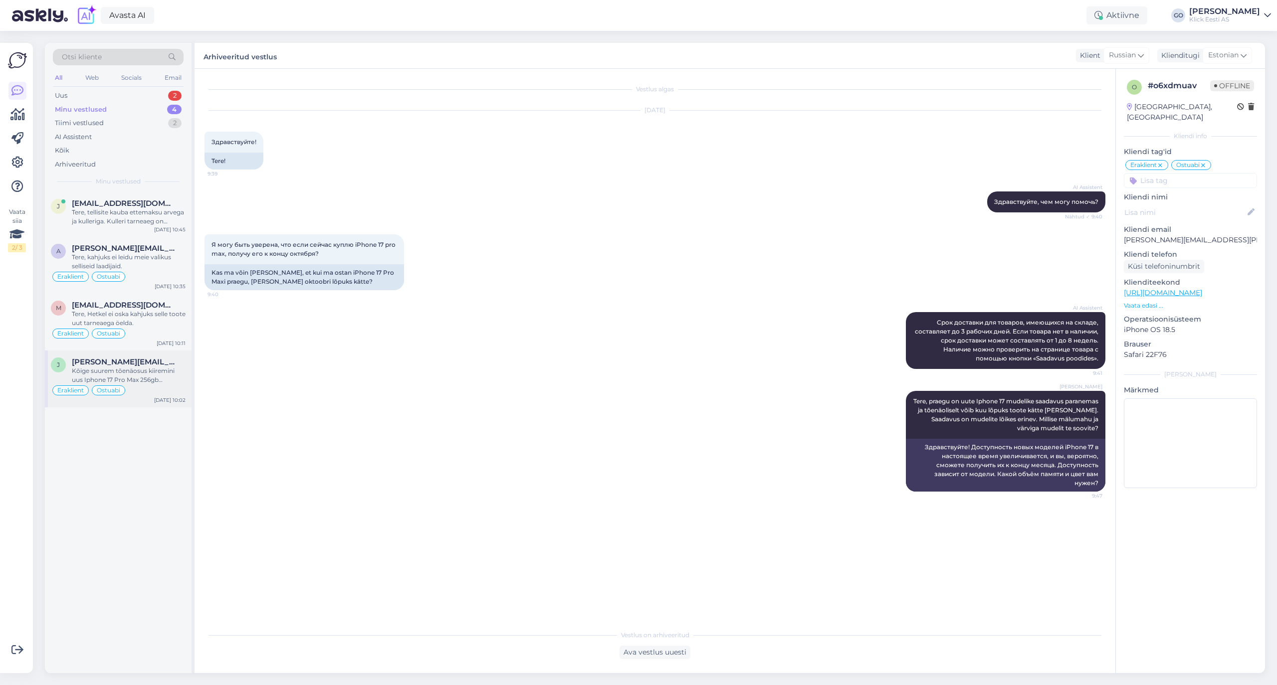
click at [125, 371] on div "Kõige suurem tõenäosus kiiremini uus Iphone 17 Pro Max 256gb [PERSON_NAME] on t…" at bounding box center [129, 376] width 114 height 18
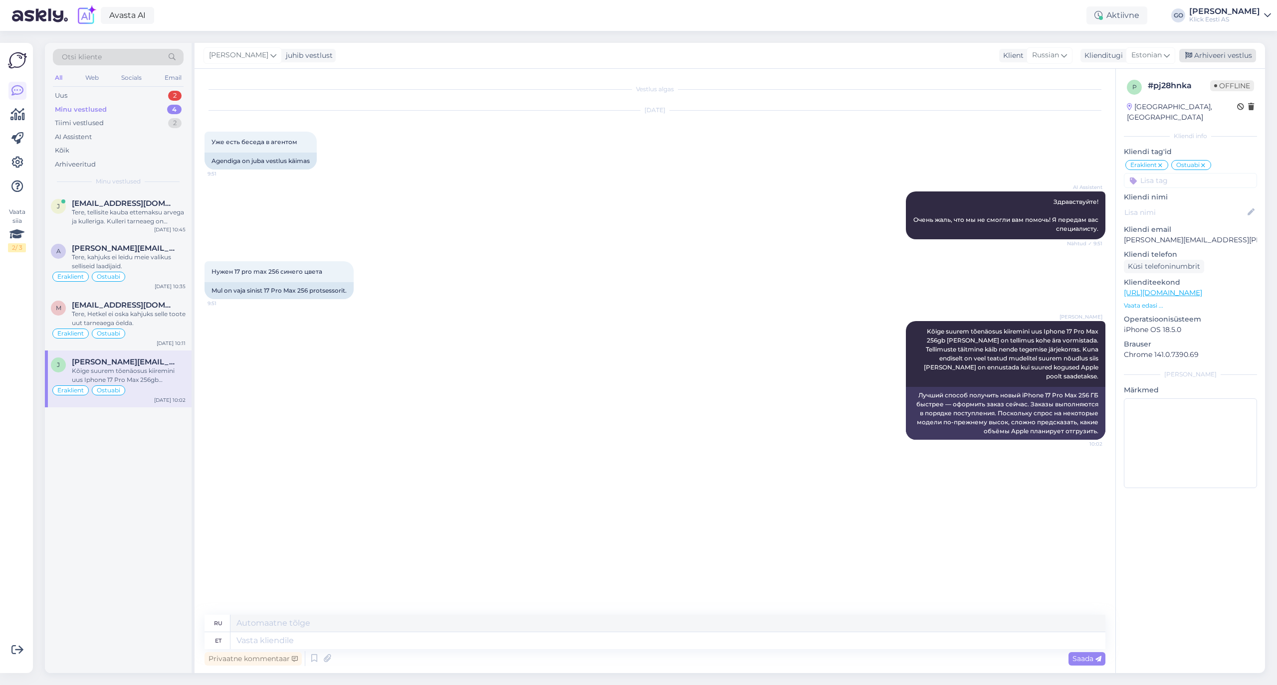
click at [1233, 53] on div "Arhiveeri vestlus" at bounding box center [1217, 55] width 77 height 13
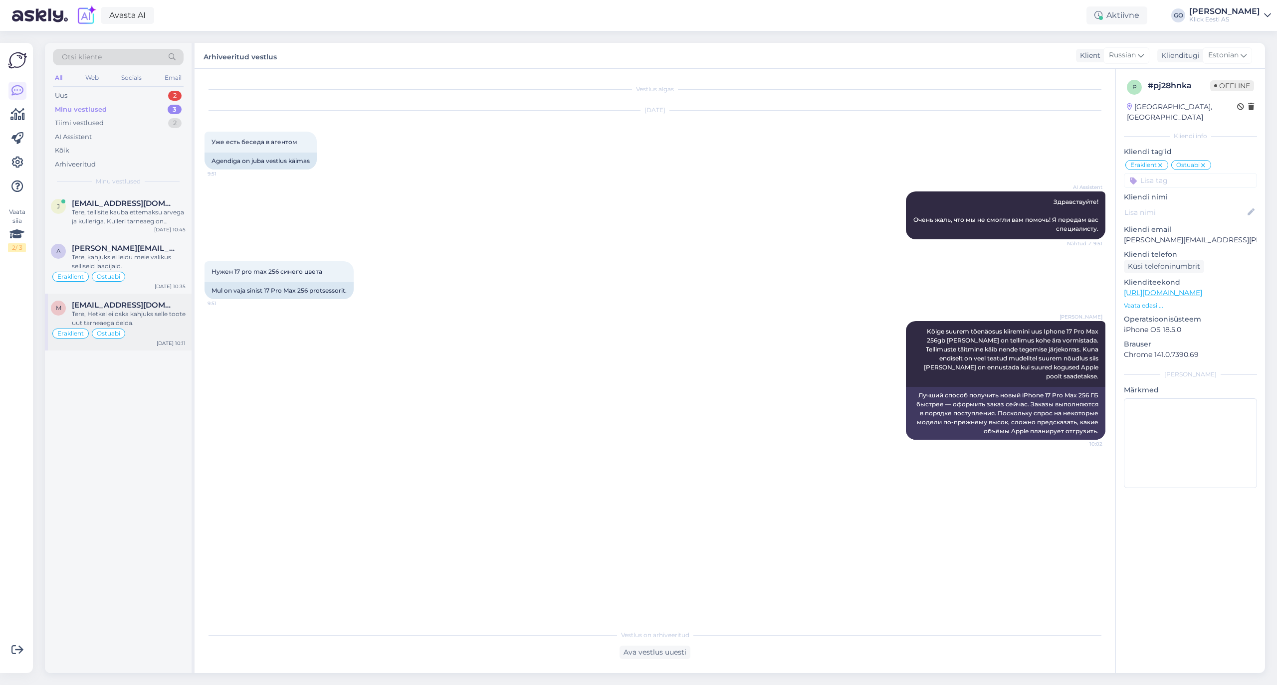
click at [172, 314] on div "Tere, Hetkel ei oska kahjuks selle toote uut tarneaega öelda." at bounding box center [129, 319] width 114 height 18
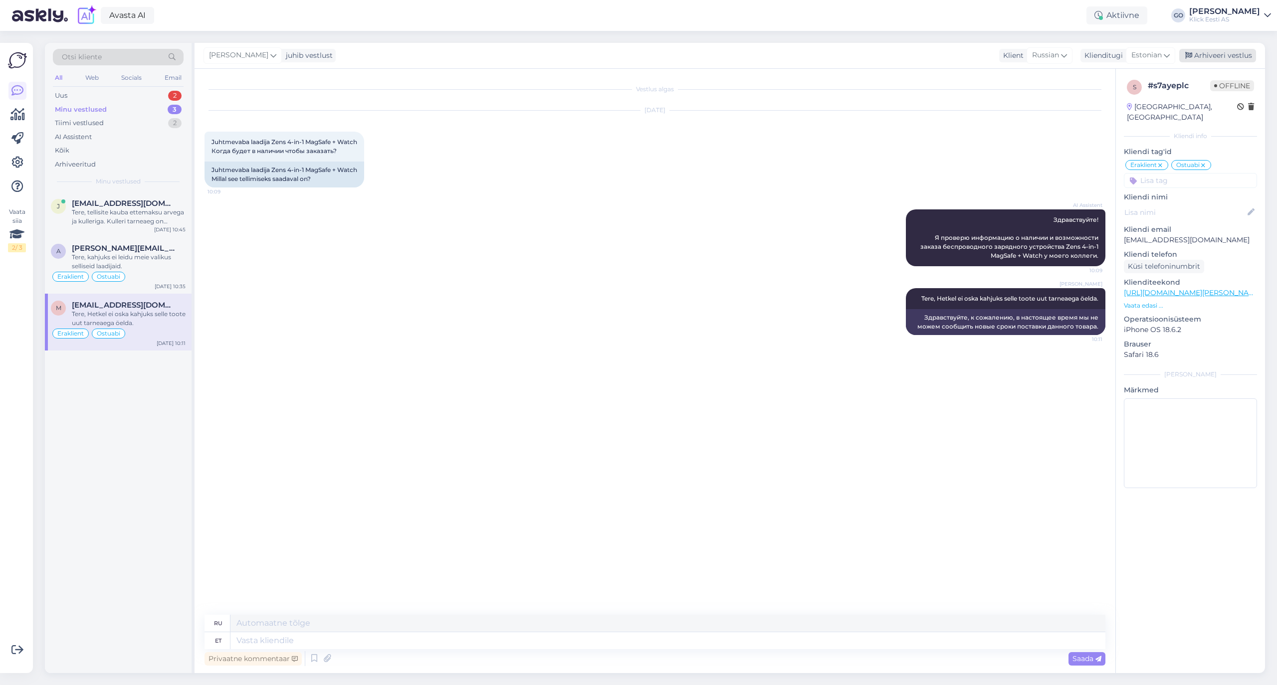
click at [1232, 53] on div "Arhiveeri vestlus" at bounding box center [1217, 55] width 77 height 13
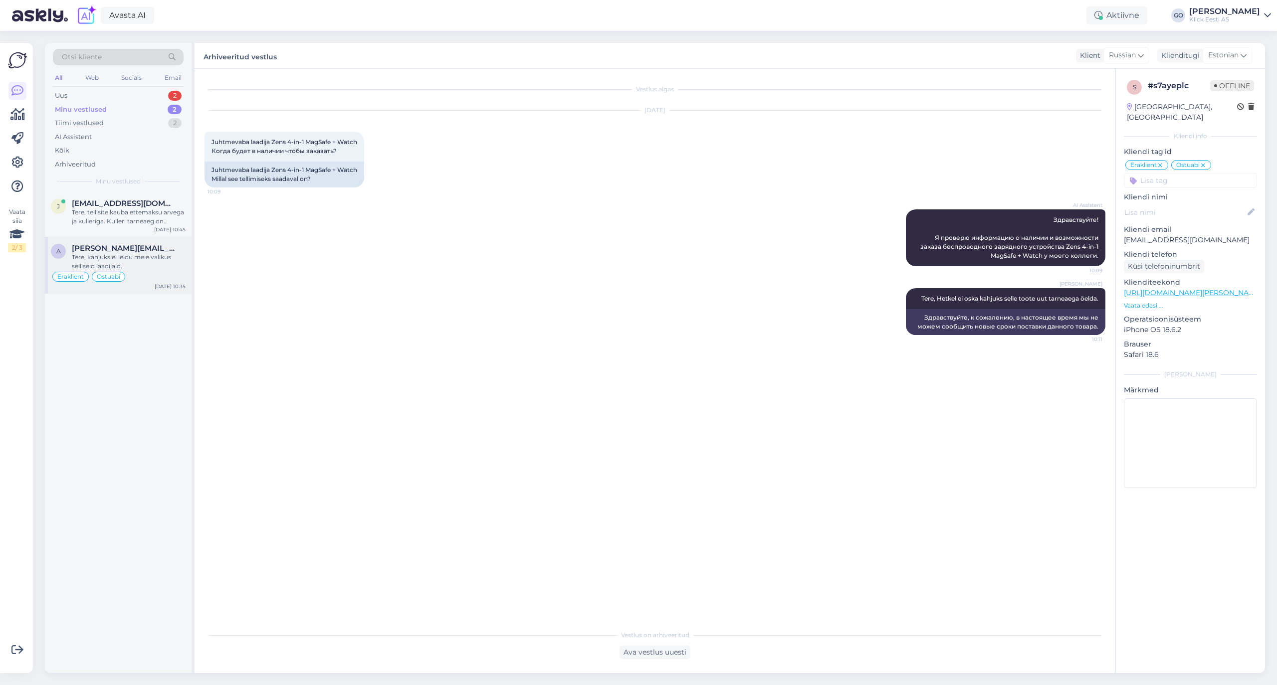
click at [146, 253] on div "Tere, kahjuks ei leidu meie valikus selliseid laadijaid." at bounding box center [129, 262] width 114 height 18
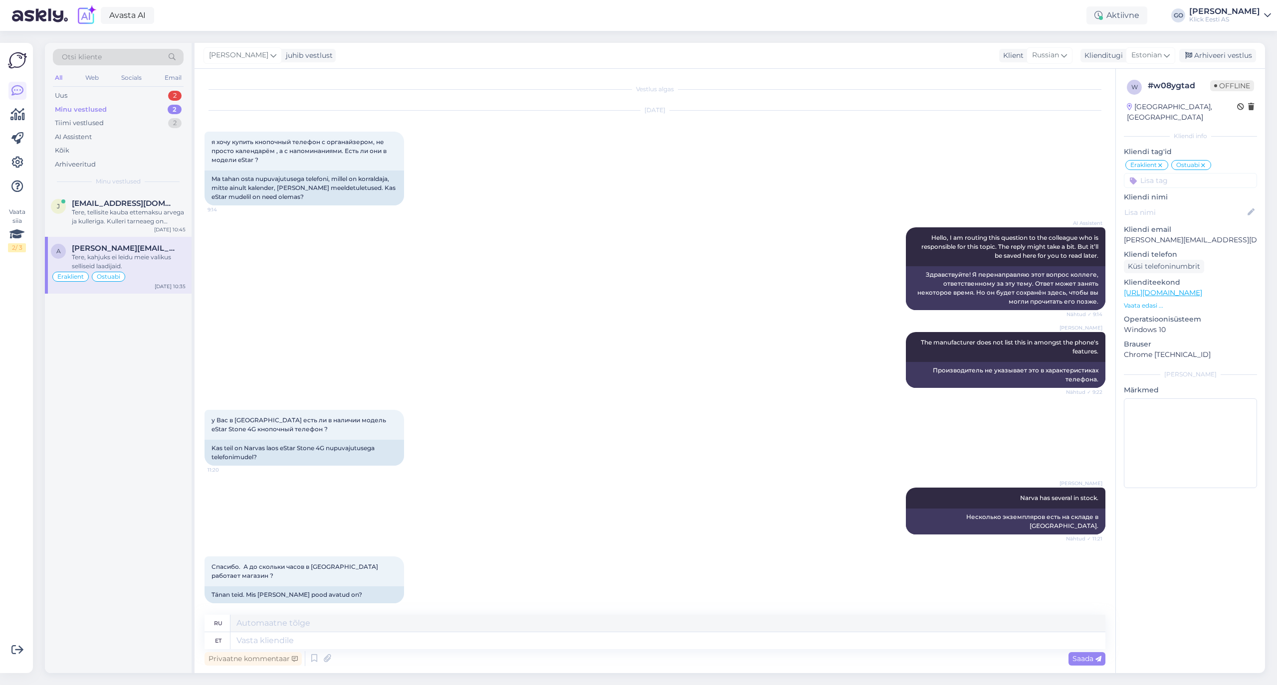
scroll to position [416, 0]
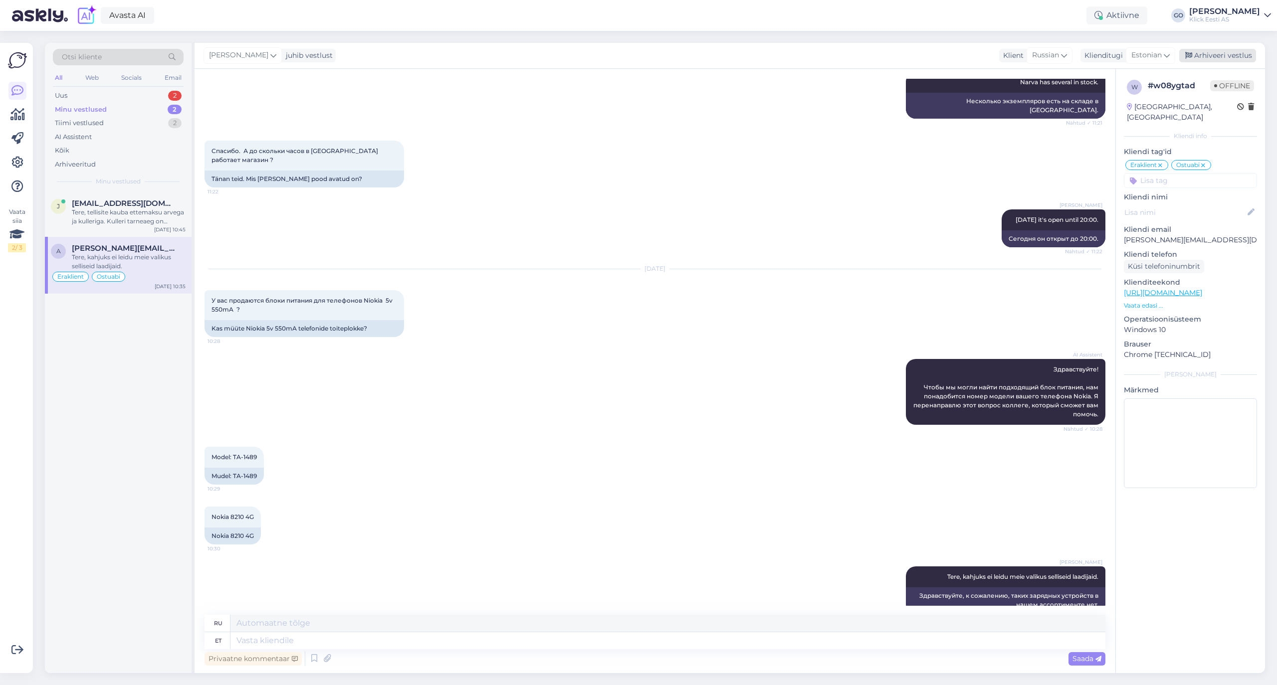
click at [1218, 53] on div "Arhiveeri vestlus" at bounding box center [1217, 55] width 77 height 13
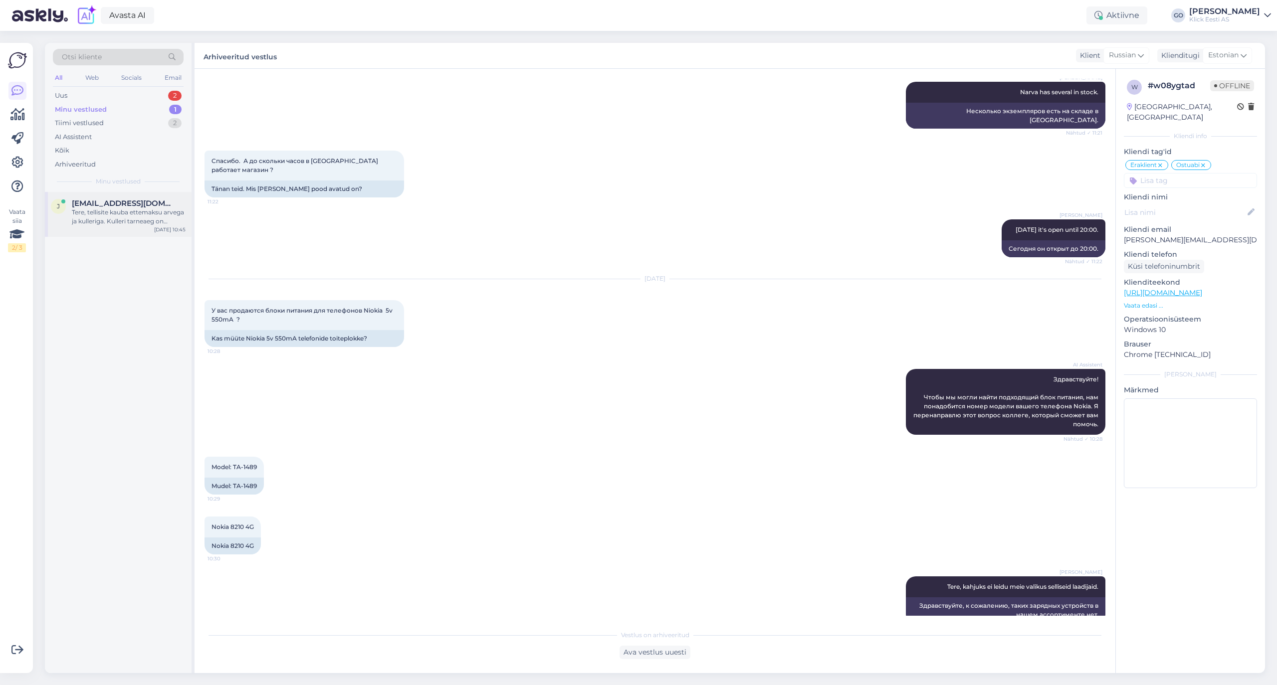
click at [89, 210] on div "Tere, tellisite kauba ettemaksu arvega ja kulleriga. Kulleri tarneaeg on vahemi…" at bounding box center [129, 217] width 114 height 18
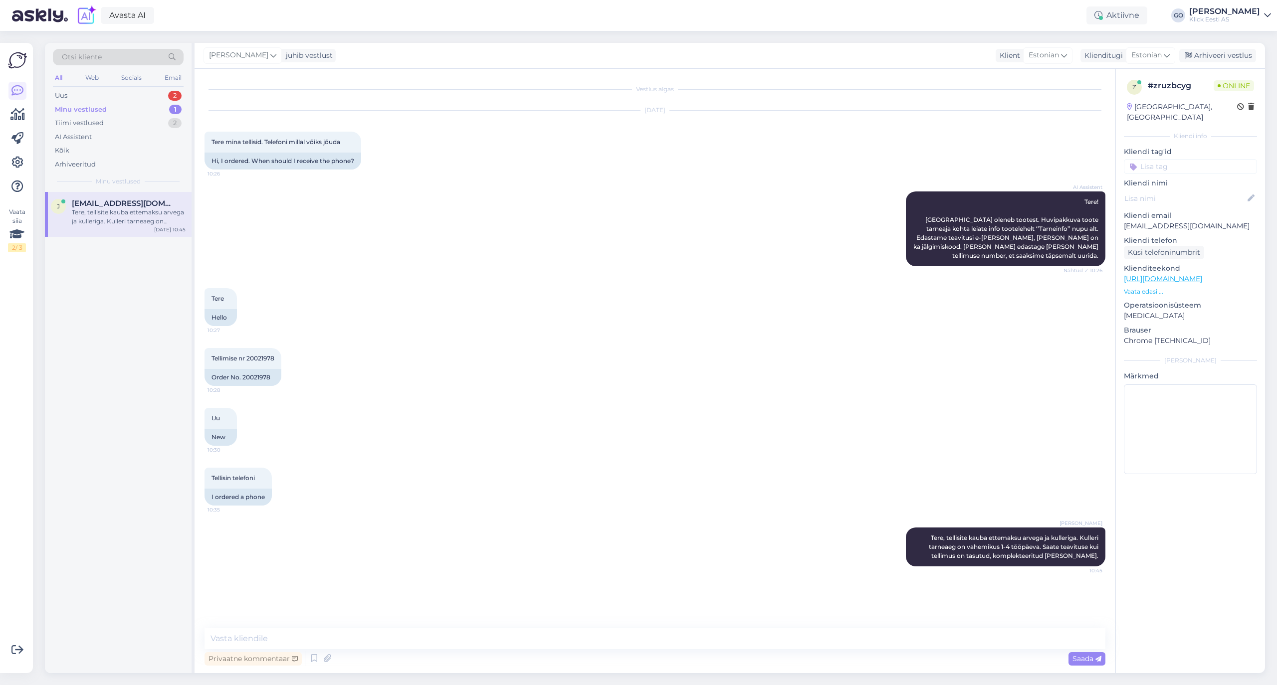
scroll to position [0, 0]
click at [1163, 159] on input at bounding box center [1189, 166] width 133 height 15
click at [1156, 238] on span "Eraklient" at bounding box center [1149, 241] width 26 height 6
click at [1180, 173] on input at bounding box center [1189, 180] width 133 height 15
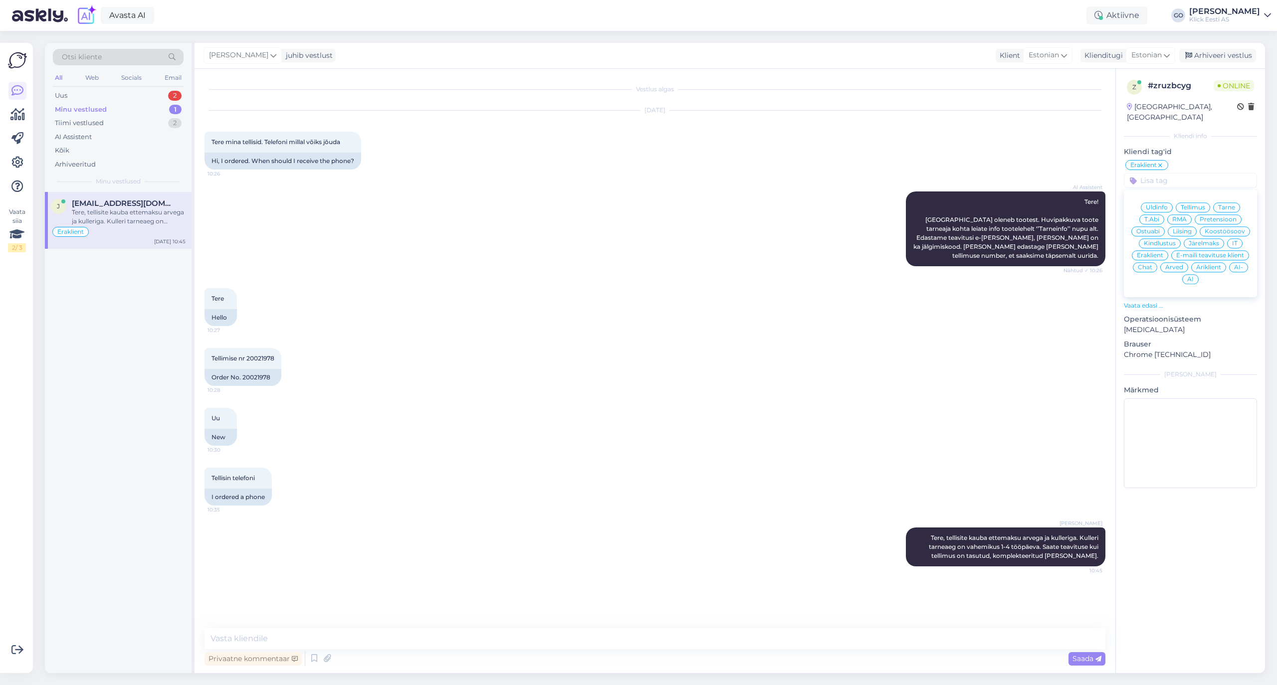
click at [1227, 204] on span "Tarne" at bounding box center [1226, 207] width 17 height 6
click at [89, 118] on div "Tiimi vestlused 2" at bounding box center [118, 123] width 131 height 14
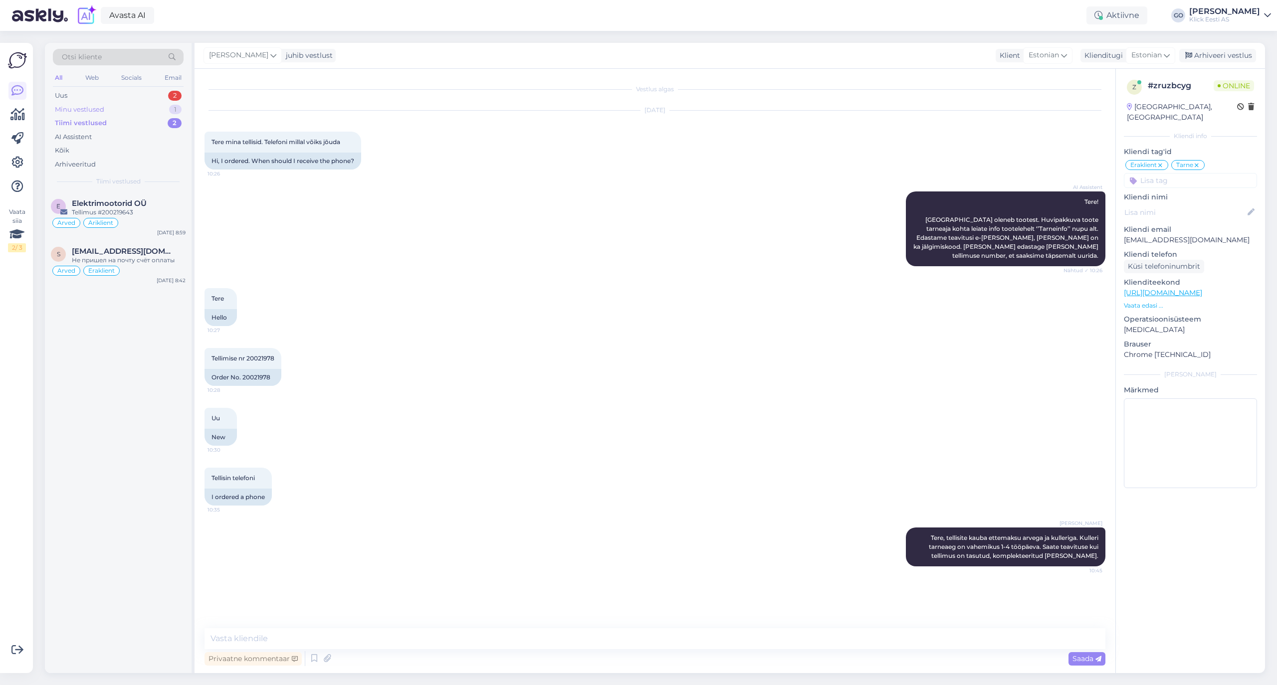
click at [88, 108] on div "Minu vestlused" at bounding box center [79, 110] width 49 height 10
click at [88, 90] on div "Uus 2" at bounding box center [118, 96] width 131 height 14
click at [167, 240] on div "[EMAIL_ADDRESS][DOMAIN_NAME]" at bounding box center [129, 239] width 114 height 9
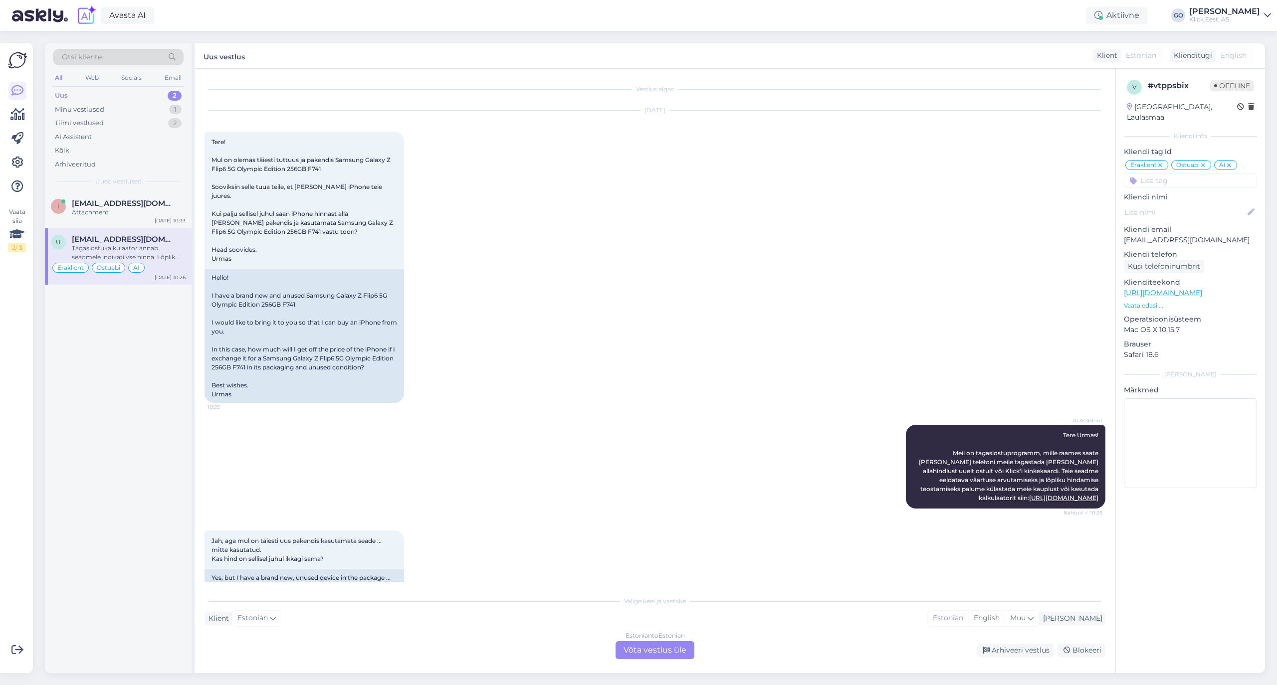
scroll to position [94, 0]
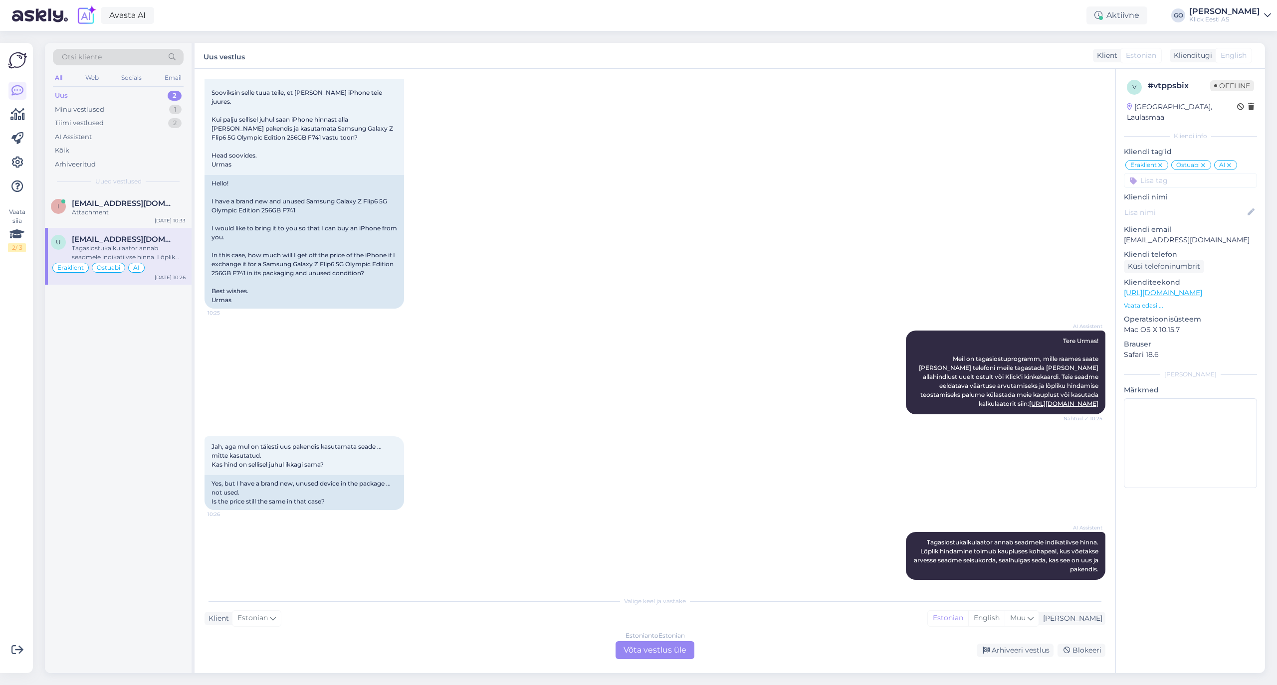
click at [571, 449] on div "Jah, aga mul on täiesti uus pakendis kasutamata seade ... mitte kasutatud. Kas …" at bounding box center [654, 473] width 901 height 96
click at [1024, 646] on div "Arhiveeri vestlus" at bounding box center [1014, 650] width 77 height 13
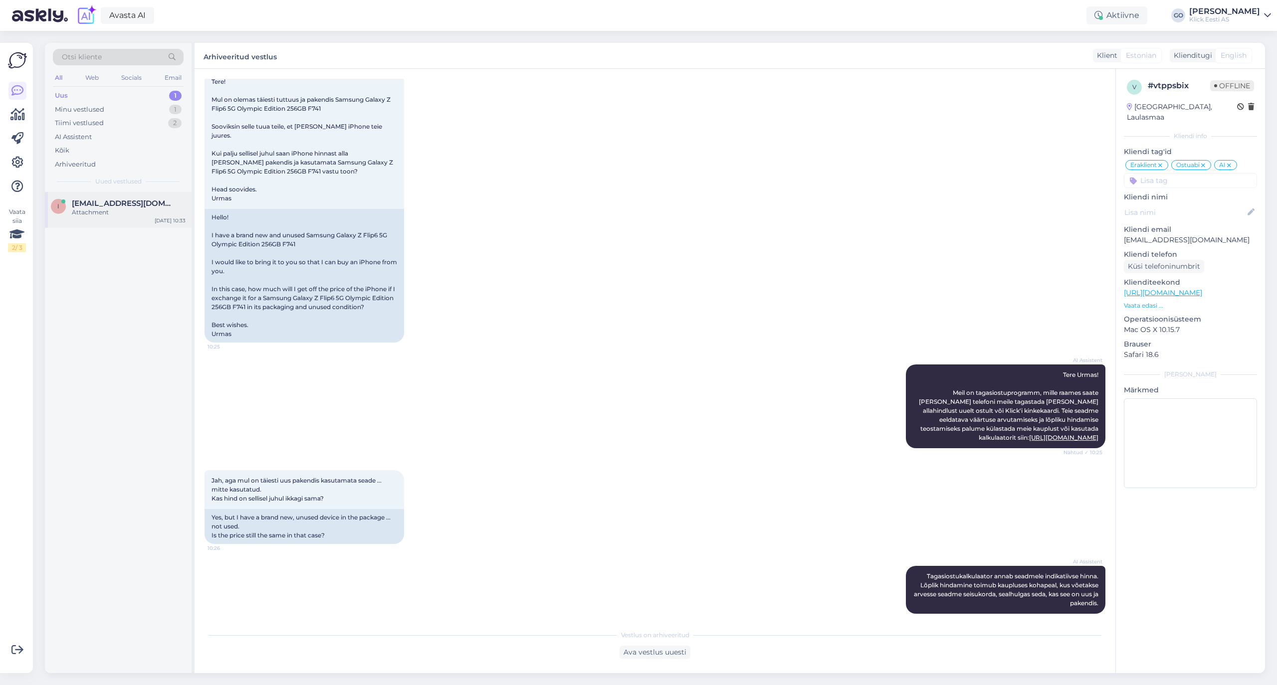
click at [120, 206] on span "[EMAIL_ADDRESS][DOMAIN_NAME]" at bounding box center [124, 203] width 104 height 9
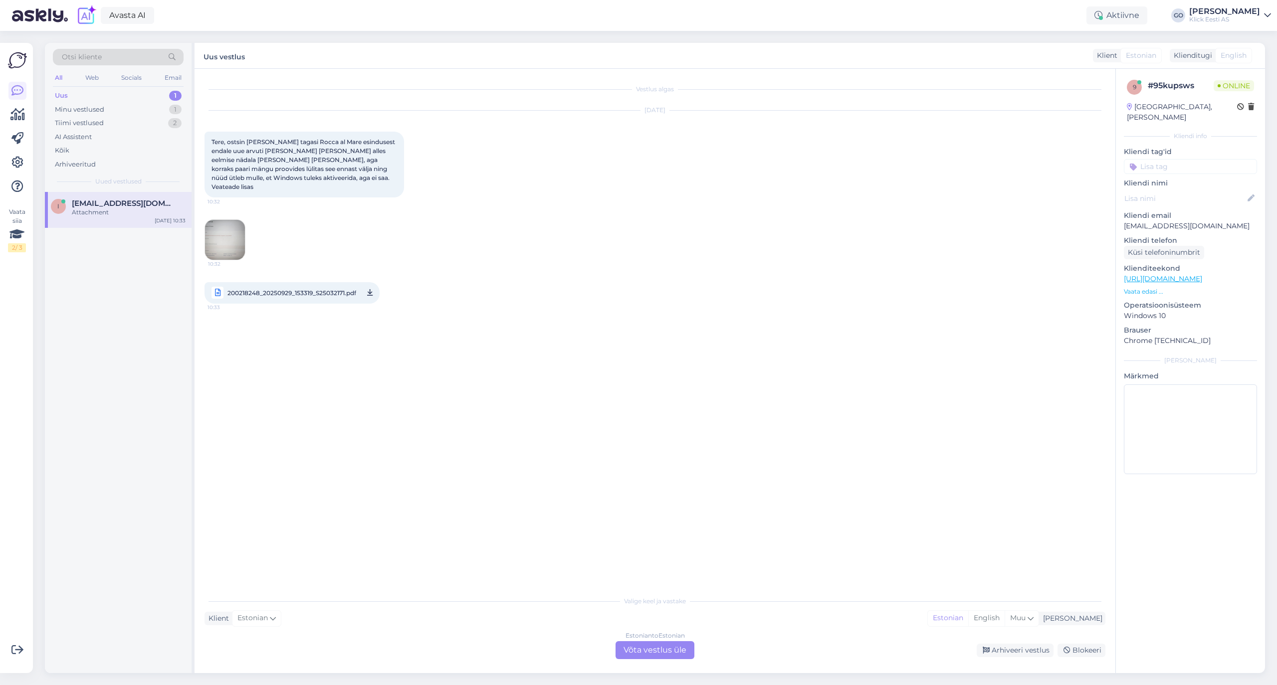
drag, startPoint x: 496, startPoint y: 338, endPoint x: 497, endPoint y: 329, distance: 9.0
click at [496, 338] on div "Vestlus algas [DATE] Tere, ostsin [PERSON_NAME] tagasi Rocca al Mare esindusest…" at bounding box center [659, 330] width 910 height 503
click at [504, 290] on div "200218248_20250929_153319_S25032171.pdf 10:33" at bounding box center [654, 292] width 901 height 43
click at [671, 650] on div "Estonian to Estonian Võta vestlus üle" at bounding box center [654, 650] width 79 height 18
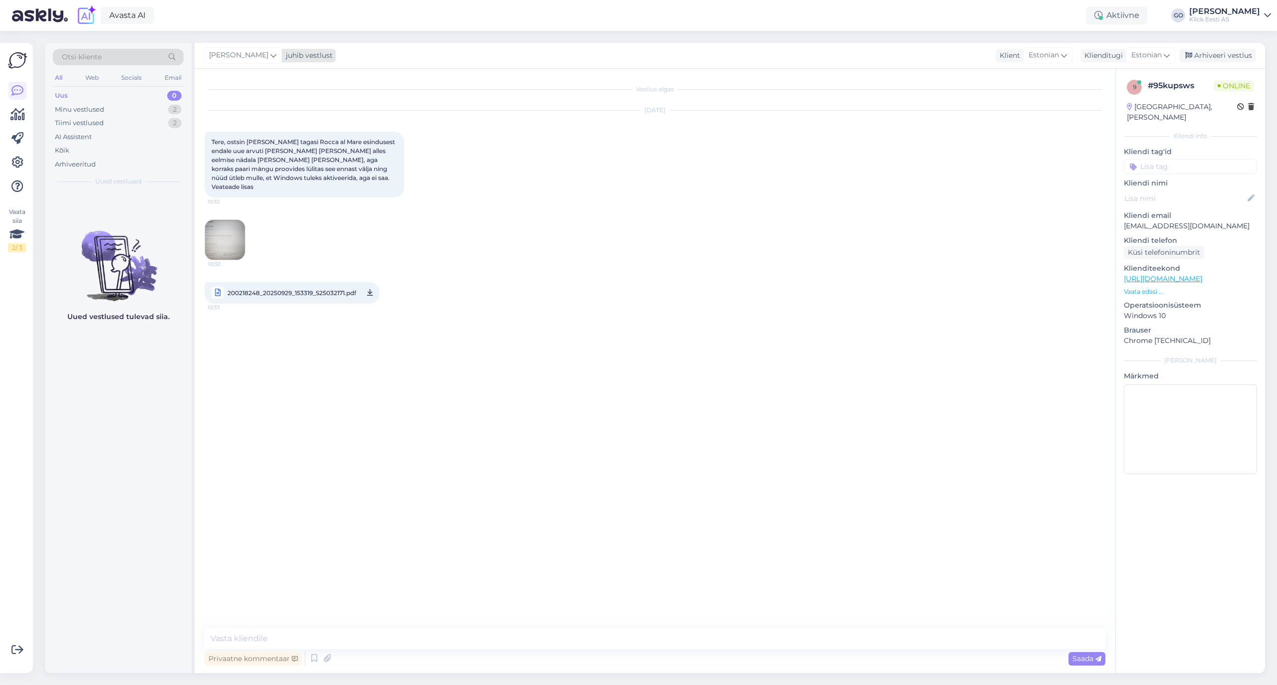
click at [274, 52] on icon at bounding box center [273, 55] width 6 height 11
click at [272, 202] on div "[PERSON_NAME]" at bounding box center [270, 199] width 86 height 12
click at [97, 122] on div "Tiimi vestlused" at bounding box center [79, 123] width 49 height 10
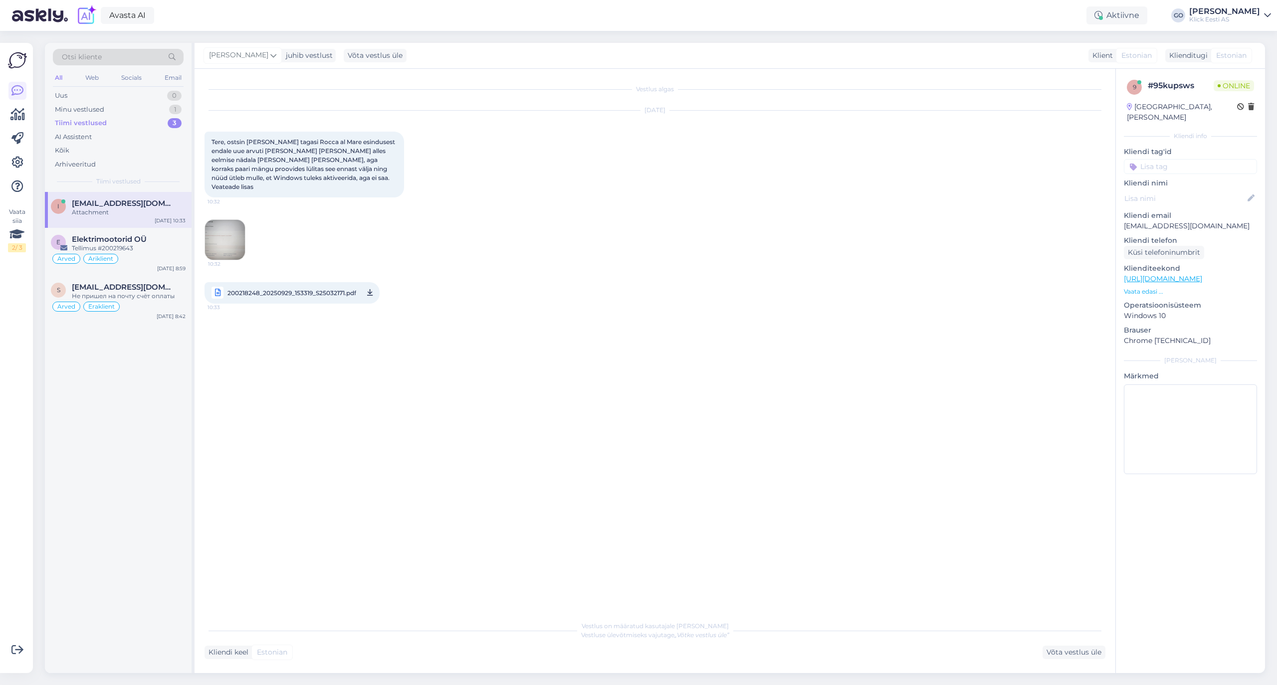
click at [142, 204] on div "[EMAIL_ADDRESS][DOMAIN_NAME]" at bounding box center [129, 203] width 114 height 9
click at [1173, 159] on input at bounding box center [1189, 166] width 133 height 15
click at [1157, 238] on span "Eraklient" at bounding box center [1149, 241] width 26 height 6
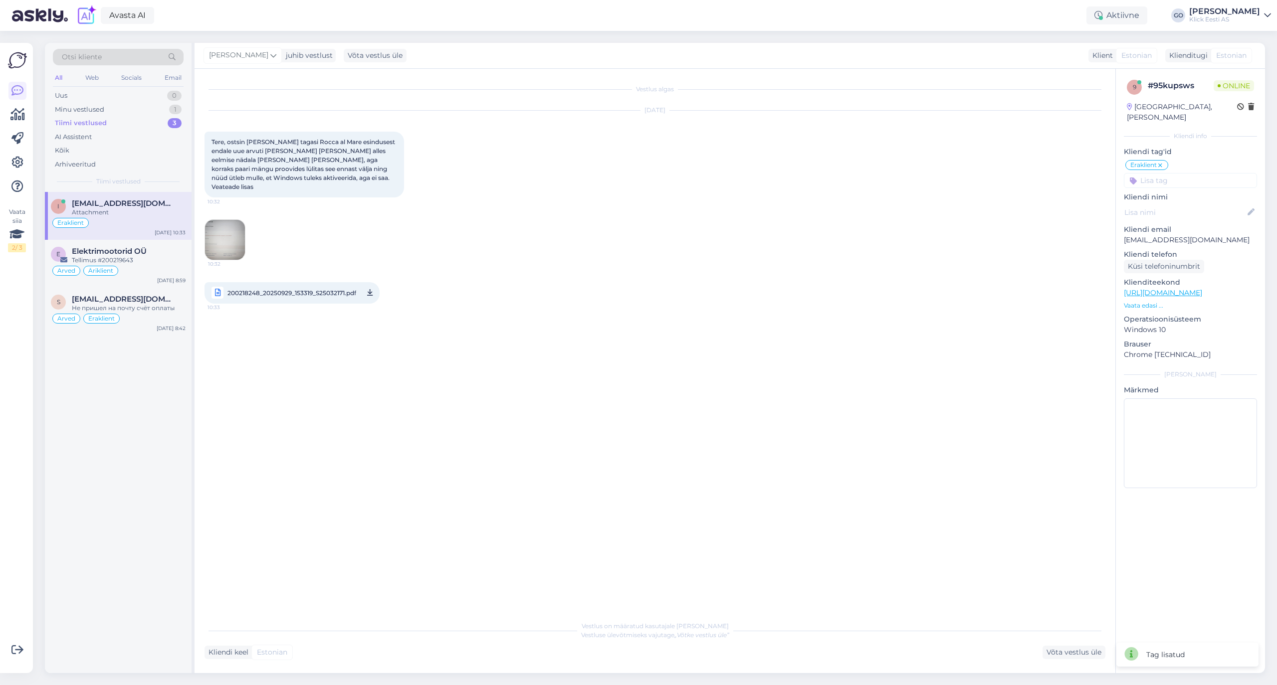
click at [1181, 173] on input at bounding box center [1189, 180] width 133 height 15
click at [1177, 216] on span "RMA" at bounding box center [1179, 219] width 14 height 6
click at [156, 254] on div "Elektrimootorid OÜ" at bounding box center [129, 251] width 114 height 9
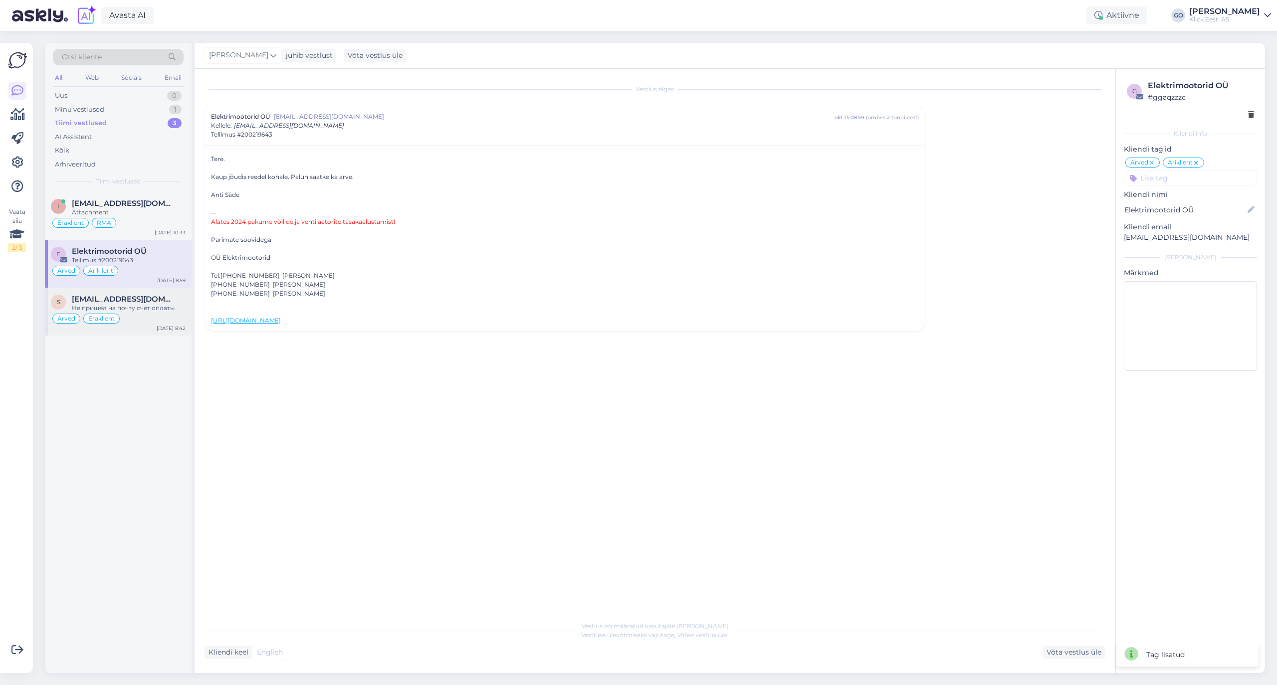
click at [151, 308] on div "Не пришел на почту счёт оплаты" at bounding box center [129, 308] width 114 height 9
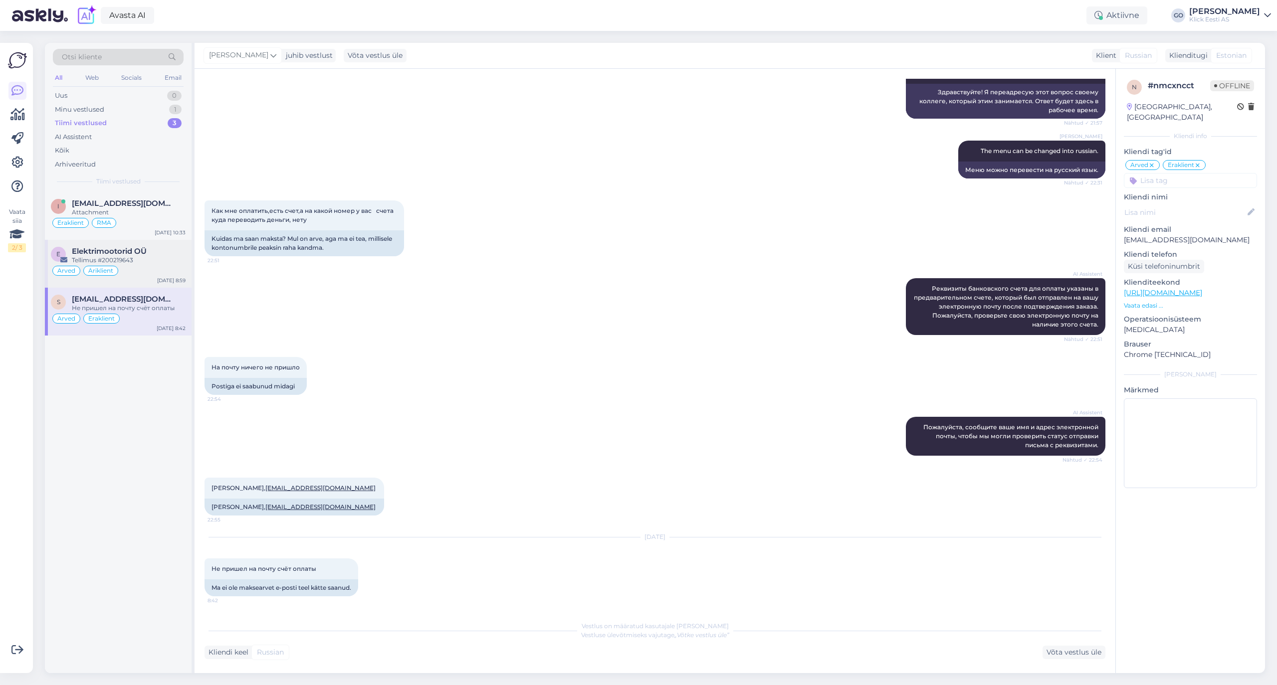
click at [144, 256] on div "Tellimus #200219643" at bounding box center [129, 260] width 114 height 9
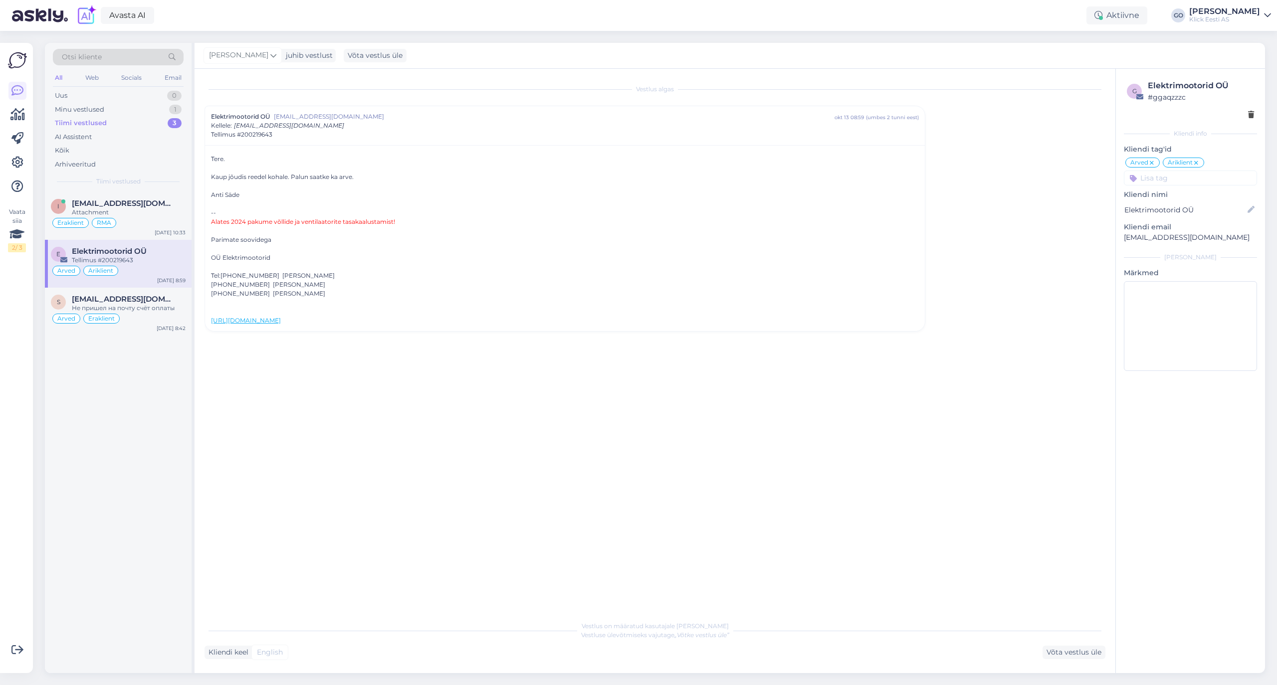
scroll to position [0, 0]
click at [148, 308] on div "Не пришел на почту счёт оплаты" at bounding box center [129, 308] width 114 height 9
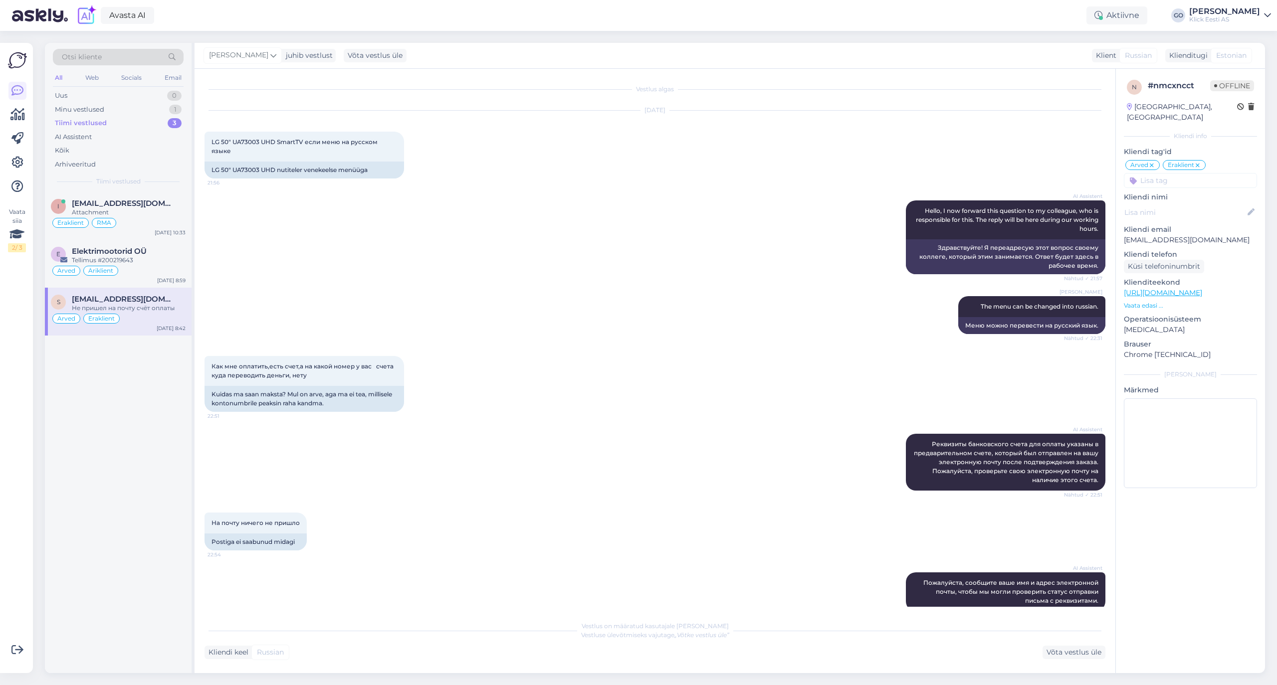
scroll to position [156, 0]
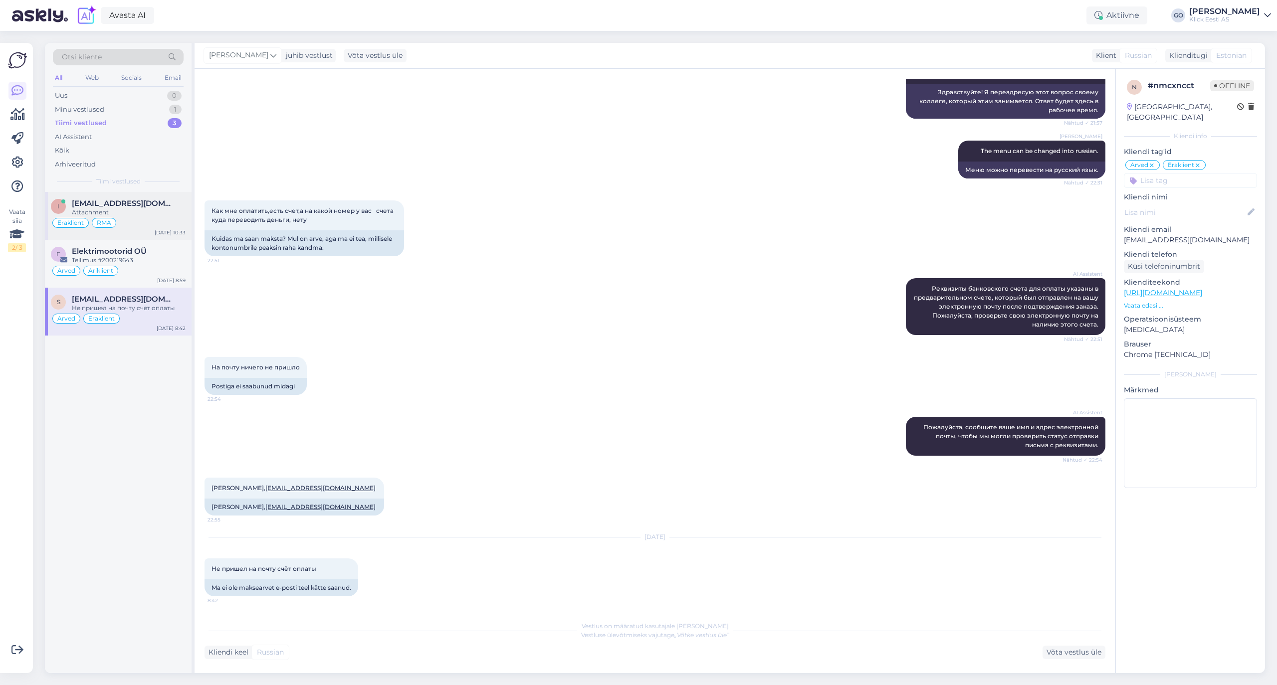
click at [149, 206] on div "[EMAIL_ADDRESS][DOMAIN_NAME]" at bounding box center [129, 203] width 114 height 9
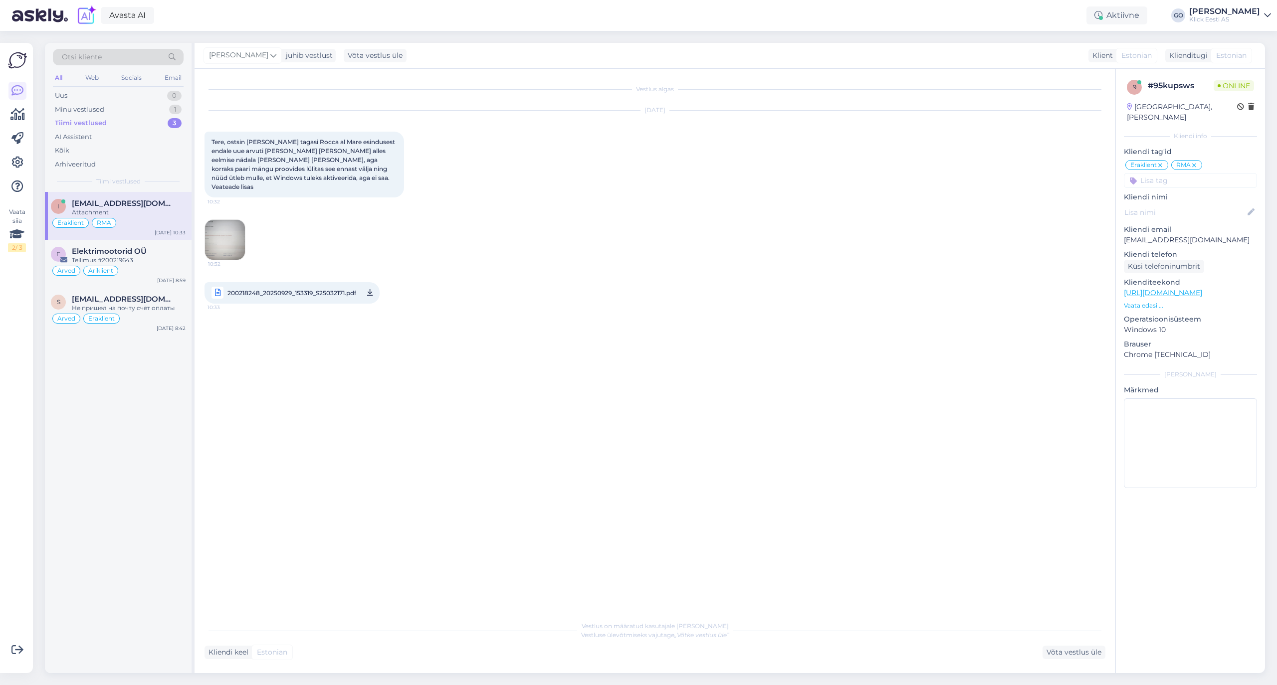
scroll to position [0, 0]
click at [110, 108] on div "Minu vestlused 1" at bounding box center [118, 110] width 131 height 14
click at [132, 210] on div "Tere, tellisite kauba ettemaksu arvega ja kulleriga. Kulleri tarneaeg on vahemi…" at bounding box center [129, 217] width 114 height 18
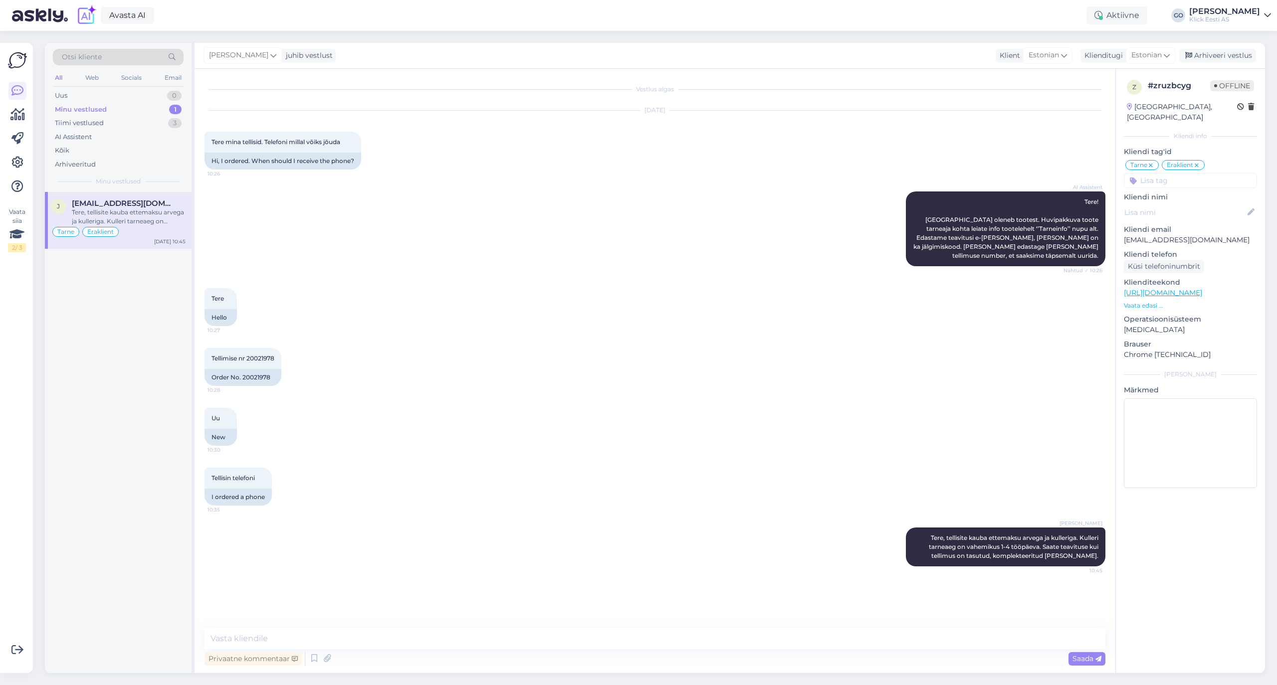
click at [375, 589] on div "Vestlus algas [DATE] Tere mina tellisid. Telefoni millal võiks jõuda 10:26 Hi, …" at bounding box center [659, 349] width 910 height 541
click at [136, 210] on div "Mis [PERSON_NAME] eest on makstud ju" at bounding box center [129, 217] width 114 height 18
click at [368, 635] on textarea at bounding box center [654, 638] width 901 height 21
paste textarea "Sinu tellimus #200219786 on kinnitatud ja asume seda komplekteerima. Kui tellim…"
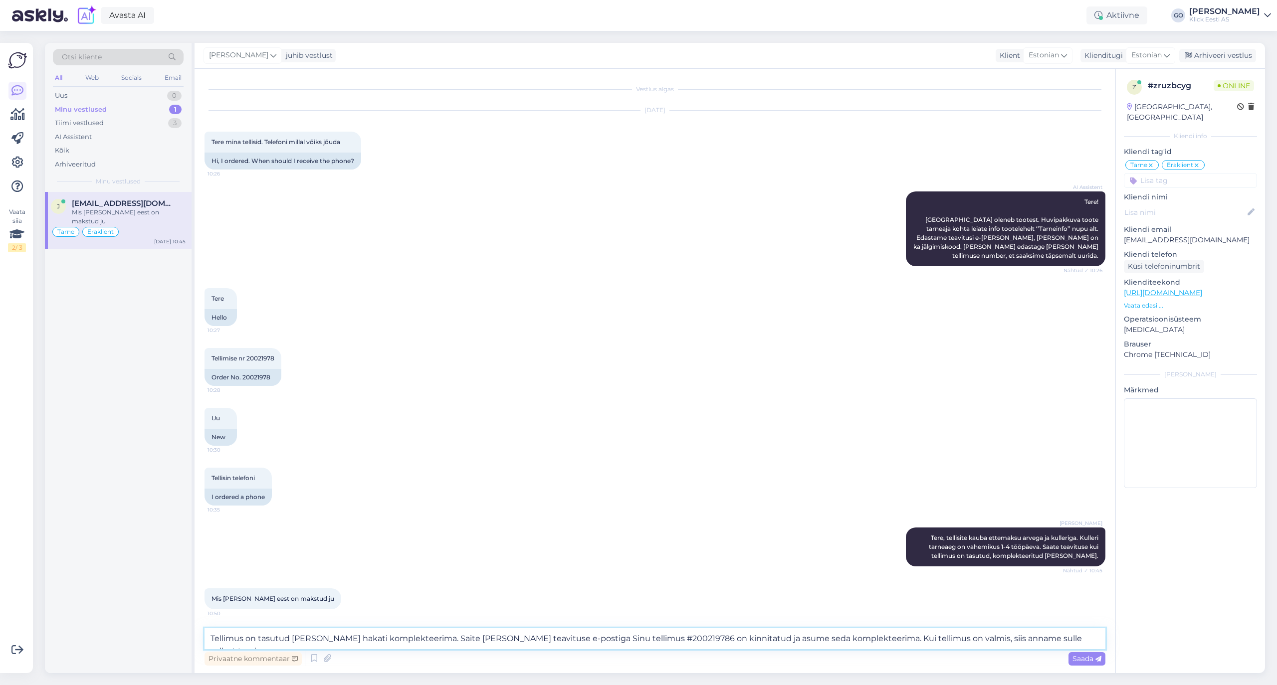
click at [559, 639] on textarea "Tellimus on tasutud [PERSON_NAME] hakati komplekteerima. Saite [PERSON_NAME] te…" at bounding box center [654, 638] width 901 height 21
click at [1082, 657] on span "Saada" at bounding box center [1086, 658] width 29 height 9
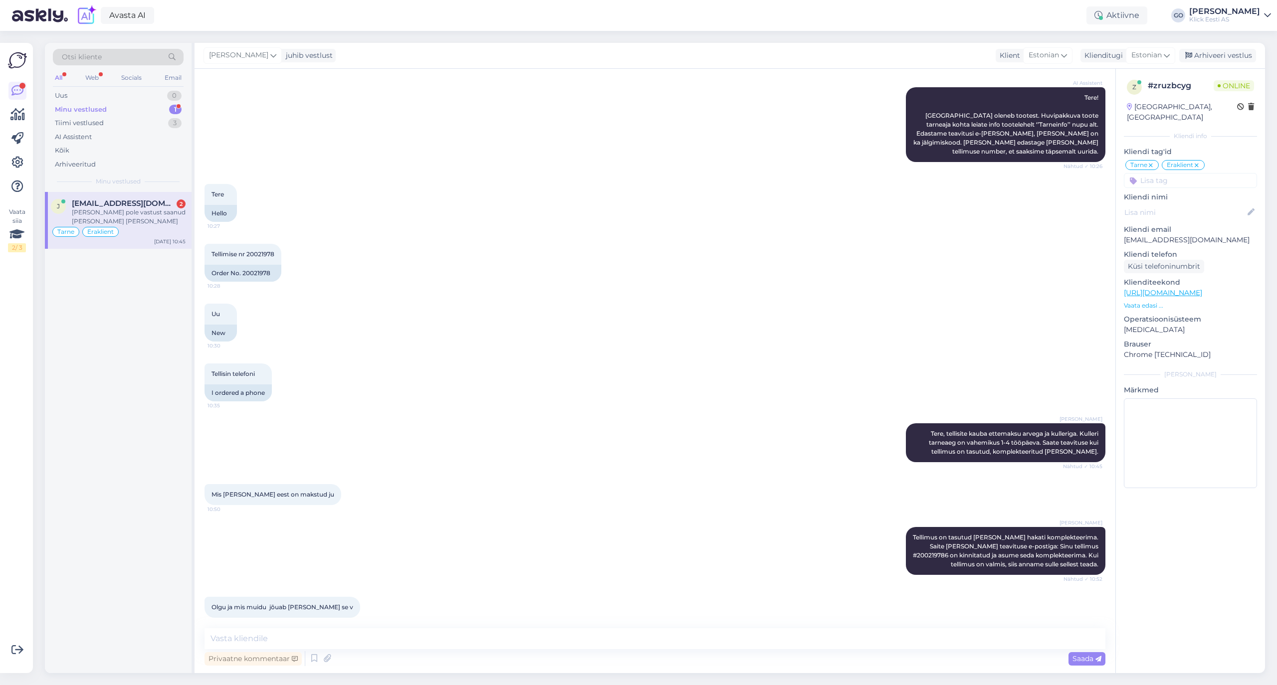
scroll to position [147, 0]
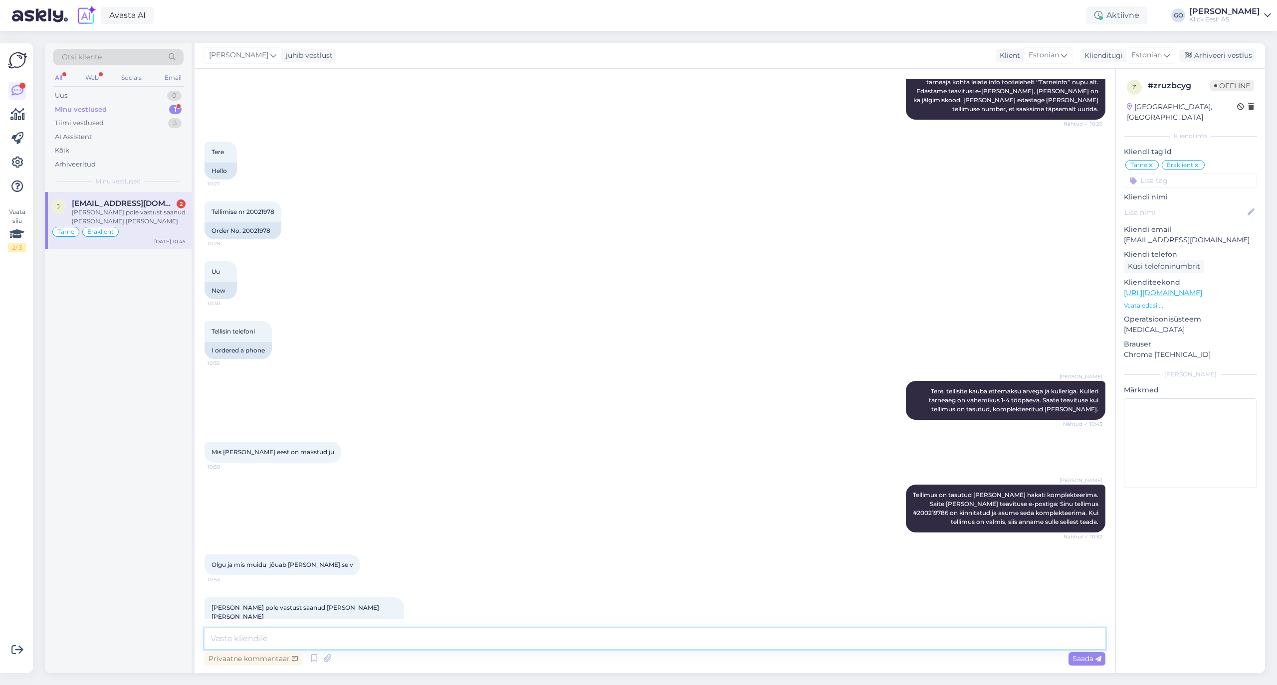
click at [372, 636] on textarea at bounding box center [654, 638] width 901 height 21
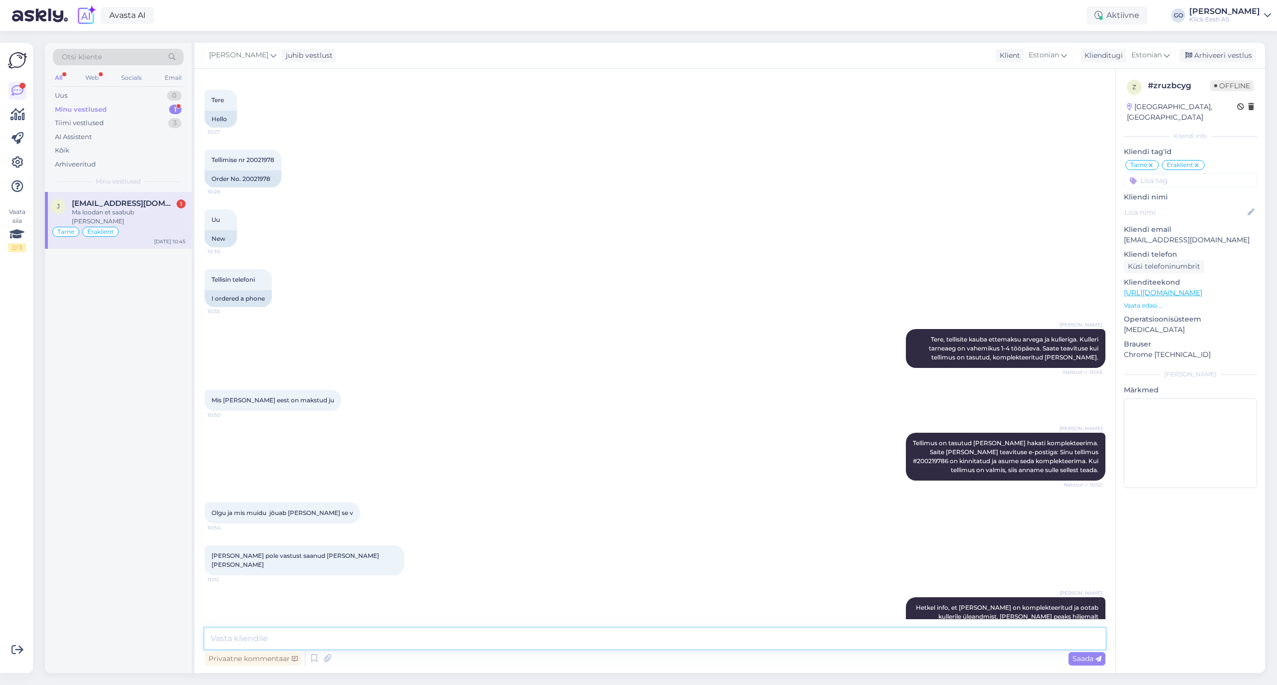
scroll to position [242, 0]
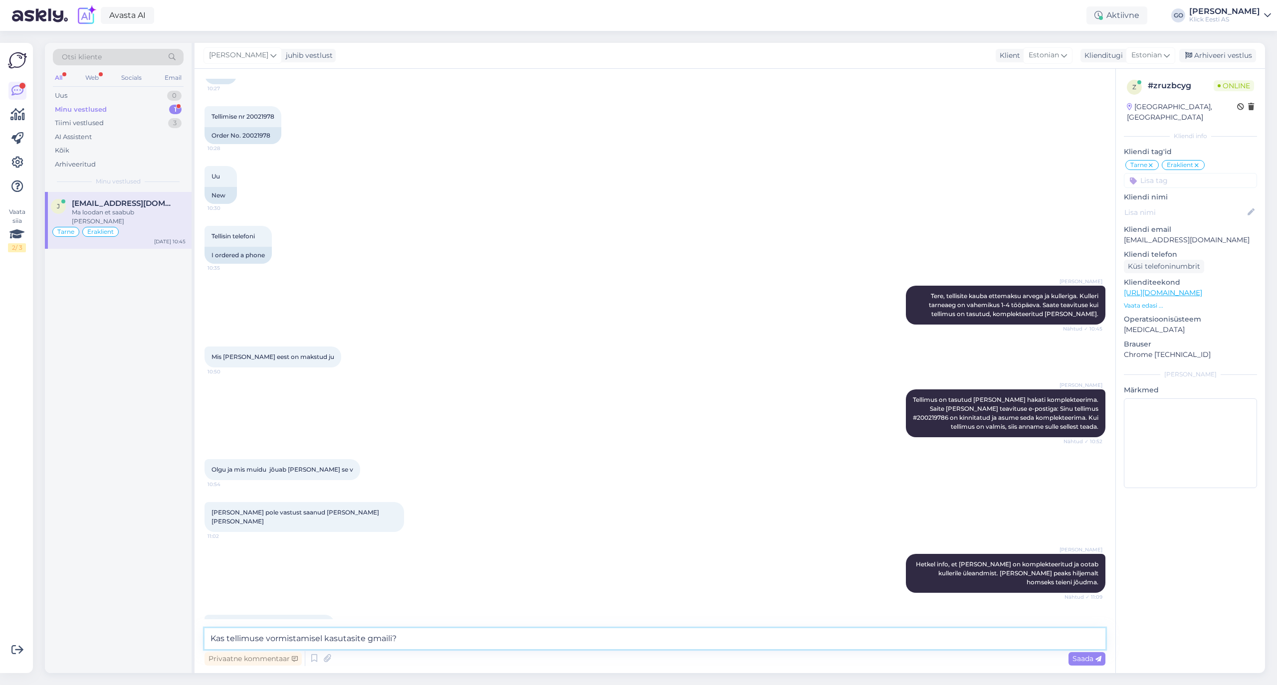
click at [368, 639] on textarea "Kas tellimuse vormistamisel kasutasite gmaili?" at bounding box center [654, 638] width 901 height 21
click at [453, 646] on textarea "Kas tellimuse vormistamisel kasutasite ikka gmaili?" at bounding box center [654, 638] width 901 height 21
click at [445, 638] on textarea "Kas tellimuse vormistamisel kasutasite ikka gmaili? ... mitte @" at bounding box center [654, 638] width 901 height 21
click at [458, 636] on textarea "Kas tellimuse vormistamisel kasutasite ikka gmaili? ... mitte @" at bounding box center [654, 638] width 901 height 21
click at [451, 637] on textarea "Kas tellimuse vormistamisel kasutasite ikka gmaili? ... mitte @" at bounding box center [654, 638] width 901 height 21
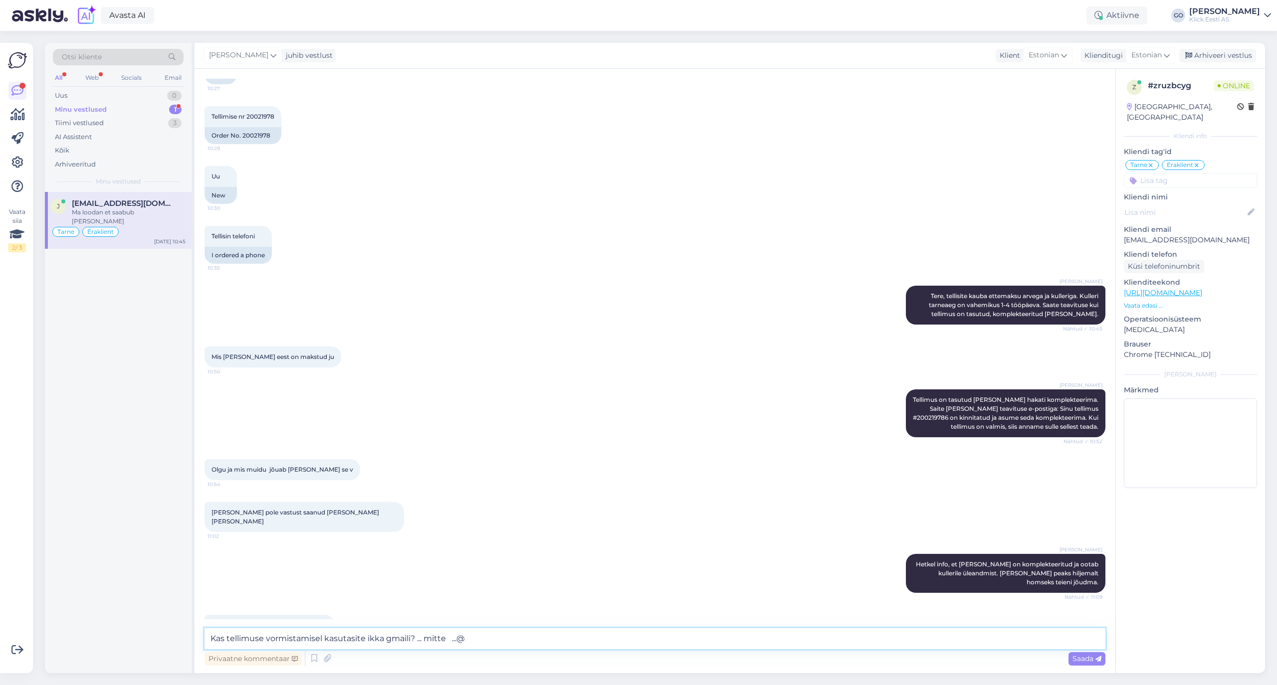
click at [489, 640] on textarea "Kas tellimuse vormistamisel kasutasite ikka gmaili? ... mitte ...@" at bounding box center [654, 638] width 901 height 21
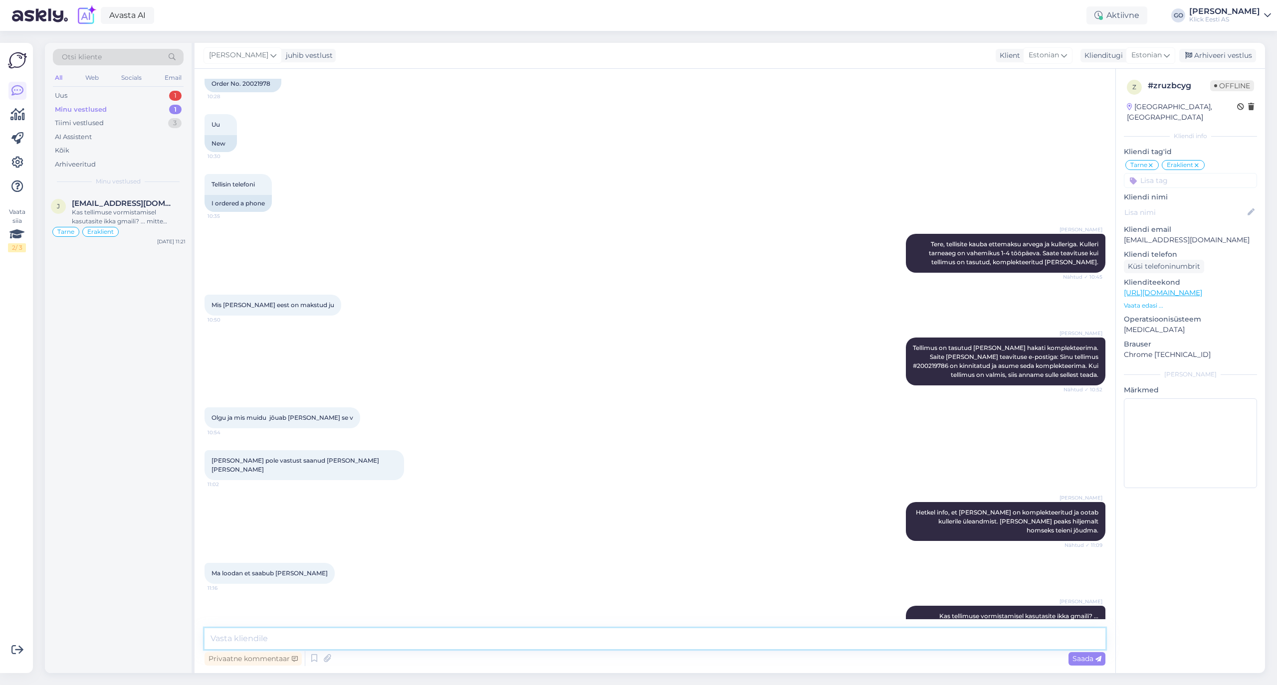
click at [407, 638] on textarea at bounding box center [654, 638] width 901 height 21
click at [96, 107] on div "Minu vestlused" at bounding box center [81, 110] width 52 height 10
click at [133, 208] on div "Kas tellimuse vormistamisel kasutasite ikka gmaili? ... mitte ...@[DOMAIN_NAME]" at bounding box center [129, 217] width 114 height 18
click at [100, 96] on div "Uus 1" at bounding box center [118, 96] width 131 height 14
click at [101, 200] on span "[EMAIL_ADDRESS][DOMAIN_NAME]" at bounding box center [124, 203] width 104 height 9
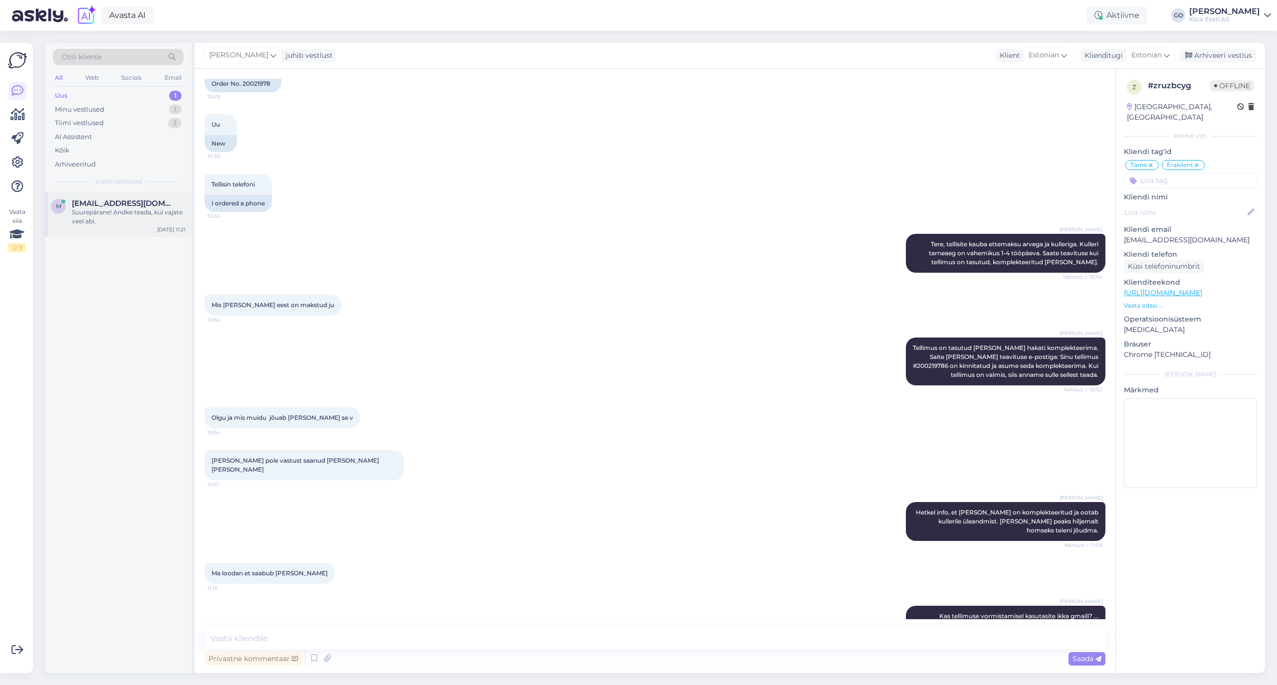
scroll to position [16, 0]
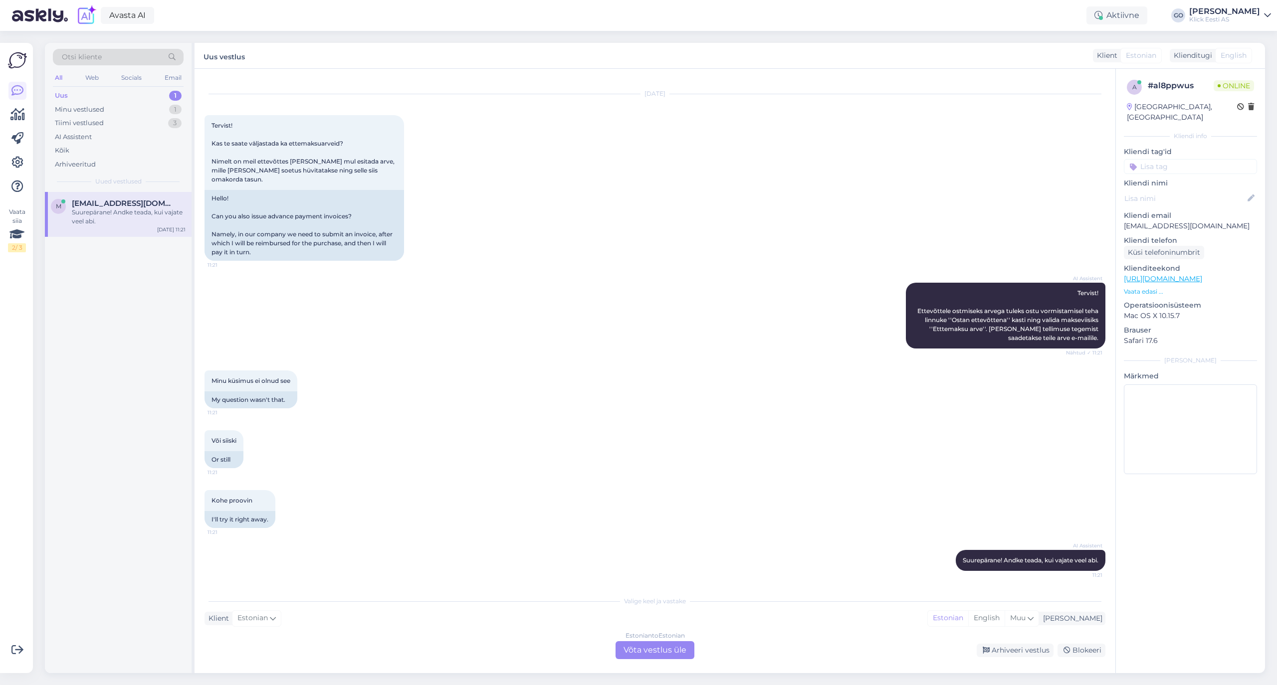
click at [367, 311] on div "AI Assistent [PERSON_NAME]! Ettevõttele ostmiseks arvega tuleks ostu vormistami…" at bounding box center [654, 316] width 901 height 88
click at [487, 280] on div "AI Assistent [PERSON_NAME]! Ettevõttele ostmiseks arvega tuleks ostu vormistami…" at bounding box center [654, 316] width 901 height 88
click at [1206, 159] on input at bounding box center [1189, 166] width 133 height 15
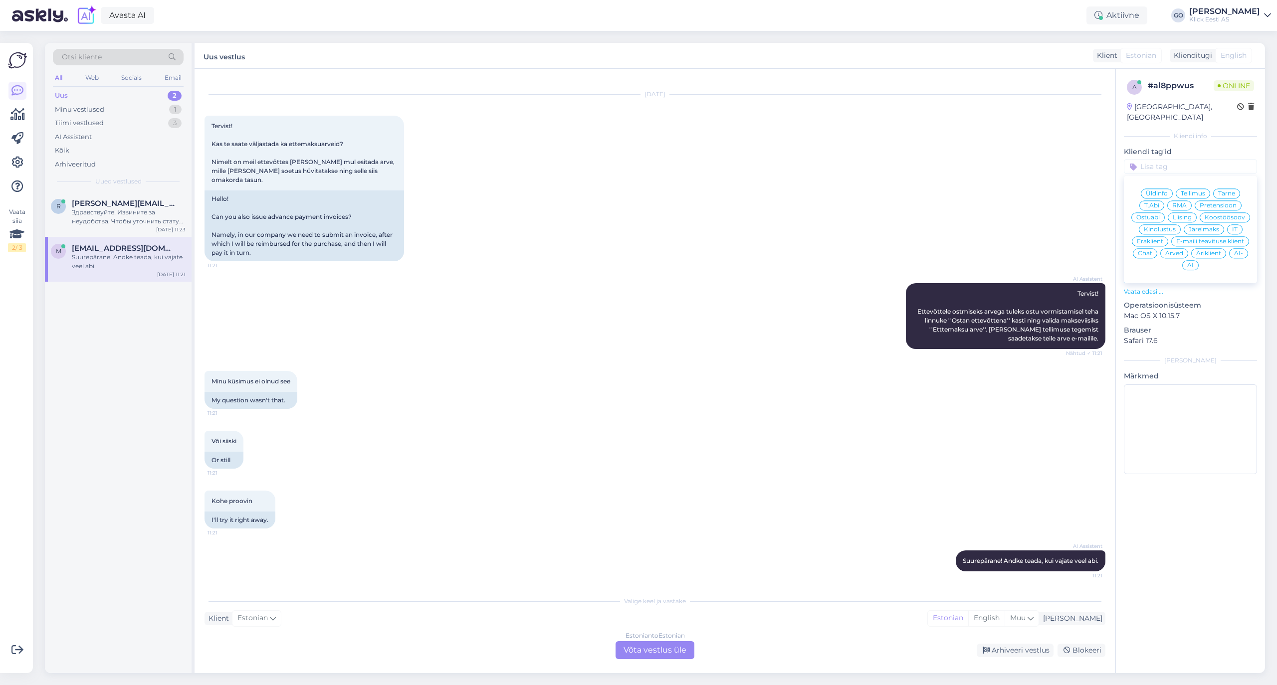
click at [1211, 250] on span "Äriklient" at bounding box center [1208, 253] width 25 height 6
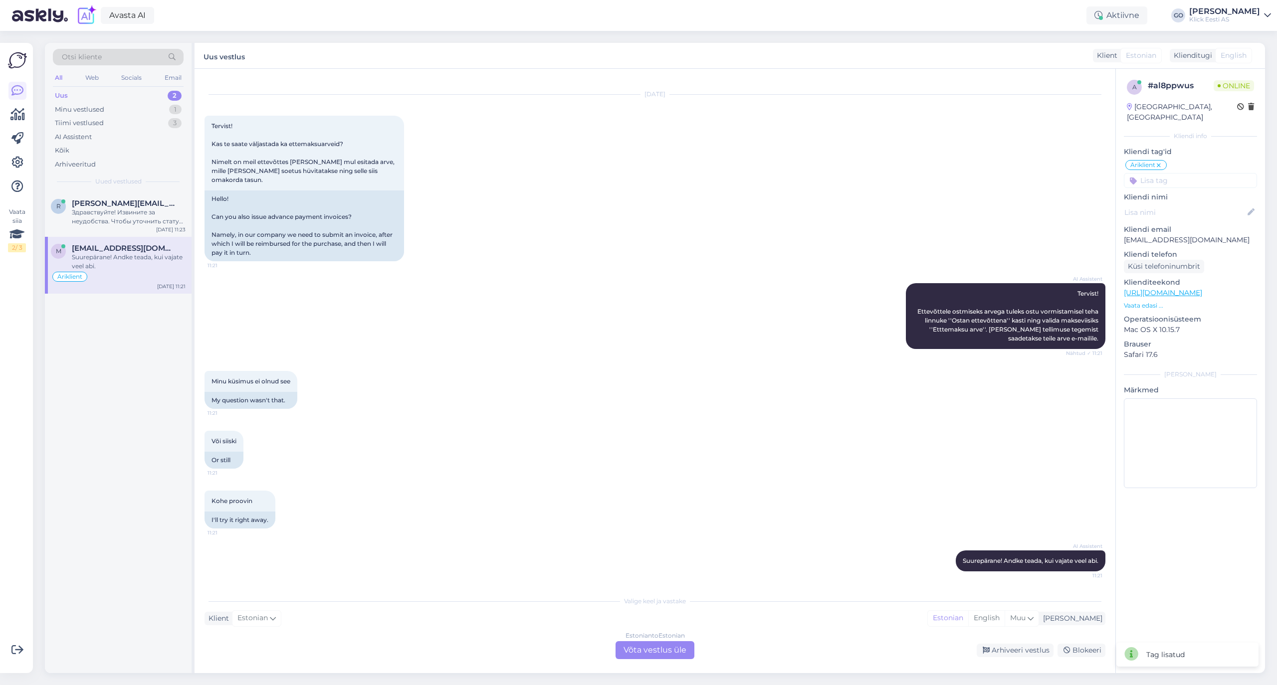
click at [1179, 173] on input at bounding box center [1189, 180] width 133 height 15
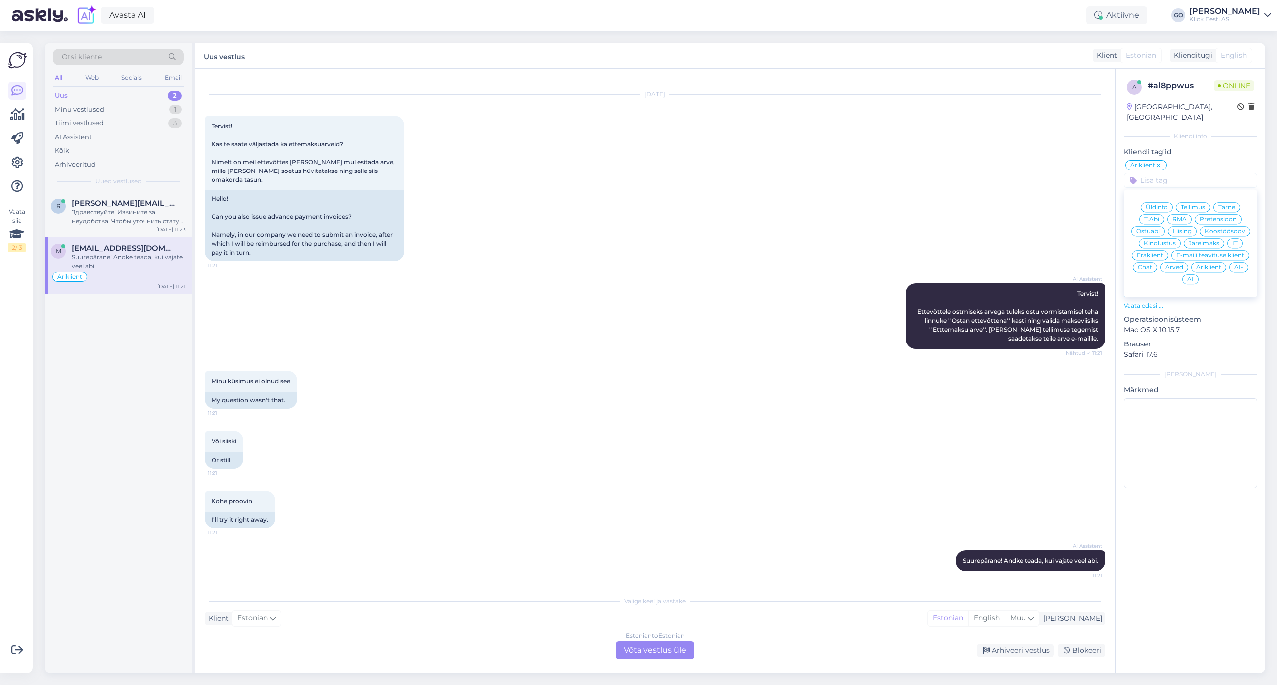
click at [1154, 228] on span "Ostuabi" at bounding box center [1147, 231] width 23 height 6
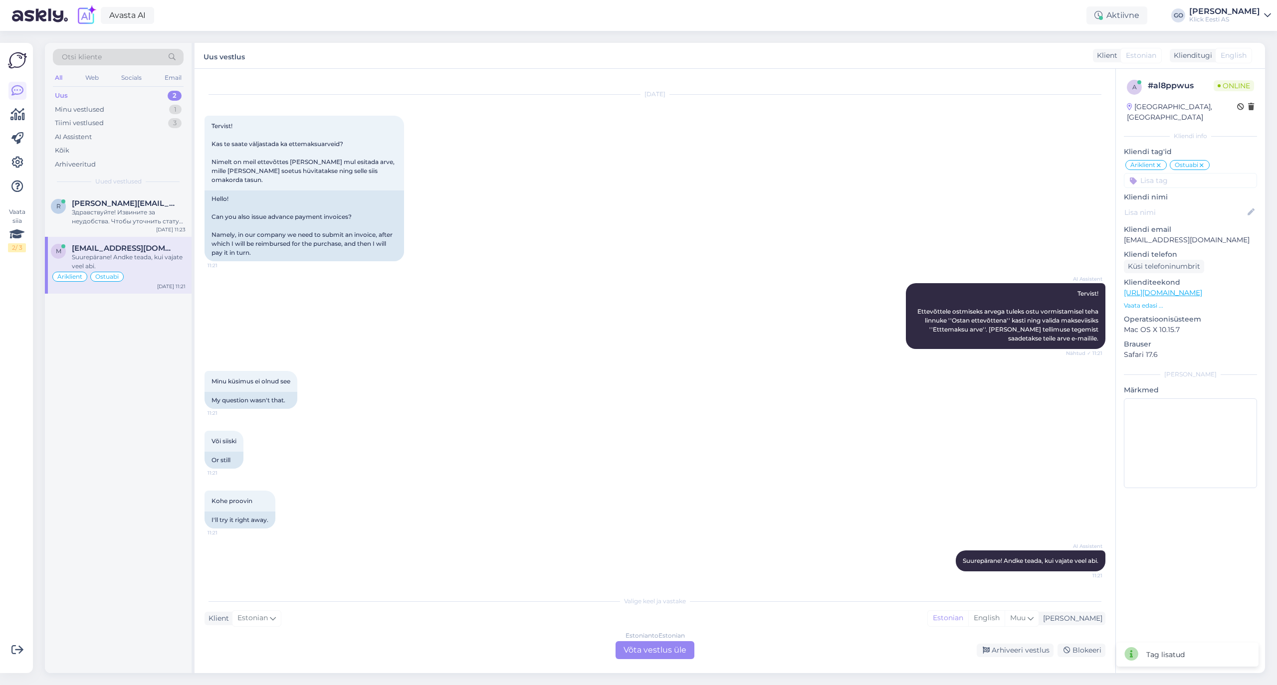
click at [1204, 162] on icon at bounding box center [1201, 166] width 6 height 8
click at [1180, 173] on input at bounding box center [1189, 180] width 133 height 15
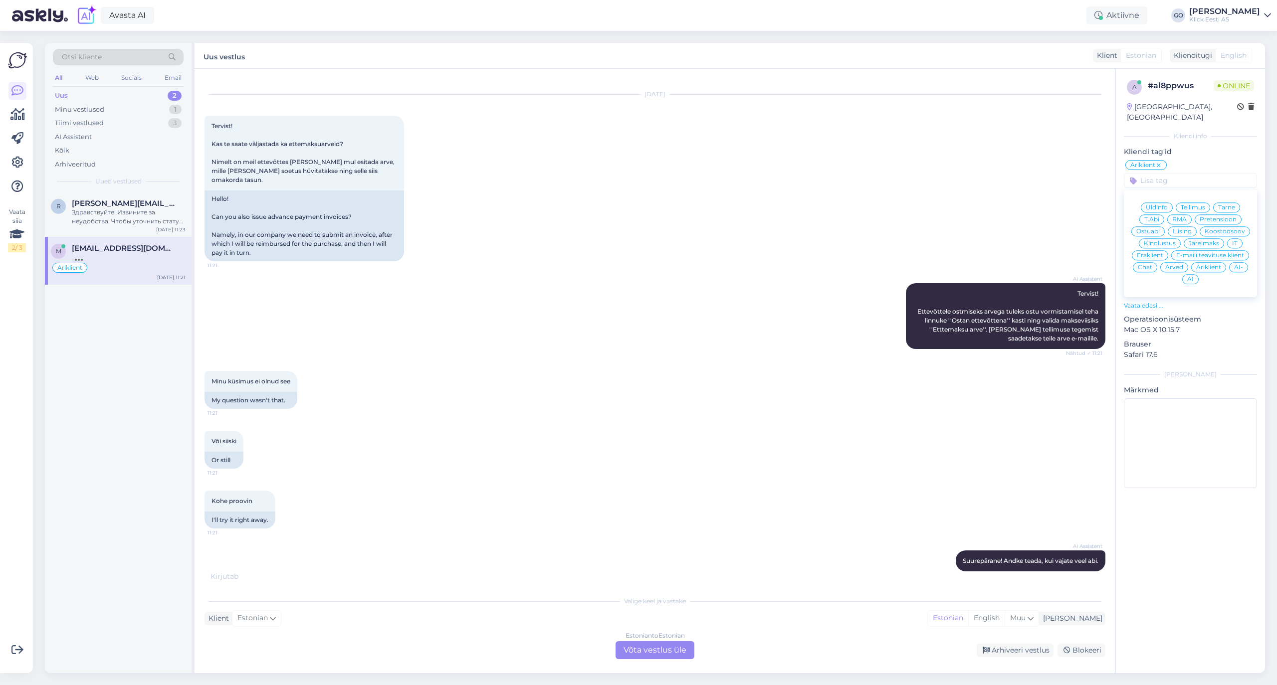
click at [1168, 264] on span "Arved" at bounding box center [1174, 267] width 18 height 6
click at [98, 210] on div "Здравствуйте! Извините за неудобства. Чтобы уточнить статус вашей посылки, пожа…" at bounding box center [129, 217] width 114 height 18
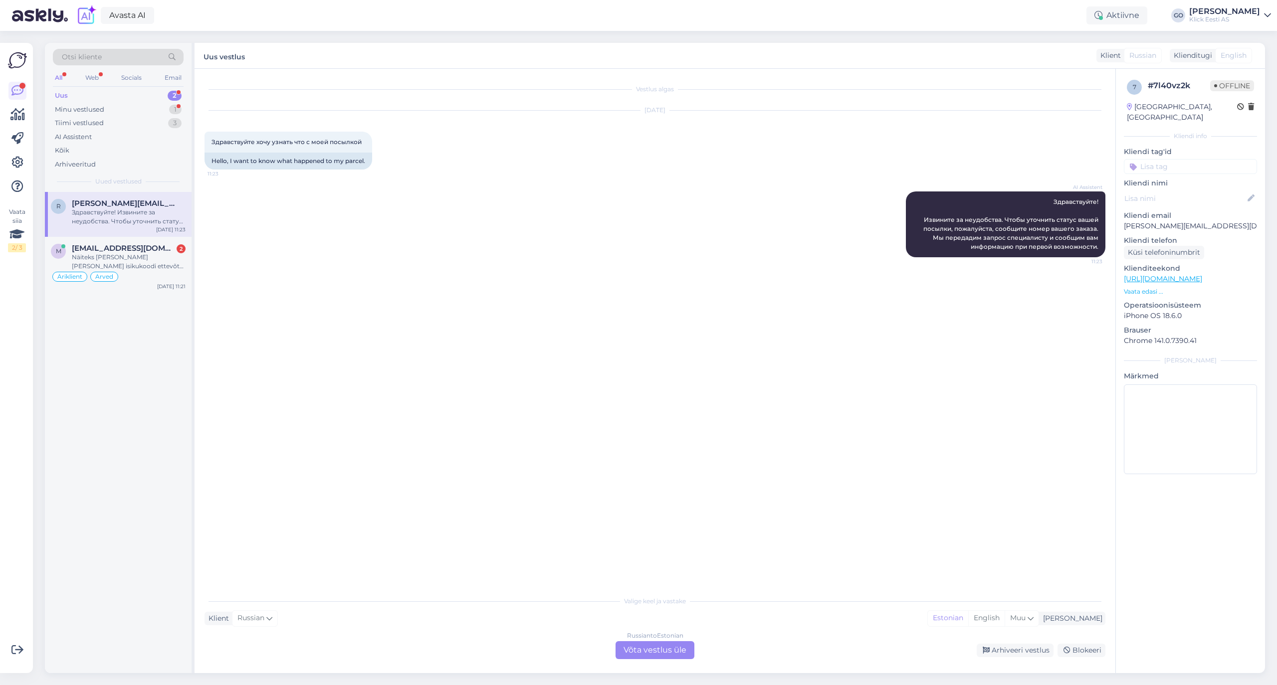
click at [656, 652] on div "Russian to Estonian Võta vestlus üle" at bounding box center [654, 650] width 79 height 18
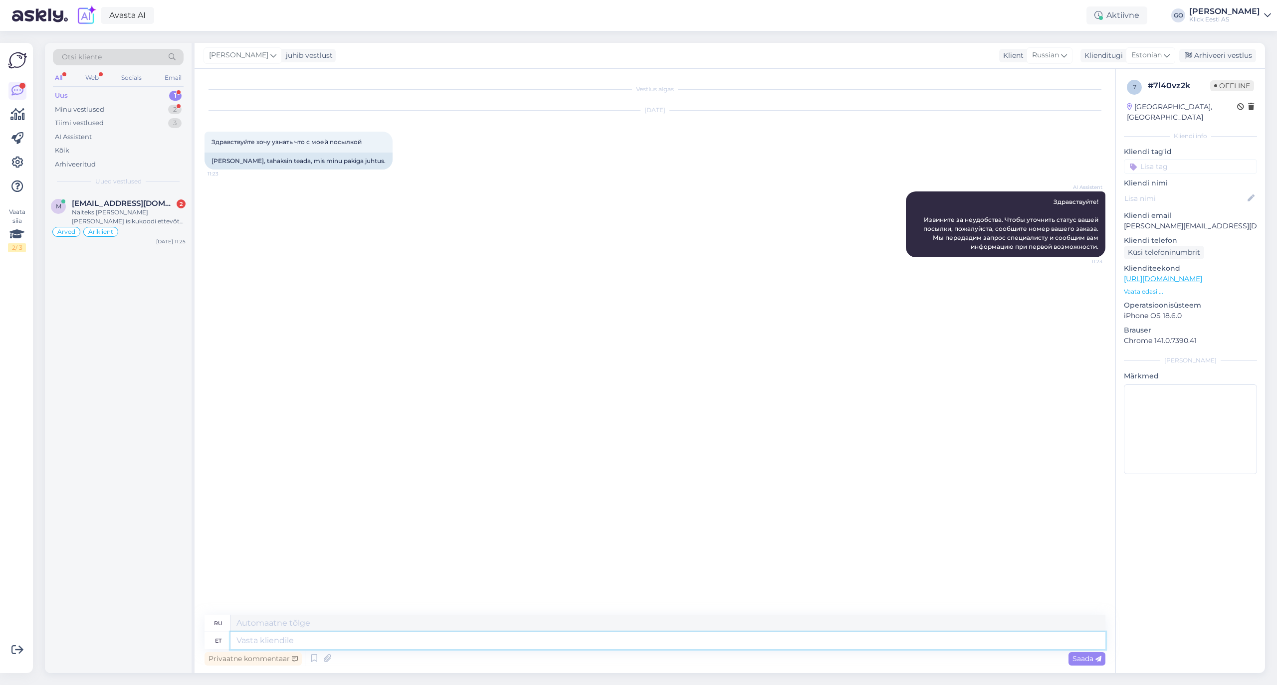
click at [328, 639] on textarea at bounding box center [667, 640] width 875 height 17
click at [358, 637] on textarea "Tere, kas me juba ei vestelnud sellel teemal?" at bounding box center [667, 640] width 875 height 17
click at [479, 642] on textarea "Tere, kas me juba ei vestelnud hetk tagasi sellel teemal?" at bounding box center [667, 640] width 875 height 17
click at [82, 106] on div "Minu vestlused" at bounding box center [79, 110] width 49 height 10
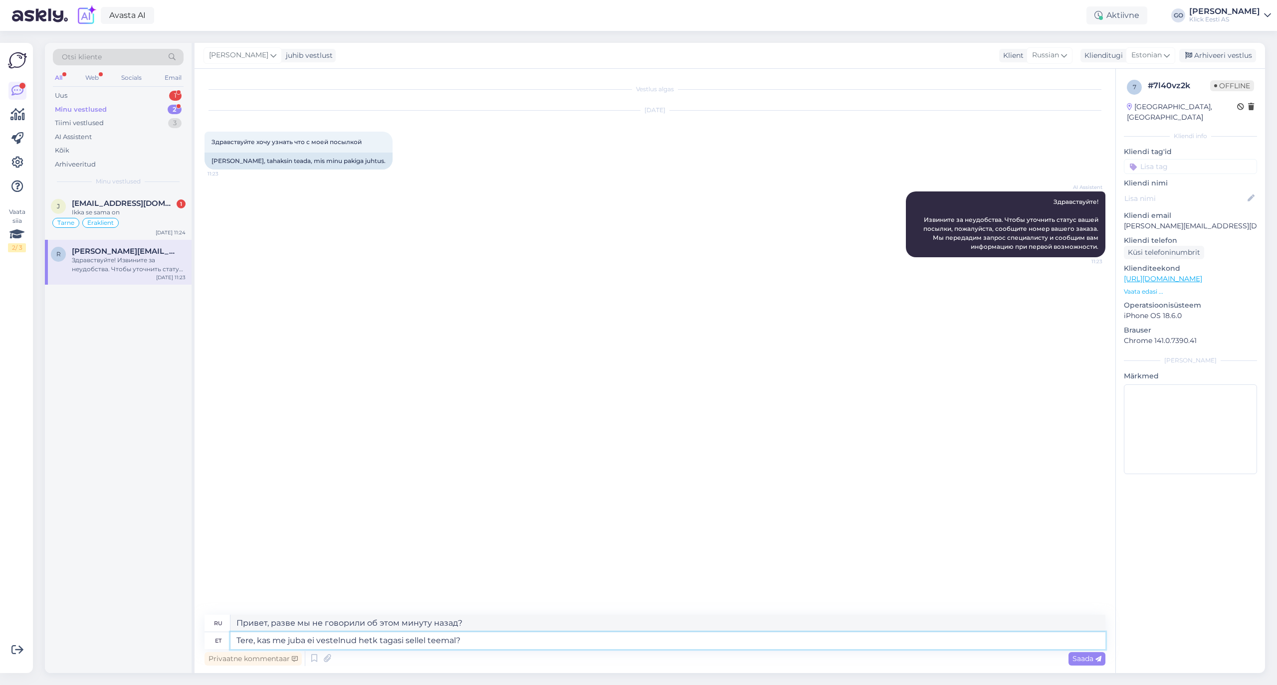
click at [487, 640] on textarea "Tere, kas me juba ei vestelnud hetk tagasi sellel teemal?" at bounding box center [667, 640] width 875 height 17
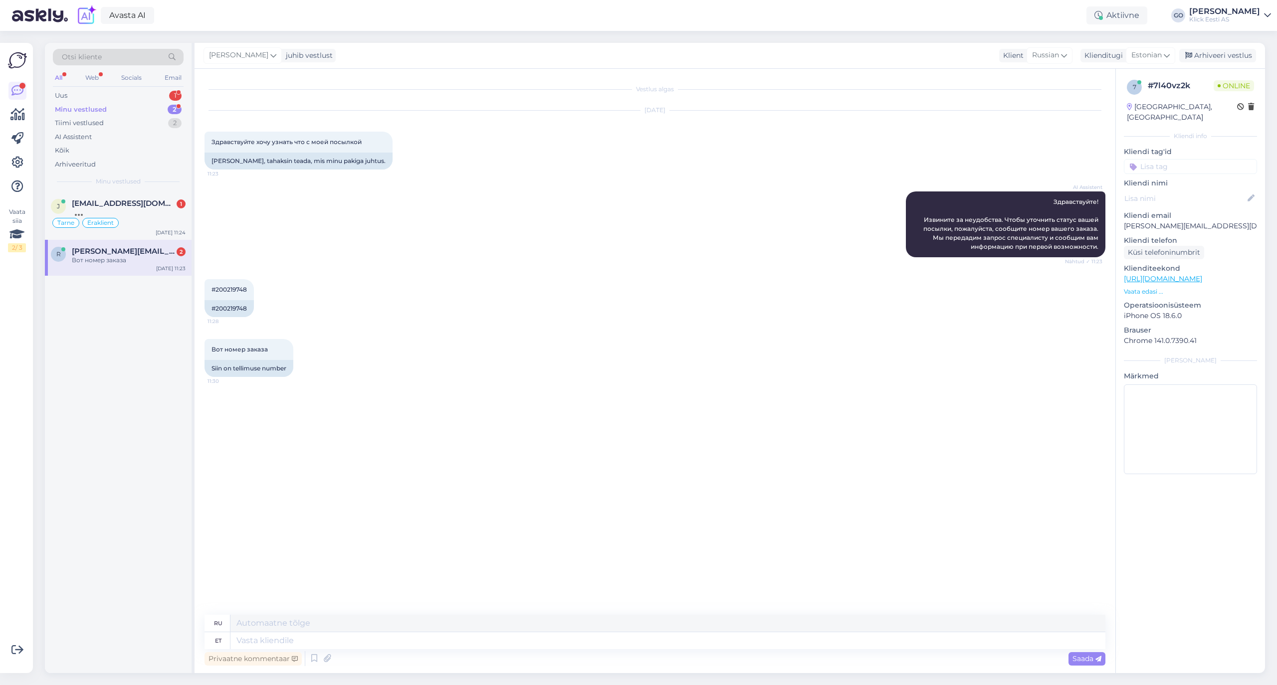
click at [426, 355] on div "Вот номер заказа 11:30 Siin on tellimuse number" at bounding box center [654, 358] width 901 height 60
click at [391, 408] on div "Vestlus algas [DATE] Здравствуйте хочу узнать что с моей посылкой 11:23 Tere, t…" at bounding box center [659, 342] width 910 height 527
click at [144, 210] on div "Võite teada anda kui on kullerile üle antud" at bounding box center [129, 217] width 114 height 18
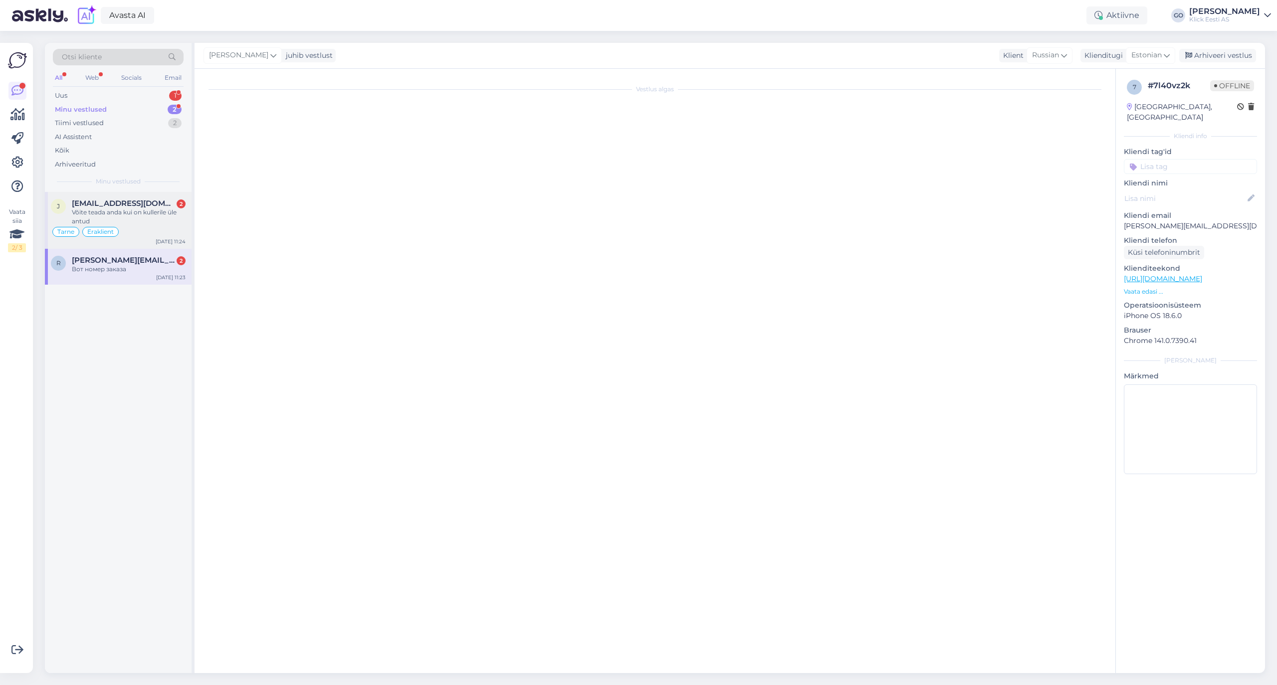
scroll to position [379, 0]
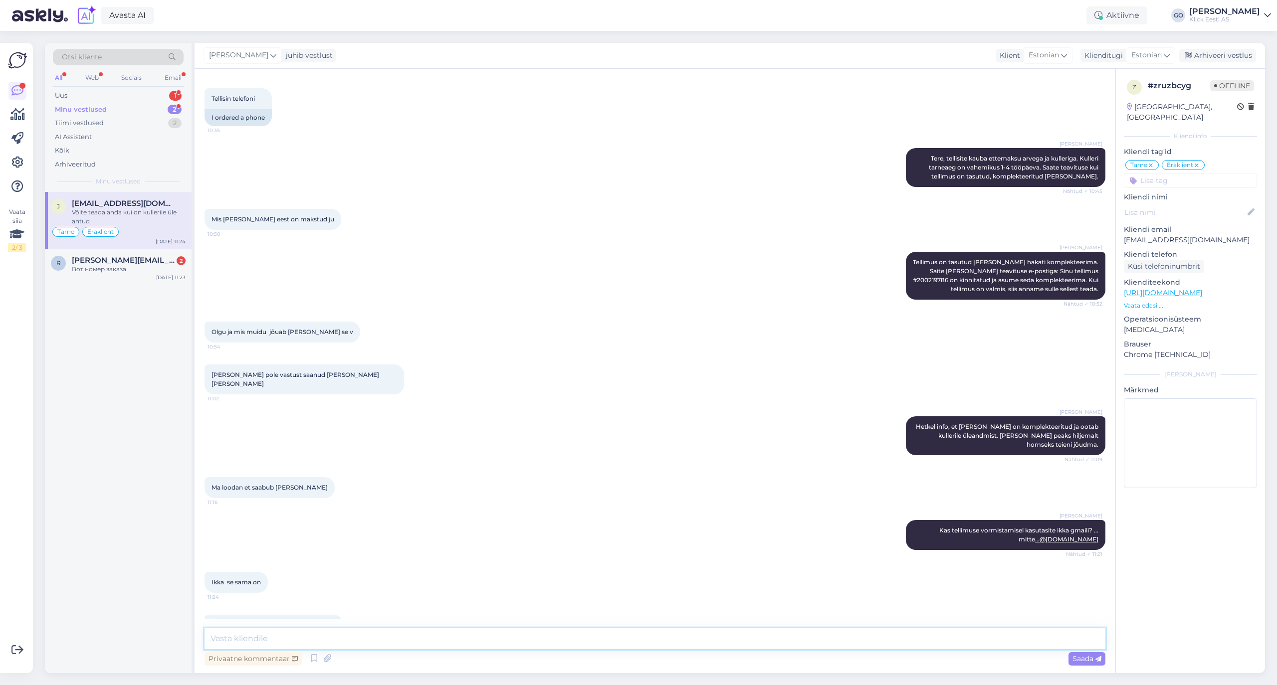
click at [366, 637] on textarea at bounding box center [654, 638] width 901 height 21
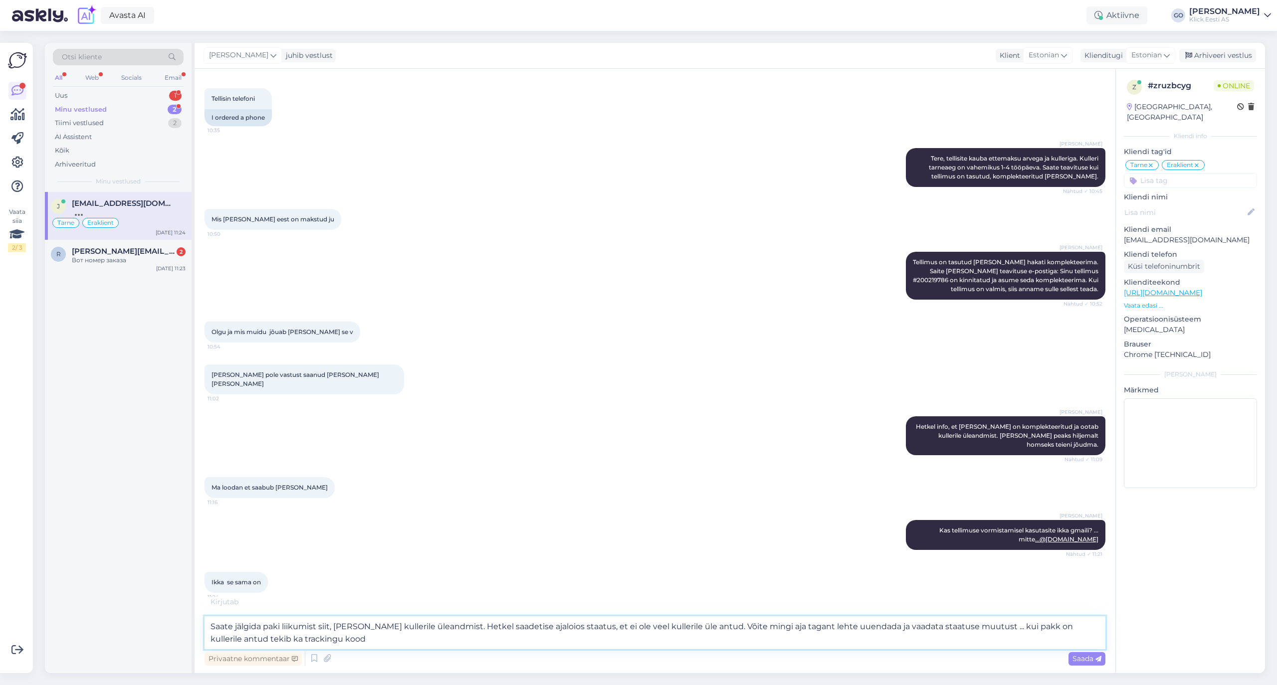
click at [280, 634] on textarea "Saate jälgida paki liikumist siit, [PERSON_NAME] kullerile üleandmist. Hetkel s…" at bounding box center [654, 632] width 901 height 33
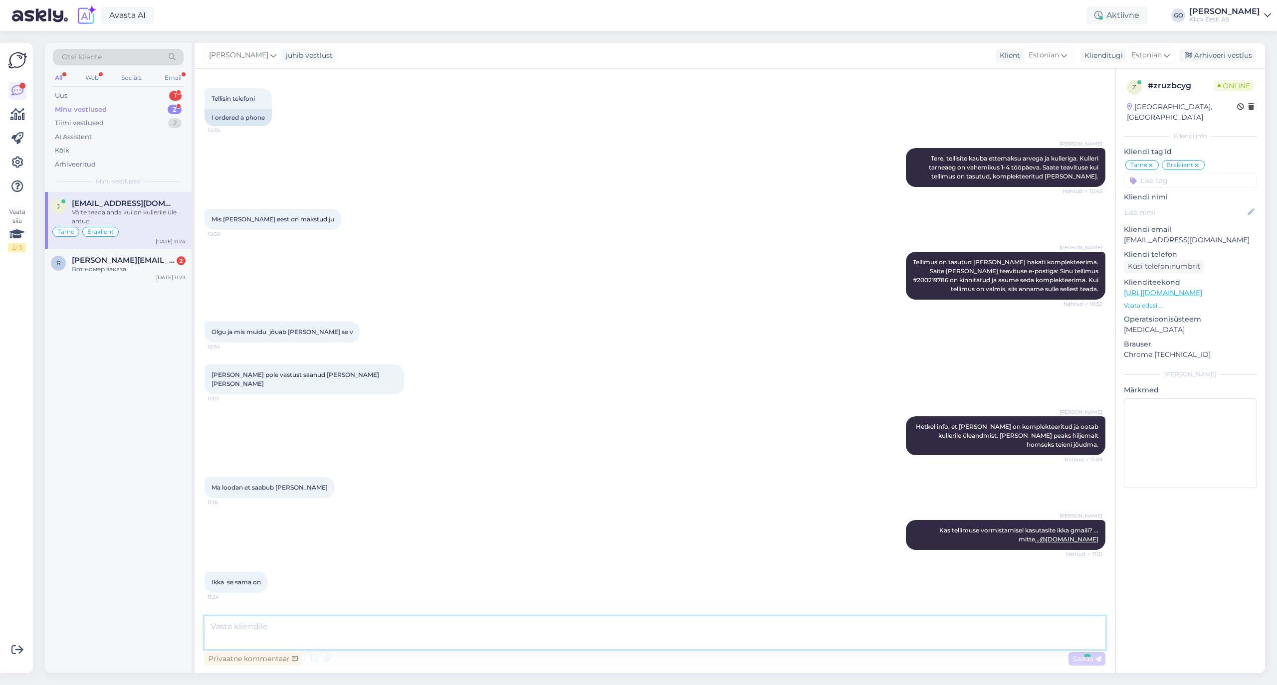
scroll to position [458, 0]
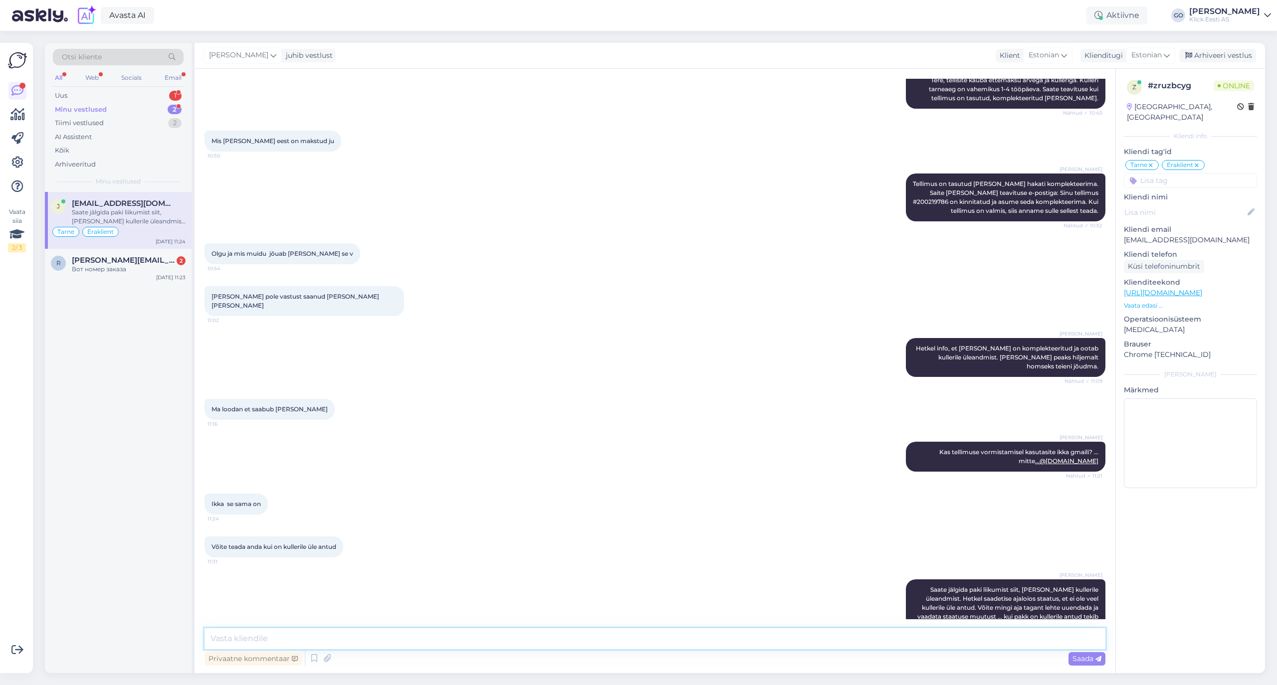
paste textarea "[URL][DOMAIN_NAME]"
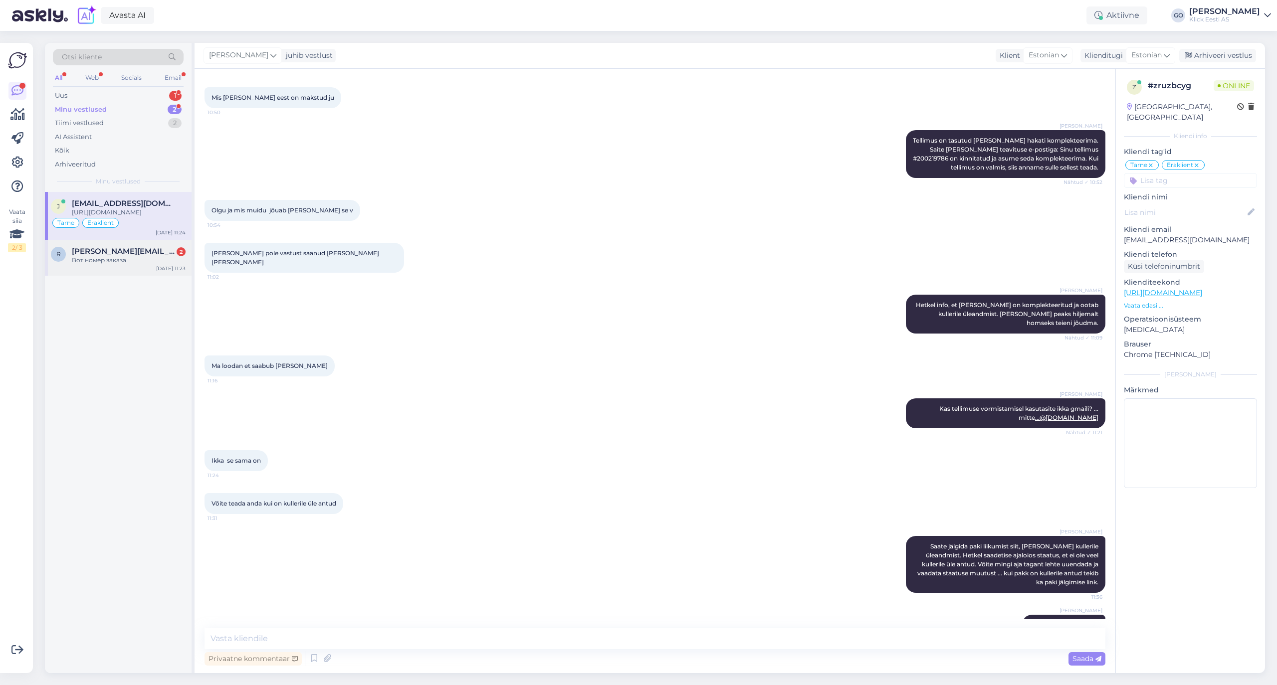
click at [128, 256] on div "Вот номер заказа" at bounding box center [129, 260] width 114 height 9
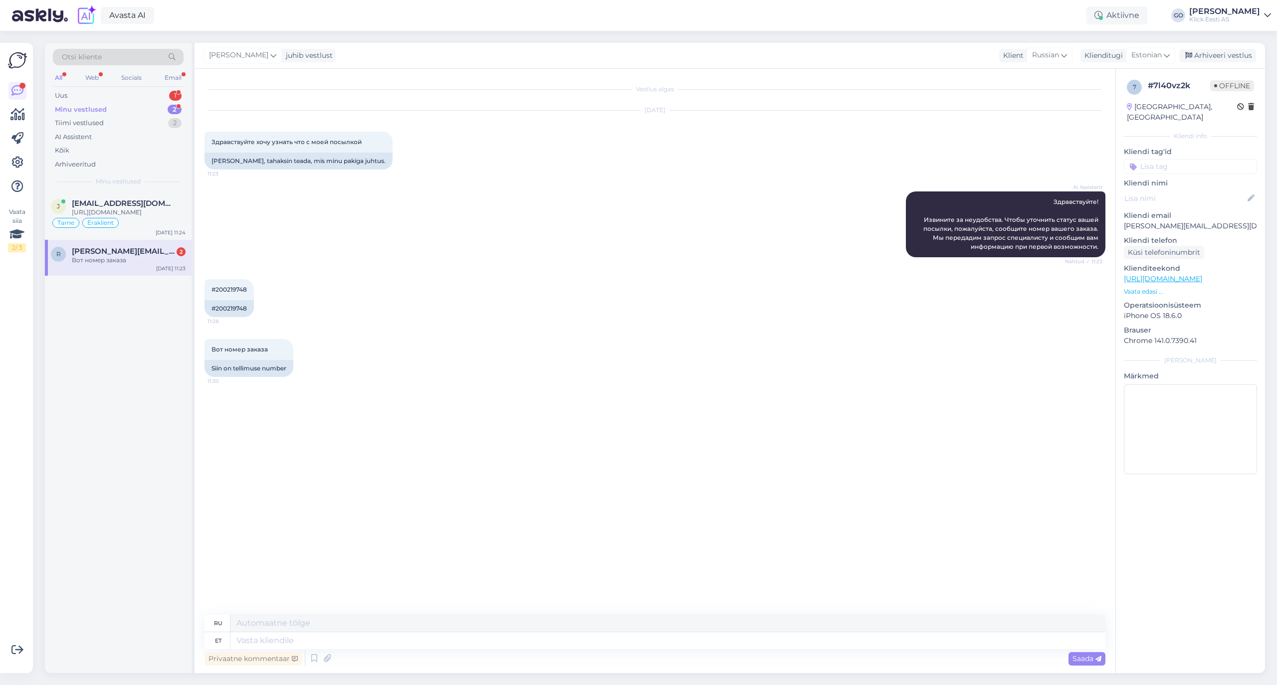
click at [405, 395] on div "Vestlus algas [DATE] Здравствуйте хочу узнать что с моей посылкой 11:23 Tere, t…" at bounding box center [659, 342] width 910 height 527
click at [125, 204] on span "[EMAIL_ADDRESS][DOMAIN_NAME]" at bounding box center [124, 203] width 104 height 9
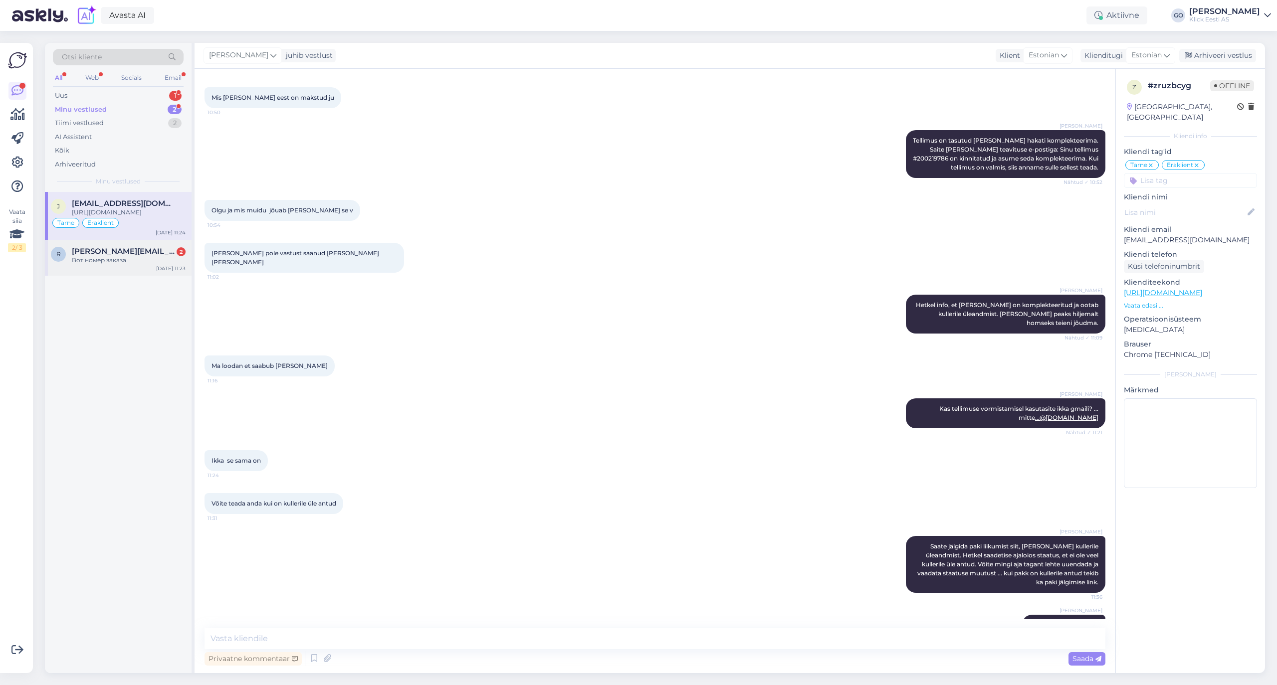
click at [124, 256] on div "Вот номер заказа" at bounding box center [129, 260] width 114 height 9
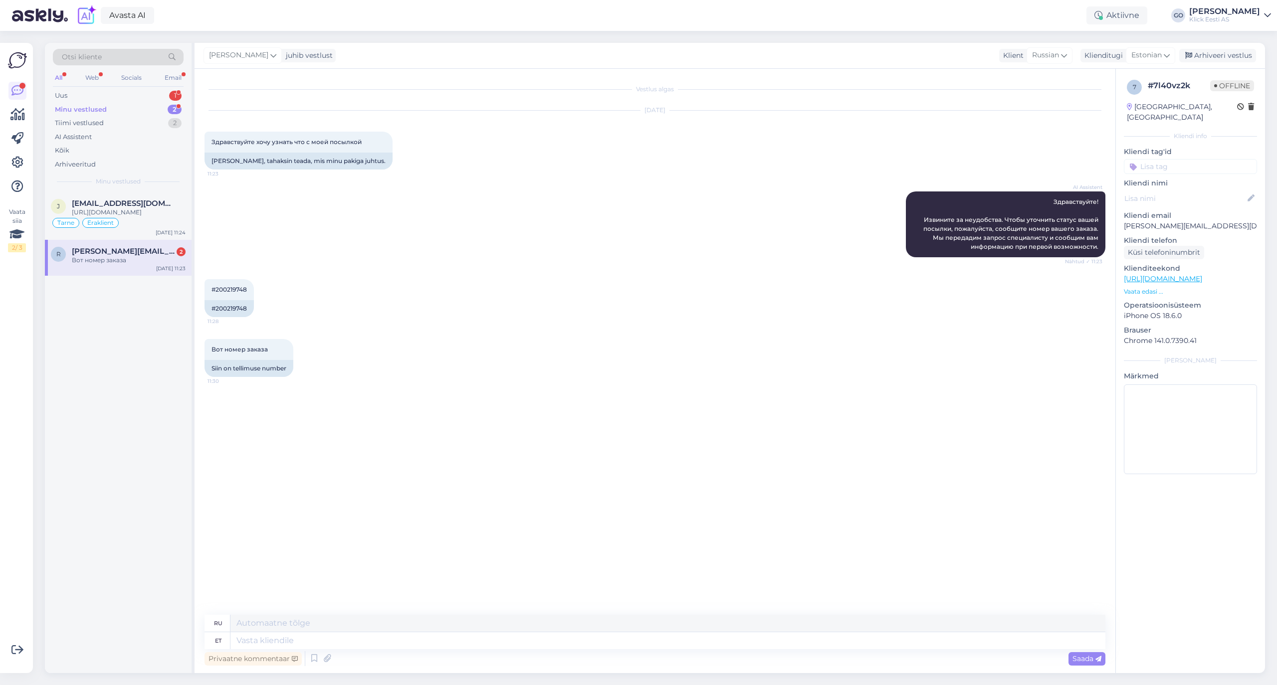
scroll to position [0, 0]
click at [369, 641] on textarea at bounding box center [667, 640] width 875 height 17
click at [288, 641] on textarea "Tere. Tellisite kauba pakiautomaati mille tarneaeg on 1-3 tööpäeva." at bounding box center [667, 640] width 875 height 17
drag, startPoint x: 530, startPoint y: 641, endPoint x: 544, endPoint y: 666, distance: 29.0
click at [531, 641] on textarea "Tere. Tellisite reedel kauba pakiautomaati mille tarneaeg on 1-3 tööpäeva." at bounding box center [667, 640] width 875 height 17
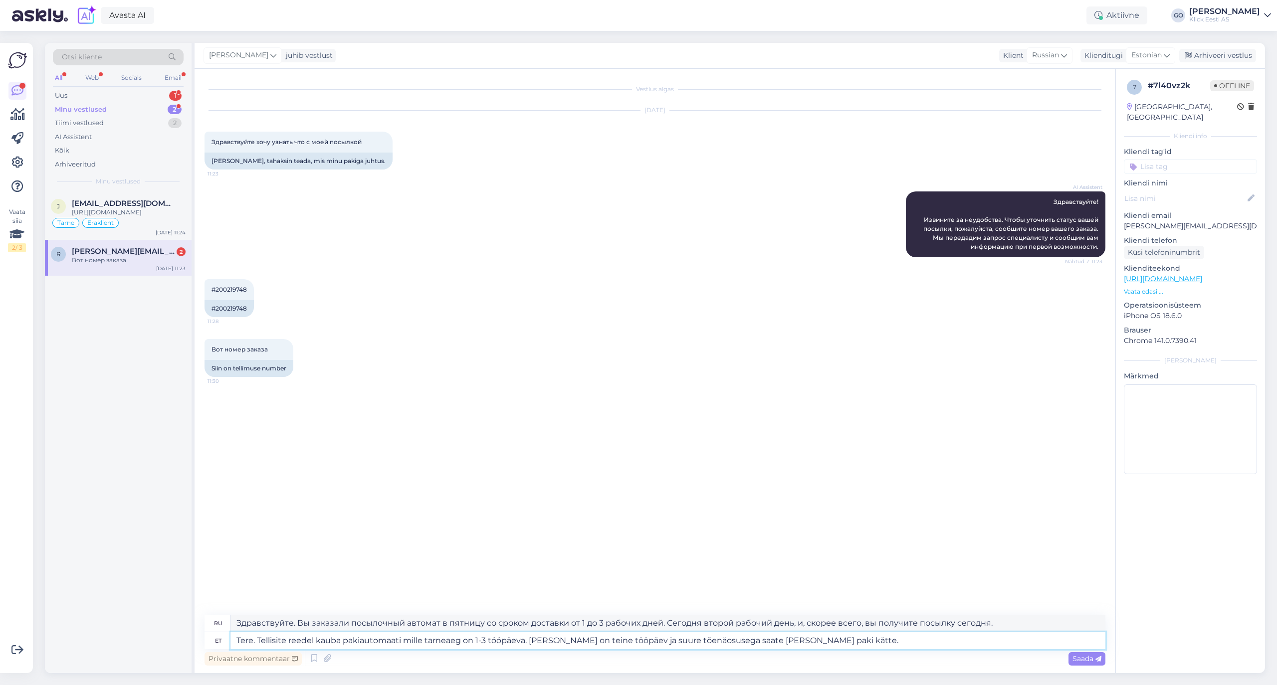
click at [745, 641] on textarea "Tere. Tellisite reedel kauba pakiautomaati mille tarneaeg on 1-3 tööpäeva. [PER…" at bounding box center [667, 640] width 875 height 17
click at [767, 641] on textarea "Tere. Tellisite reedel kauba pakiautomaati mille tarneaeg on 1-3 tööpäeva. [PER…" at bounding box center [667, 640] width 875 height 17
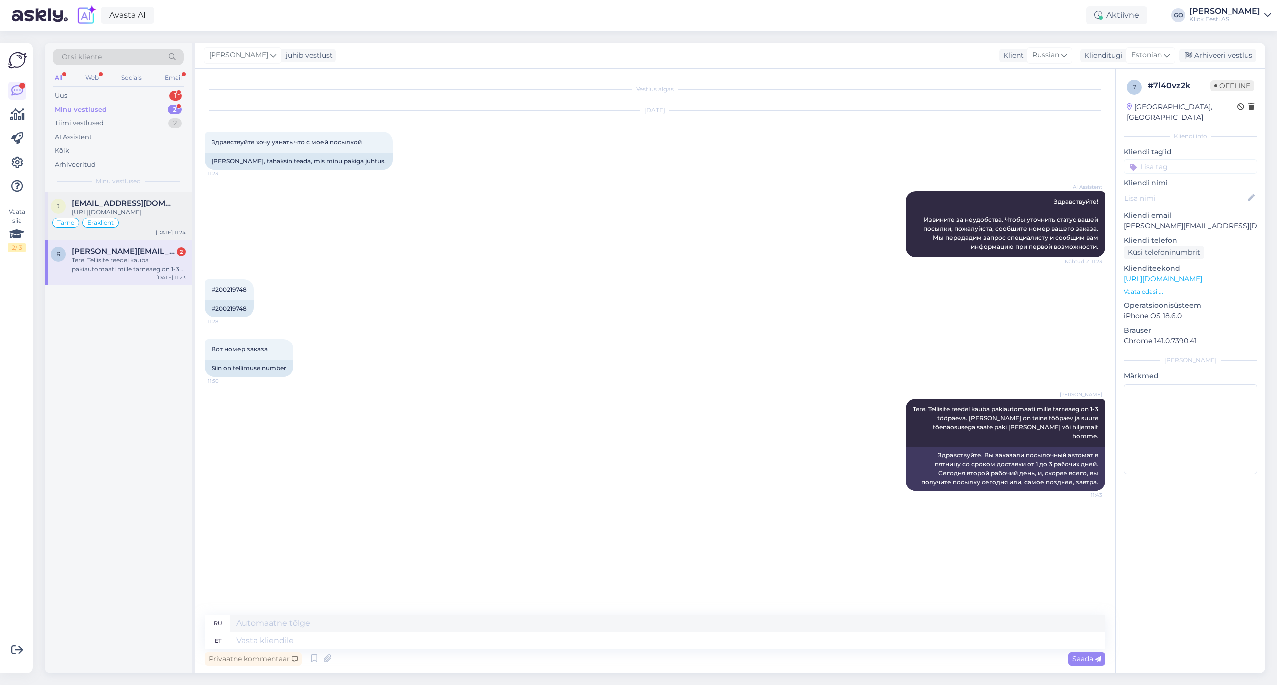
click at [124, 203] on span "[EMAIL_ADDRESS][DOMAIN_NAME]" at bounding box center [124, 203] width 104 height 9
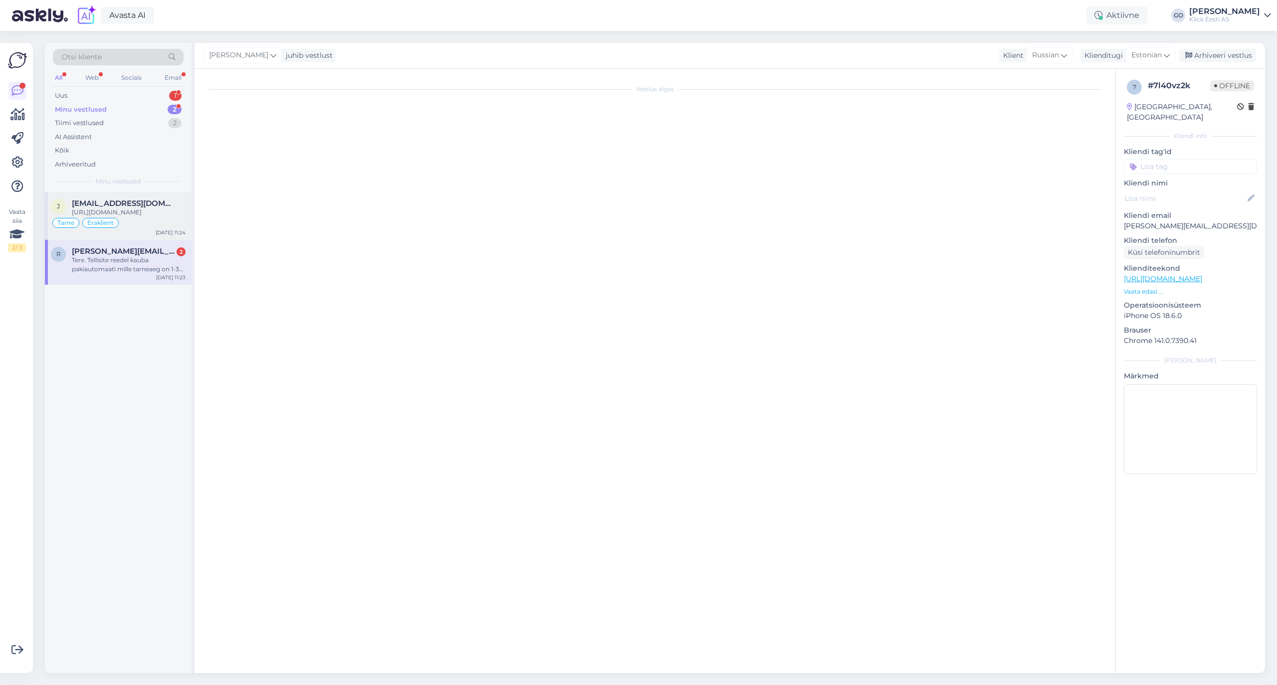
scroll to position [501, 0]
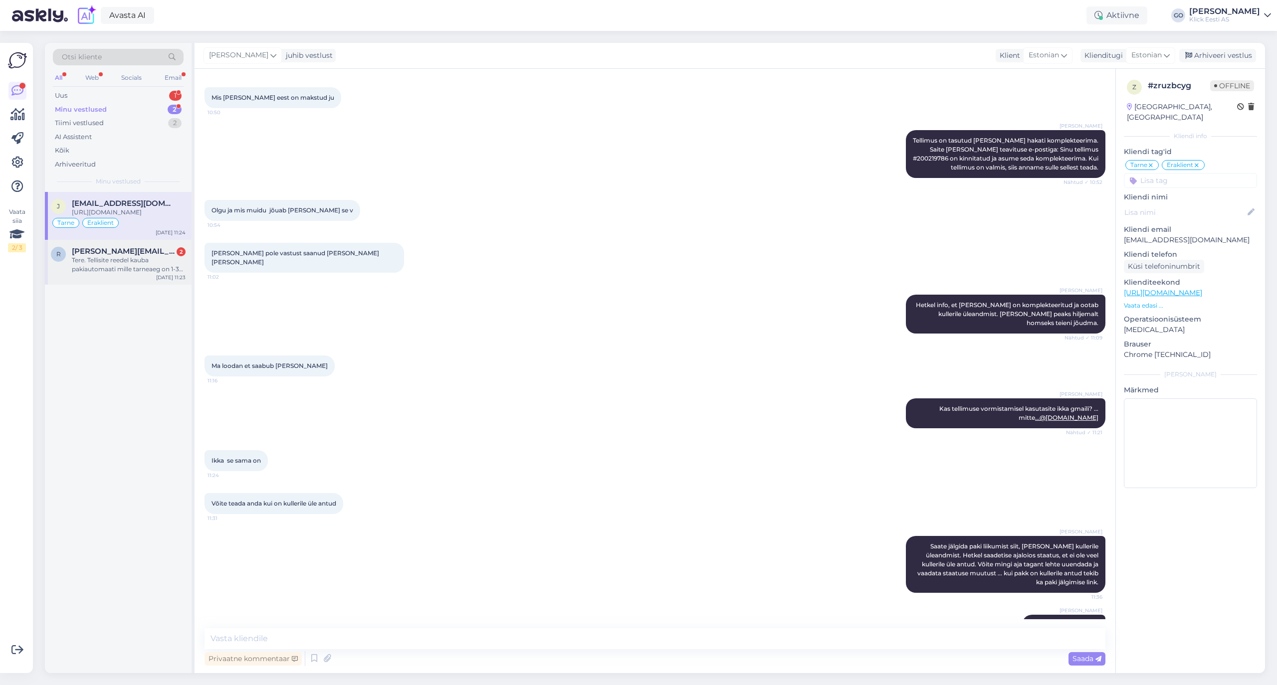
click at [123, 255] on span "[PERSON_NAME][EMAIL_ADDRESS][DOMAIN_NAME]" at bounding box center [124, 251] width 104 height 9
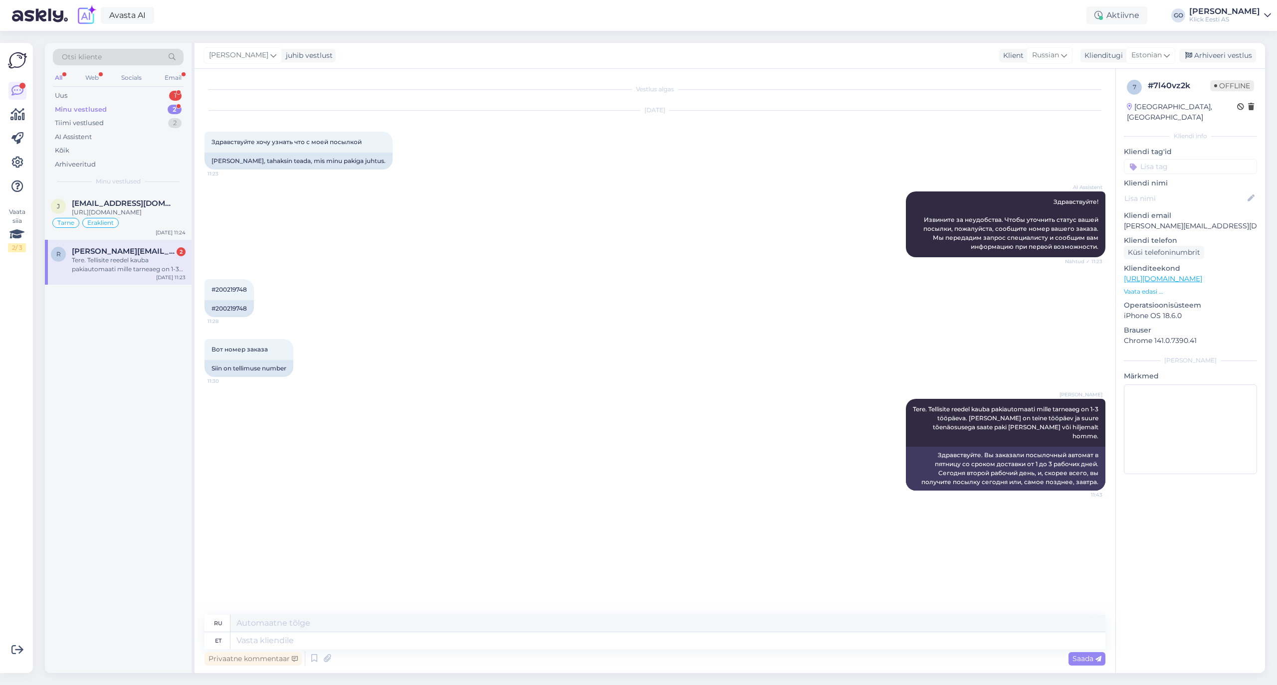
scroll to position [0, 0]
click at [89, 109] on div "Minu vestlused" at bounding box center [81, 110] width 52 height 10
click at [90, 93] on div "Uus 2" at bounding box center [118, 96] width 131 height 14
click at [140, 248] on div "Näiteks [PERSON_NAME] [PERSON_NAME] isikukoodi ettevõtte andmete asemele?" at bounding box center [129, 253] width 114 height 18
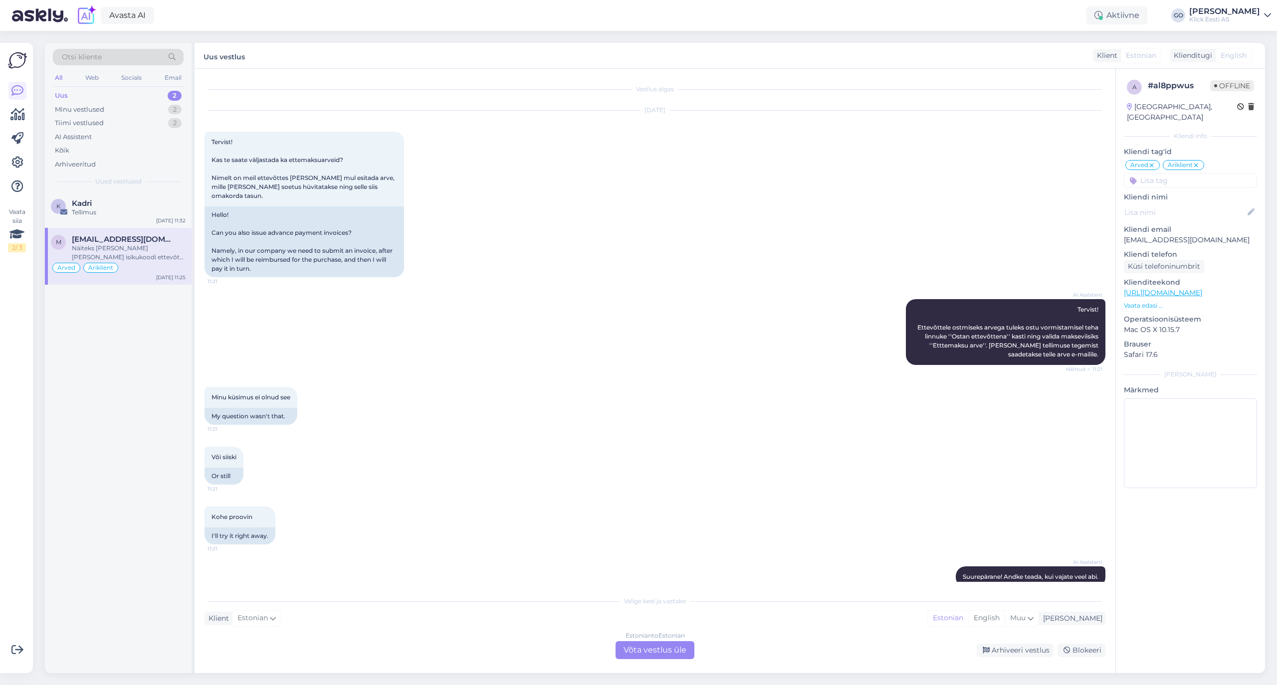
scroll to position [163, 0]
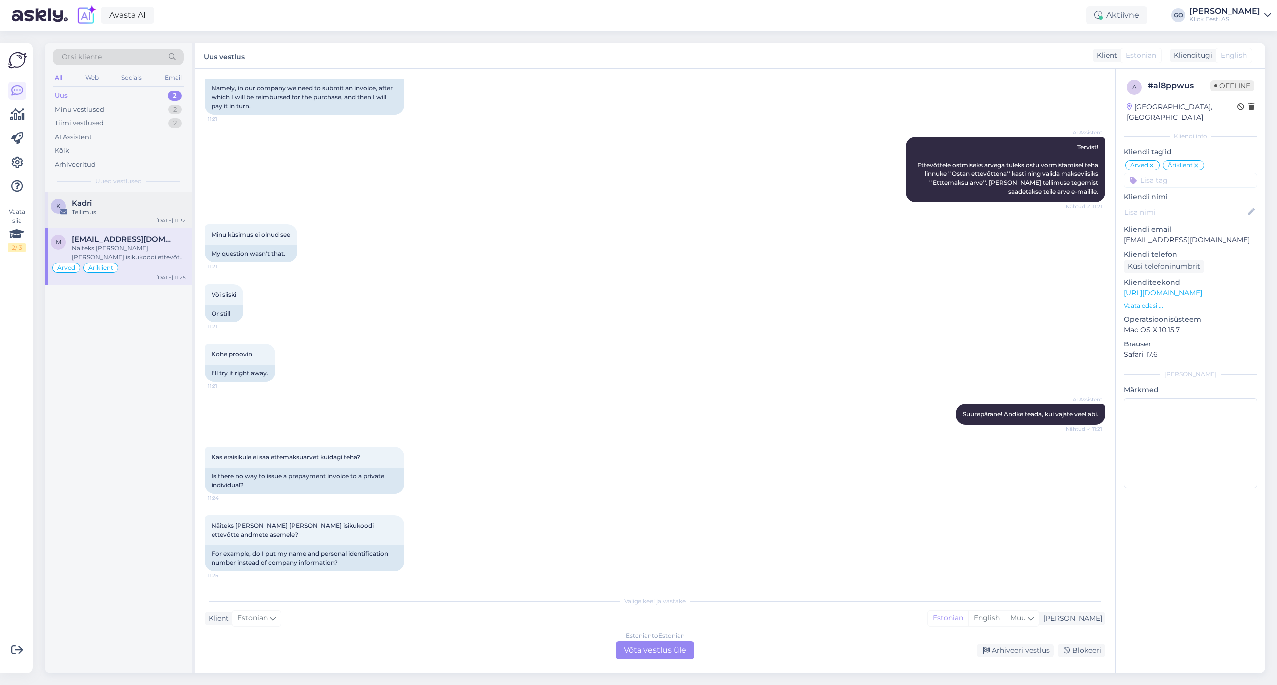
click at [129, 209] on div "Tellimus" at bounding box center [129, 212] width 114 height 9
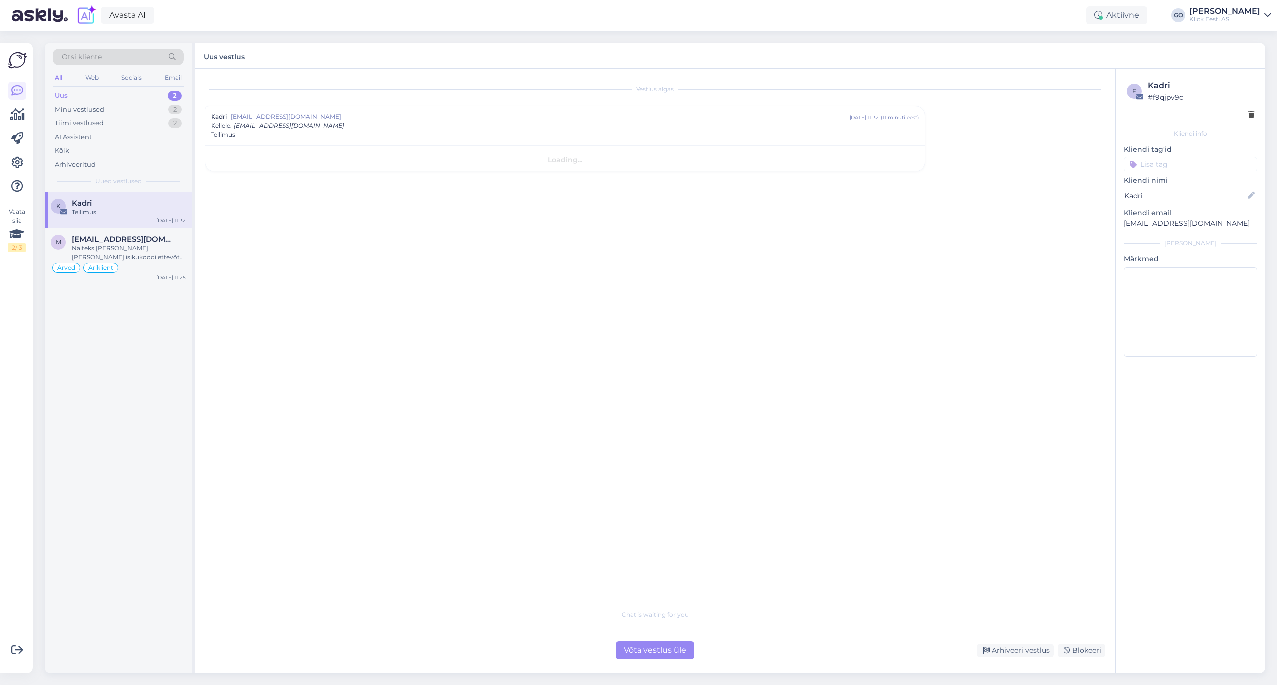
scroll to position [0, 0]
click at [666, 646] on div "Võta vestlus üle" at bounding box center [654, 650] width 79 height 18
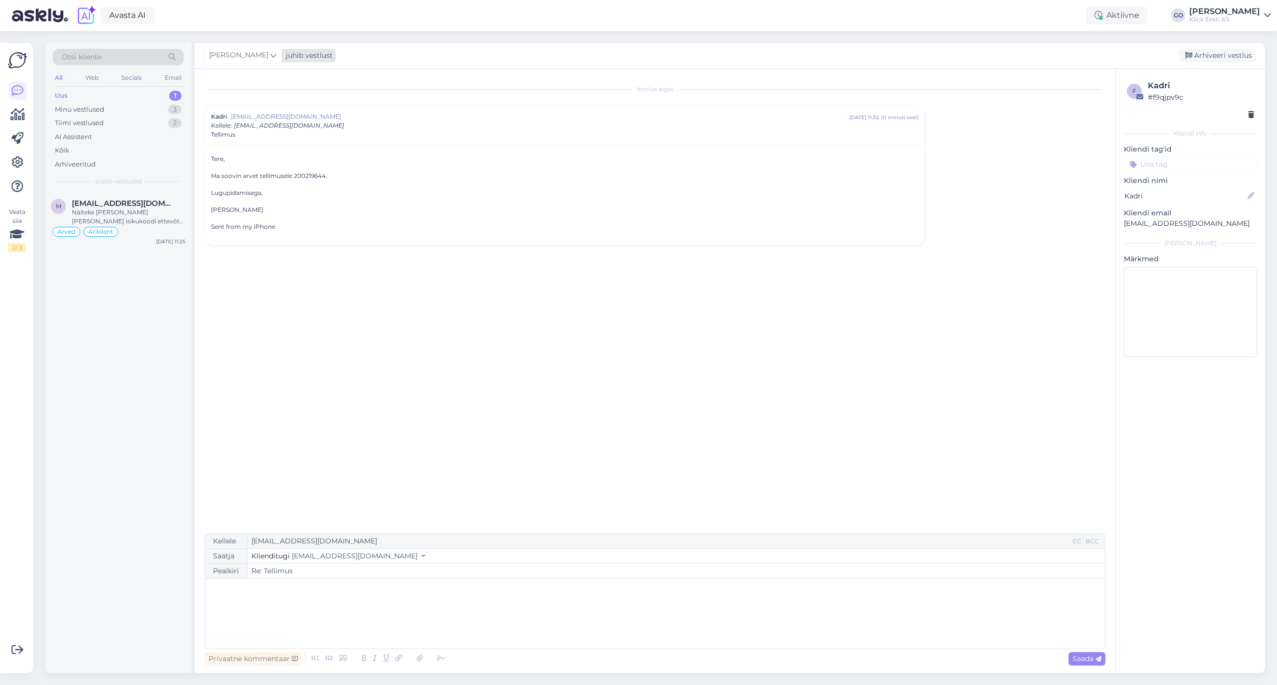
click at [276, 56] on icon at bounding box center [273, 55] width 6 height 11
click at [275, 182] on div "[PERSON_NAME][EMAIL_ADDRESS][PERSON_NAME][DOMAIN_NAME]" at bounding box center [271, 185] width 83 height 9
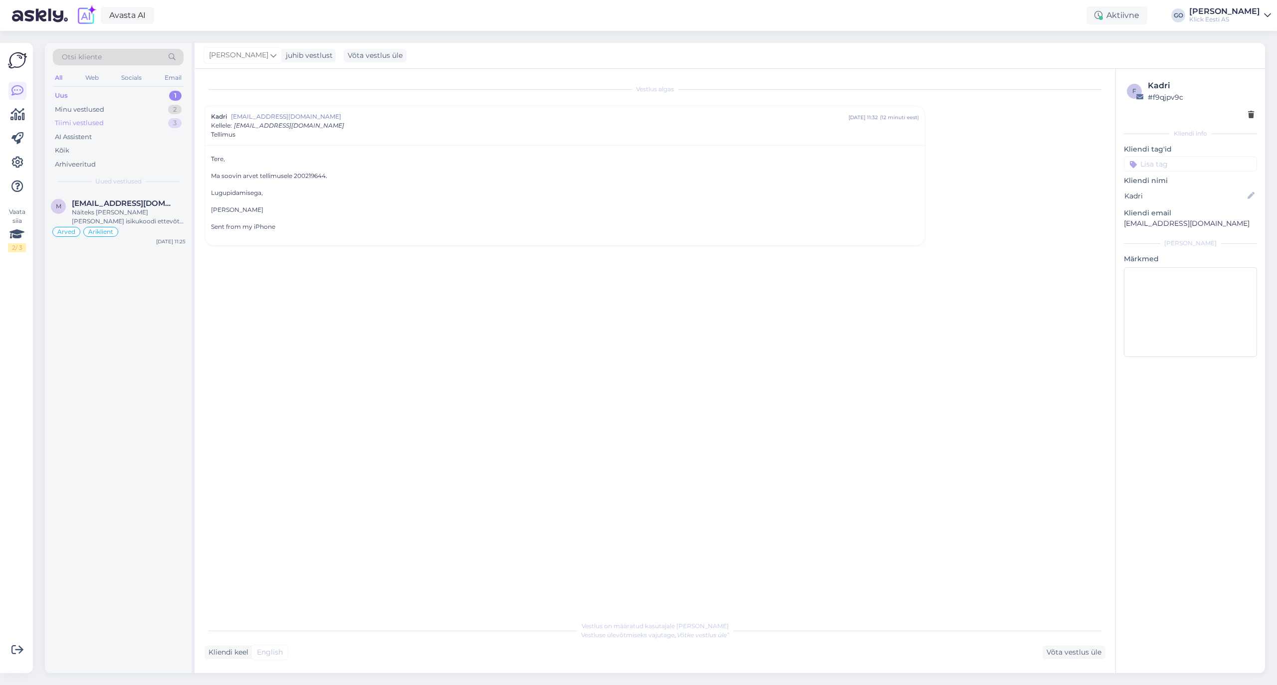
click at [98, 123] on div "Tiimi vestlused" at bounding box center [79, 123] width 49 height 10
click at [1184, 164] on input at bounding box center [1189, 164] width 133 height 15
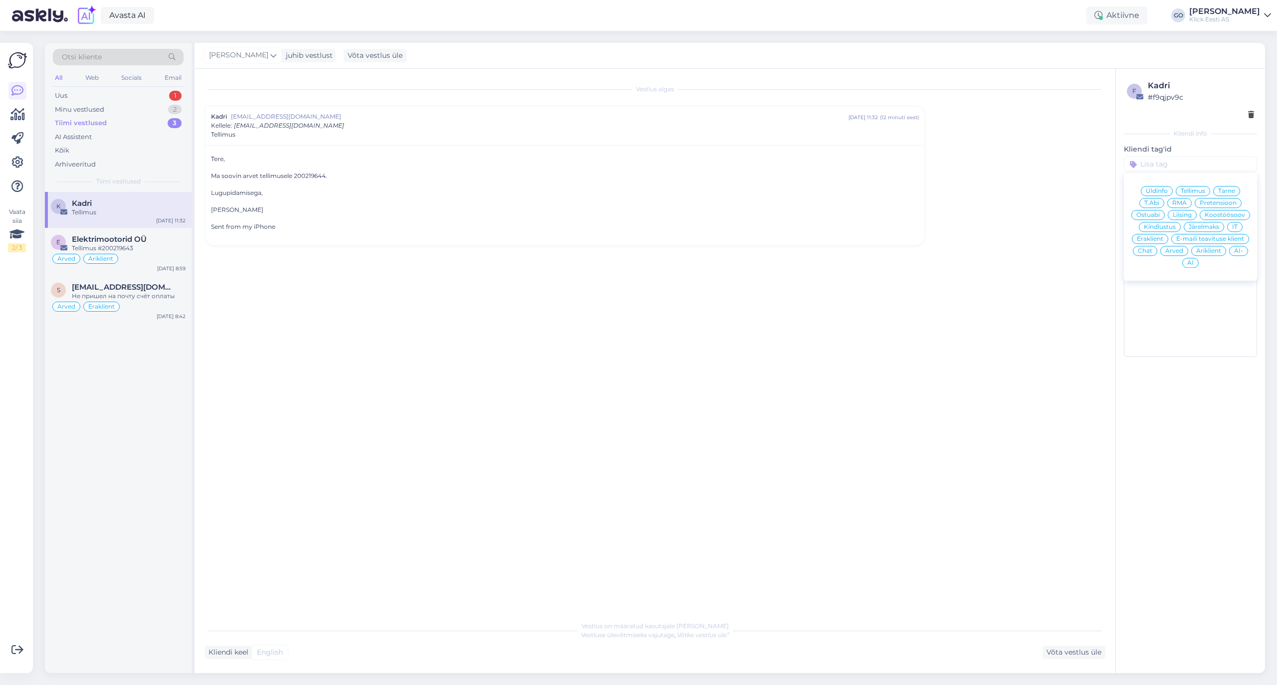
click at [1173, 253] on span "Arved" at bounding box center [1174, 251] width 18 height 6
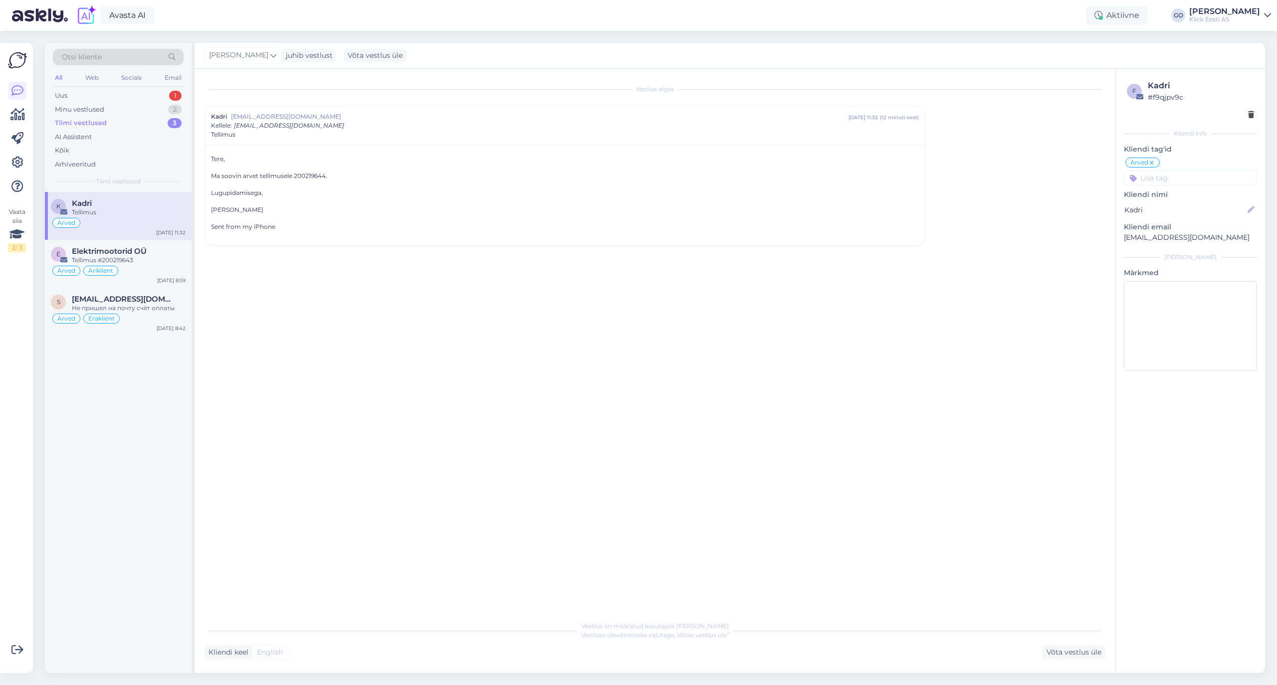
click at [1171, 177] on input at bounding box center [1189, 178] width 133 height 15
click at [1149, 252] on span "Eraklient" at bounding box center [1149, 253] width 26 height 6
click at [521, 350] on div "Vestlus algas Kadri [EMAIL_ADDRESS][DOMAIN_NAME] [DATE] 11:32 ( 12 minuti eest …" at bounding box center [659, 343] width 910 height 528
click at [881, 358] on div "Vestlus algas Kadri [EMAIL_ADDRESS][DOMAIN_NAME] [DATE] 11:32 ( 12 minuti eest …" at bounding box center [659, 343] width 910 height 528
click at [92, 120] on div "Tiimi vestlused" at bounding box center [81, 123] width 52 height 10
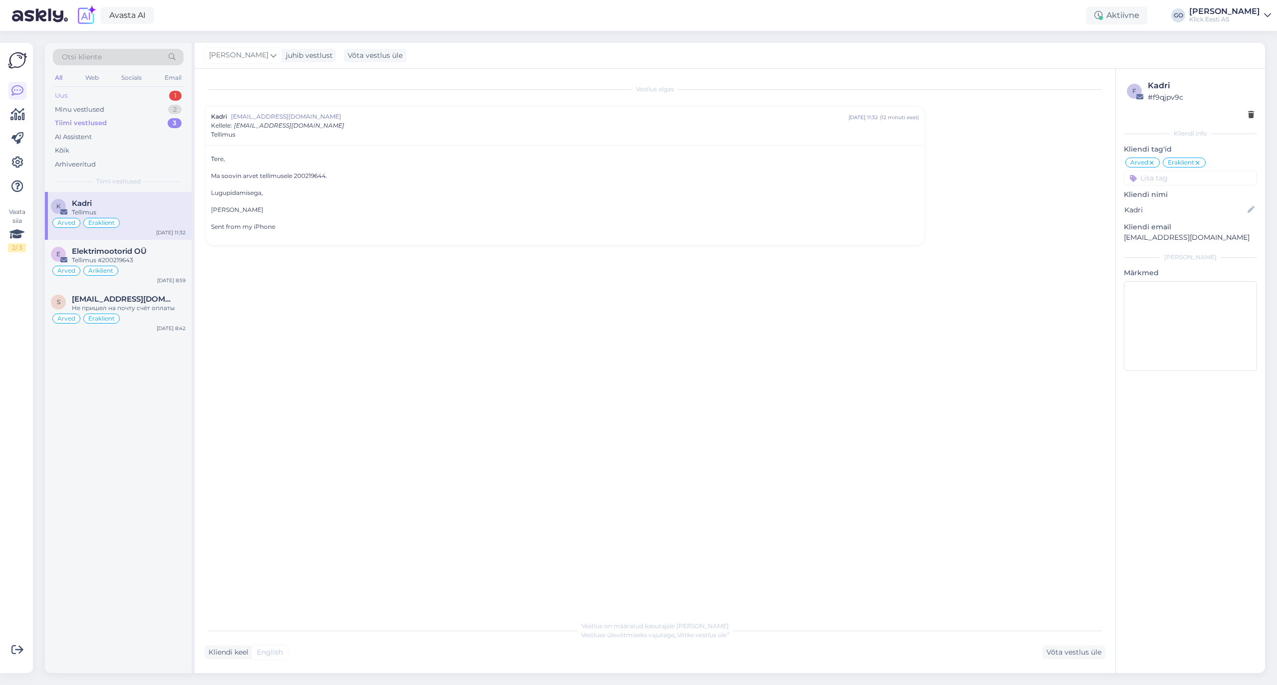
click at [86, 92] on div "Uus 1" at bounding box center [118, 96] width 131 height 14
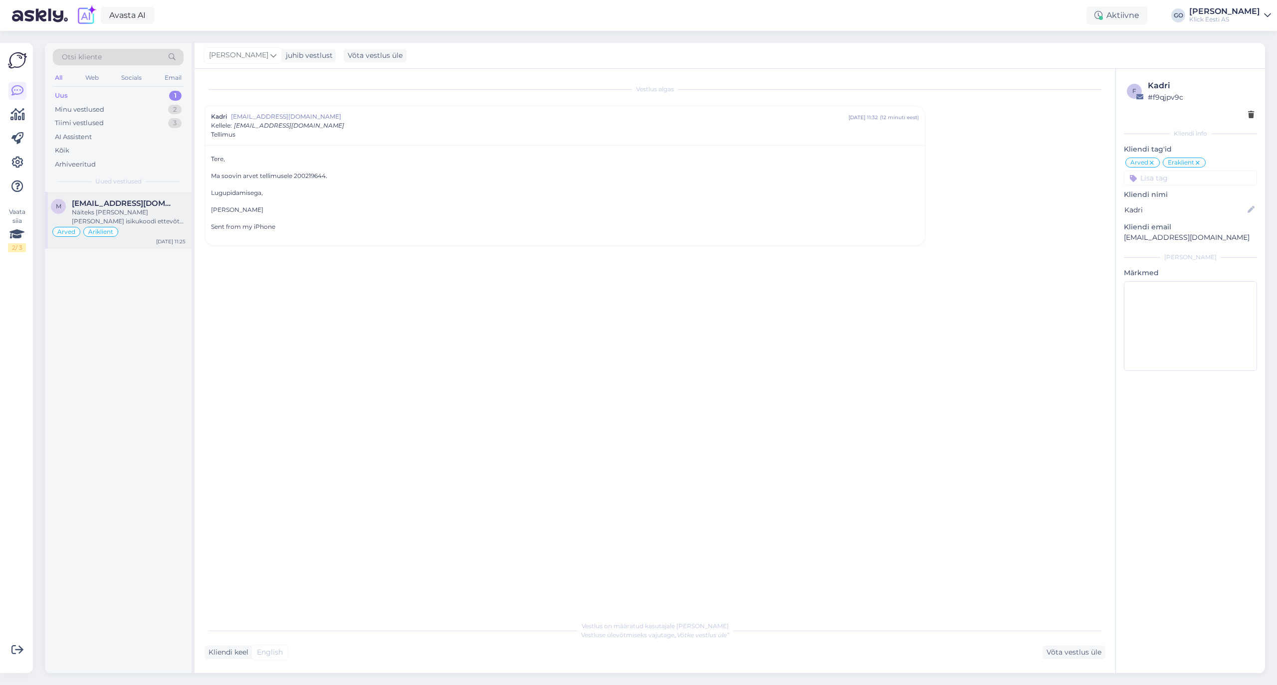
click at [141, 212] on div "Näiteks [PERSON_NAME] [PERSON_NAME] isikukoodi ettevõtte andmete asemele?" at bounding box center [129, 217] width 114 height 18
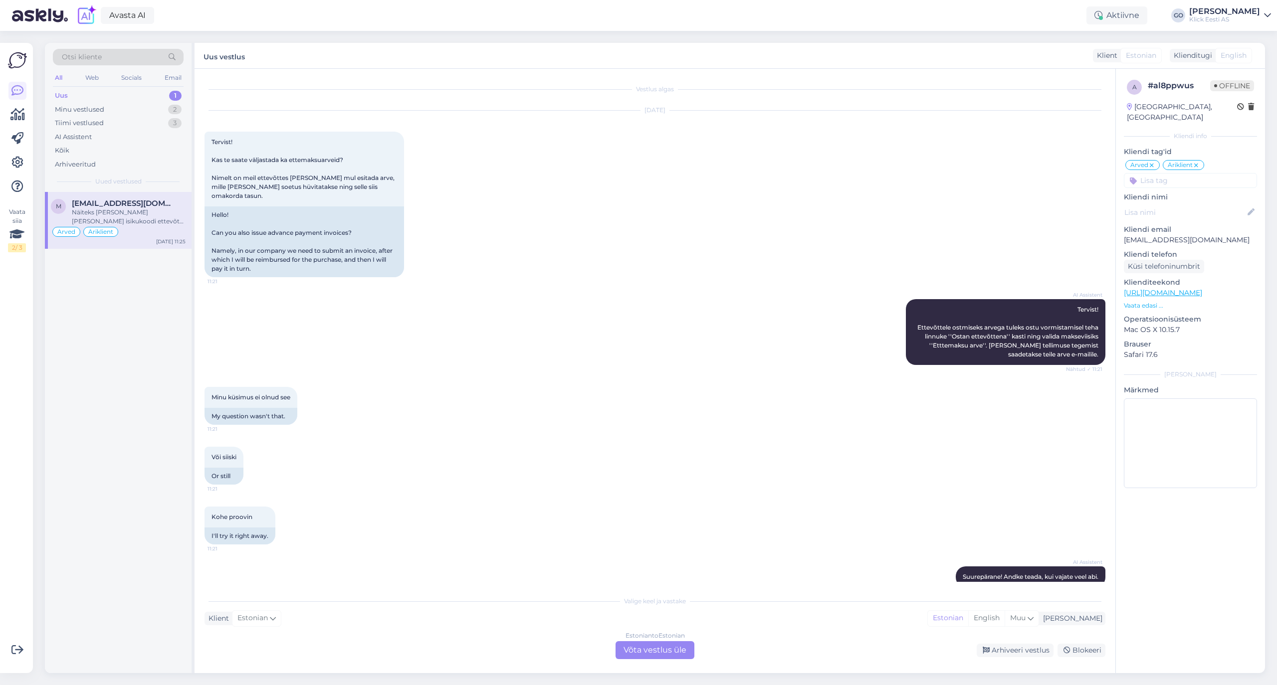
scroll to position [163, 0]
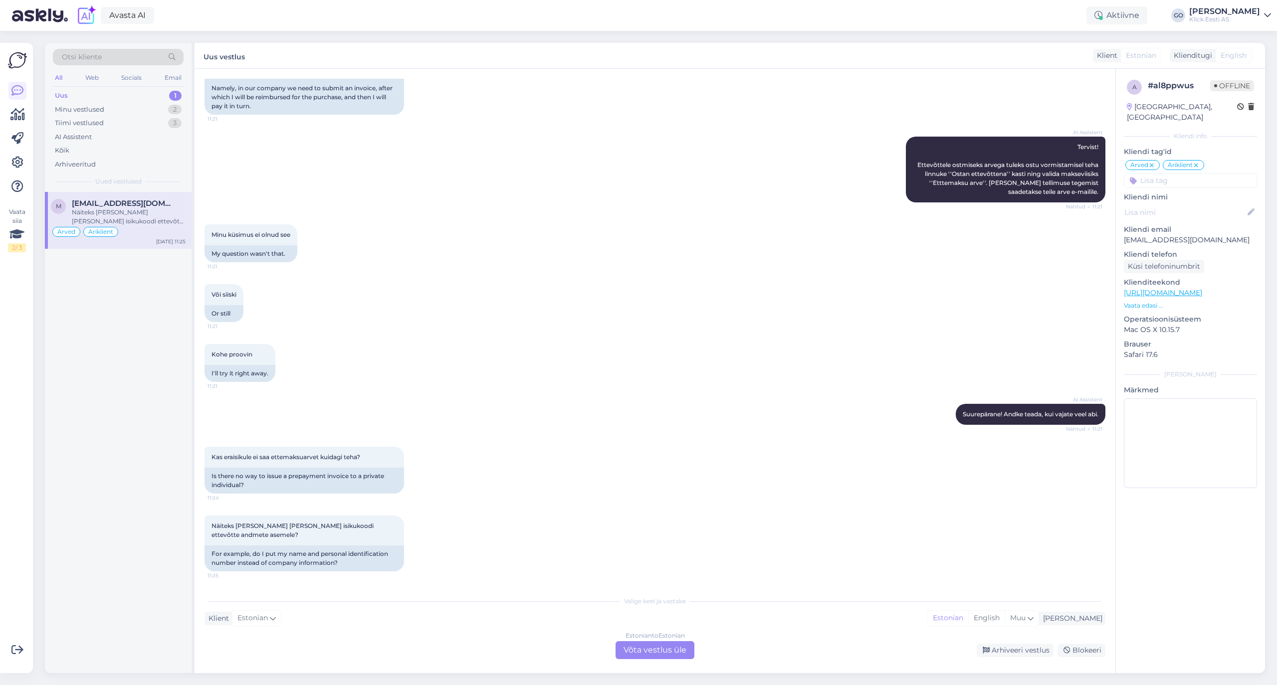
click at [532, 423] on div "AI Assistent Suurepärane! Andke teada, kui vajate veel abi. Nähtud ✓ 11:21" at bounding box center [654, 414] width 901 height 43
click at [682, 648] on div "Estonian to Estonian Võta vestlus üle" at bounding box center [654, 650] width 79 height 18
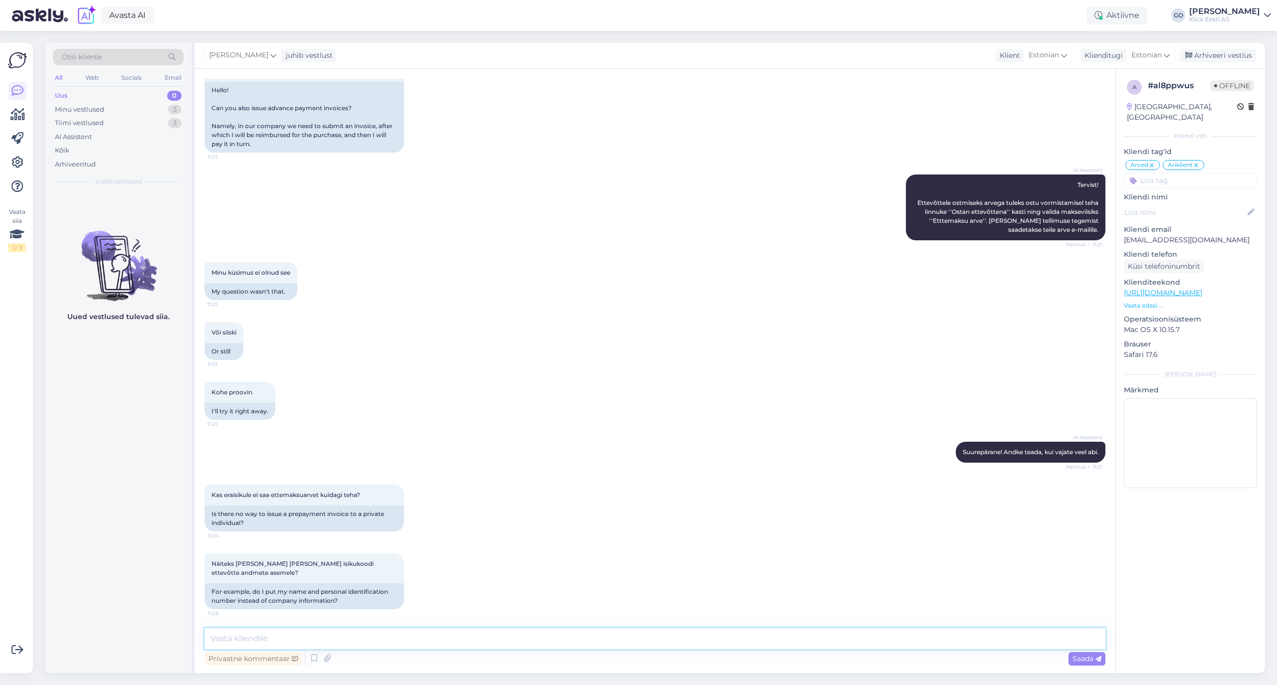
click at [407, 638] on textarea at bounding box center [654, 638] width 901 height 21
click at [1084, 659] on span "Saada" at bounding box center [1086, 658] width 29 height 9
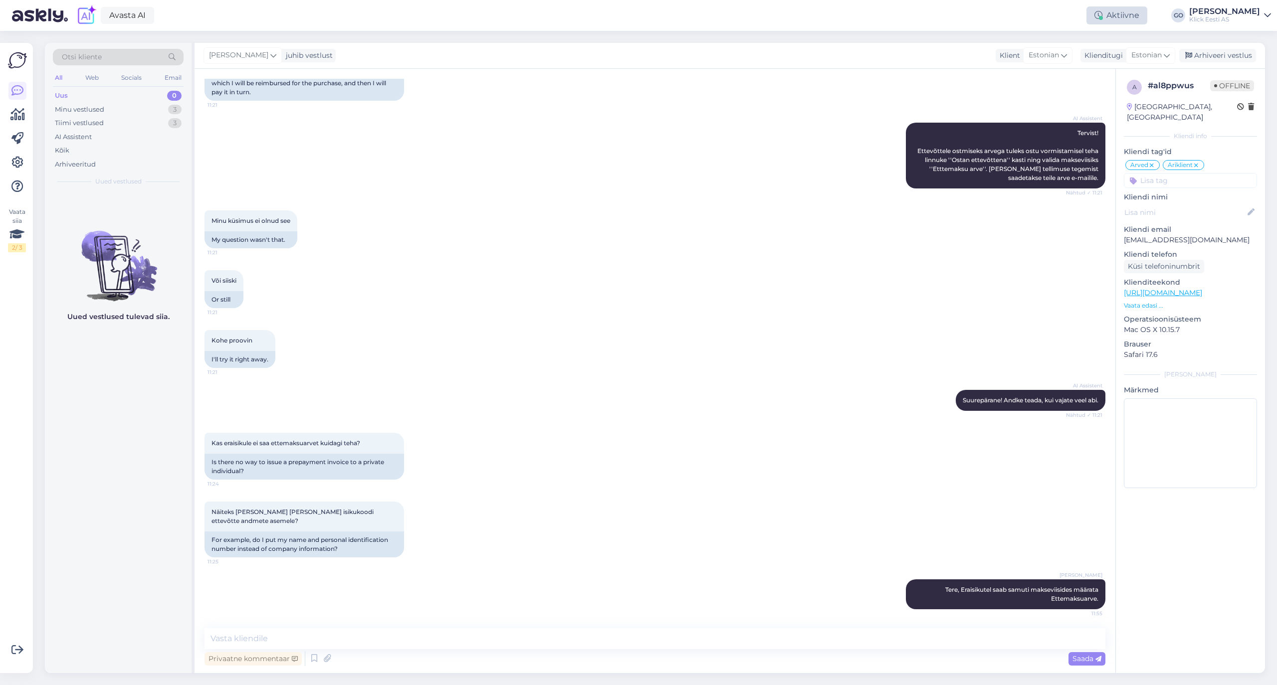
click at [1129, 14] on div "Aktiivne" at bounding box center [1116, 15] width 61 height 18
click at [1048, 74] on button "1 tund" at bounding box center [1049, 76] width 29 height 11
